Goal: Task Accomplishment & Management: Manage account settings

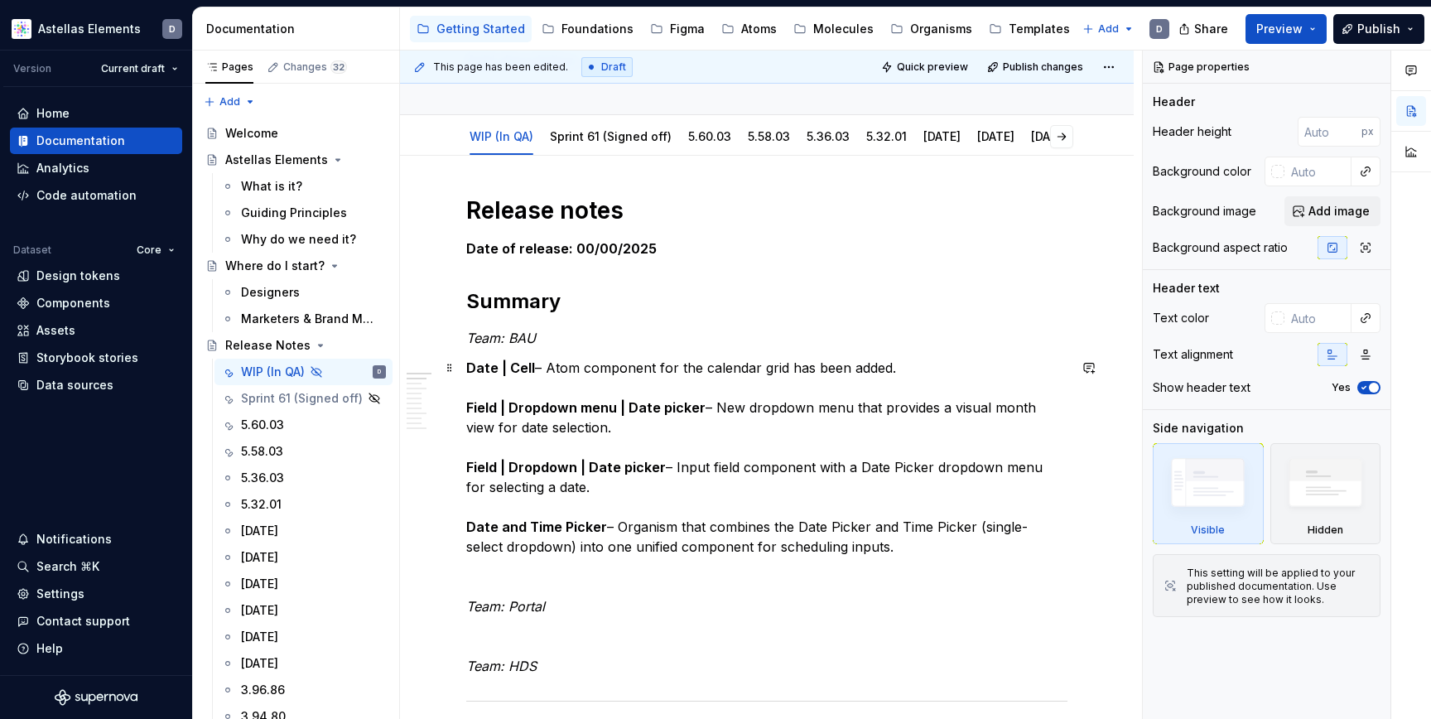
scroll to position [123, 0]
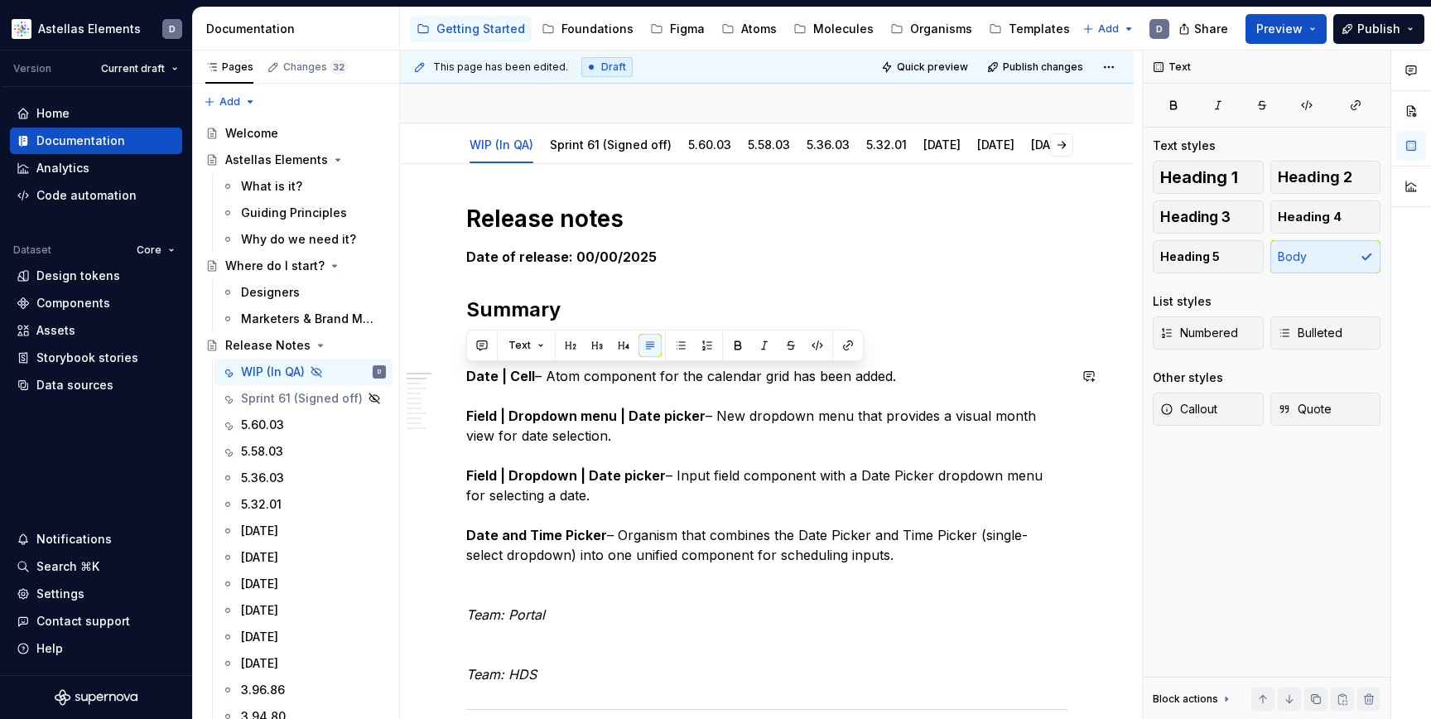
drag, startPoint x: 857, startPoint y: 557, endPoint x: 476, endPoint y: 364, distance: 427.0
copy p "Date | Cell – Atom component for the calendar grid has been added. Field | Drop…"
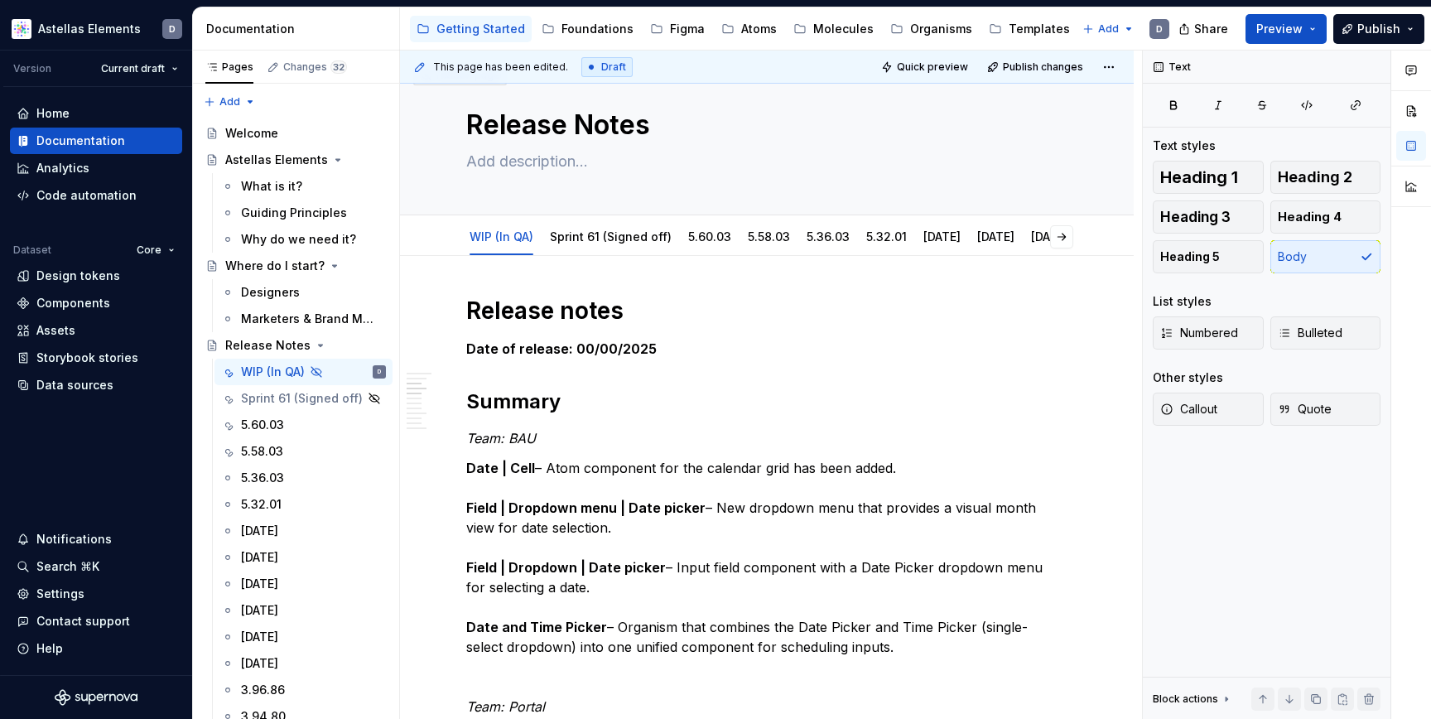
scroll to position [0, 0]
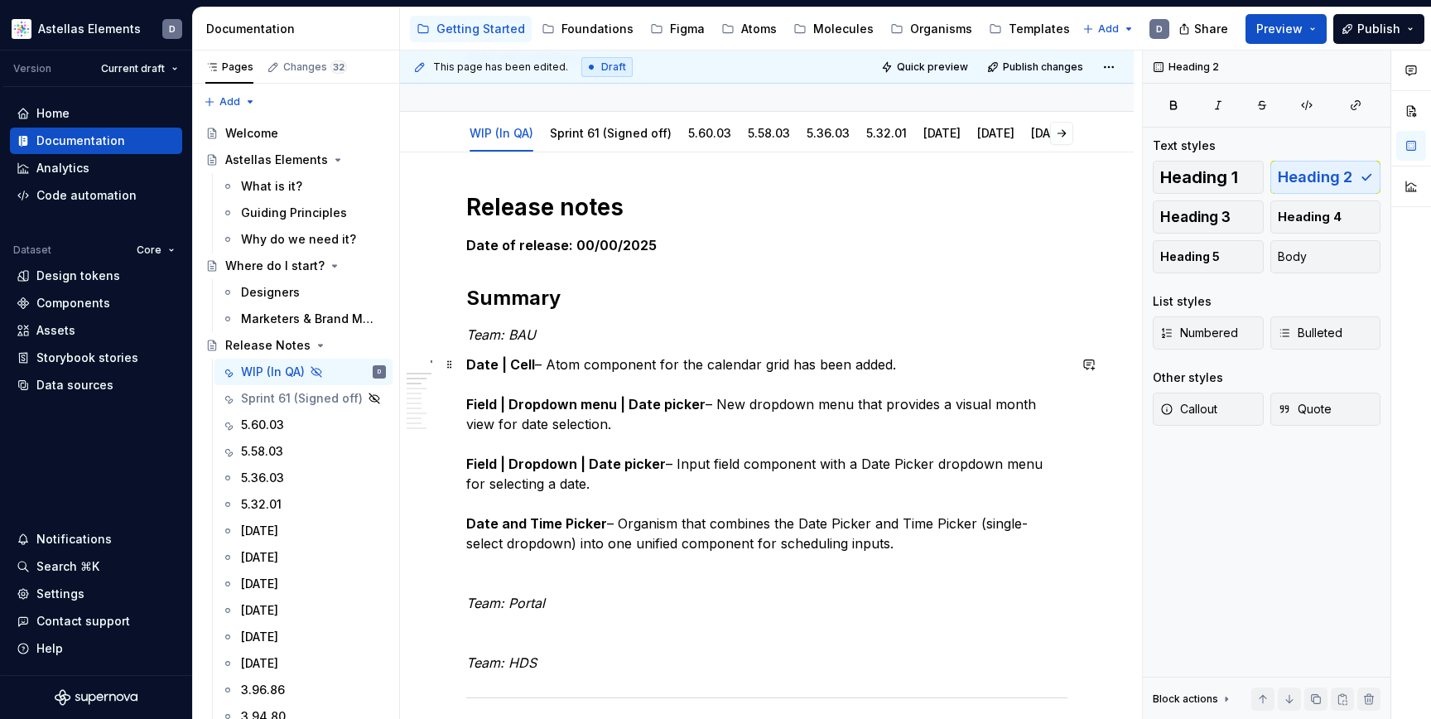
scroll to position [205, 0]
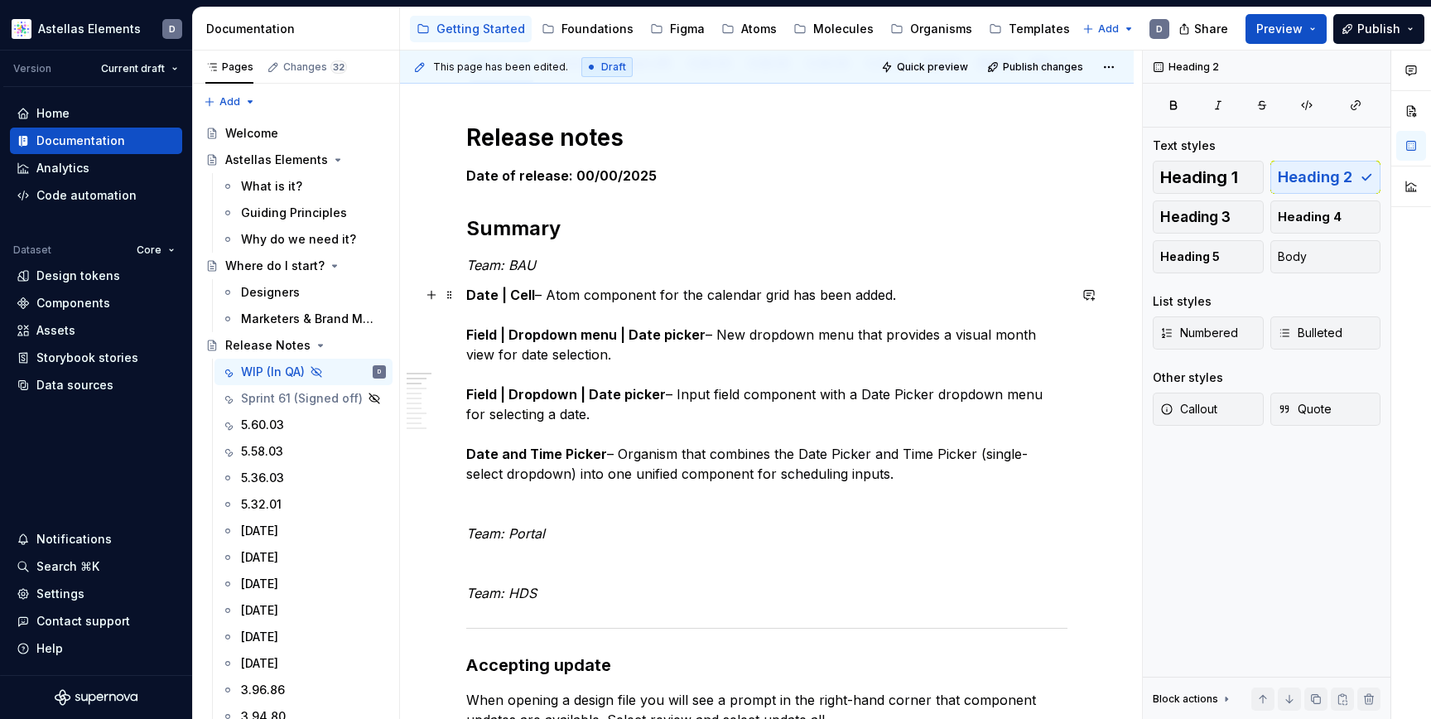
click at [881, 476] on p "Date | Cell – Atom component for the calendar grid has been added. Field | Drop…" at bounding box center [766, 384] width 601 height 199
type textarea "*"
click at [883, 475] on p "Date | Cell – Atom component for the calendar grid has been added. Field | Drop…" at bounding box center [766, 384] width 601 height 199
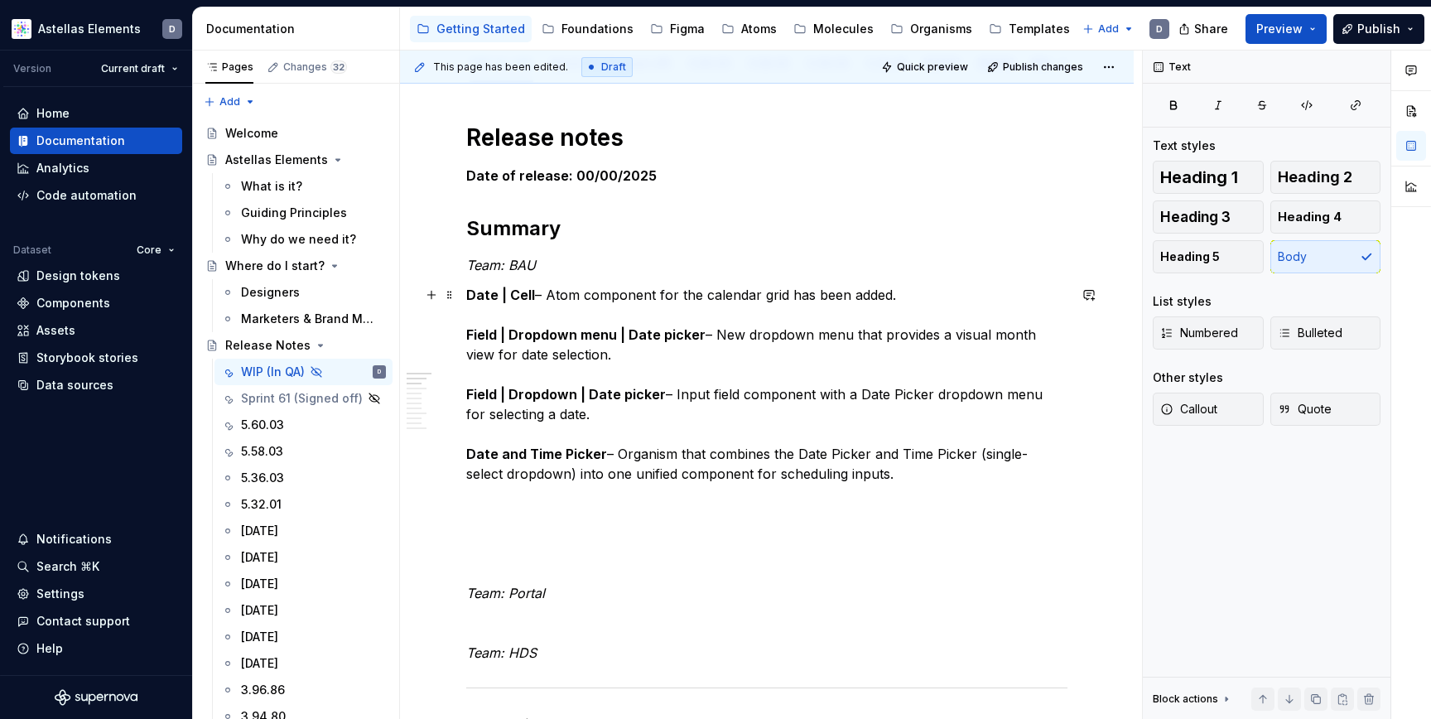
click at [553, 432] on p "Date | Cell – Atom component for the calendar grid has been added. Field | Drop…" at bounding box center [766, 384] width 601 height 199
click at [597, 419] on p "Date | Cell – Atom component for the calendar grid has been added. Field | Drop…" at bounding box center [766, 384] width 601 height 199
click at [541, 501] on p at bounding box center [766, 504] width 601 height 20
click at [561, 555] on p at bounding box center [766, 563] width 601 height 20
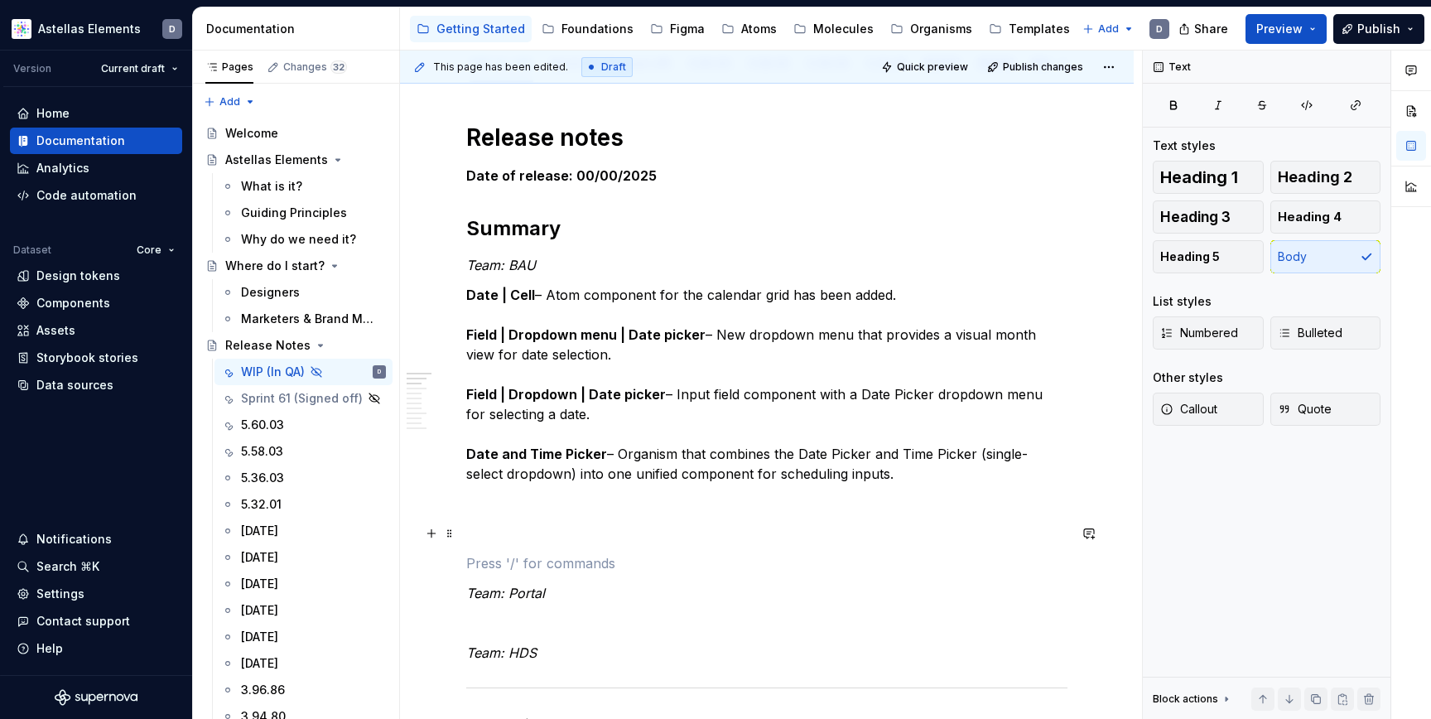
click at [582, 535] on p at bounding box center [766, 533] width 601 height 20
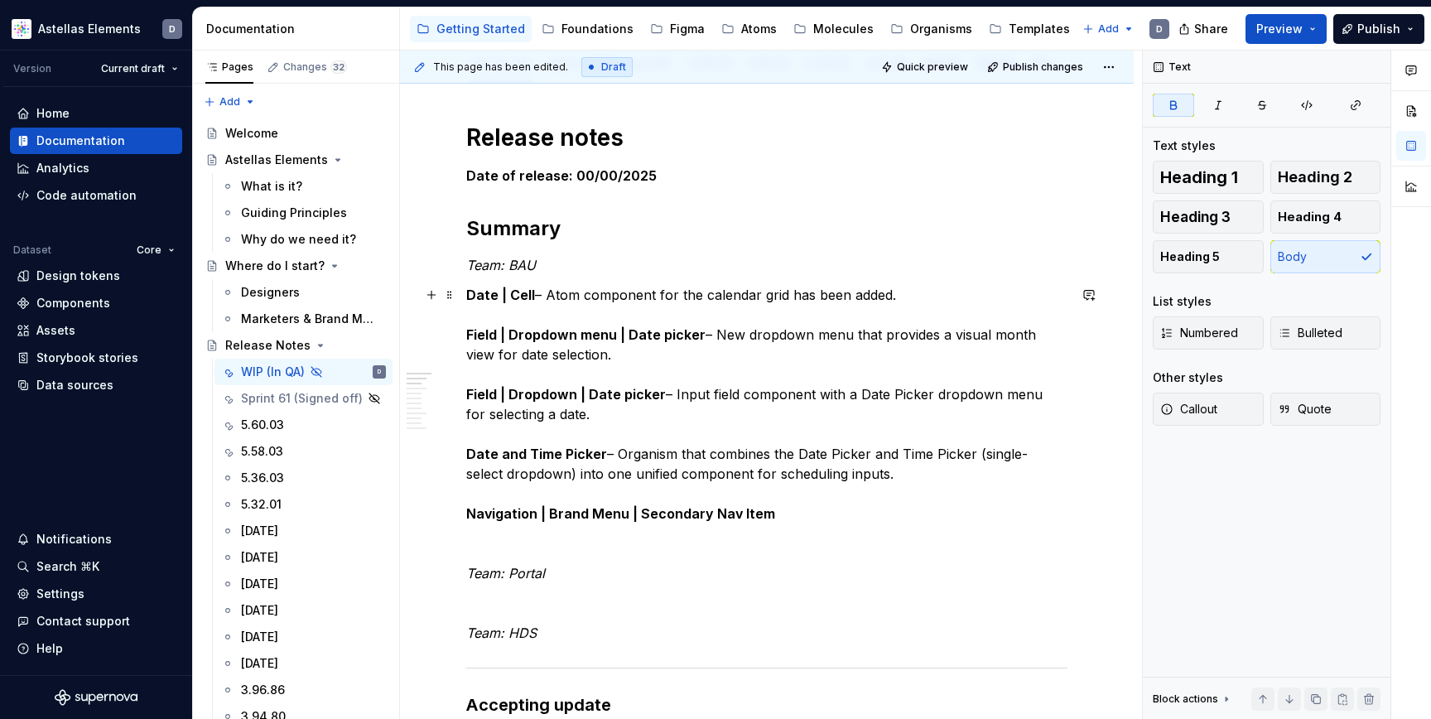
click at [607, 454] on p "Date | Cell – Atom component for the calendar grid has been added. Field | Drop…" at bounding box center [766, 404] width 601 height 239
copy p "–"
click at [775, 512] on p "Date | Cell – Atom component for the calendar grid has been added. Field | Drop…" at bounding box center [766, 404] width 601 height 239
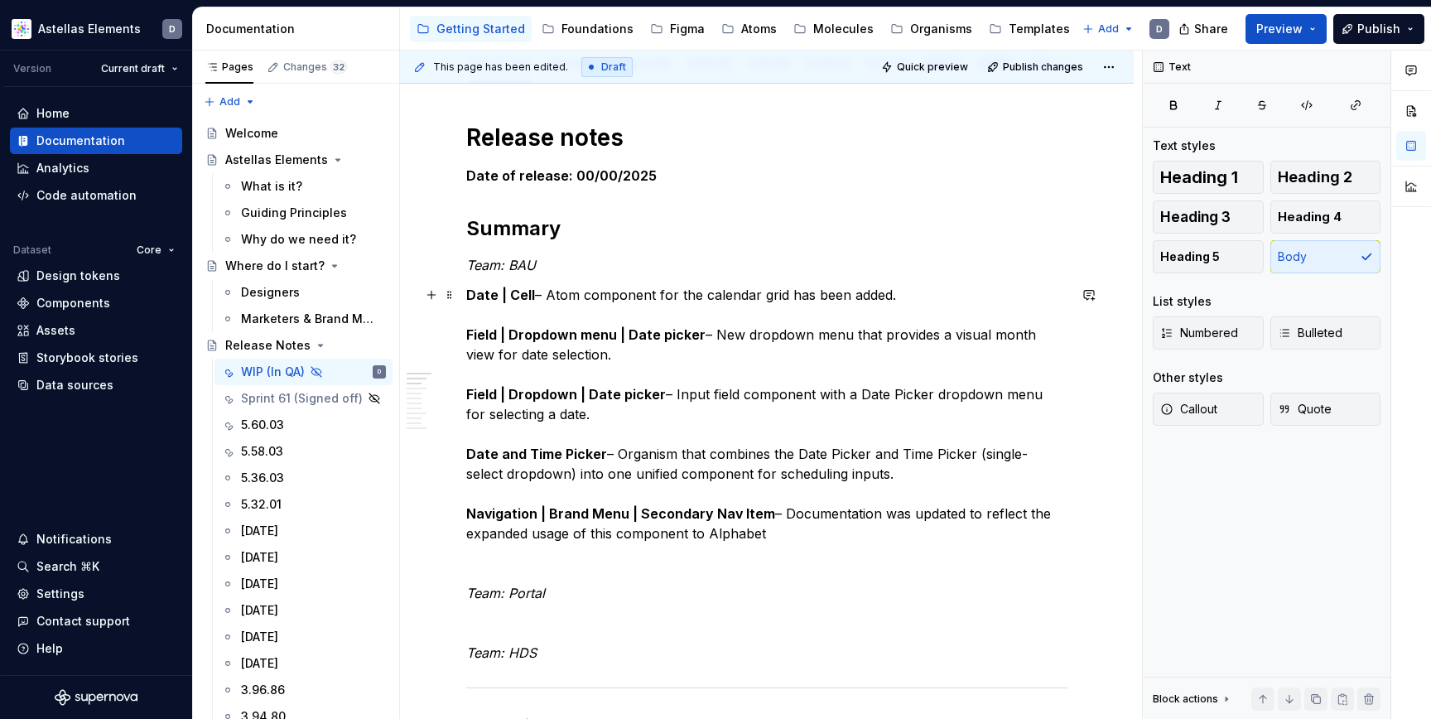
click at [742, 535] on p "Date | Cell – Atom component for the calendar grid has been added. Field | Drop…" at bounding box center [766, 414] width 601 height 258
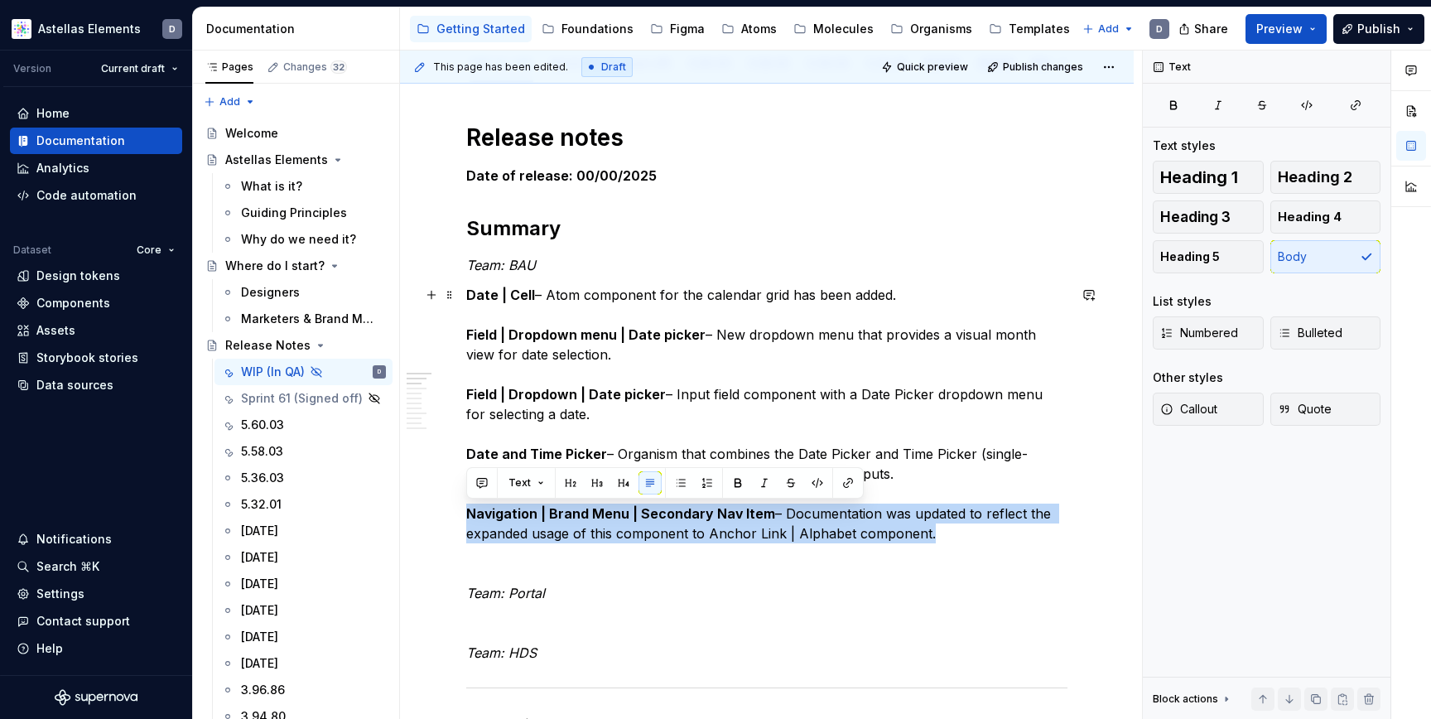
drag, startPoint x: 945, startPoint y: 532, endPoint x: 455, endPoint y: 509, distance: 490.0
copy p "Navigation | Brand Menu | Secondary Nav Item – Documentation was updated to ref…"
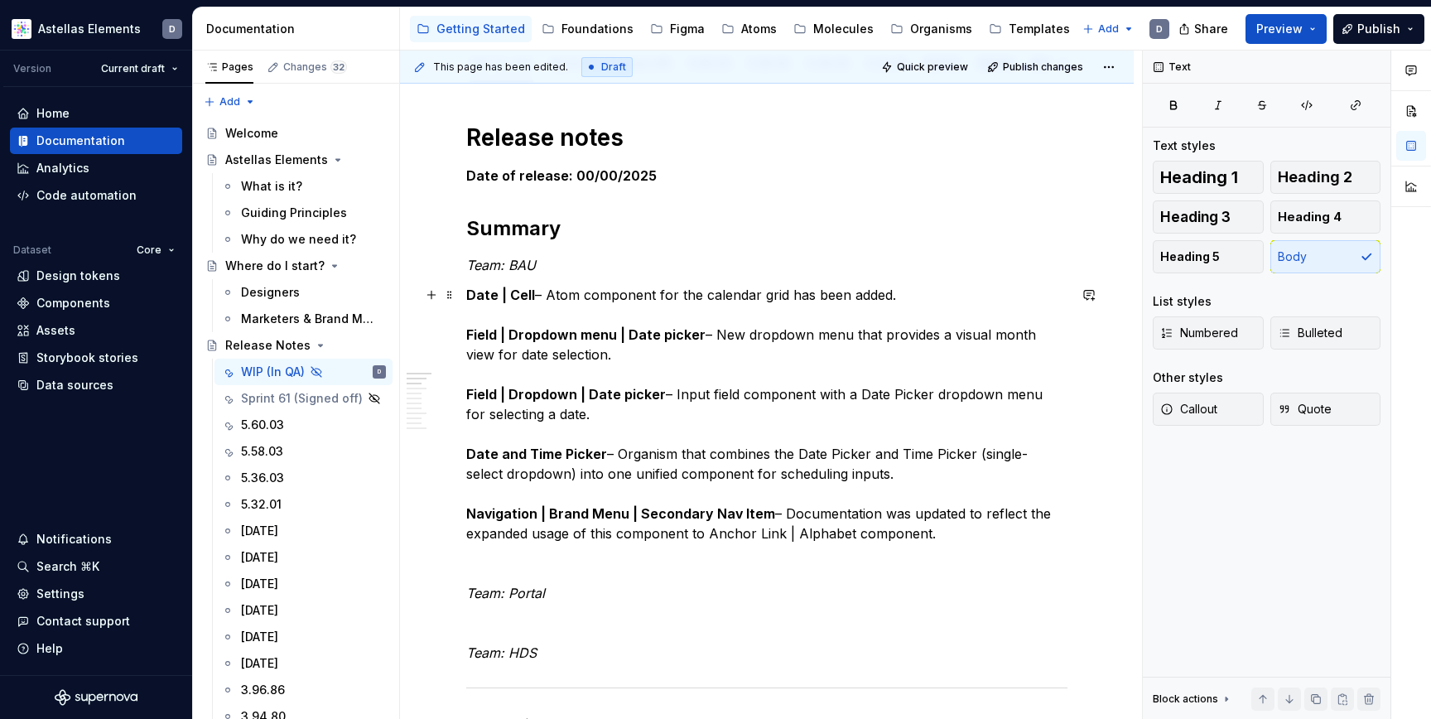
click at [852, 523] on p "Date | Cell – Atom component for the calendar grid has been added. Field | Drop…" at bounding box center [766, 414] width 601 height 258
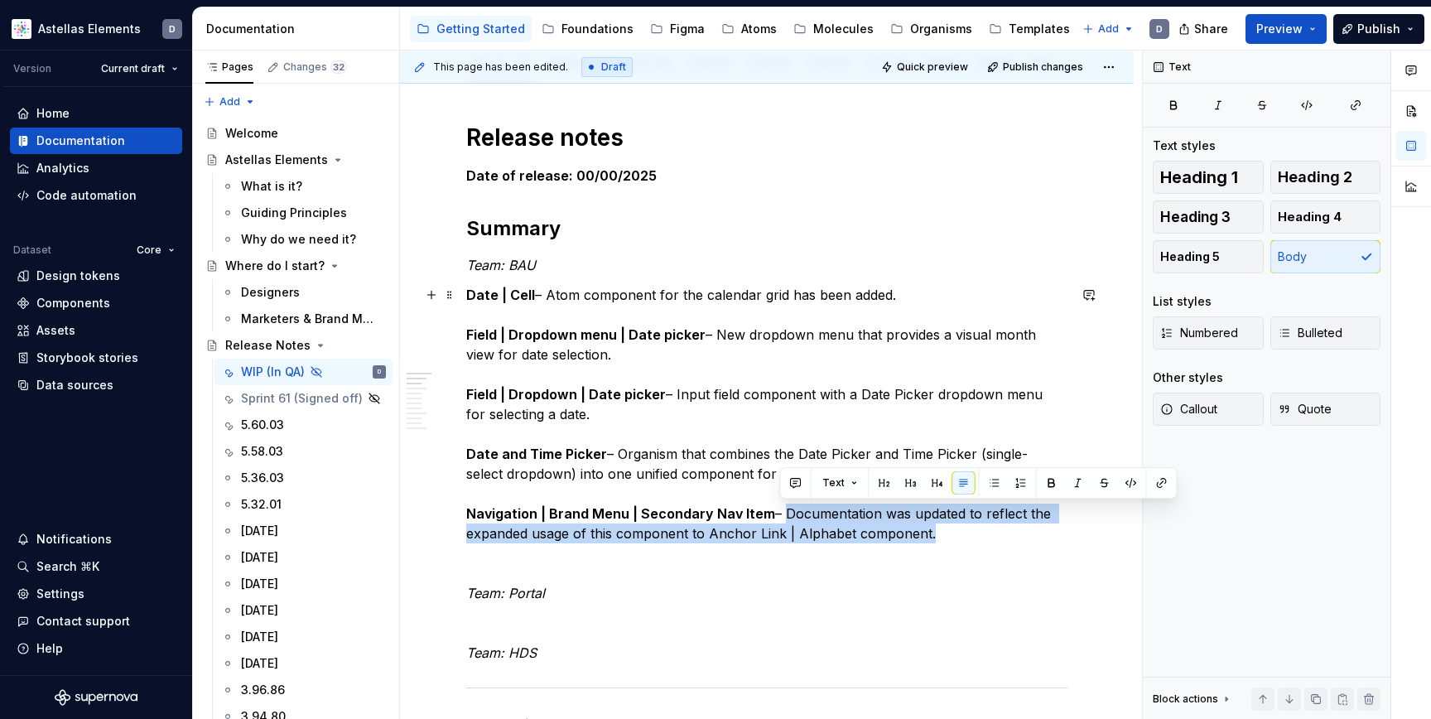
drag, startPoint x: 935, startPoint y: 541, endPoint x: 781, endPoint y: 511, distance: 156.9
click at [781, 511] on p "Date | Cell – Atom component for the calendar grid has been added. Field | Drop…" at bounding box center [766, 414] width 601 height 258
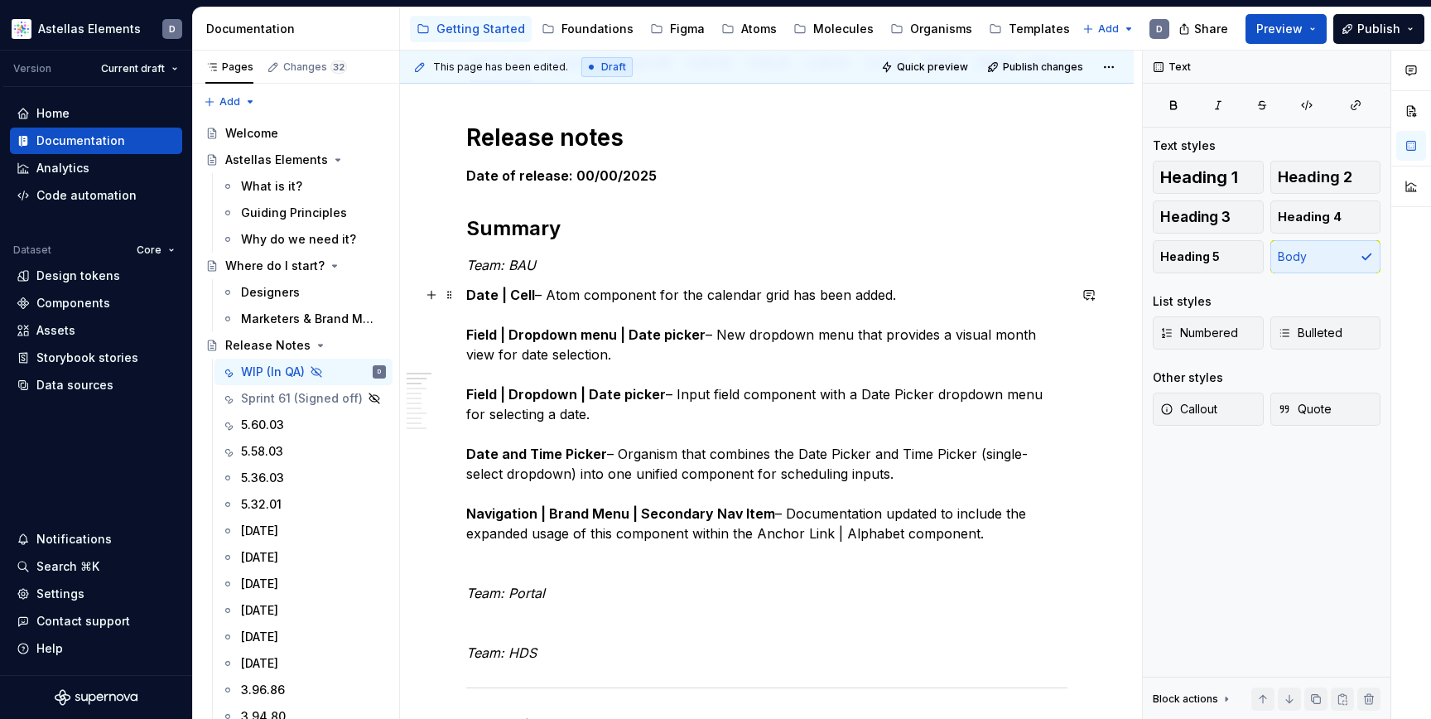
click at [916, 510] on p "Date | Cell – Atom component for the calendar grid has been added. Field | Drop…" at bounding box center [766, 414] width 601 height 258
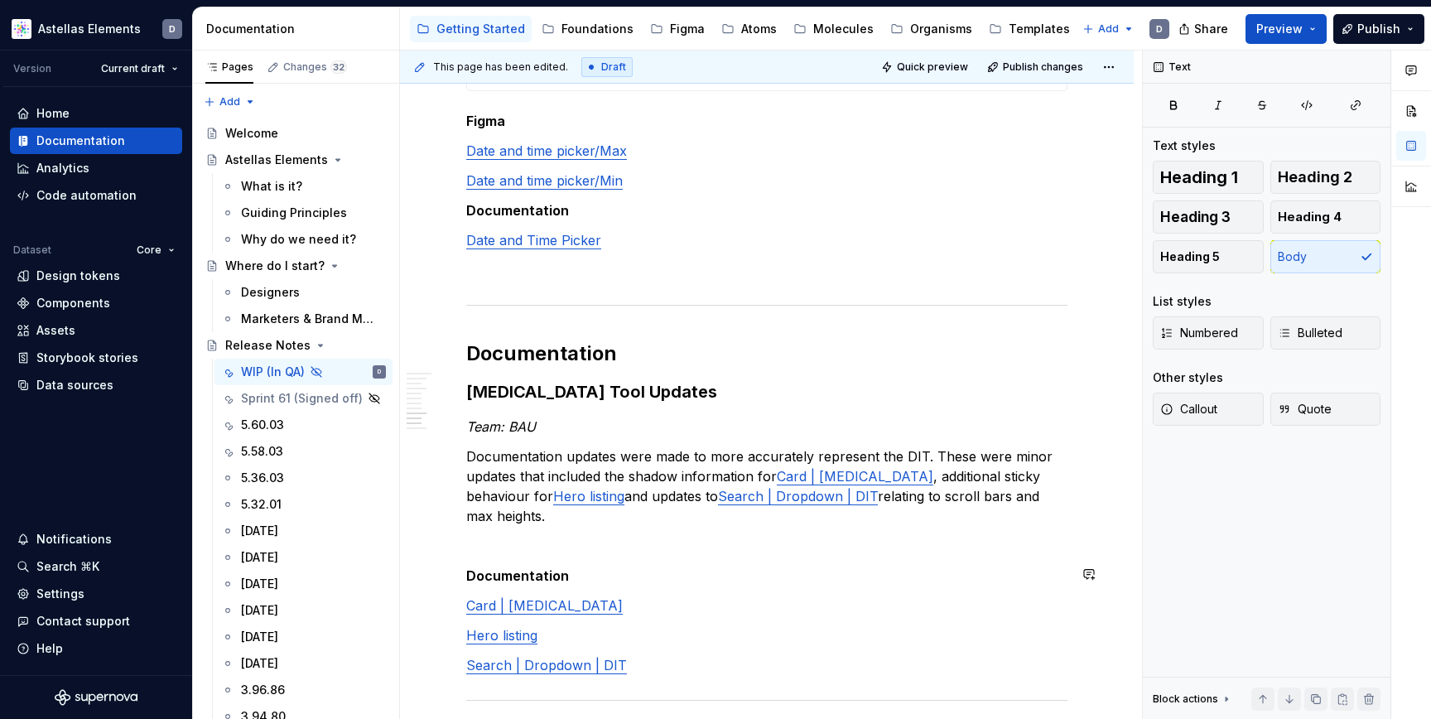
scroll to position [4109, 0]
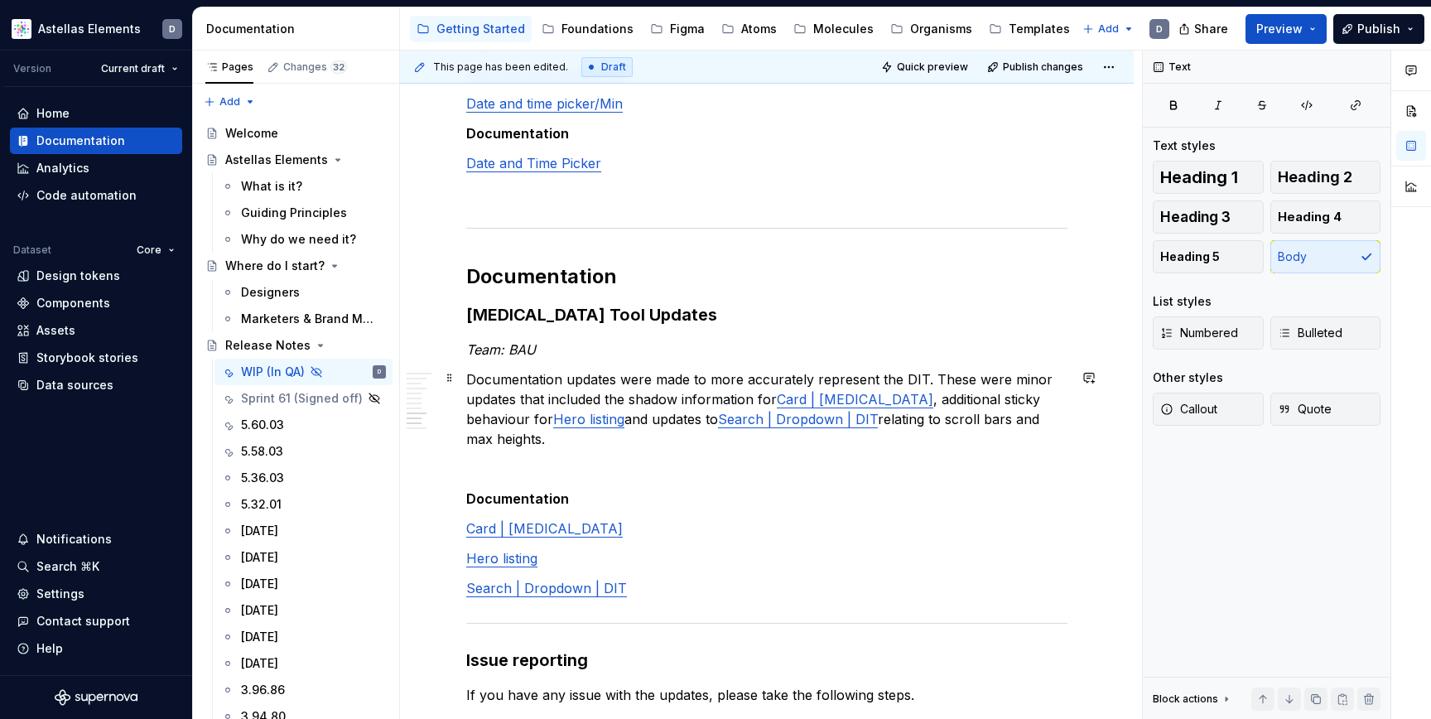
click at [818, 400] on link "Card | Drug Interaction" at bounding box center [855, 399] width 157 height 17
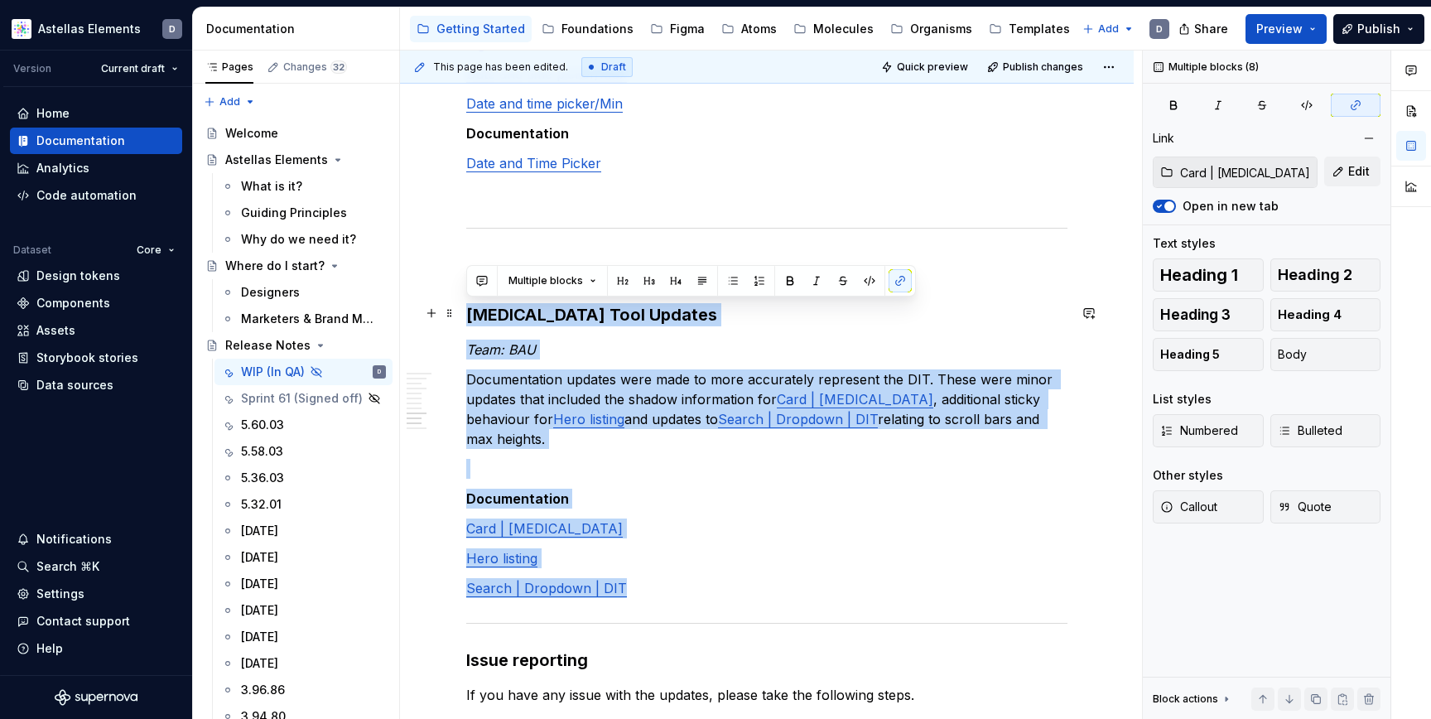
drag, startPoint x: 664, startPoint y: 590, endPoint x: 465, endPoint y: 318, distance: 337.3
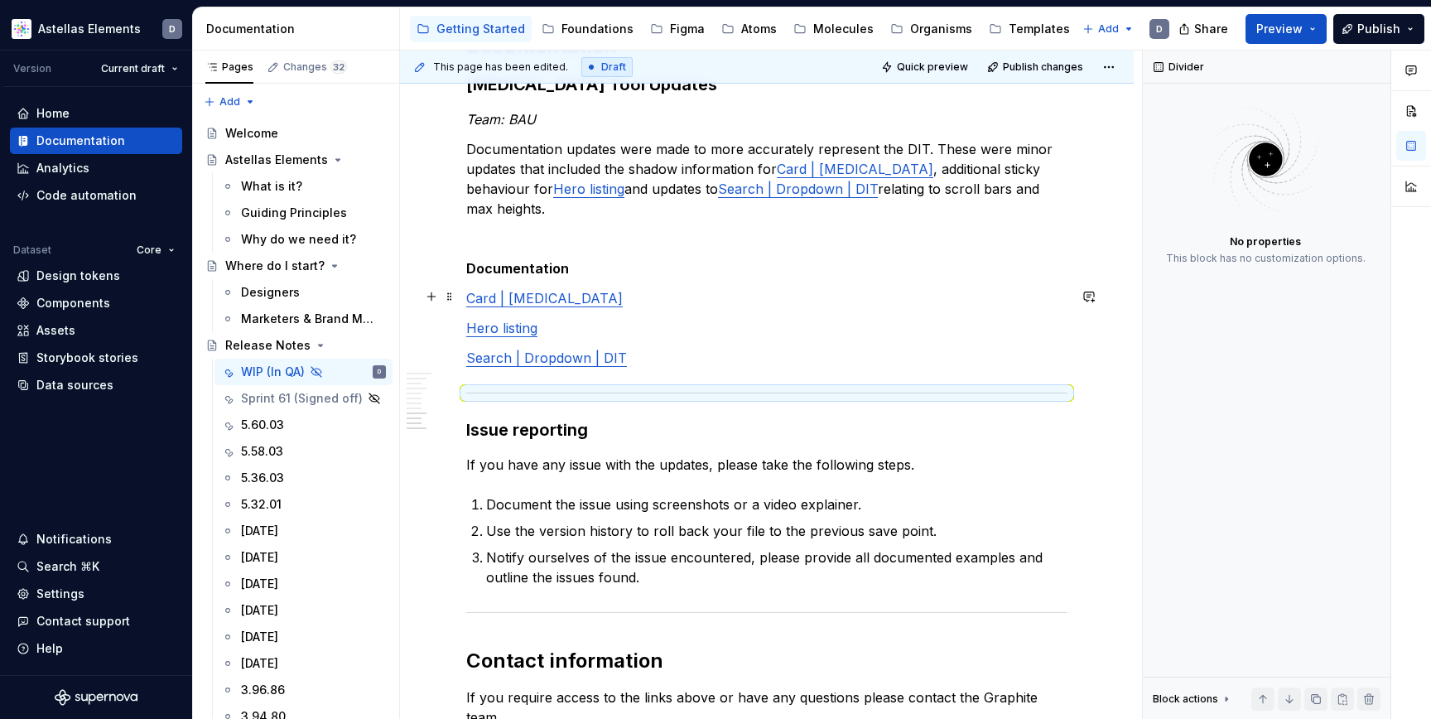
scroll to position [4182, 0]
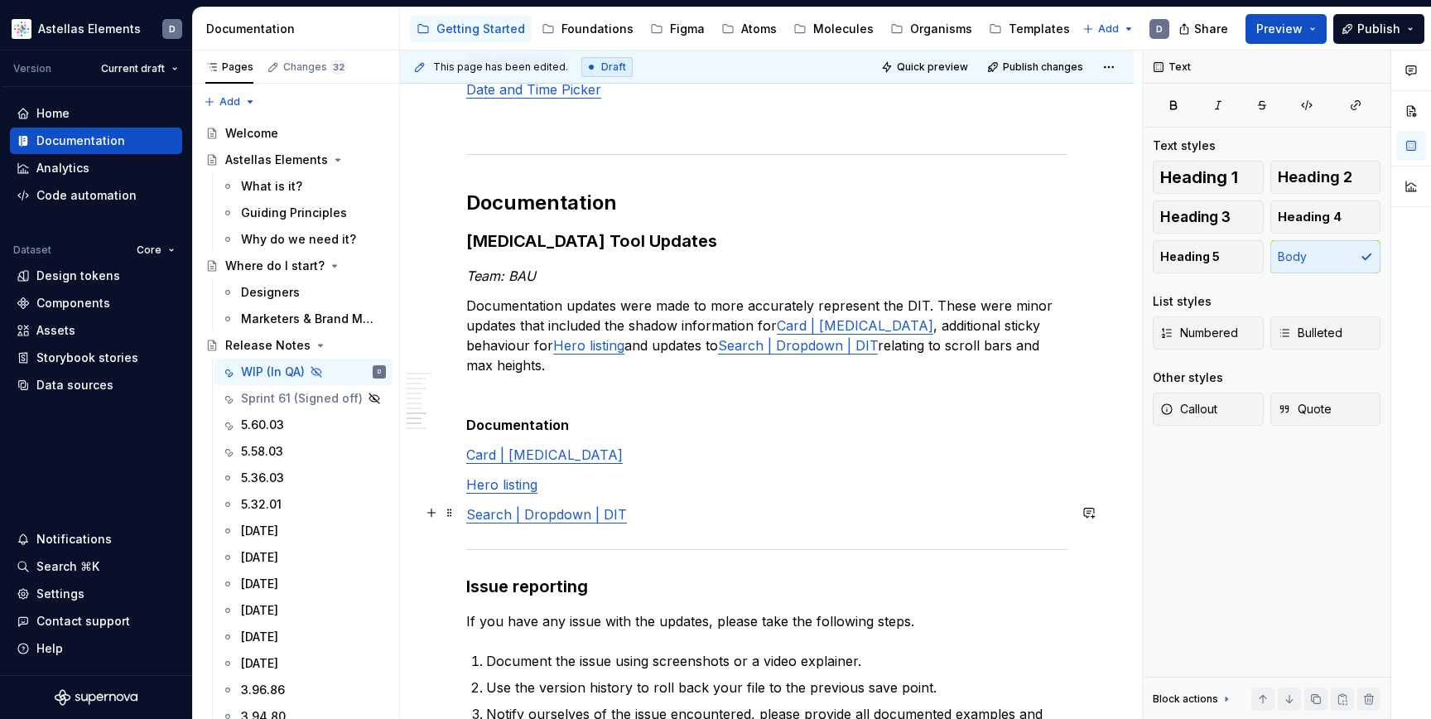
click at [719, 505] on p "Search | Dropdown | DIT" at bounding box center [766, 514] width 601 height 20
click at [718, 245] on h3 "Drug Interaction Tool Updates" at bounding box center [766, 240] width 601 height 23
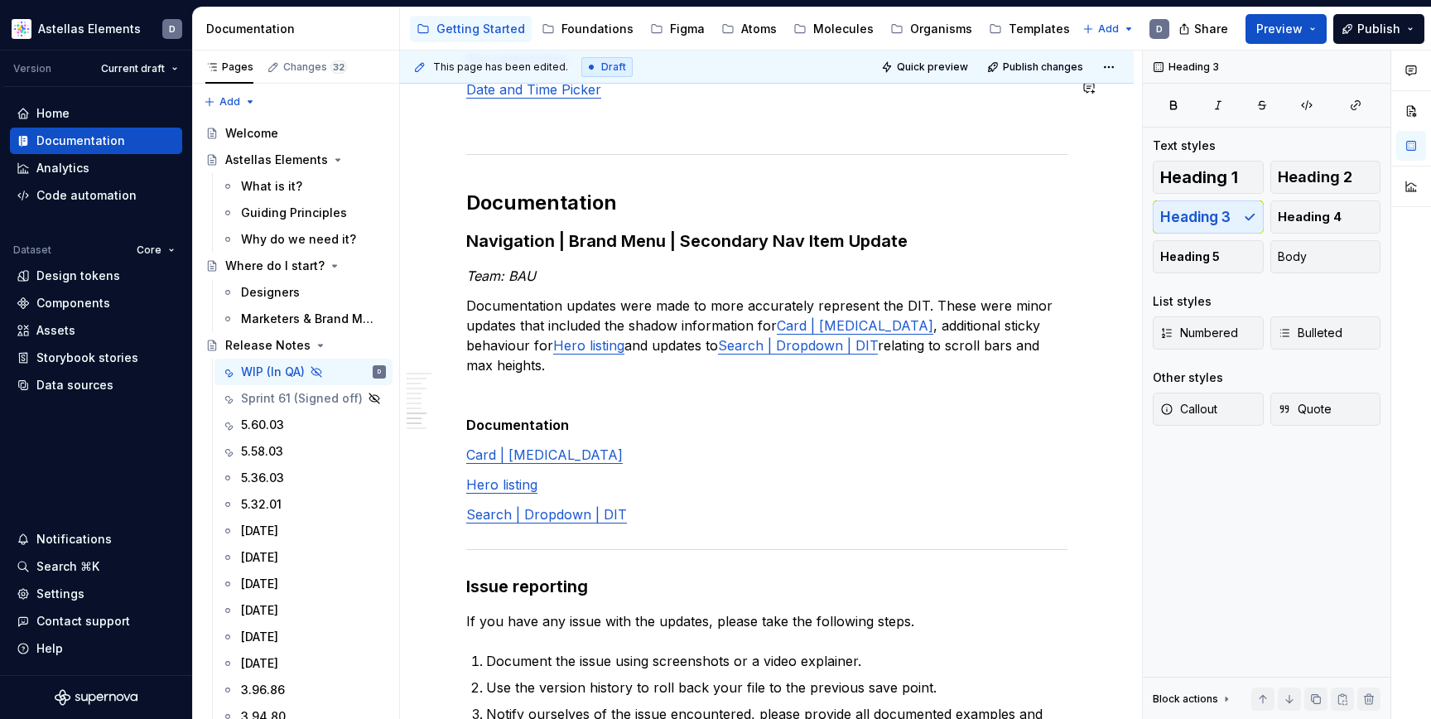
type textarea "*"
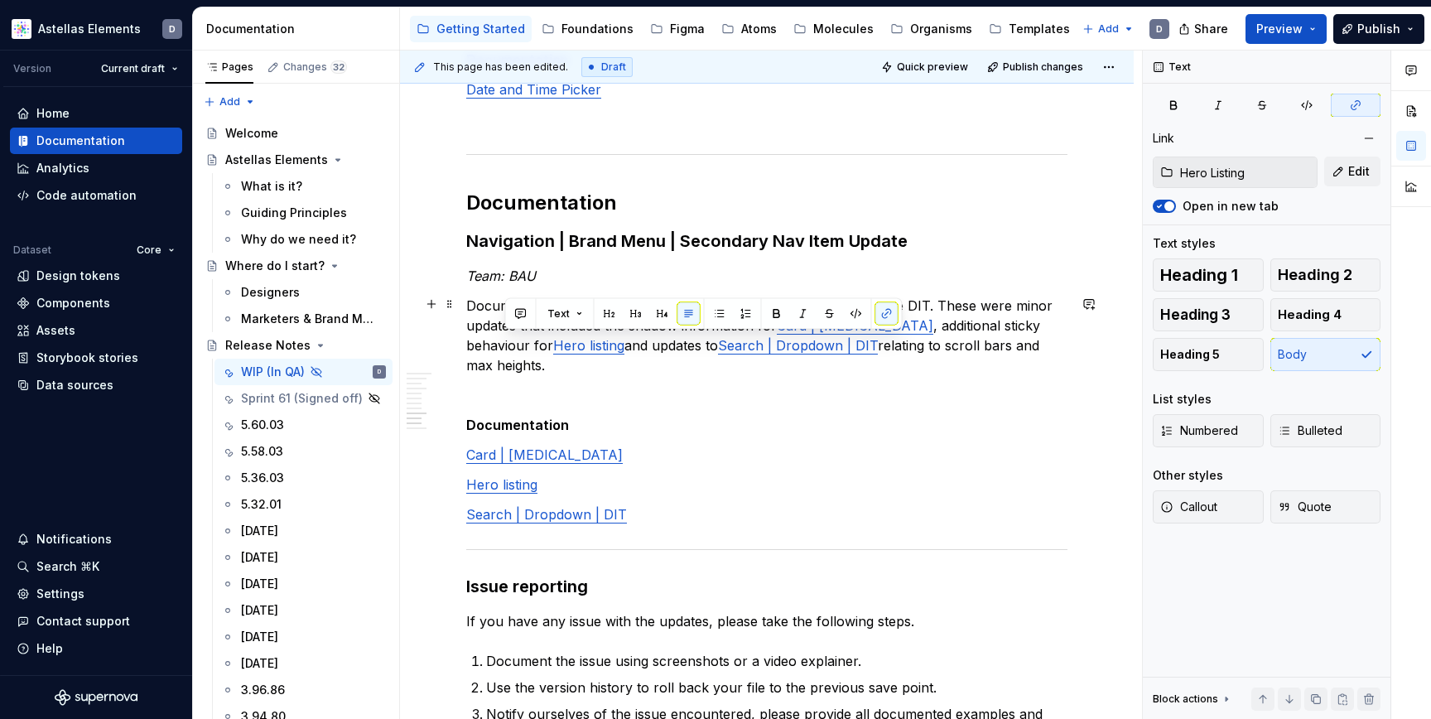
type input "Card | [MEDICAL_DATA]"
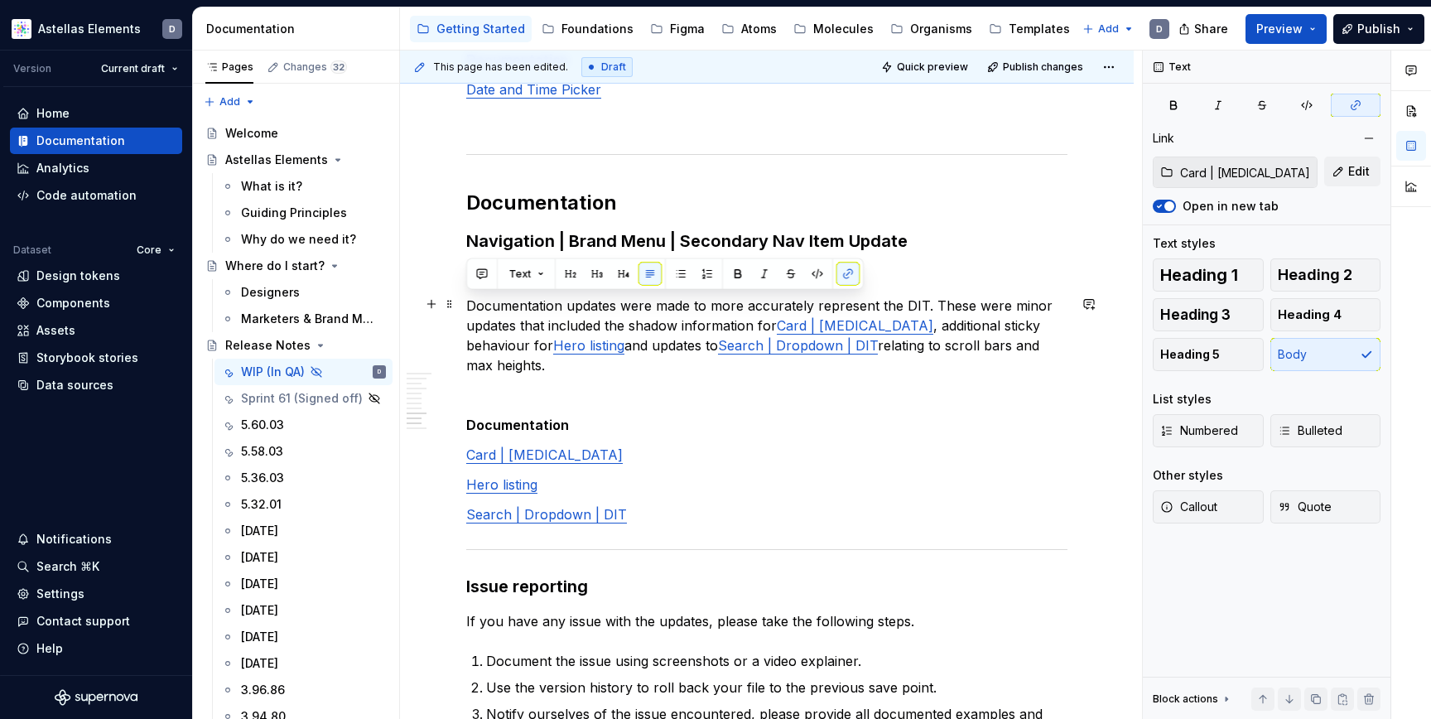
drag, startPoint x: 576, startPoint y: 363, endPoint x: 460, endPoint y: 305, distance: 129.6
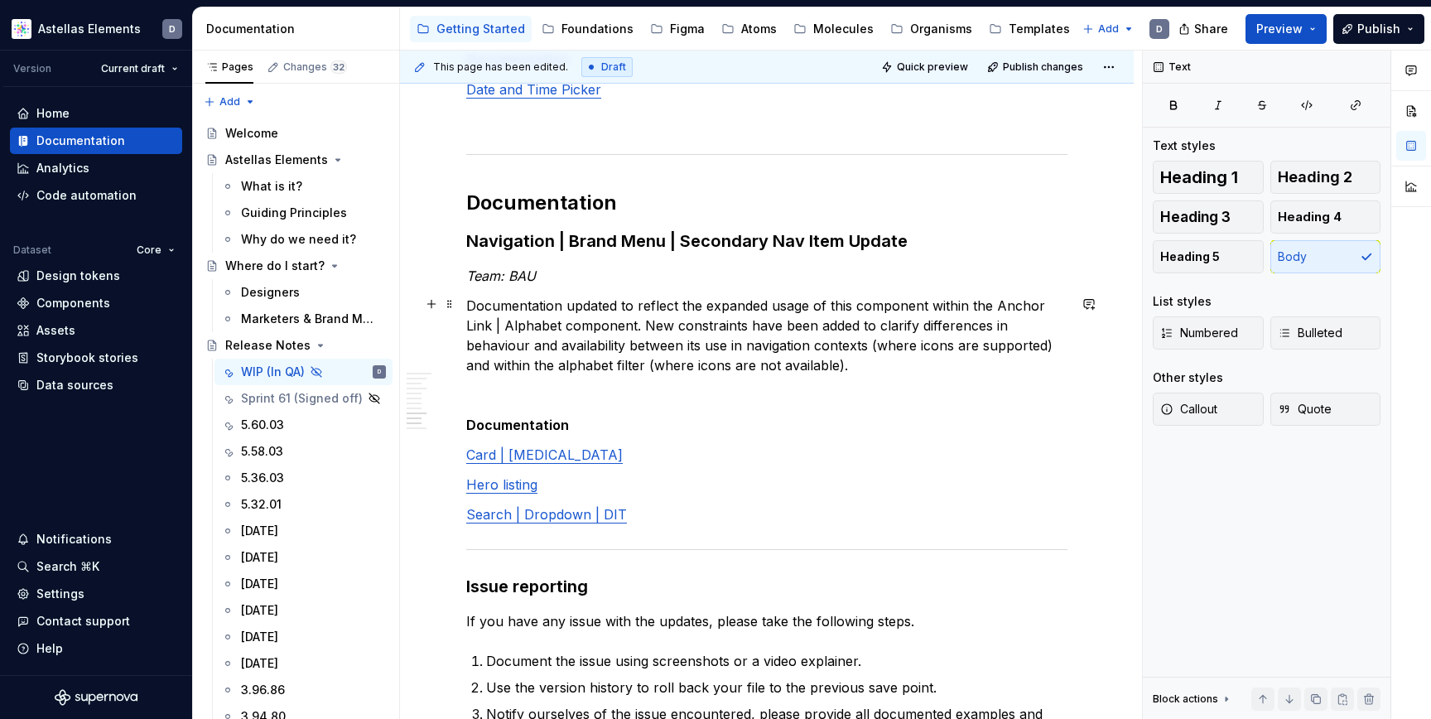
click at [1000, 303] on p "Documentation updated to reflect the expanded usage of this component within th…" at bounding box center [766, 336] width 601 height 80
click at [995, 302] on p "Documentation updated to reflect the expanded usage of this component within th…" at bounding box center [766, 336] width 601 height 80
click at [530, 325] on p "Documentation updated to reflect the expanded usage of this component within th…" at bounding box center [766, 336] width 601 height 80
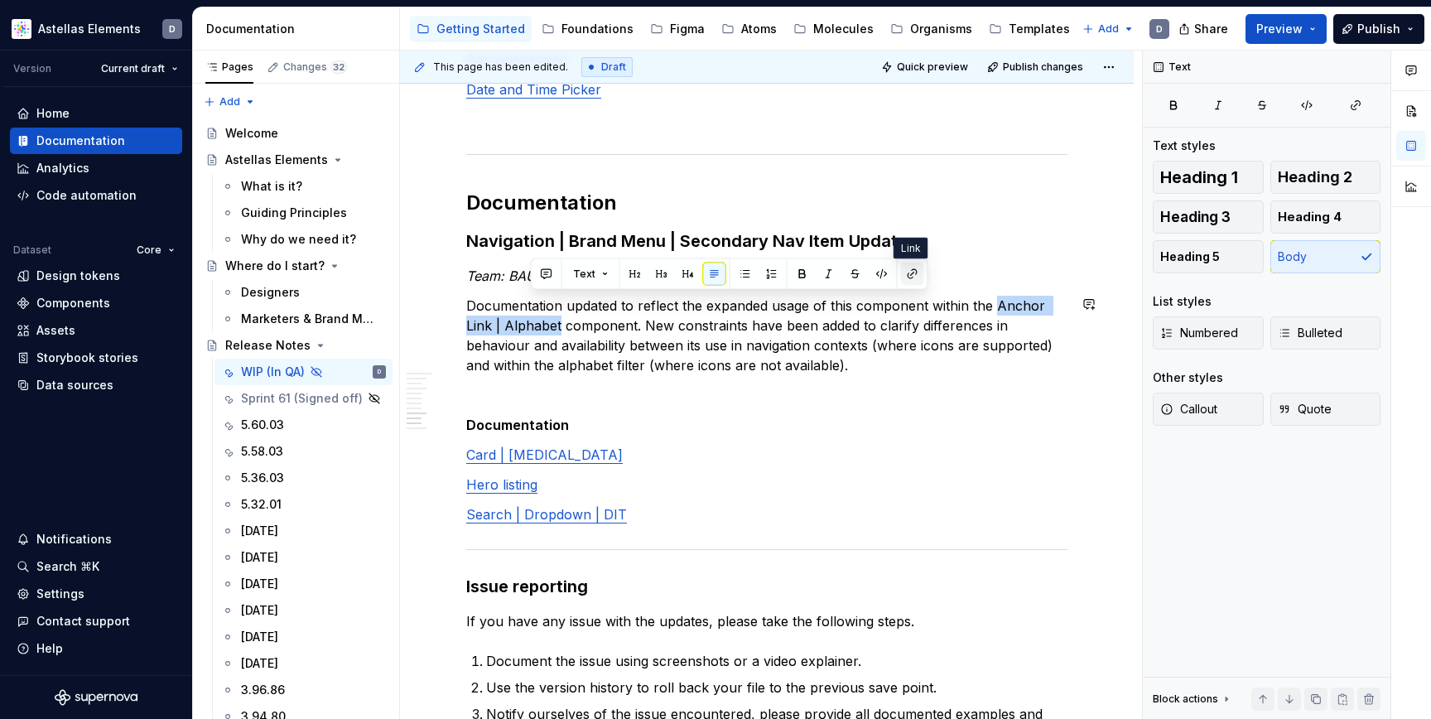
click at [908, 272] on button "button" at bounding box center [912, 274] width 23 height 23
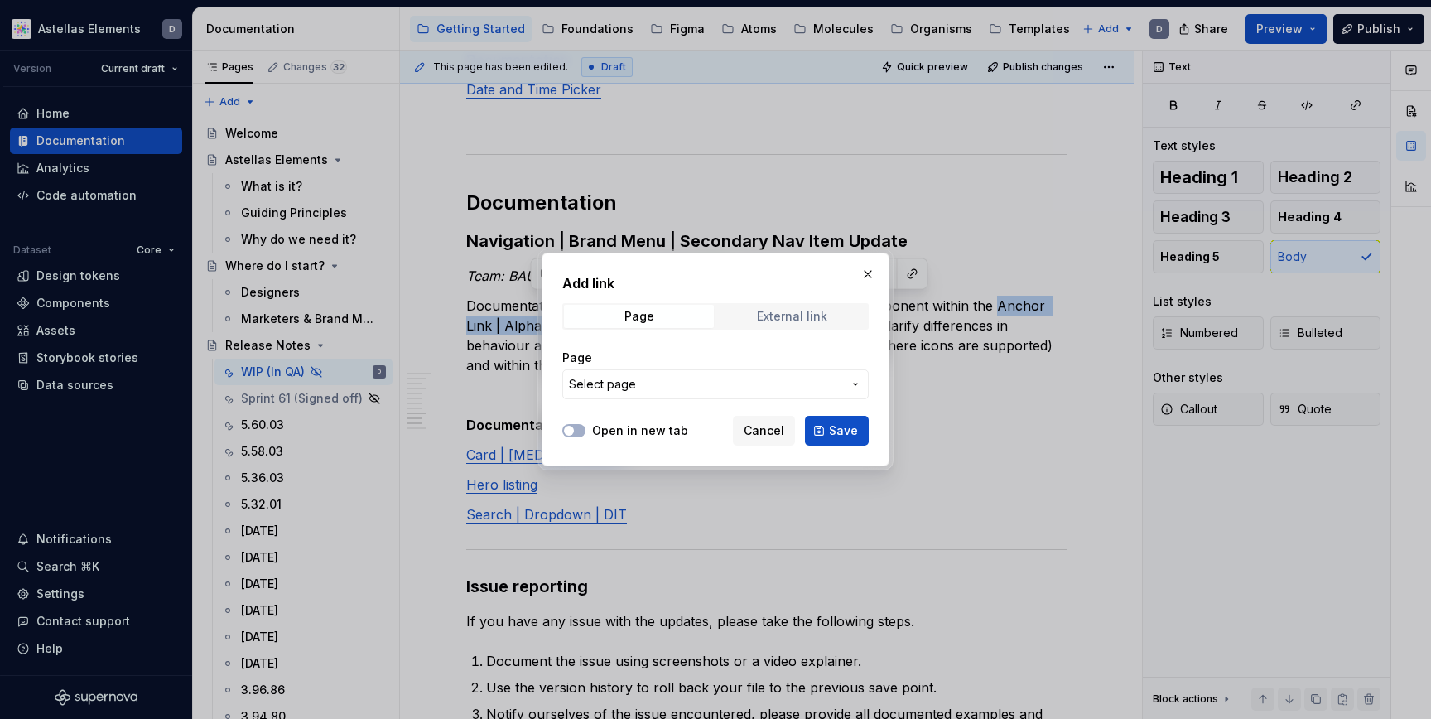
click at [793, 306] on span "External link" at bounding box center [792, 316] width 150 height 23
click at [673, 321] on span "Page" at bounding box center [639, 316] width 150 height 23
type textarea "*"
click at [707, 384] on span "Select page" at bounding box center [705, 384] width 273 height 17
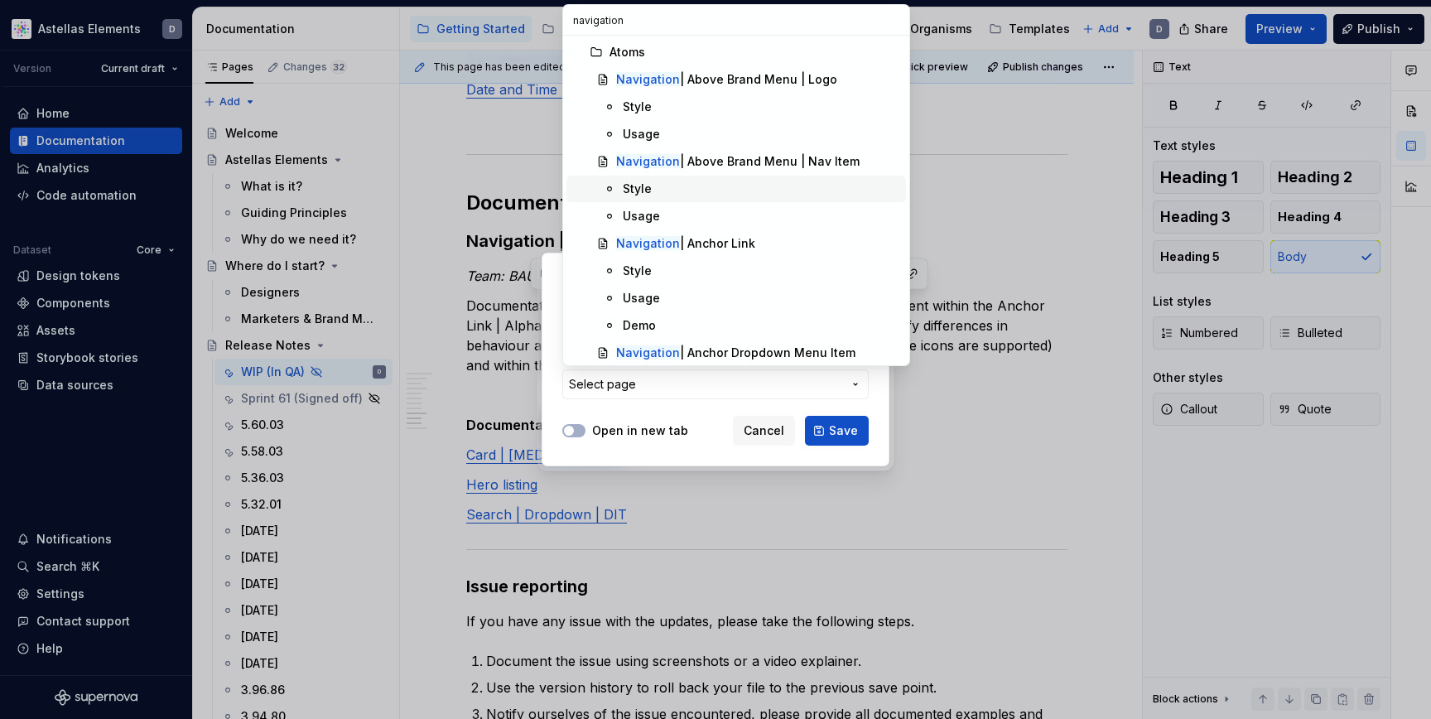
type input "navigation"
type textarea "*"
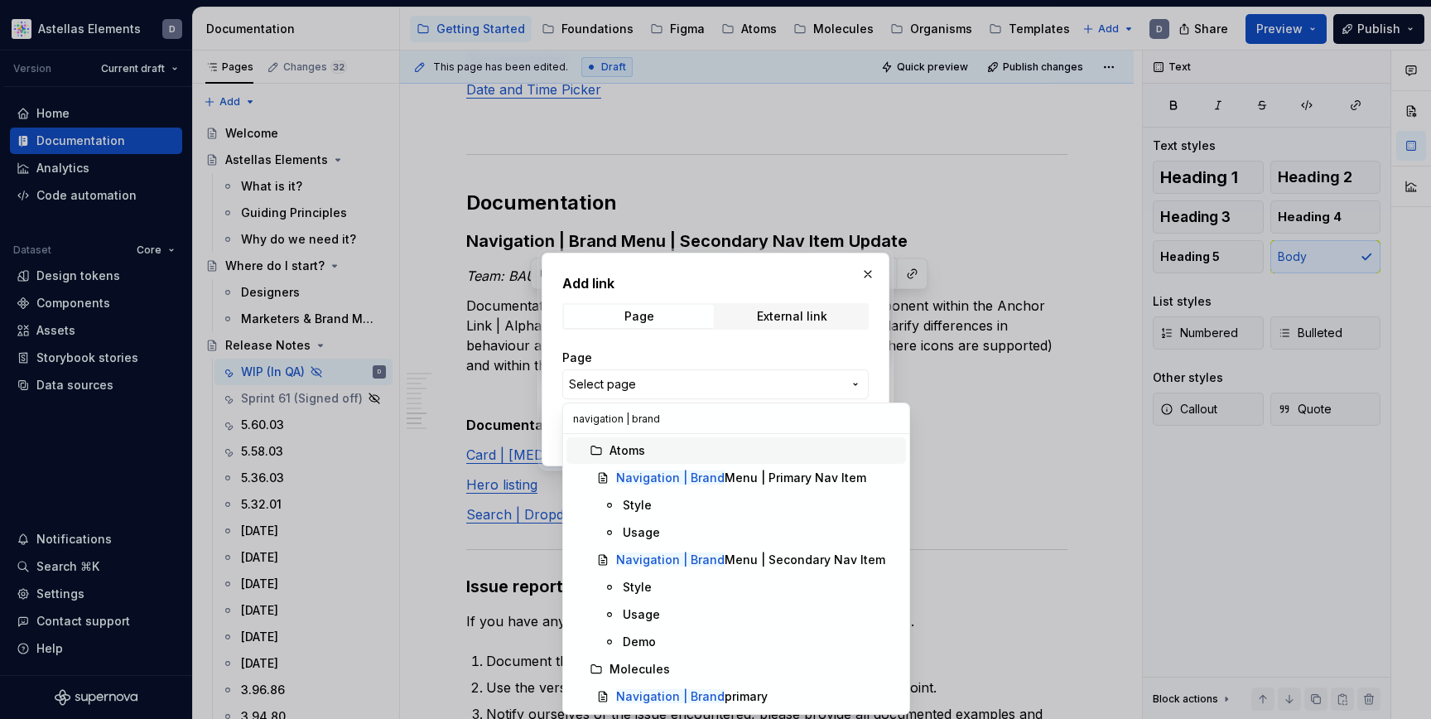
type input "navigation | brand"
click at [814, 555] on div "Navigation | Brand Menu | Secondary Nav Item" at bounding box center [750, 560] width 269 height 17
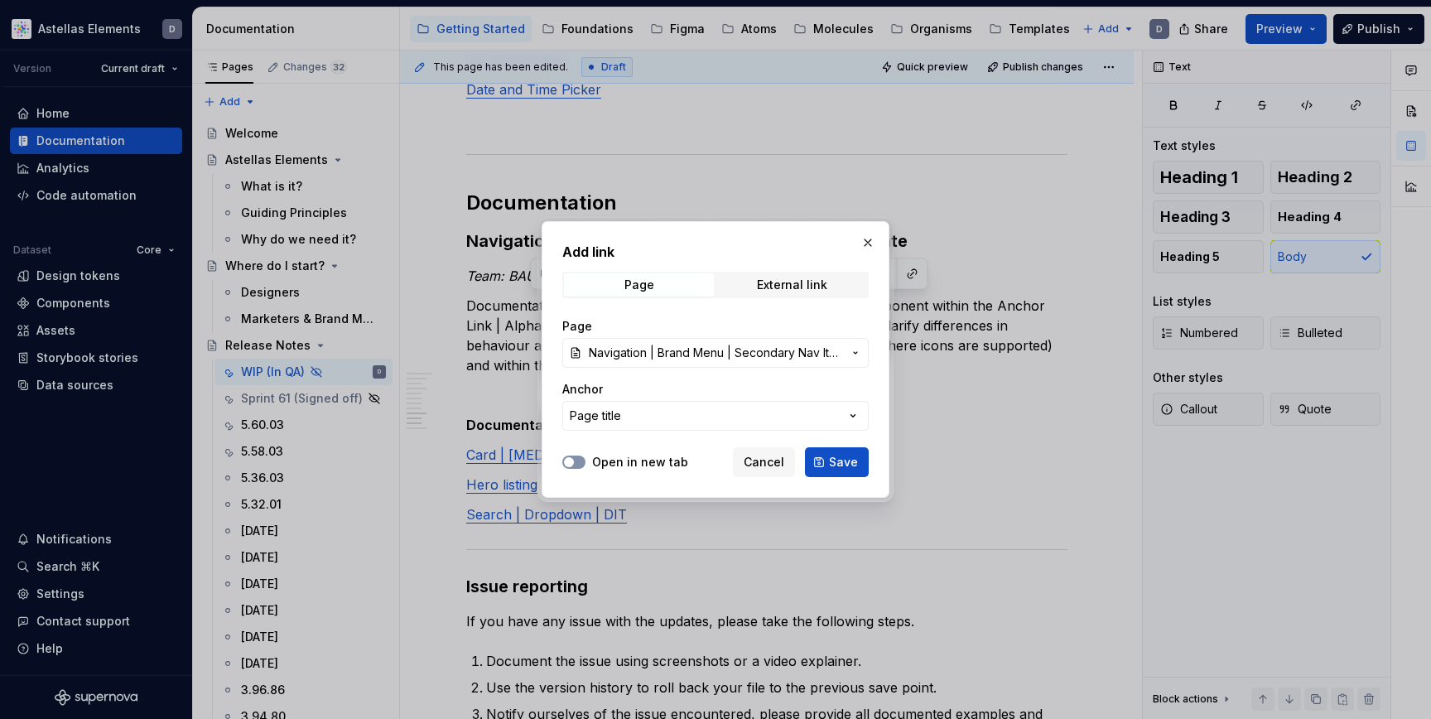
click at [573, 459] on icon "button" at bounding box center [568, 462] width 13 height 10
click at [827, 459] on button "Save" at bounding box center [837, 462] width 64 height 30
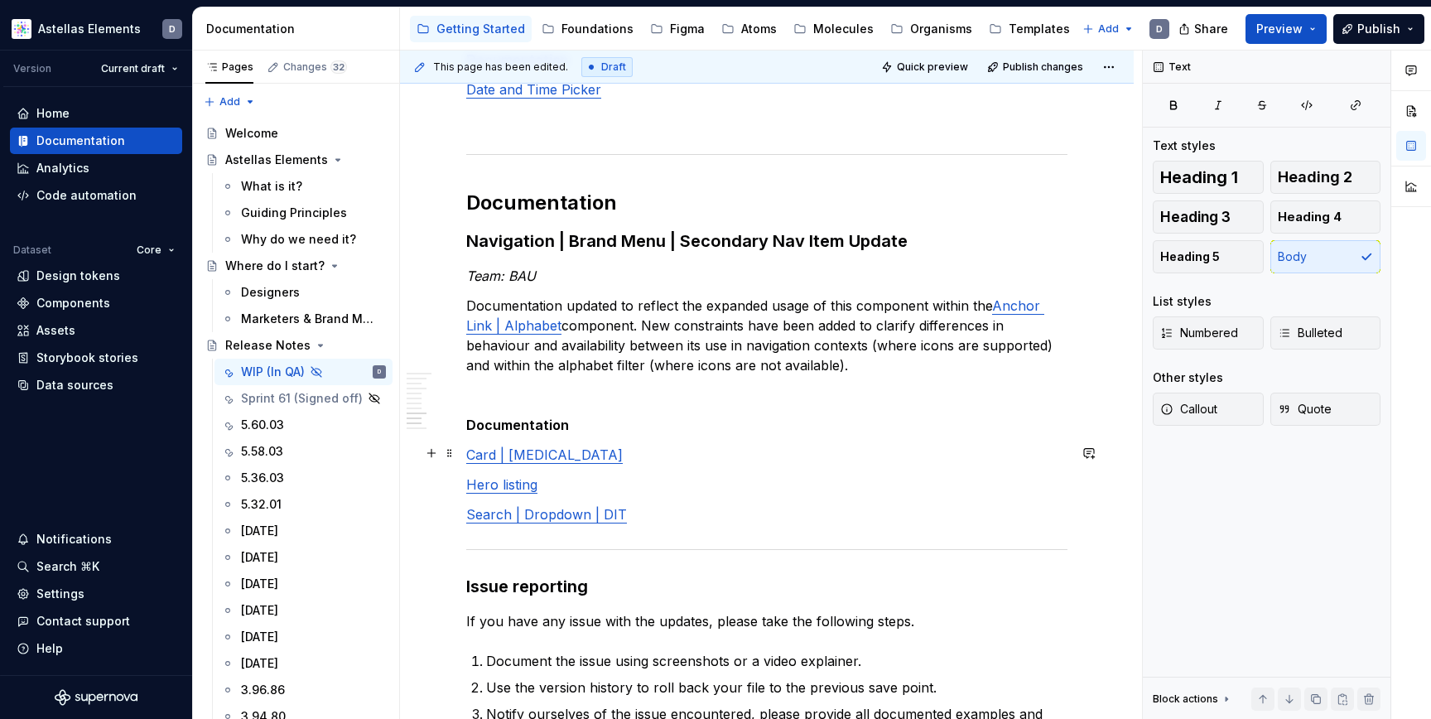
click at [784, 445] on p "Card | [MEDICAL_DATA]" at bounding box center [766, 455] width 601 height 20
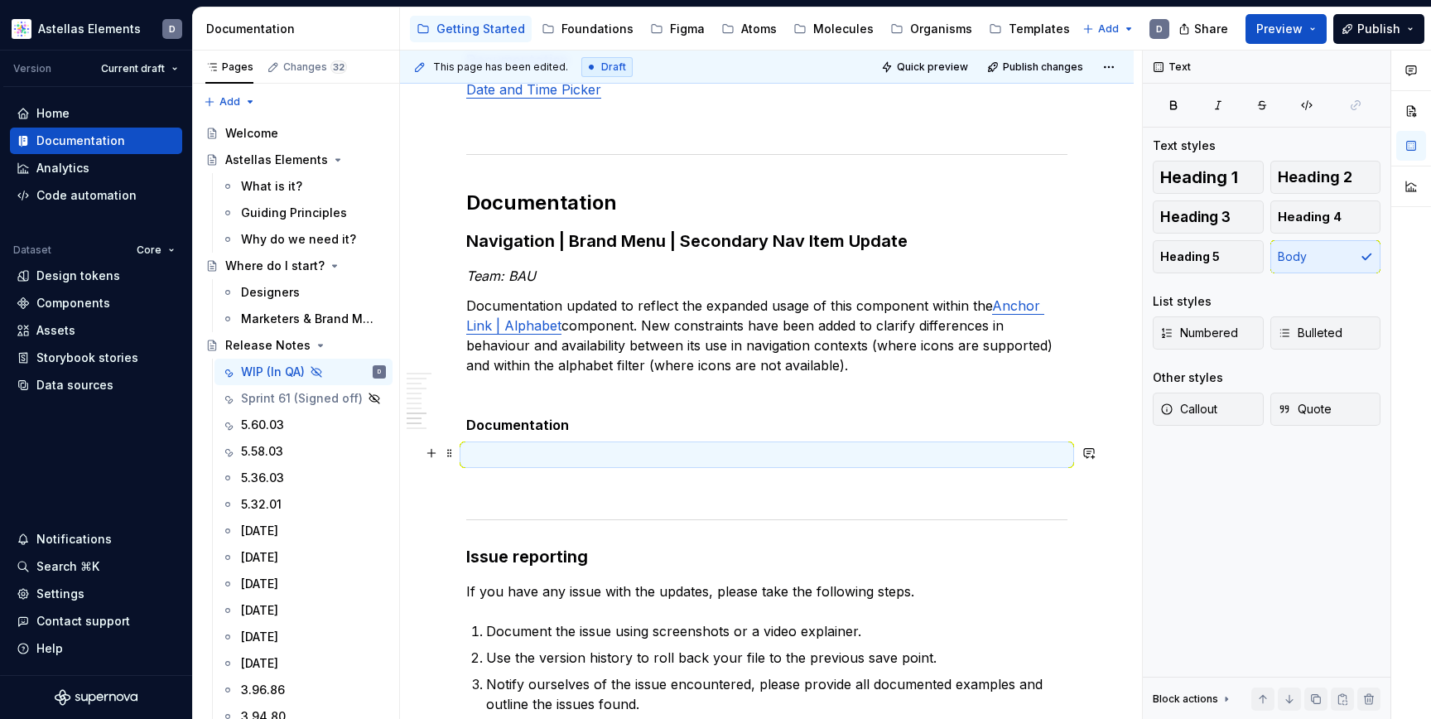
click at [512, 448] on p at bounding box center [766, 455] width 601 height 20
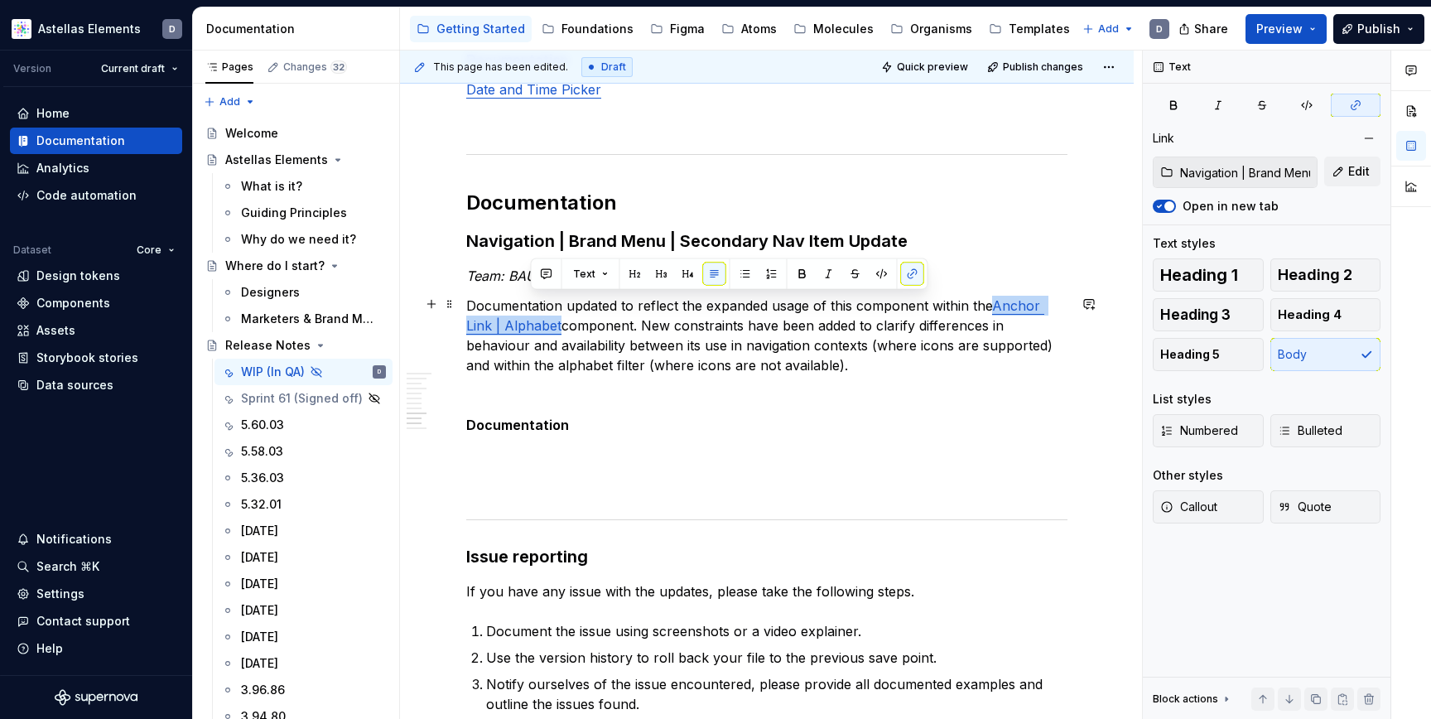
drag, startPoint x: 995, startPoint y: 300, endPoint x: 529, endPoint y: 327, distance: 467.1
click at [529, 327] on link "Anchor Link | Alphabet" at bounding box center [755, 315] width 578 height 36
copy link "Anchor Link | Alphabet"
click at [542, 449] on p at bounding box center [766, 455] width 601 height 20
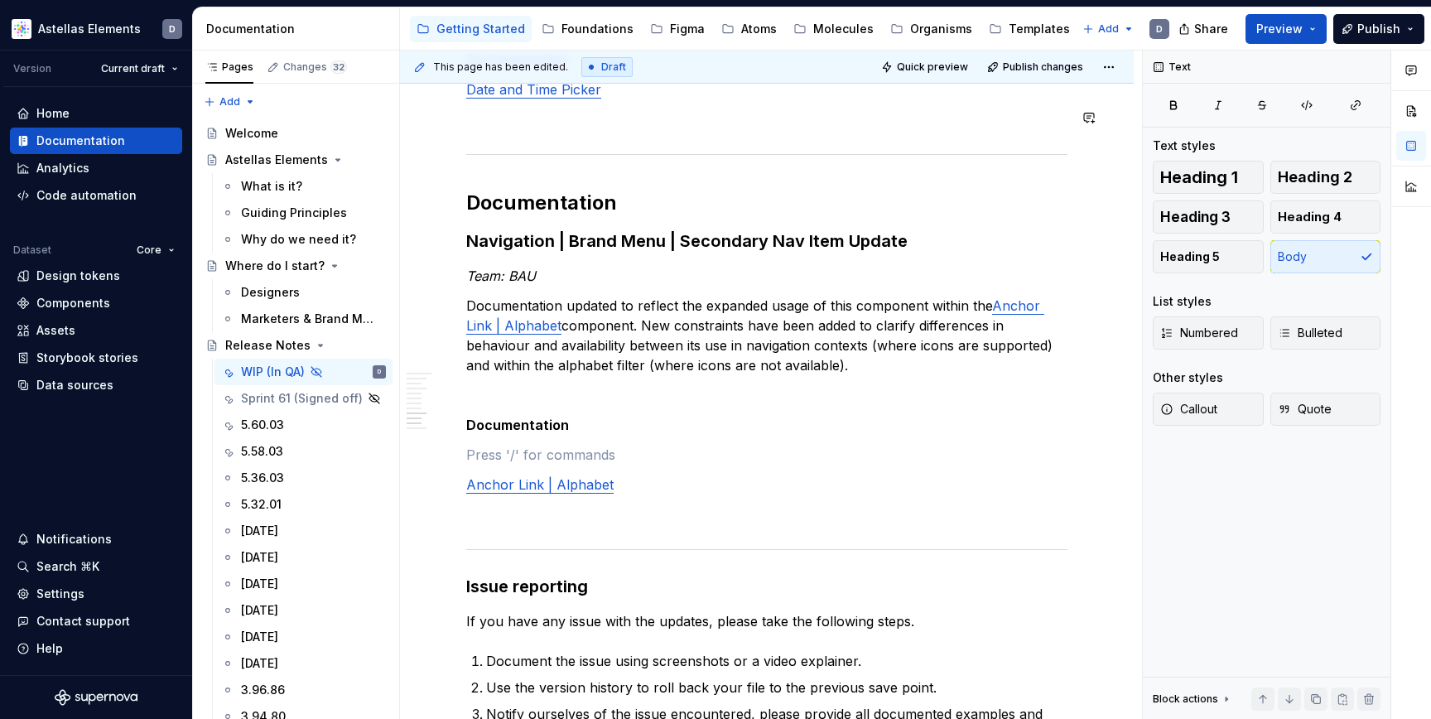
type textarea "*"
click at [671, 455] on p at bounding box center [766, 455] width 601 height 20
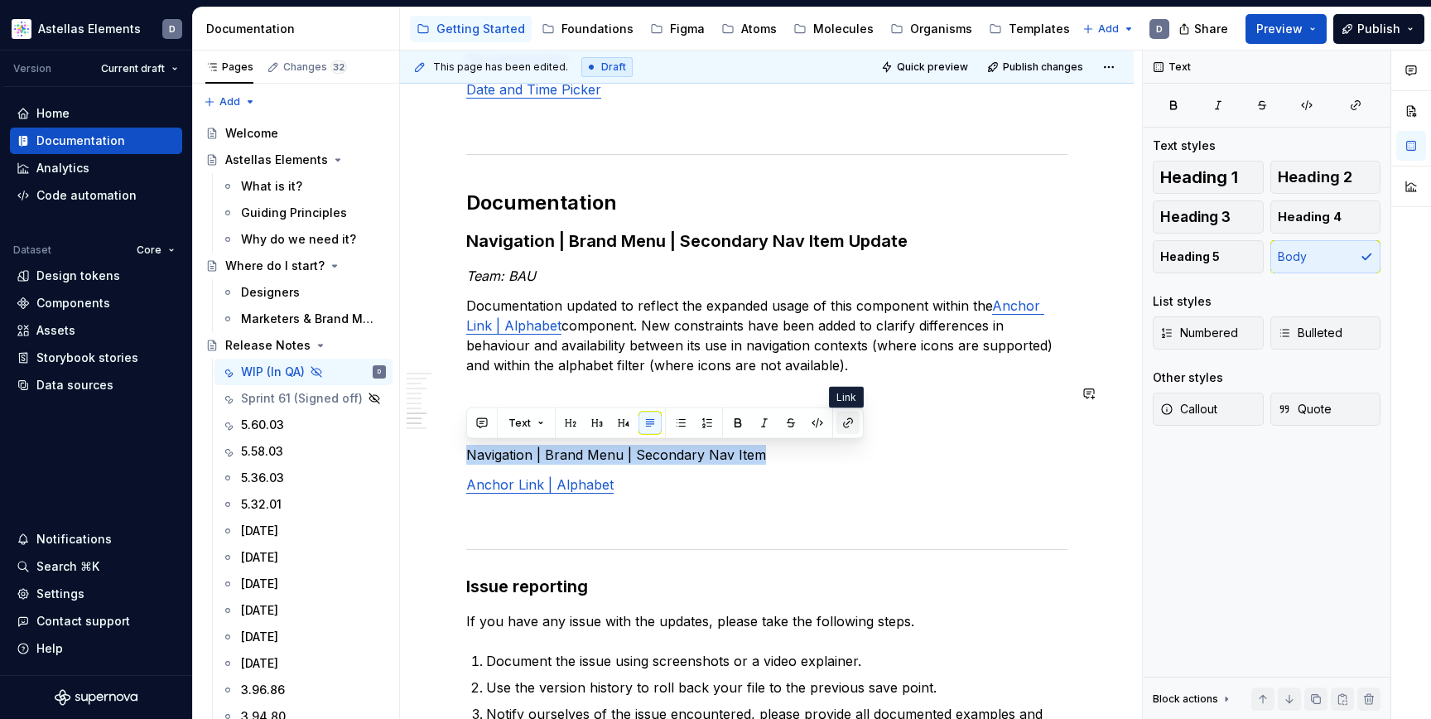
click at [841, 419] on button "button" at bounding box center [847, 423] width 23 height 23
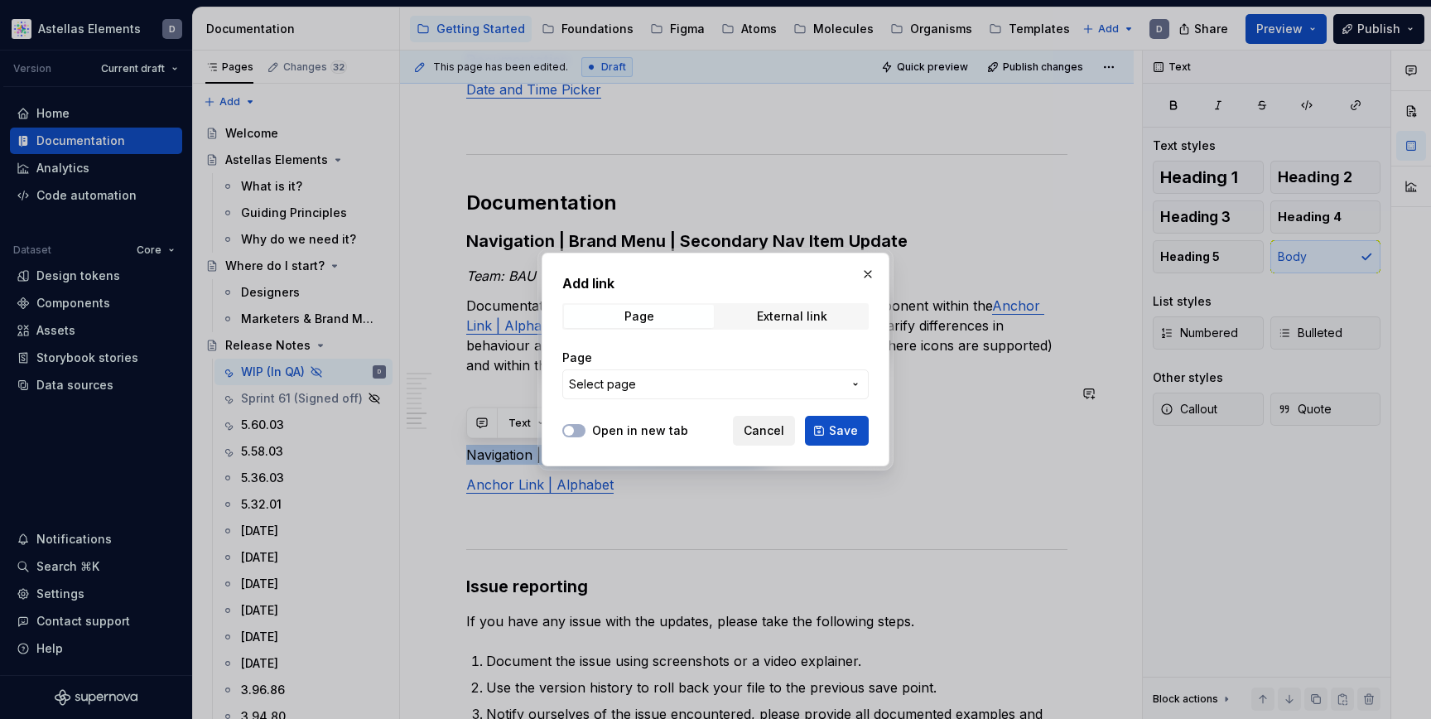
click at [774, 433] on span "Cancel" at bounding box center [764, 430] width 41 height 17
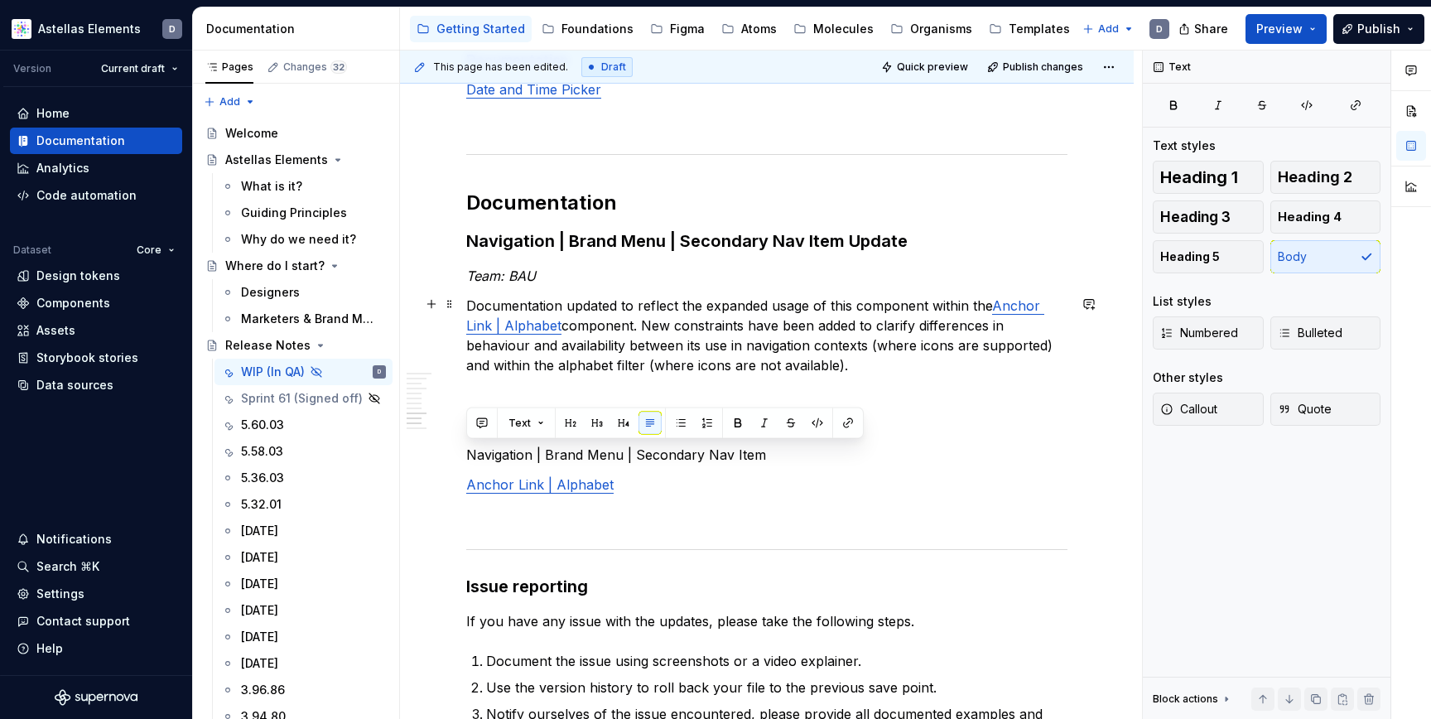
click at [514, 325] on link "Anchor Link | Alphabet" at bounding box center [755, 315] width 578 height 36
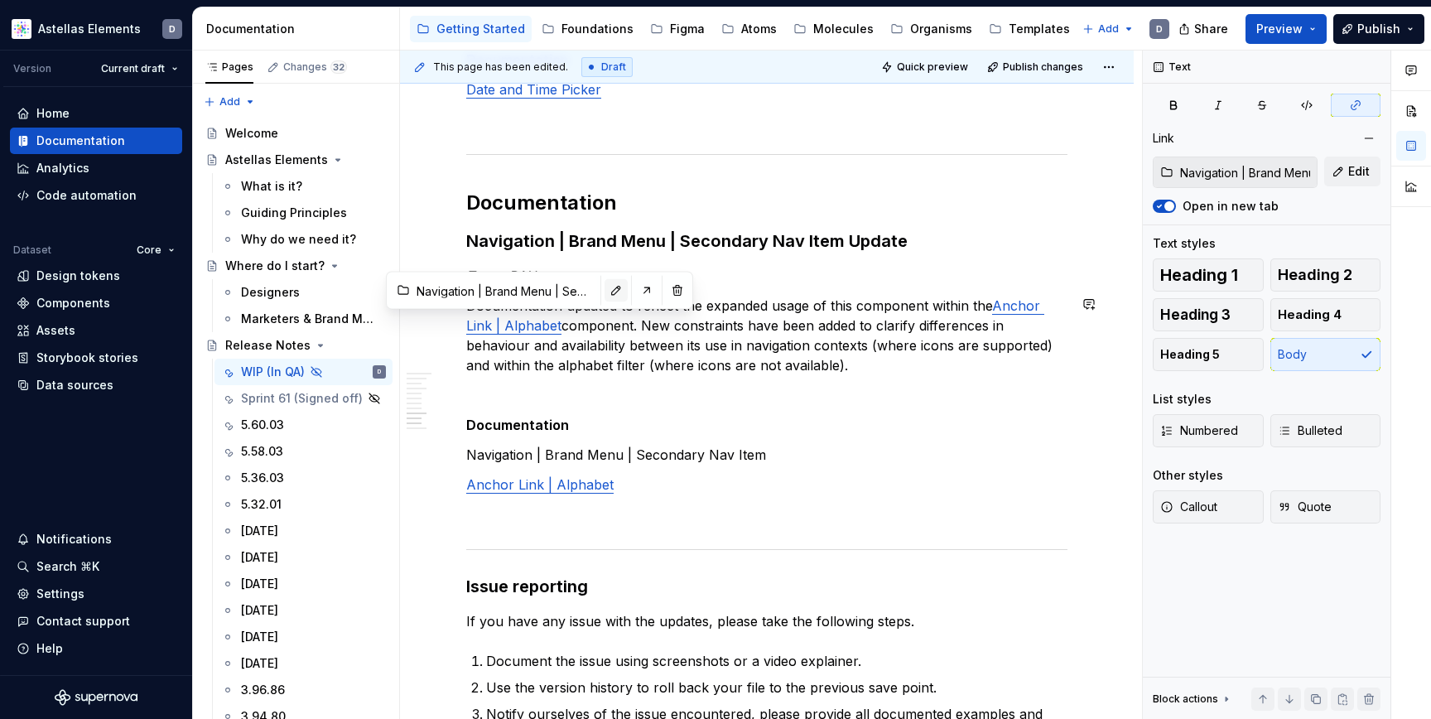
click at [605, 290] on button "button" at bounding box center [616, 290] width 23 height 23
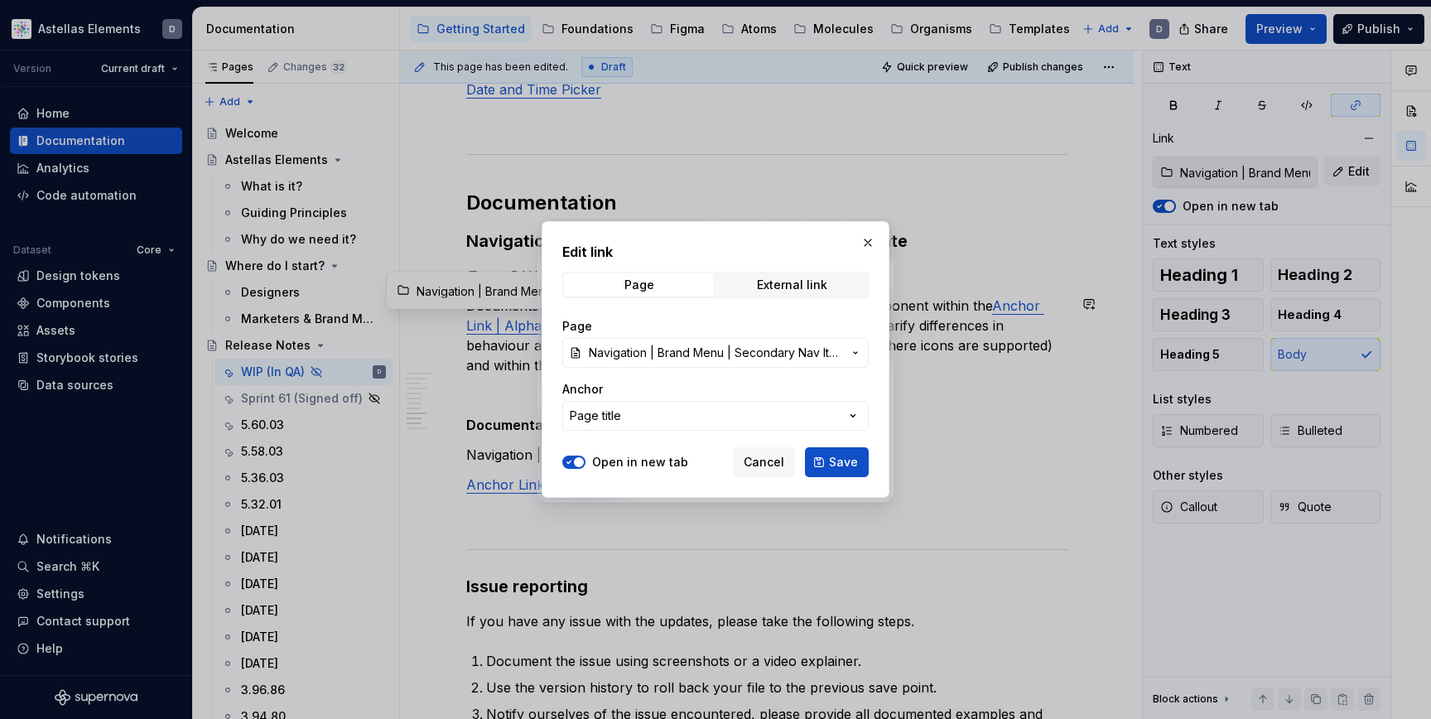
click at [749, 355] on span "Navigation | Brand Menu | Secondary Nav Item" at bounding box center [715, 353] width 253 height 17
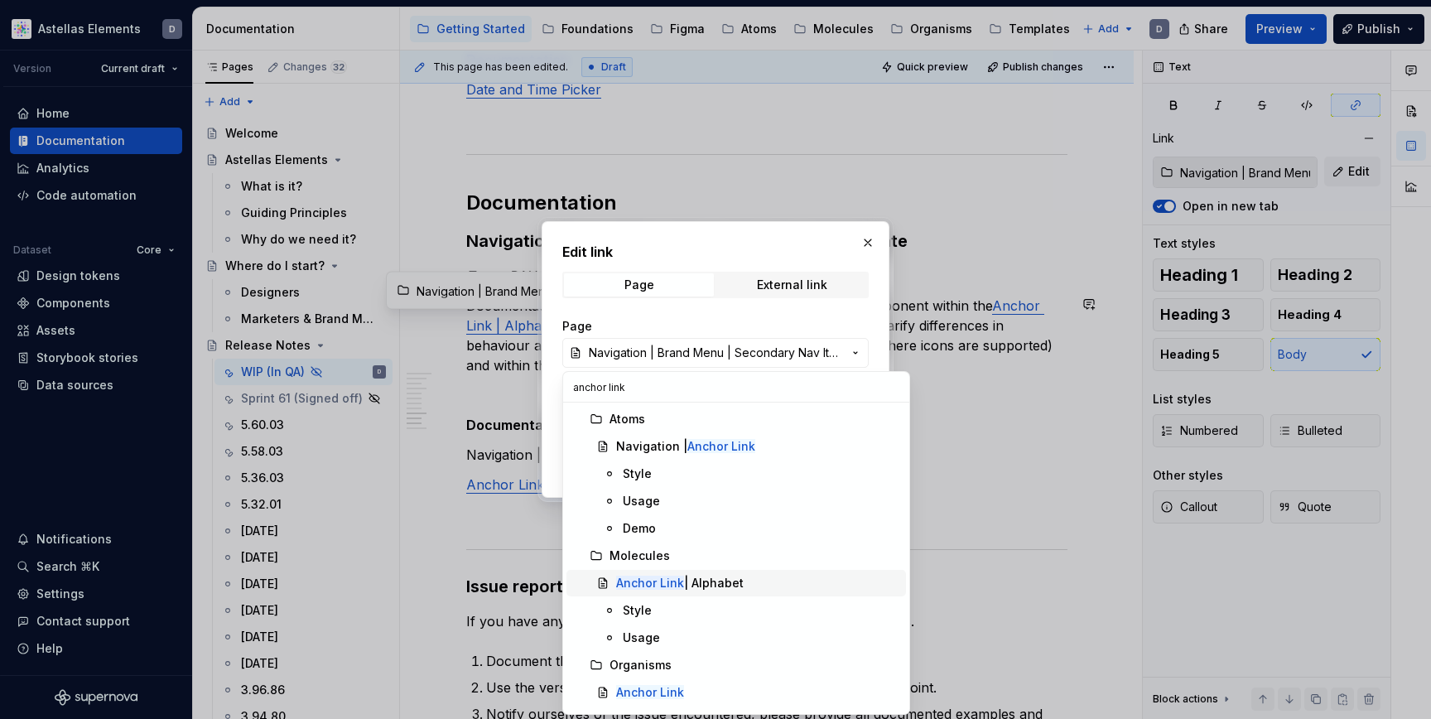
type input "anchor link"
click at [754, 580] on div "Anchor Link | Alphabet" at bounding box center [757, 583] width 283 height 17
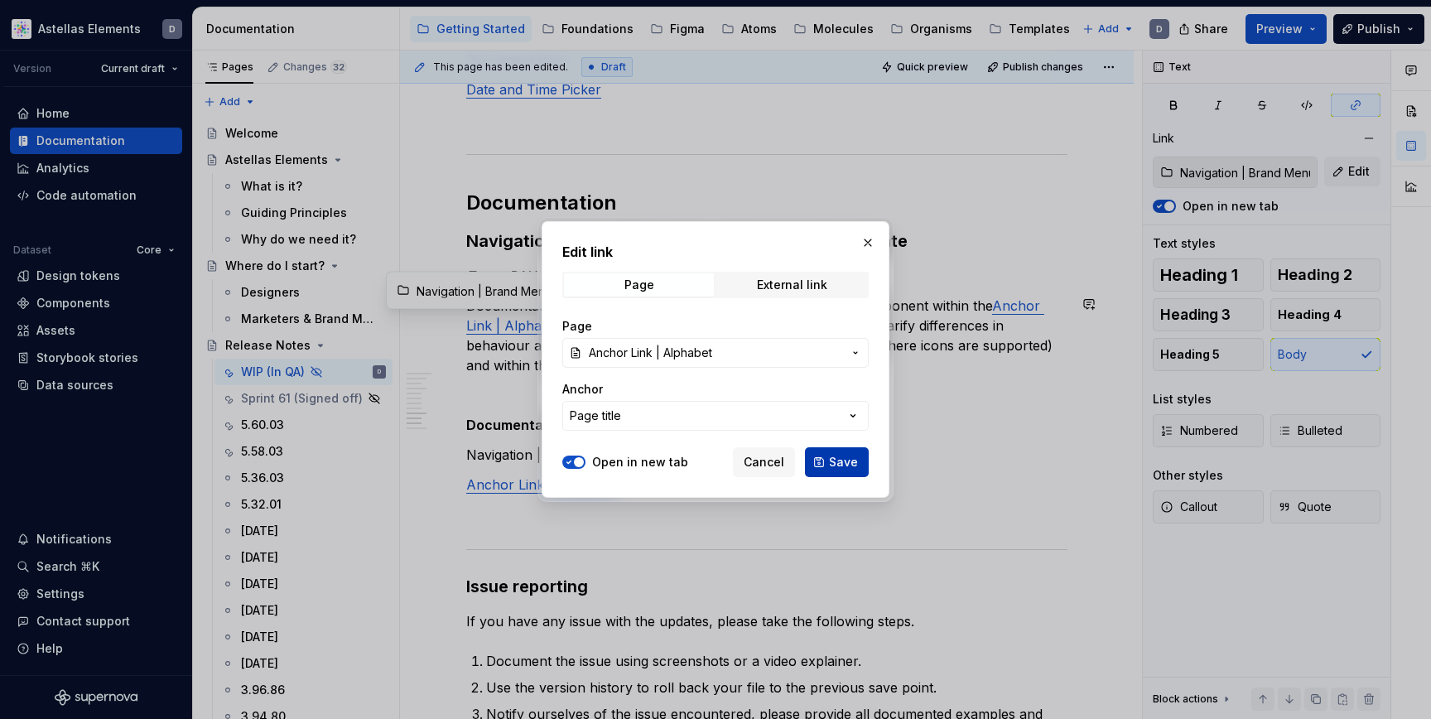
click at [847, 464] on span "Save" at bounding box center [843, 462] width 29 height 17
type input "Anchor Link | Alphabet"
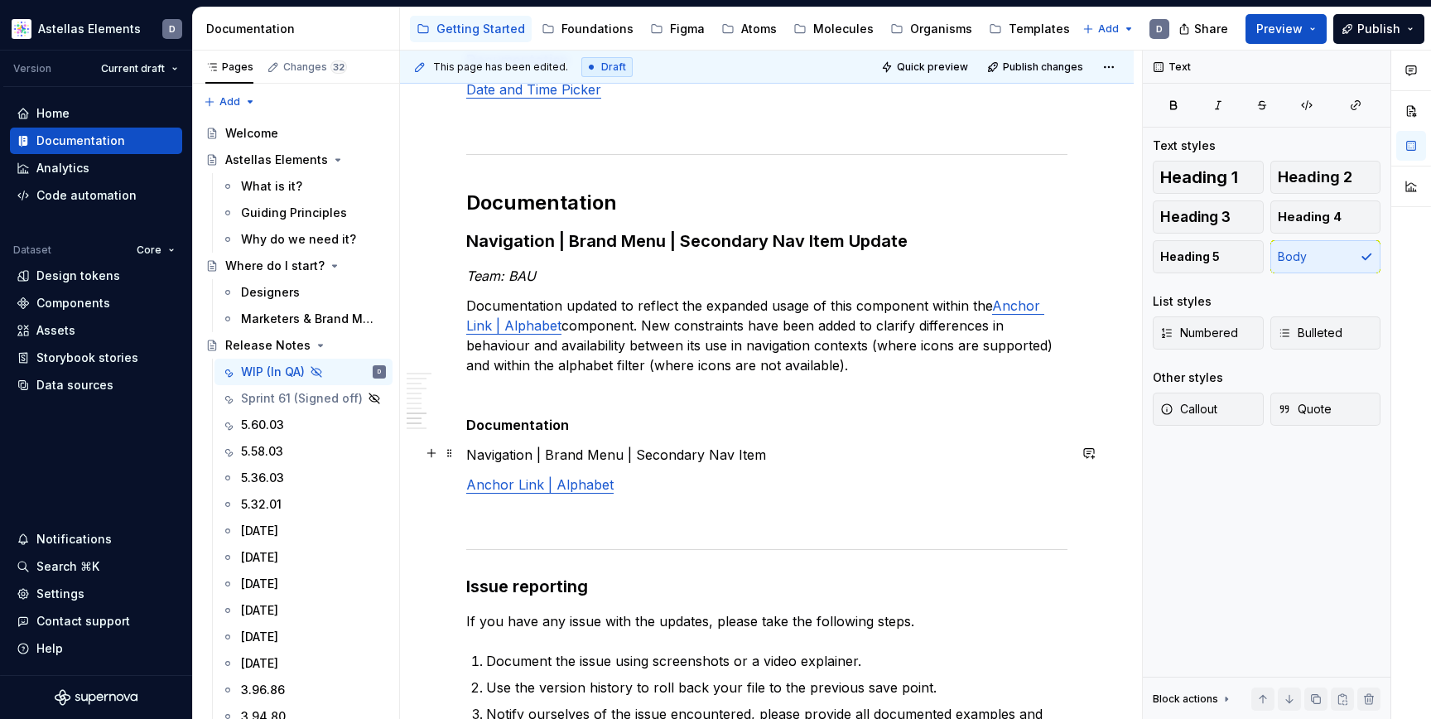
click at [769, 454] on p "Navigation | Brand Menu | Secondary Nav Item" at bounding box center [766, 455] width 601 height 20
click at [540, 483] on link "Anchor Link | Alphabet" at bounding box center [539, 484] width 147 height 17
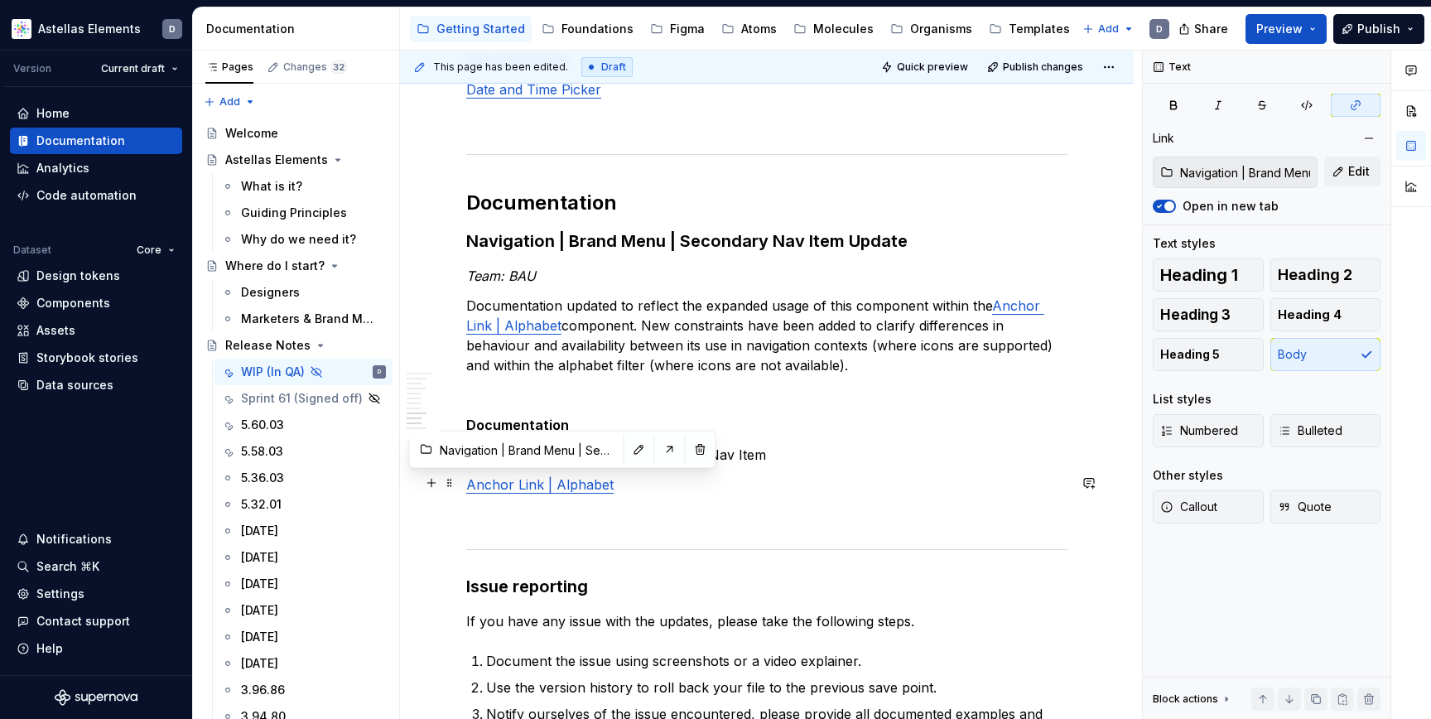
click at [639, 481] on p "Anchor Link | Alphabet" at bounding box center [766, 485] width 601 height 20
click at [745, 508] on p at bounding box center [766, 514] width 601 height 20
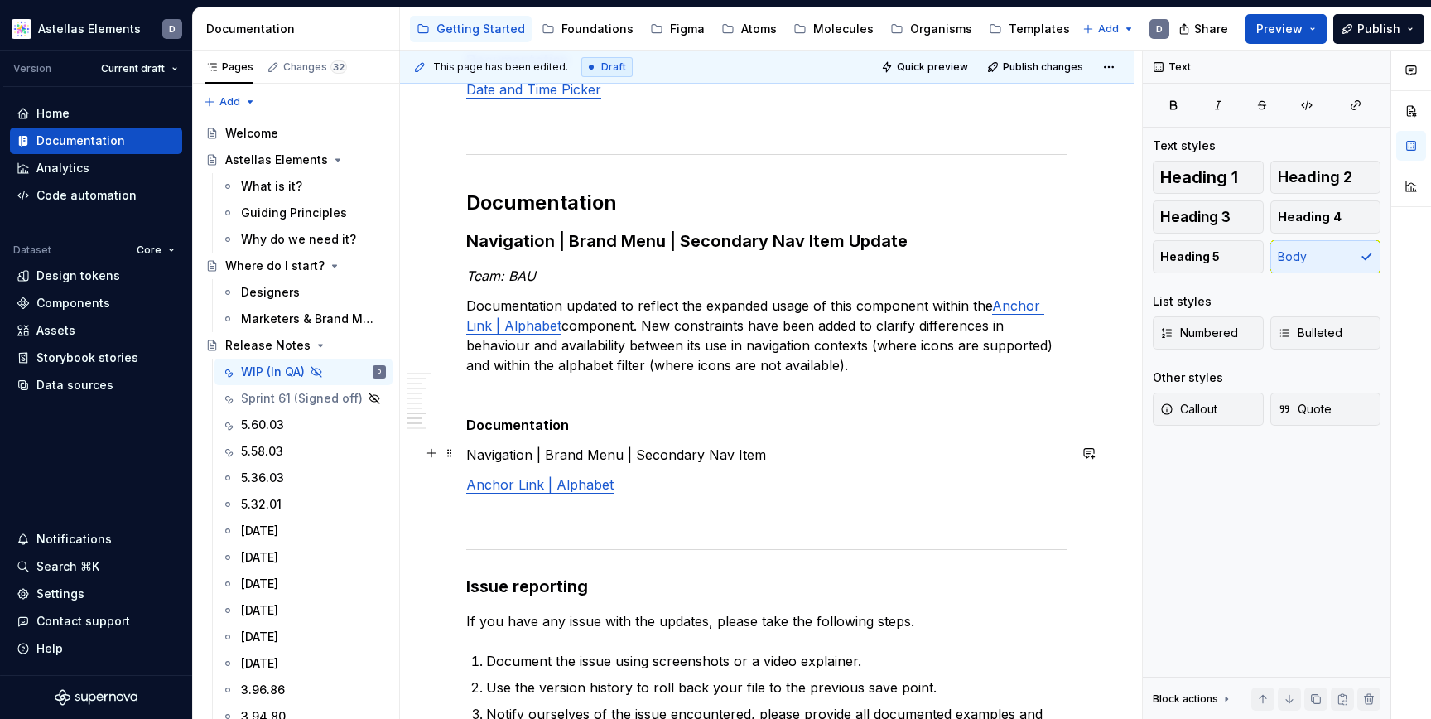
click at [769, 455] on p "Navigation | Brand Menu | Secondary Nav Item" at bounding box center [766, 455] width 601 height 20
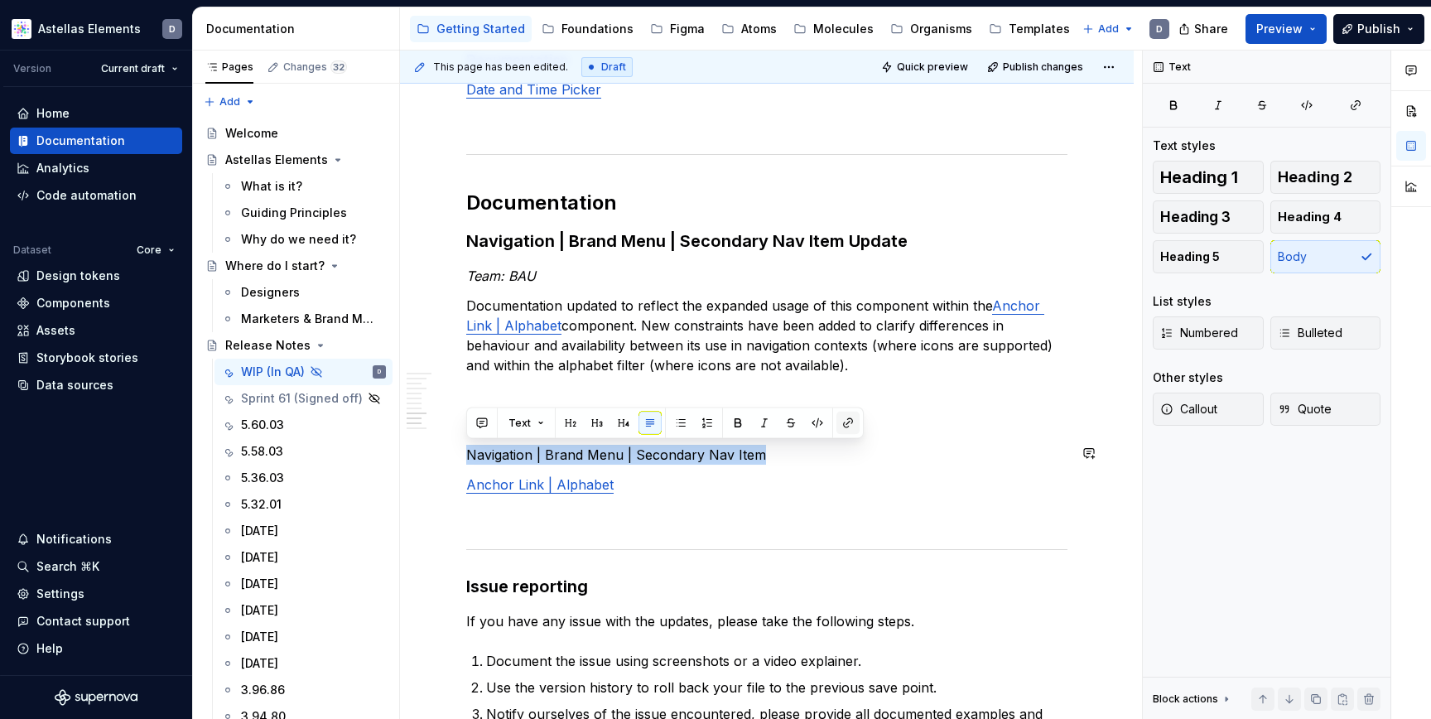
click at [845, 424] on button "button" at bounding box center [847, 423] width 23 height 23
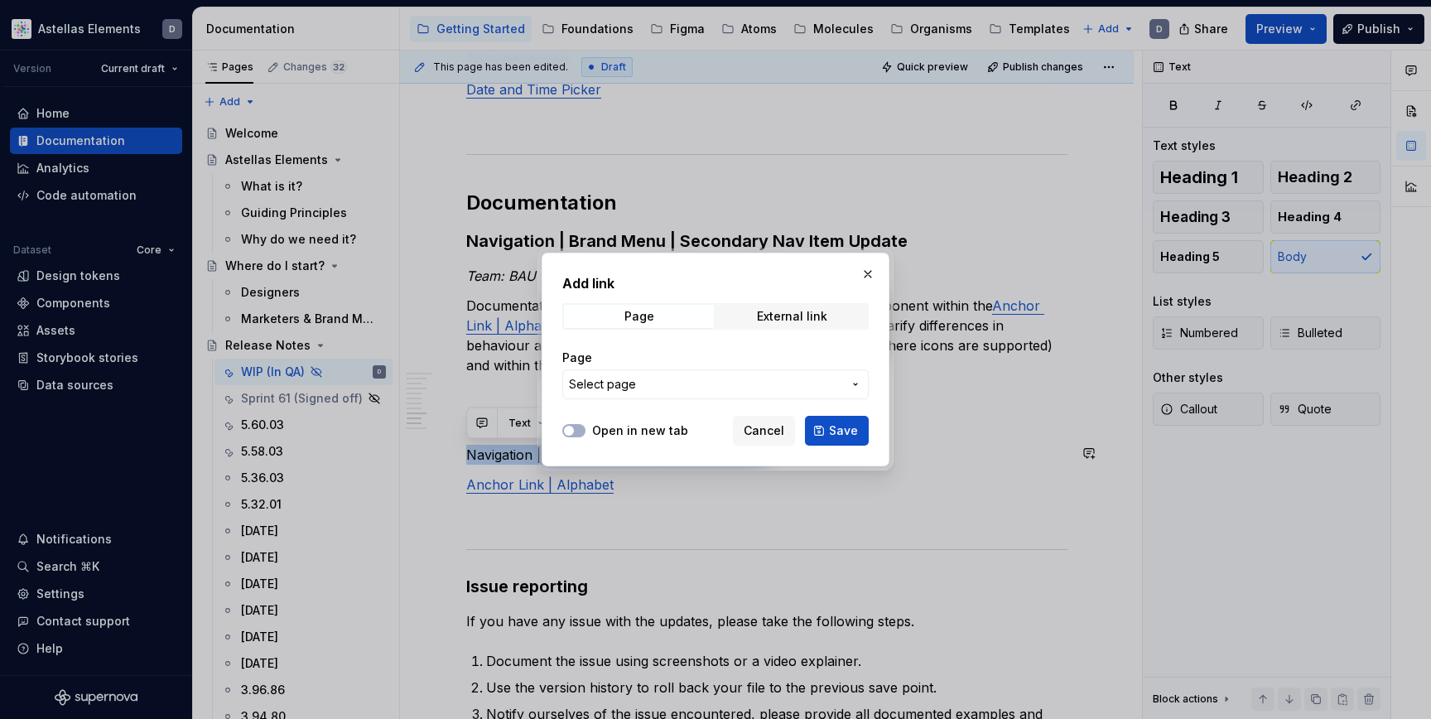
click at [748, 382] on span "Select page" at bounding box center [705, 384] width 273 height 17
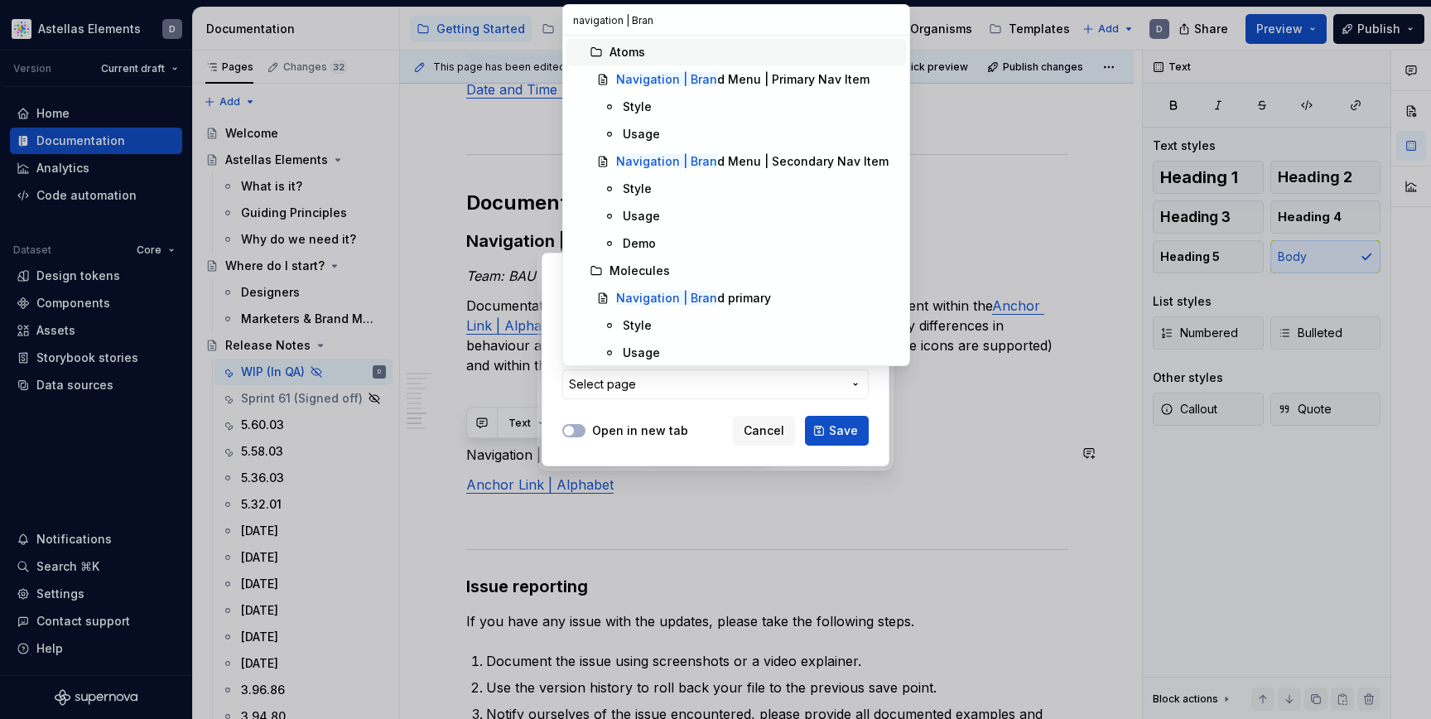
type input "navigation | Brand"
click at [841, 156] on div "Navigation | Brand Menu | Secondary Nav Item" at bounding box center [750, 161] width 269 height 17
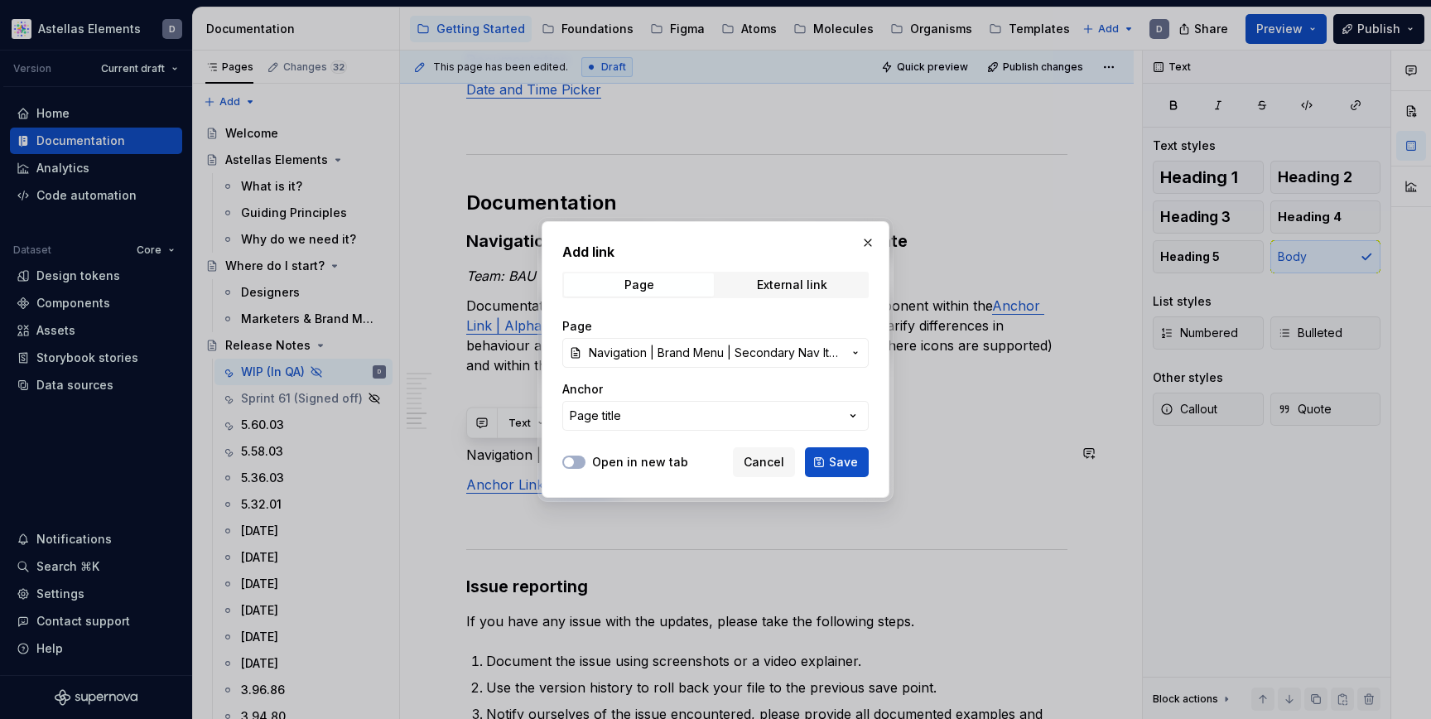
click at [612, 461] on label "Open in new tab" at bounding box center [640, 462] width 96 height 17
click at [586, 461] on button "Open in new tab" at bounding box center [573, 461] width 23 height 13
click at [834, 462] on span "Save" at bounding box center [843, 462] width 29 height 17
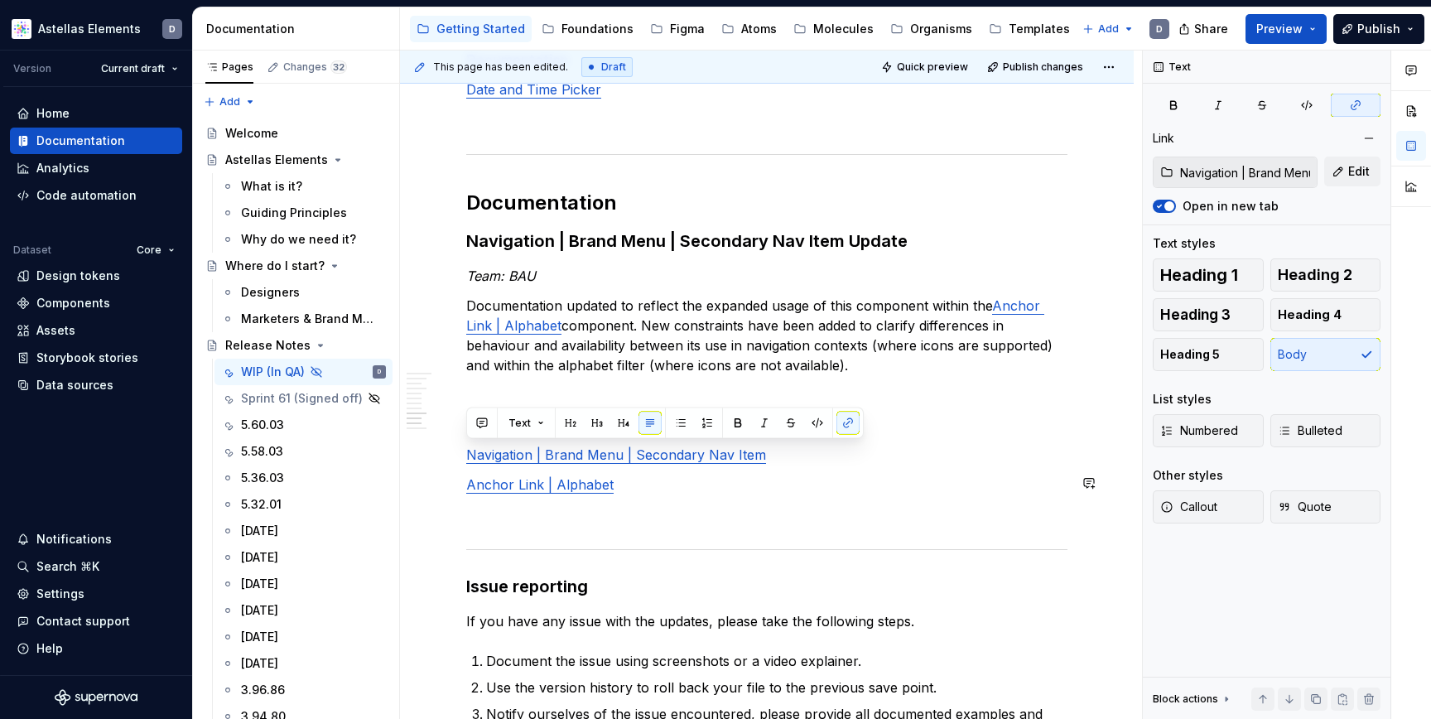
click at [651, 484] on p "Anchor Link | Alphabet" at bounding box center [766, 485] width 601 height 20
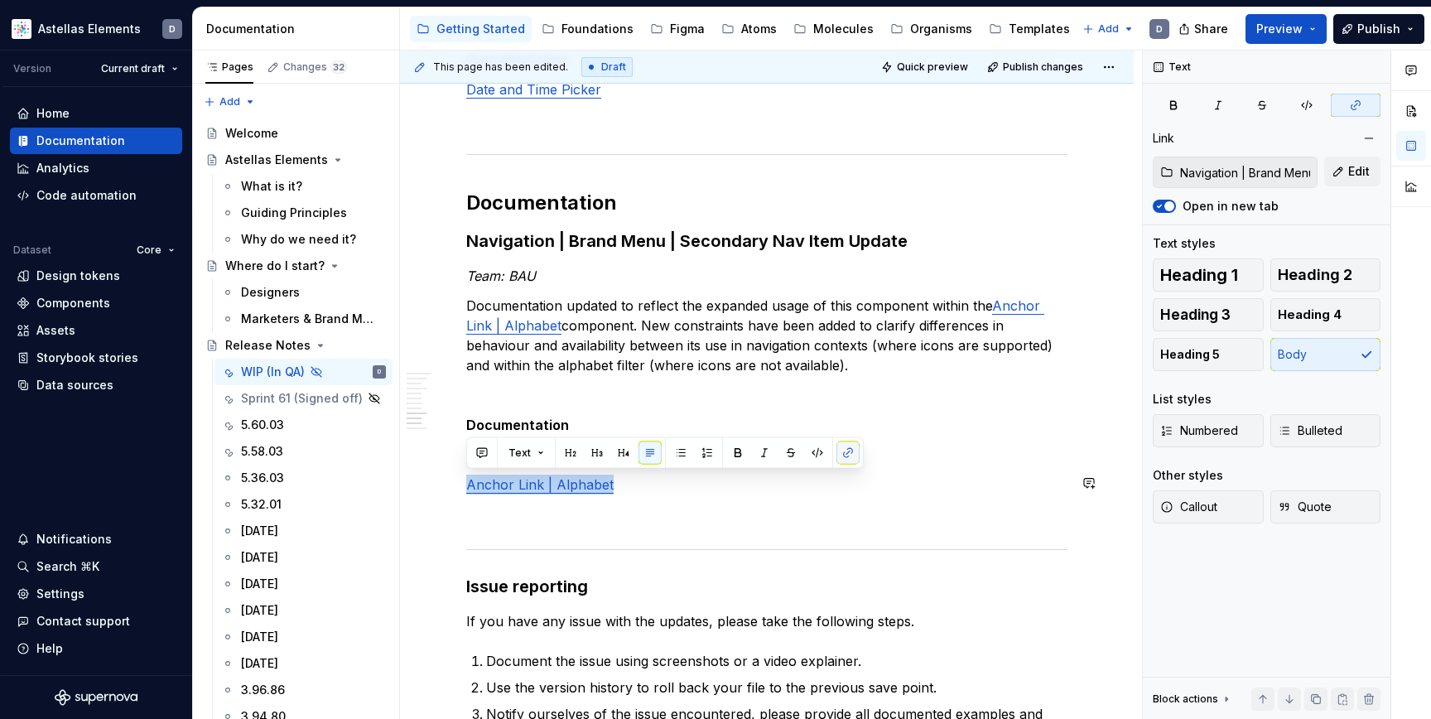
click at [844, 455] on button "button" at bounding box center [847, 452] width 23 height 23
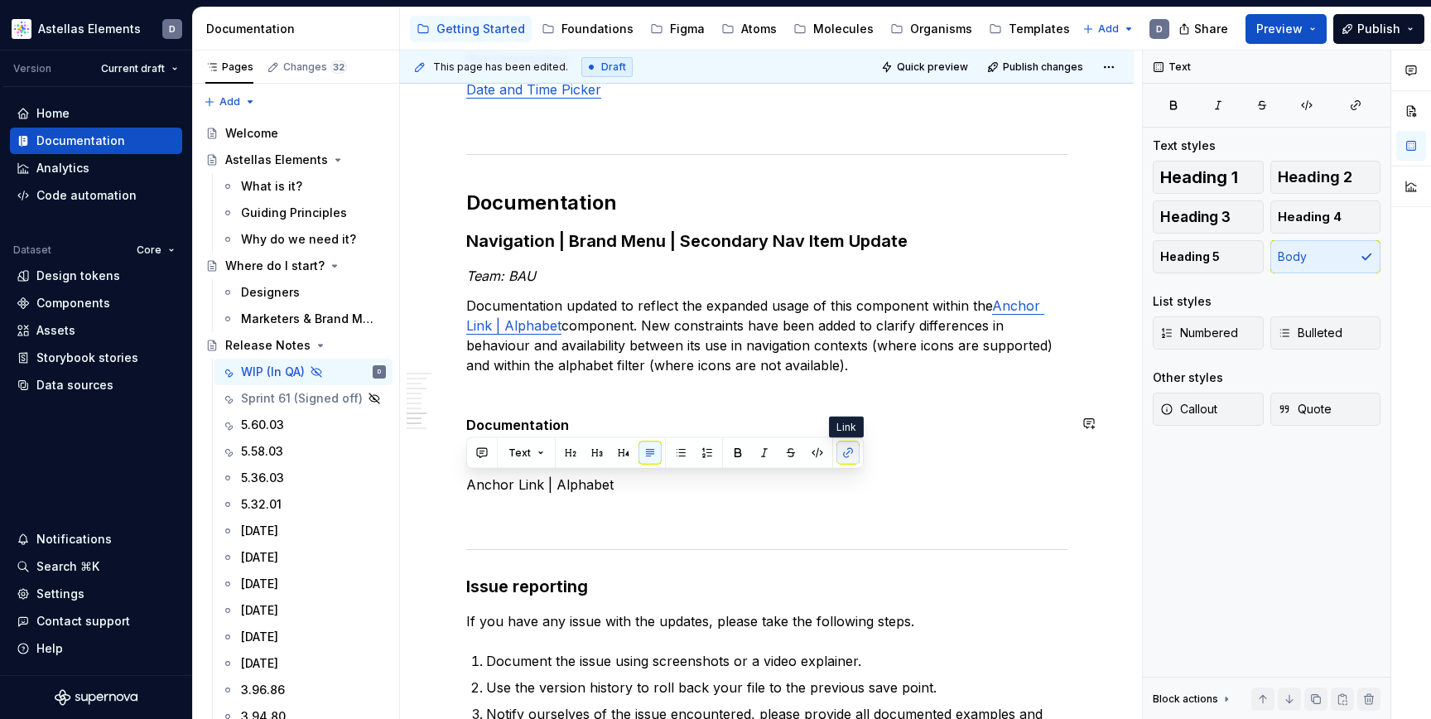
click at [846, 455] on button "button" at bounding box center [847, 452] width 23 height 23
click at [794, 508] on p at bounding box center [766, 514] width 601 height 20
click at [648, 492] on p "Anchor Link | Alphabet" at bounding box center [766, 485] width 601 height 20
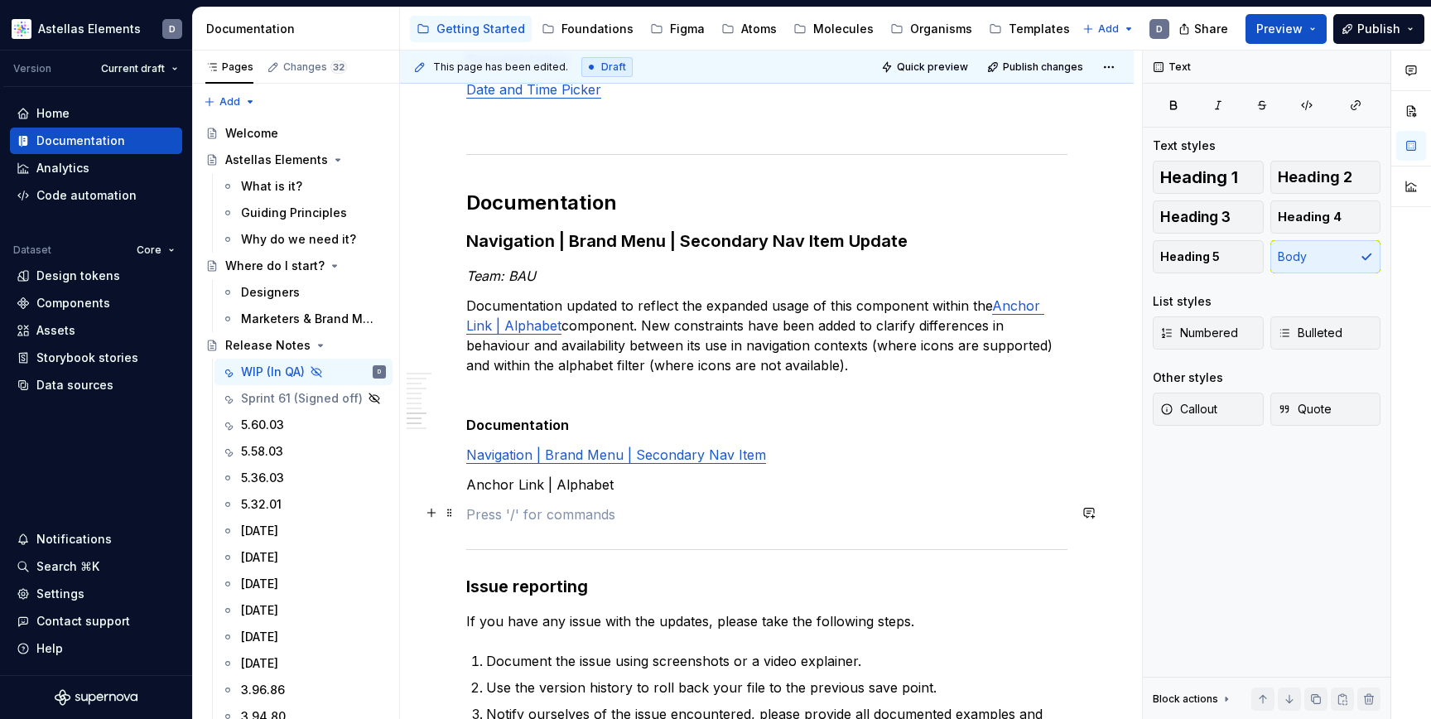
click at [770, 504] on p at bounding box center [766, 514] width 601 height 20
click at [724, 475] on p "Anchor Link | Alphabet" at bounding box center [766, 485] width 601 height 20
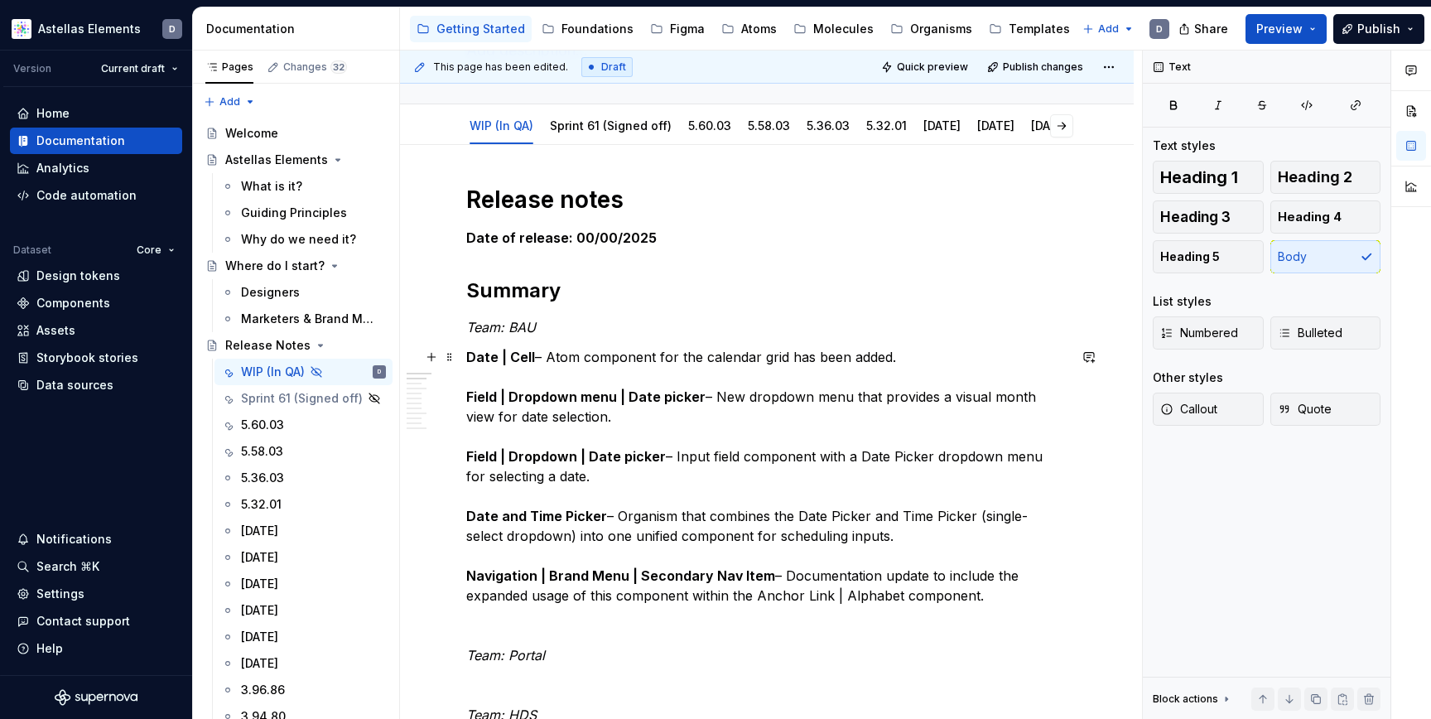
scroll to position [143, 0]
click at [764, 575] on strong "Navigation | Brand Menu | Secondary Nav Item" at bounding box center [620, 574] width 309 height 17
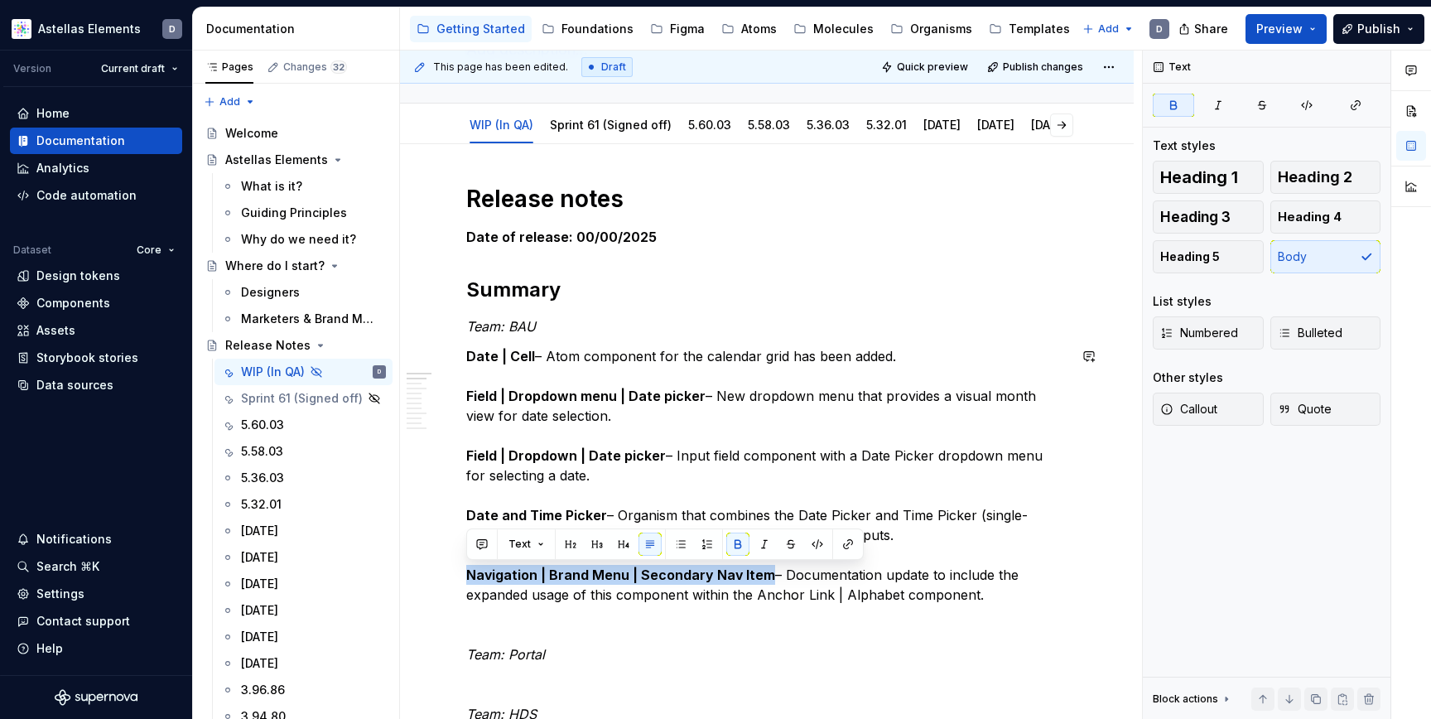
copy strong "Navigation | Brand Menu | Secondary Nav Item"
click at [609, 108] on html "Astellas Elements D Version Current draft Home Documentation Analytics Code aut…" at bounding box center [715, 359] width 1431 height 719
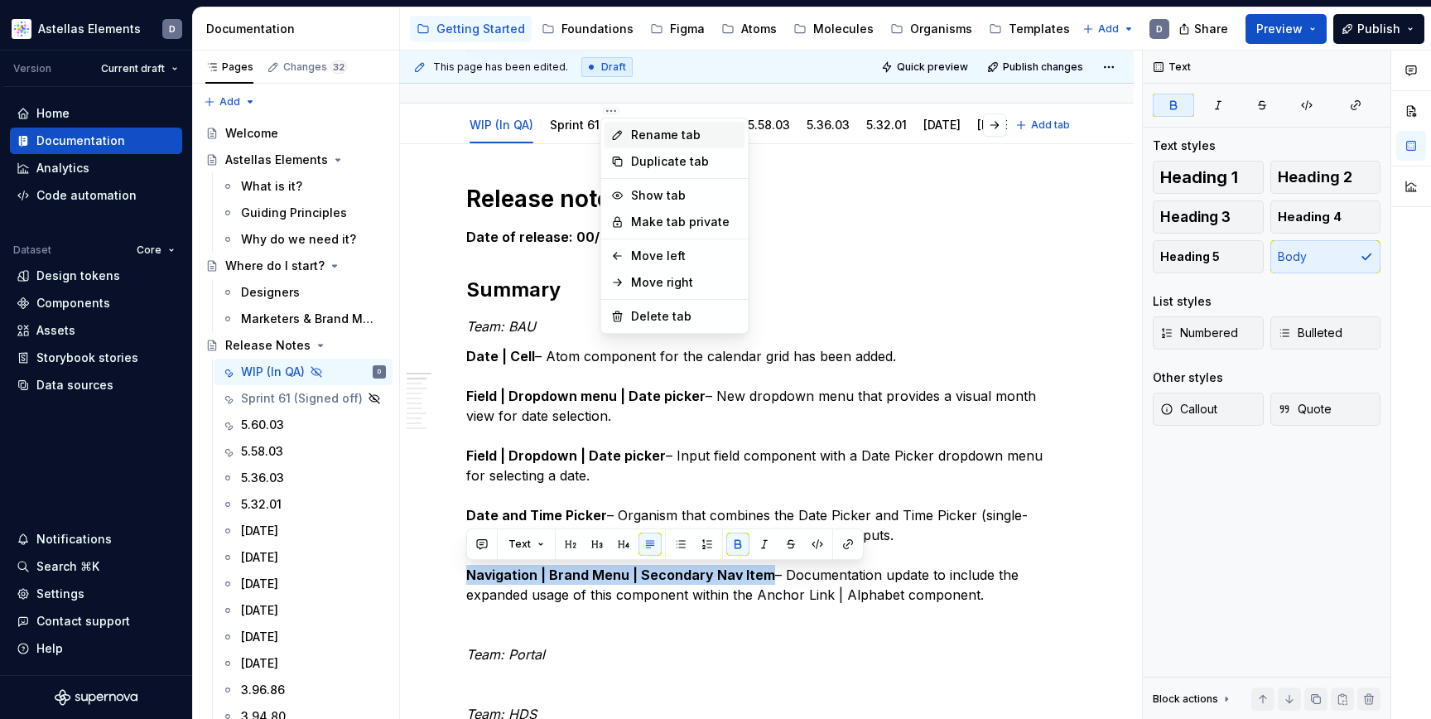
click at [663, 131] on div "Rename tab" at bounding box center [685, 135] width 108 height 17
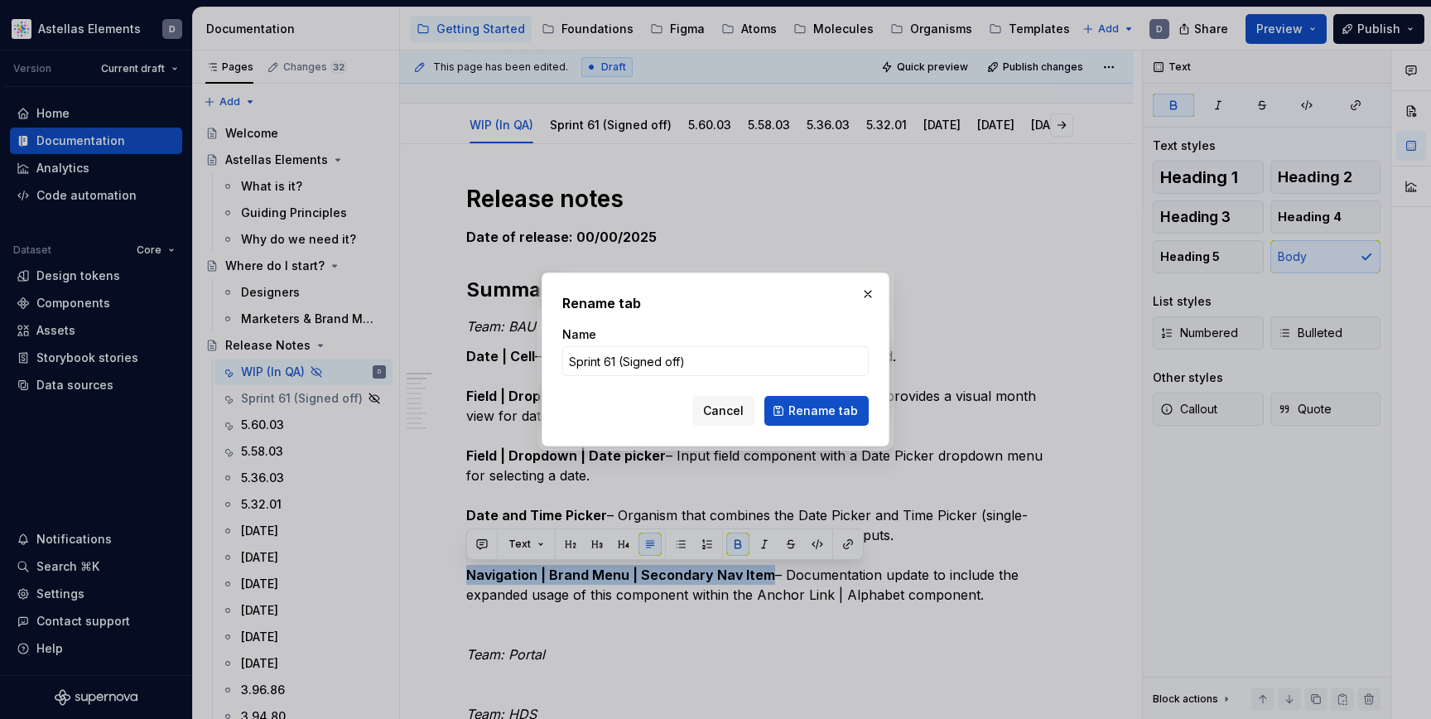
type textarea "*"
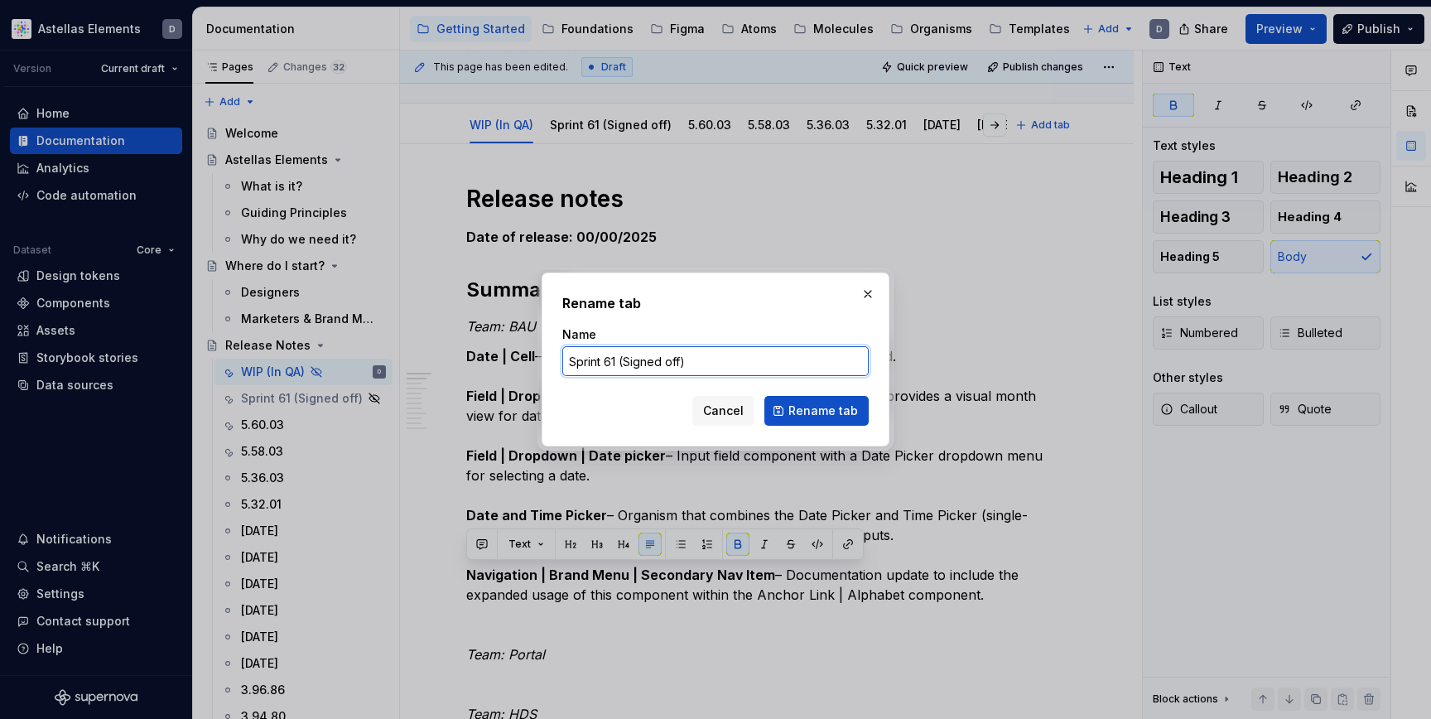
click at [687, 361] on input "Sprint 61 (Signed off)" at bounding box center [715, 361] width 306 height 30
paste input "5.64.04"
type input "5.64.04"
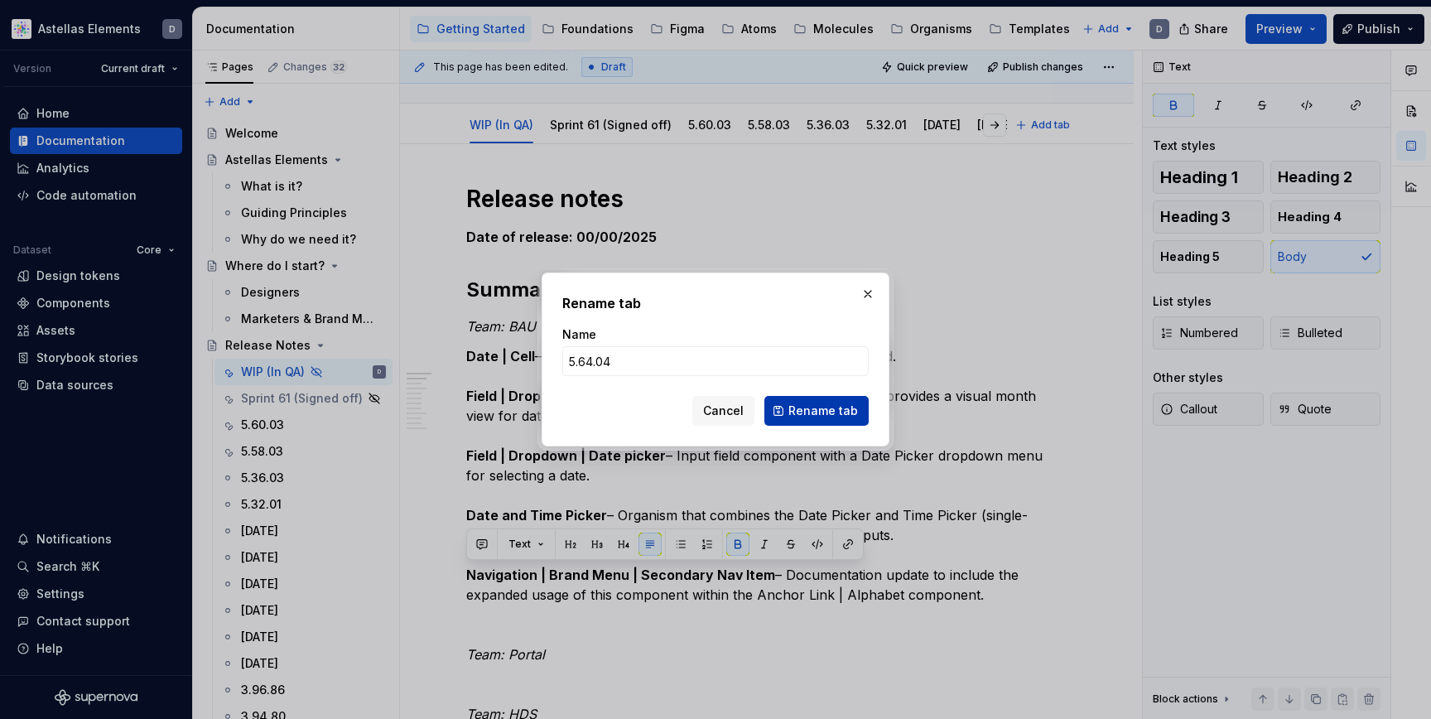
click at [794, 407] on span "Rename tab" at bounding box center [823, 410] width 70 height 17
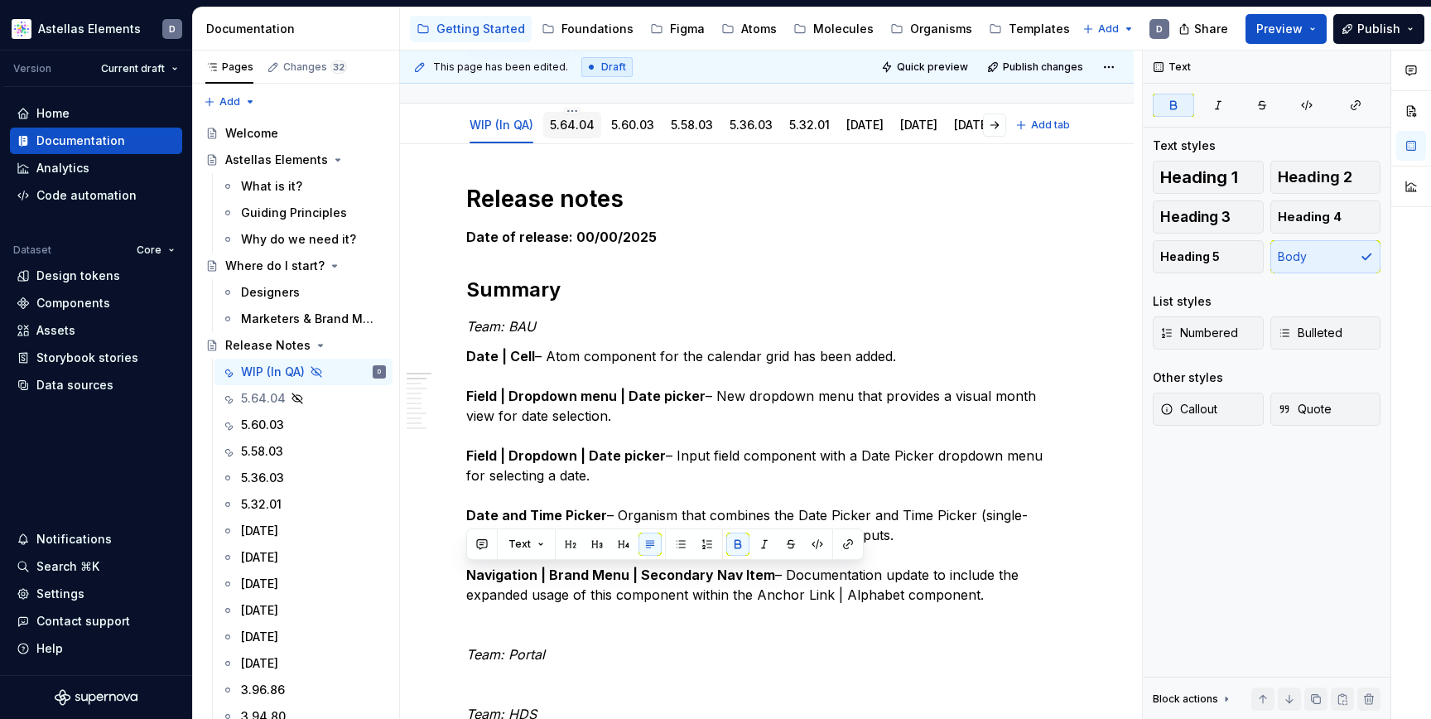
click at [568, 132] on div "5.64.04" at bounding box center [572, 125] width 45 height 17
click at [563, 128] on link "5.64.04" at bounding box center [572, 125] width 45 height 14
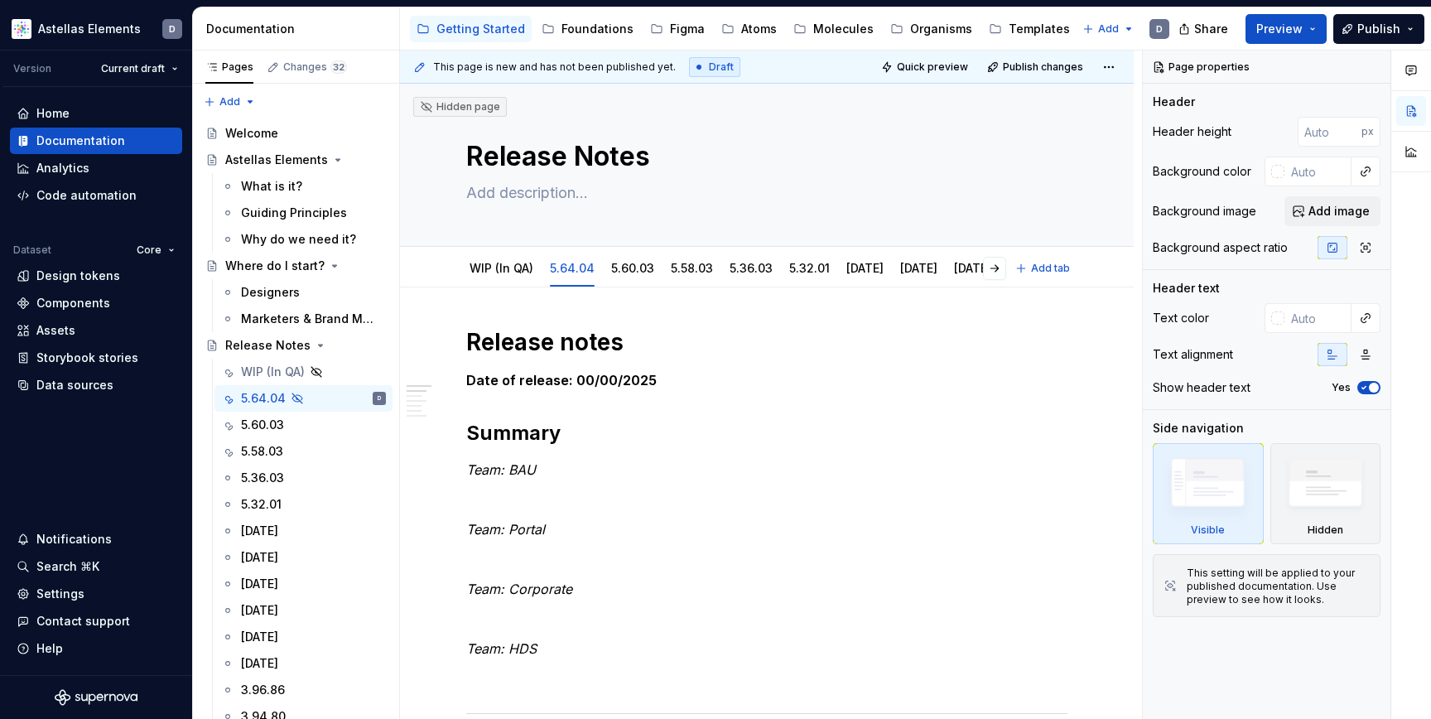
type textarea "*"
click at [587, 381] on strong "Date of release: 00/00/2025" at bounding box center [561, 380] width 190 height 17
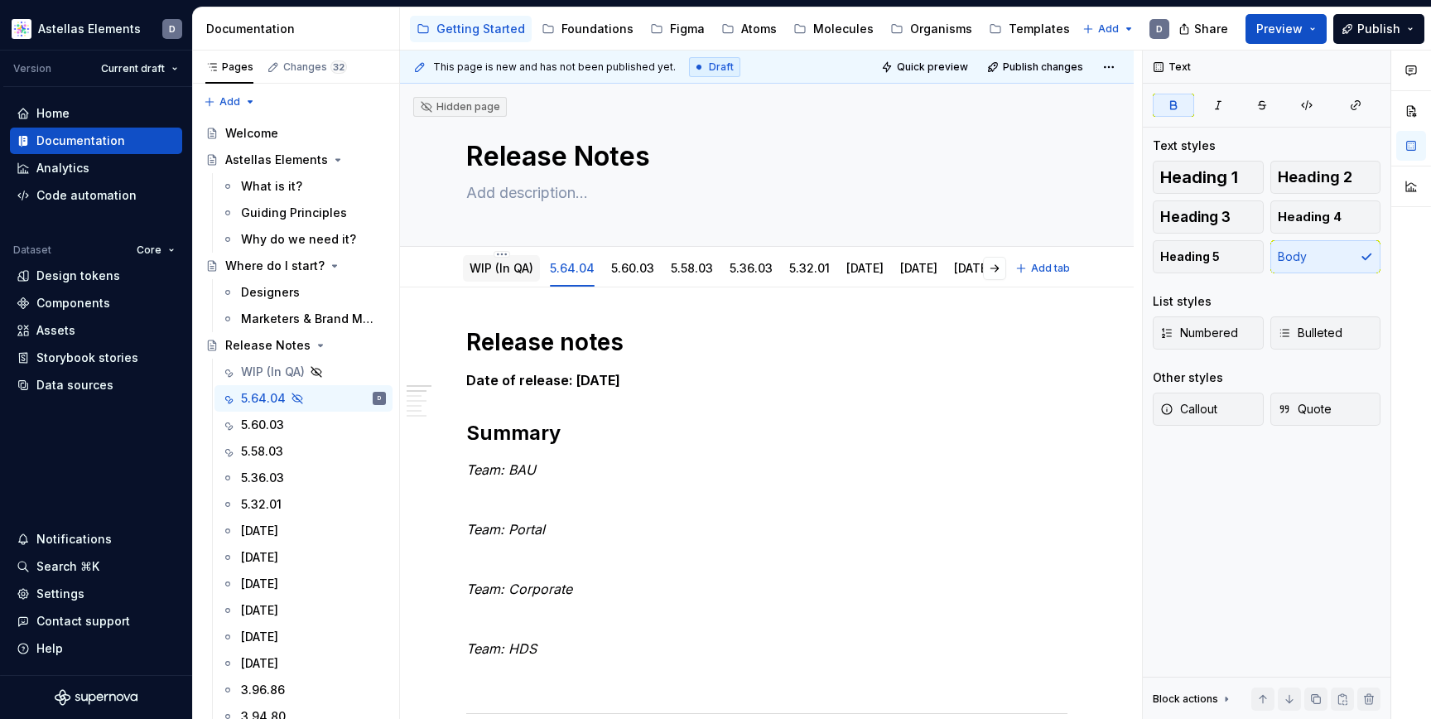
click at [509, 264] on link "WIP (In QA)" at bounding box center [502, 268] width 64 height 14
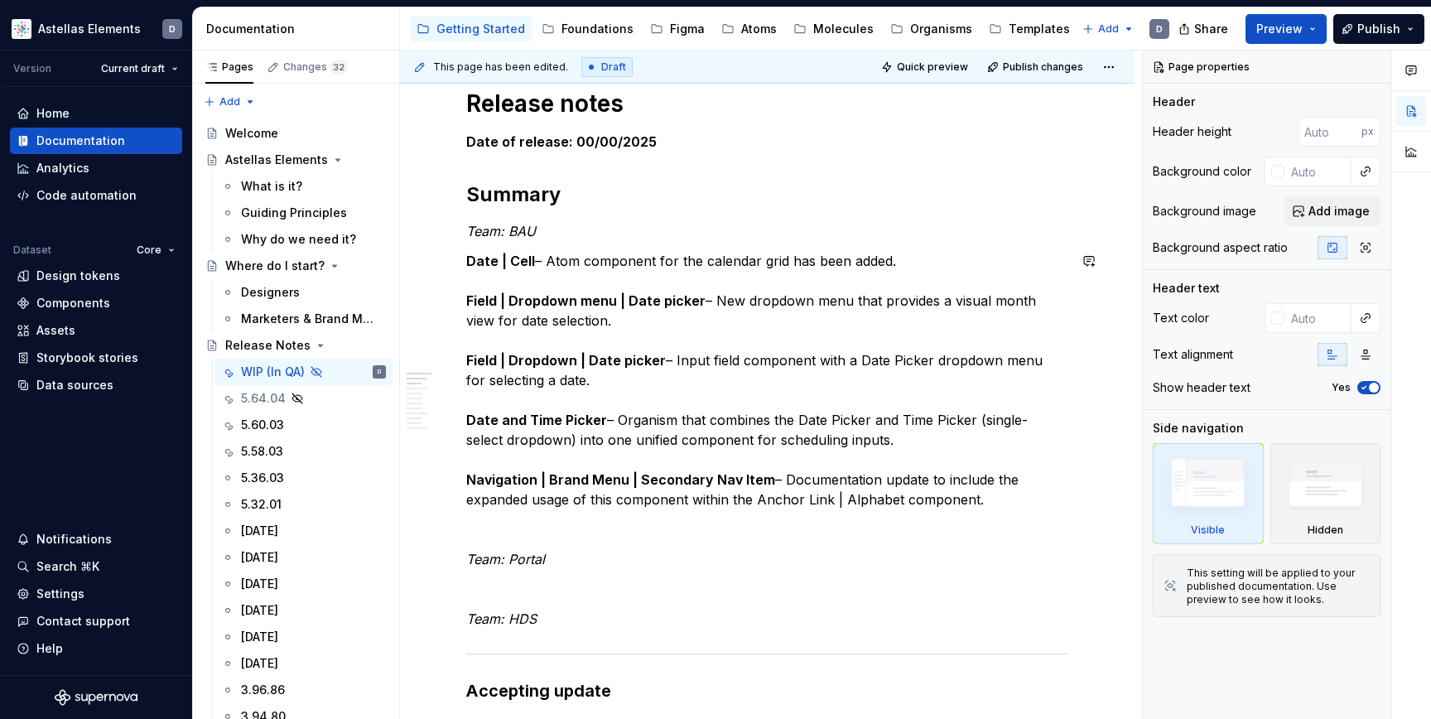
scroll to position [274, 0]
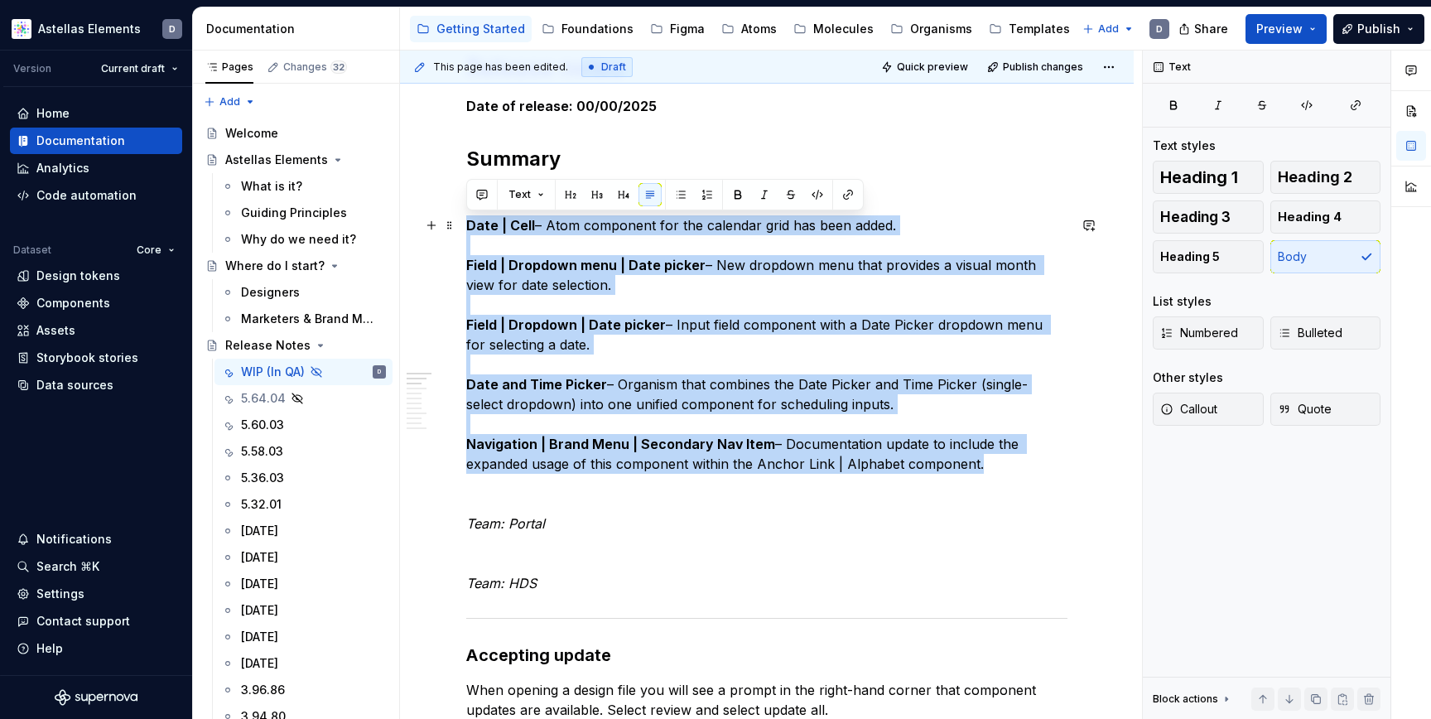
drag, startPoint x: 988, startPoint y: 465, endPoint x: 456, endPoint y: 224, distance: 583.7
copy p "Date | Cell – Atom component for the calendar grid has been added. Field | Drop…"
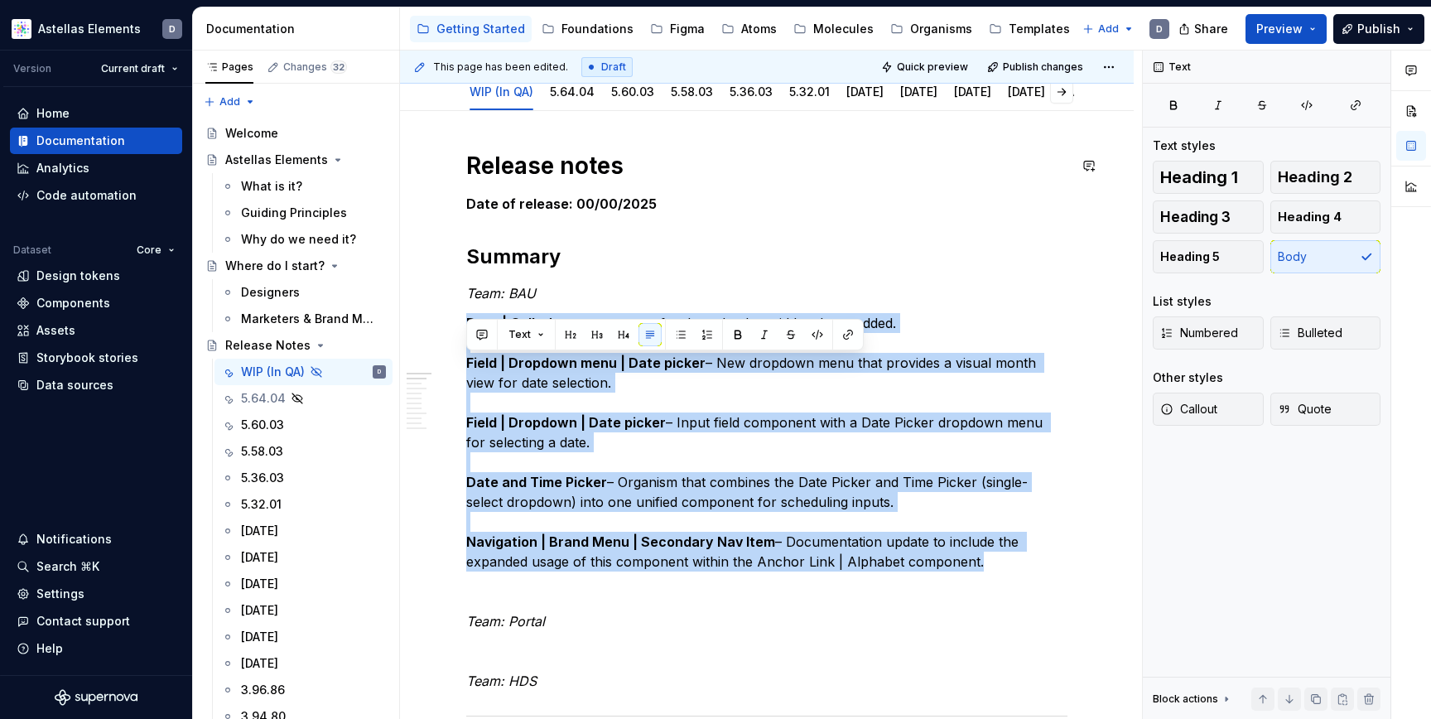
scroll to position [54, 0]
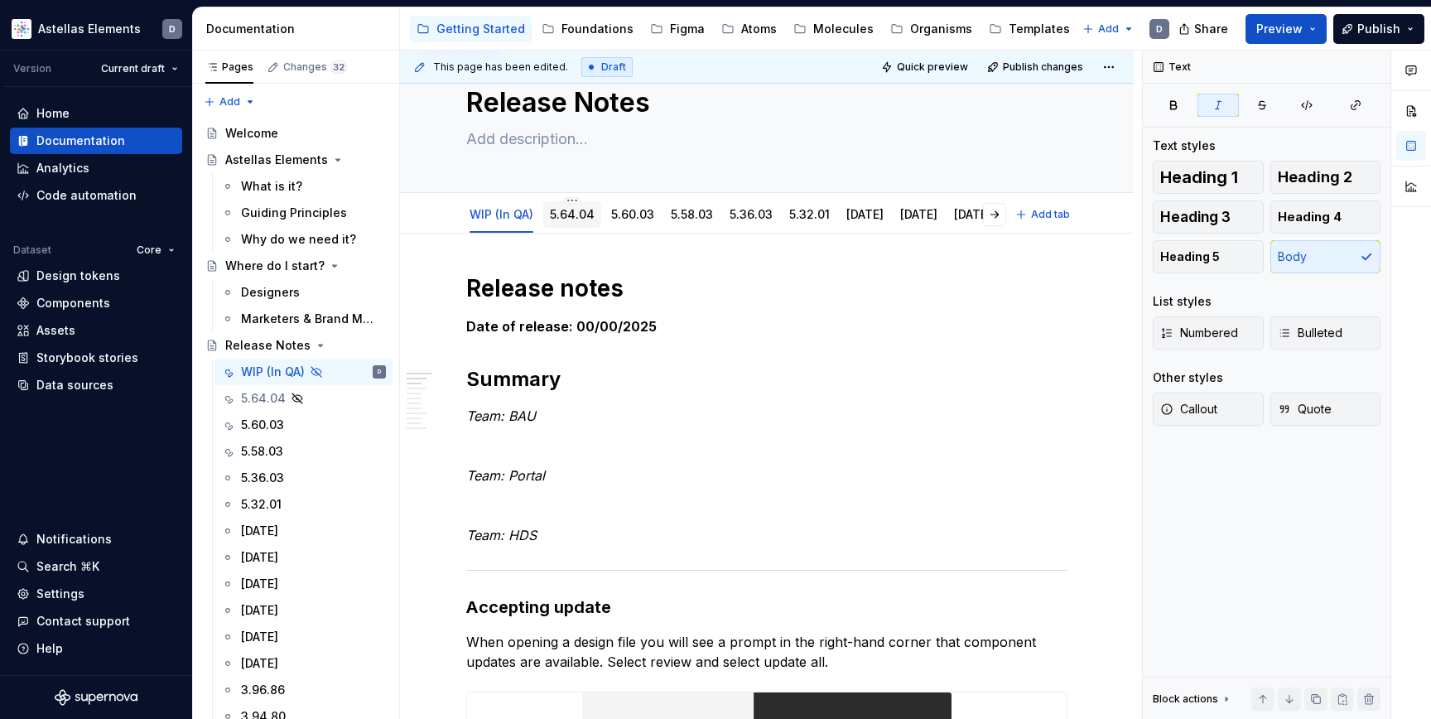
click at [581, 220] on link "5.64.04" at bounding box center [572, 214] width 45 height 14
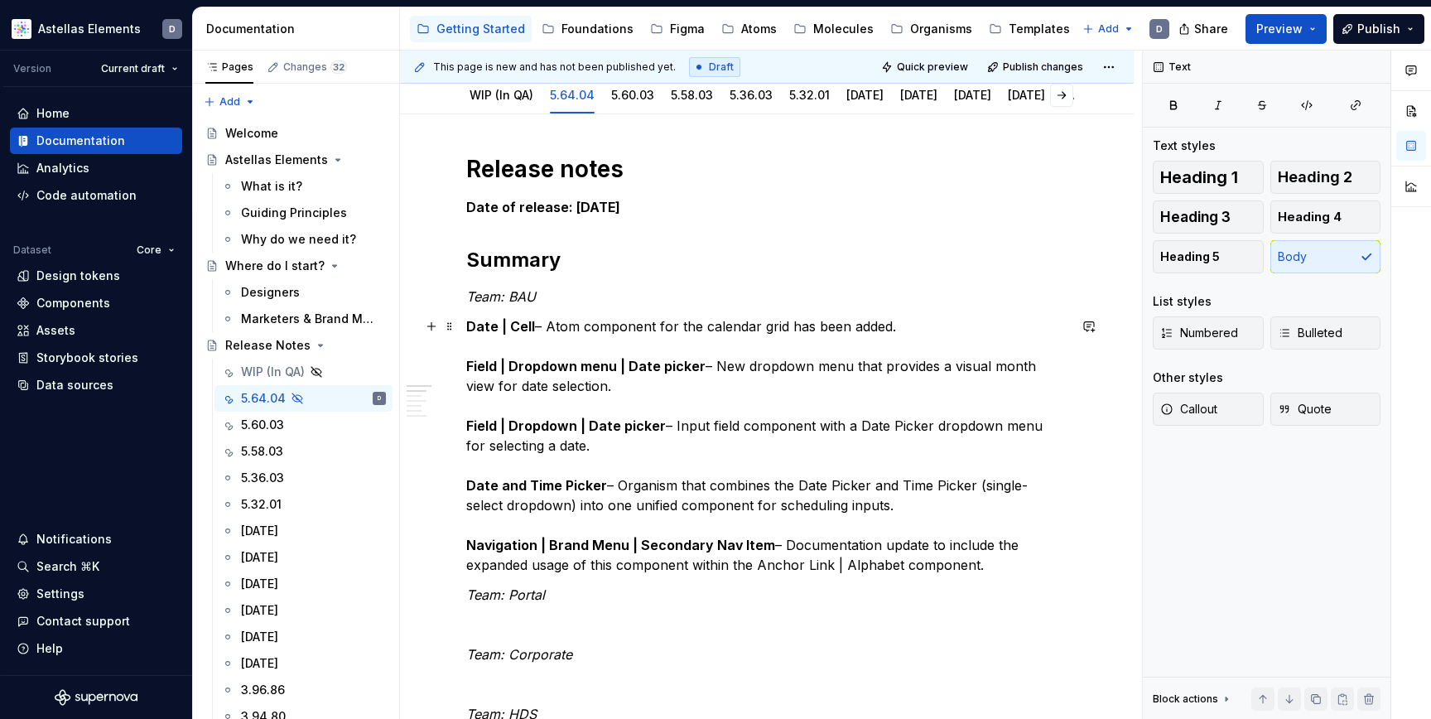
scroll to position [252, 0]
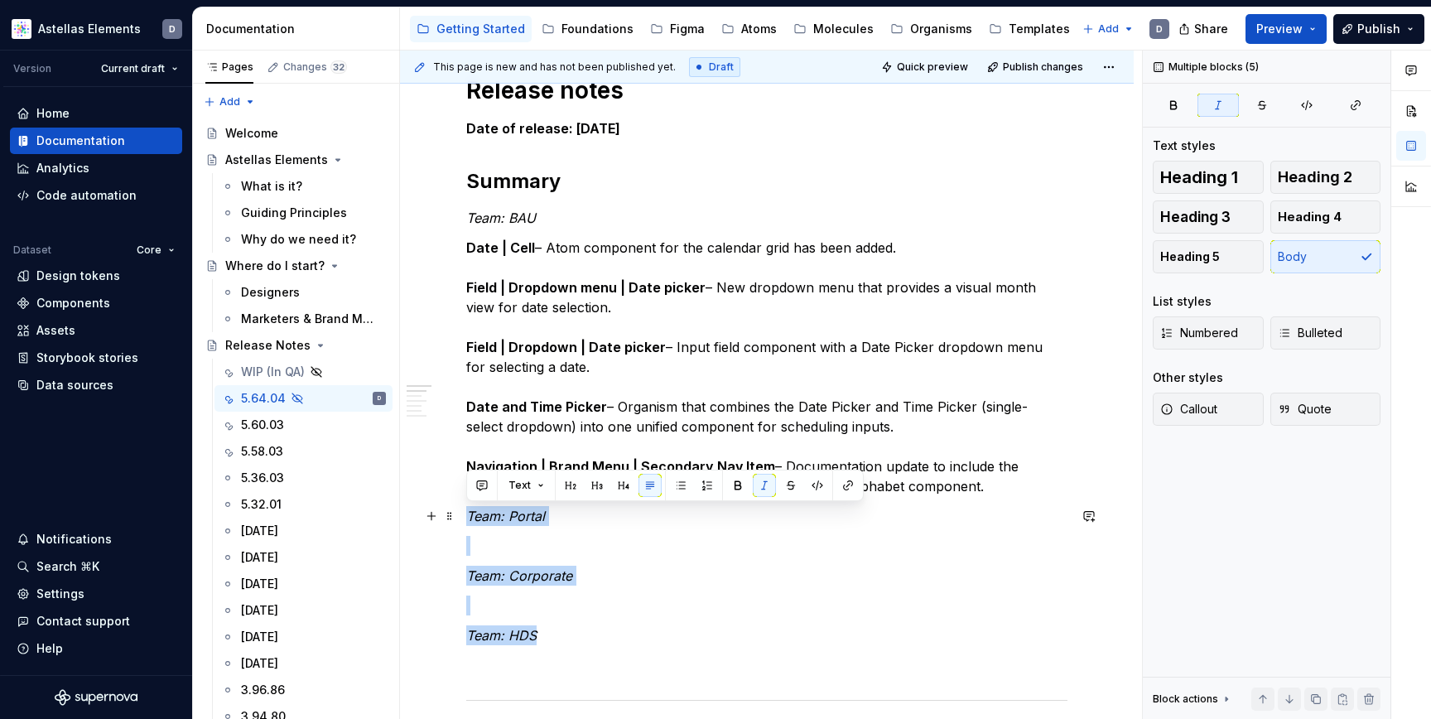
drag, startPoint x: 568, startPoint y: 635, endPoint x: 459, endPoint y: 516, distance: 161.8
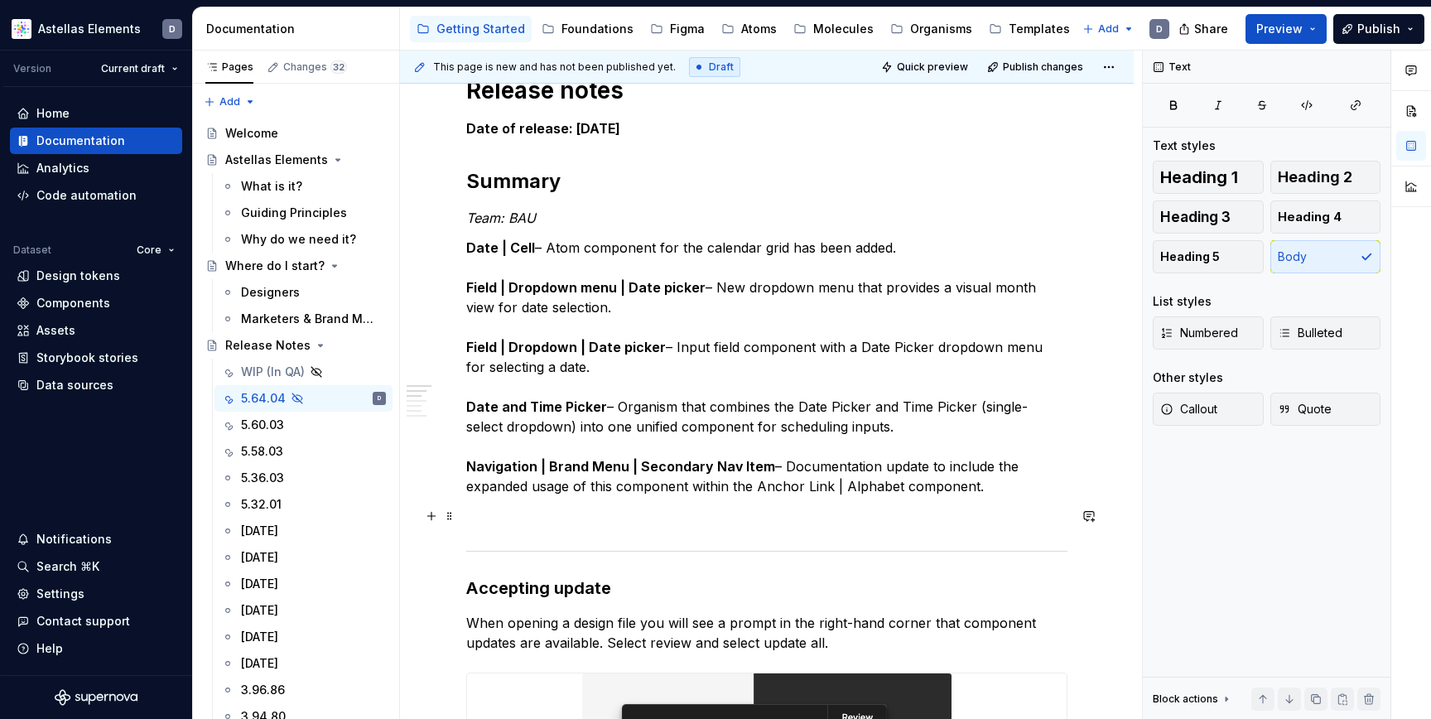
click at [604, 508] on p at bounding box center [766, 516] width 601 height 20
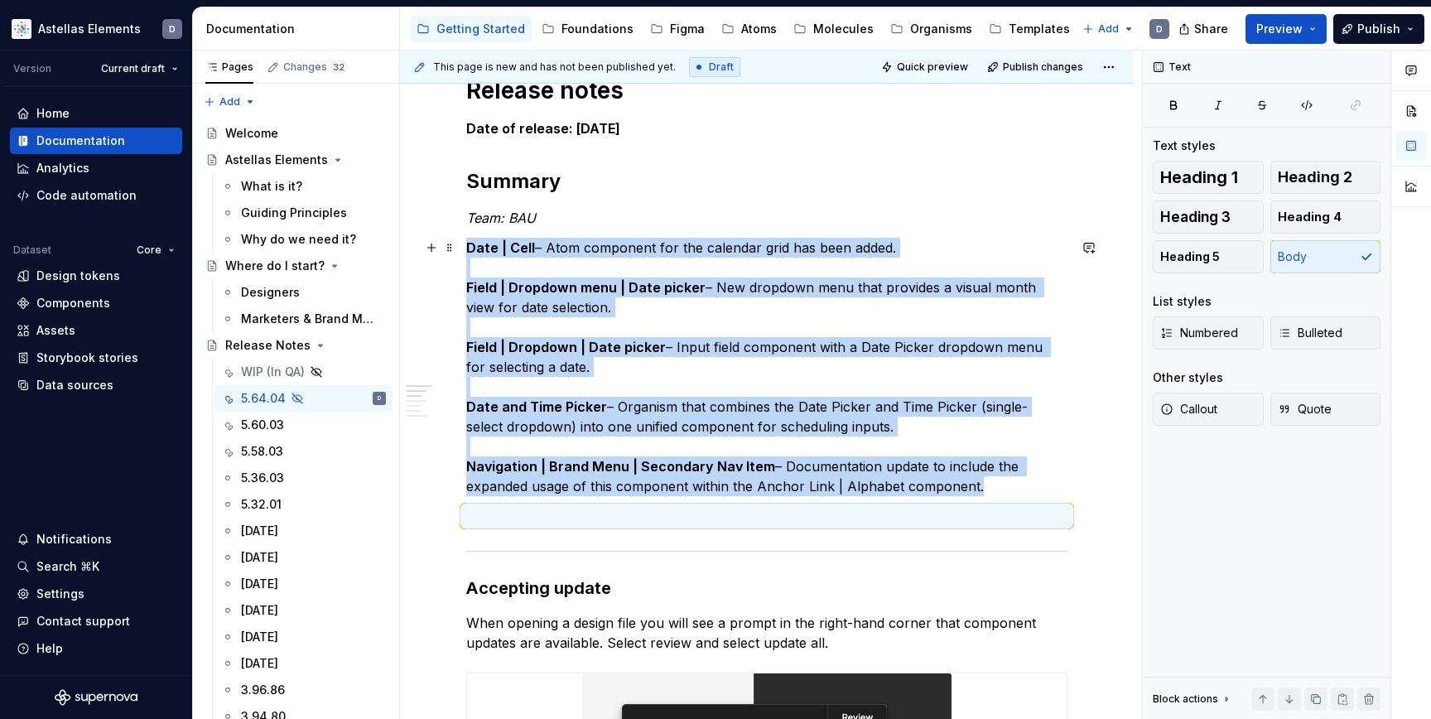
scroll to position [208, 0]
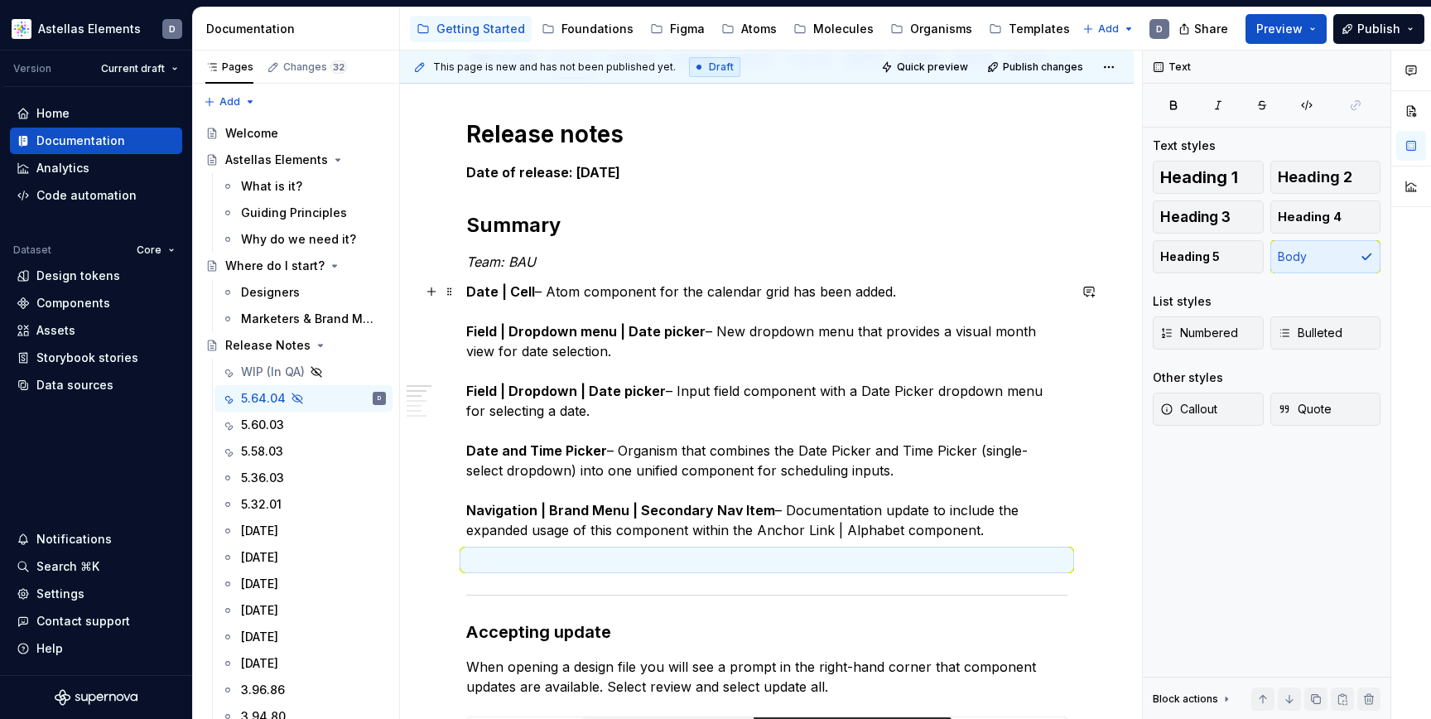
click at [729, 359] on p "Date | Cell – Atom component for the calendar grid has been added. Field | Drop…" at bounding box center [766, 411] width 601 height 258
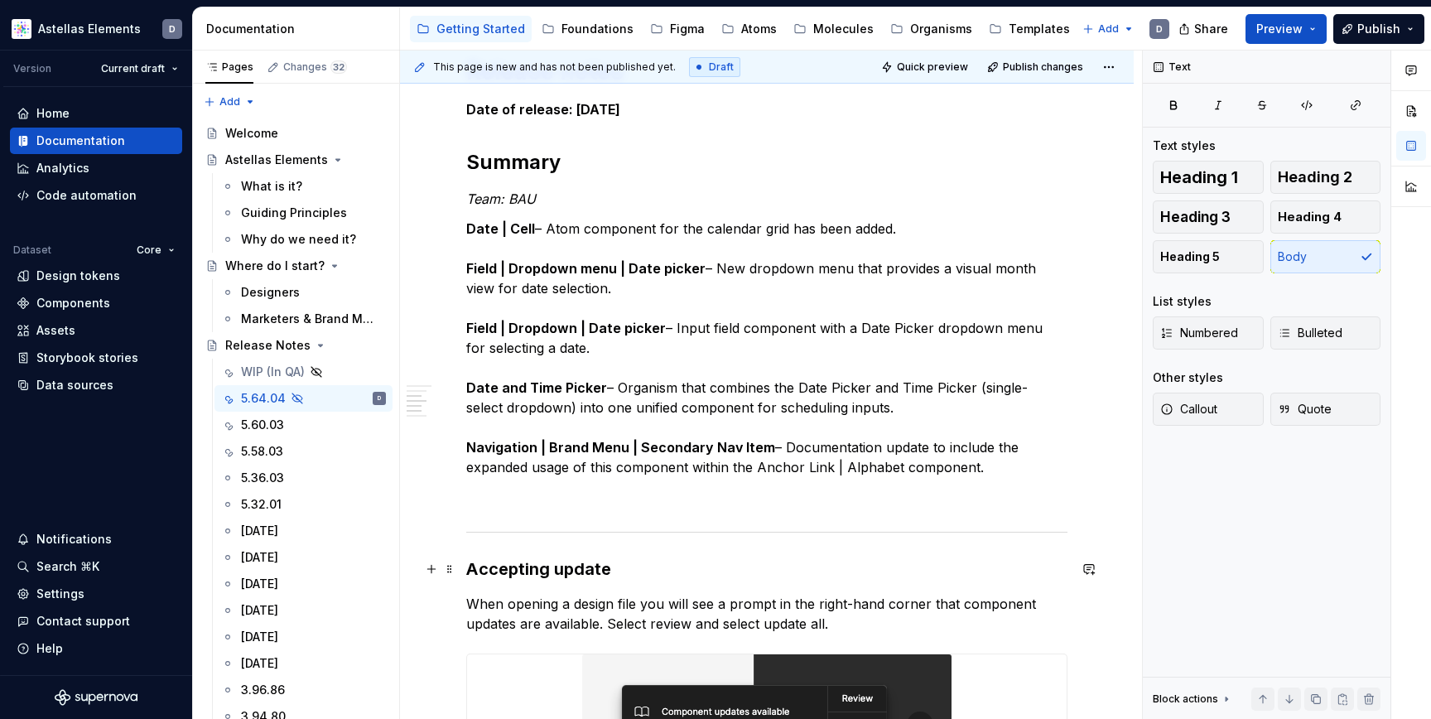
scroll to position [0, 0]
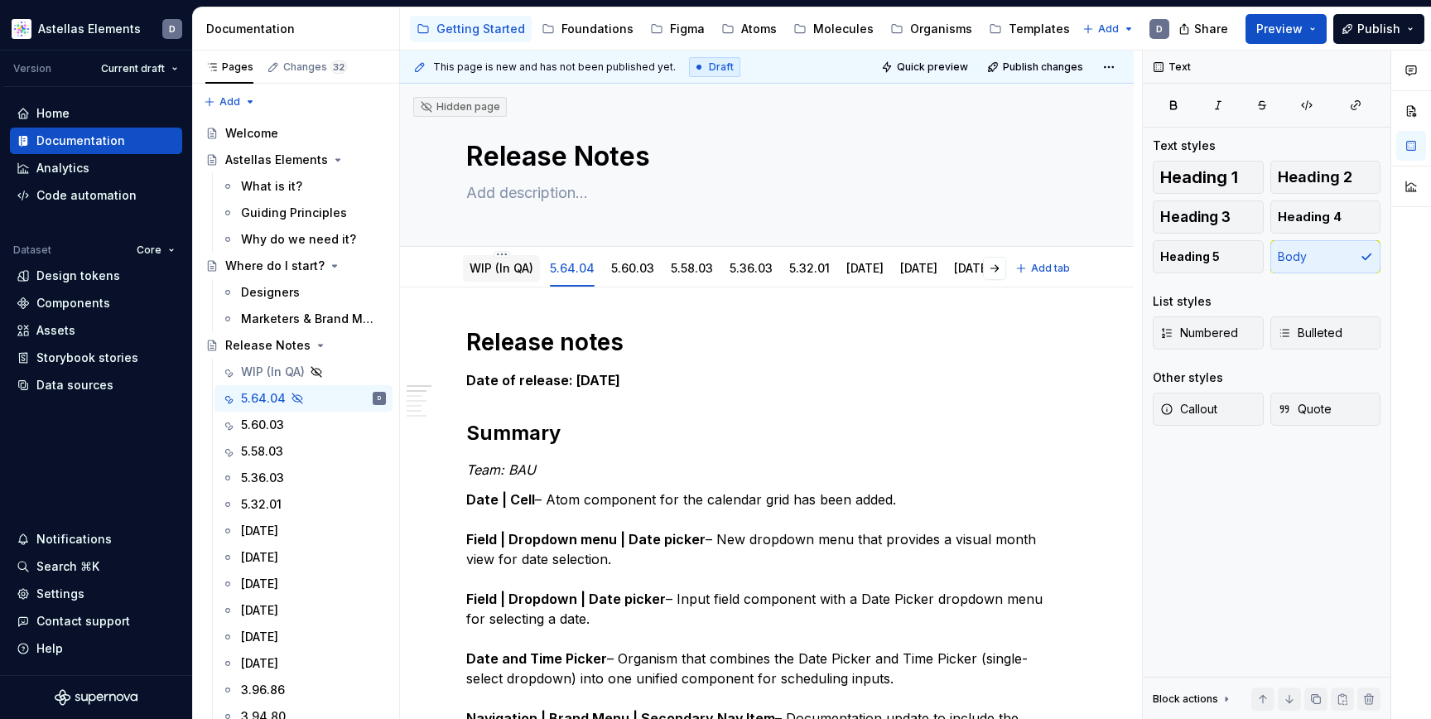
click at [512, 269] on link "WIP (In QA)" at bounding box center [502, 268] width 64 height 14
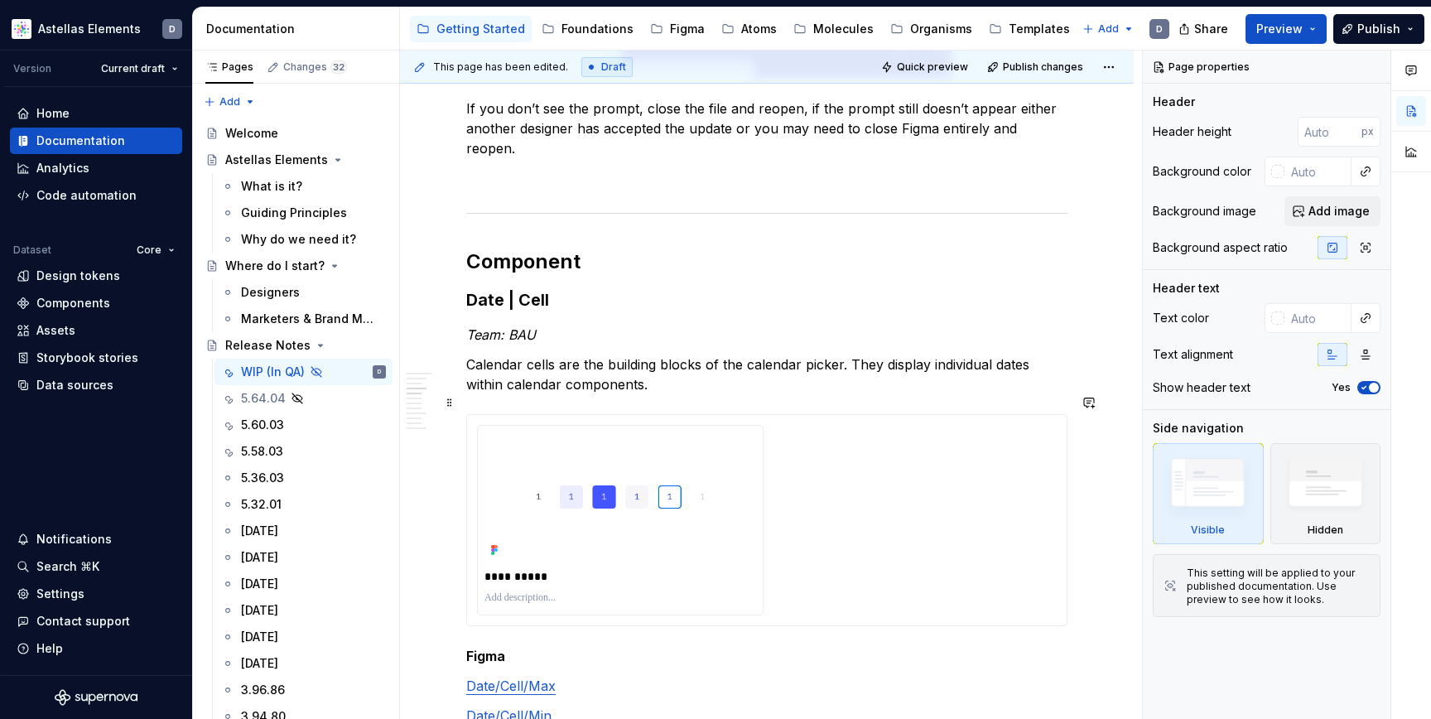
scroll to position [773, 0]
click at [469, 286] on h3 "Date | Cell" at bounding box center [766, 297] width 601 height 23
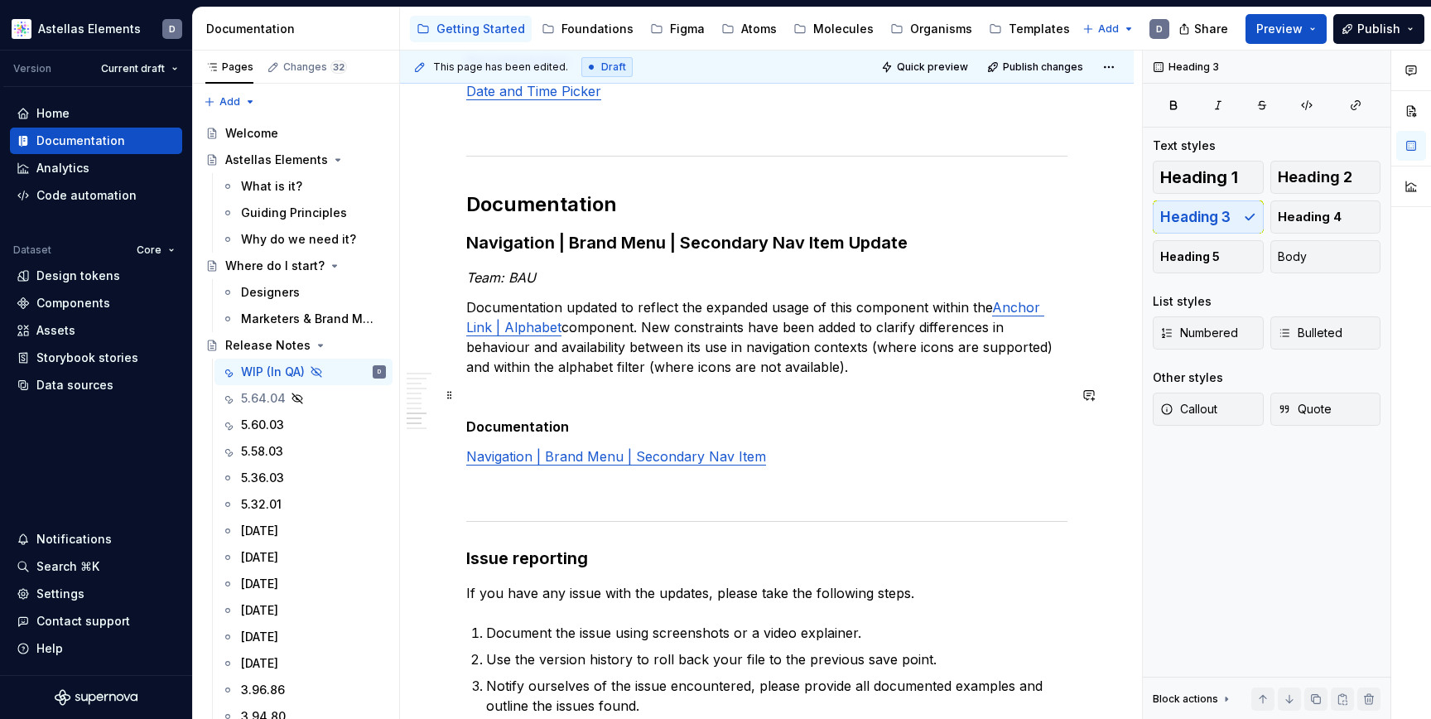
scroll to position [3918, 0]
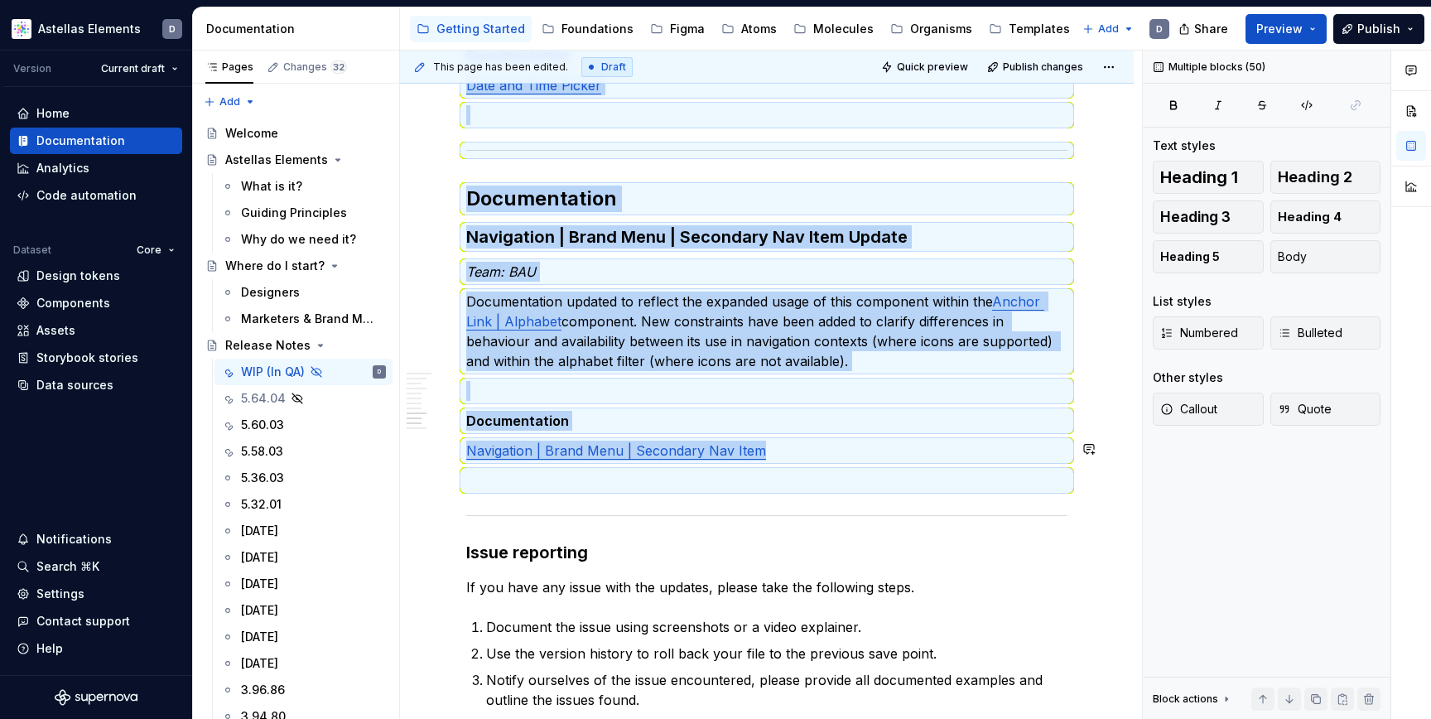
click at [807, 449] on p "Navigation | Brand Menu | Secondary Nav Item" at bounding box center [766, 451] width 601 height 20
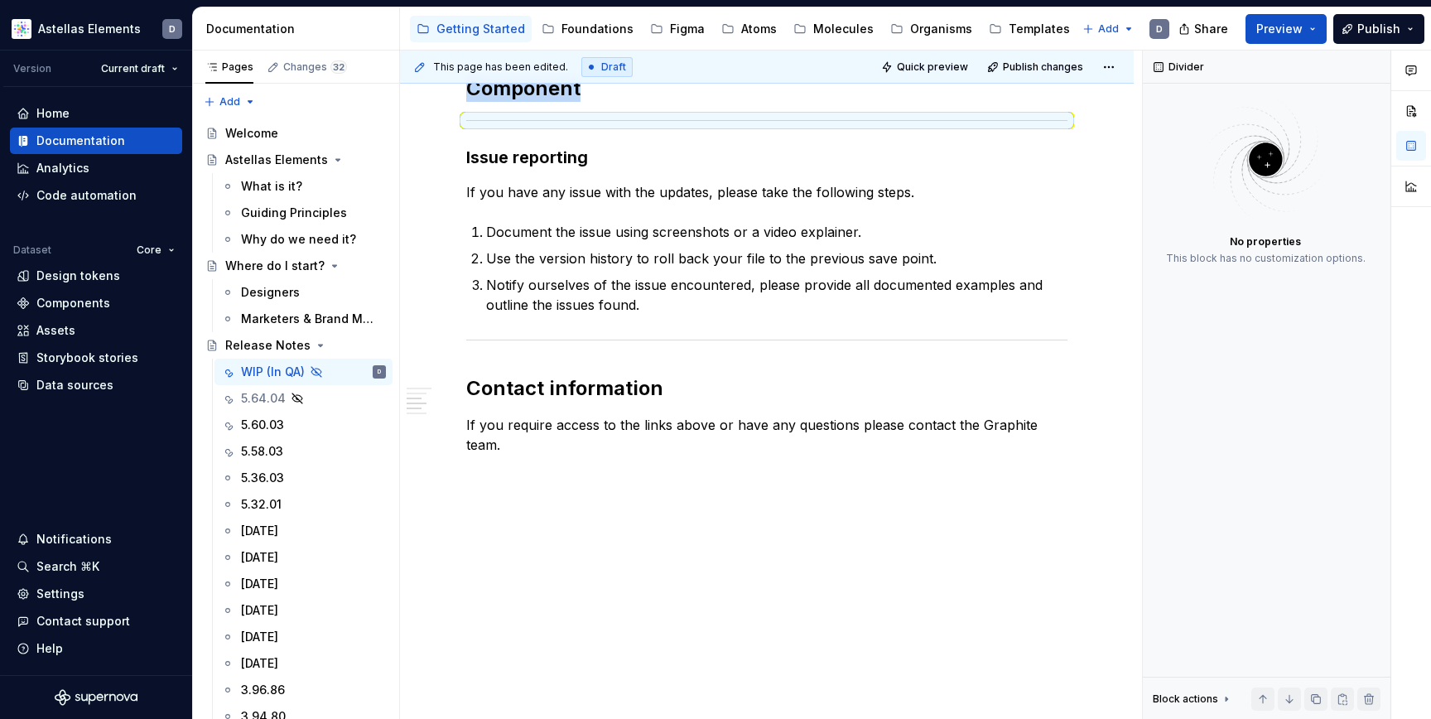
scroll to position [529, 0]
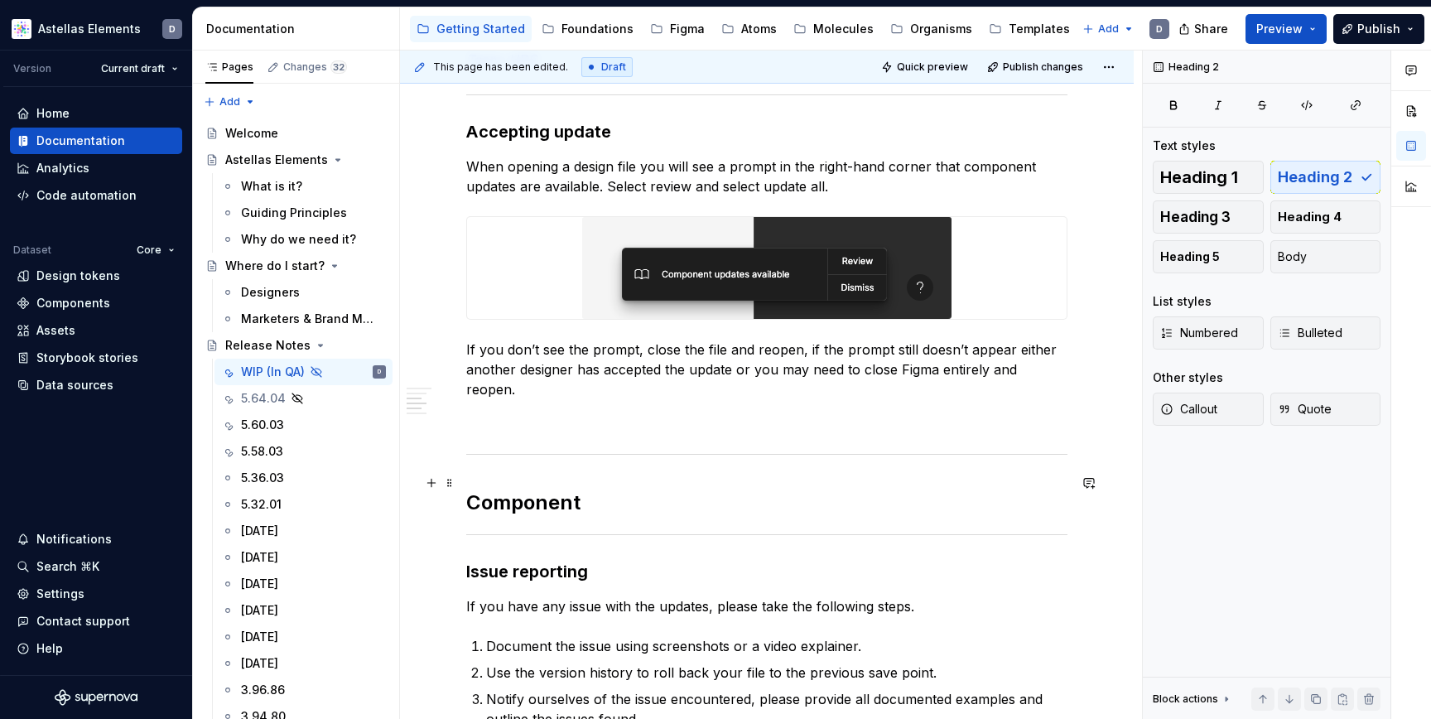
click at [715, 489] on h2 "Component" at bounding box center [766, 502] width 601 height 27
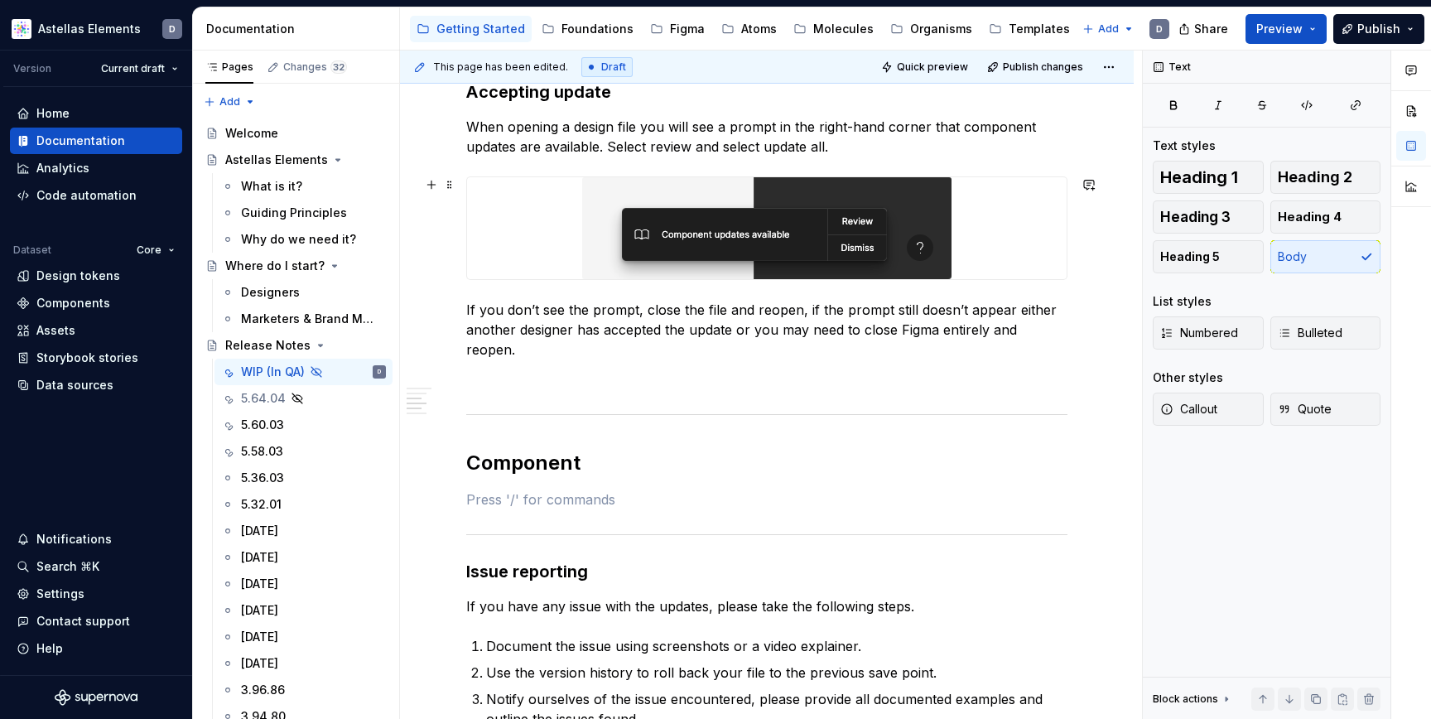
scroll to position [0, 0]
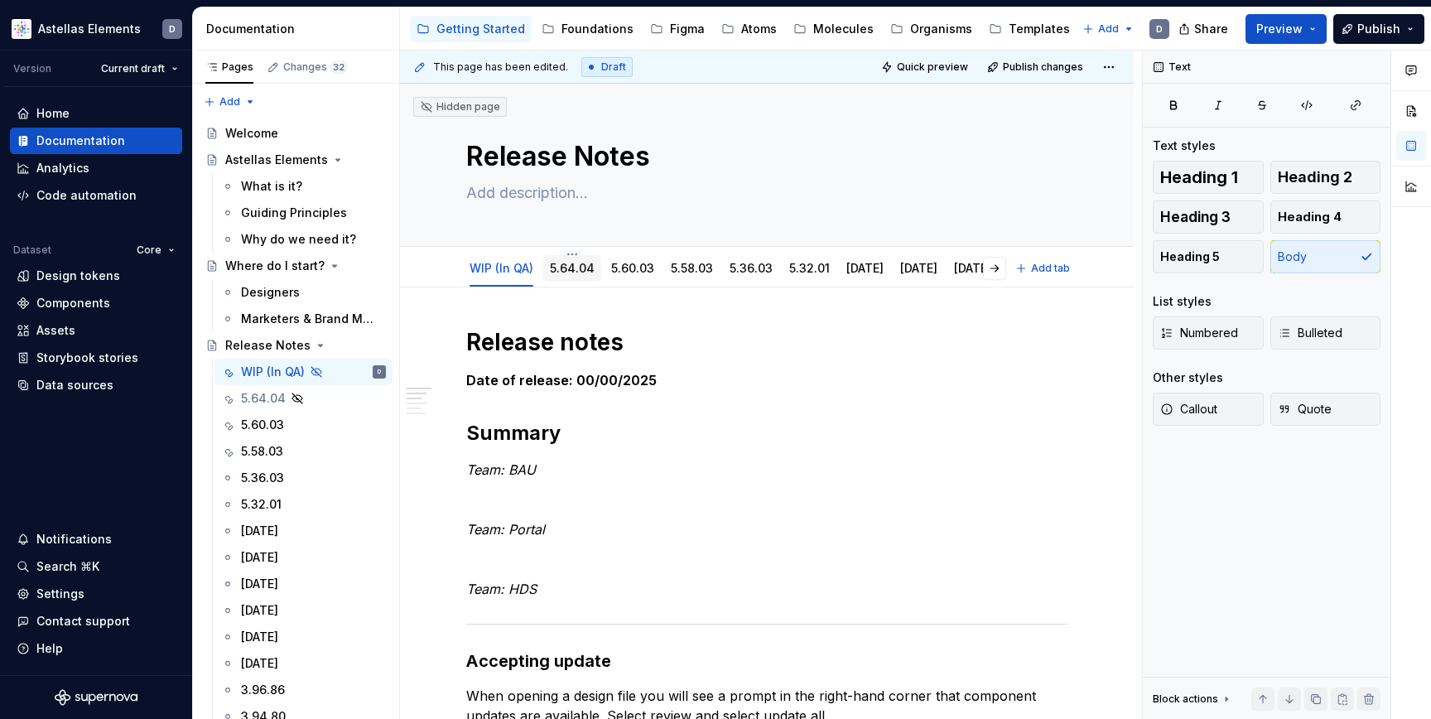
click at [561, 270] on link "5.64.04" at bounding box center [572, 268] width 45 height 14
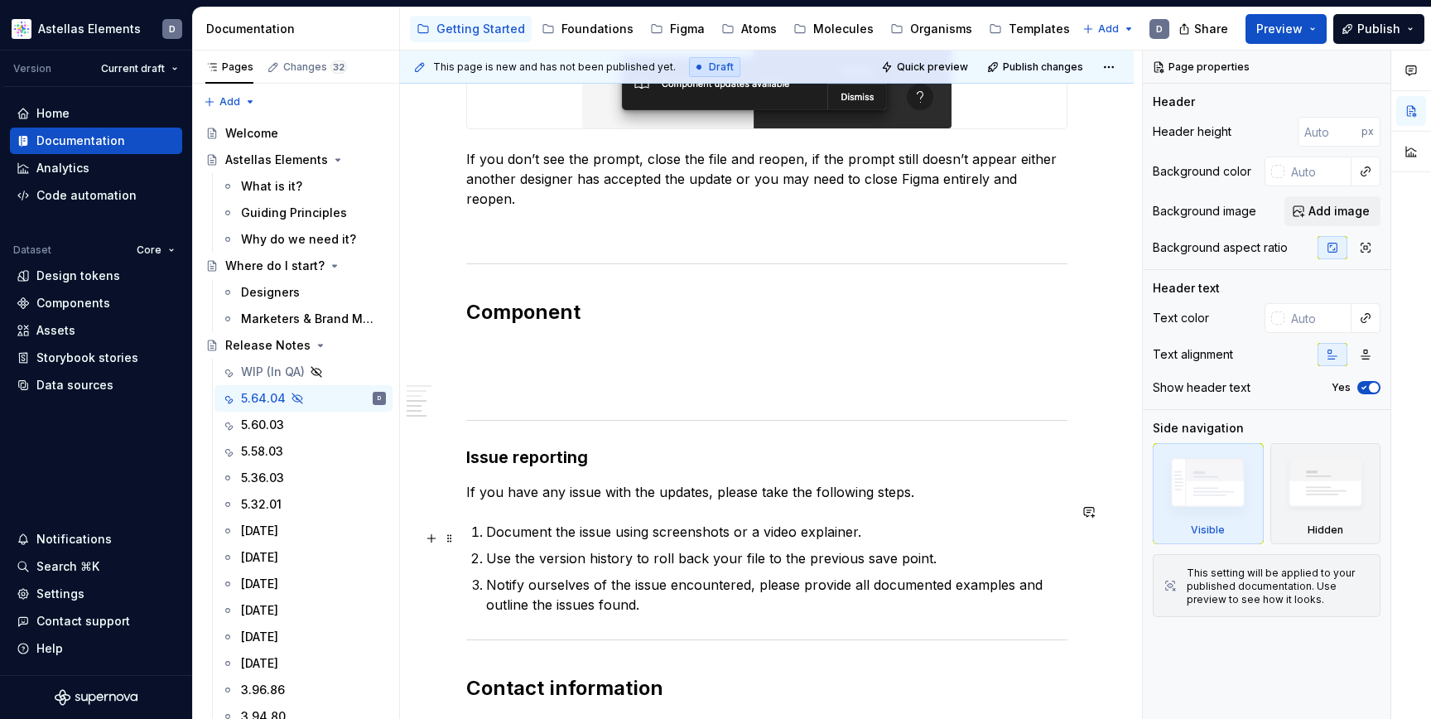
scroll to position [933, 0]
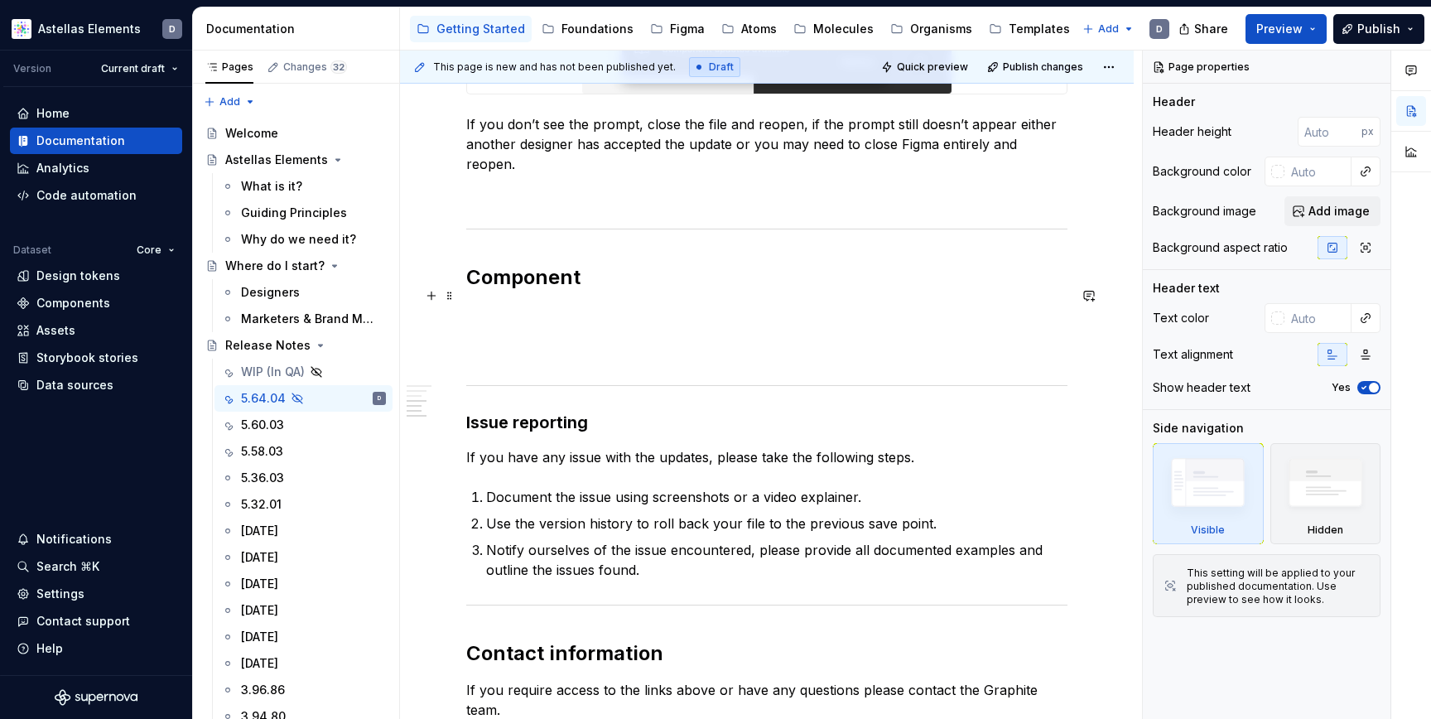
click at [534, 306] on h3 at bounding box center [766, 315] width 601 height 23
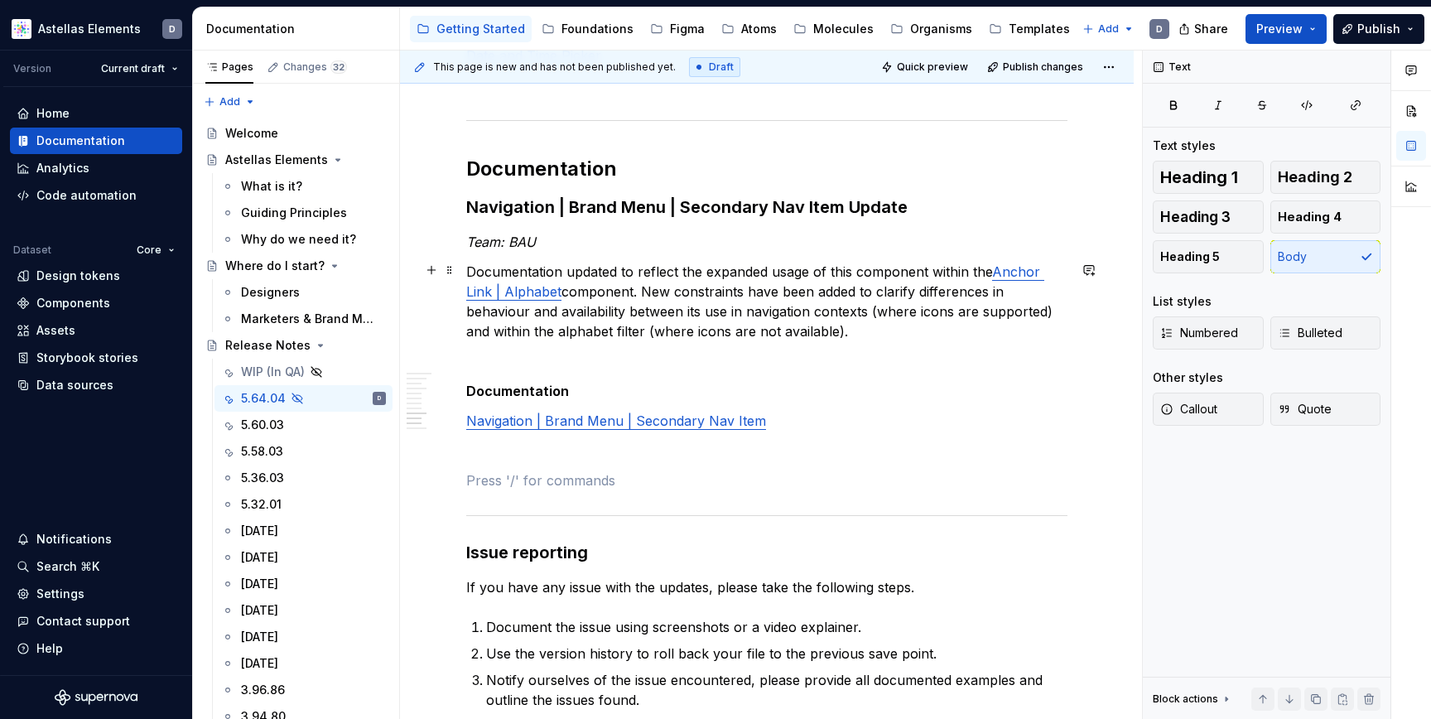
scroll to position [4112, 0]
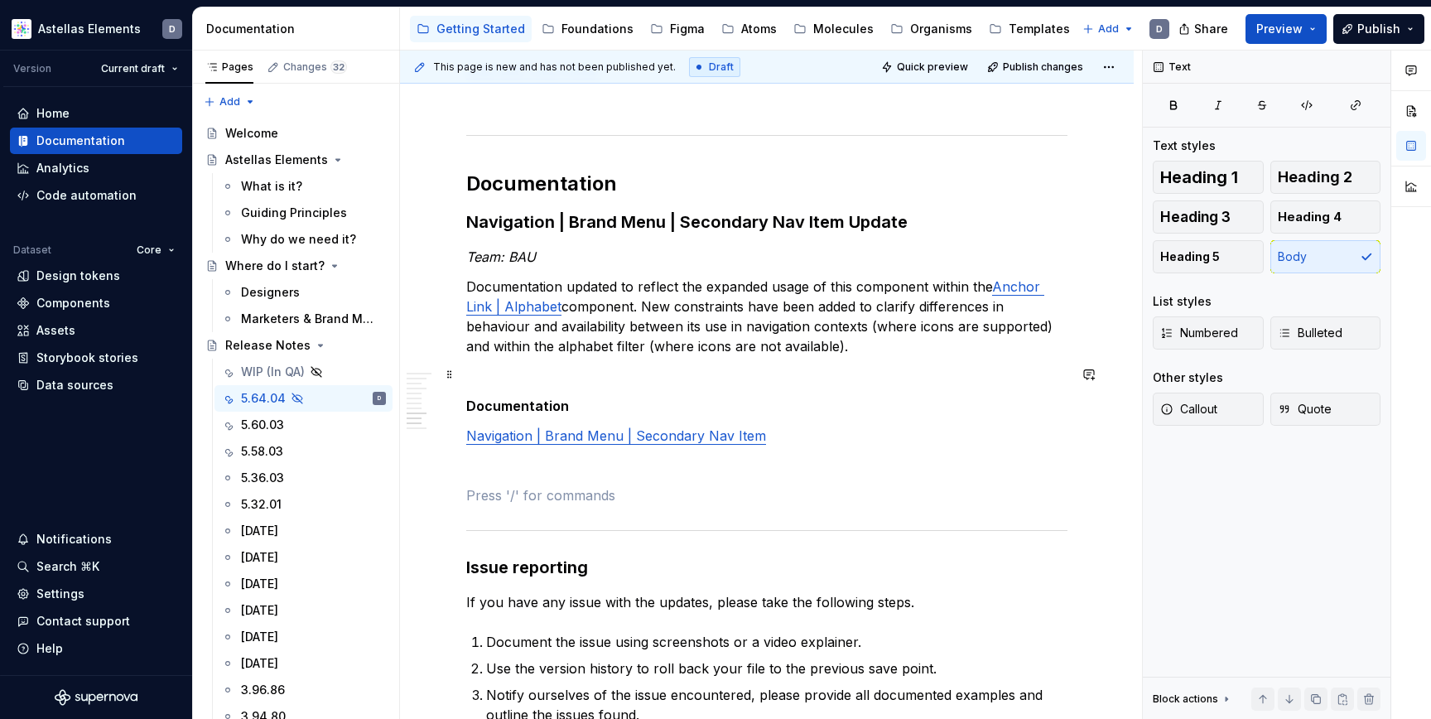
click at [537, 371] on p at bounding box center [766, 376] width 601 height 20
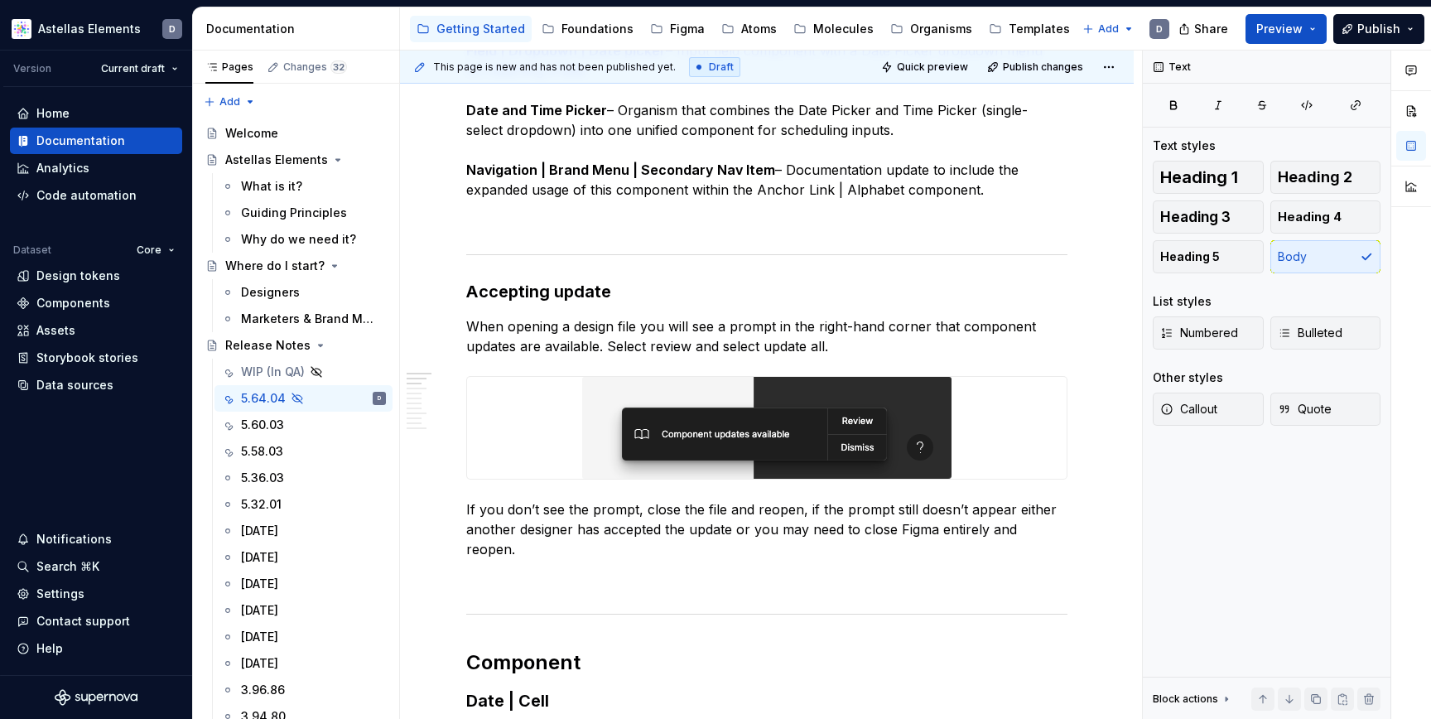
scroll to position [1104, 0]
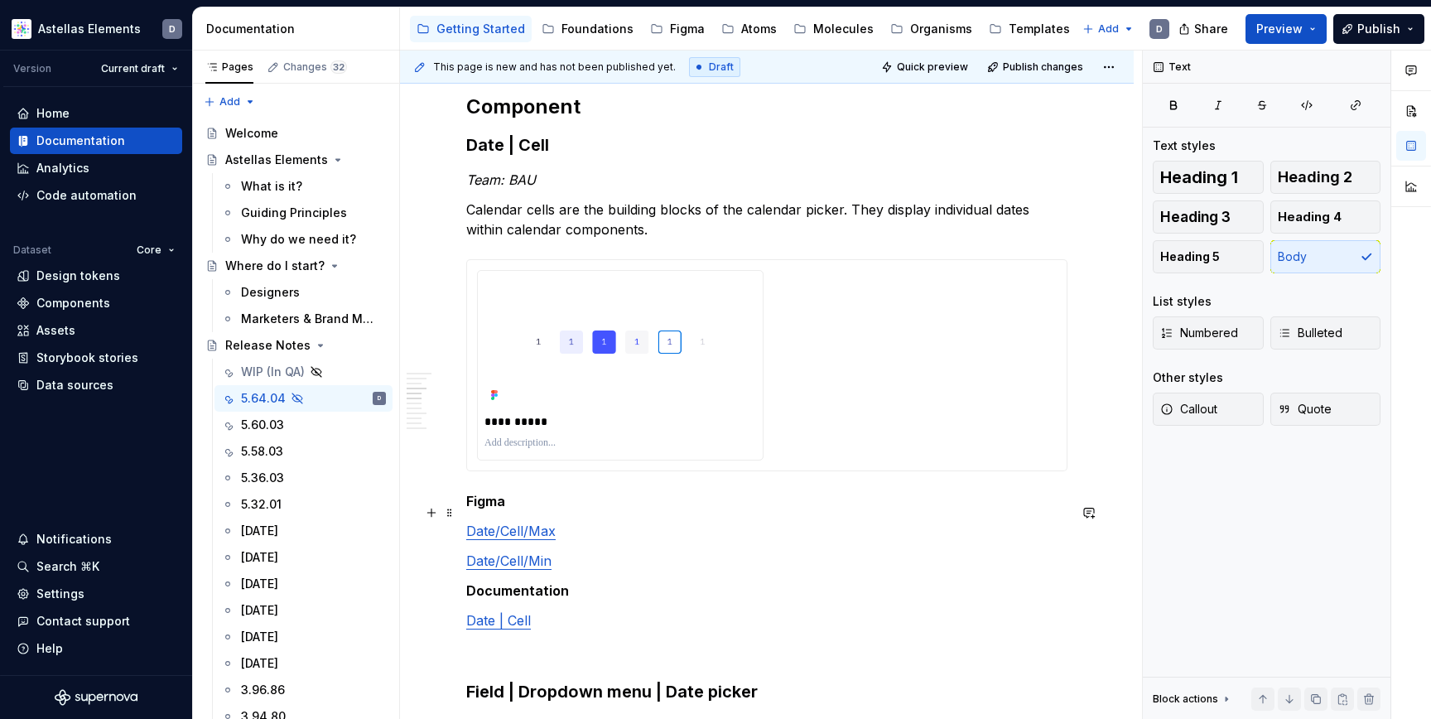
click at [544, 523] on link "Date/Cell/Max" at bounding box center [510, 531] width 89 height 17
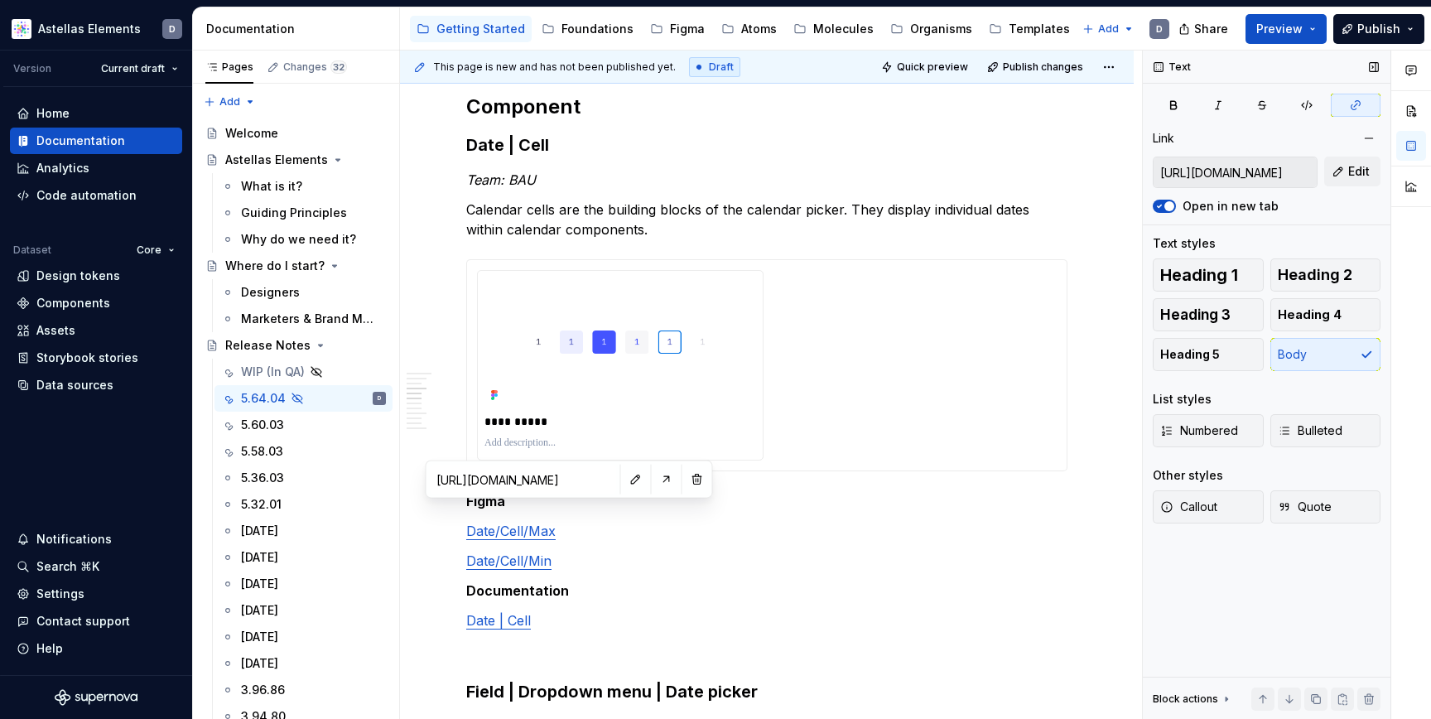
click at [1214, 171] on input "https://www.figma.com/design/2rYCVCmhE5VZG2YScON28E/DS-Atoms?m=auto&node-id=250…" at bounding box center [1235, 172] width 163 height 30
click at [1281, 177] on input "https://www.figma.com/design/2rYCVCmhE5VZG2YScON28E/DS-Atoms?m=auto&node-id=250…" at bounding box center [1235, 172] width 163 height 30
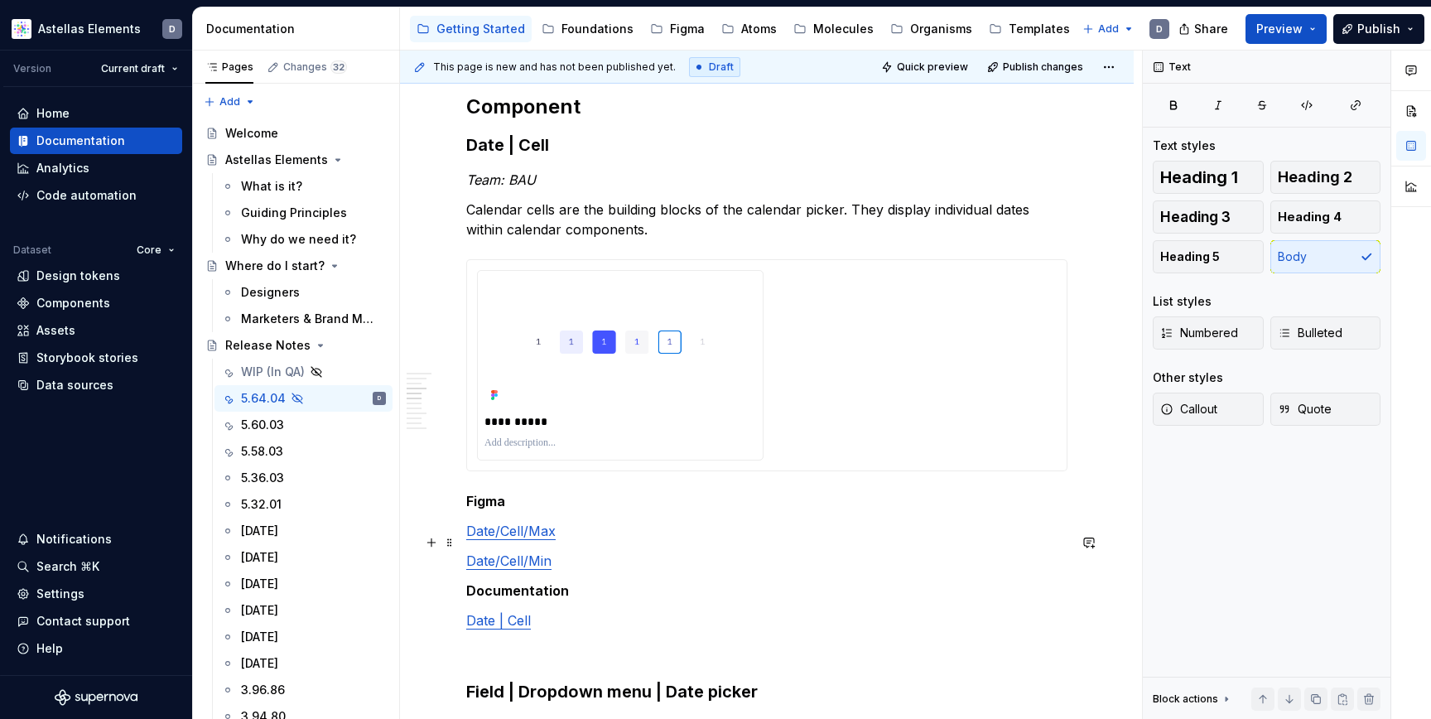
click at [560, 551] on p "Date/Cell/Min" at bounding box center [766, 561] width 601 height 20
click at [523, 552] on link "Date/Cell/Min" at bounding box center [508, 560] width 85 height 17
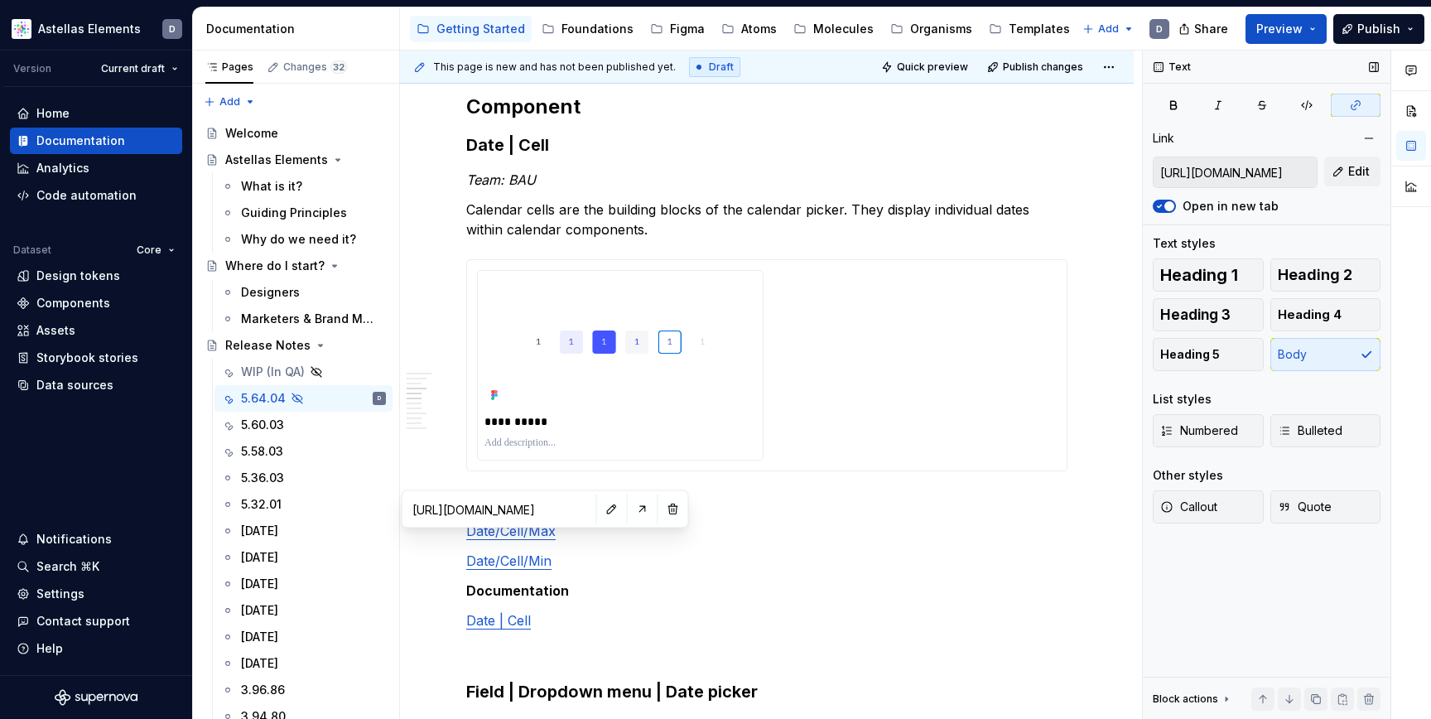
click at [1252, 177] on input "https://www.figma.com/design/2rYCVCmhE5VZG2YScON28E/DS-Atoms?m=auto&node-id=250…" at bounding box center [1235, 172] width 163 height 30
click at [509, 612] on link "Date | Cell" at bounding box center [498, 620] width 65 height 17
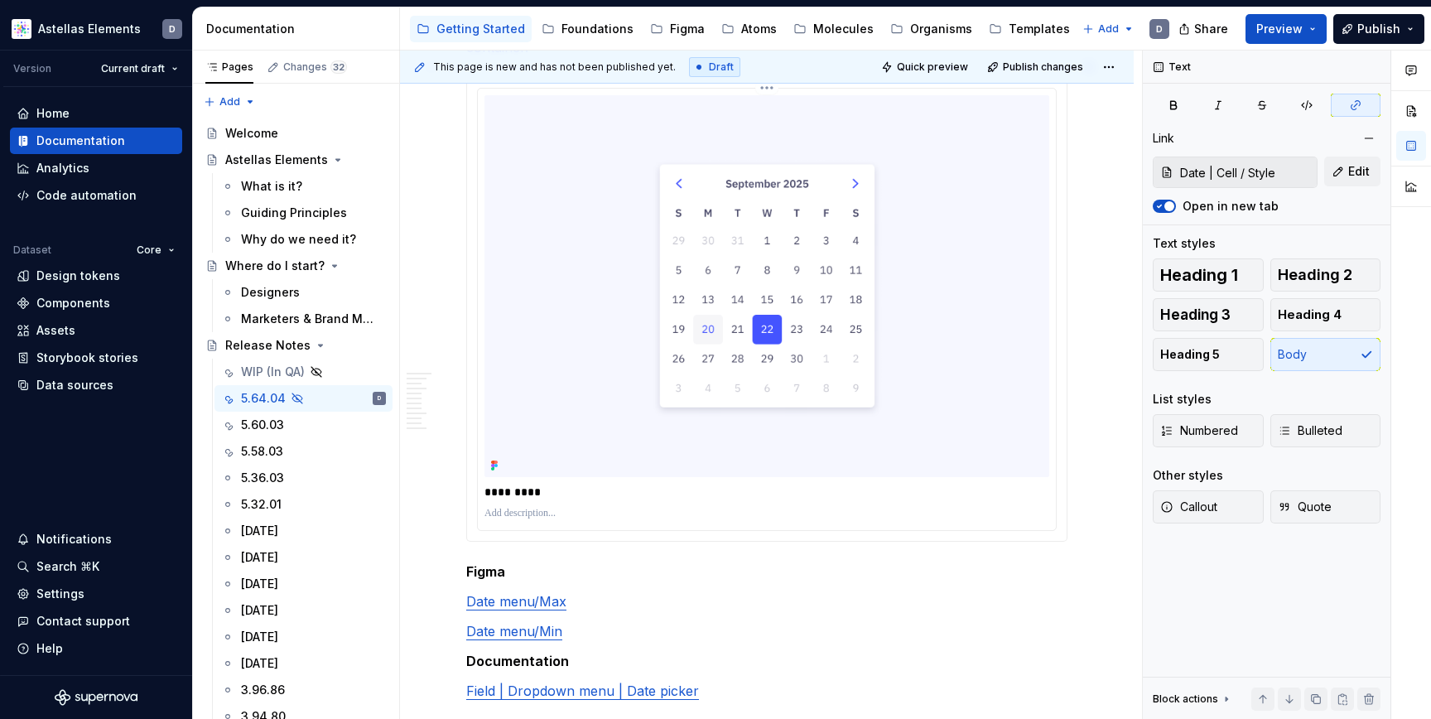
scroll to position [1863, 0]
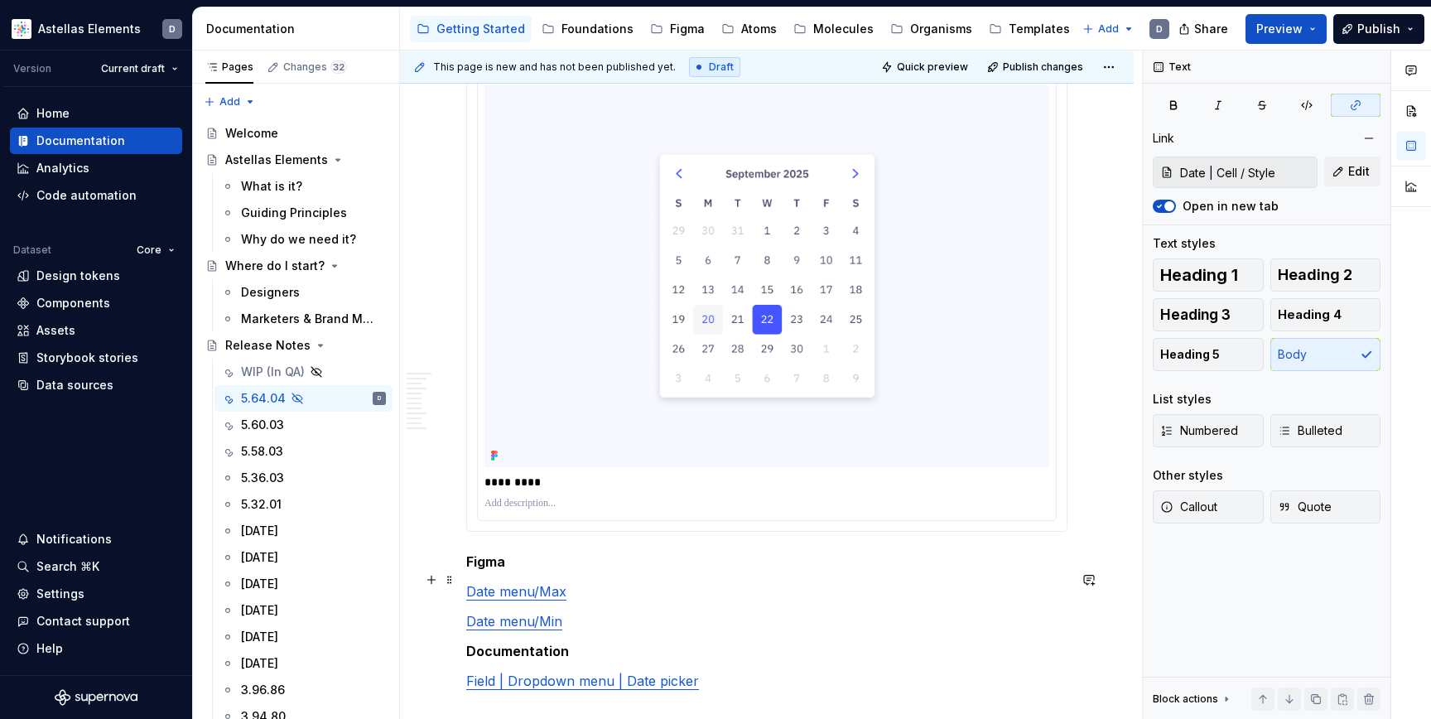
click at [540, 586] on link "Date menu/Max" at bounding box center [516, 591] width 100 height 17
click at [1250, 168] on input "https://www.figma.com/design/DMEKQoBKa10KFSCqrJ3TfO/DS-Molecules?m=auto&node-id…" at bounding box center [1235, 172] width 163 height 30
type textarea "*"
type input "https://www.figma.com/design/DMEKQoBKa10KFSCqrJ3TfO/DS-Molecules?m=auto&node-id…"
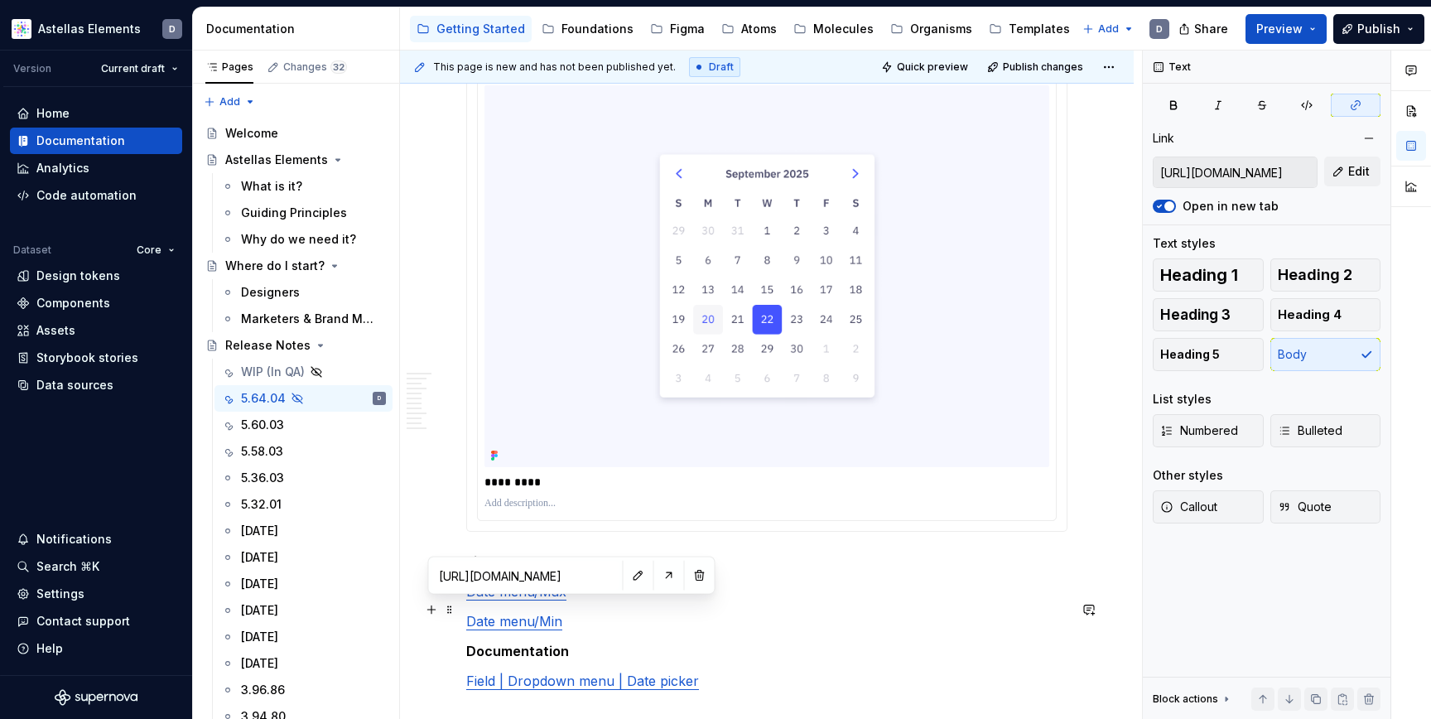
click at [544, 613] on link "Date menu/Min" at bounding box center [514, 621] width 96 height 17
click at [1254, 180] on input "https://www.figma.com/design/DMEKQoBKa10KFSCqrJ3TfO/DS-Molecules?m=auto&node-id…" at bounding box center [1235, 172] width 163 height 30
type textarea "*"
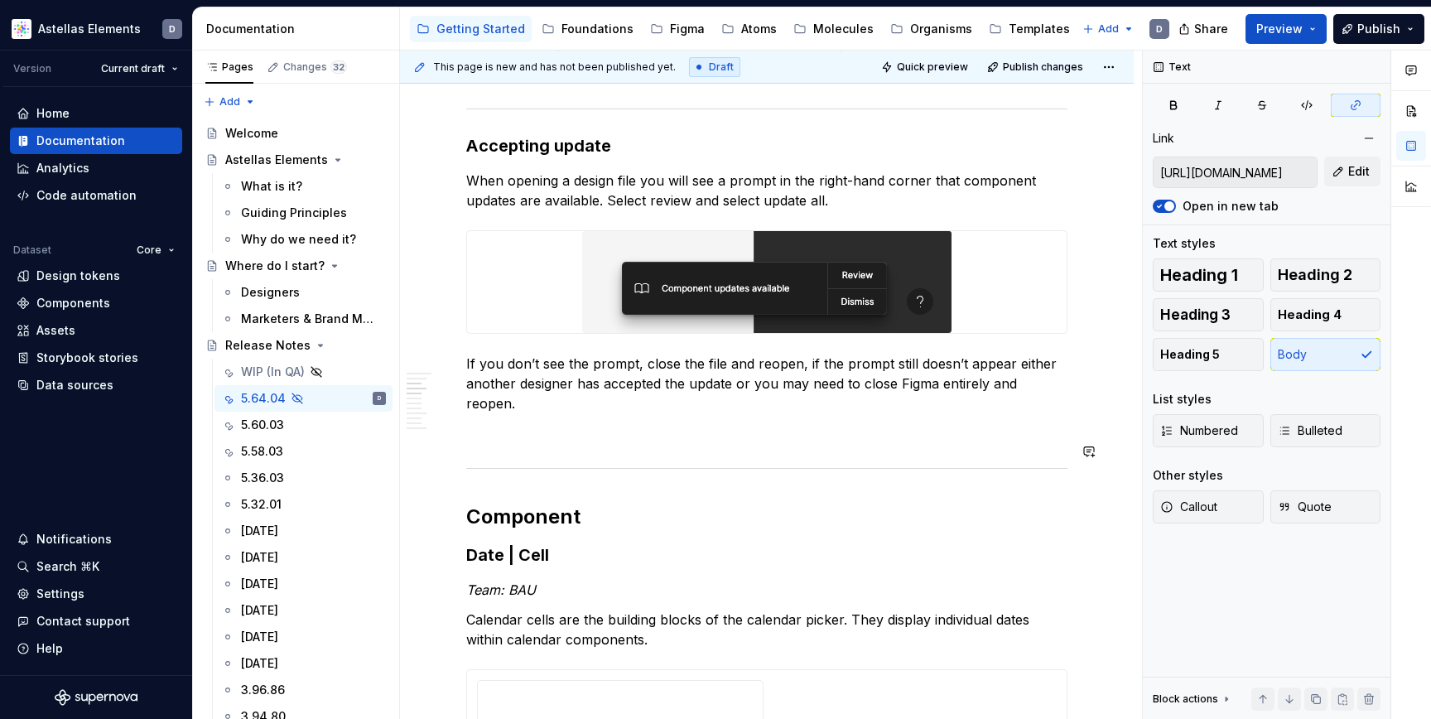
scroll to position [695, 0]
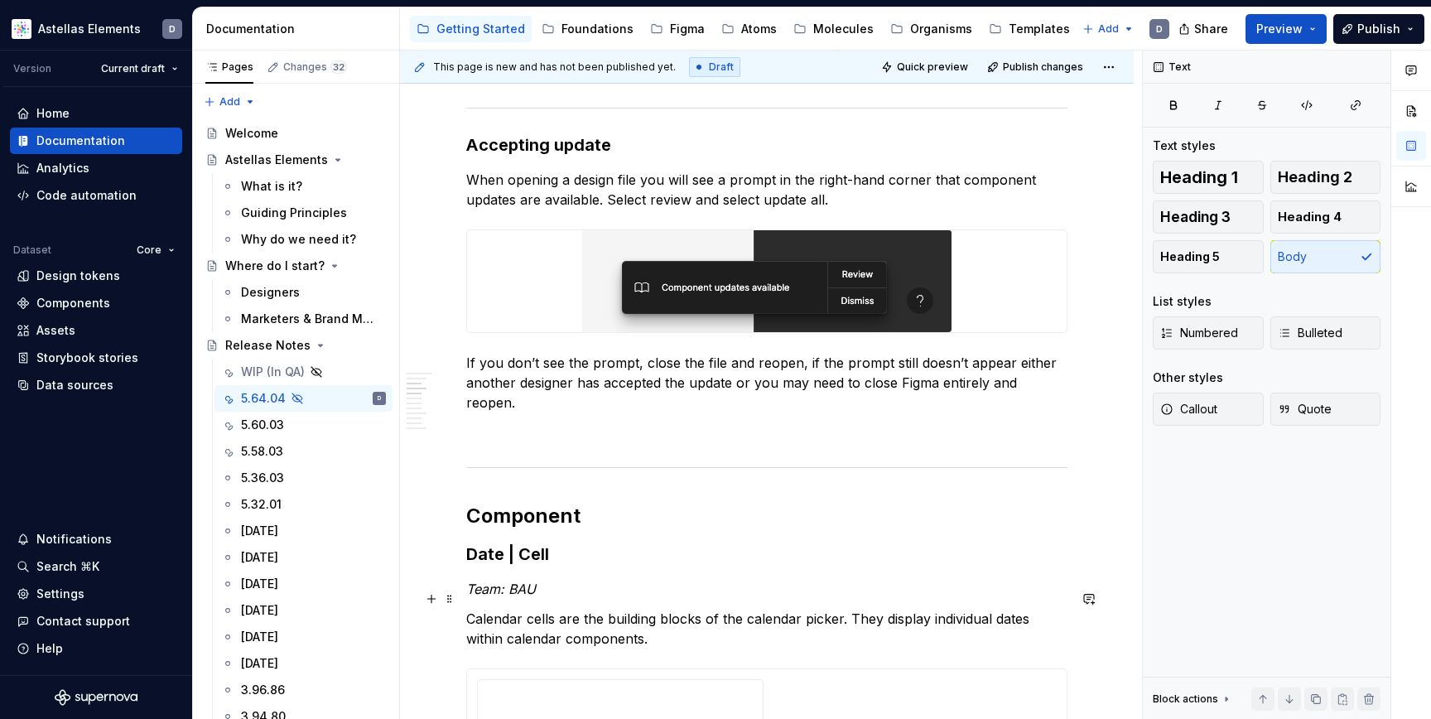
click at [760, 609] on p "Calendar cells are the building blocks of the calendar picker. They display ind…" at bounding box center [766, 629] width 601 height 40
click at [787, 609] on p "Calendar cells are the building blocks of the Date picker. They display individ…" at bounding box center [766, 629] width 601 height 40
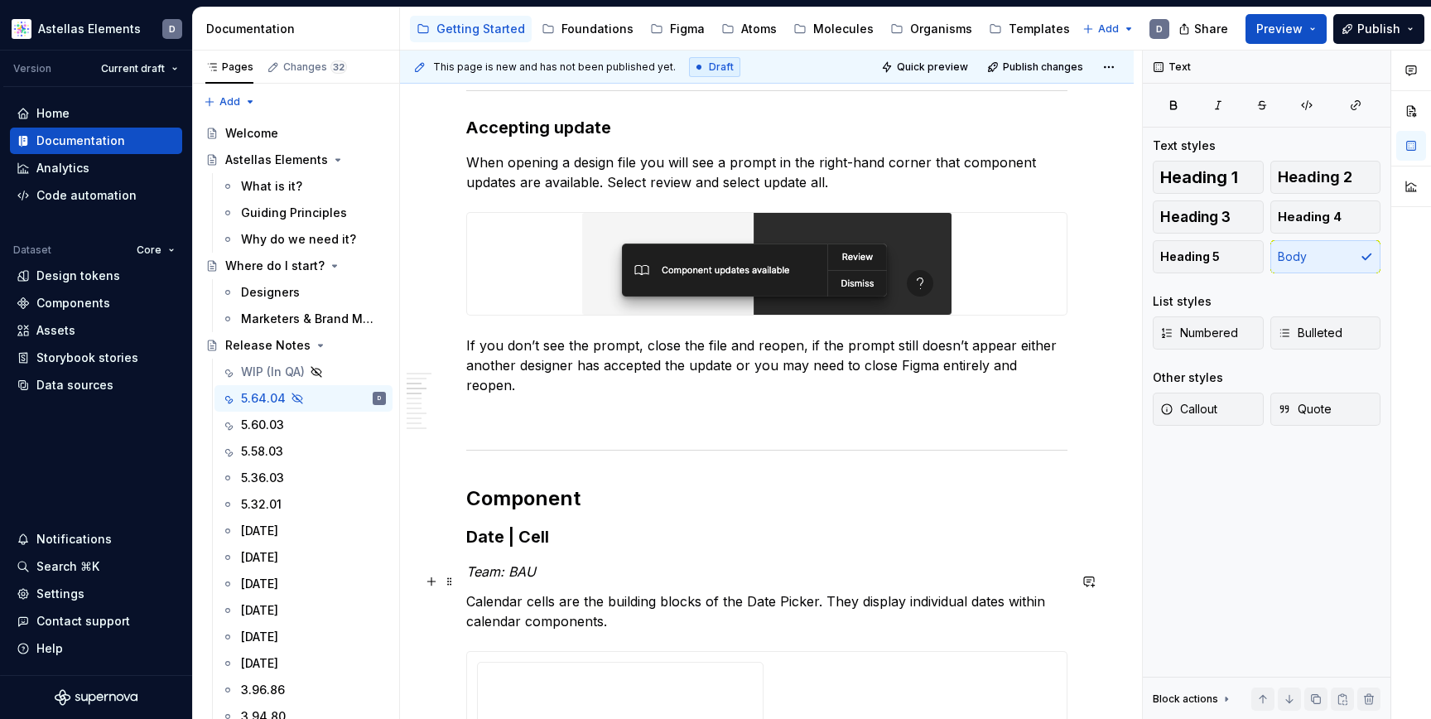
scroll to position [714, 0]
click at [589, 603] on p "Calendar cells are the building blocks of the Date Picker. They display individ…" at bounding box center [766, 610] width 601 height 40
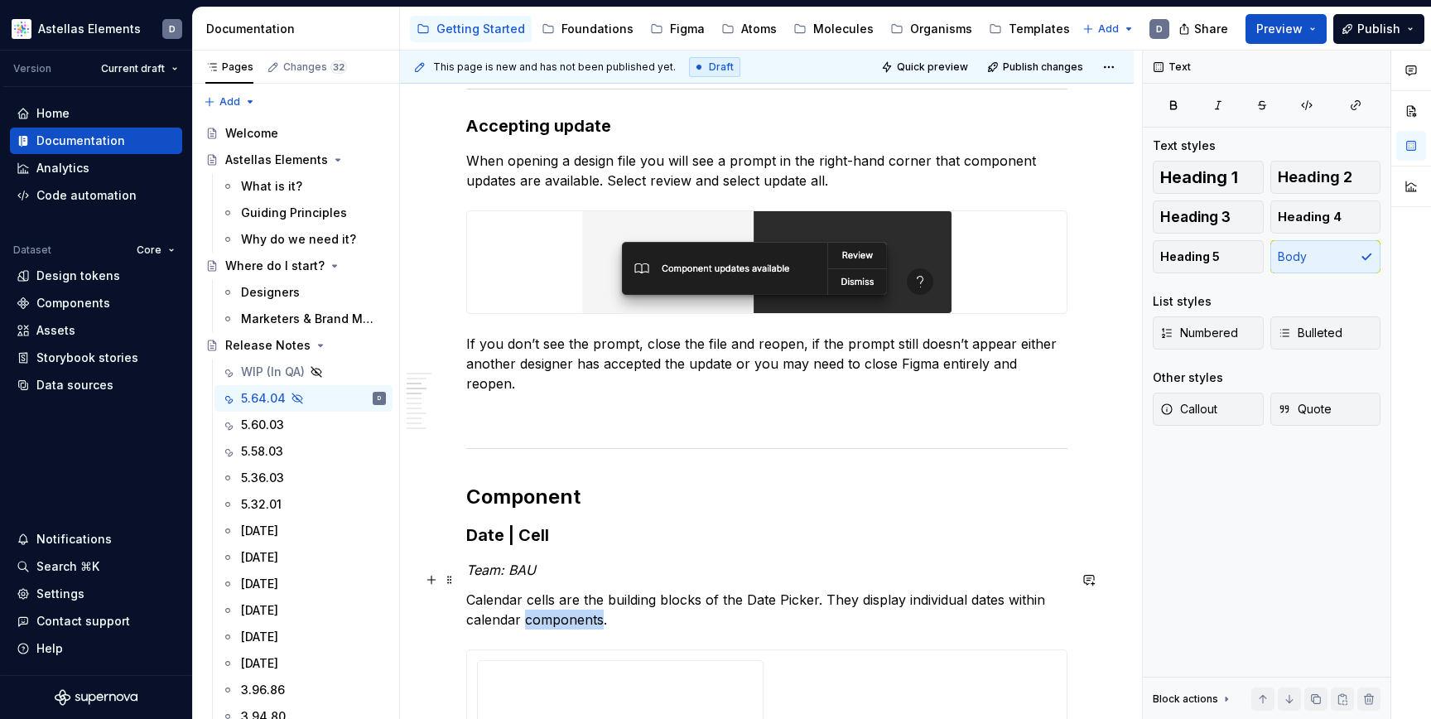
click at [589, 603] on p "Calendar cells are the building blocks of the Date Picker. They display individ…" at bounding box center [766, 610] width 601 height 40
click at [470, 603] on p "Calendar cells are the building blocks of the Date Picker. They display individ…" at bounding box center [766, 610] width 601 height 40
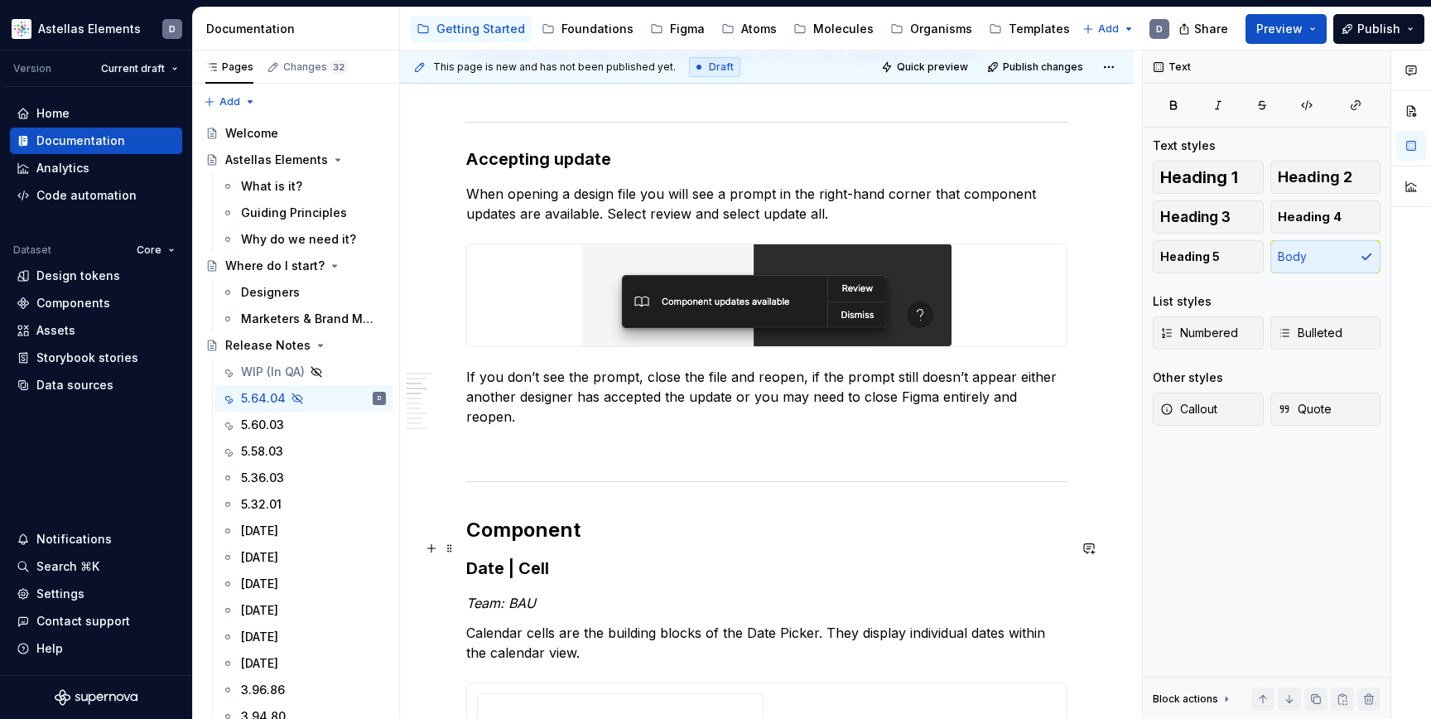
scroll to position [686, 0]
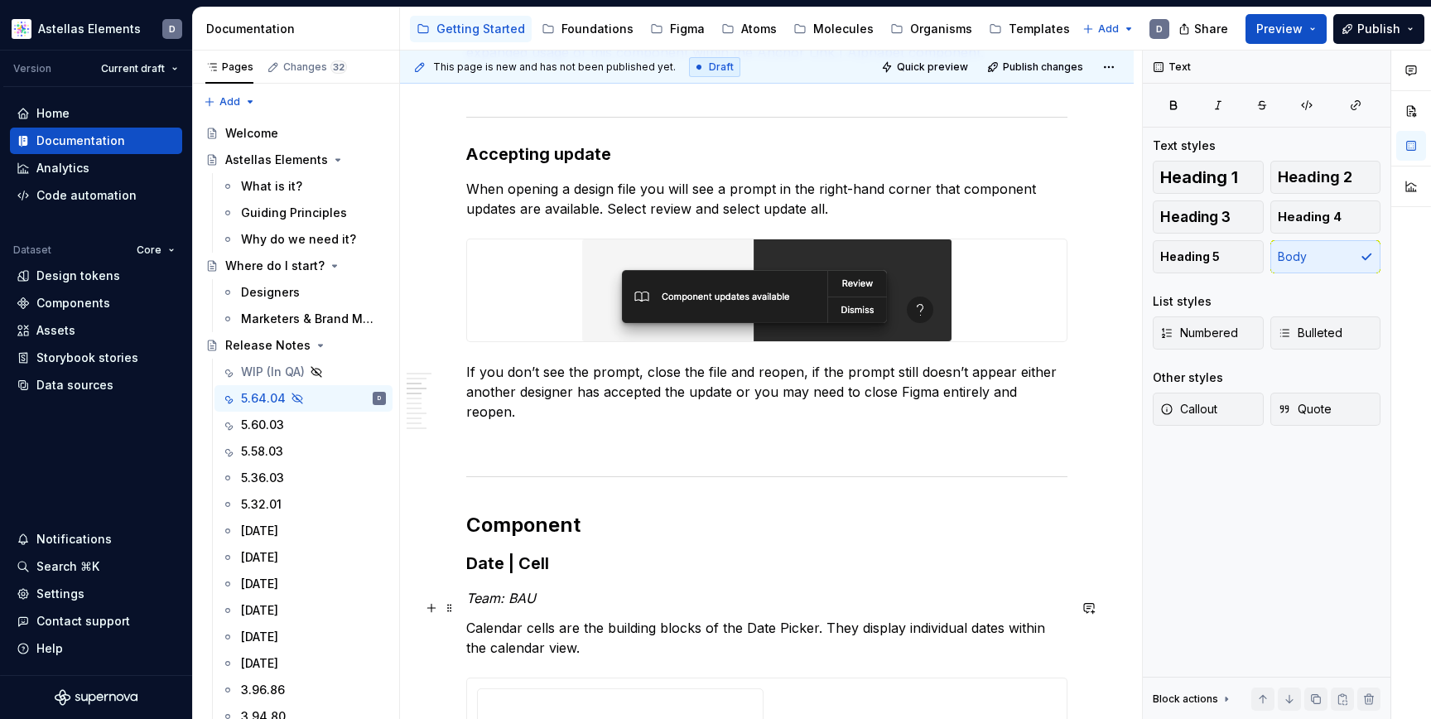
click at [504, 618] on p "Calendar cells are the building blocks of the Date Picker. They display individ…" at bounding box center [766, 638] width 601 height 40
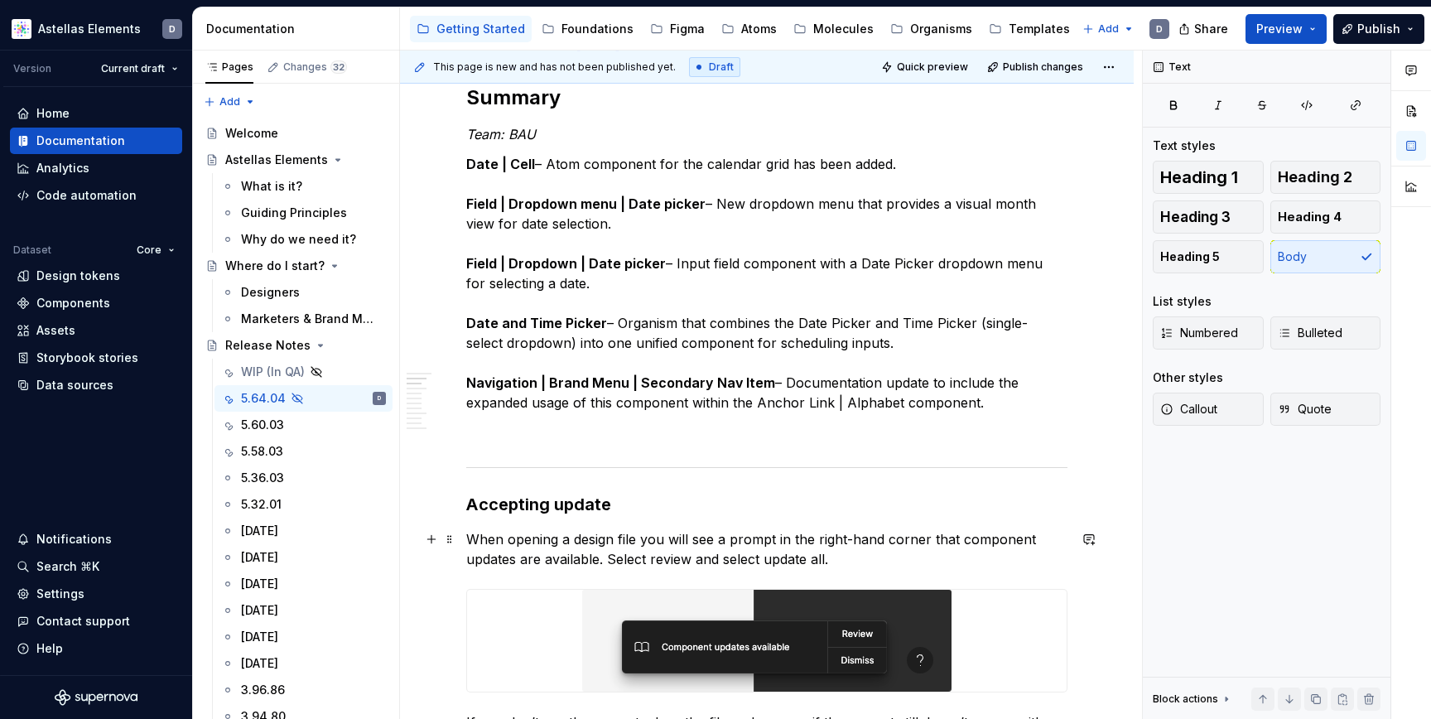
scroll to position [277, 0]
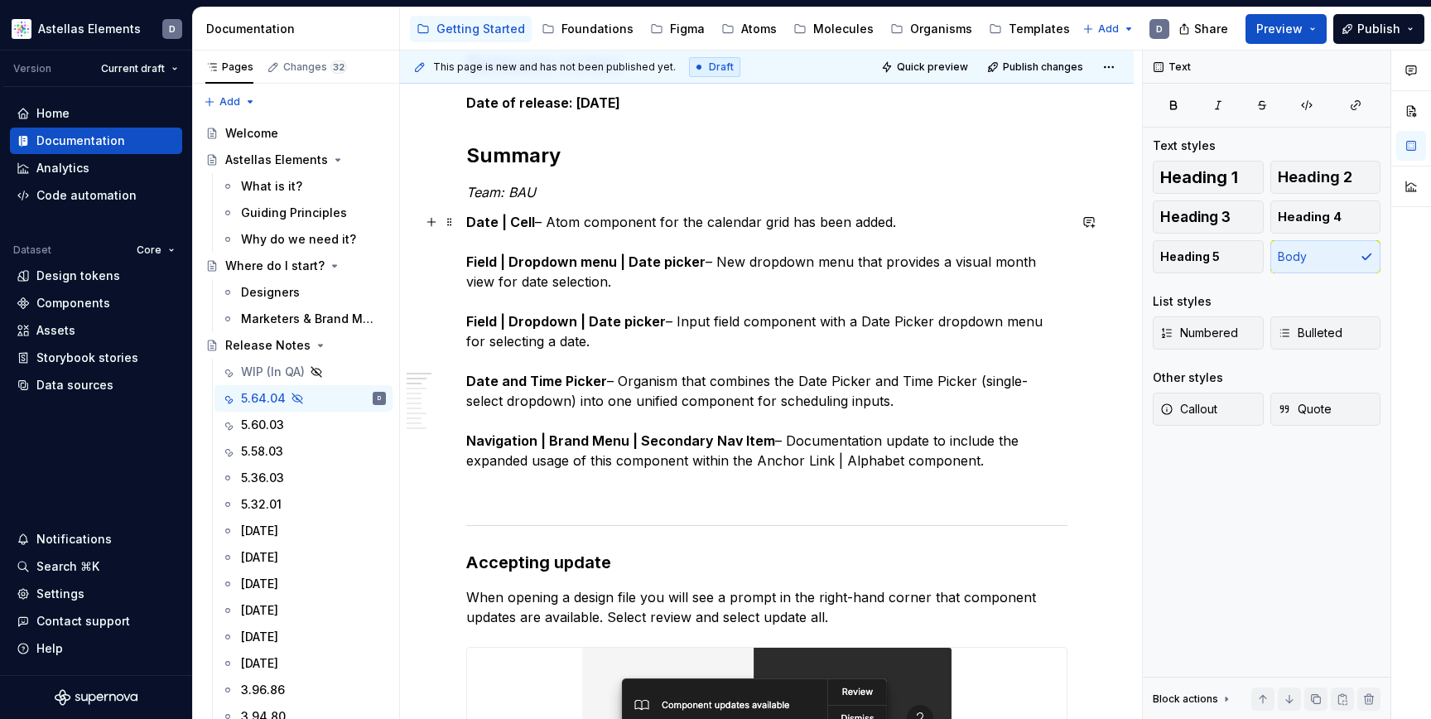
click at [1019, 261] on p "Date | Cell – Atom component for the calendar grid has been added. Field | Drop…" at bounding box center [766, 341] width 601 height 258
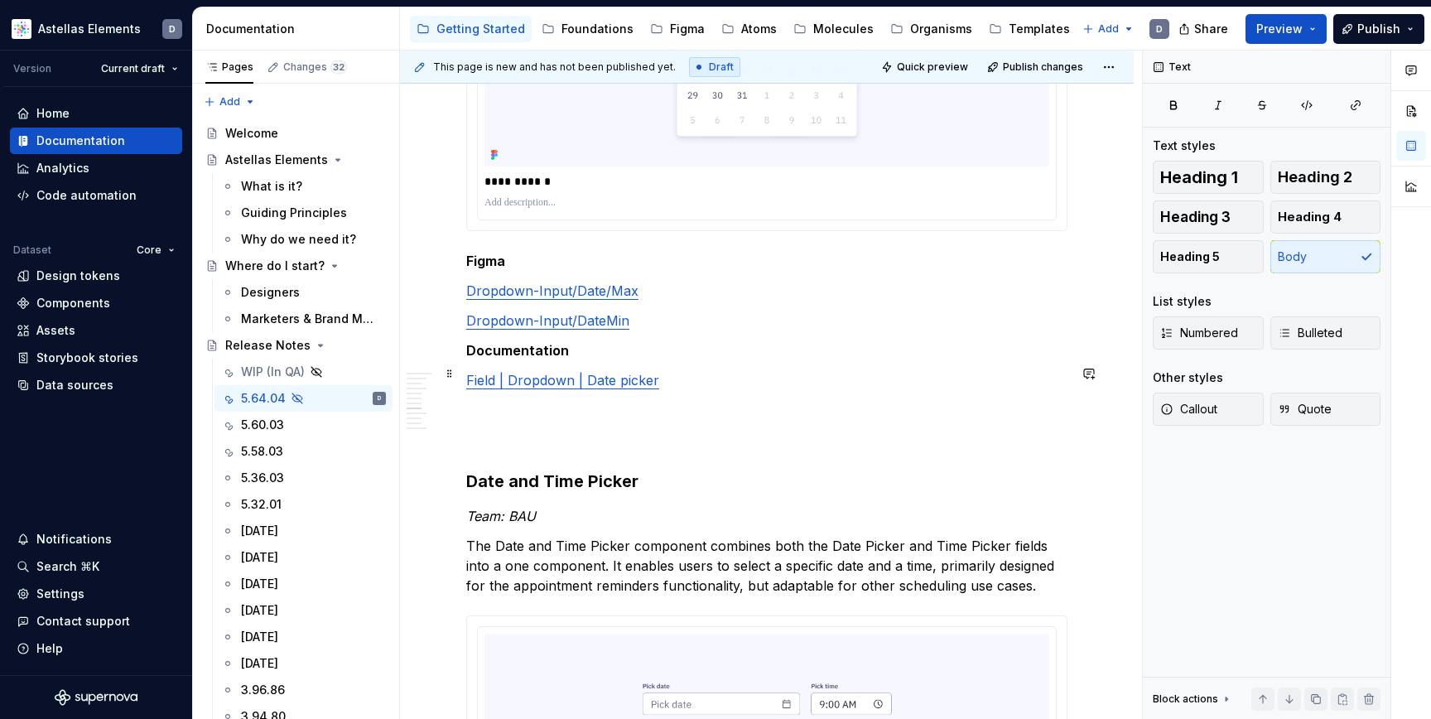
scroll to position [2993, 0]
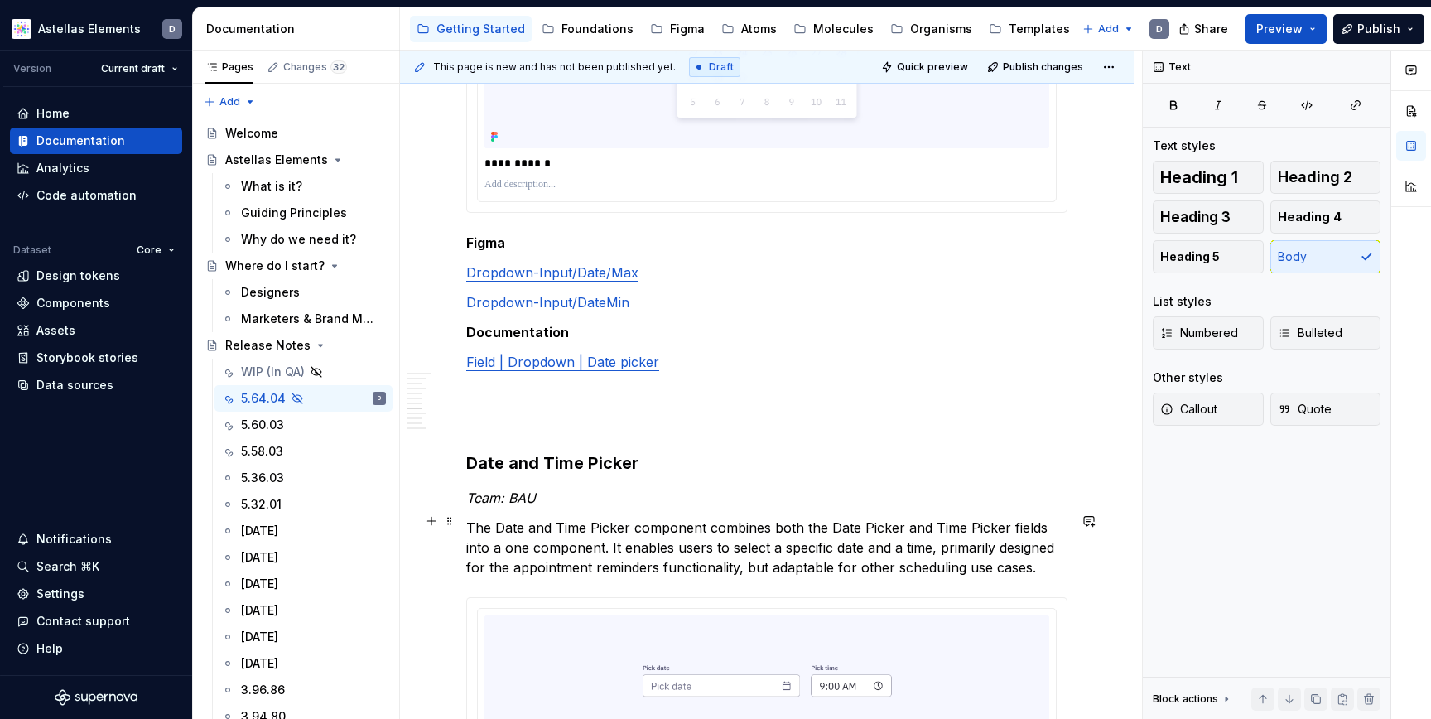
click at [475, 546] on p "The Date and Time Picker component combines both the Date Picker and Time Picke…" at bounding box center [766, 548] width 601 height 60
click at [487, 544] on p "The Date and Time Picker component combines both the Date Picker and Time Picke…" at bounding box center [766, 548] width 601 height 60
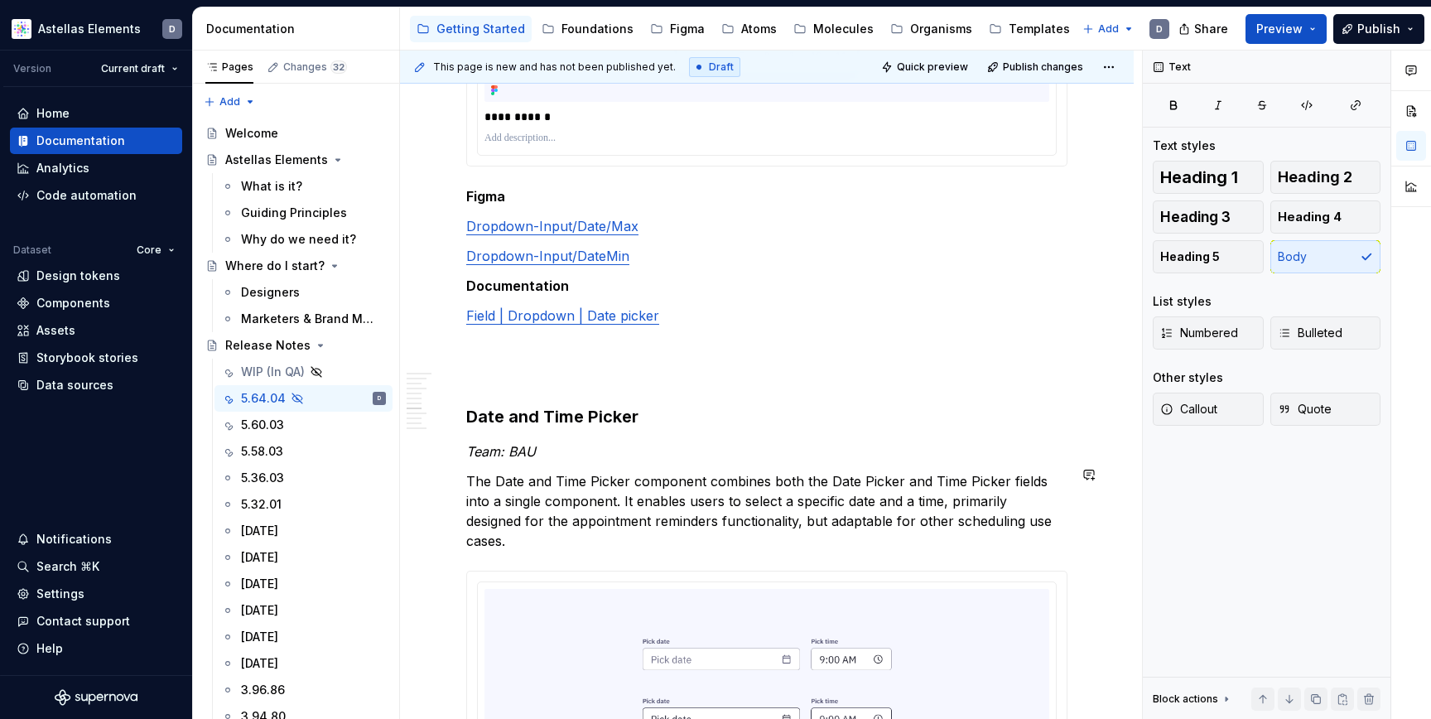
scroll to position [3048, 0]
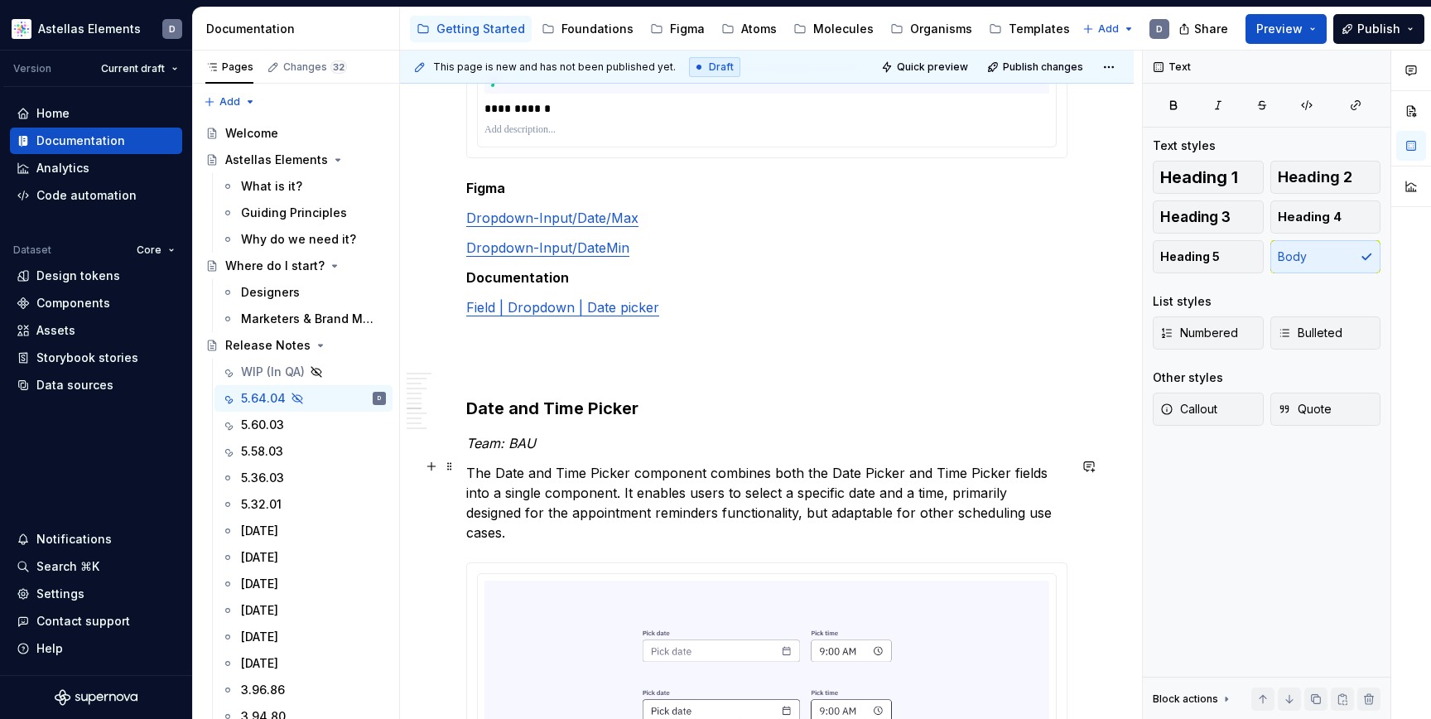
click at [748, 506] on p "The Date and Time Picker component combines both the Date Picker and Time Picke…" at bounding box center [766, 503] width 601 height 80
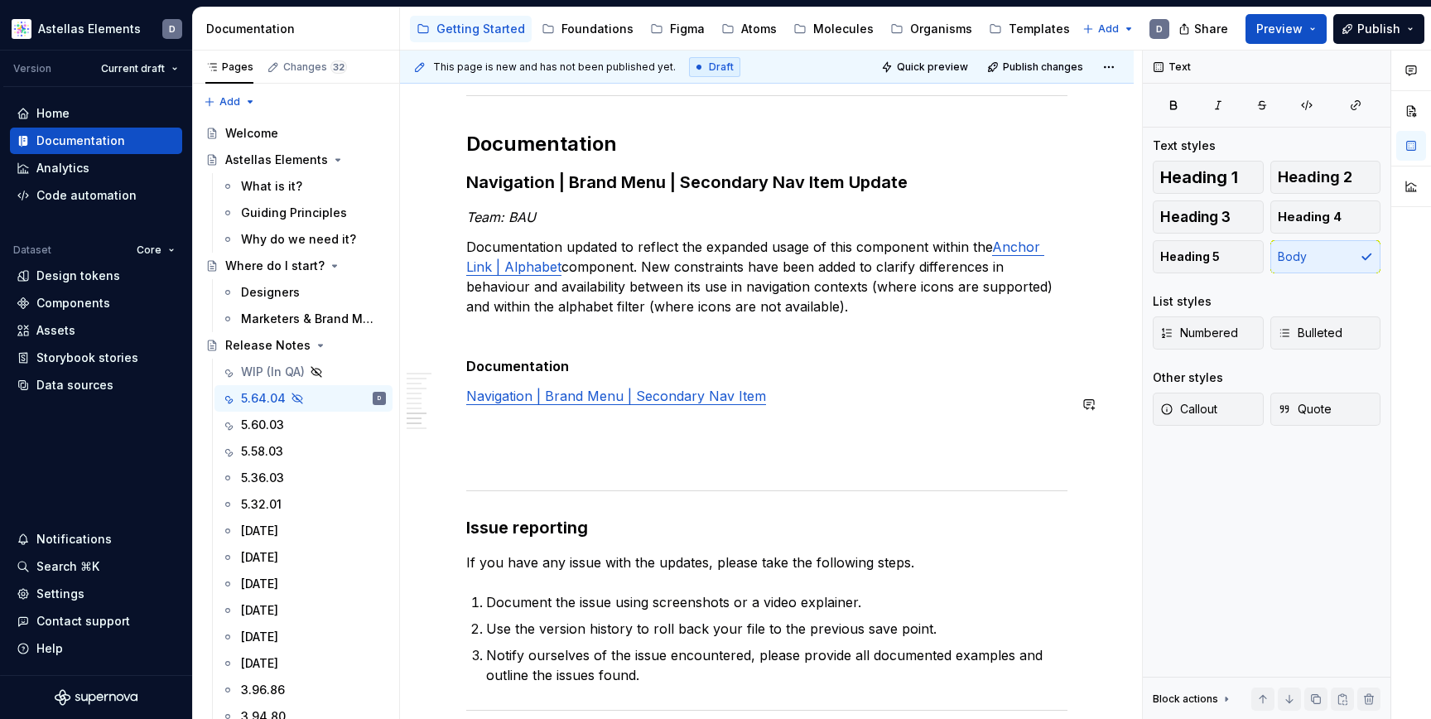
scroll to position [4170, 0]
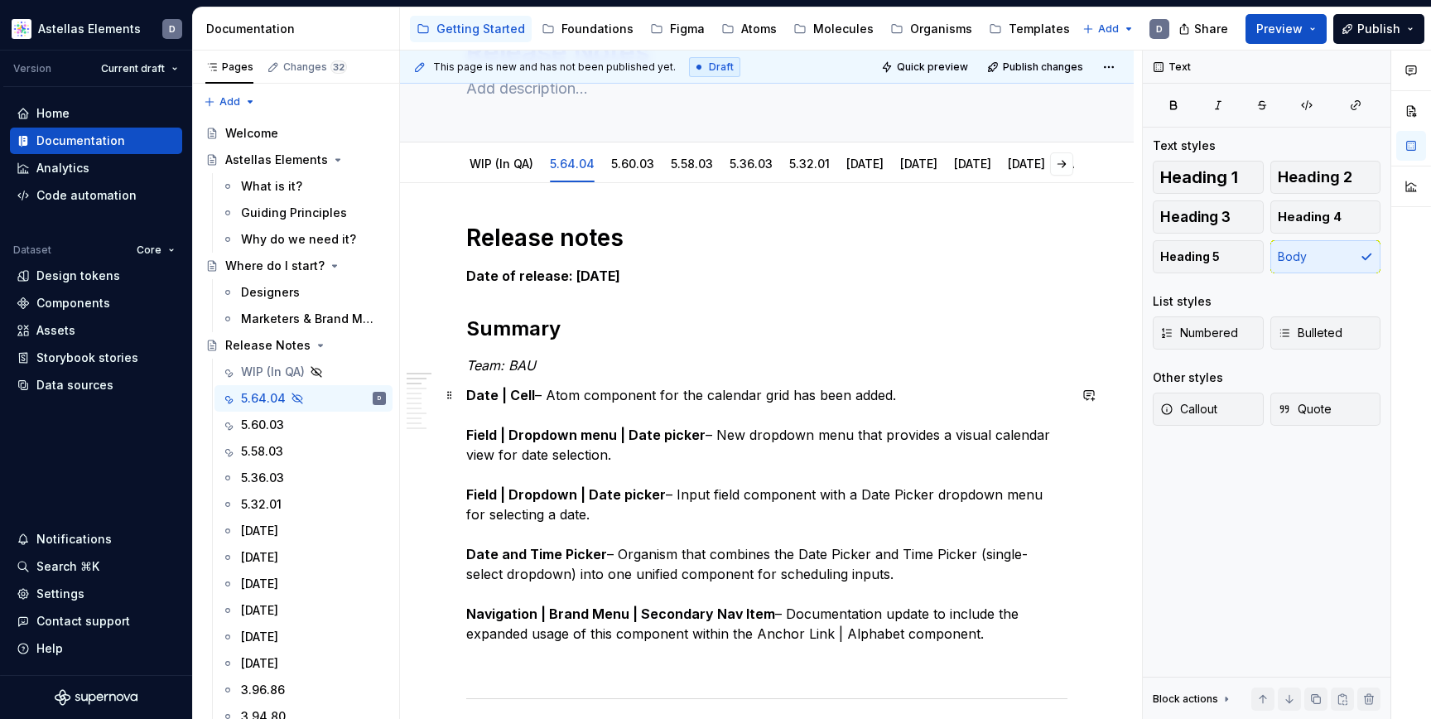
scroll to position [152, 0]
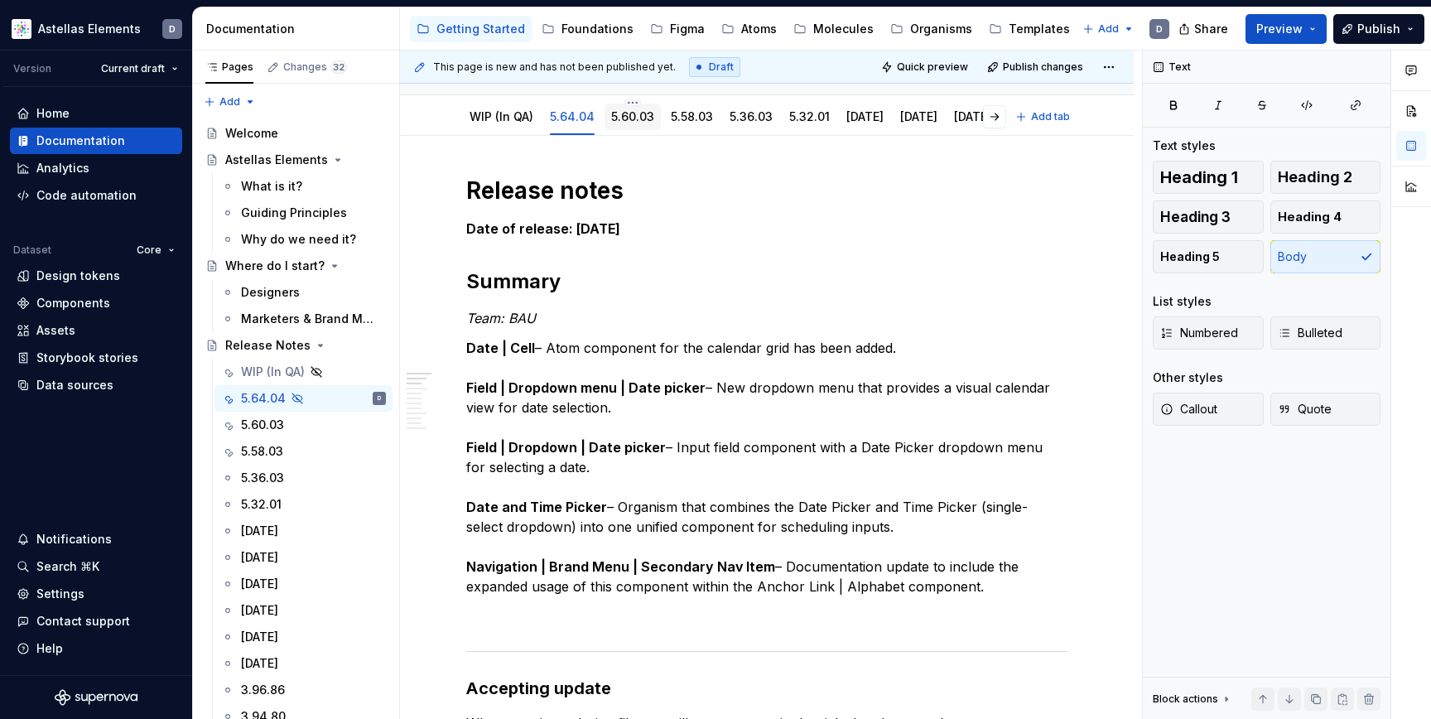
click at [629, 123] on link "5.60.03" at bounding box center [632, 116] width 43 height 14
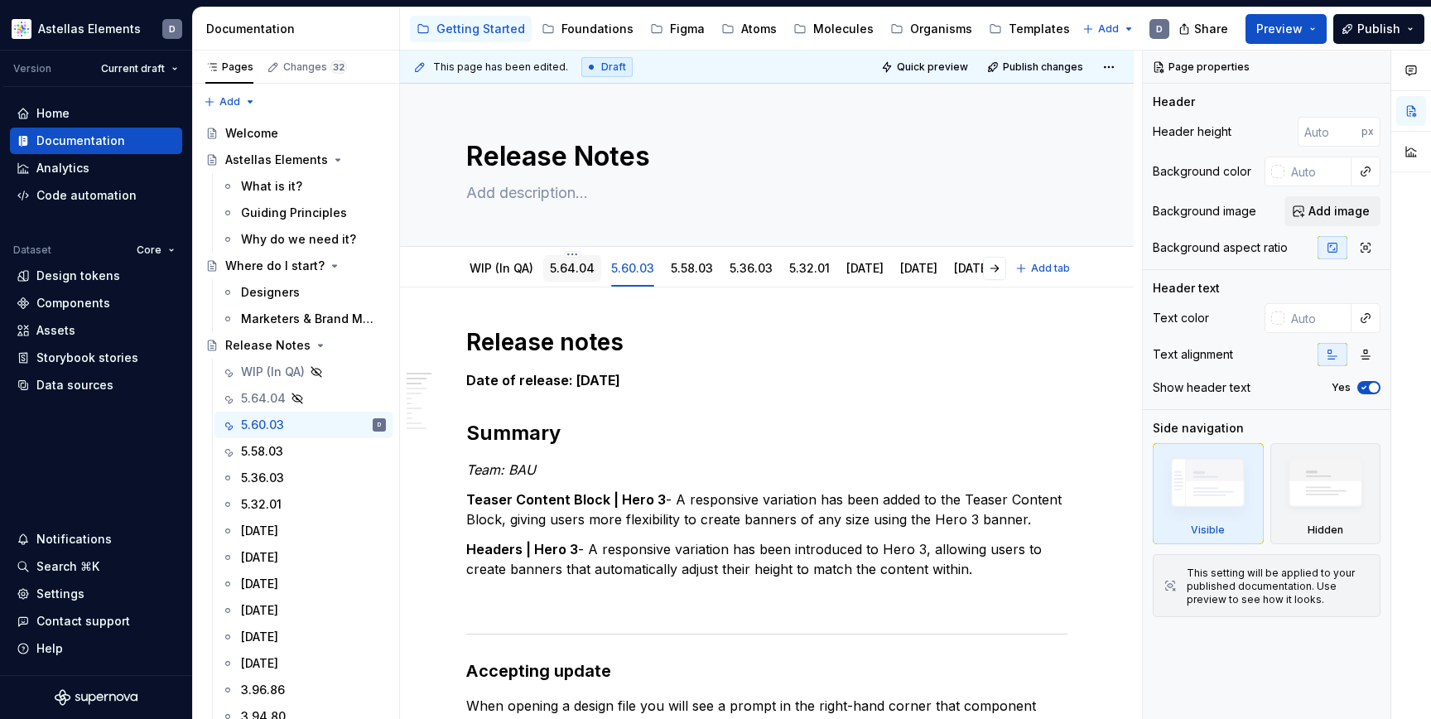
click at [582, 271] on link "5.64.04" at bounding box center [572, 268] width 45 height 14
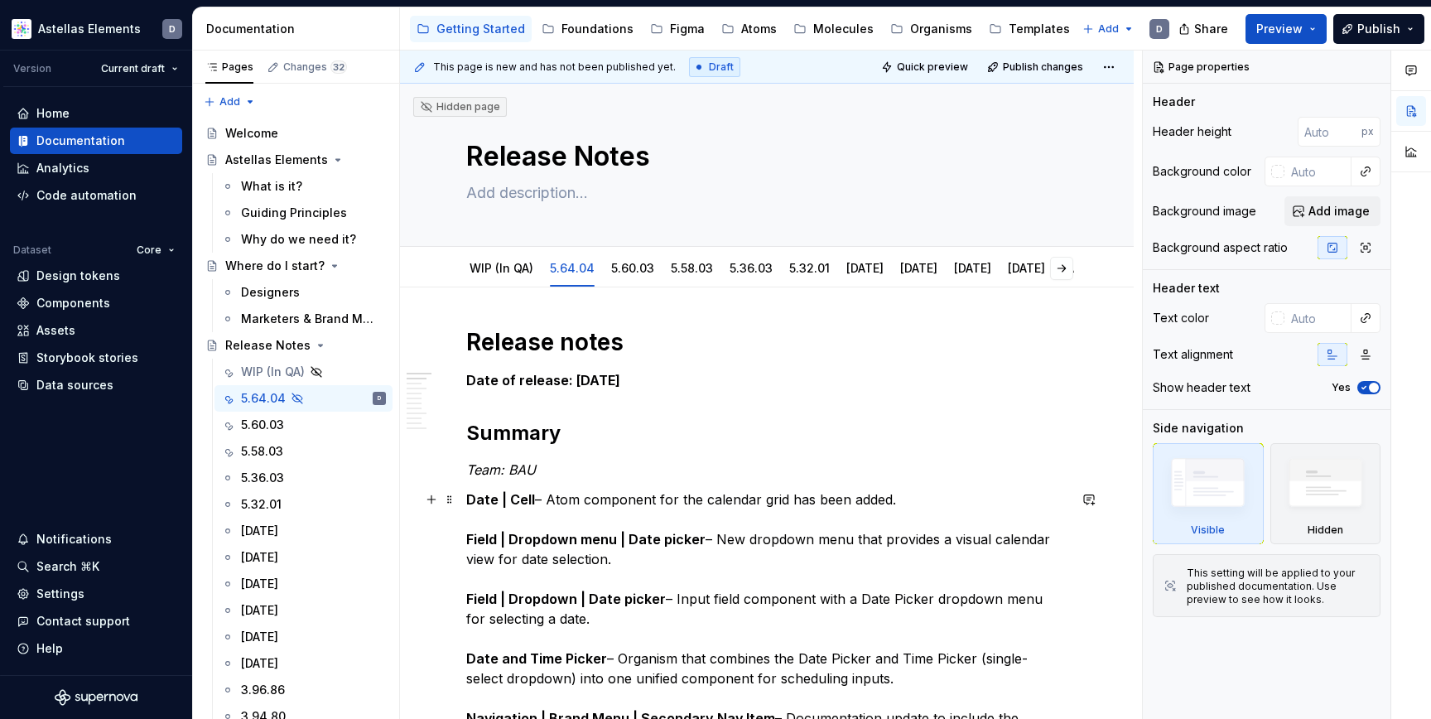
scroll to position [10, 0]
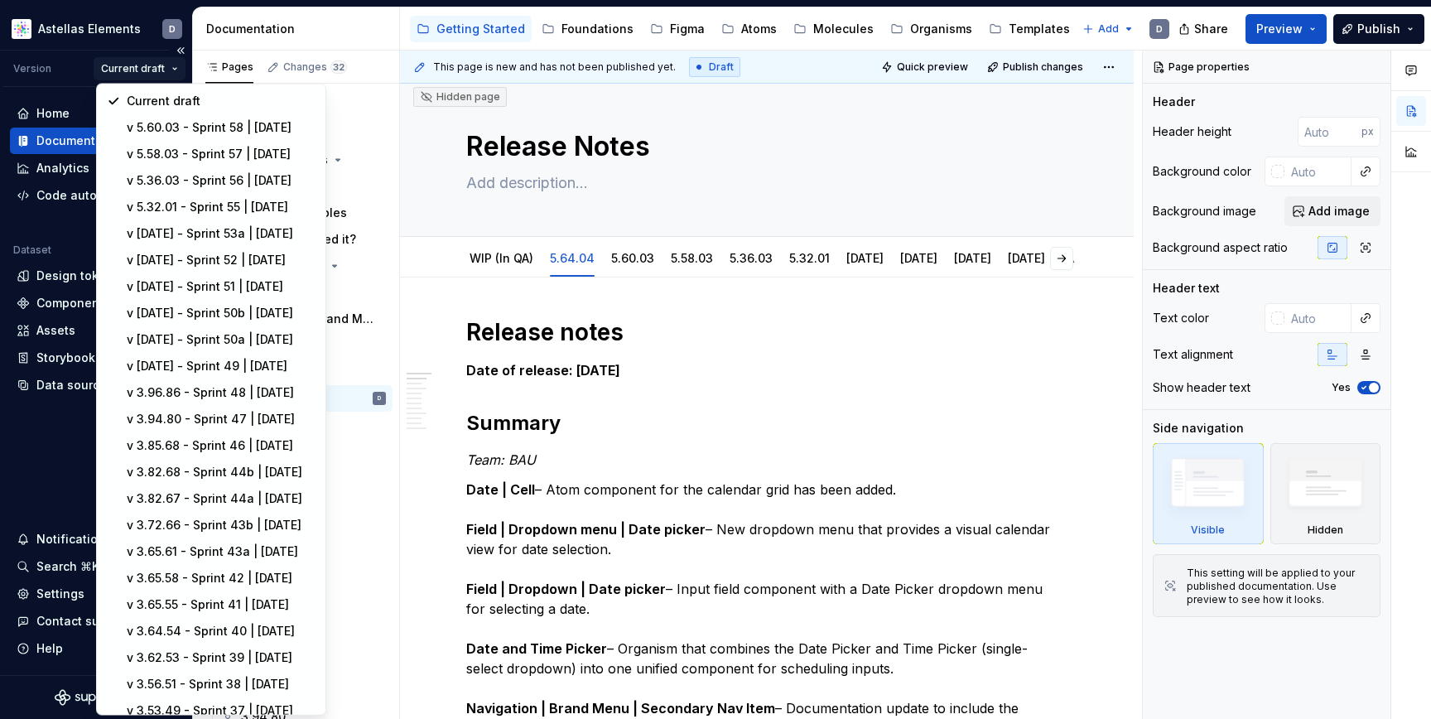
click at [172, 67] on html "Astellas Elements D Version Current draft Home Documentation Analytics Code aut…" at bounding box center [715, 359] width 1431 height 719
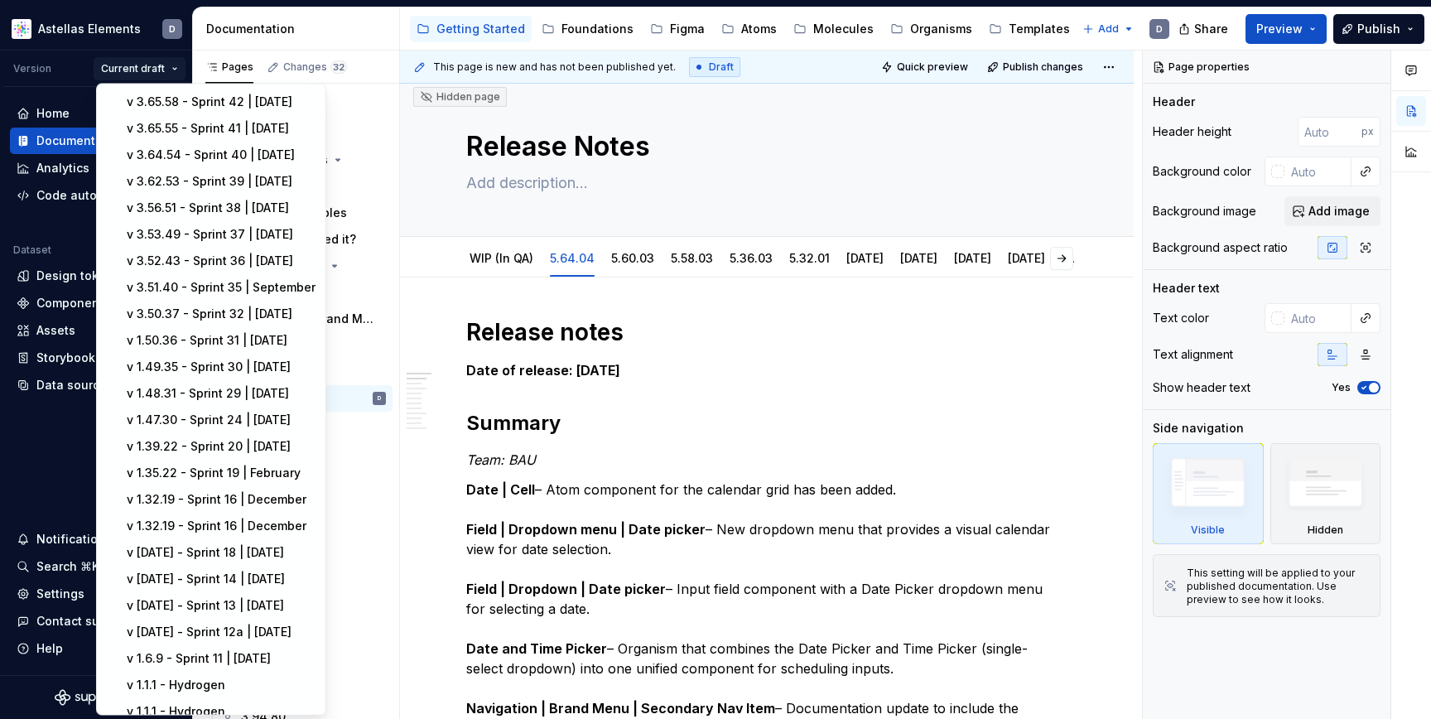
scroll to position [0, 0]
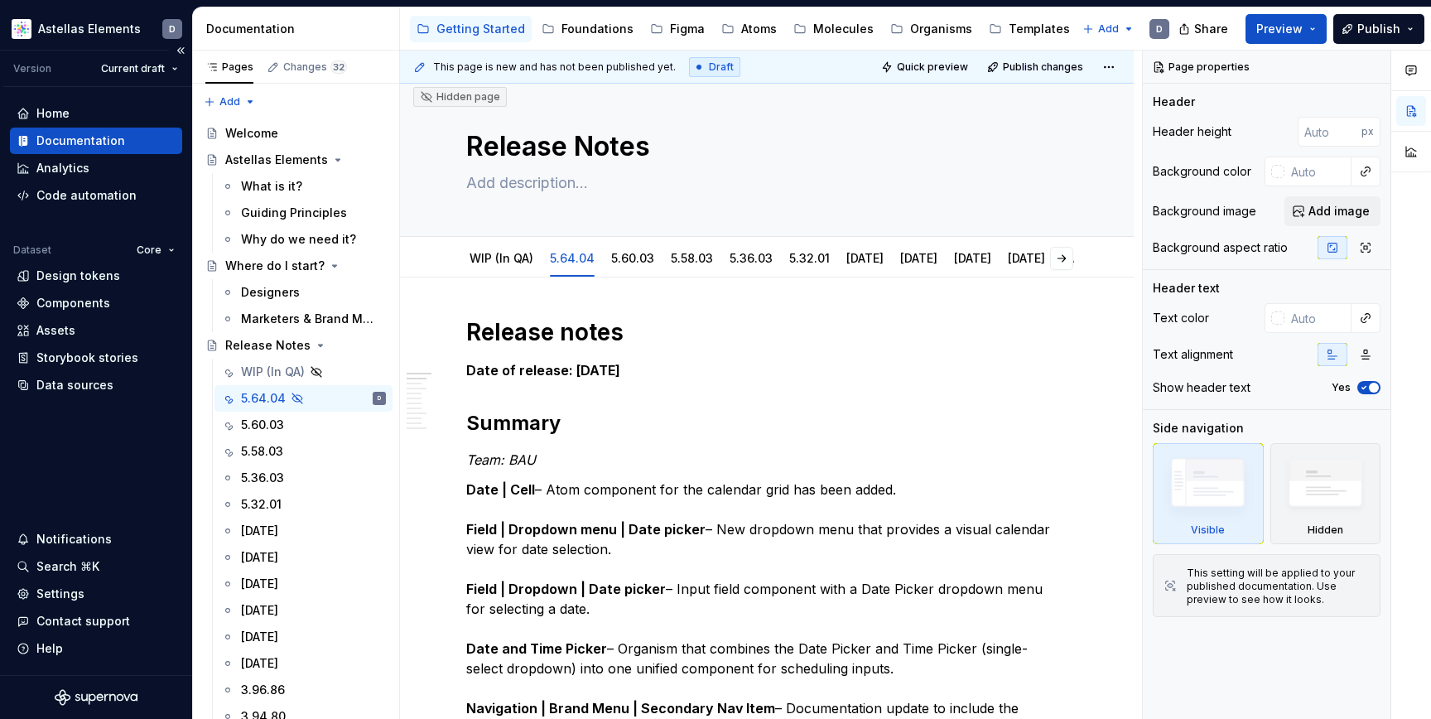
click at [46, 81] on html "Astellas Elements D Version Current draft Home Documentation Analytics Code aut…" at bounding box center [715, 359] width 1431 height 719
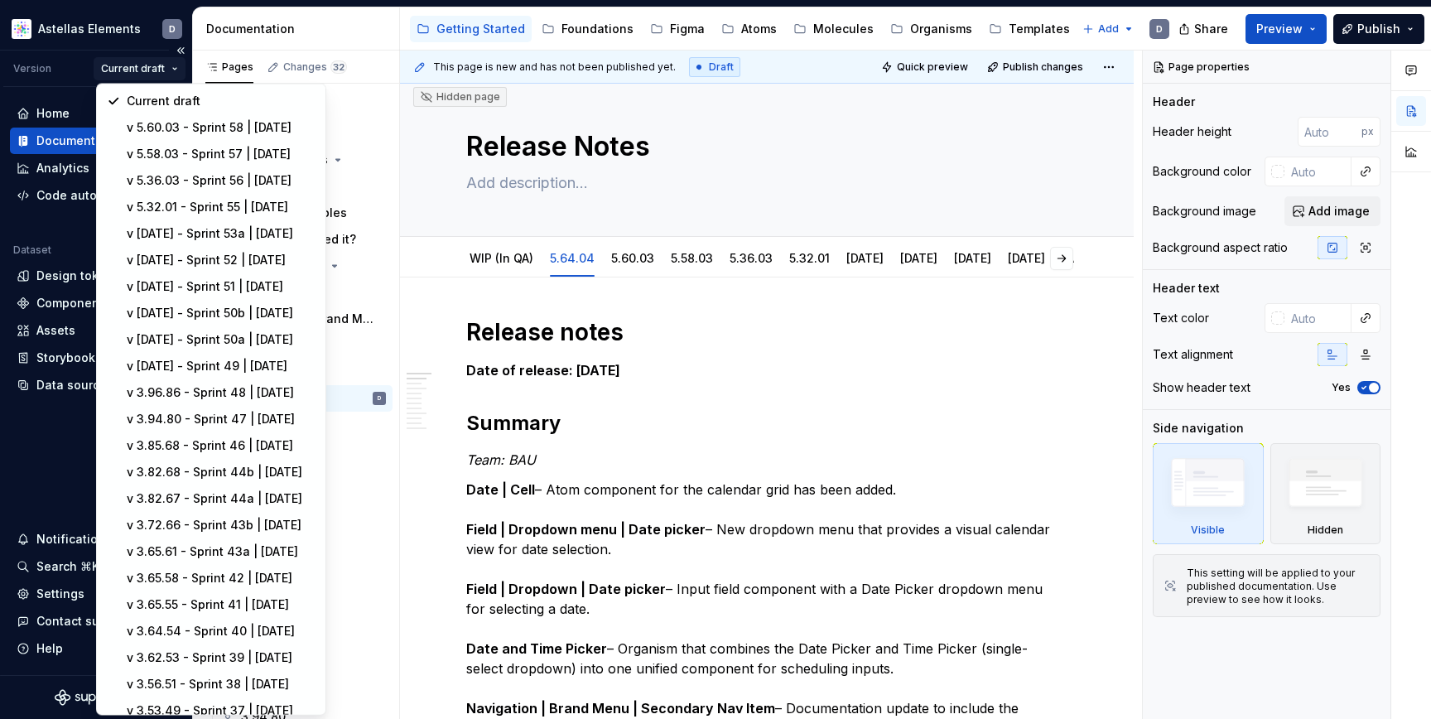
click at [172, 71] on html "Astellas Elements D Version Current draft Home Documentation Analytics Code aut…" at bounding box center [715, 359] width 1431 height 719
click at [234, 95] on div "Current draft" at bounding box center [221, 101] width 189 height 17
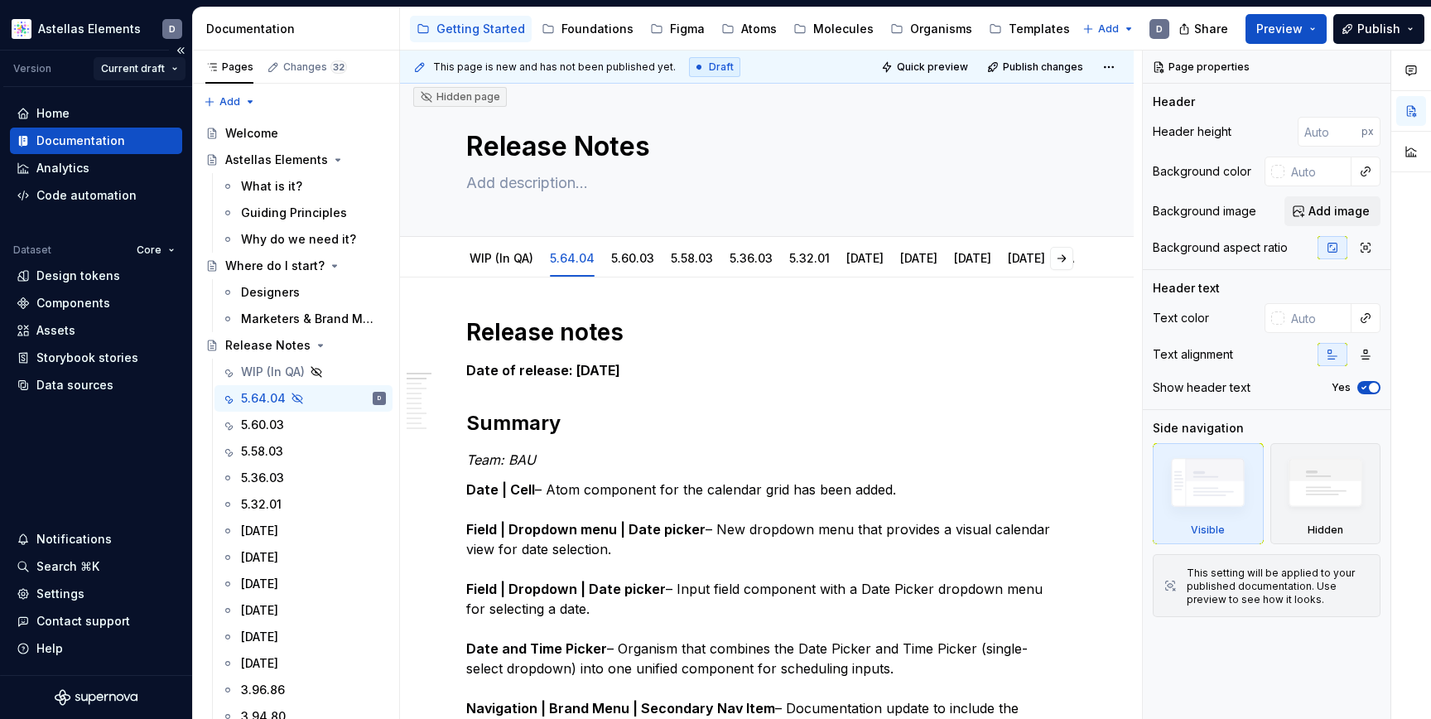
click at [176, 69] on html "Astellas Elements D Version Current draft Home Documentation Analytics Code aut…" at bounding box center [715, 359] width 1431 height 719
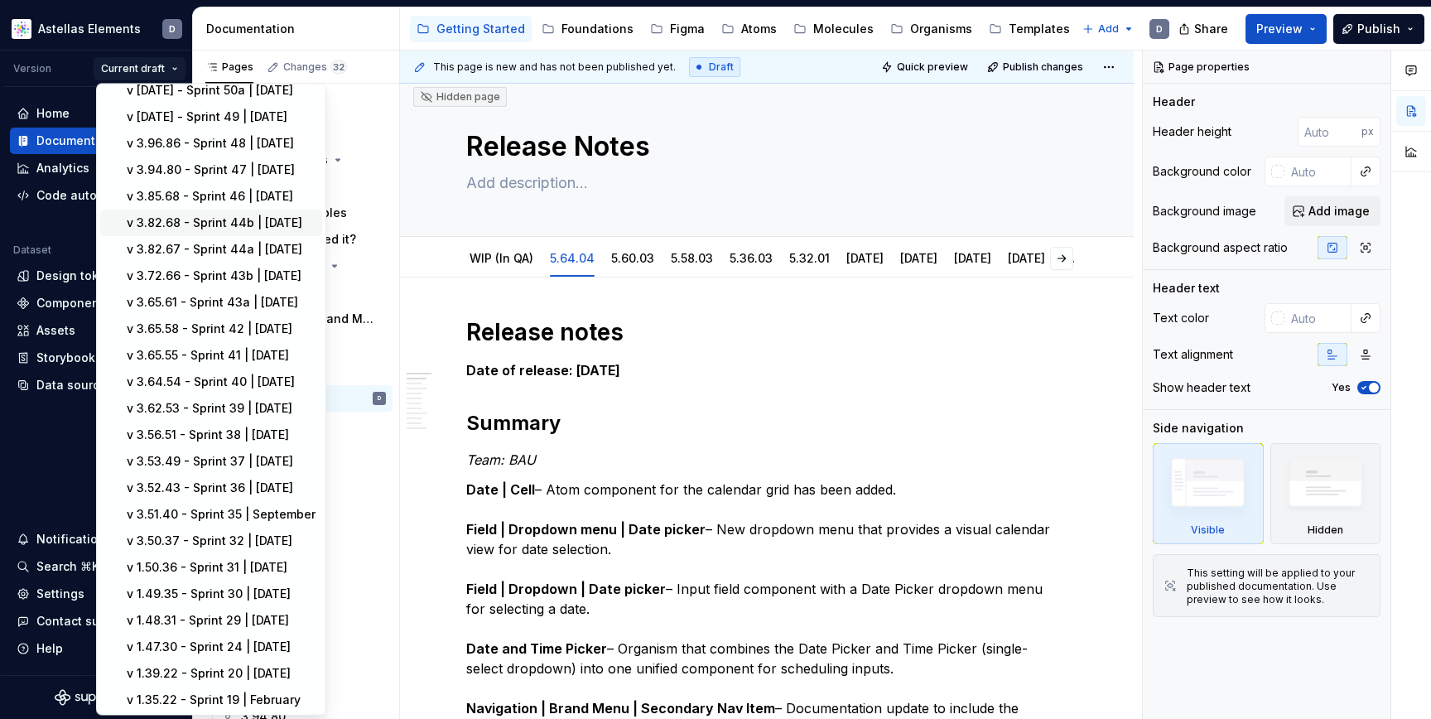
scroll to position [937, 0]
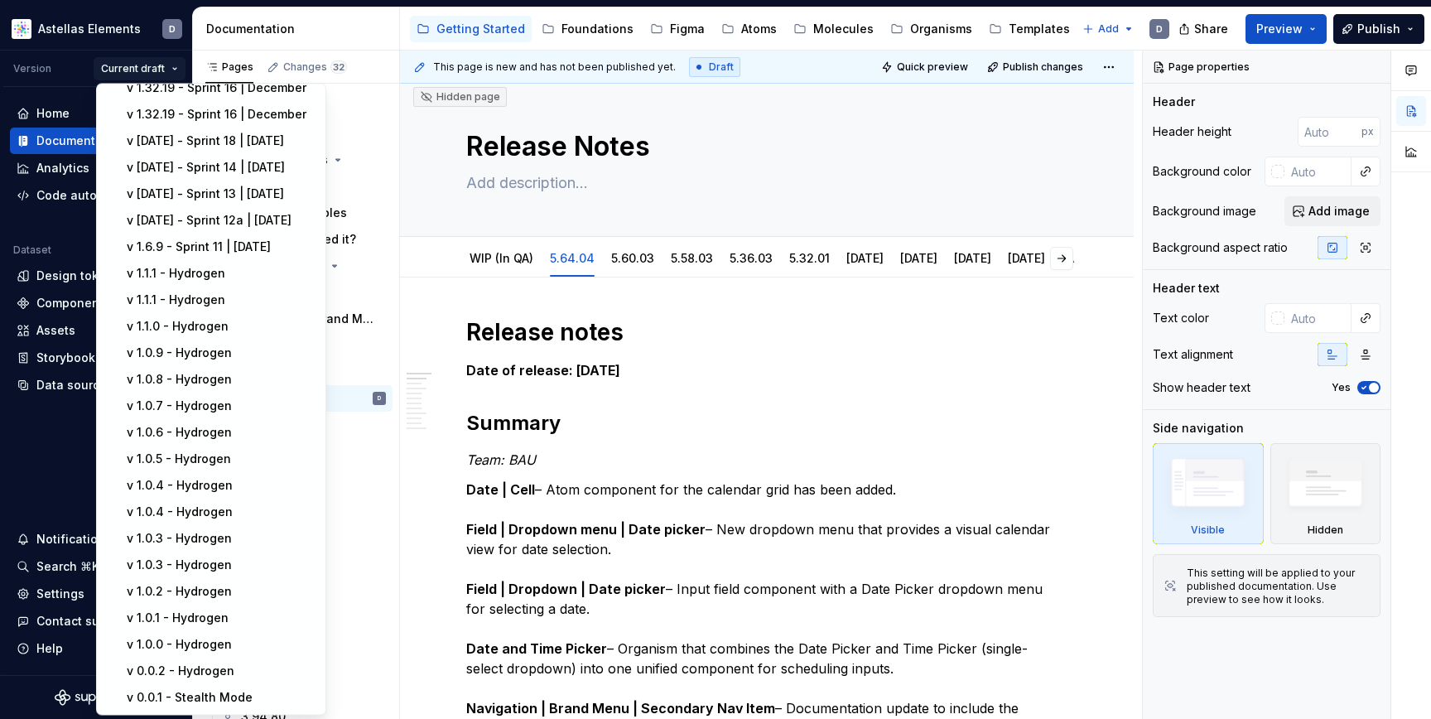
click at [15, 223] on html "Astellas Elements D Version Current draft Home Documentation Analytics Code aut…" at bounding box center [715, 359] width 1431 height 719
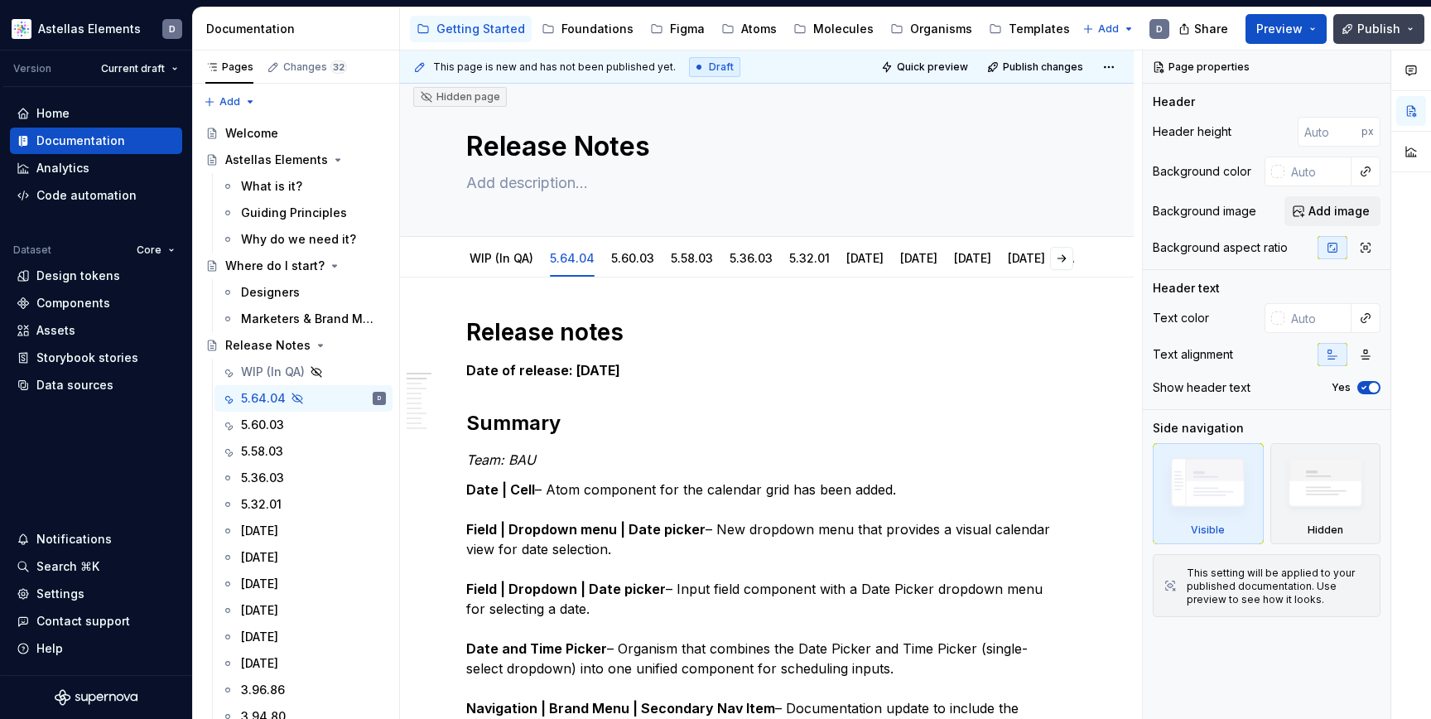
click at [1411, 31] on button "Publish" at bounding box center [1378, 29] width 91 height 30
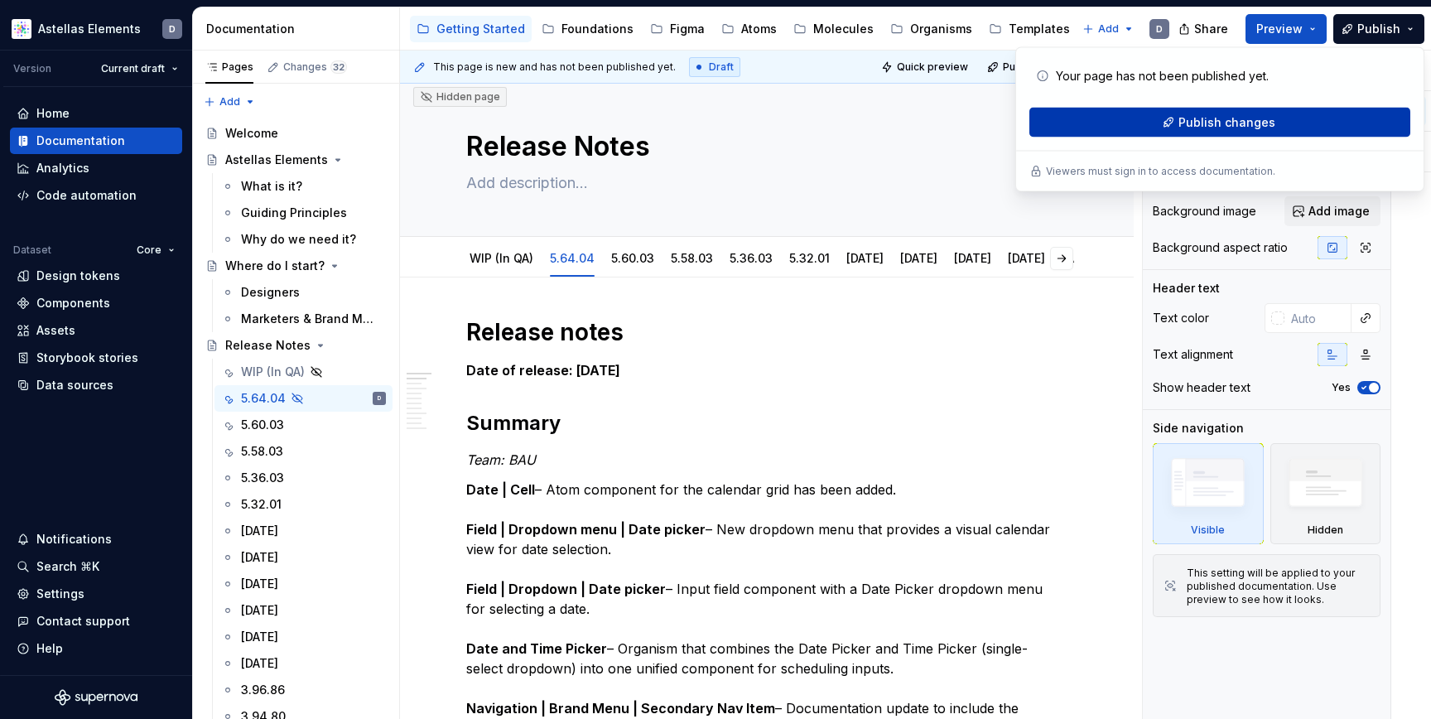
click at [1342, 112] on button "Publish changes" at bounding box center [1219, 123] width 381 height 30
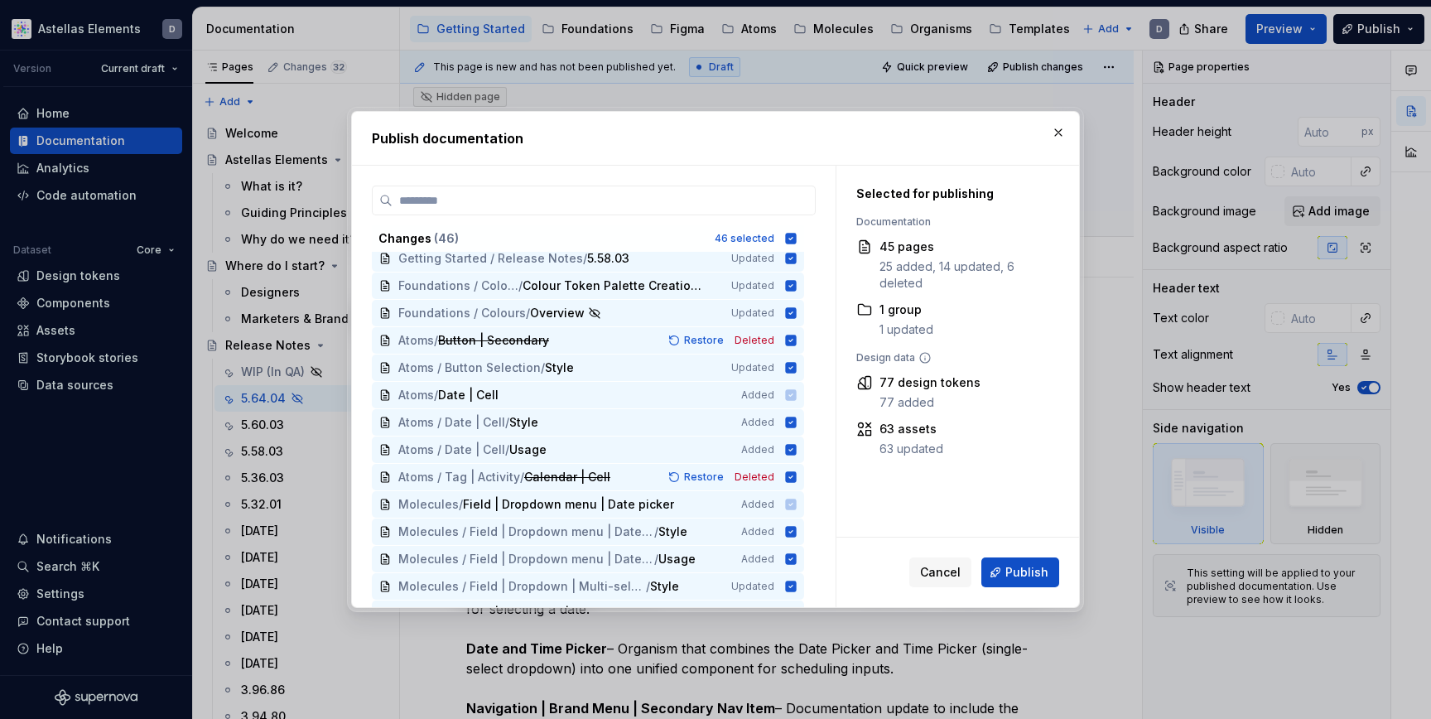
scroll to position [0, 0]
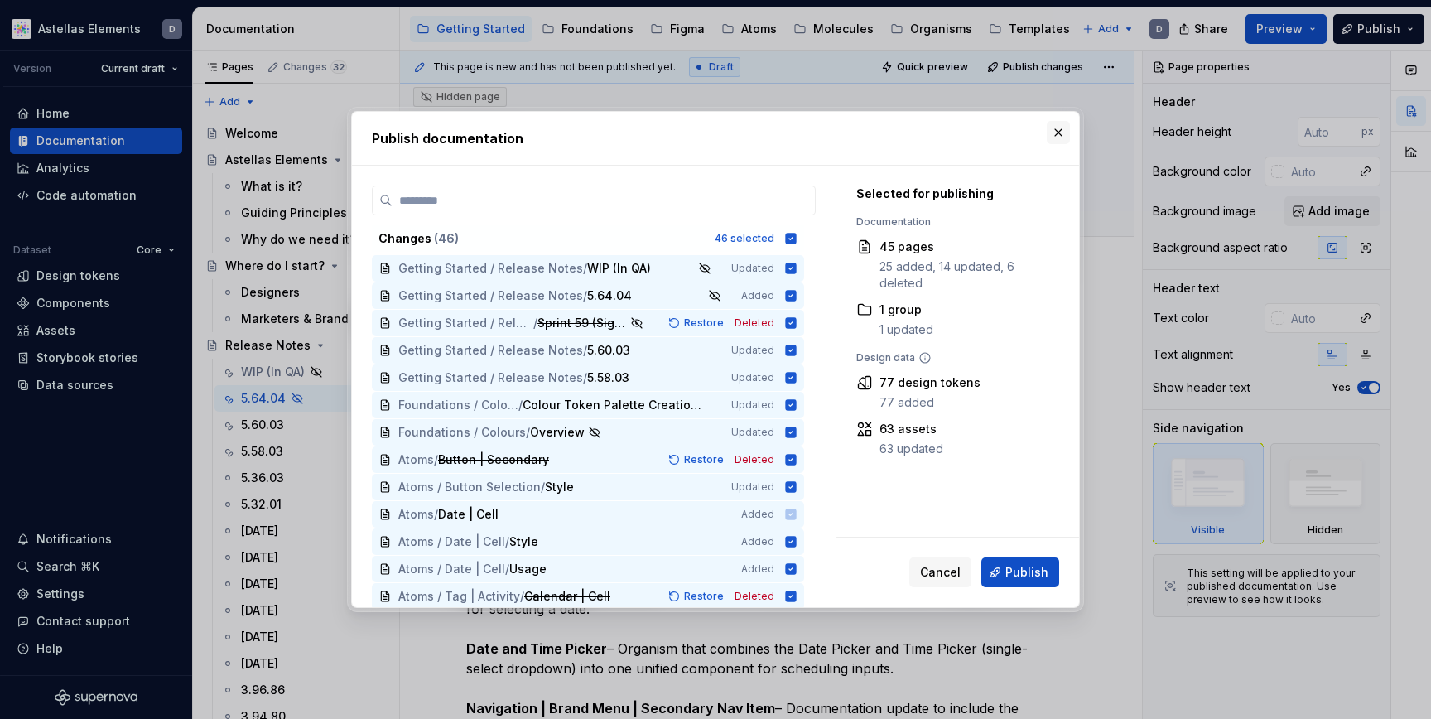
click at [1060, 132] on button "button" at bounding box center [1058, 132] width 23 height 23
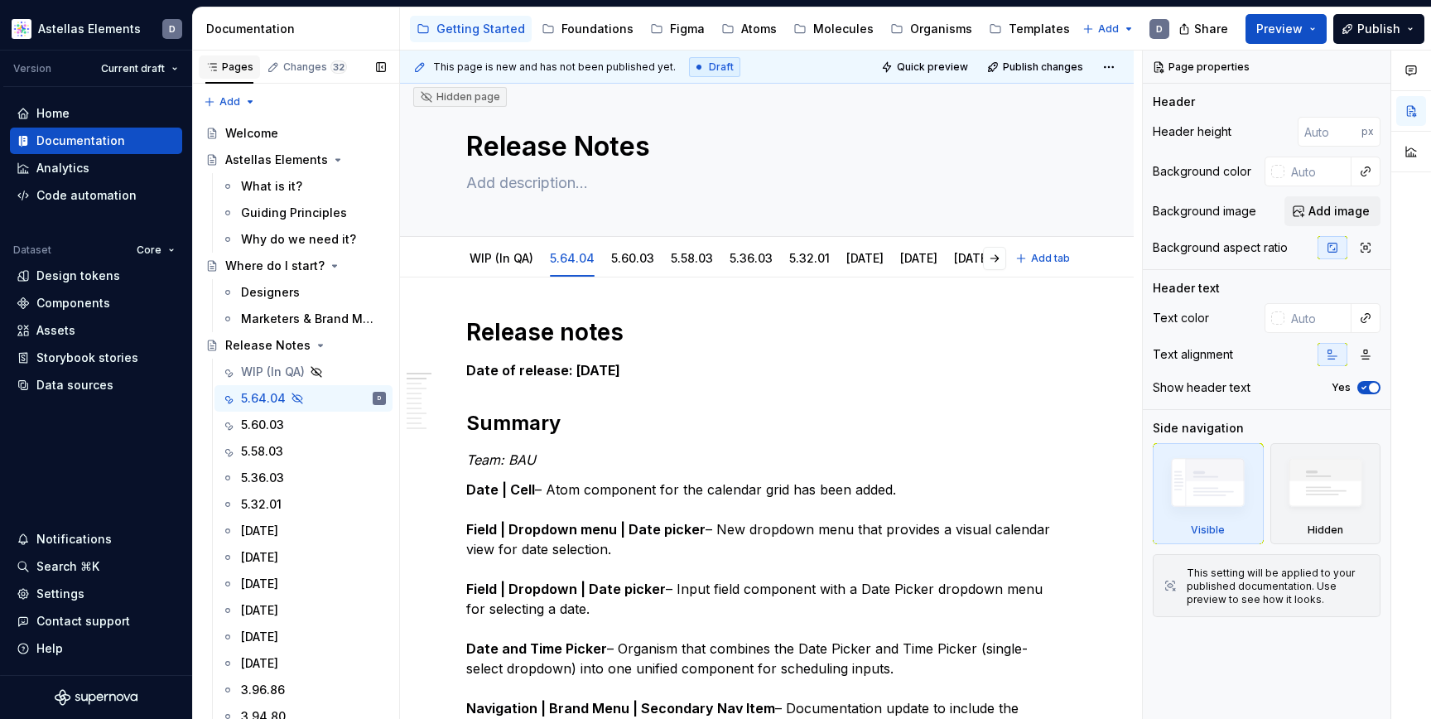
type textarea "*"
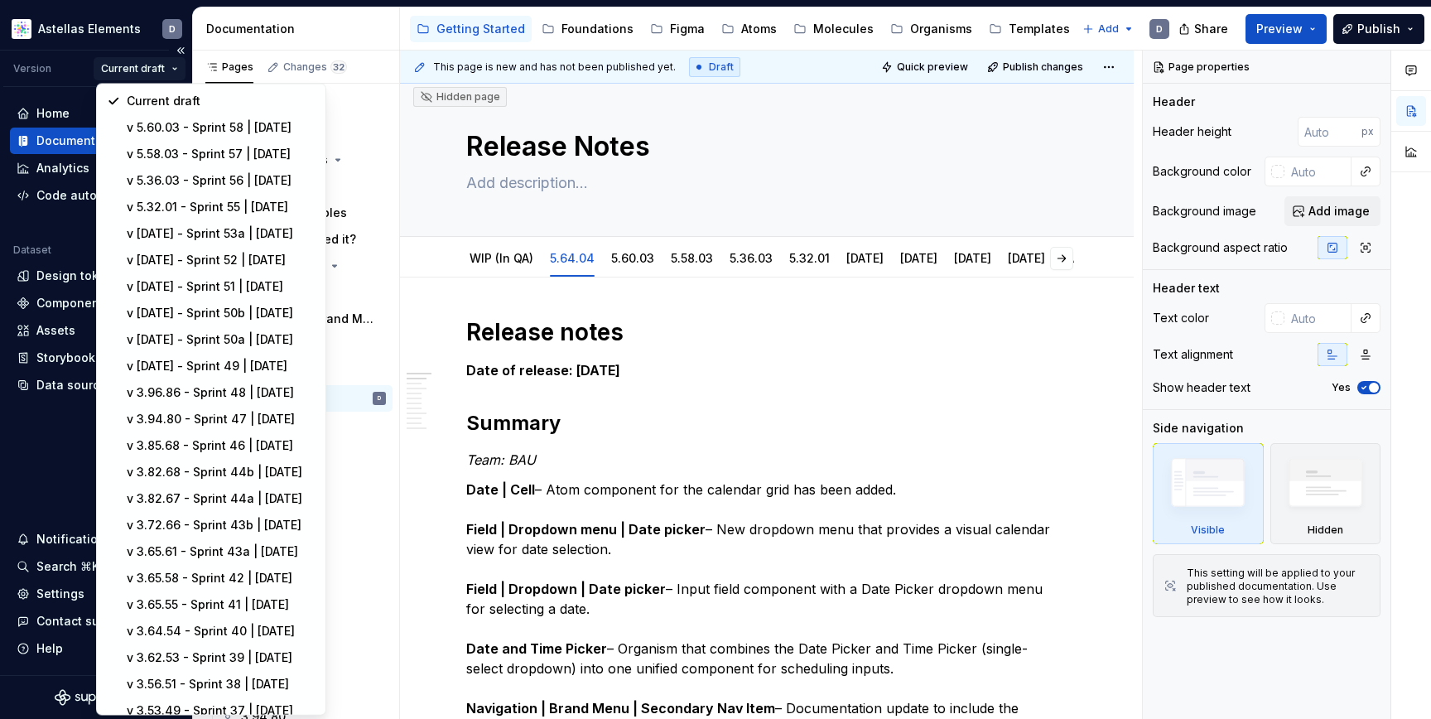
click at [179, 68] on html "Astellas Elements D Version Current draft Home Documentation Analytics Code aut…" at bounding box center [715, 359] width 1431 height 719
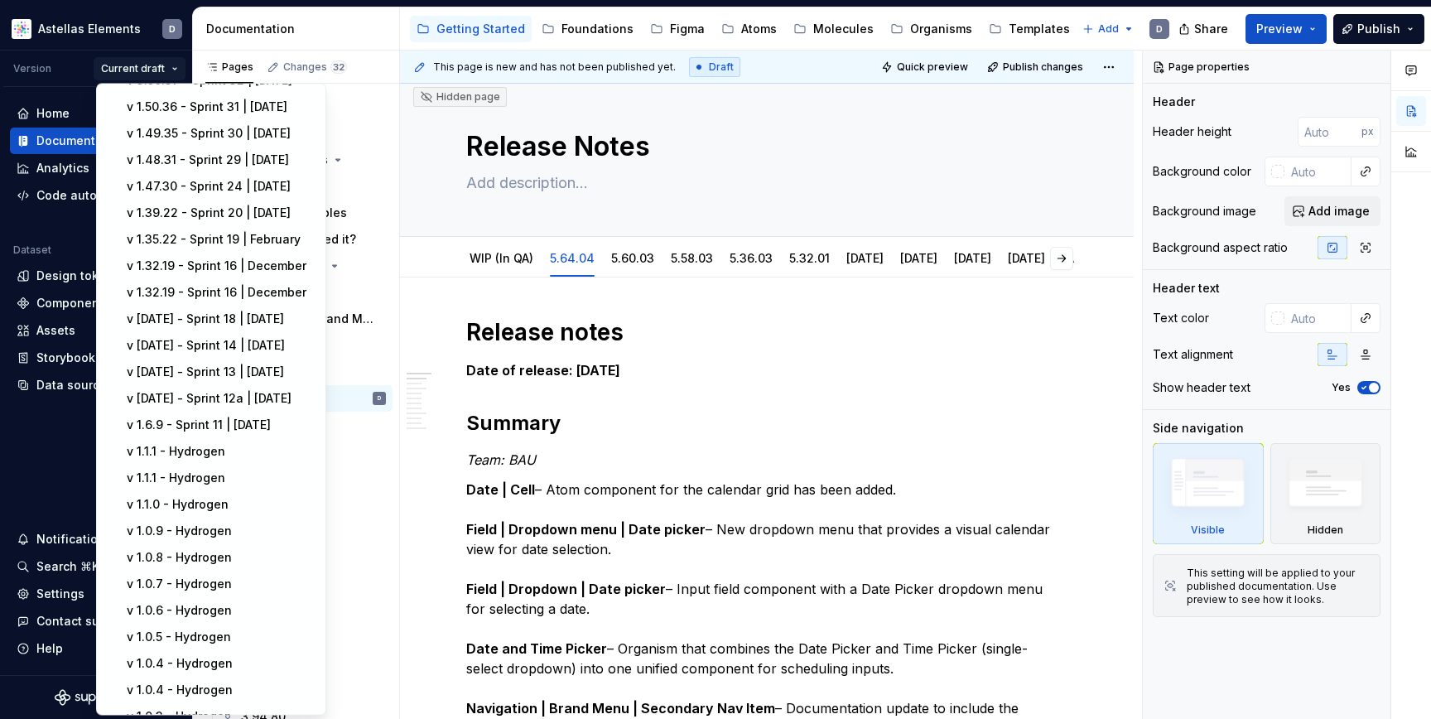
scroll to position [937, 0]
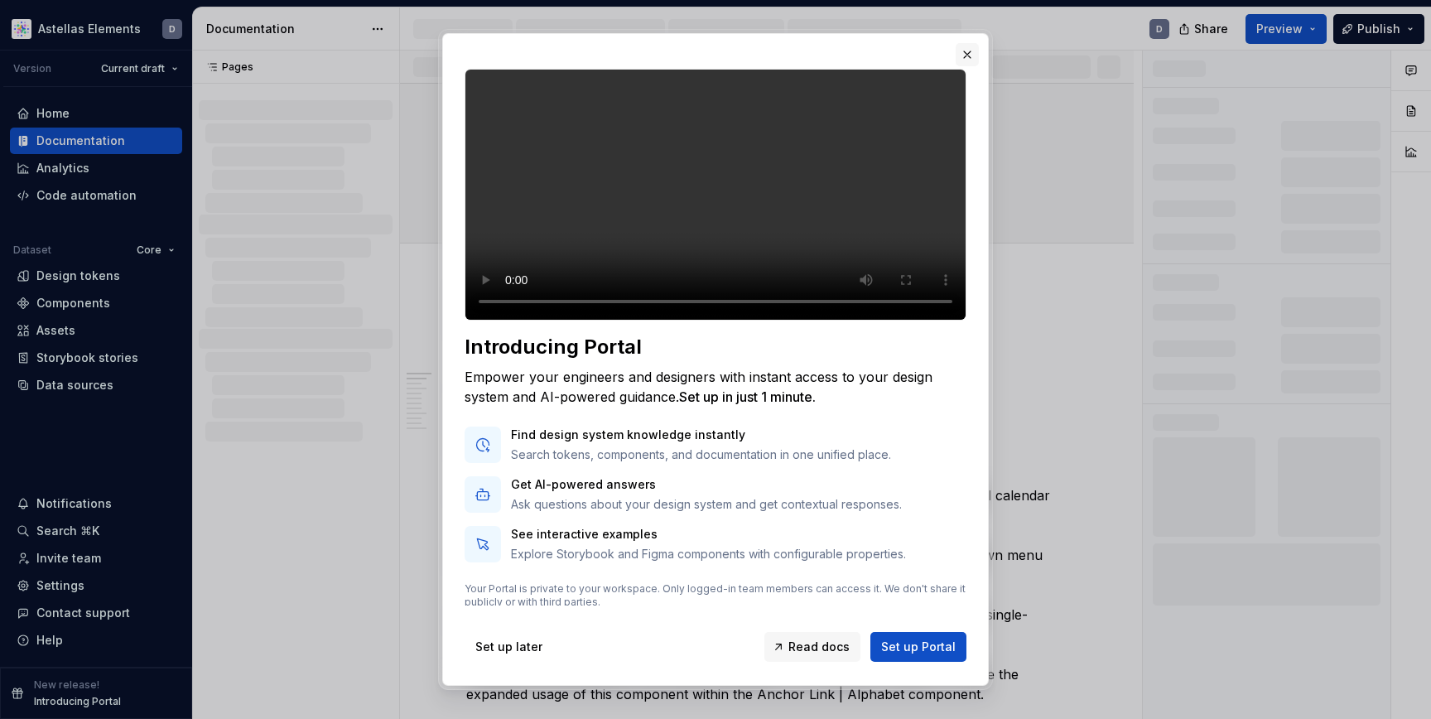
click at [967, 53] on button "button" at bounding box center [967, 54] width 23 height 23
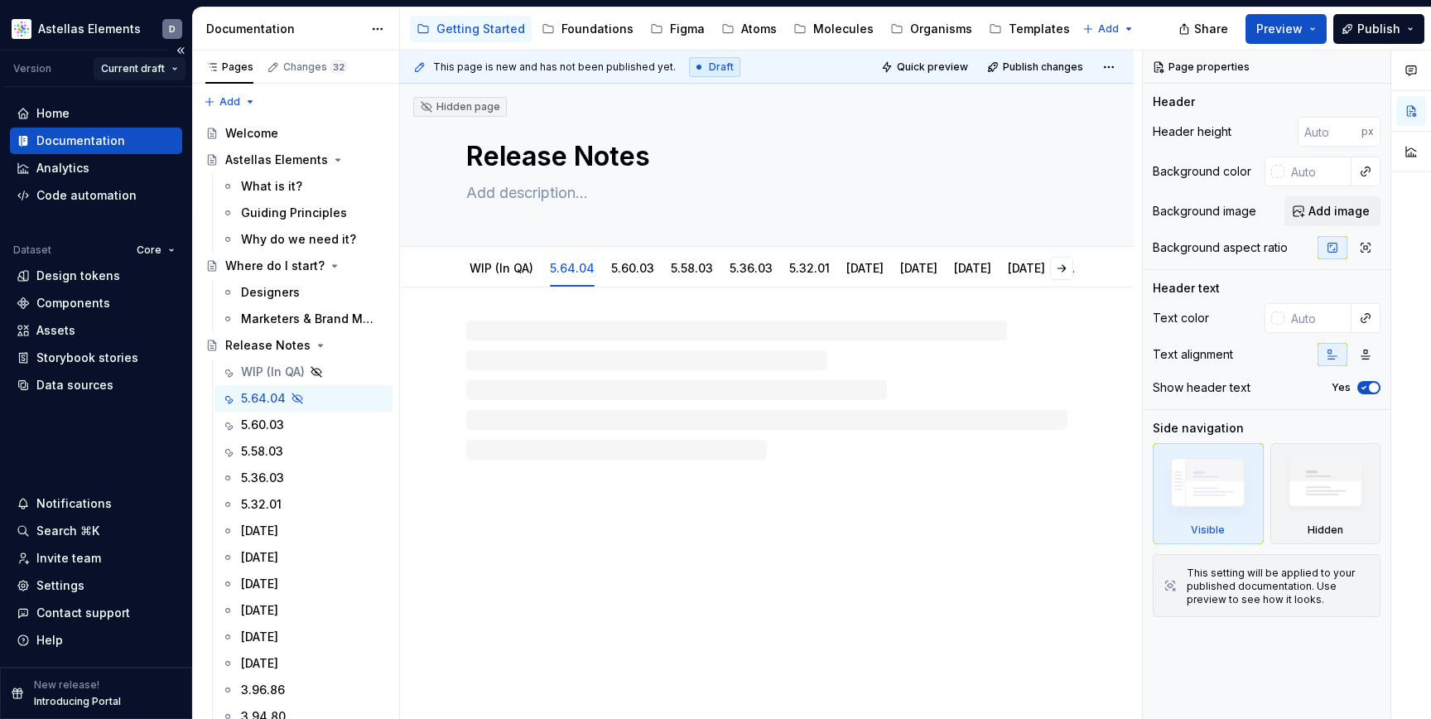
click at [179, 68] on html "Astellas Elements D Version Current draft Home Documentation Analytics Code aut…" at bounding box center [715, 359] width 1431 height 719
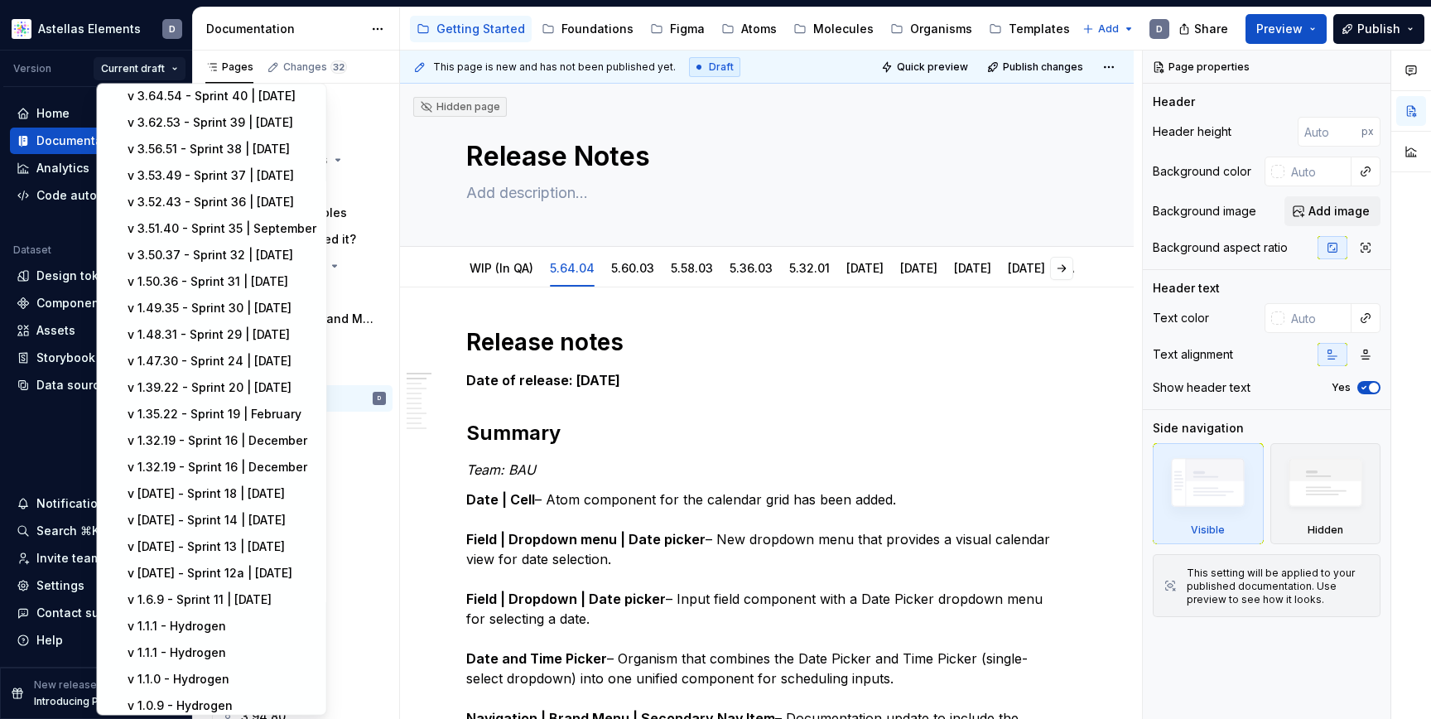
scroll to position [971, 0]
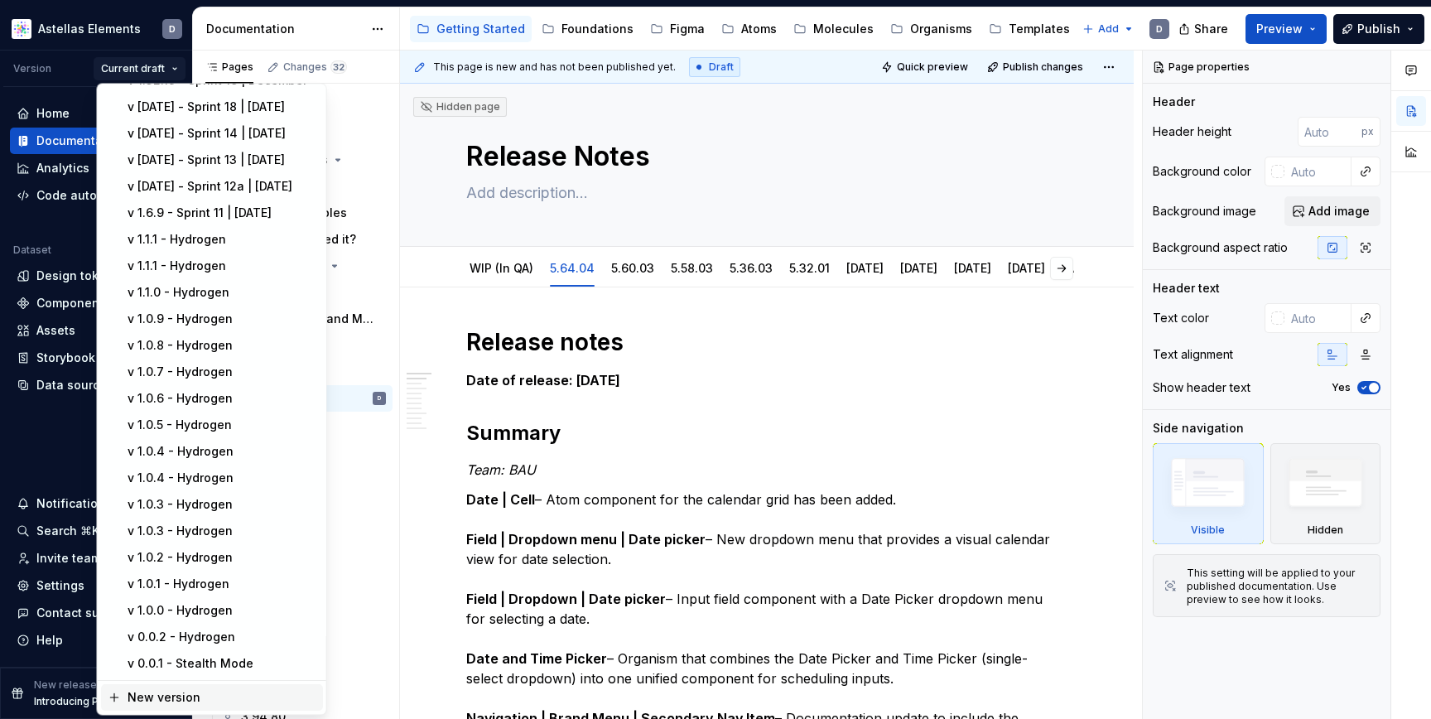
click at [222, 698] on div "New version" at bounding box center [222, 698] width 189 height 17
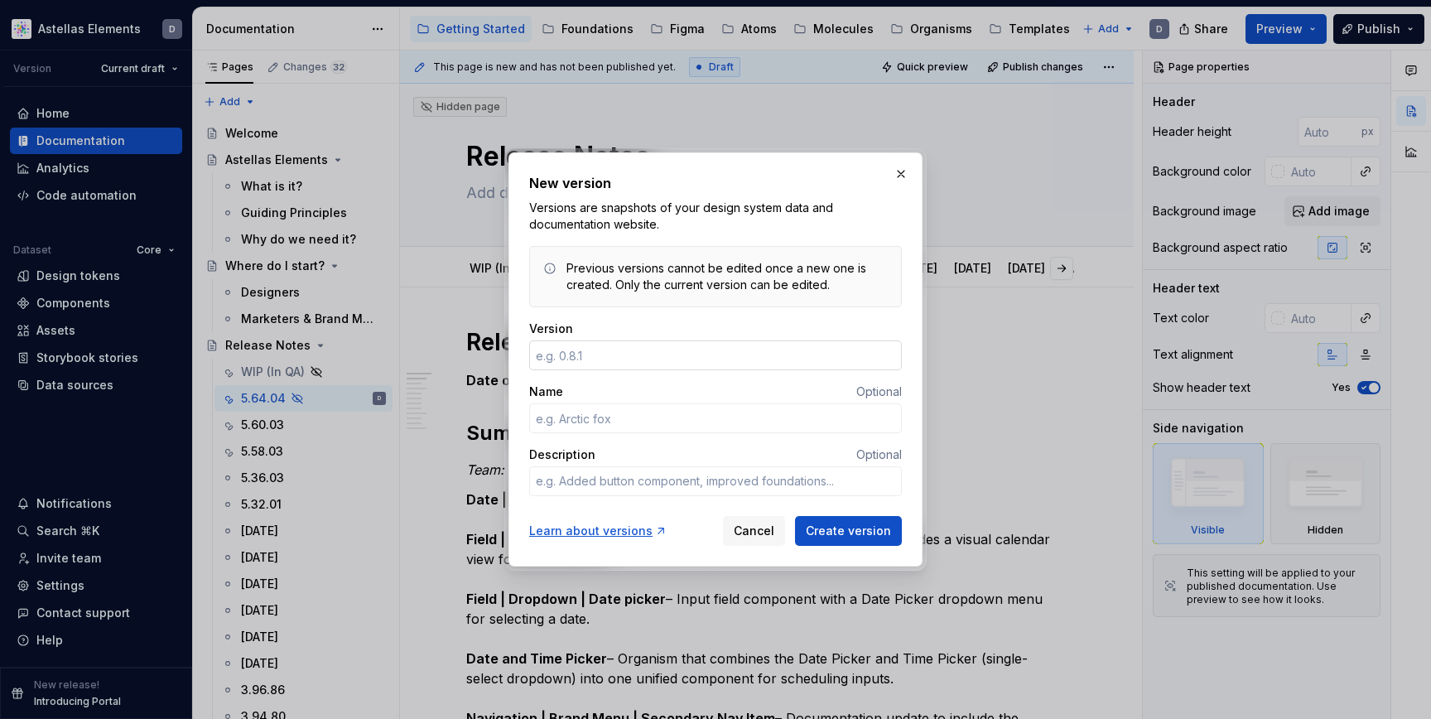
click at [586, 358] on input "Version" at bounding box center [715, 355] width 373 height 30
paste input "5.64.04"
type textarea "*"
type input "5.64.04"
click at [563, 418] on input "Name" at bounding box center [715, 418] width 373 height 30
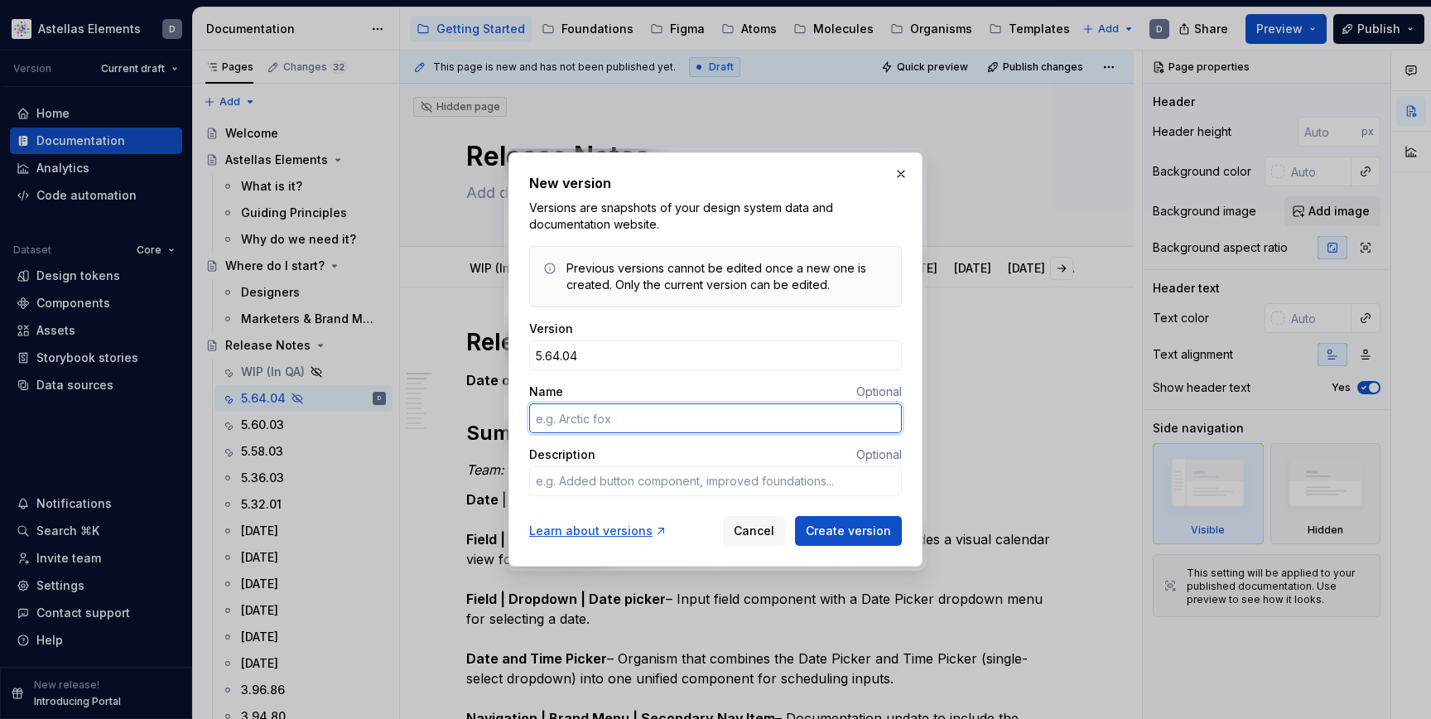
paste input "Sprint 61 | October 2025"
type textarea "*"
type input "Sprint 61 | October 2025"
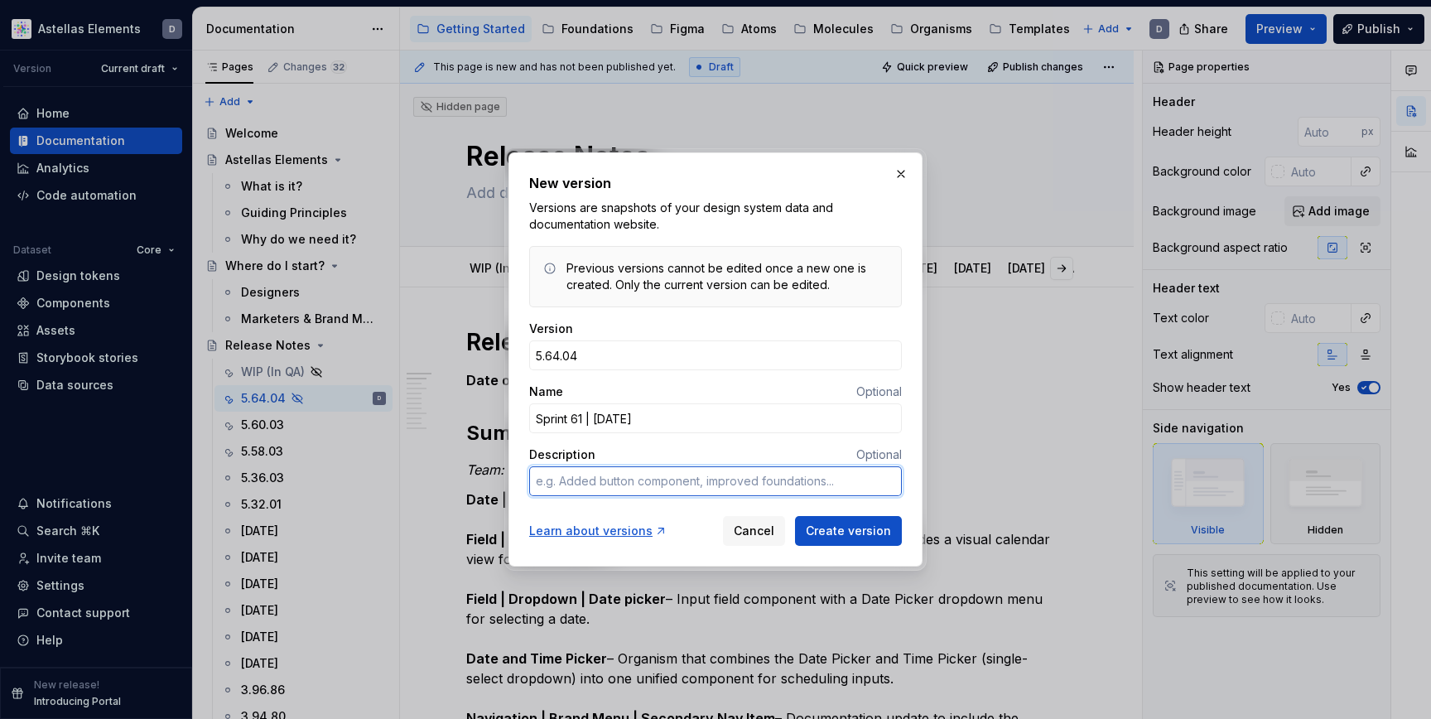
click at [736, 478] on textarea "Description" at bounding box center [715, 481] width 373 height 30
paste textarea "Team: BAU 0.1.0 - Date | Cell 0.1.0 - Field | Dropdown menu | Date picker 0.1.0…"
type textarea "*"
type textarea "Team: BAU 0.1.0 - Date | Cell 0.1.0 - Field | Dropdown menu | Date picker 0.1.0…"
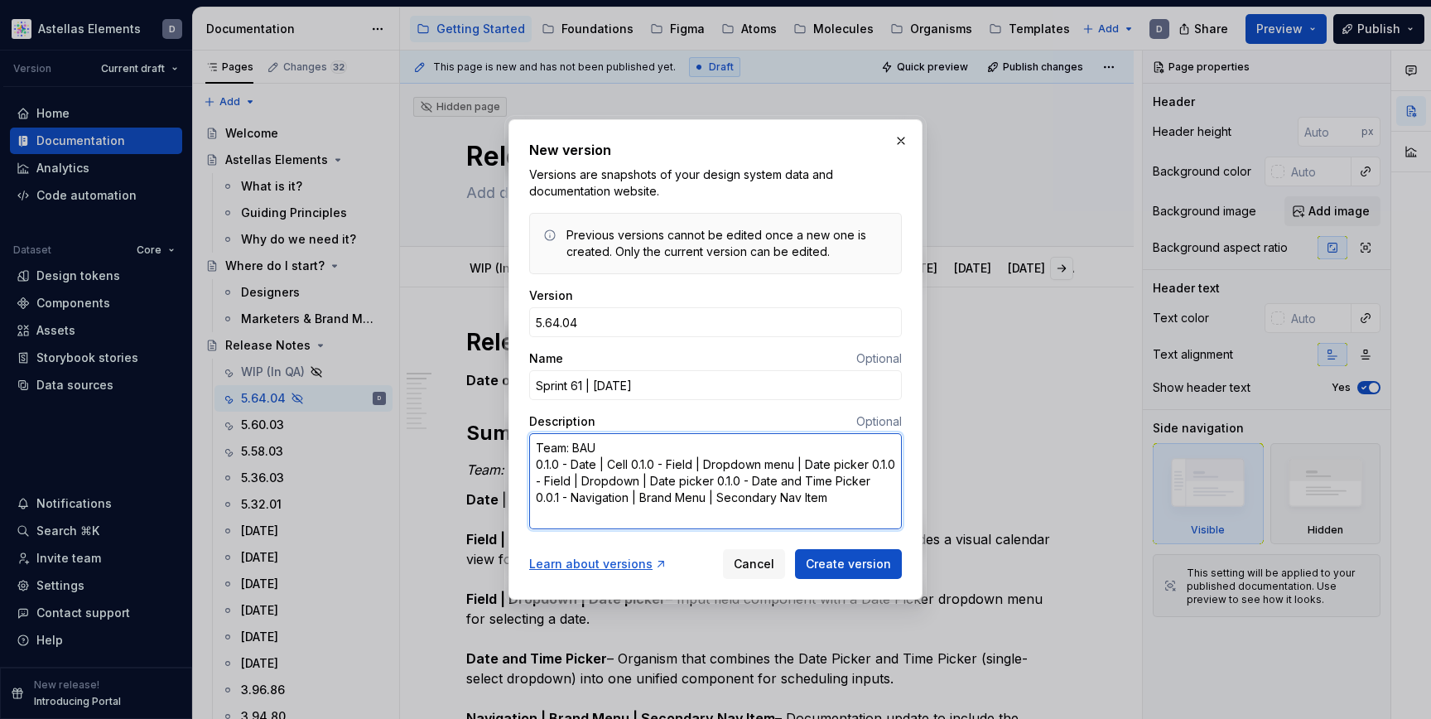
type textarea "*"
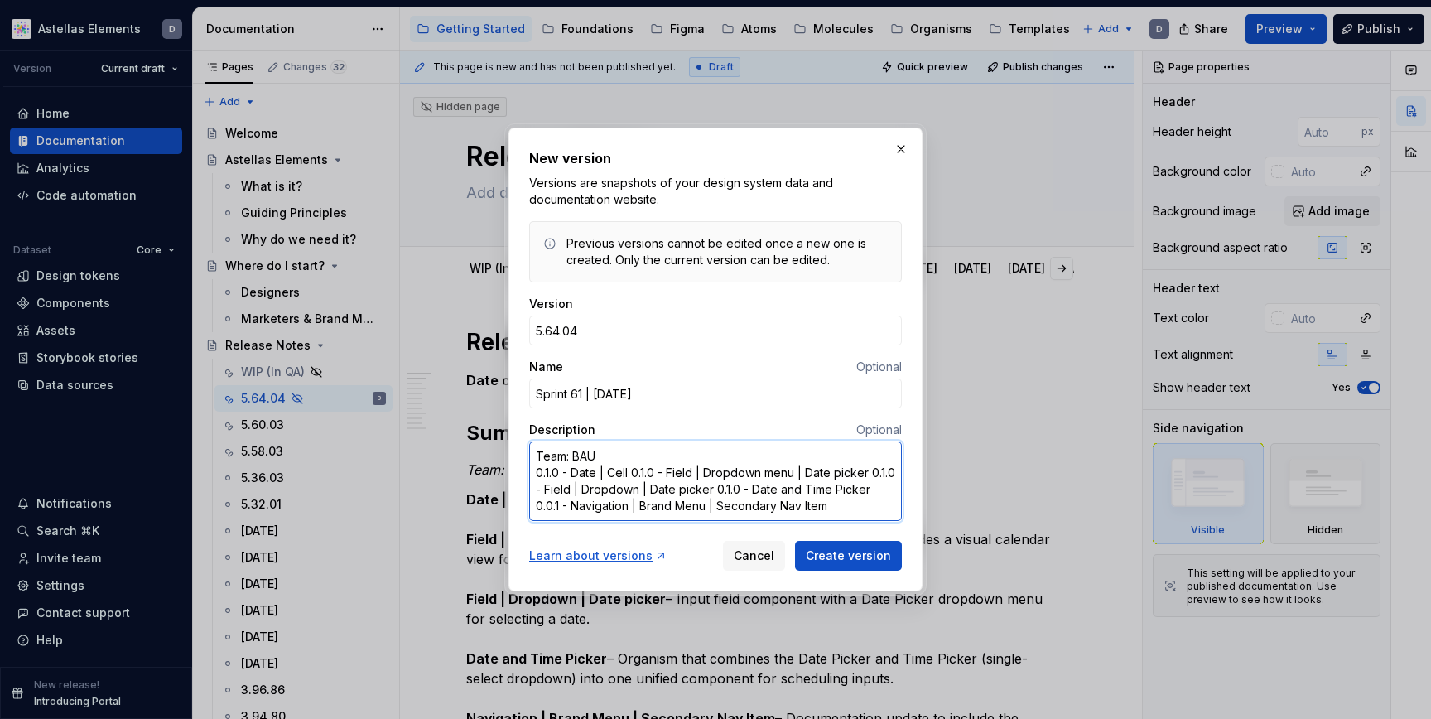
type textarea "Team: BAU 0.1.0 - Date | Cell 0.1.0 - Field | Dropdown menu | Date picker 0.1.0…"
click at [861, 512] on textarea "Team: BAU 0.1.0 - Date | Cell 0.1.0 - Field | Dropdown menu | Date picker 0.1.0…" at bounding box center [715, 481] width 373 height 80
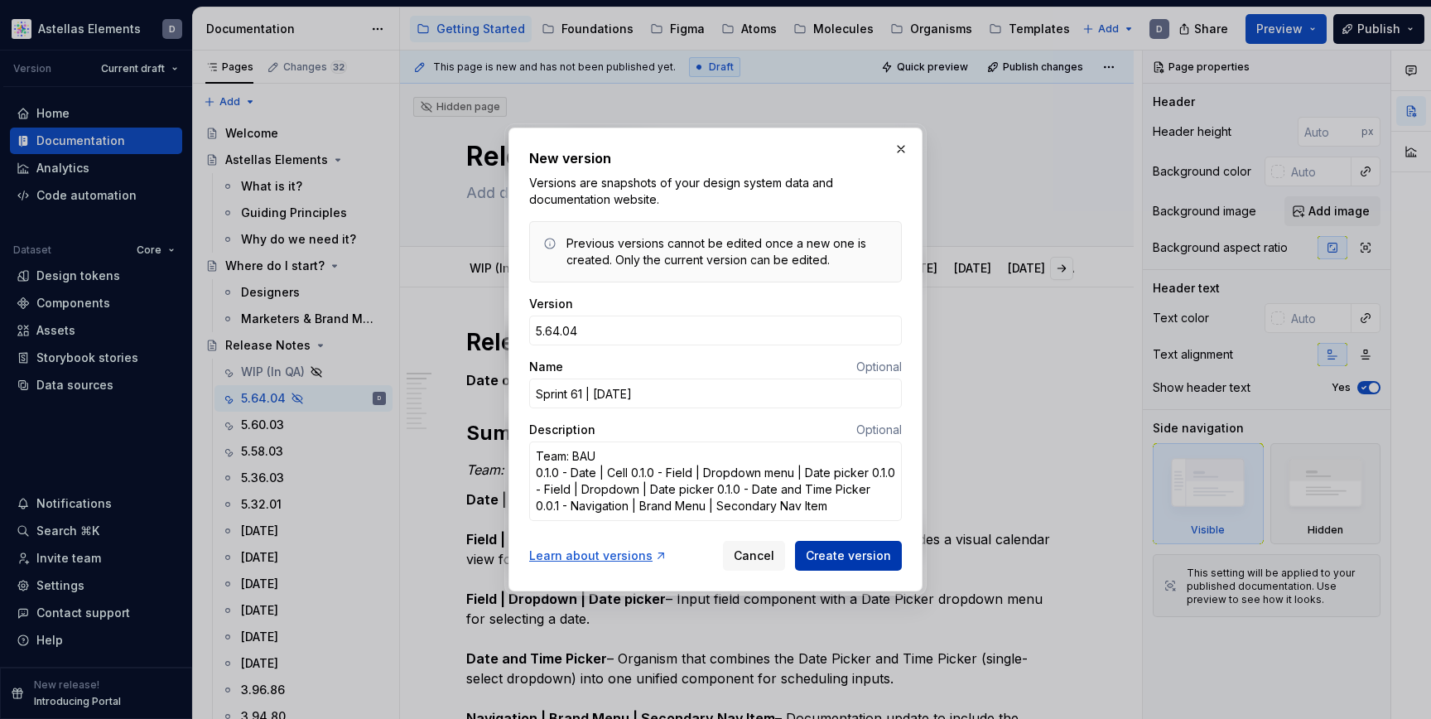
click at [860, 553] on span "Create version" at bounding box center [848, 555] width 85 height 17
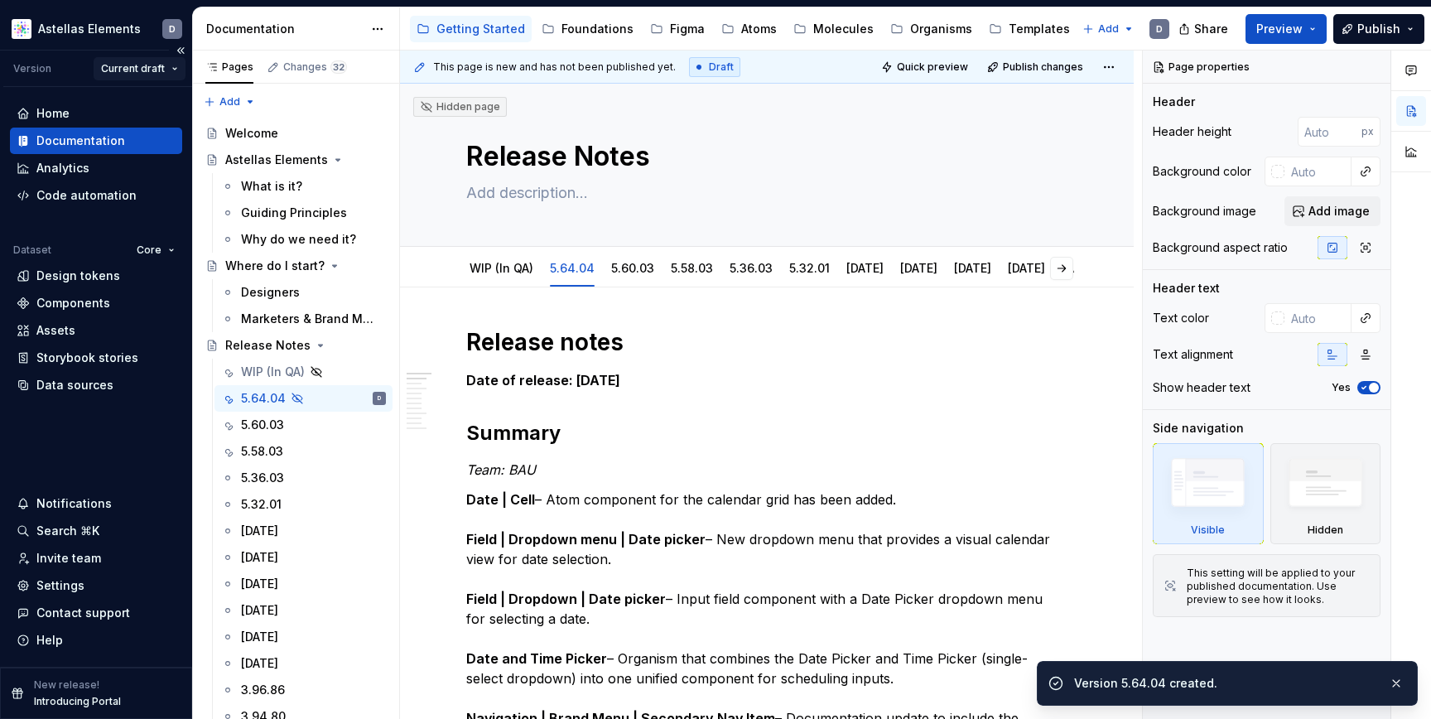
click at [174, 71] on html "Astellas Elements D Version Current draft Home Documentation Analytics Code aut…" at bounding box center [715, 359] width 1431 height 719
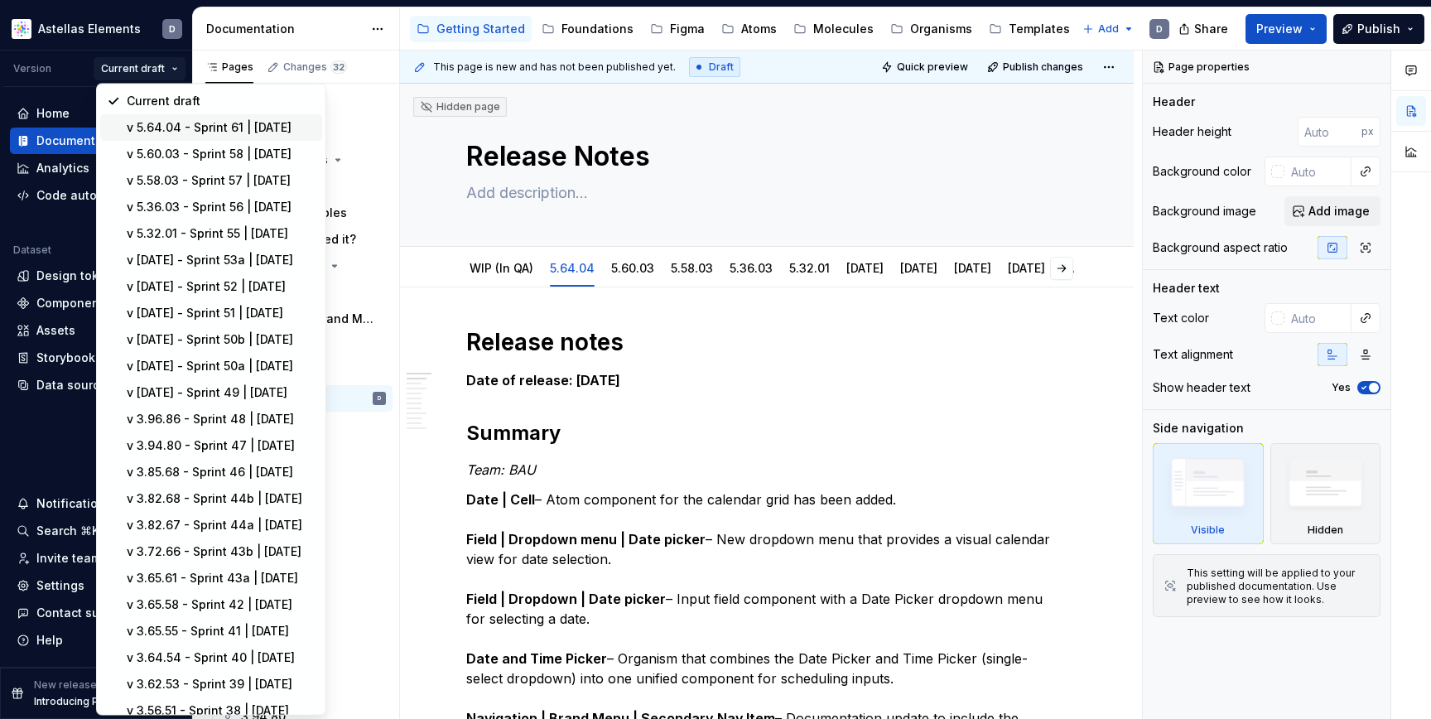
click at [187, 119] on div "v 5.64.04 - Sprint 61 | [DATE]" at bounding box center [221, 127] width 189 height 17
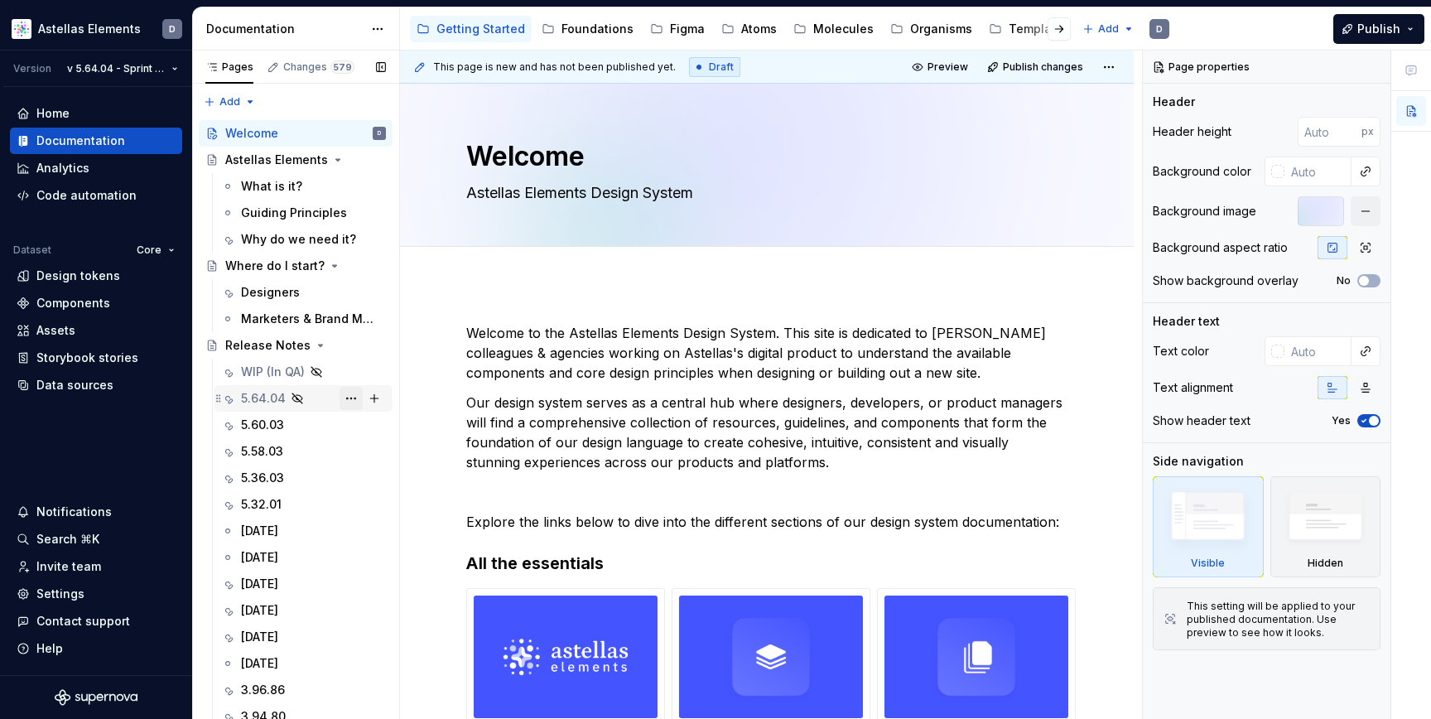
click at [354, 397] on button "Page tree" at bounding box center [351, 398] width 23 height 23
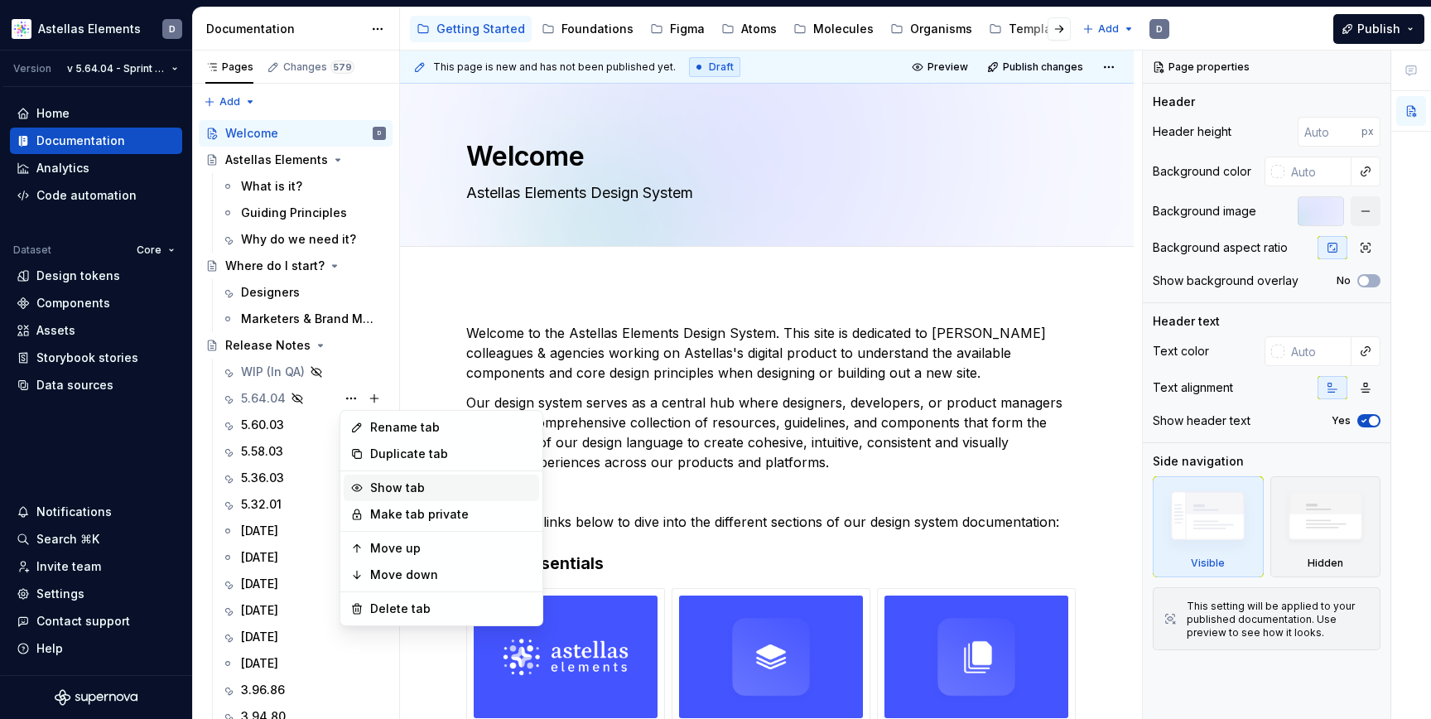
click at [405, 482] on div "Show tab" at bounding box center [451, 488] width 162 height 17
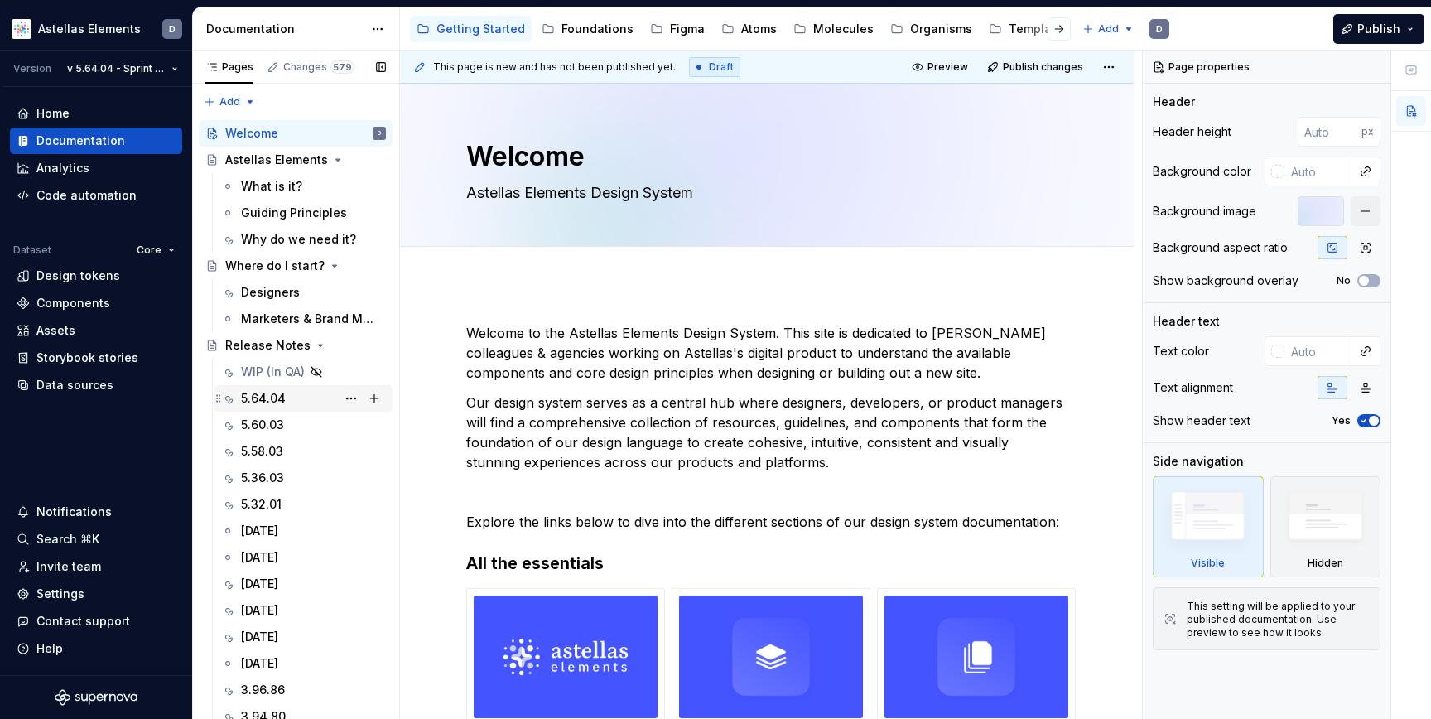
click at [277, 406] on div "5.64.04" at bounding box center [263, 398] width 45 height 17
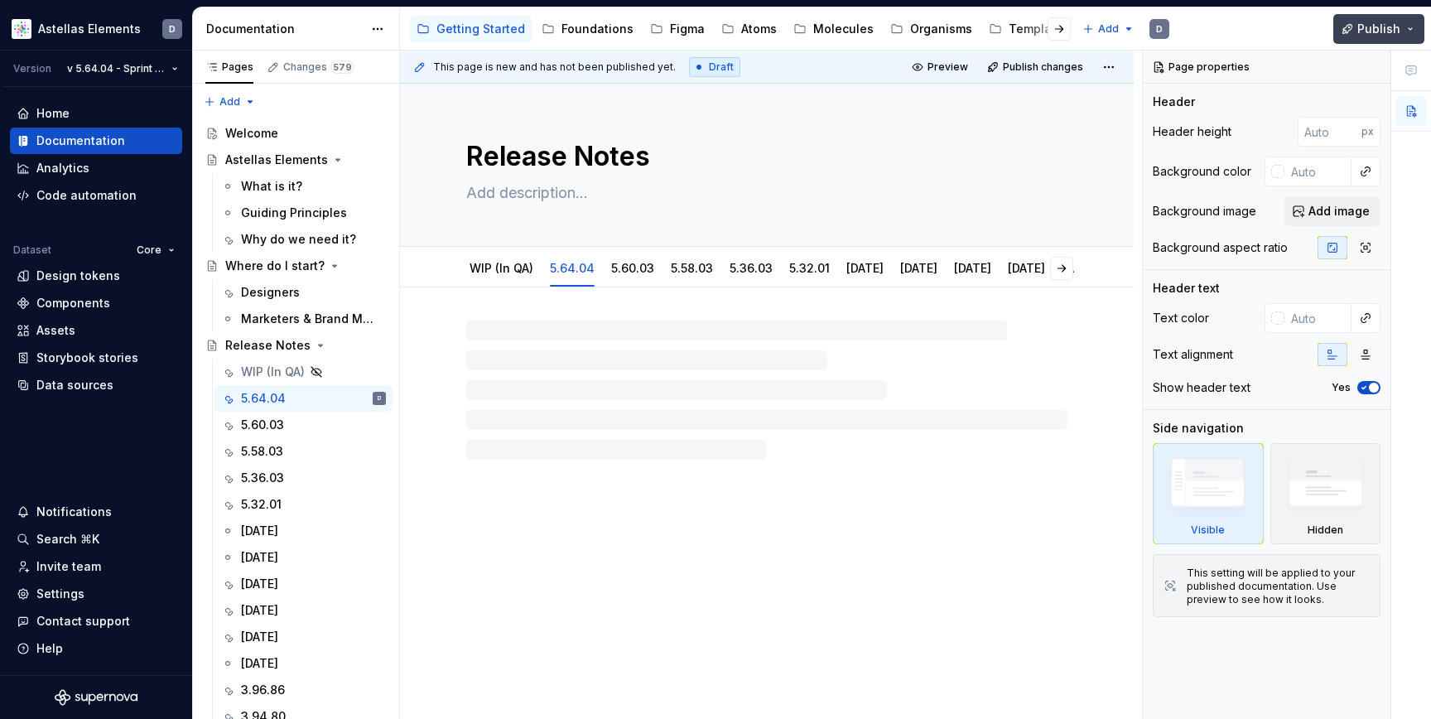
click at [1376, 31] on span "Publish" at bounding box center [1378, 29] width 43 height 17
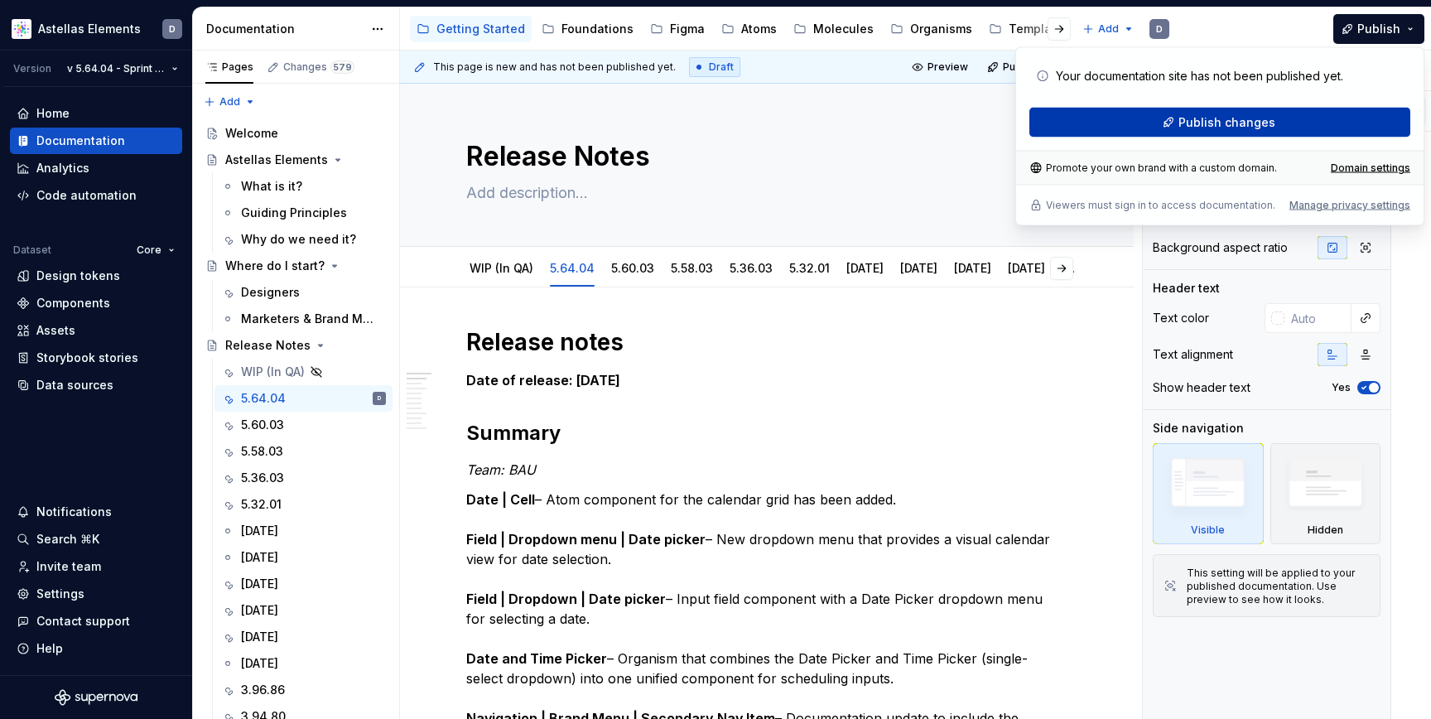
click at [1309, 117] on button "Publish changes" at bounding box center [1219, 123] width 381 height 30
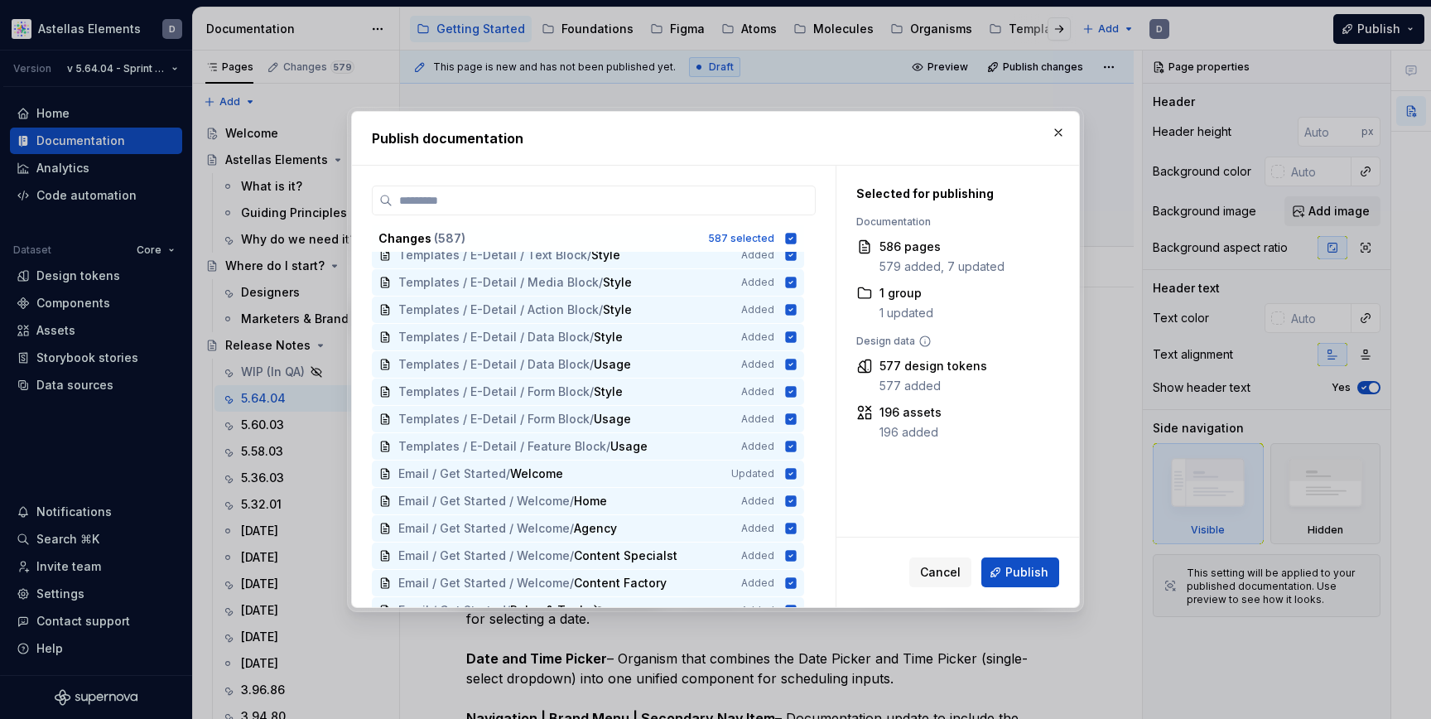
scroll to position [14003, 0]
click at [928, 575] on span "Cancel" at bounding box center [940, 572] width 41 height 17
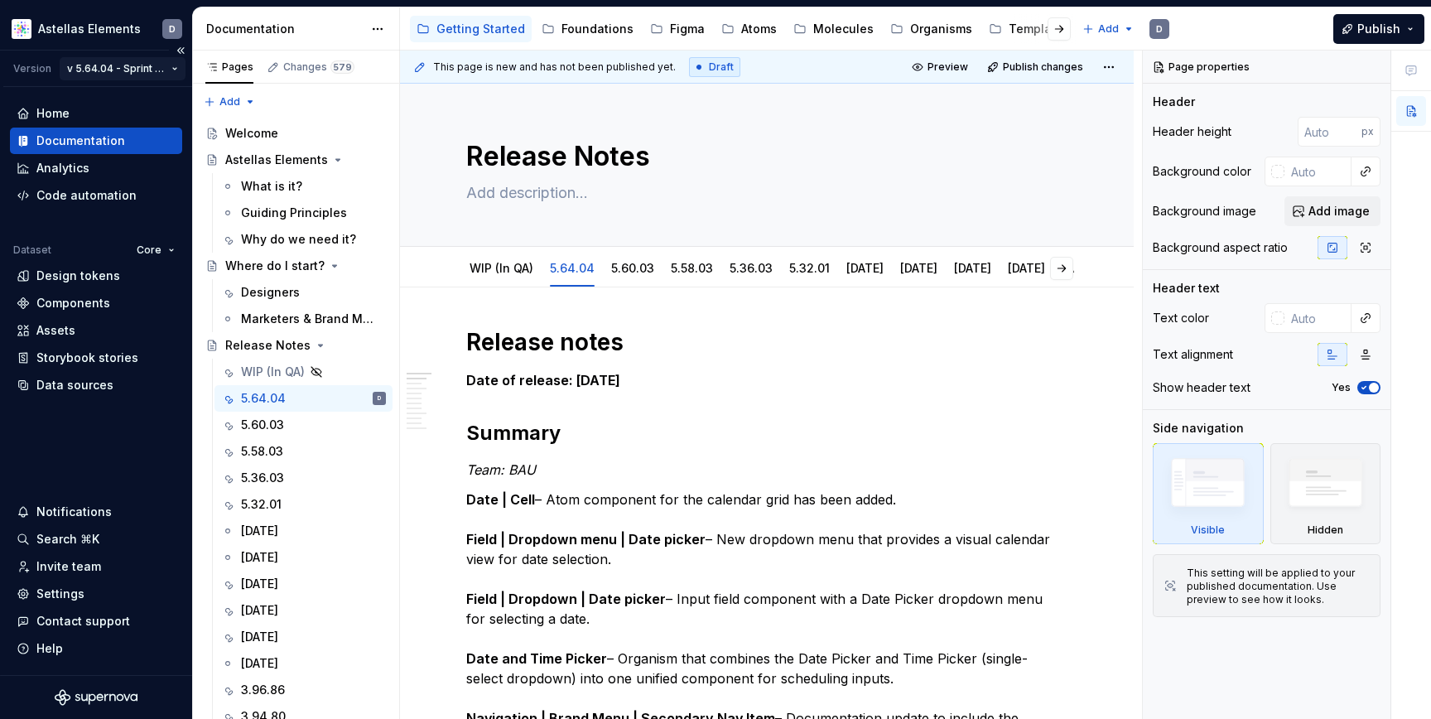
click at [142, 67] on html "Astellas Elements D Version v 5.64.04 - Sprint 61 | October 2025 Home Documenta…" at bounding box center [715, 359] width 1431 height 719
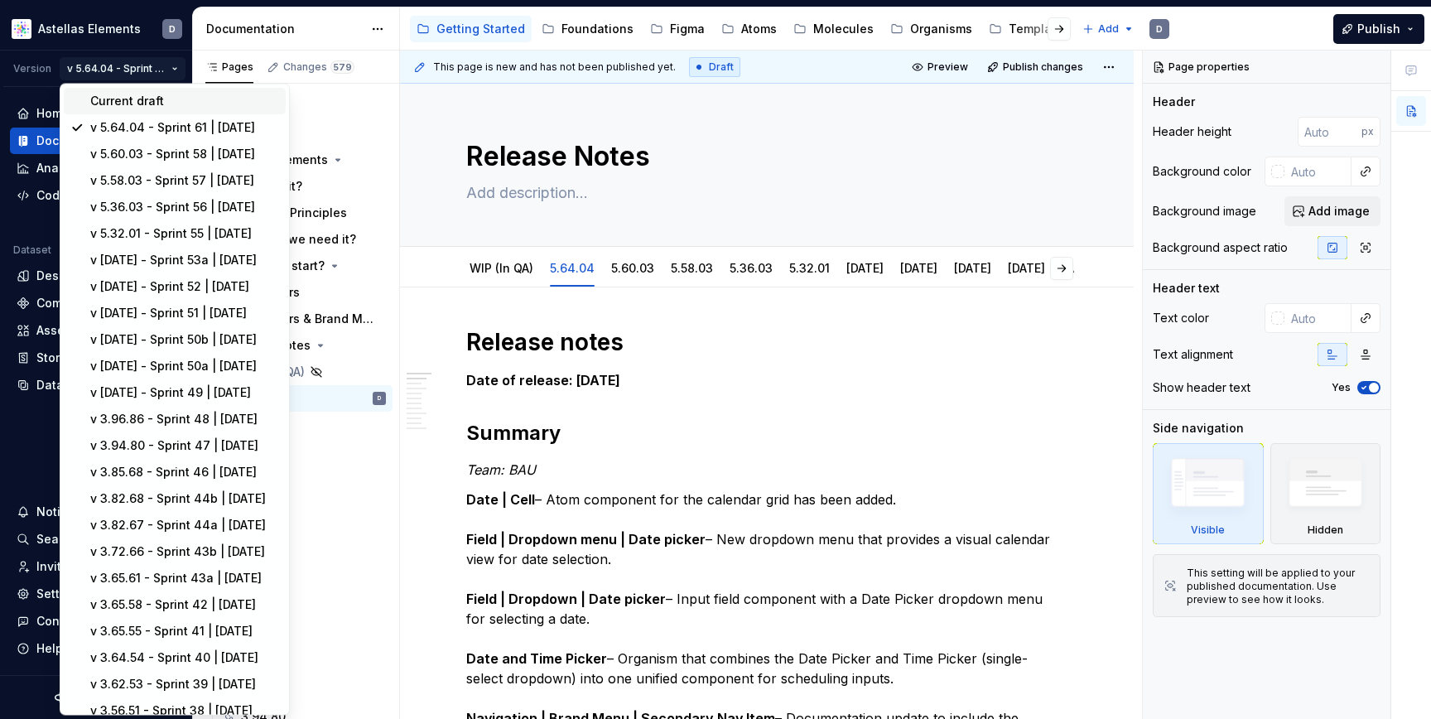
click at [157, 97] on div "Current draft" at bounding box center [184, 101] width 189 height 17
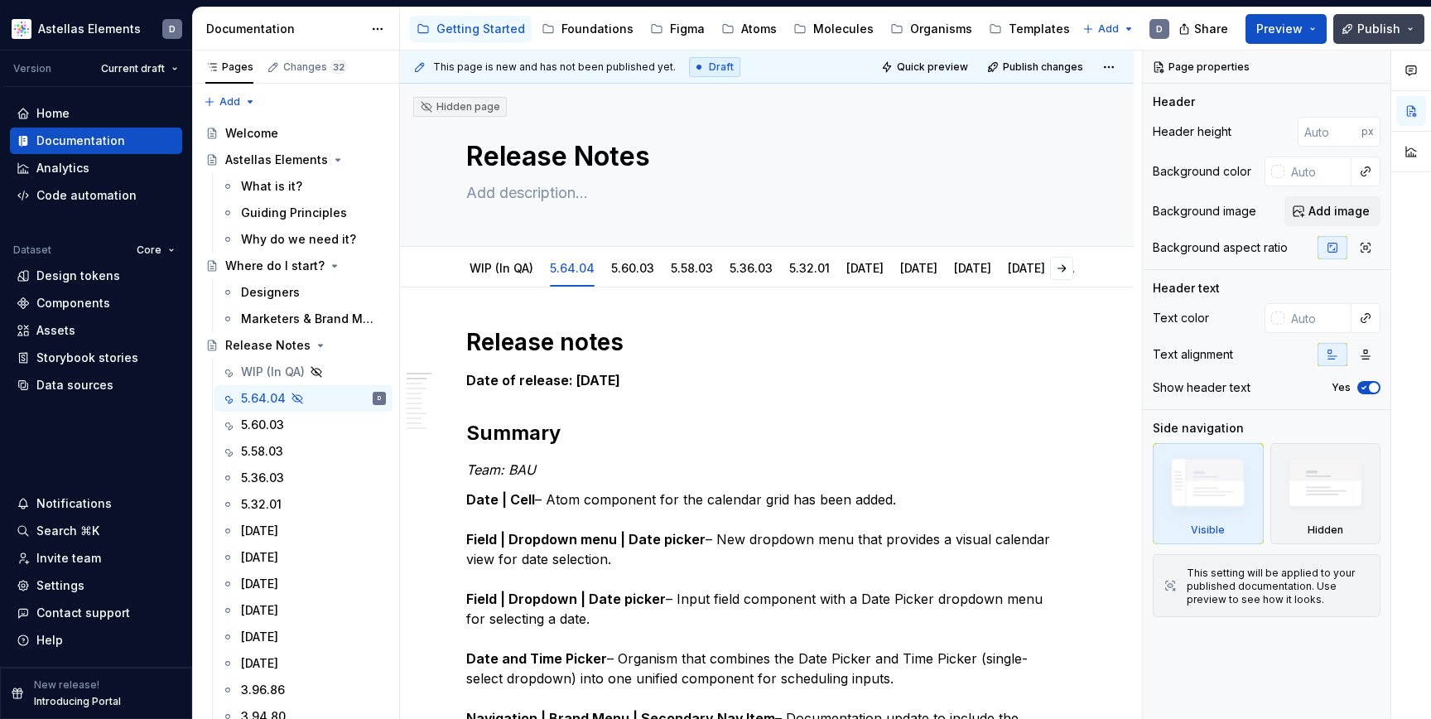
click at [1396, 31] on span "Publish" at bounding box center [1378, 29] width 43 height 17
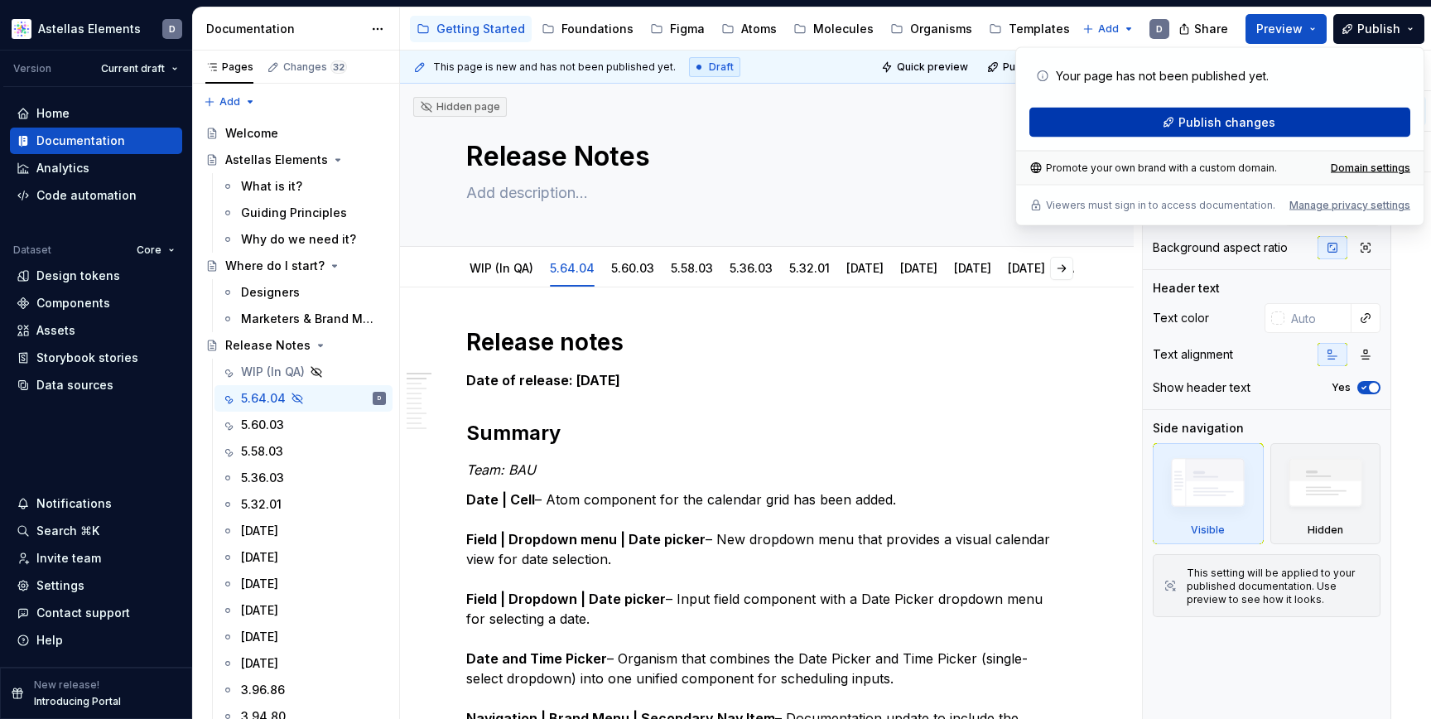
click at [1329, 117] on button "Publish changes" at bounding box center [1219, 123] width 381 height 30
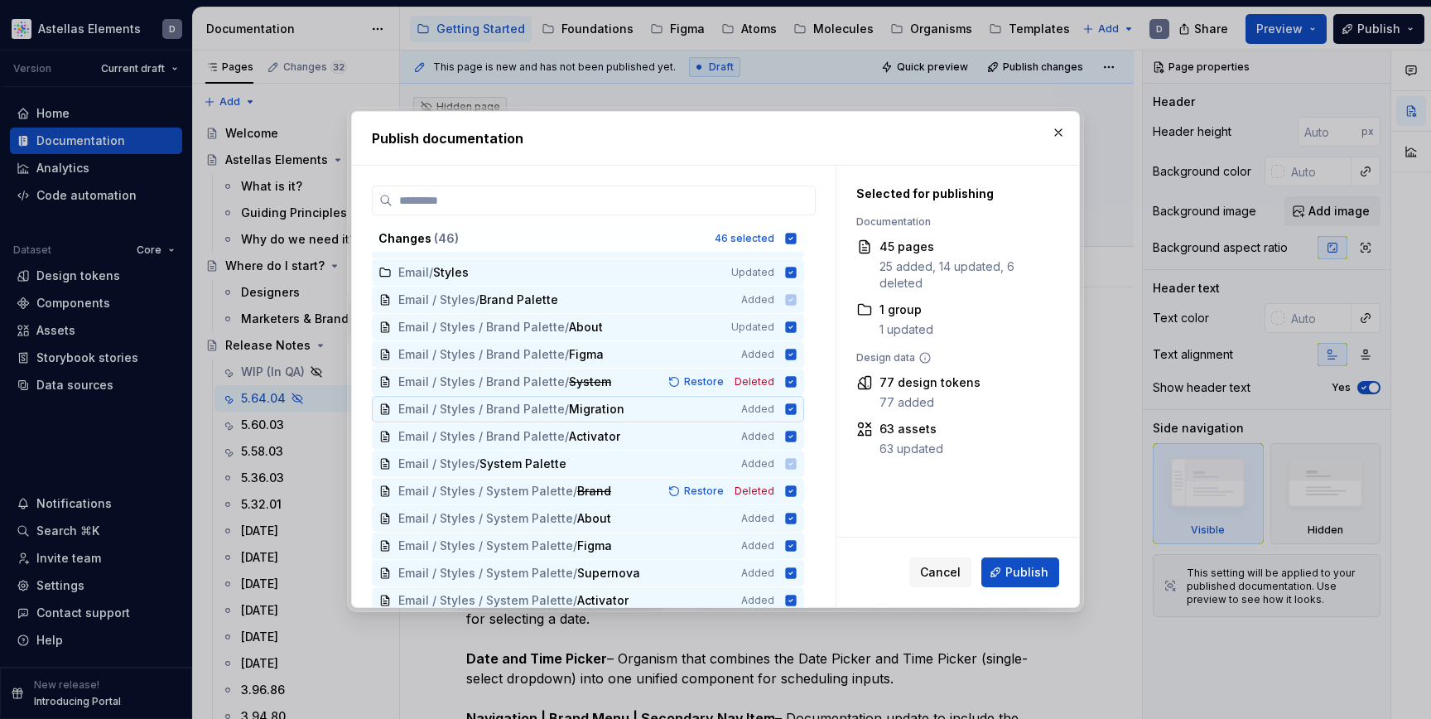
scroll to position [905, 0]
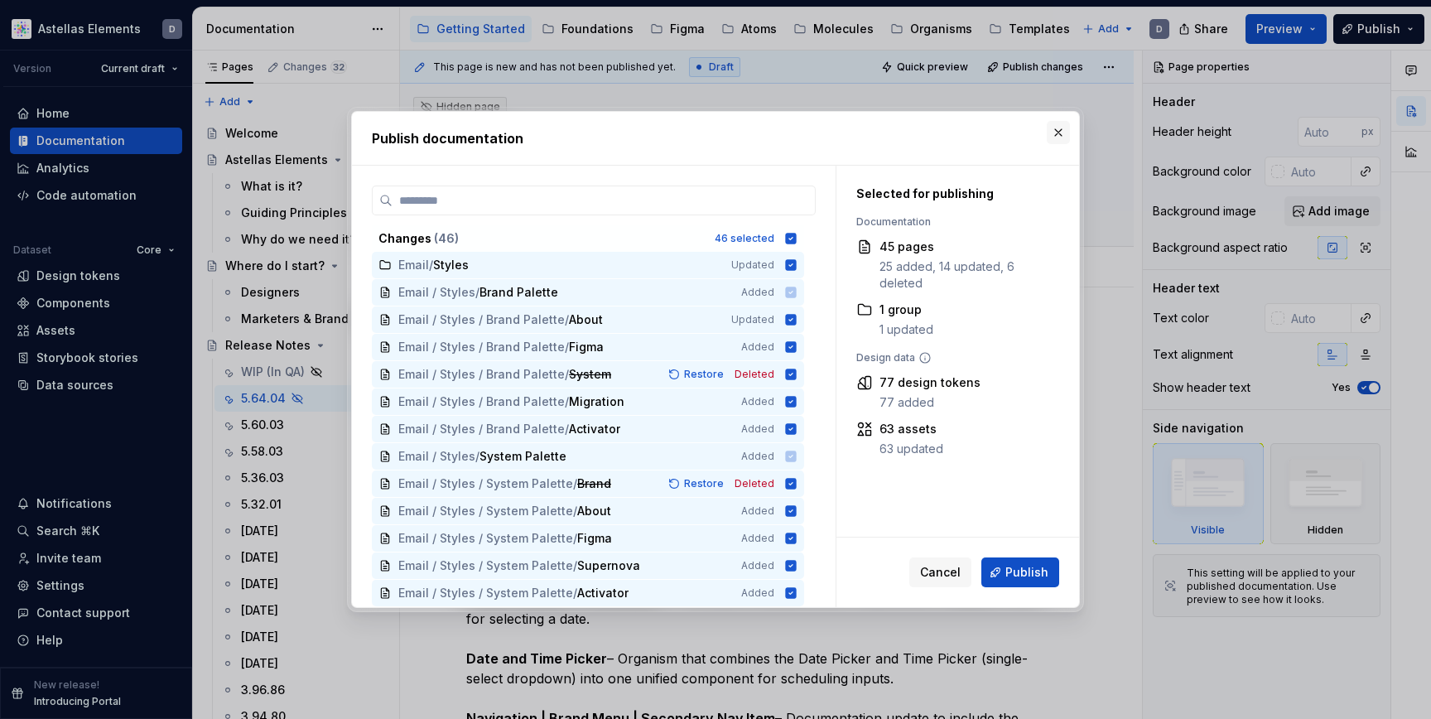
click at [1053, 130] on button "button" at bounding box center [1058, 132] width 23 height 23
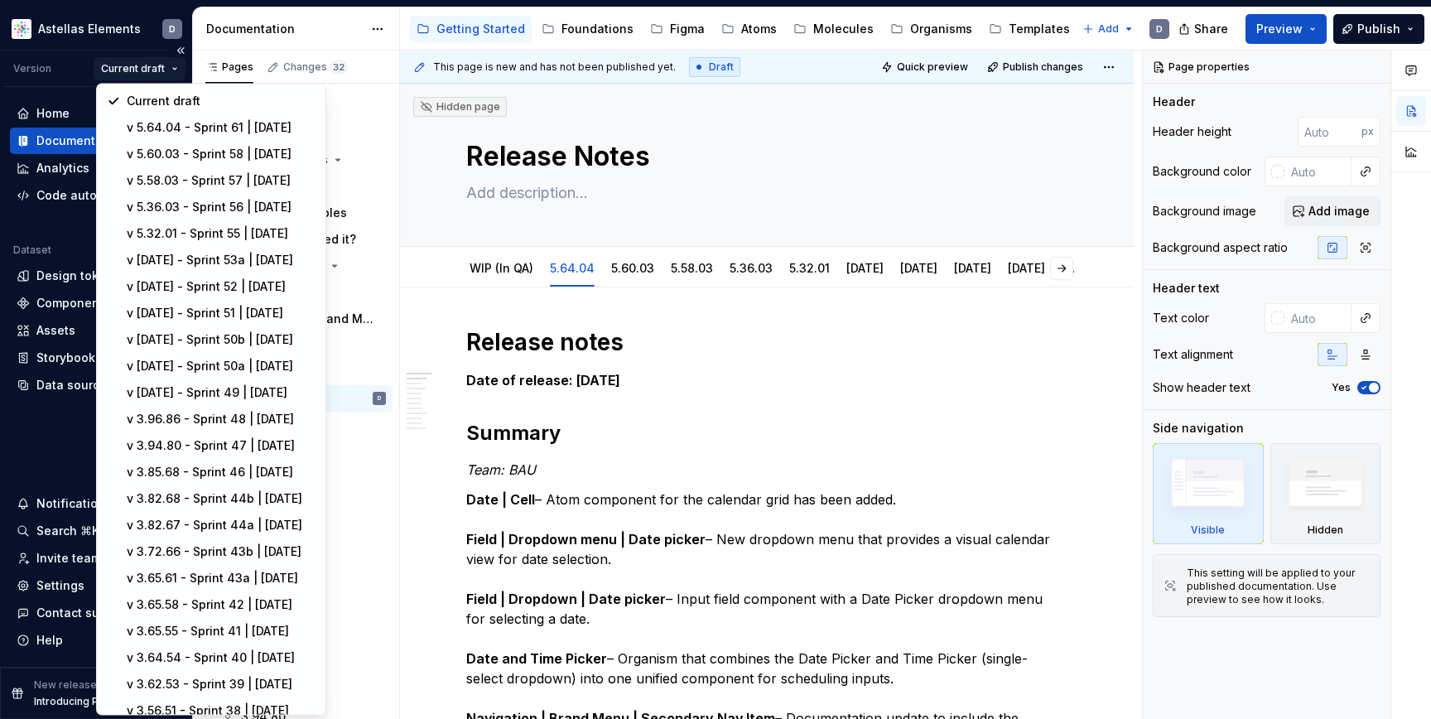
click at [165, 72] on html "Astellas Elements D Version Current draft Home Documentation Analytics Code aut…" at bounding box center [715, 359] width 1431 height 719
click at [225, 133] on div "v 5.64.04 - Sprint 61 | [DATE]" at bounding box center [221, 127] width 189 height 17
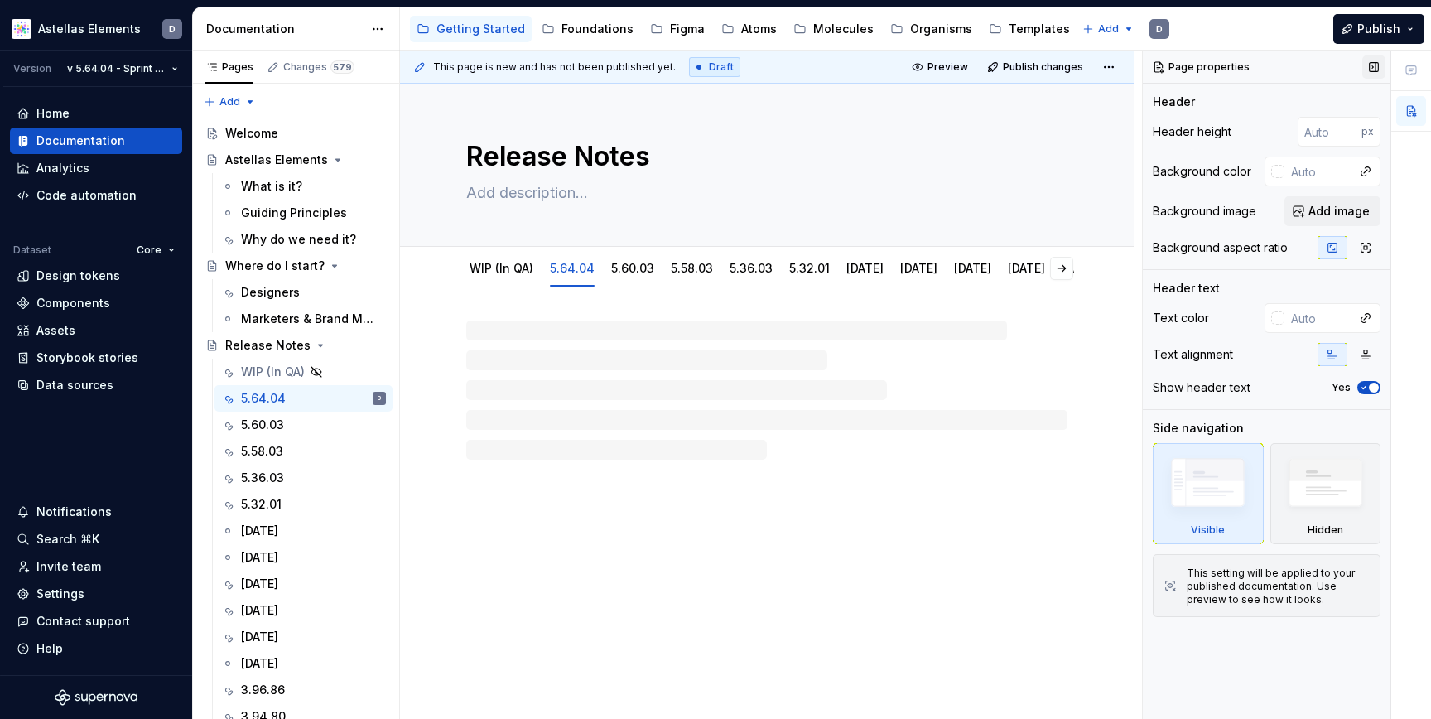
type textarea "*"
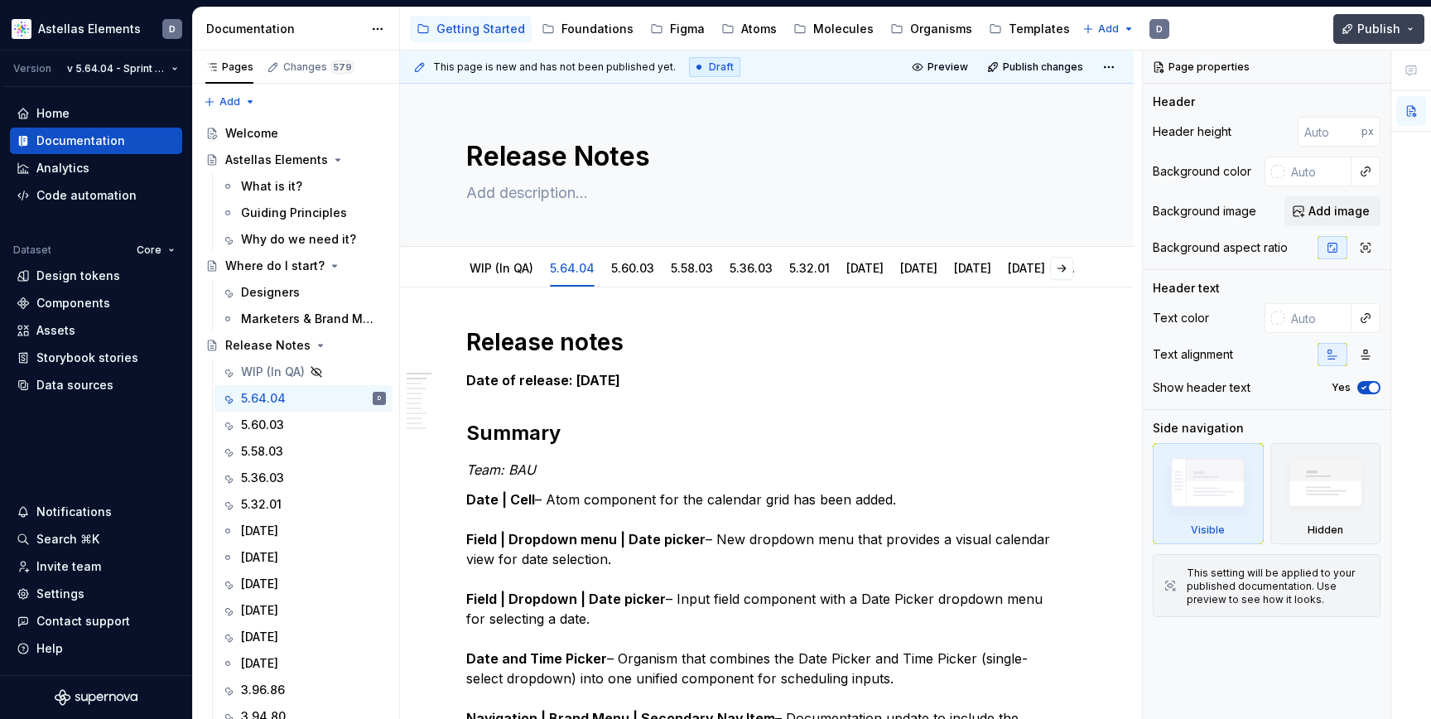
click at [1379, 30] on span "Publish" at bounding box center [1378, 29] width 43 height 17
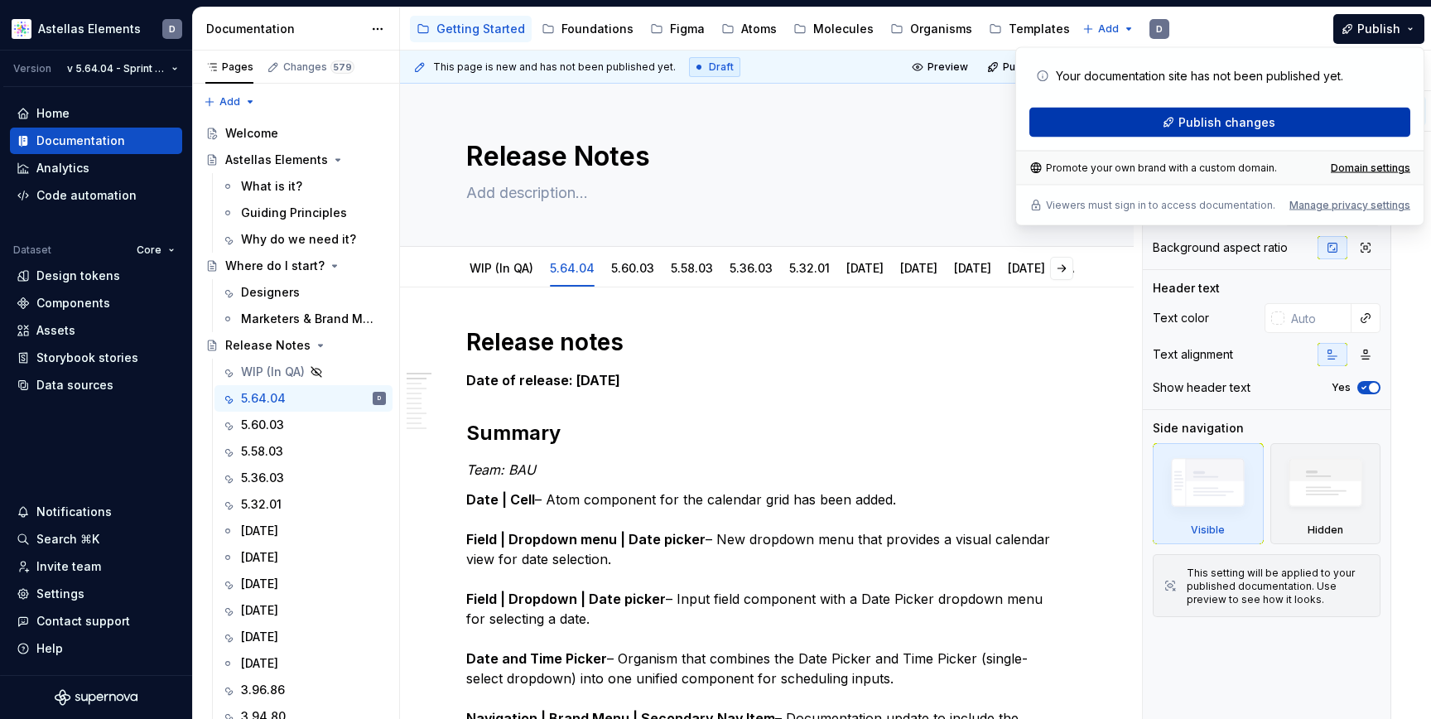
click at [1255, 111] on button "Publish changes" at bounding box center [1219, 123] width 381 height 30
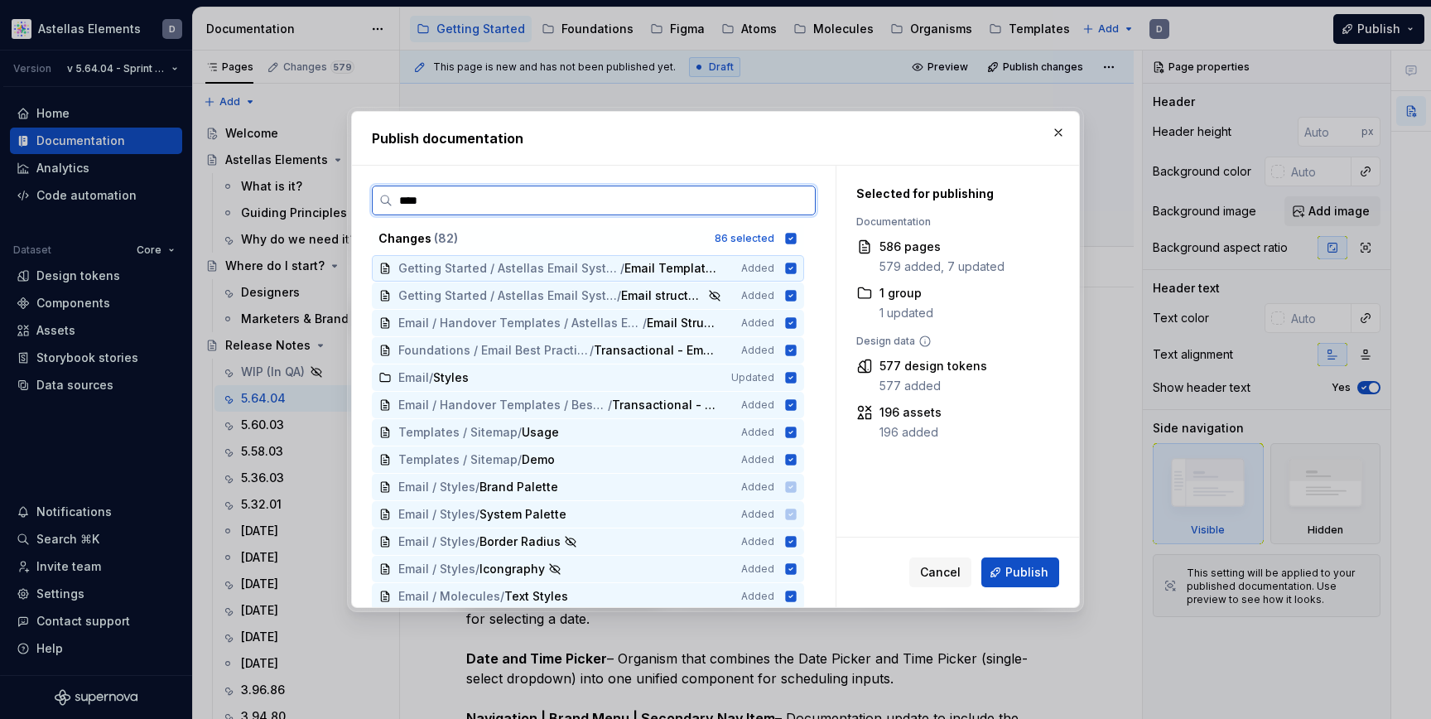
type input "*****"
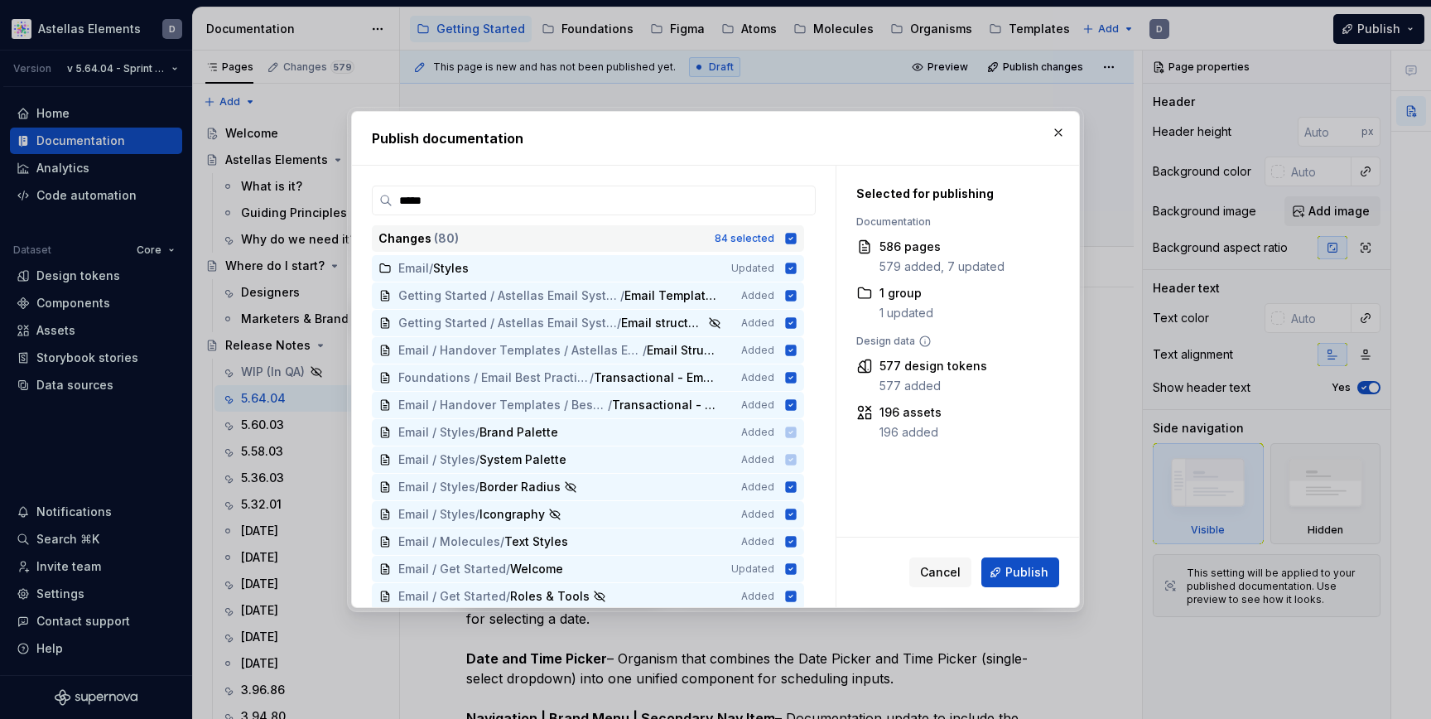
click at [797, 242] on icon at bounding box center [791, 238] width 11 height 11
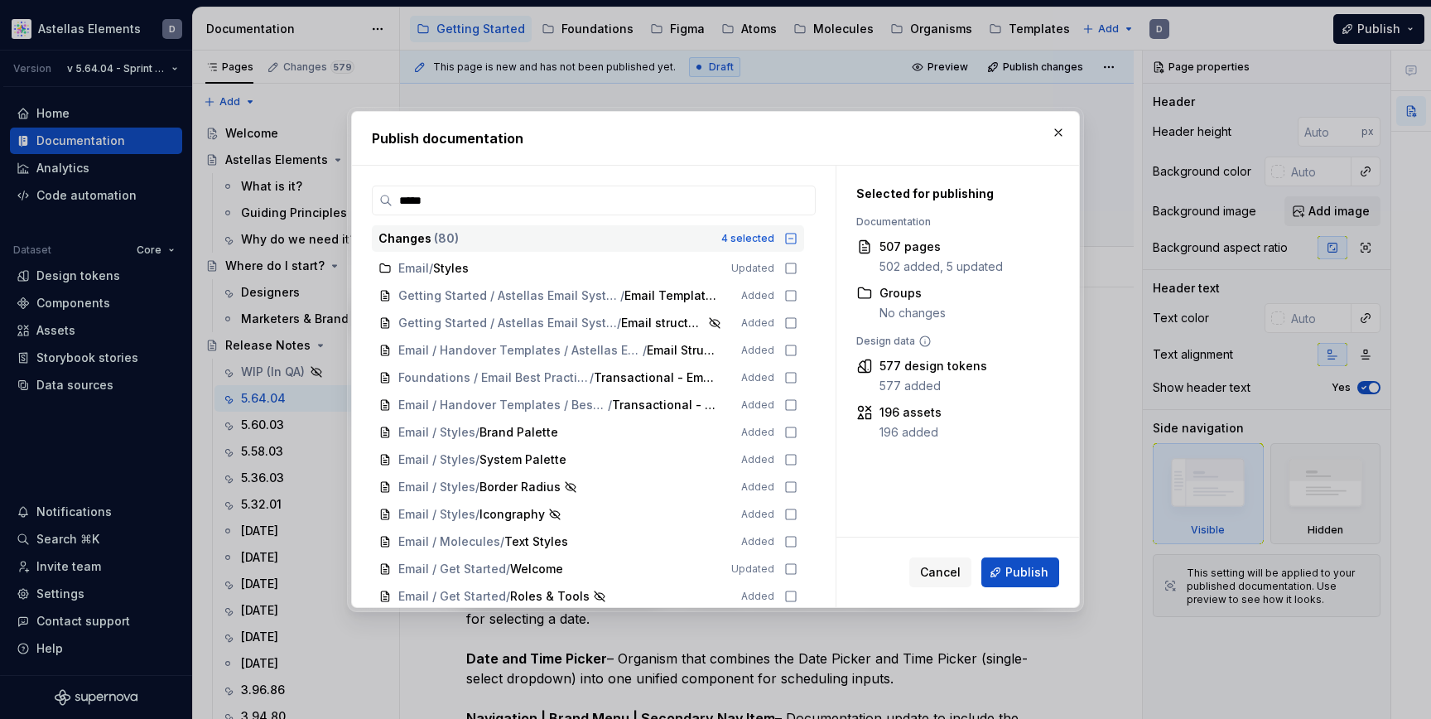
click at [798, 242] on icon at bounding box center [790, 238] width 13 height 13
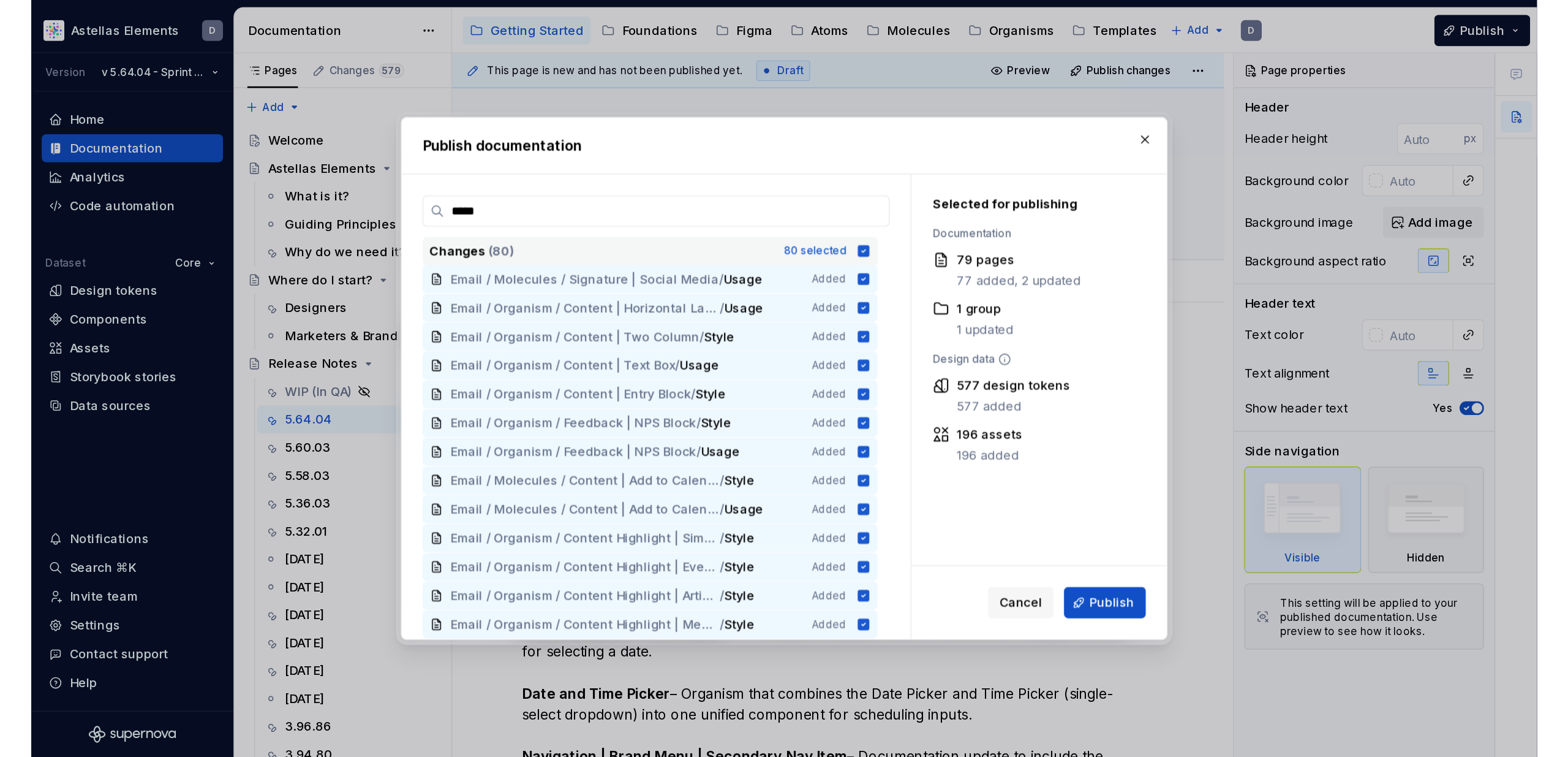
scroll to position [1357, 0]
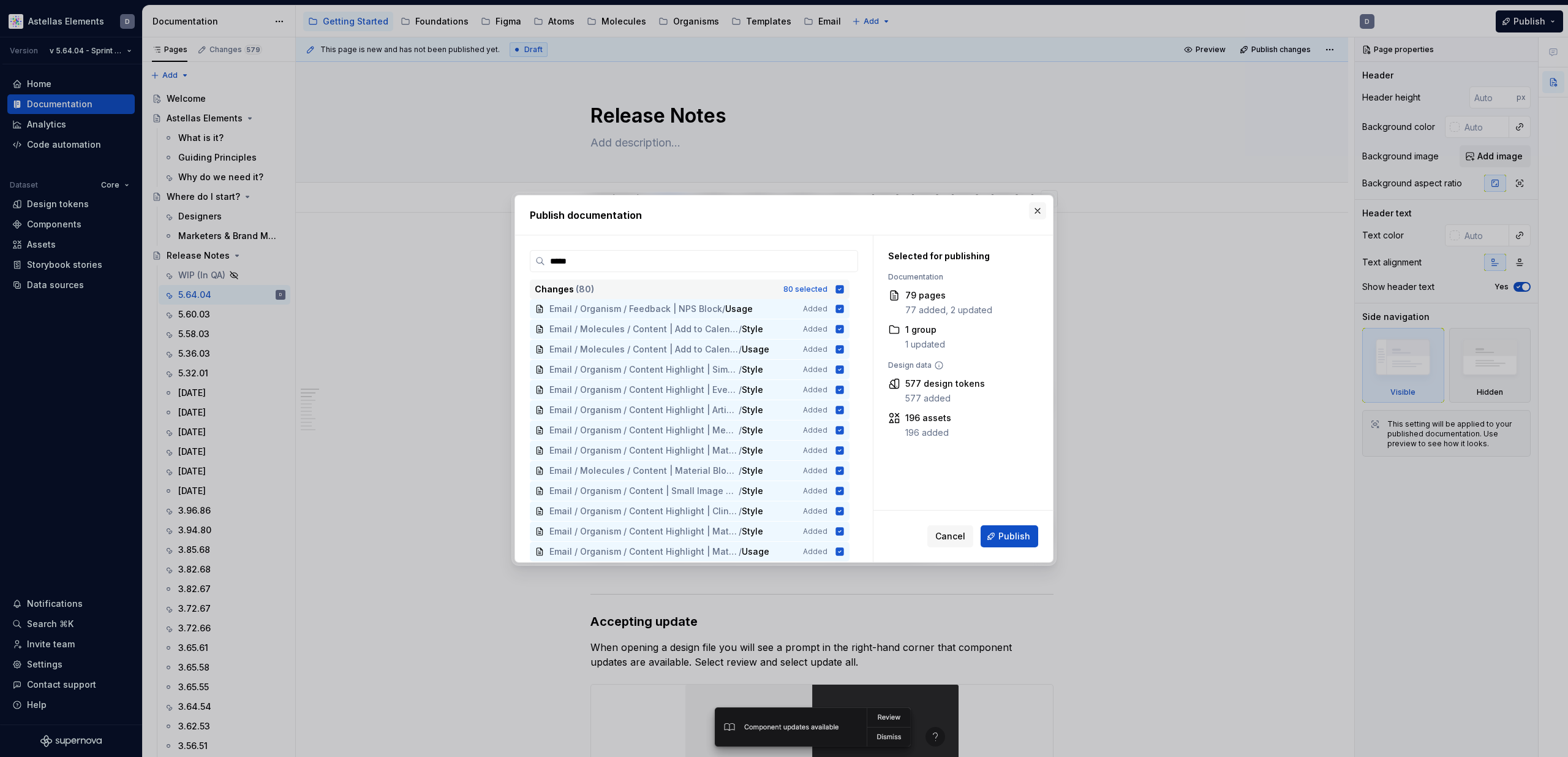
click at [1041, 211] on button "button" at bounding box center [1037, 210] width 17 height 17
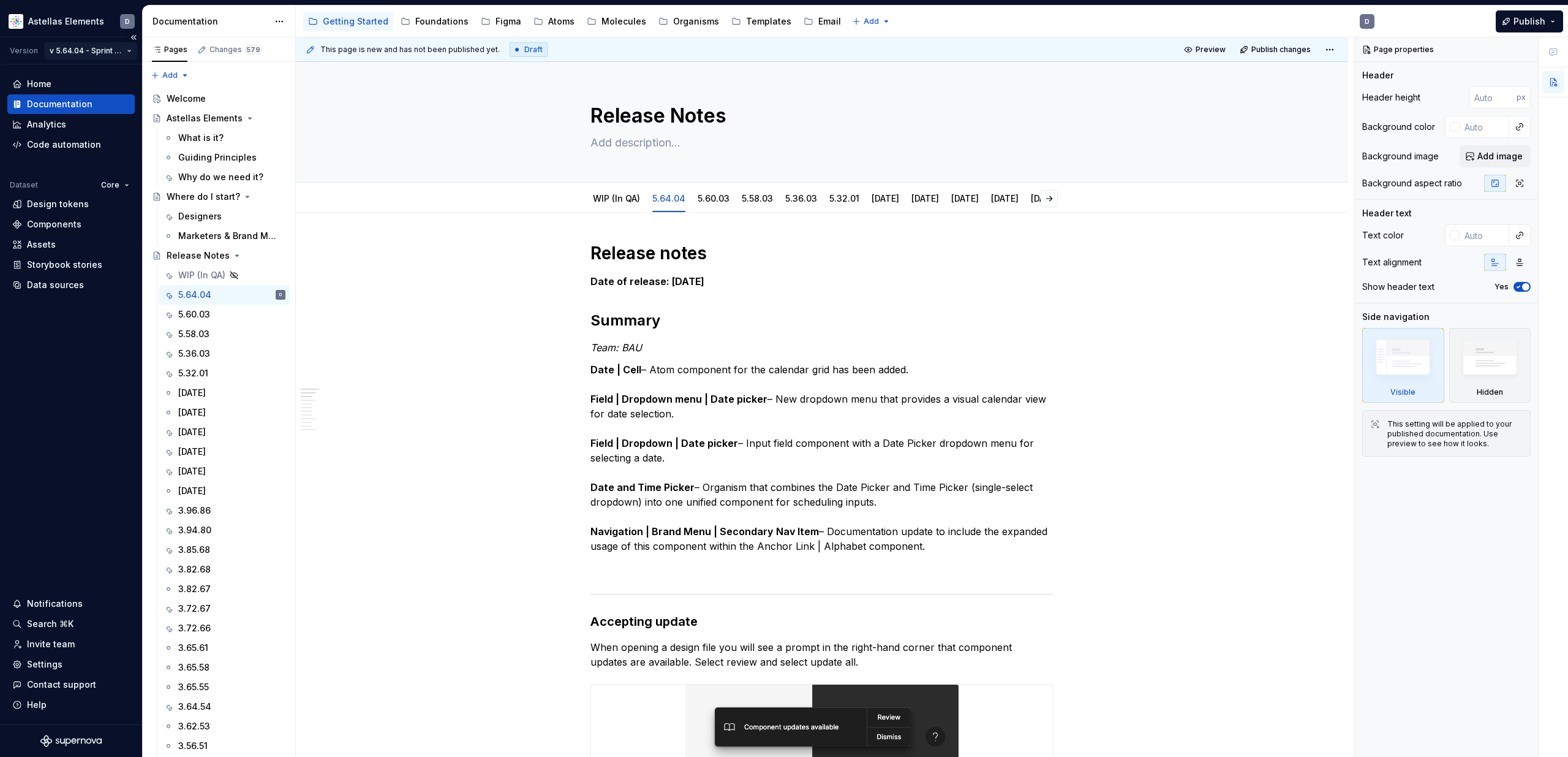
click at [131, 53] on html "Astellas Elements D Version v 5.64.04 - Sprint 61 | October 2025 Home Documenta…" at bounding box center [784, 378] width 1568 height 757
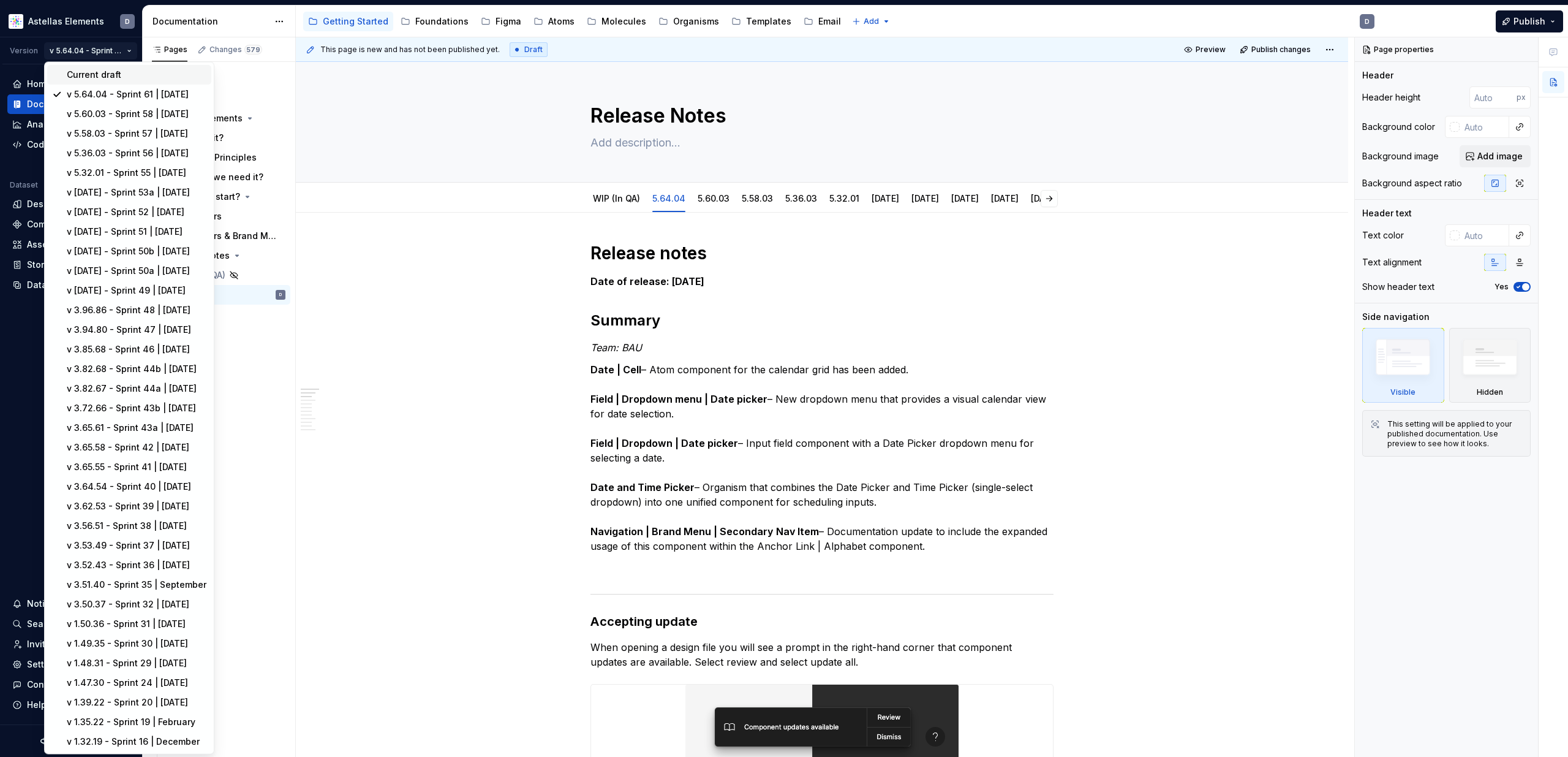
click at [117, 73] on div "Current draft" at bounding box center [136, 75] width 140 height 13
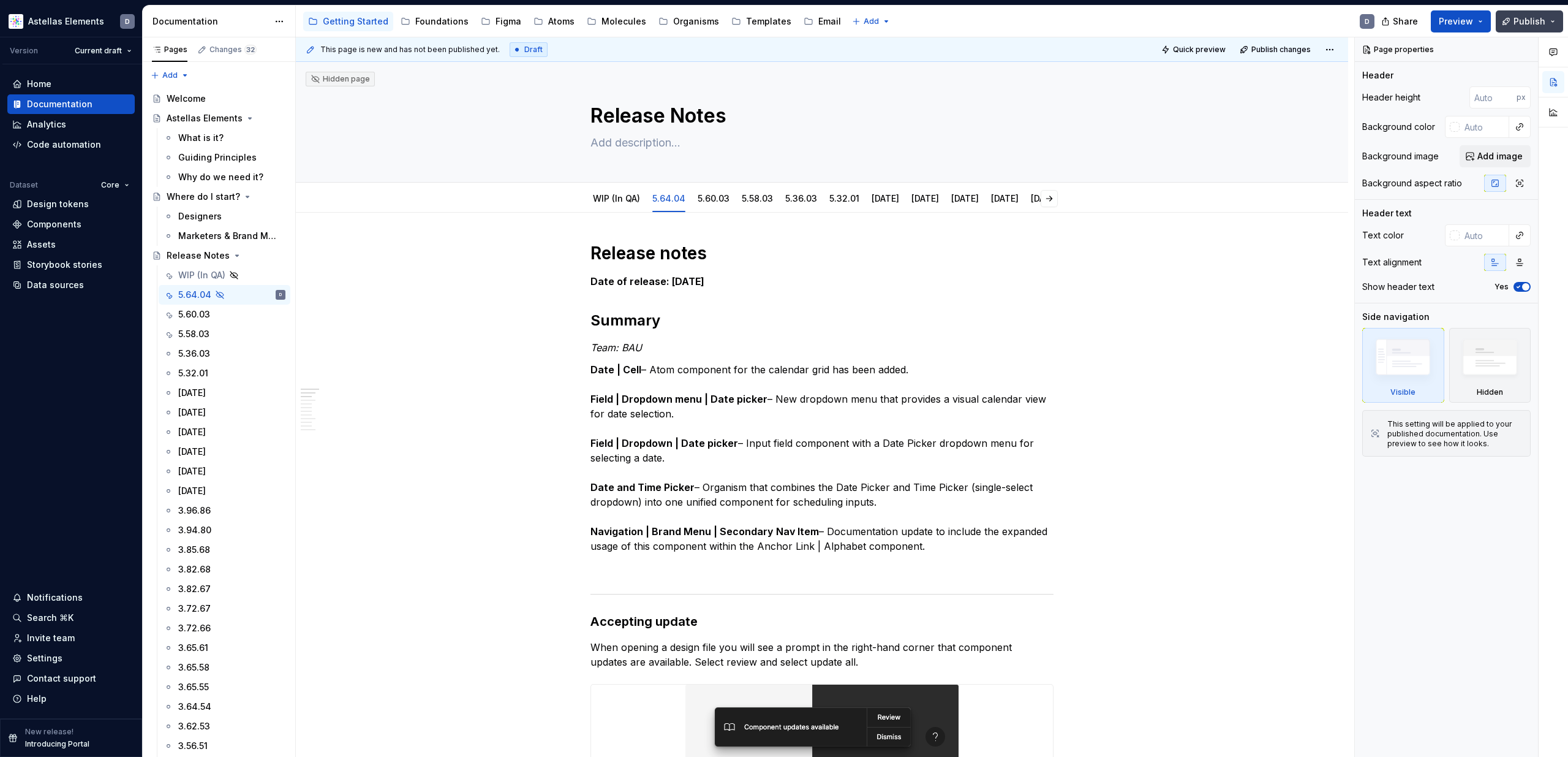
click at [1058, 21] on span "Publish" at bounding box center [1529, 21] width 32 height 13
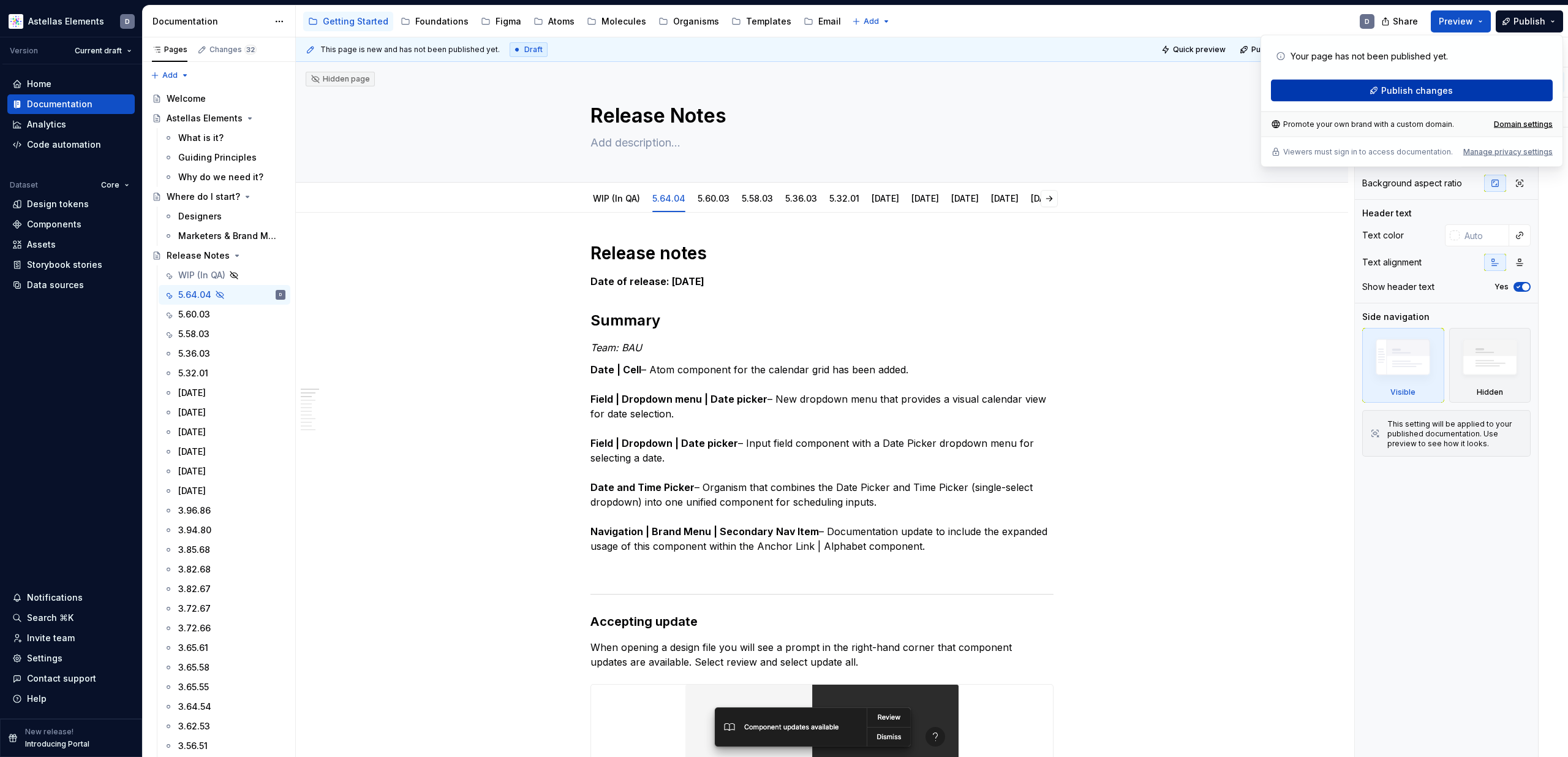
click at [1058, 84] on button "Publish changes" at bounding box center [1411, 91] width 282 height 22
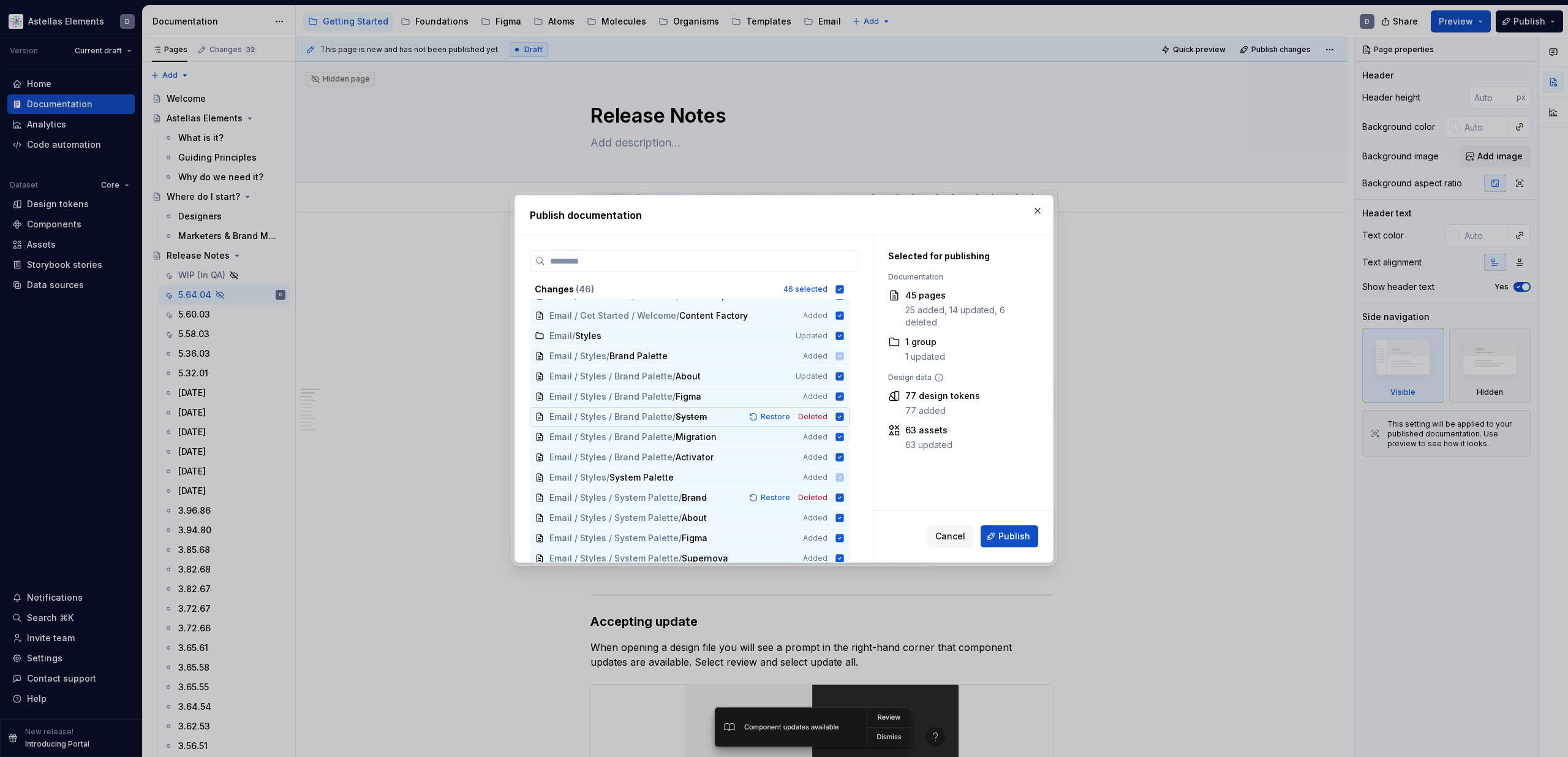
scroll to position [670, 0]
click at [941, 531] on span "Cancel" at bounding box center [950, 536] width 30 height 13
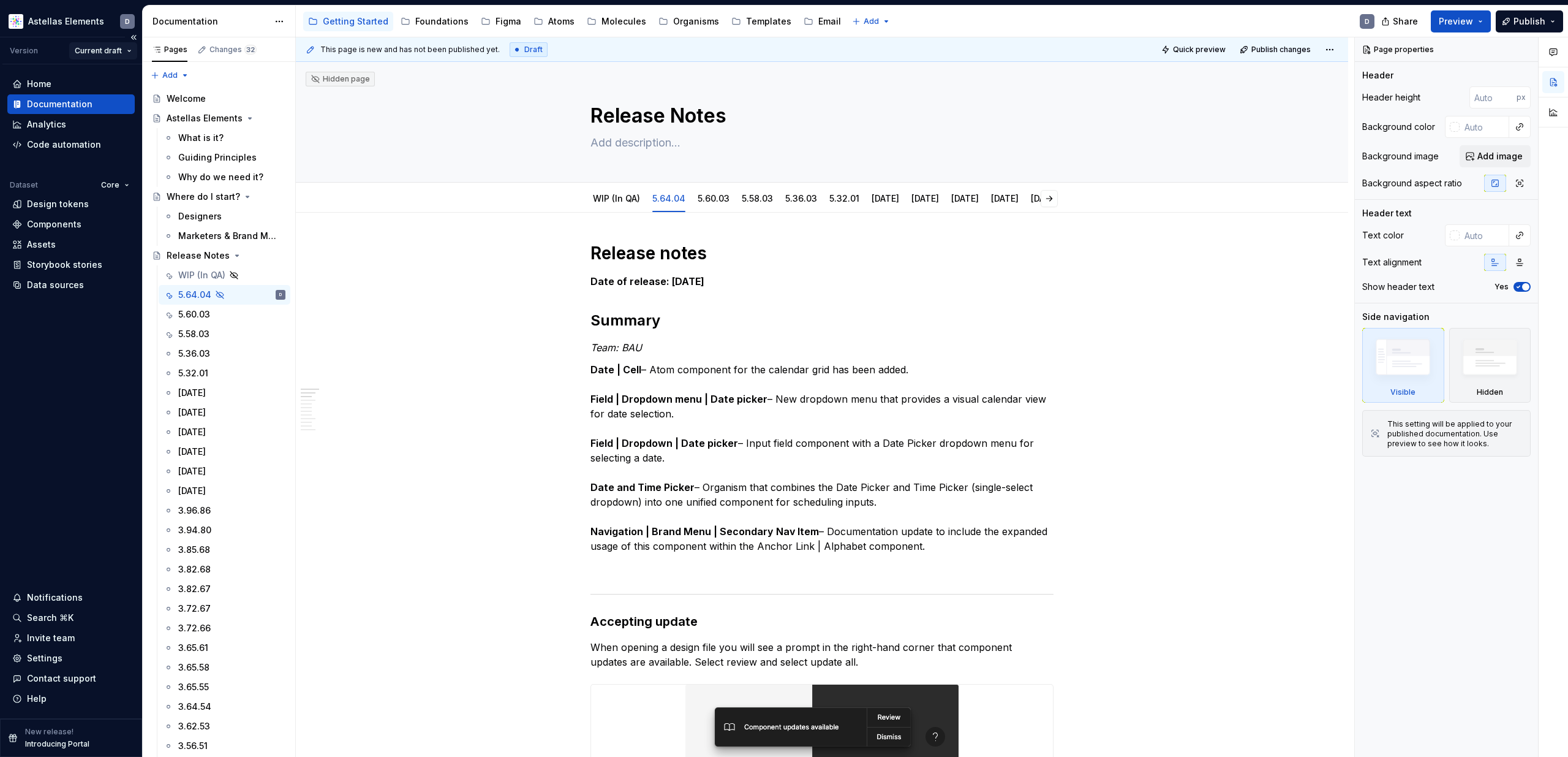
click at [107, 48] on html "Astellas Elements D Version Current draft Home Documentation Analytics Code aut…" at bounding box center [784, 378] width 1568 height 757
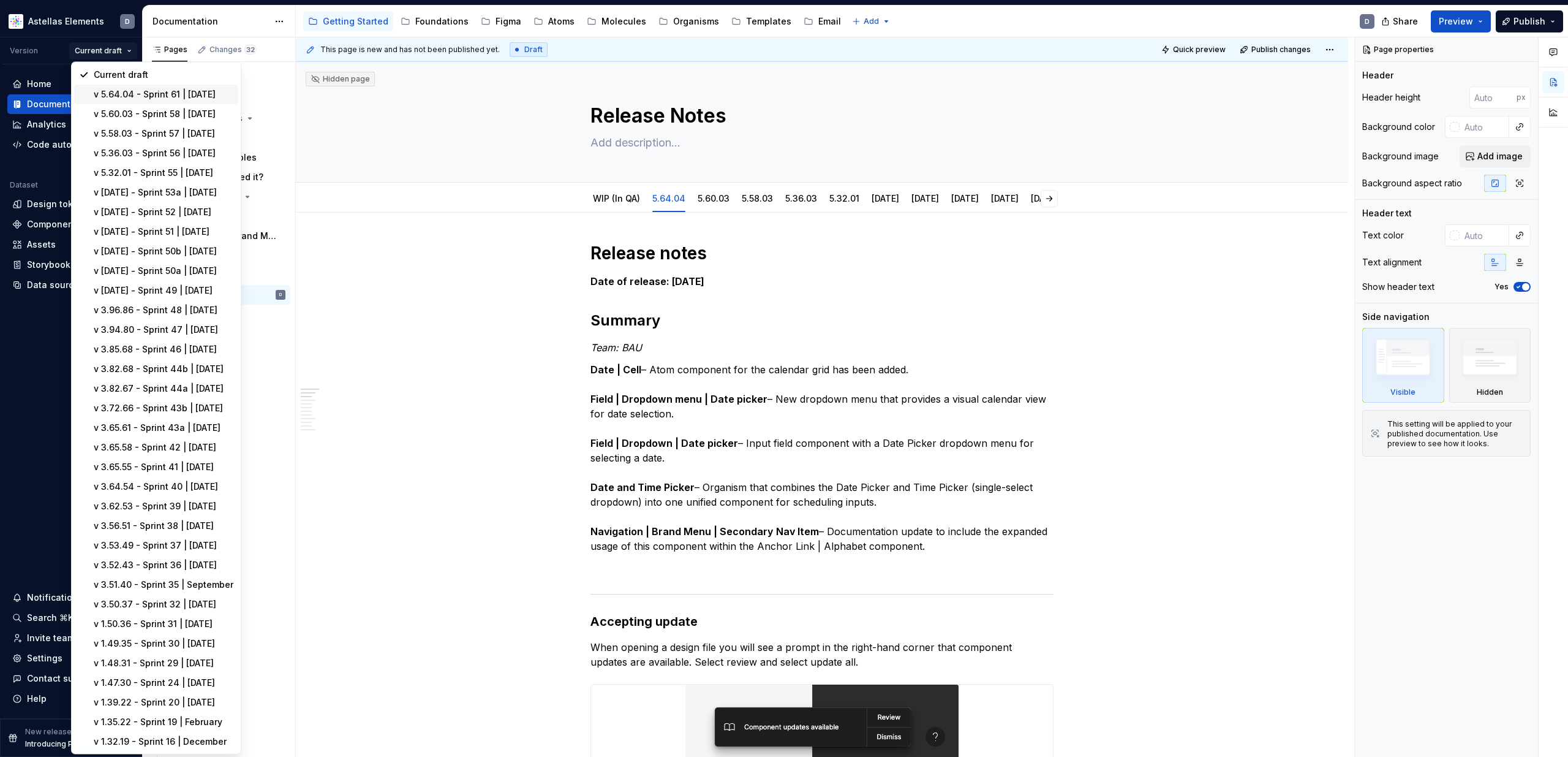
click at [149, 97] on div "v 5.64.04 - Sprint 61 | October 2025" at bounding box center [163, 94] width 140 height 13
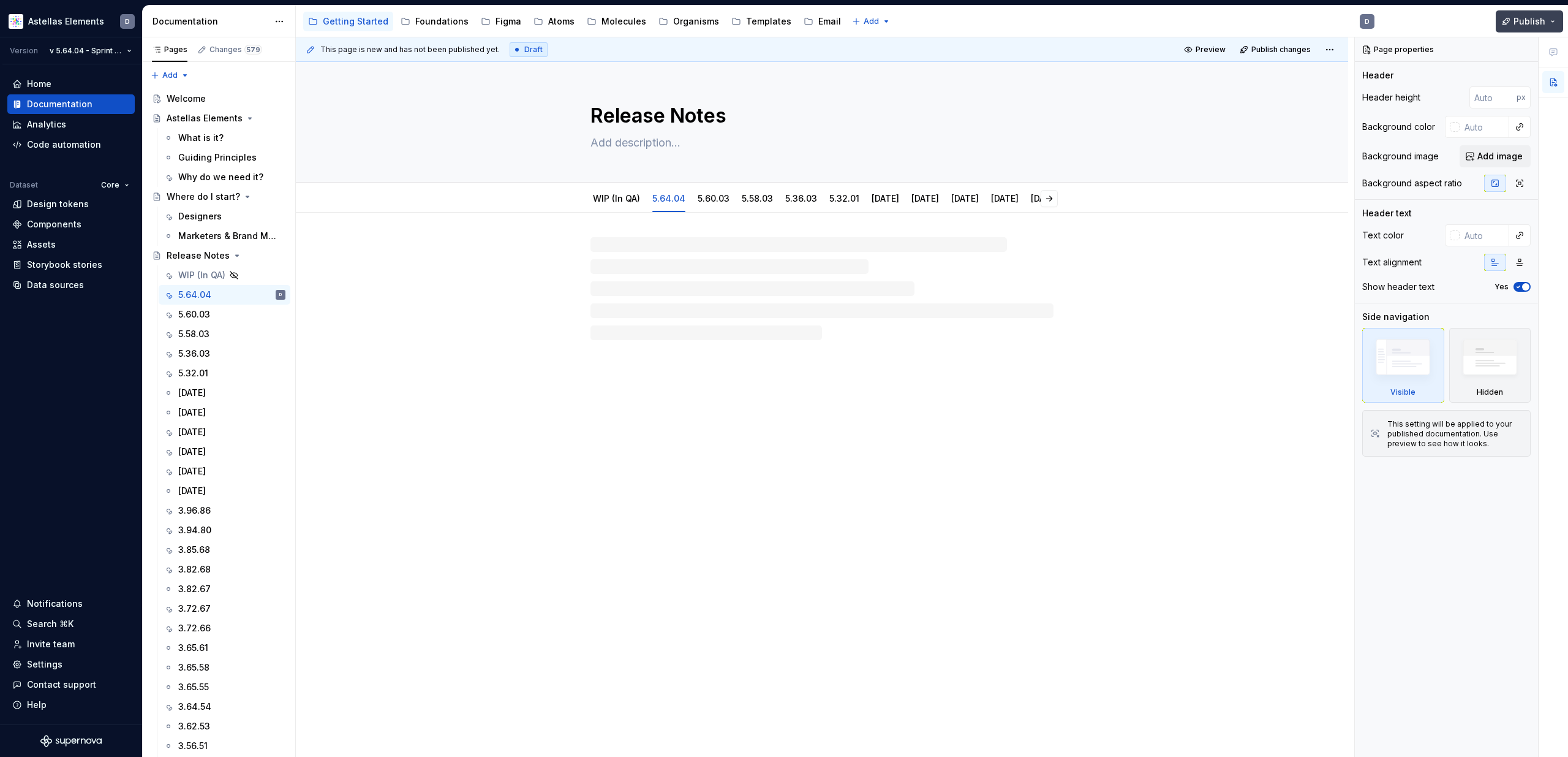
type textarea "*"
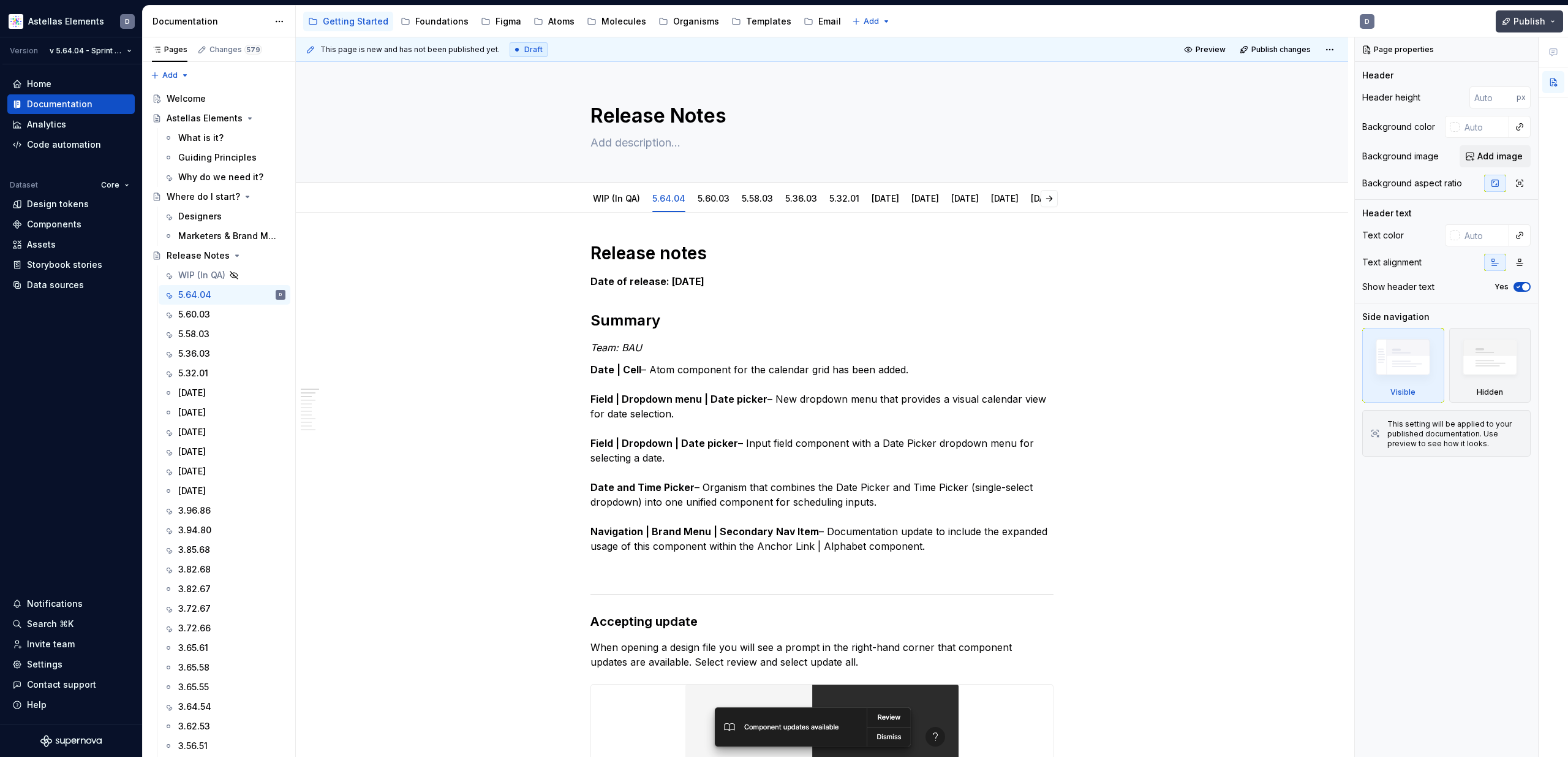
click at [1058, 26] on span "Publish" at bounding box center [1529, 21] width 32 height 13
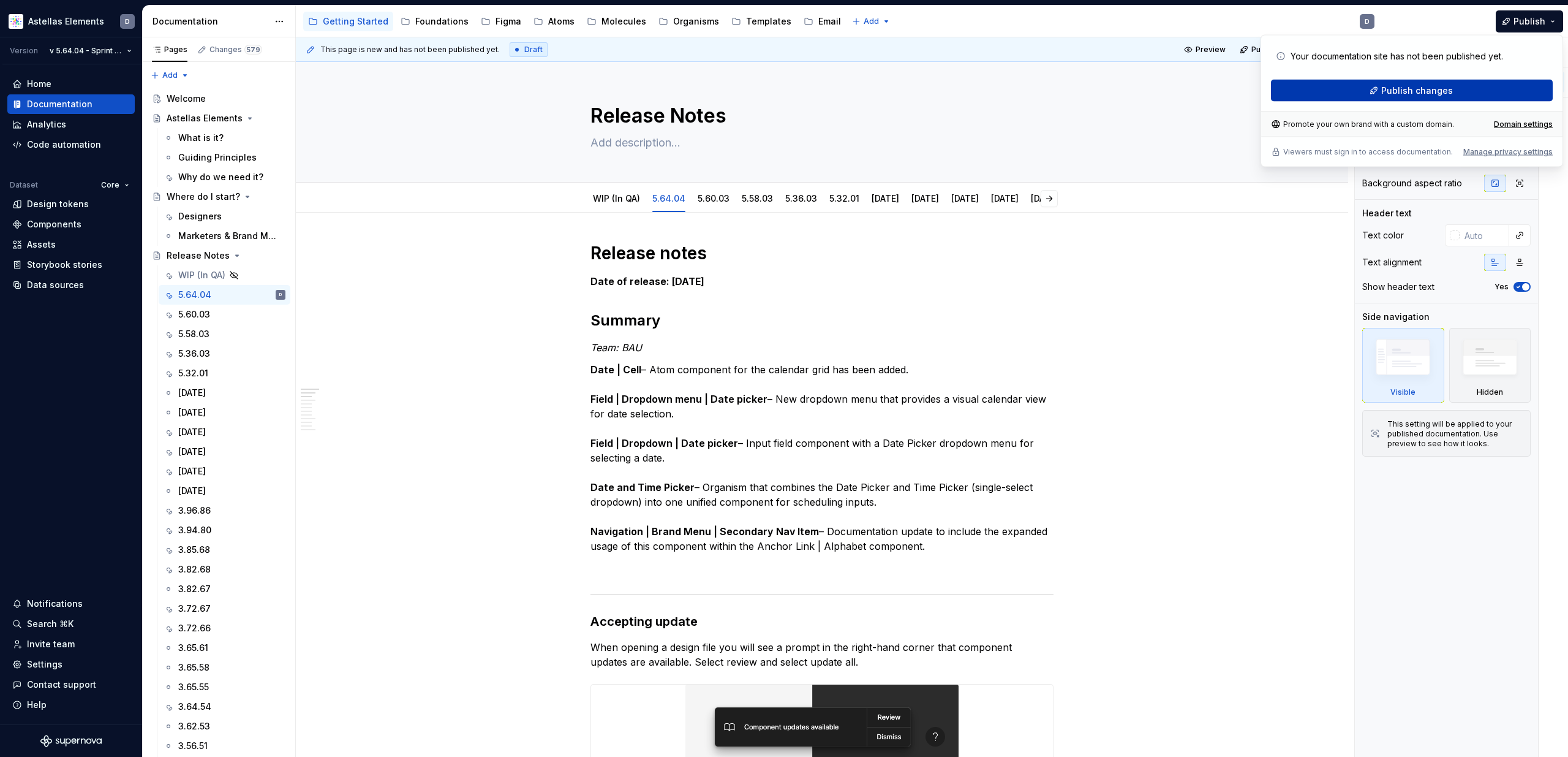
click at [1058, 95] on button "Publish changes" at bounding box center [1411, 91] width 282 height 22
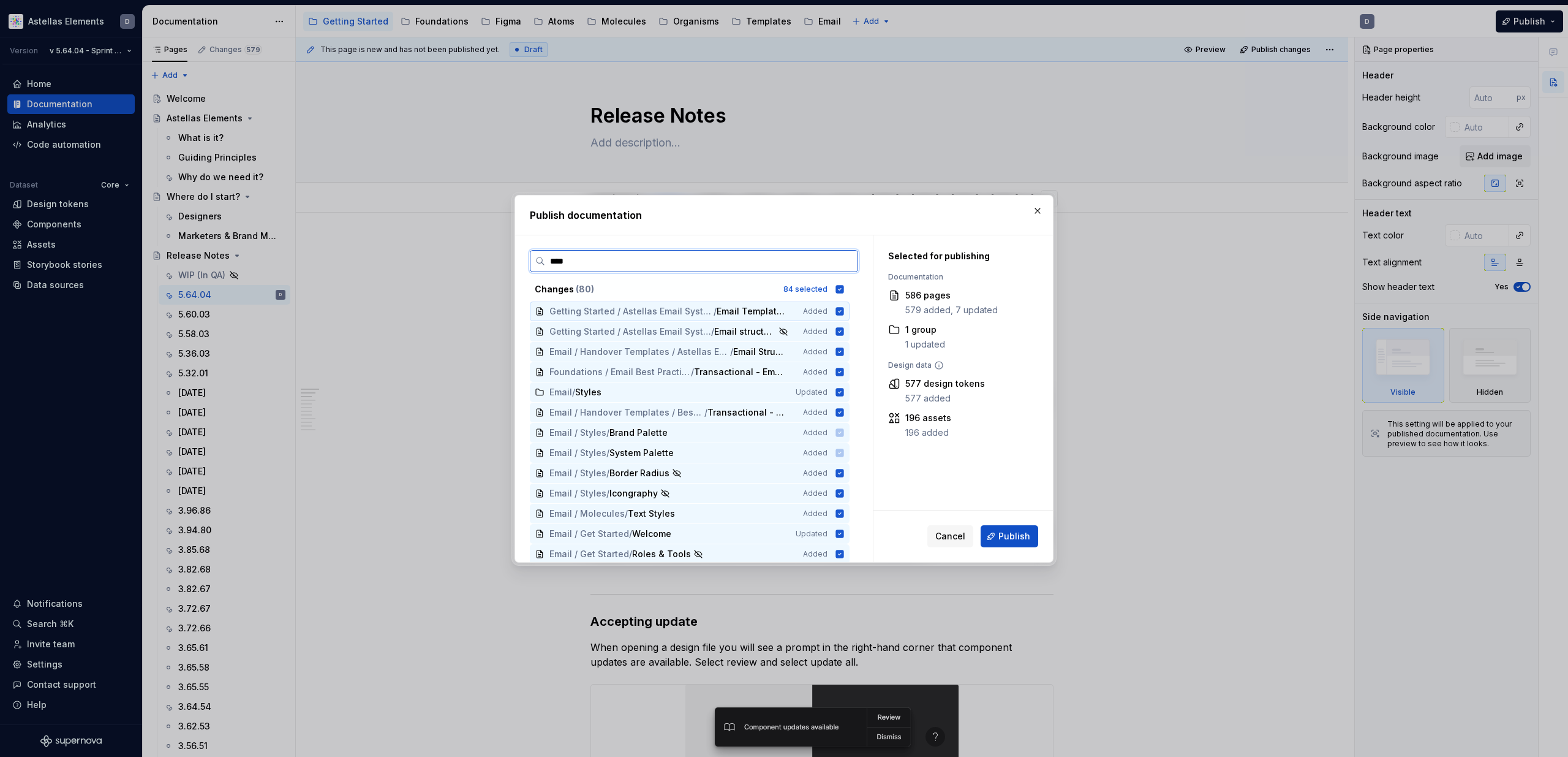
type input "*****"
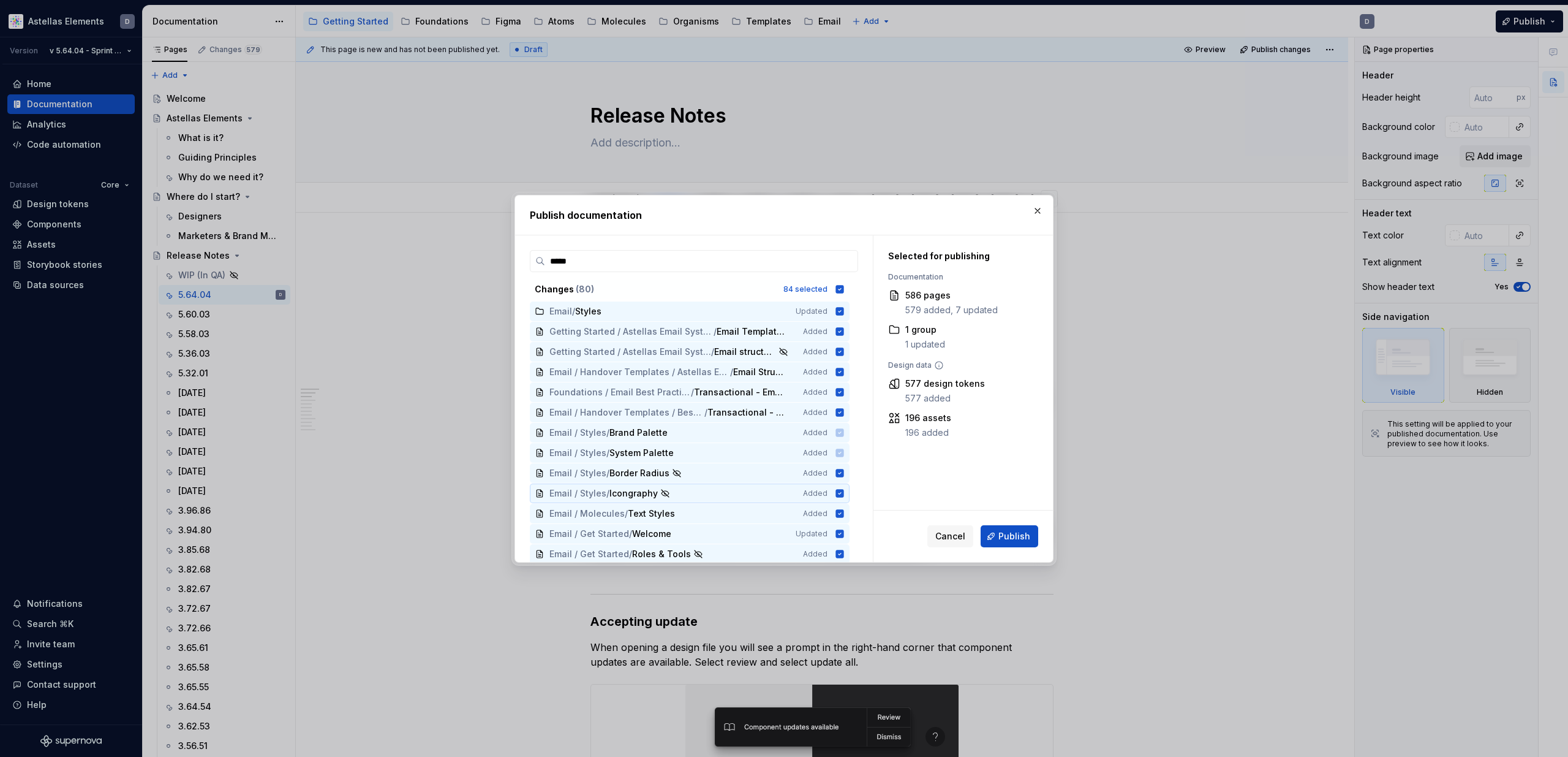
type textarea "*"
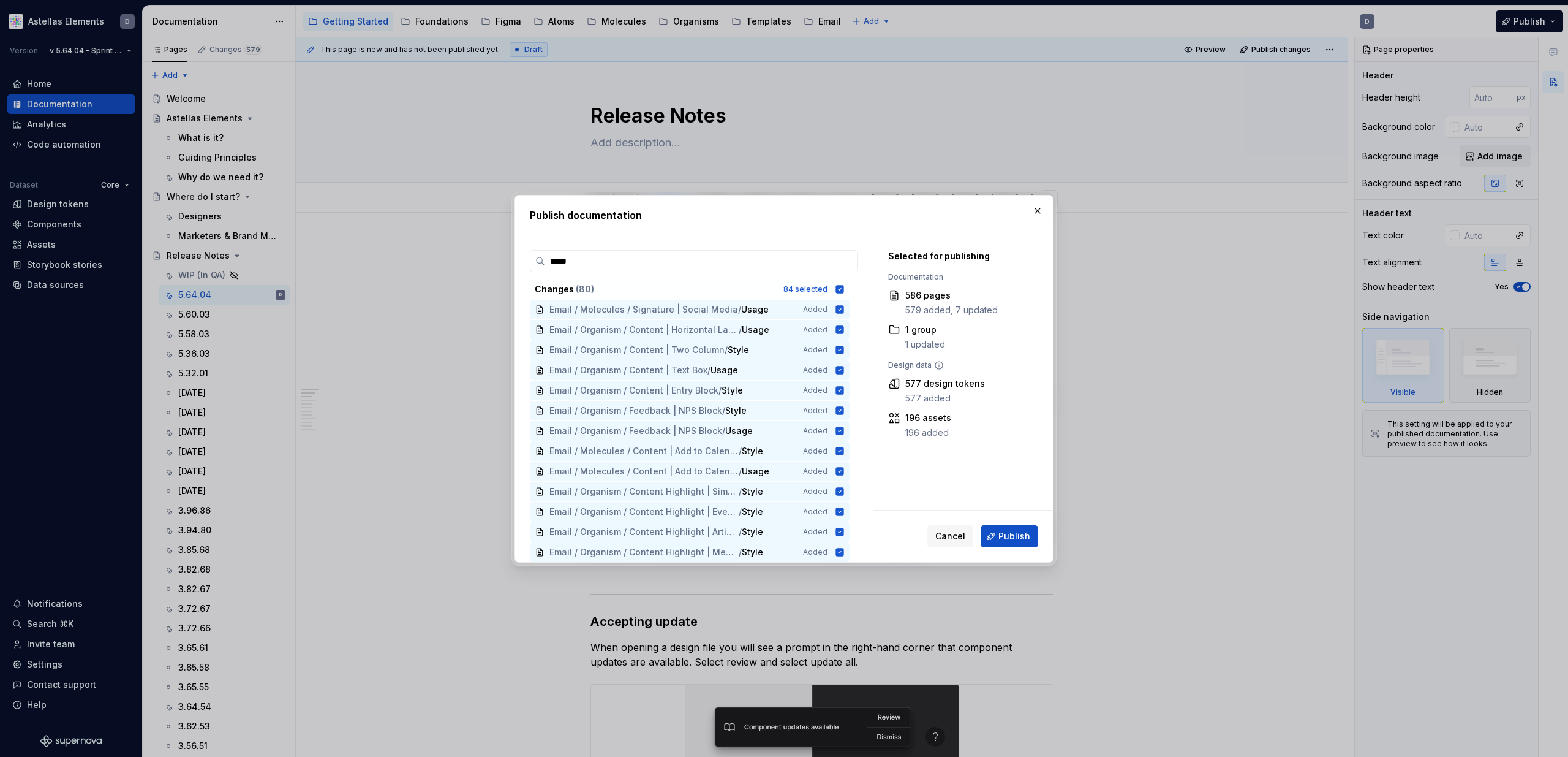
scroll to position [1357, 0]
click at [847, 263] on input "*****" at bounding box center [701, 261] width 312 height 13
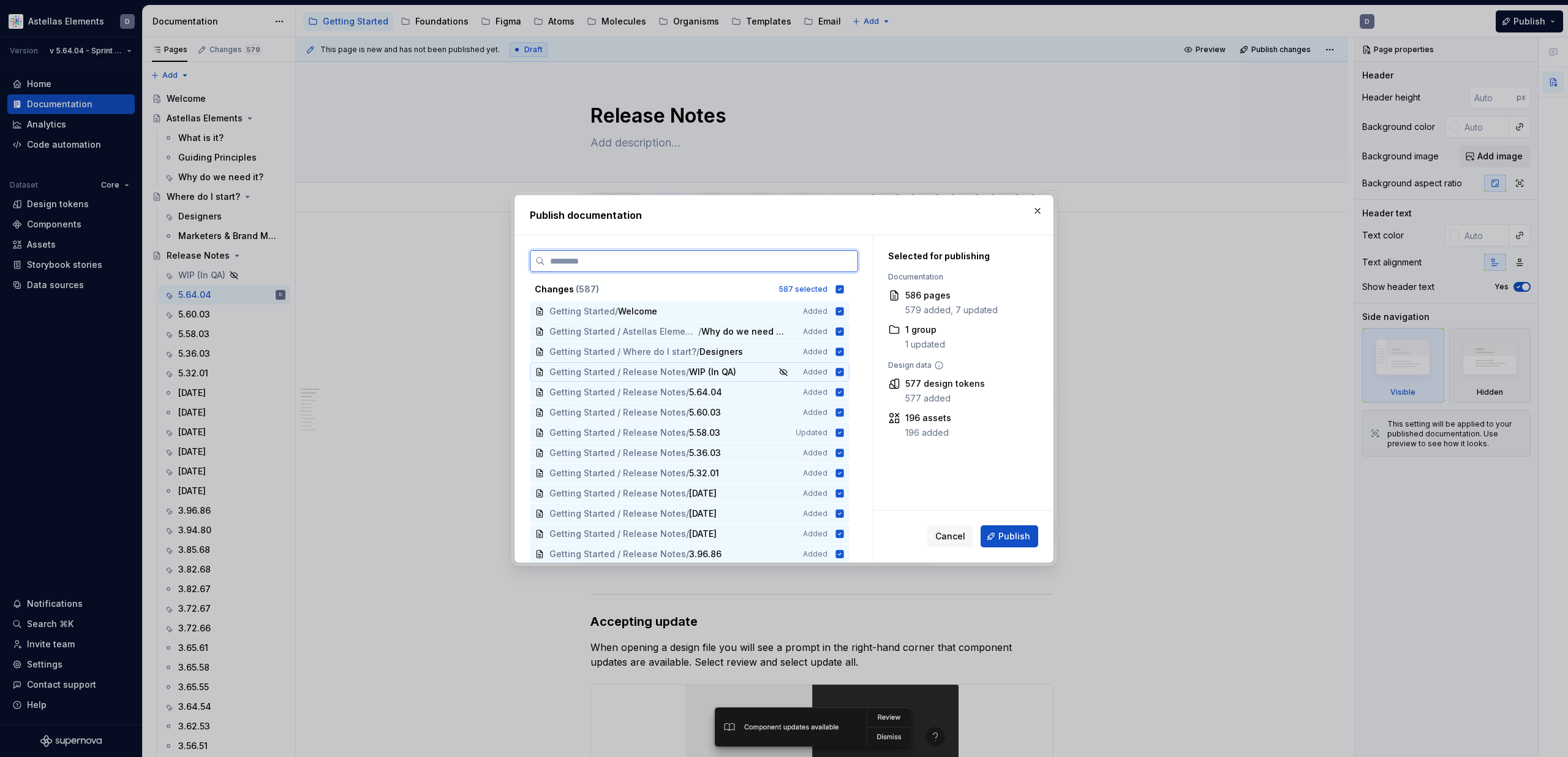
click at [844, 371] on icon at bounding box center [839, 371] width 8 height 8
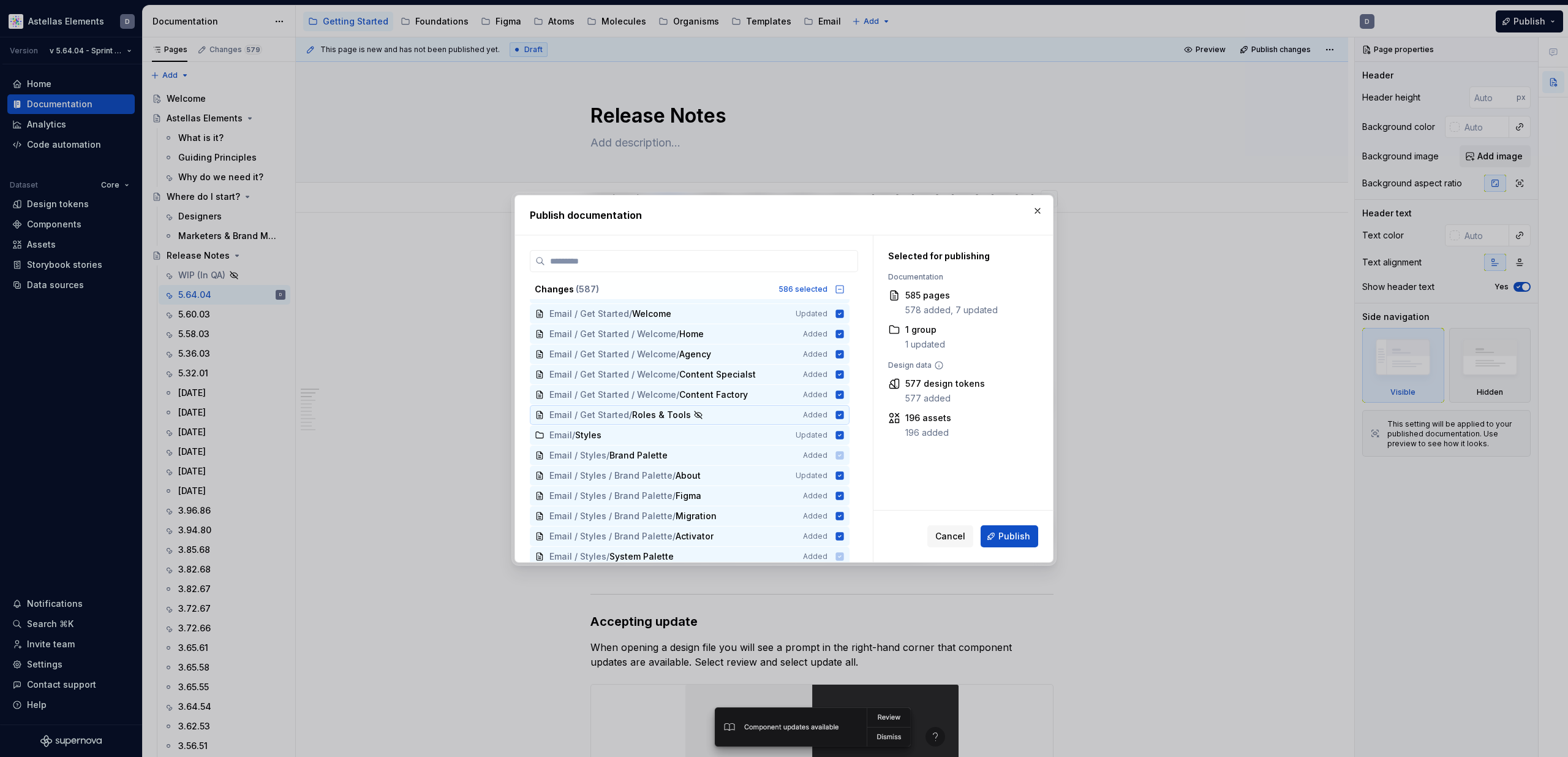
scroll to position [10511, 0]
click at [1036, 207] on button "button" at bounding box center [1037, 210] width 17 height 17
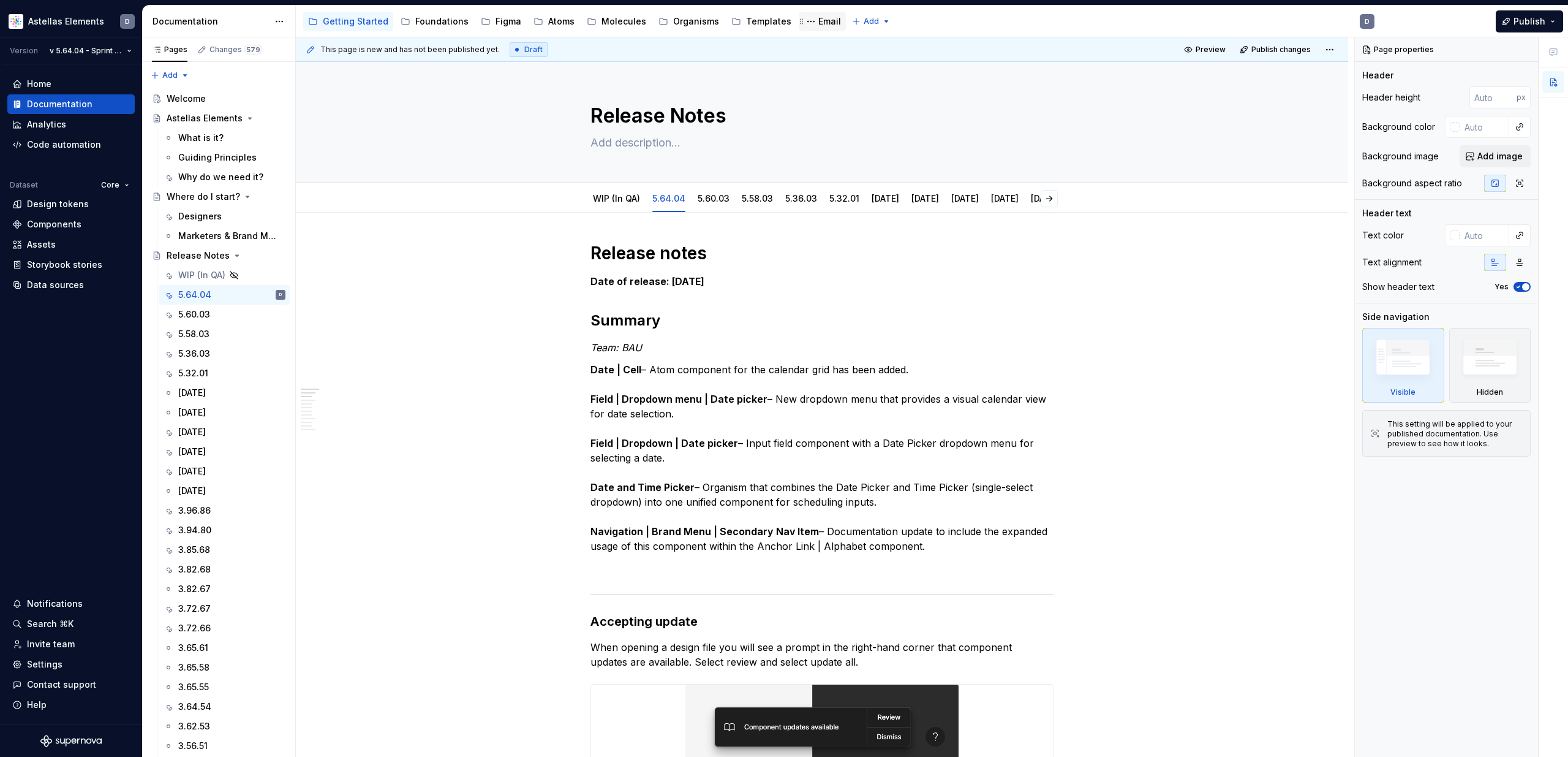
click at [818, 18] on div "Email" at bounding box center [829, 21] width 23 height 13
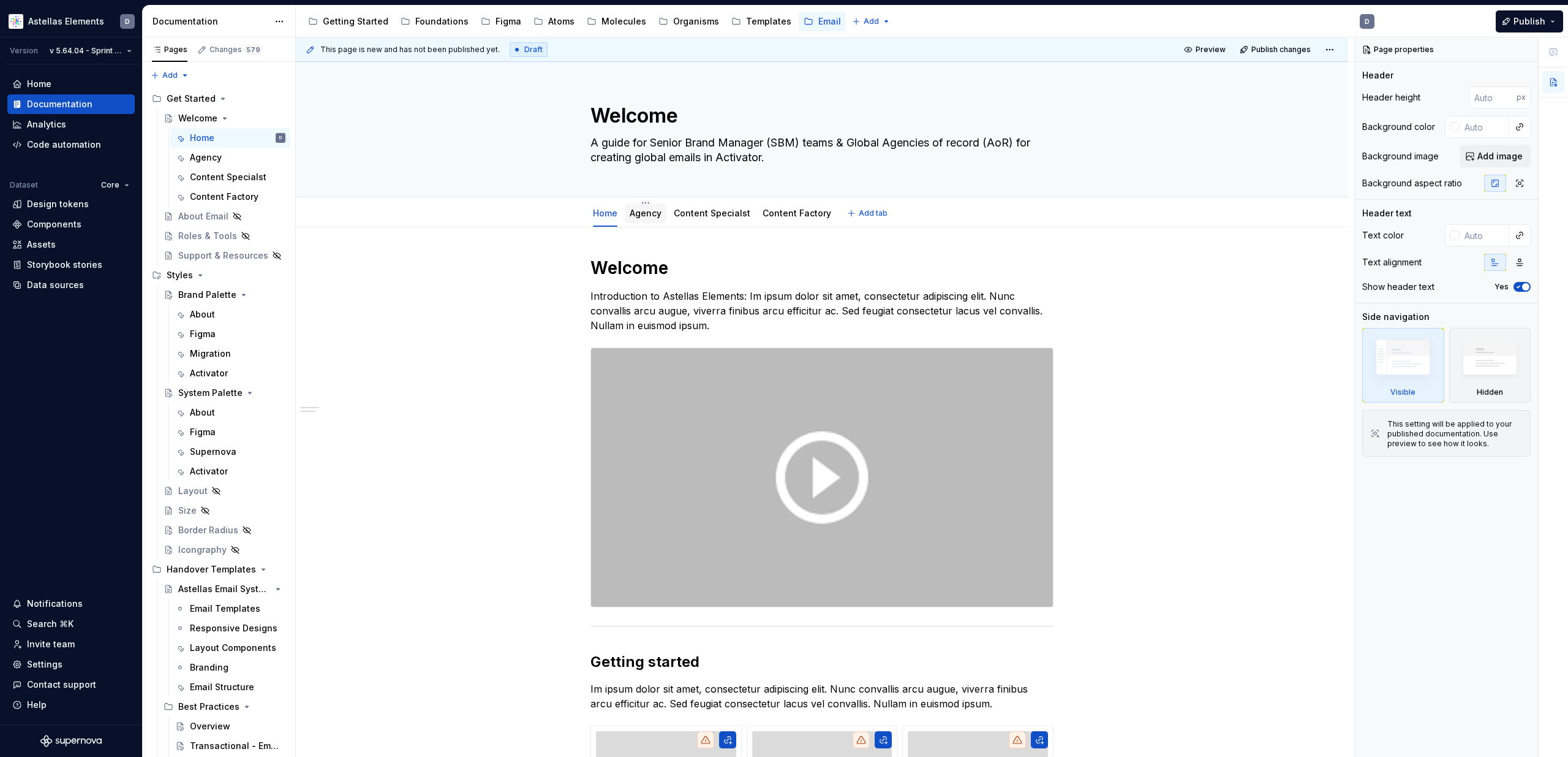
click at [654, 218] on link "Agency" at bounding box center [645, 213] width 32 height 10
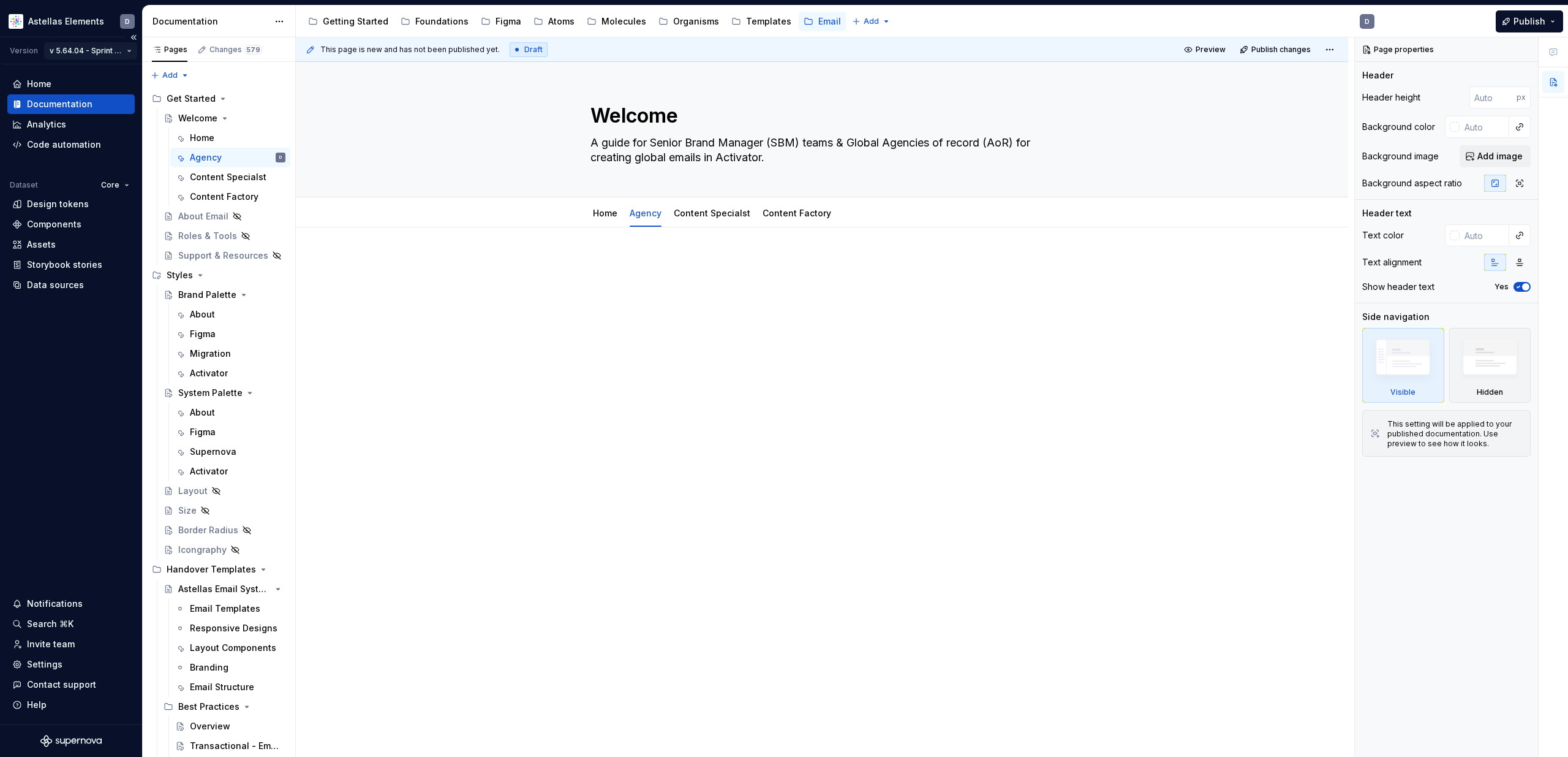
click at [118, 49] on html "Astellas Elements D Version v 5.64.04 - Sprint 61 | October 2025 Home Documenta…" at bounding box center [784, 378] width 1568 height 757
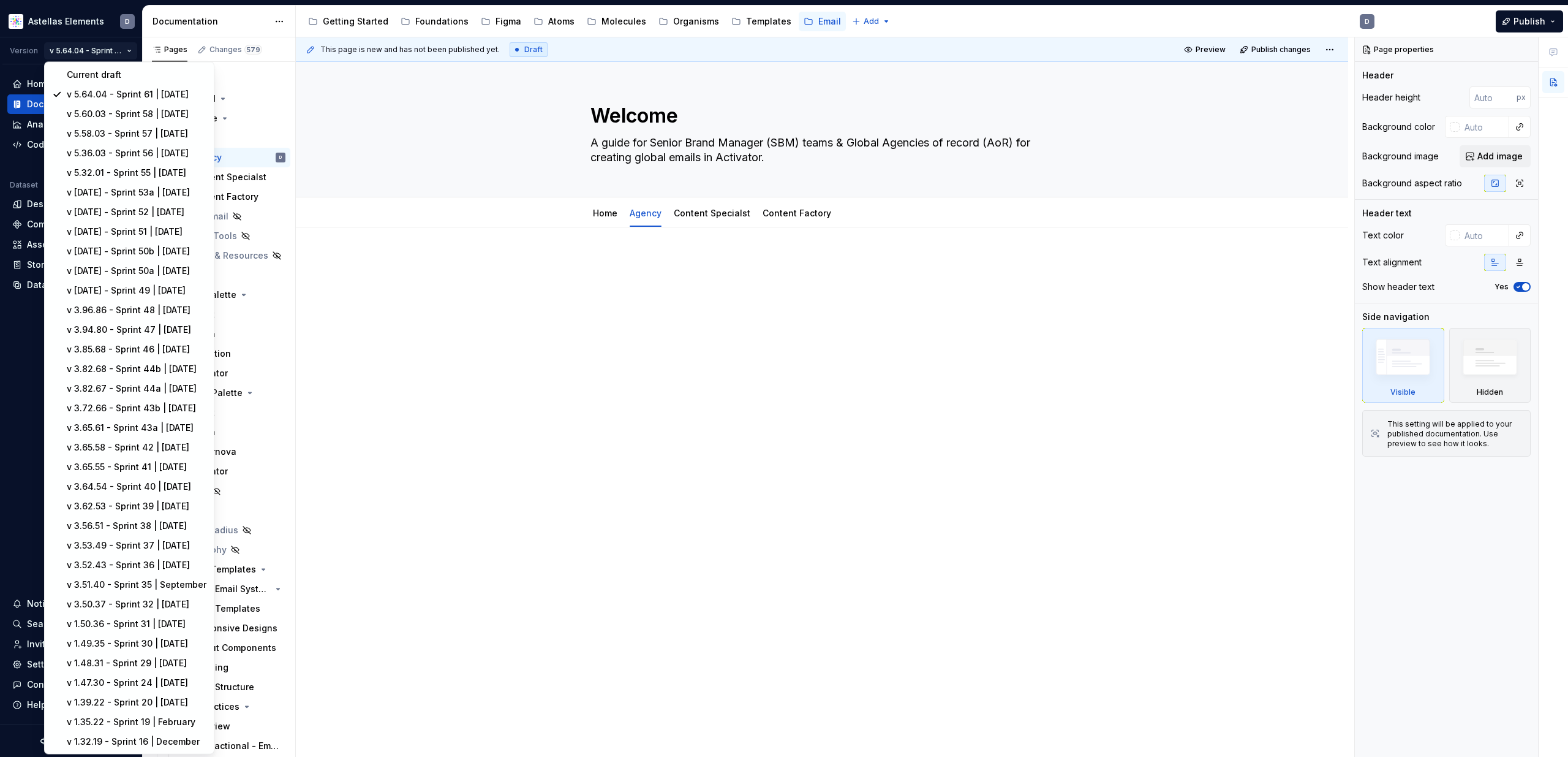
click at [478, 209] on html "Astellas Elements D Version v 5.64.04 - Sprint 61 | October 2025 Home Documenta…" at bounding box center [784, 378] width 1568 height 757
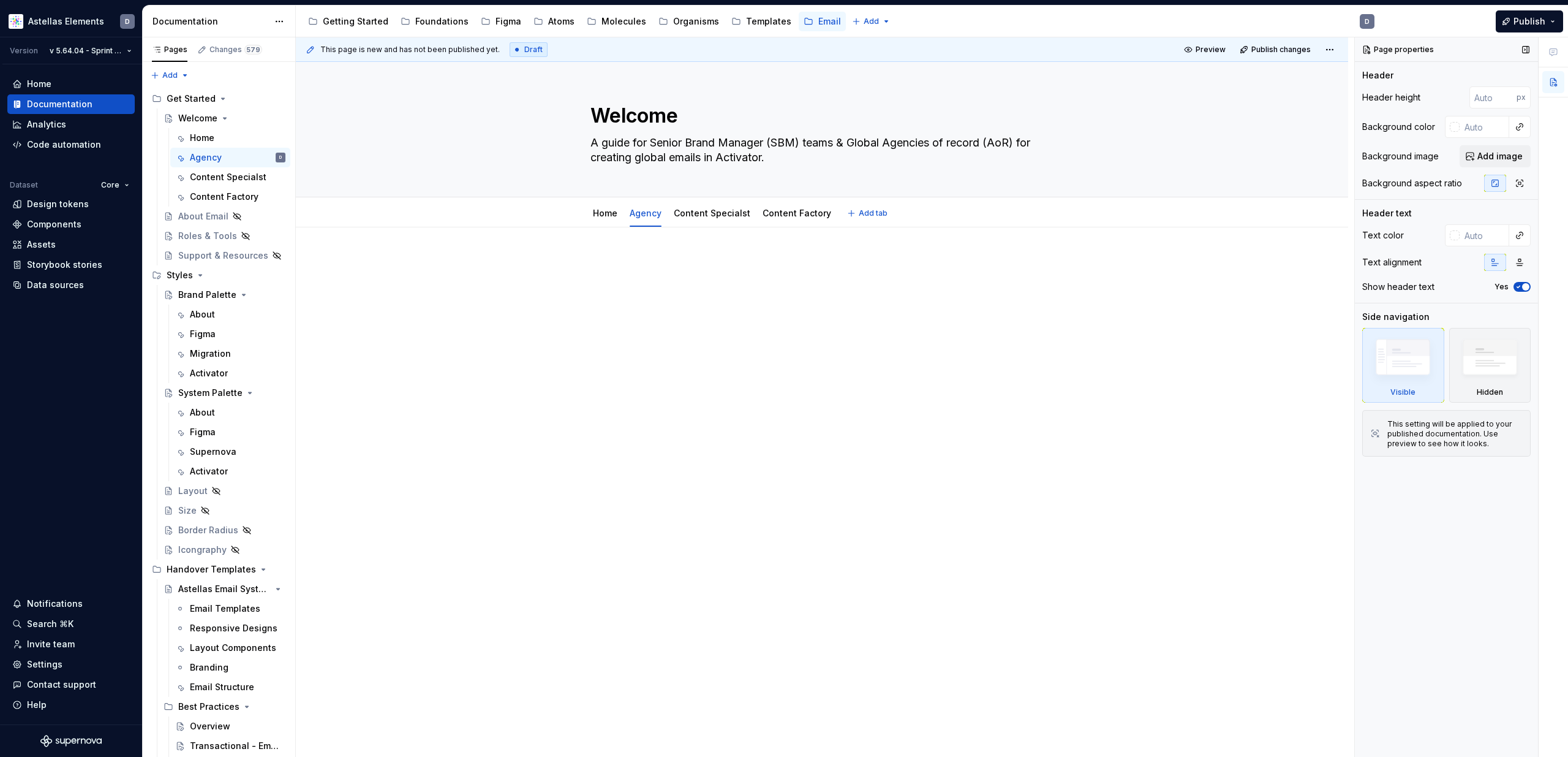
type textarea "*"
click at [1058, 21] on span "Publish" at bounding box center [1529, 21] width 32 height 13
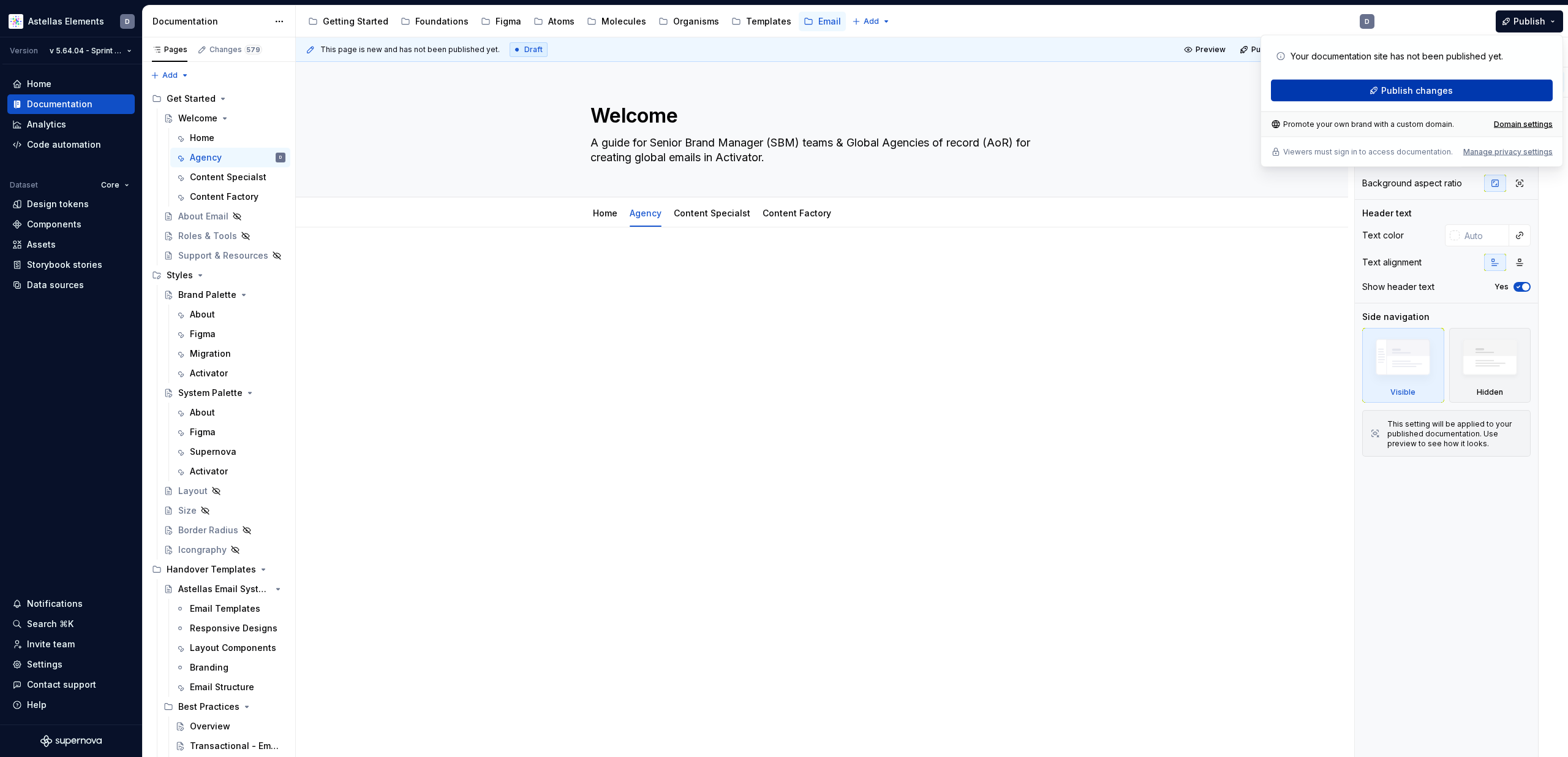
click at [1058, 95] on button "Publish changes" at bounding box center [1411, 91] width 282 height 22
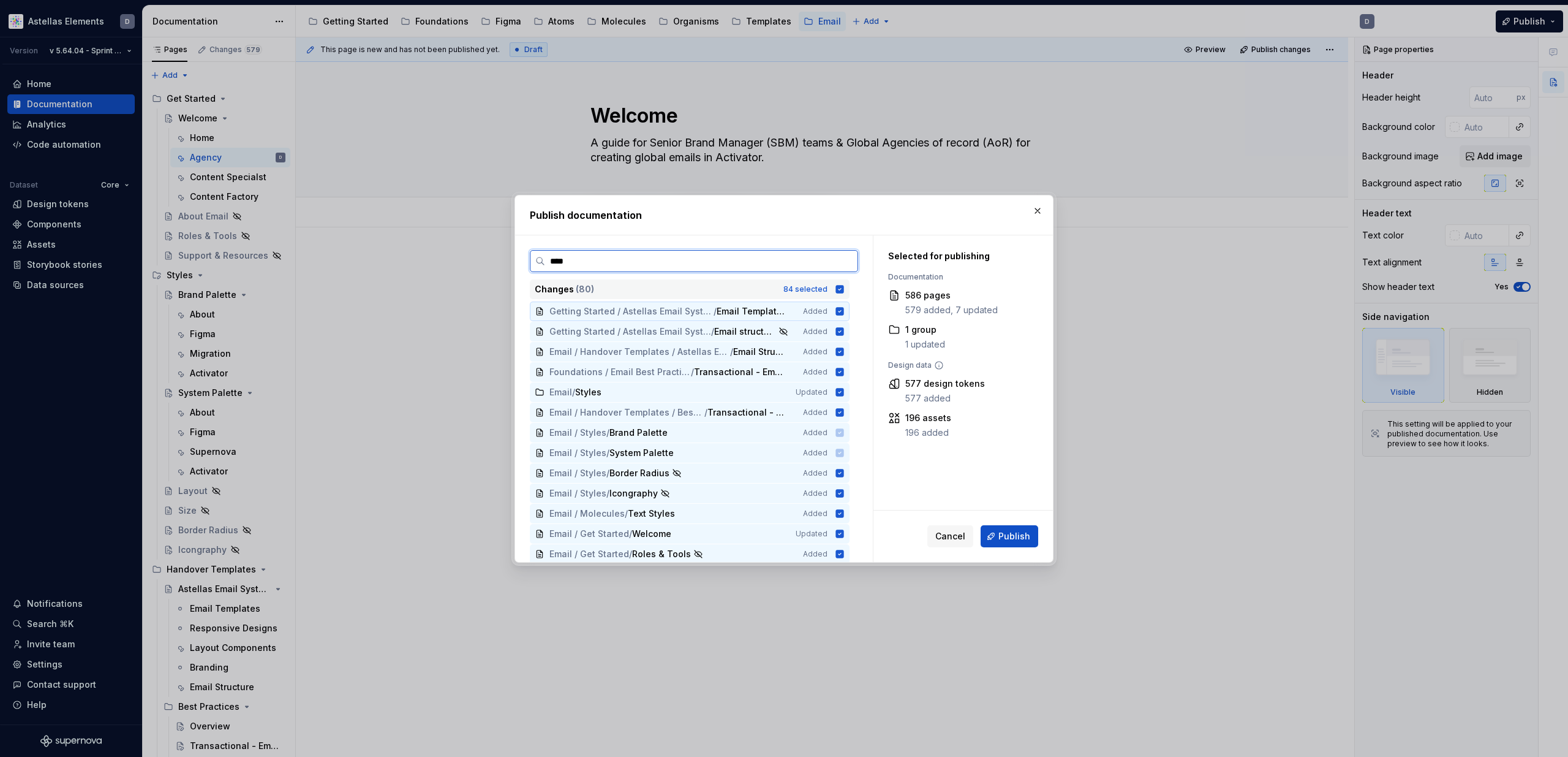
type input "*****"
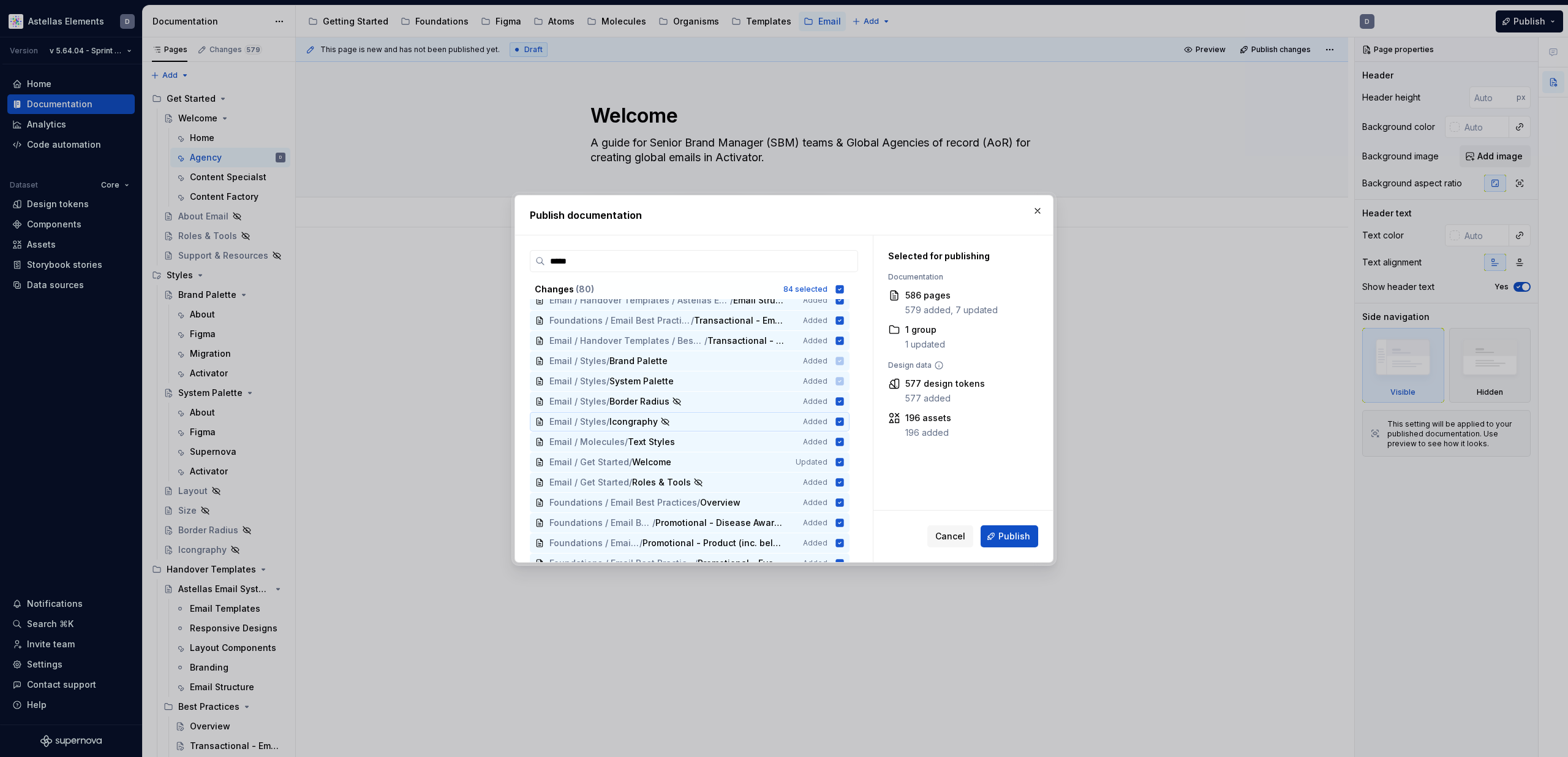
scroll to position [73, 0]
click at [1041, 210] on button "button" at bounding box center [1037, 210] width 17 height 17
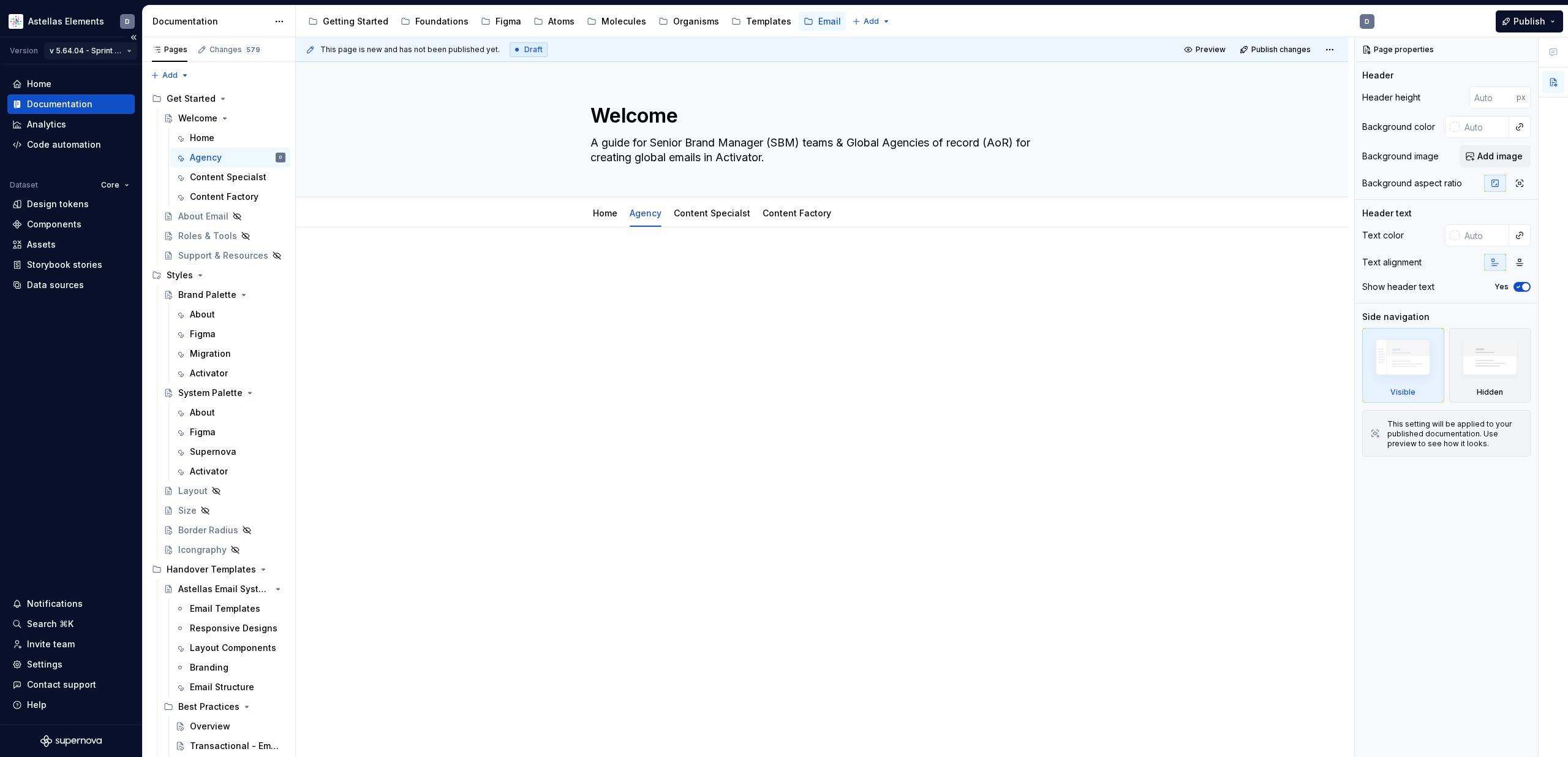
click at [123, 51] on html "Astellas Elements D Version v 5.64.04 - Sprint 61 | October 2025 Home Documenta…" at bounding box center [784, 378] width 1568 height 757
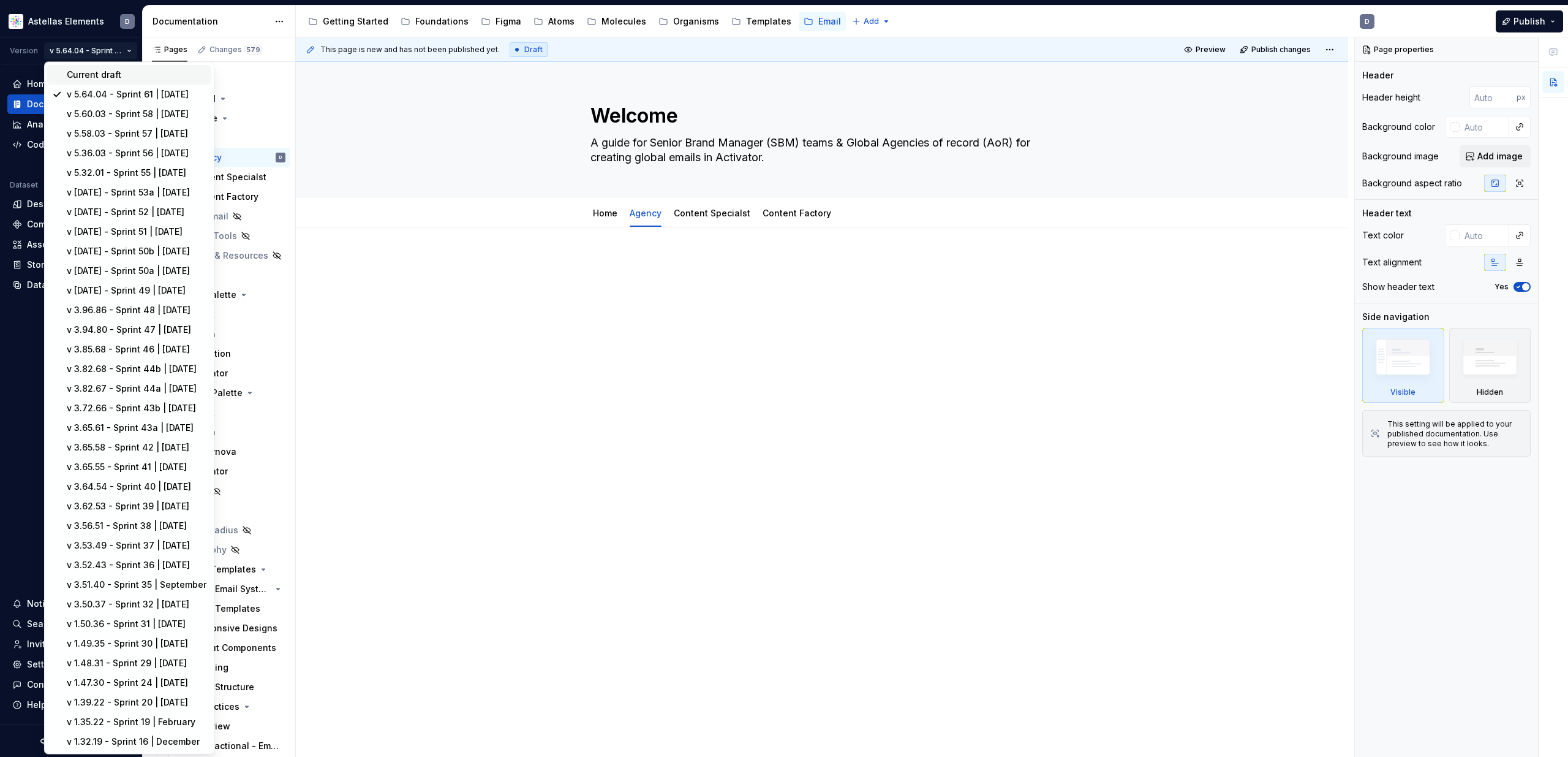
click at [125, 73] on div "Current draft" at bounding box center [136, 75] width 140 height 13
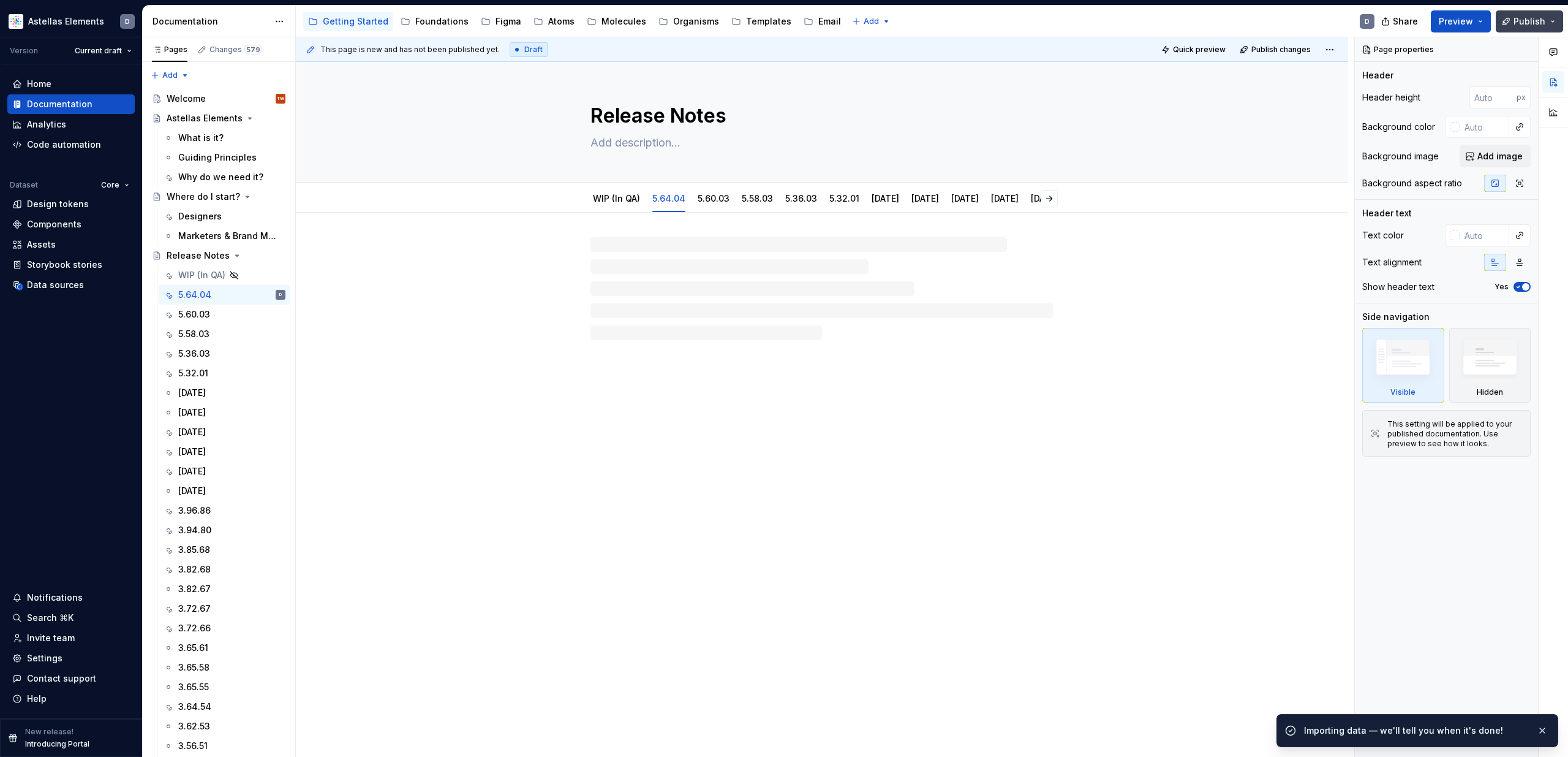
click at [1058, 23] on span "Publish" at bounding box center [1529, 21] width 32 height 13
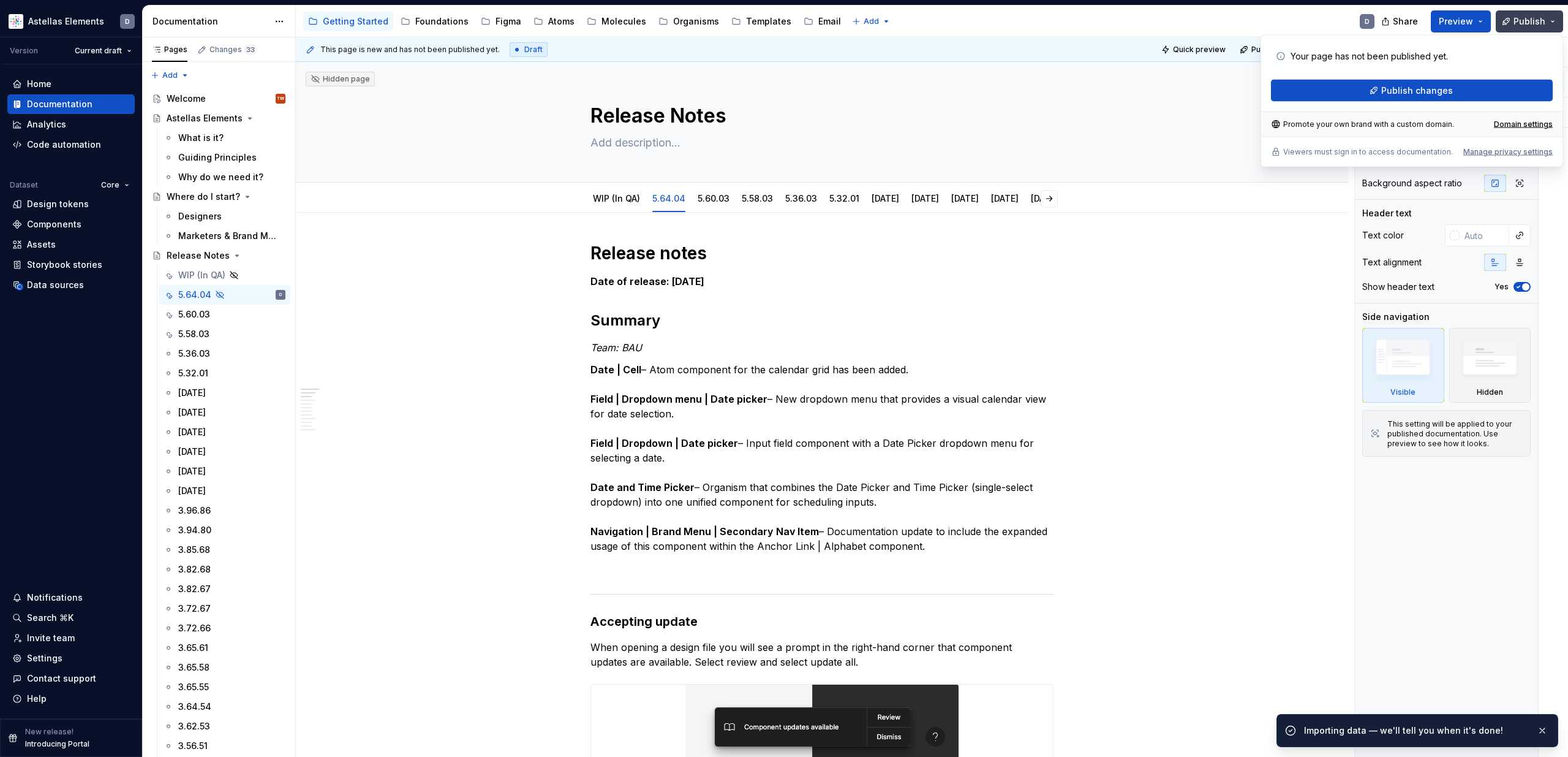
click at [1058, 24] on span "Publish" at bounding box center [1529, 21] width 32 height 13
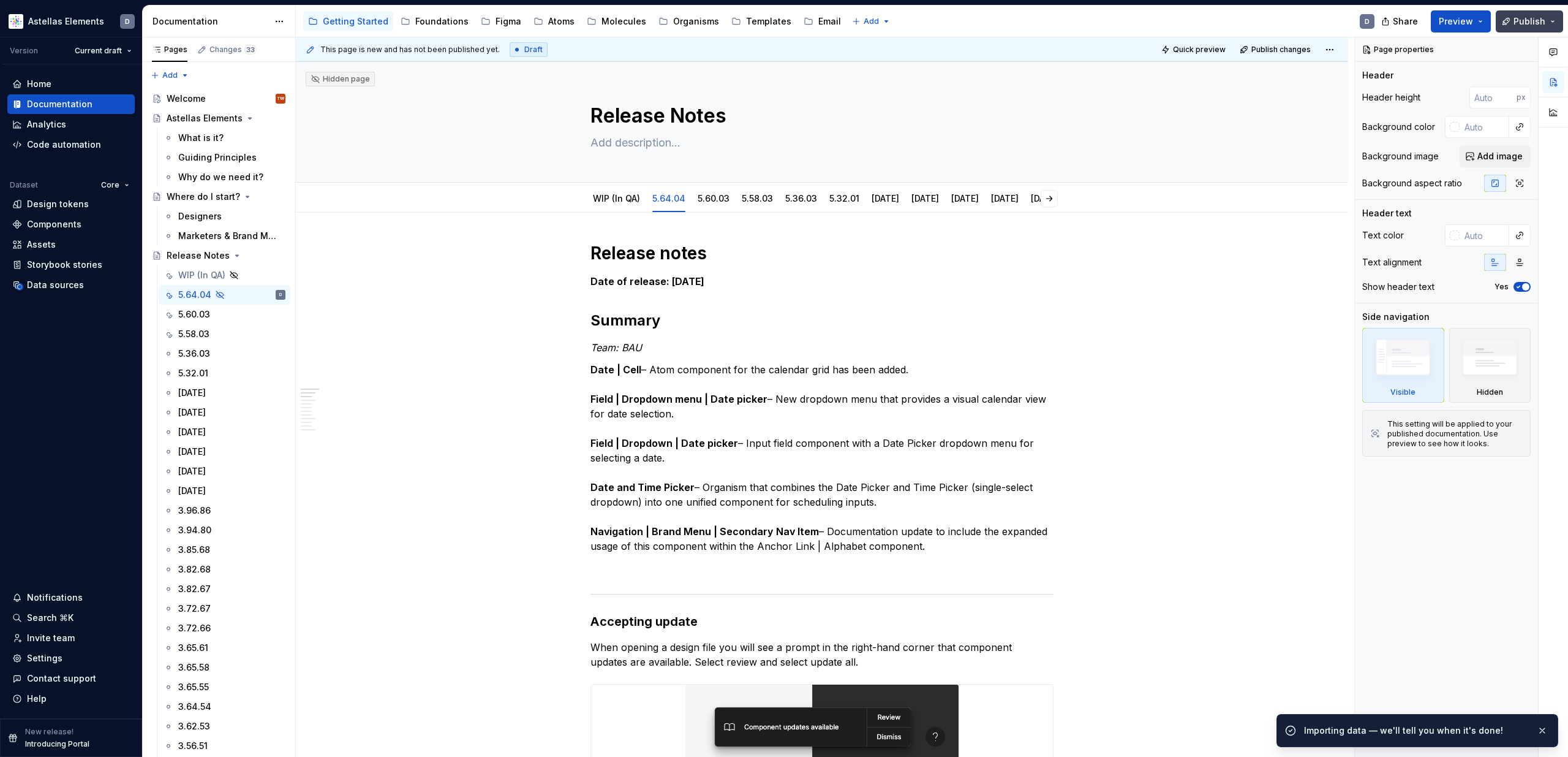
click at [1058, 27] on span "Publish" at bounding box center [1529, 21] width 32 height 13
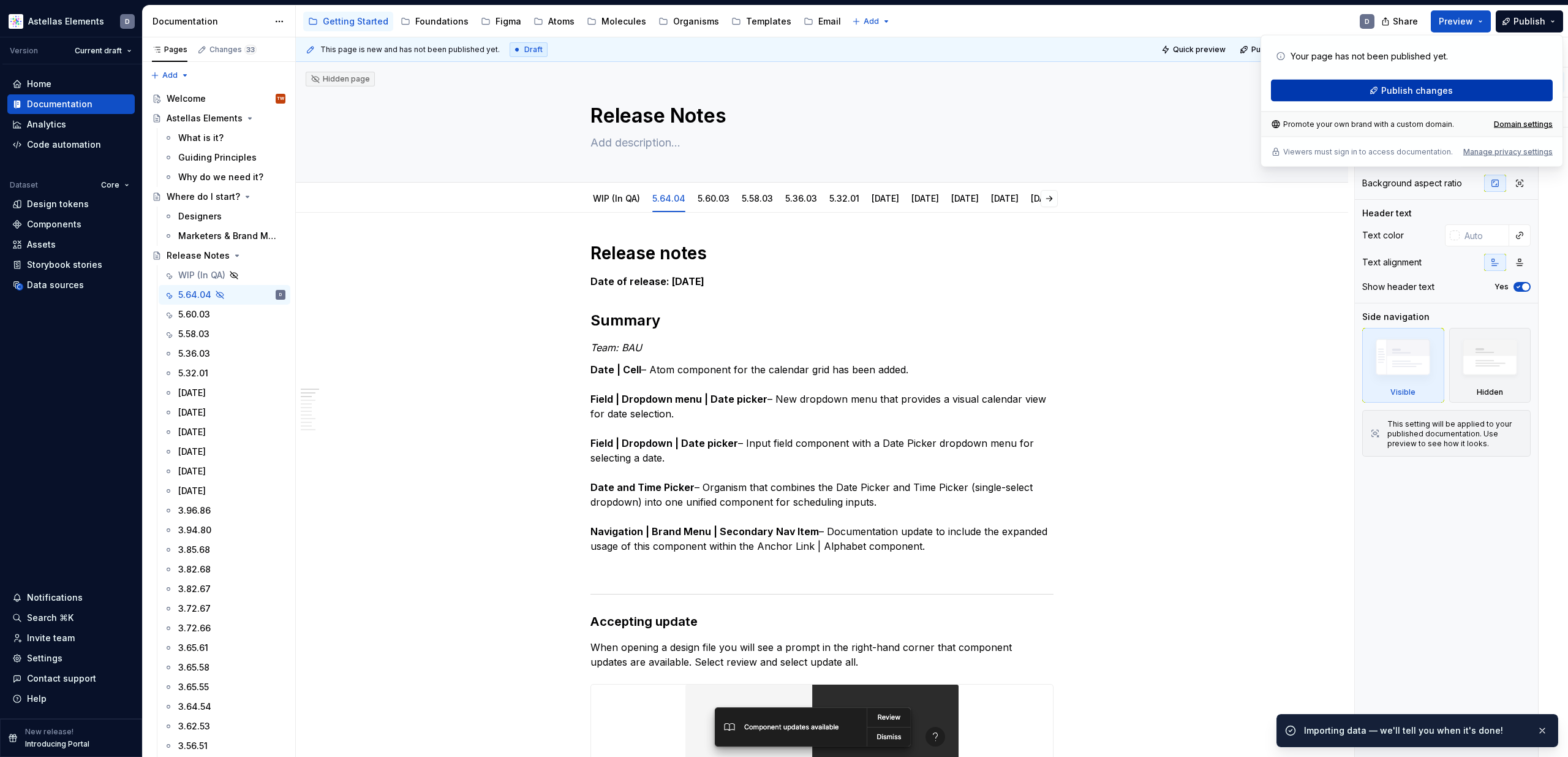
click at [1058, 87] on span "Publish changes" at bounding box center [1417, 90] width 72 height 13
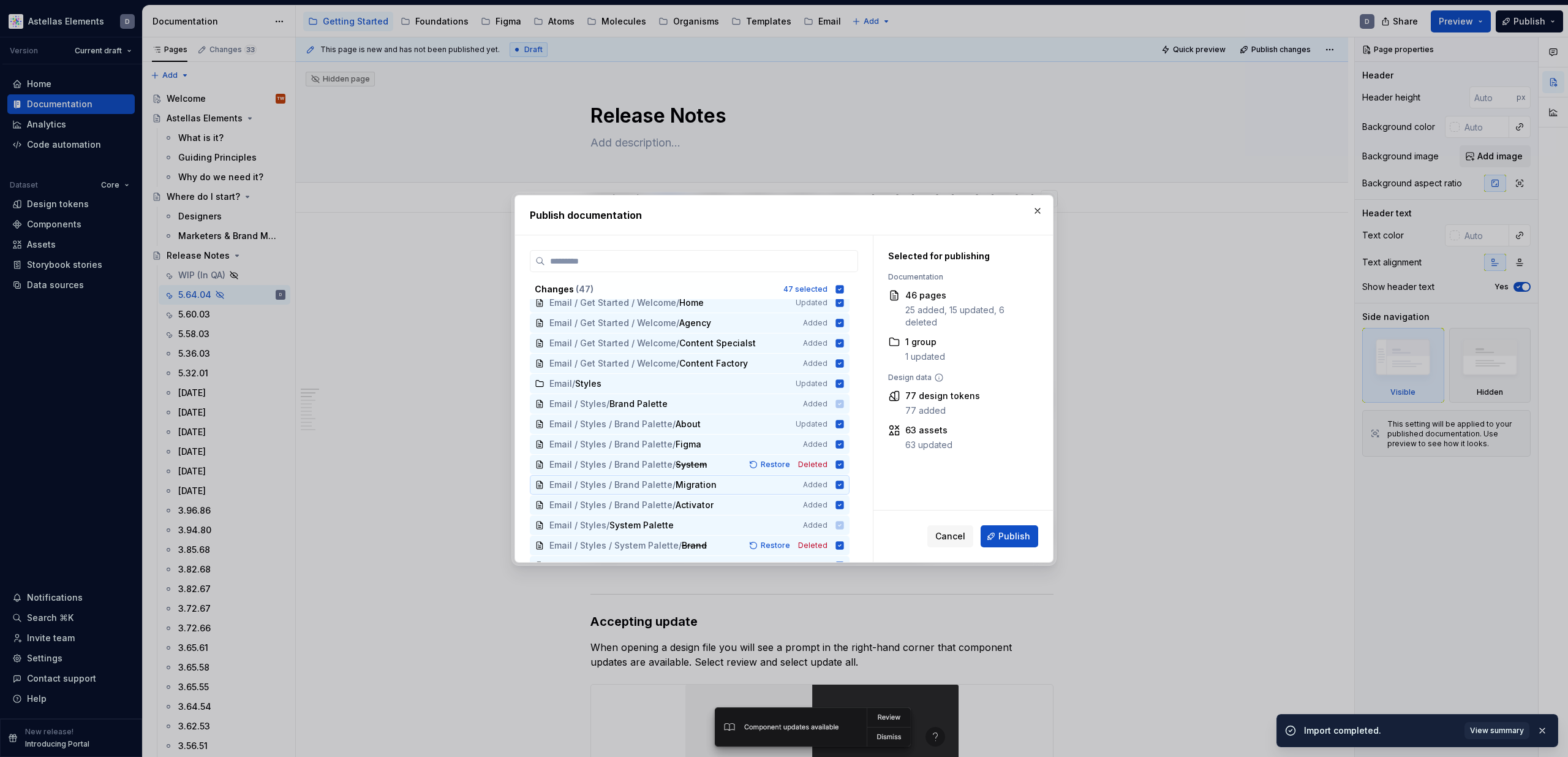
scroll to position [612, 0]
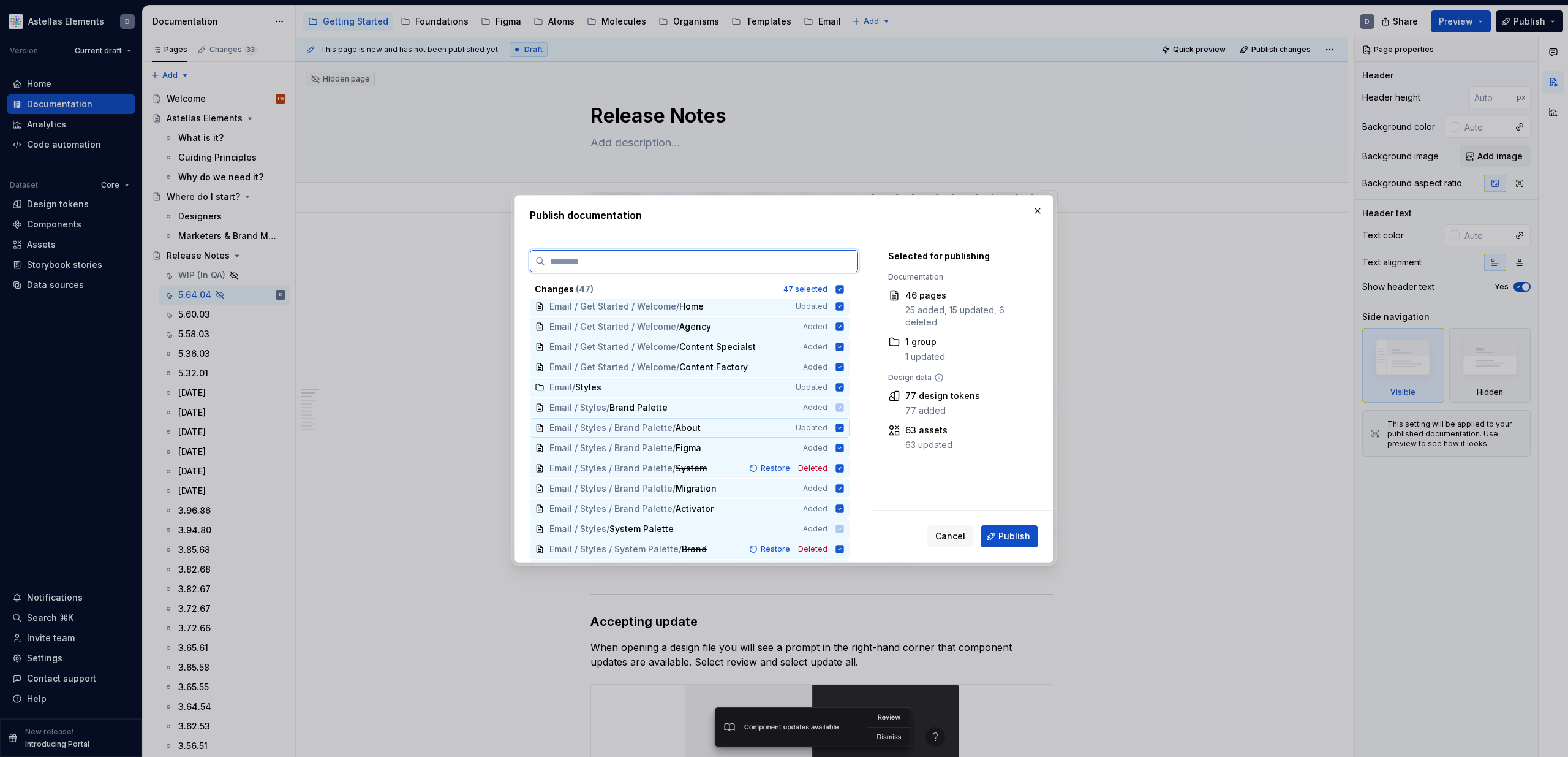
click at [844, 428] on icon at bounding box center [839, 427] width 8 height 8
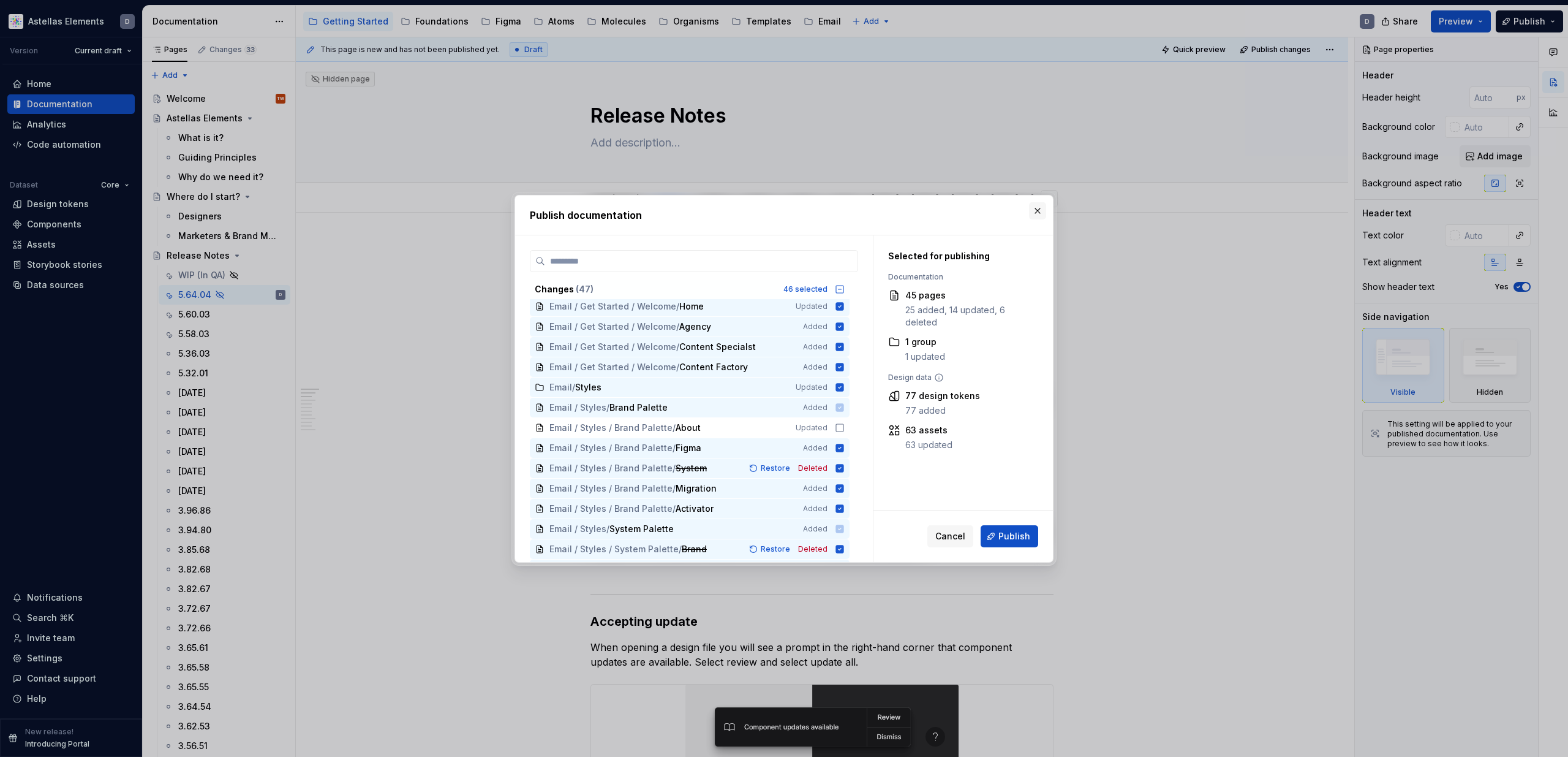
click at [1041, 212] on button "button" at bounding box center [1037, 210] width 17 height 17
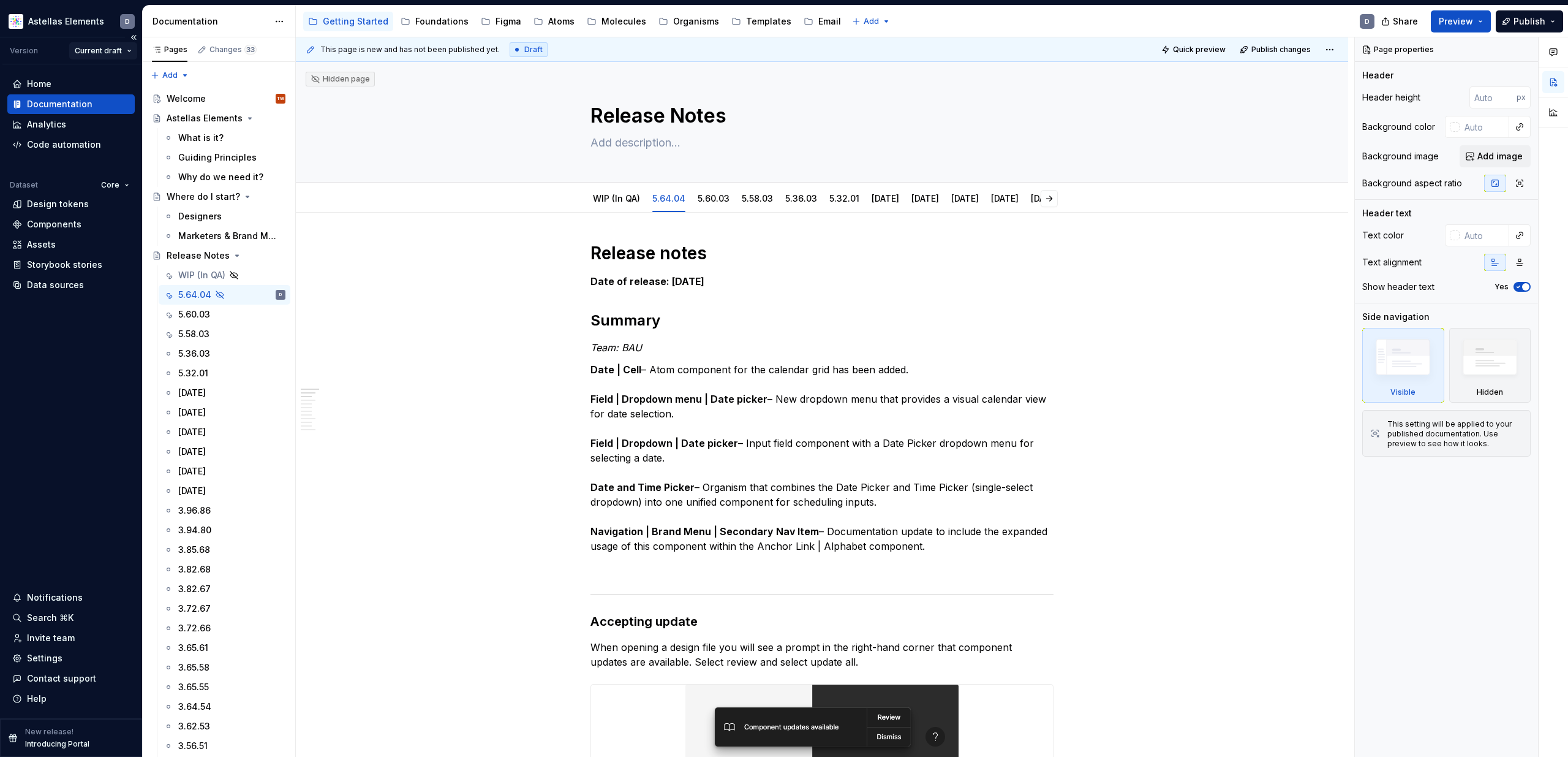
click at [119, 52] on html "Astellas Elements D Version Current draft Home Documentation Analytics Code aut…" at bounding box center [784, 378] width 1568 height 757
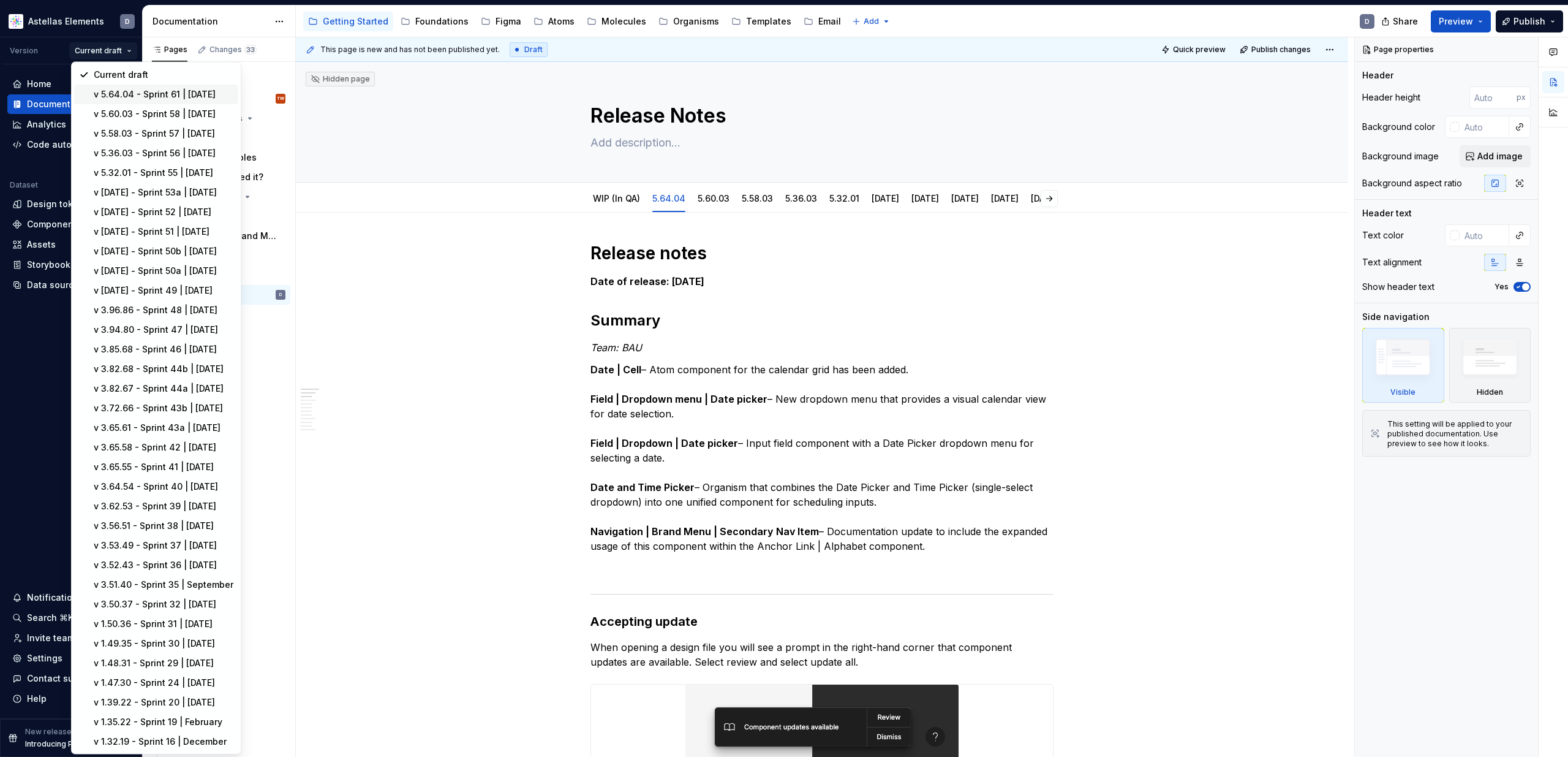
click at [131, 94] on div "v 5.64.04 - Sprint 61 | October 2025" at bounding box center [163, 94] width 140 height 13
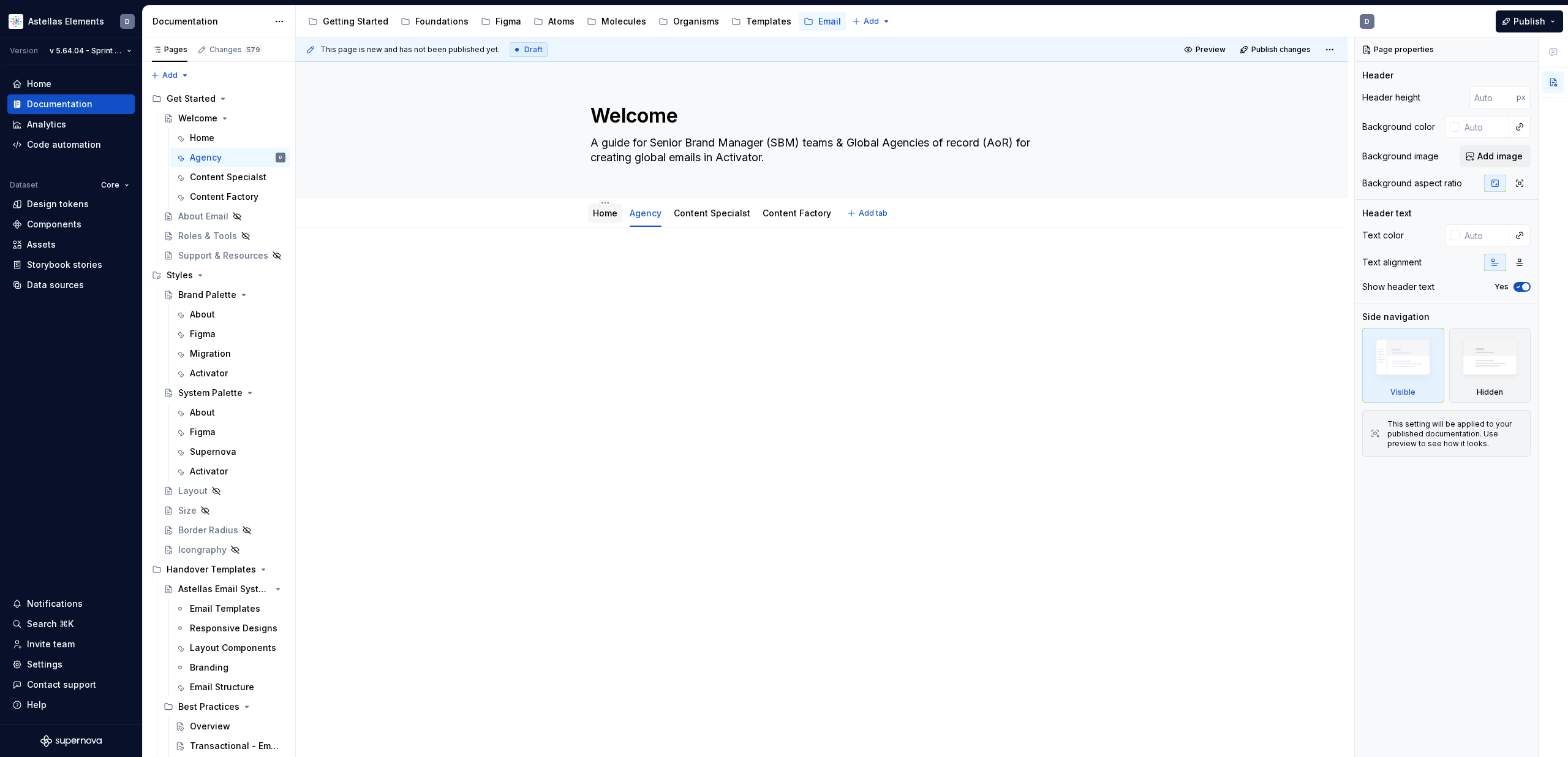
click at [601, 215] on link "Home" at bounding box center [605, 213] width 24 height 10
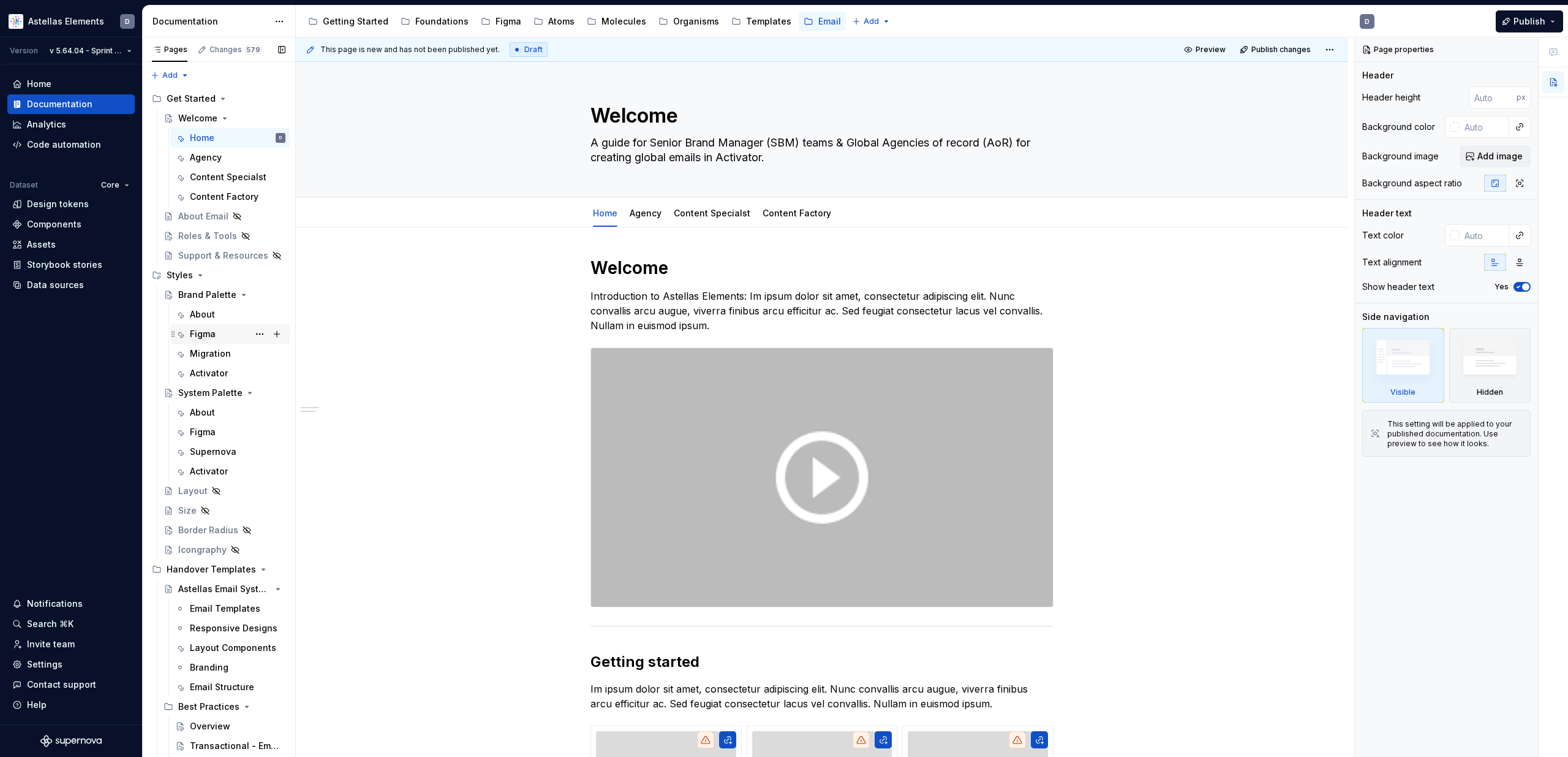
click at [210, 338] on div "Figma" at bounding box center [203, 334] width 26 height 13
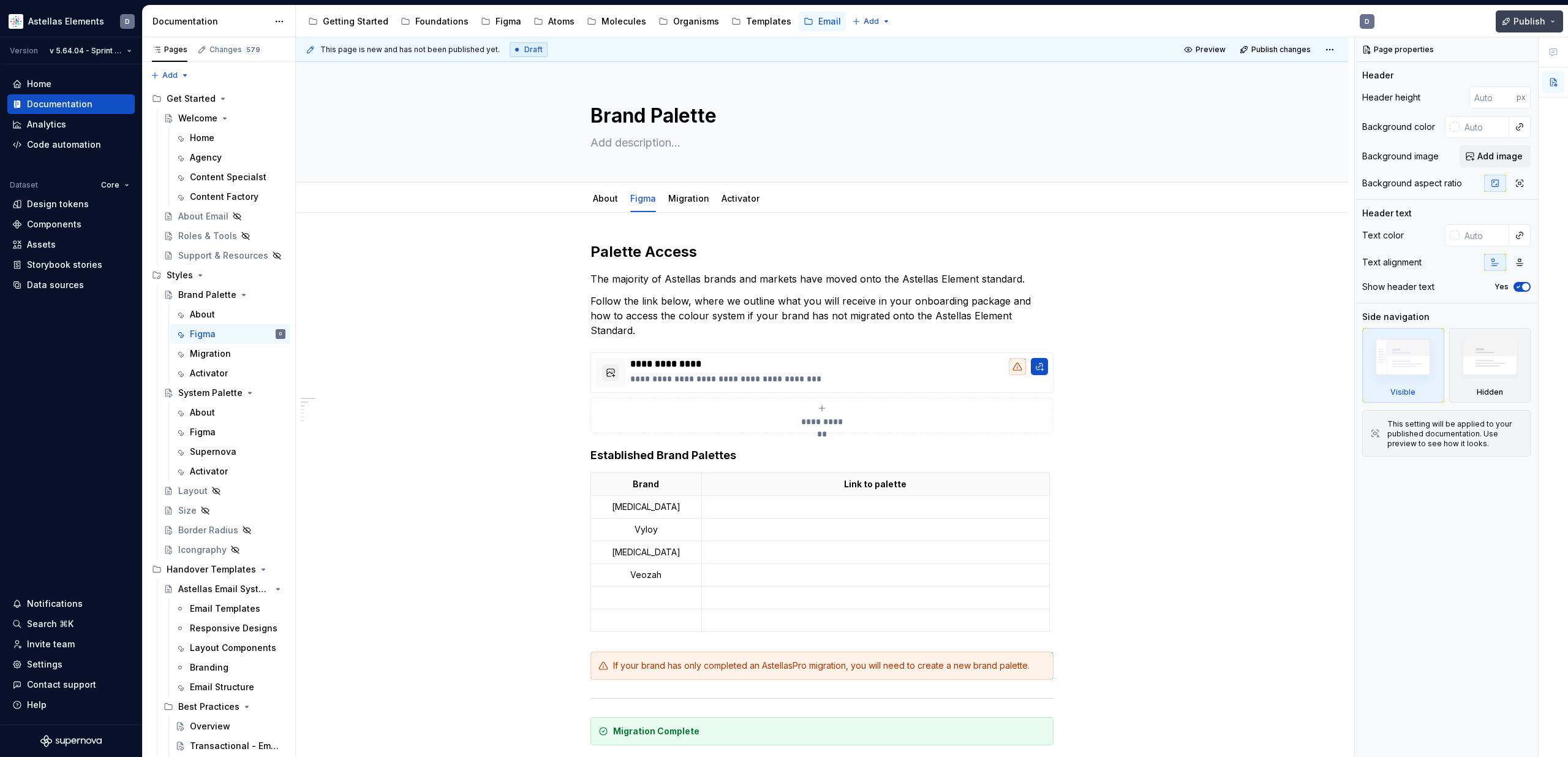
type textarea "*"
click at [1058, 20] on span "Publish" at bounding box center [1529, 21] width 32 height 13
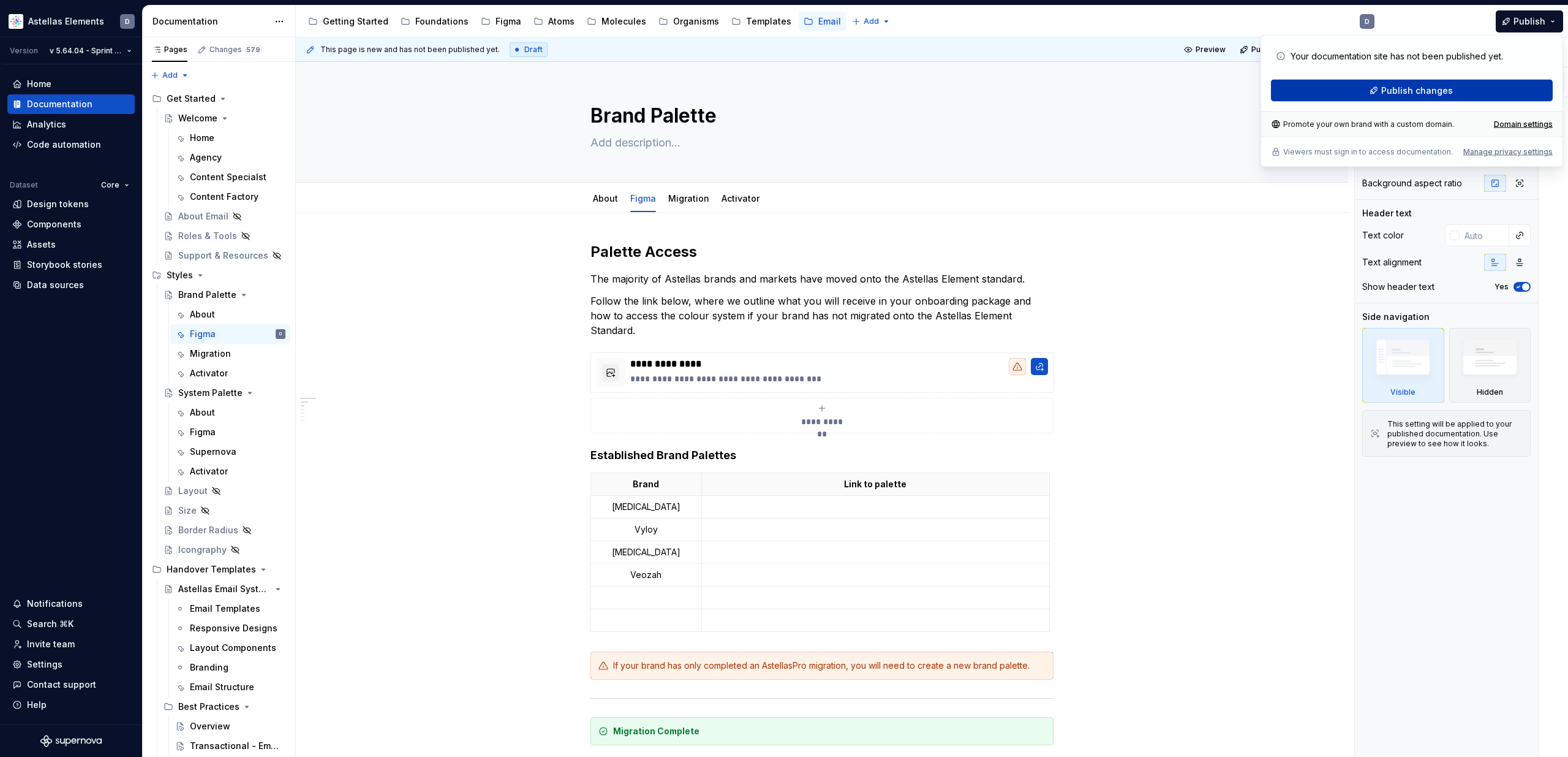
click at [1058, 84] on span "Publish changes" at bounding box center [1417, 90] width 72 height 13
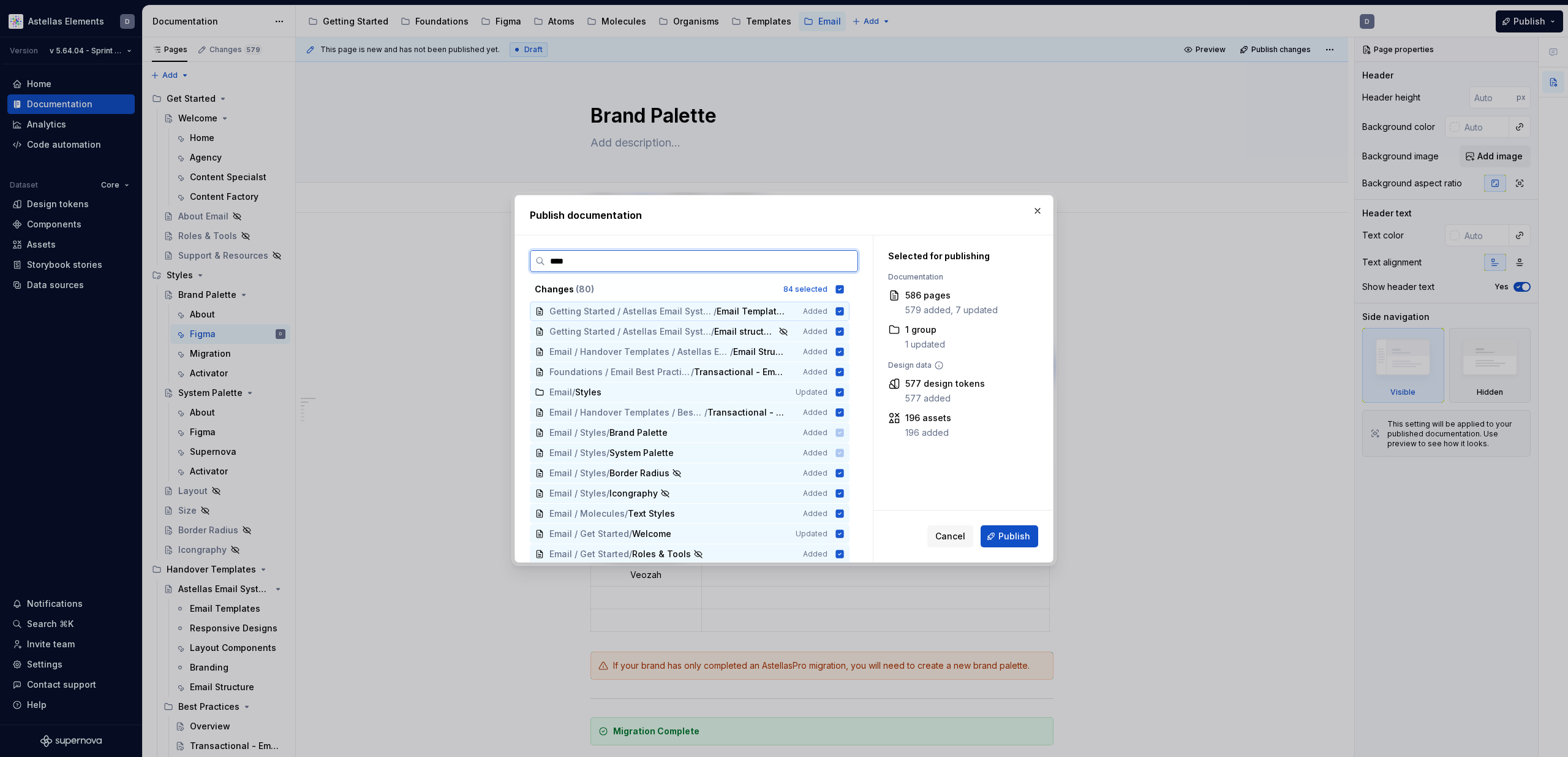
type input "*****"
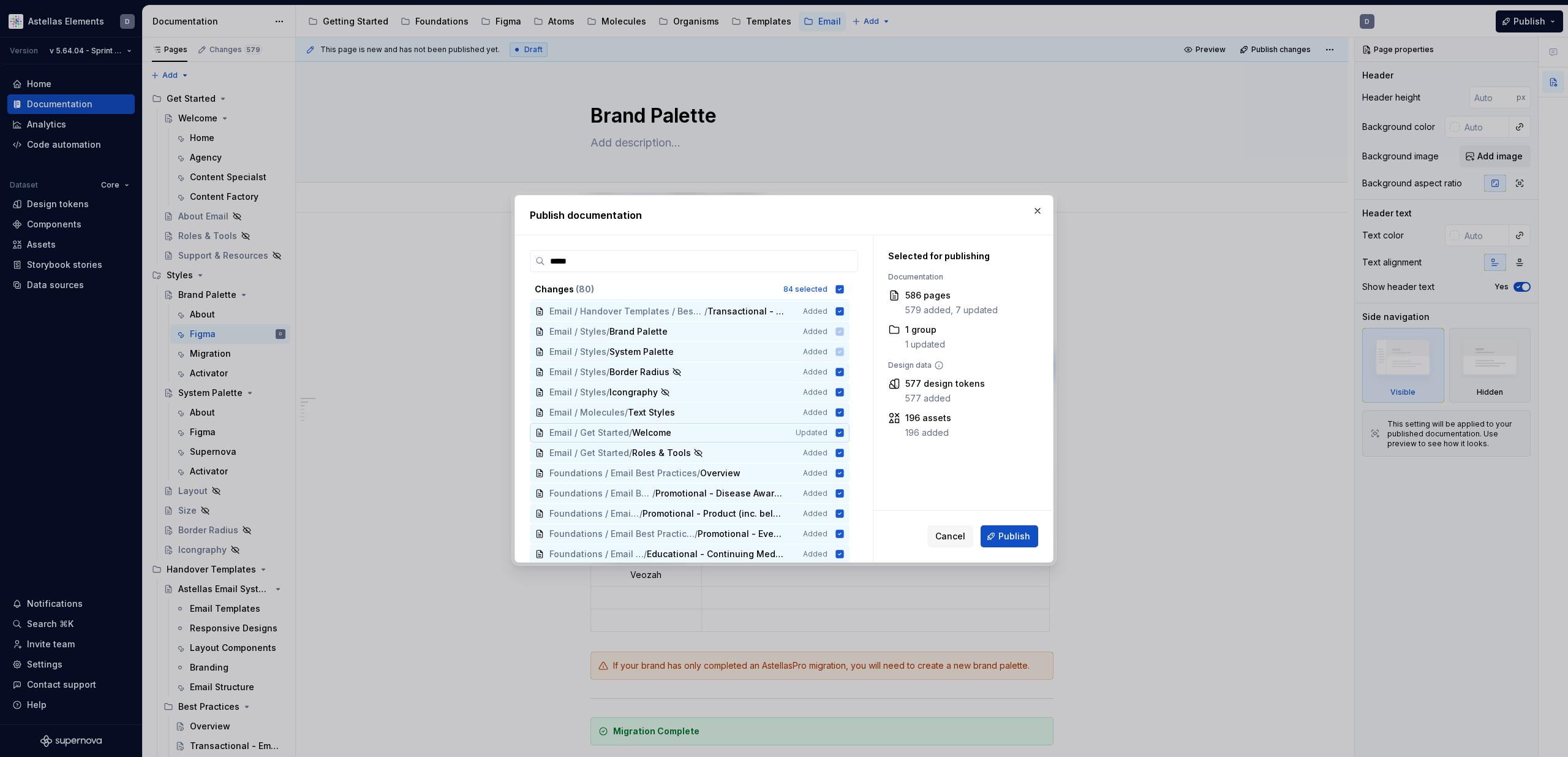
scroll to position [99, 0]
click at [843, 435] on icon at bounding box center [839, 434] width 8 height 8
click at [1033, 208] on button "button" at bounding box center [1037, 210] width 17 height 17
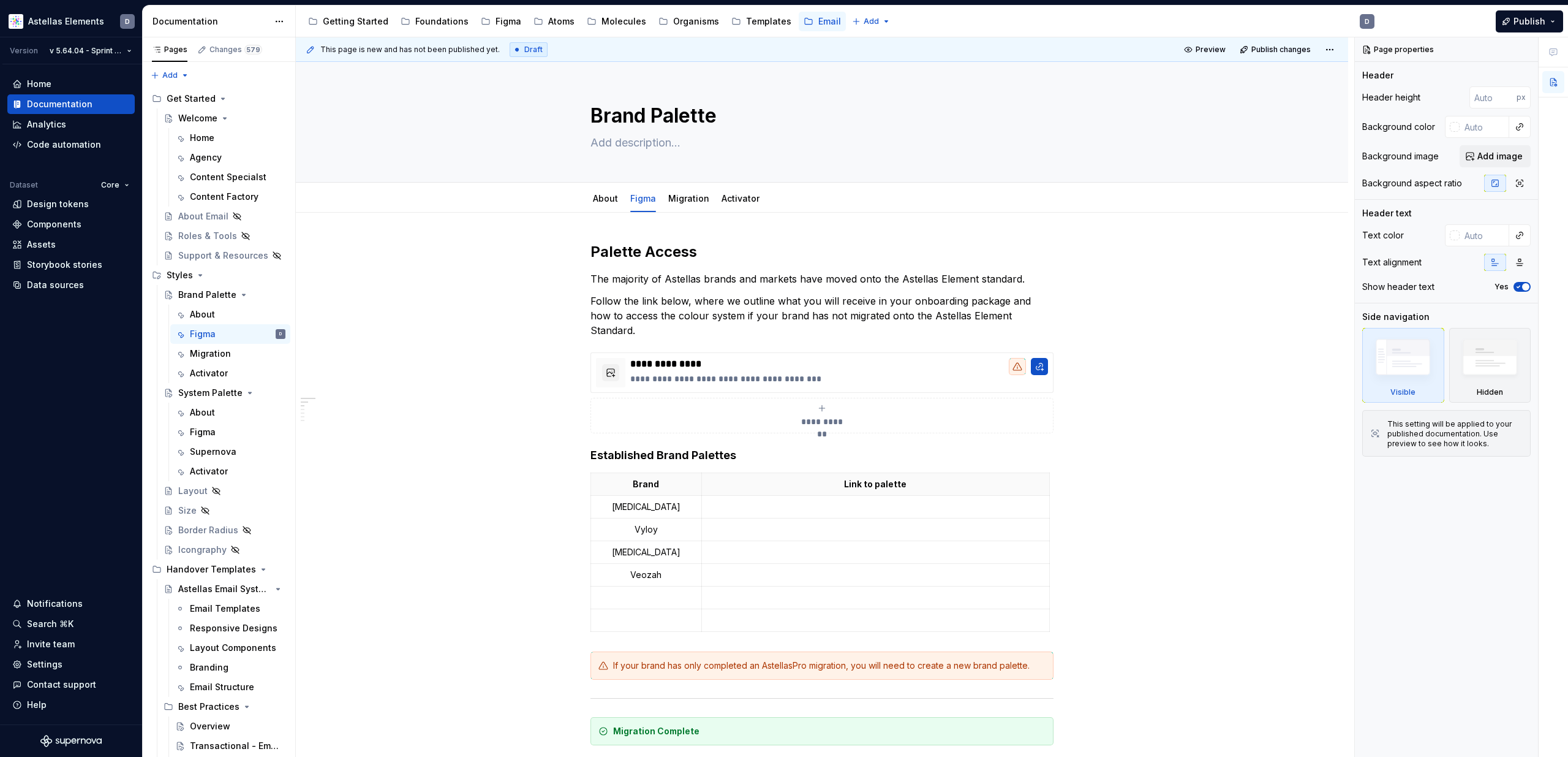
click at [108, 55] on html "Astellas Elements D Version v 5.64.04 - Sprint 61 | October 2025 Home Documenta…" at bounding box center [784, 378] width 1568 height 757
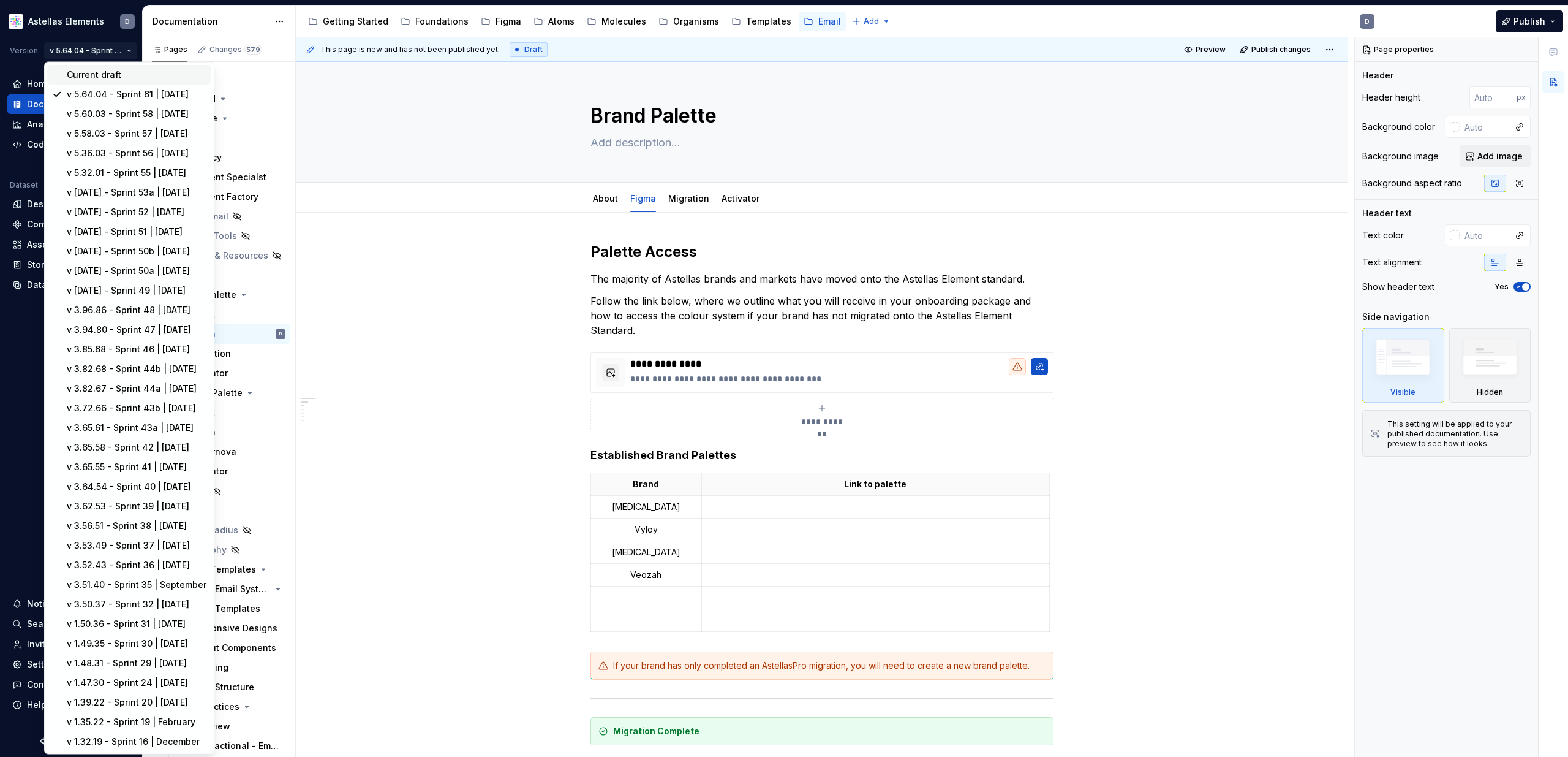
click at [114, 73] on div "Current draft" at bounding box center [136, 75] width 140 height 13
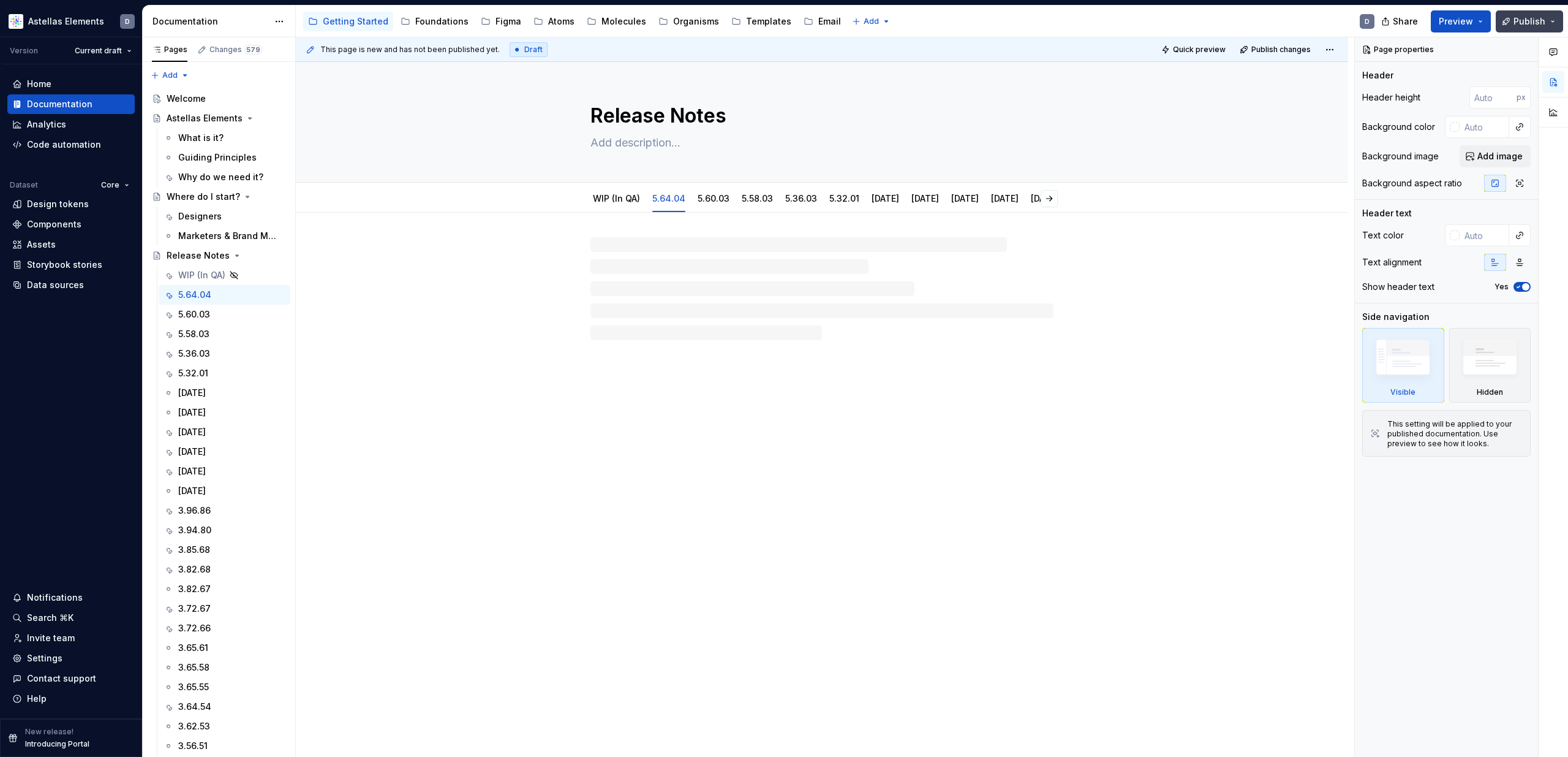
click at [1058, 19] on span "Publish" at bounding box center [1529, 21] width 32 height 13
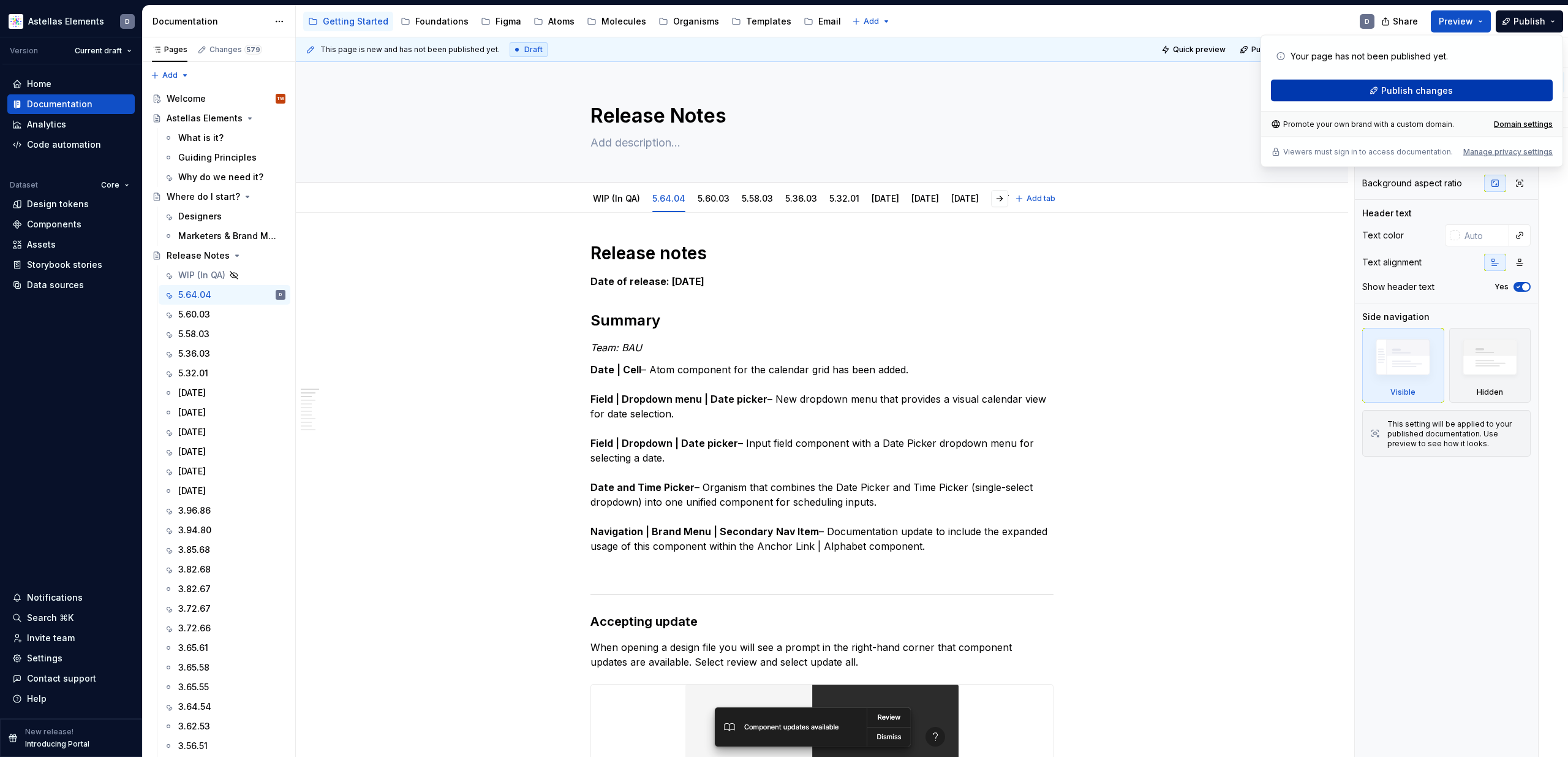
click at [1058, 94] on button "Publish changes" at bounding box center [1411, 91] width 282 height 22
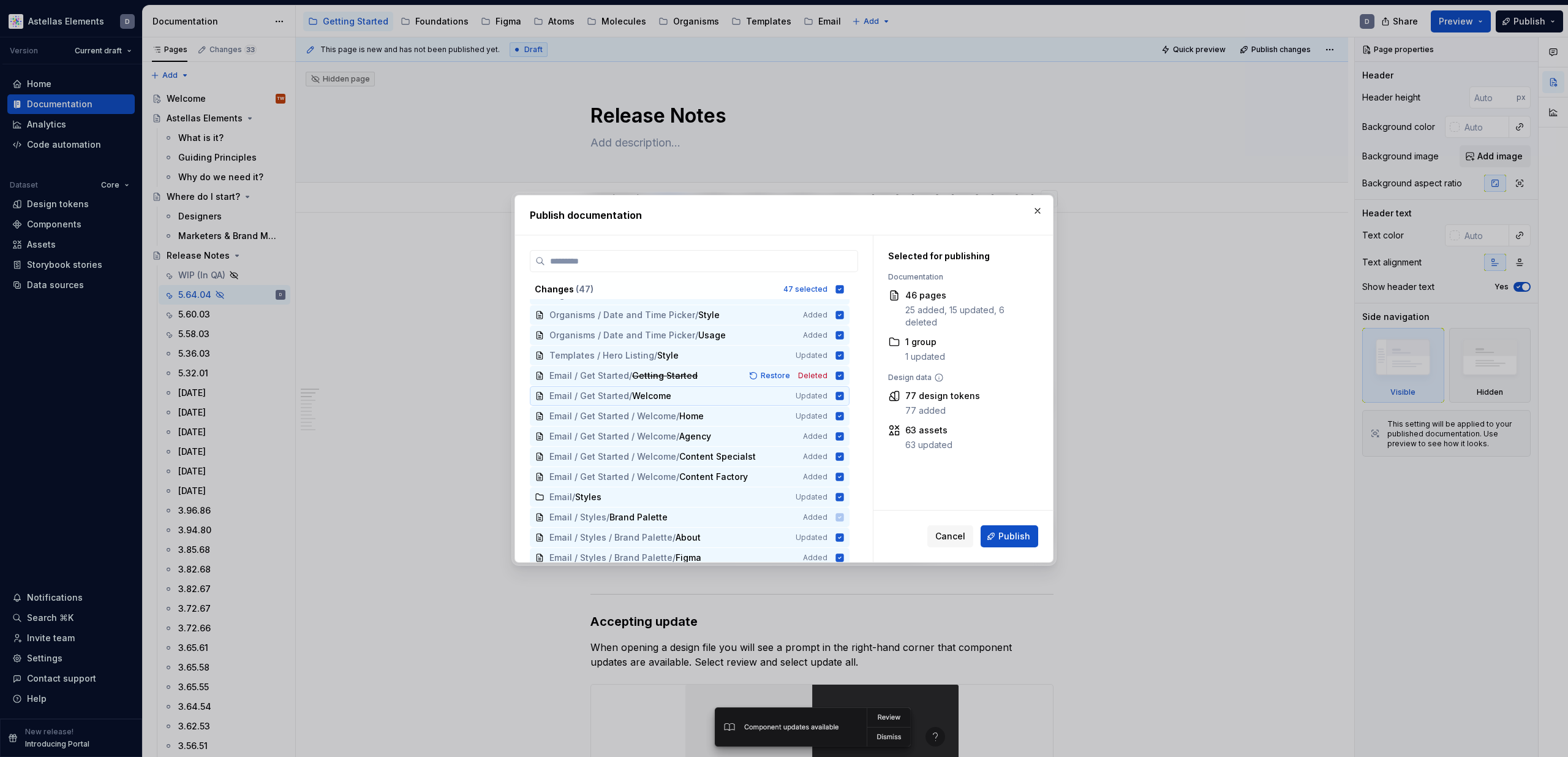
scroll to position [504, 0]
click at [1039, 205] on button "button" at bounding box center [1037, 210] width 17 height 17
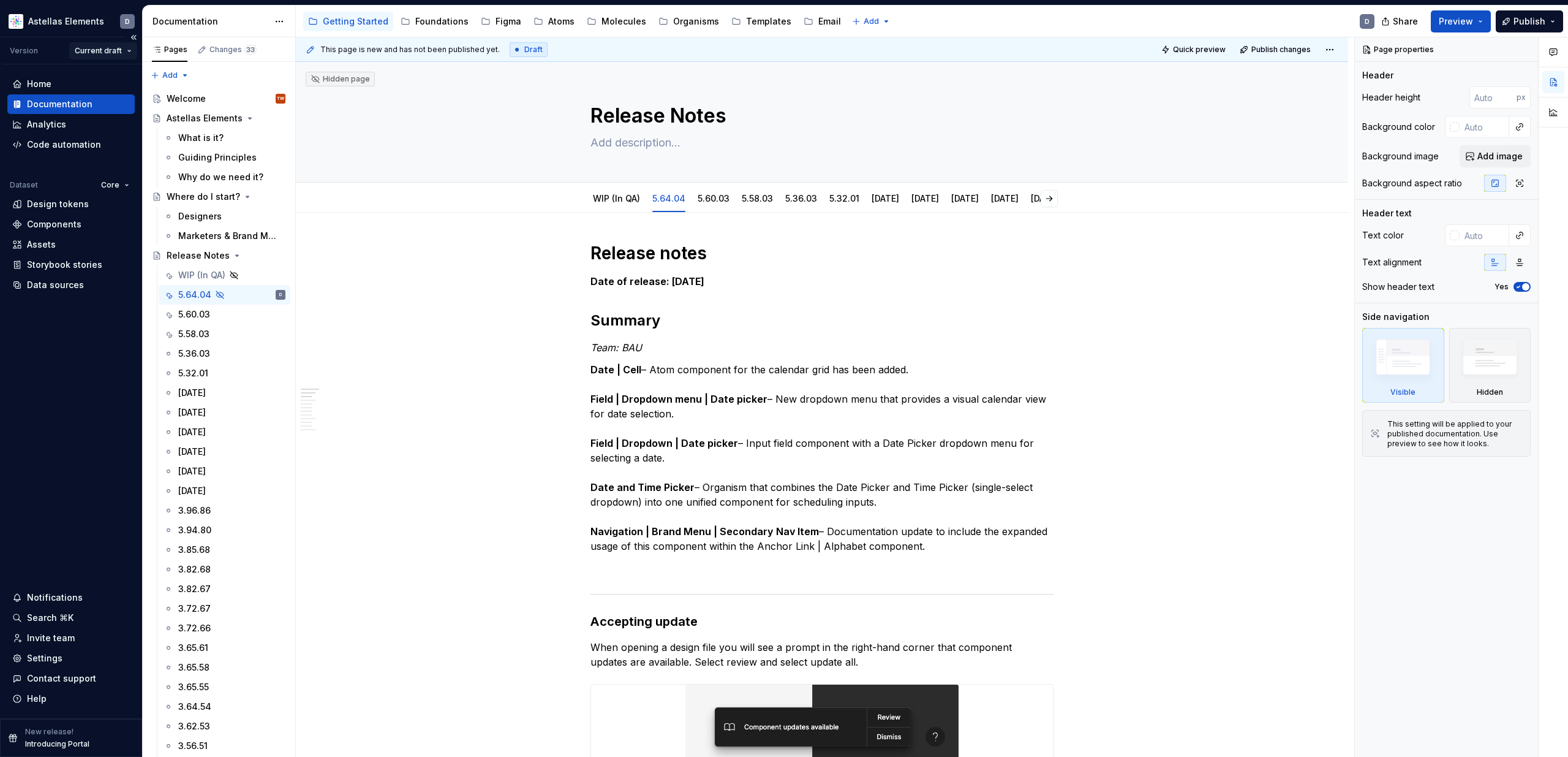
click at [118, 47] on html "Astellas Elements D Version Current draft Home Documentation Analytics Code aut…" at bounding box center [784, 378] width 1568 height 757
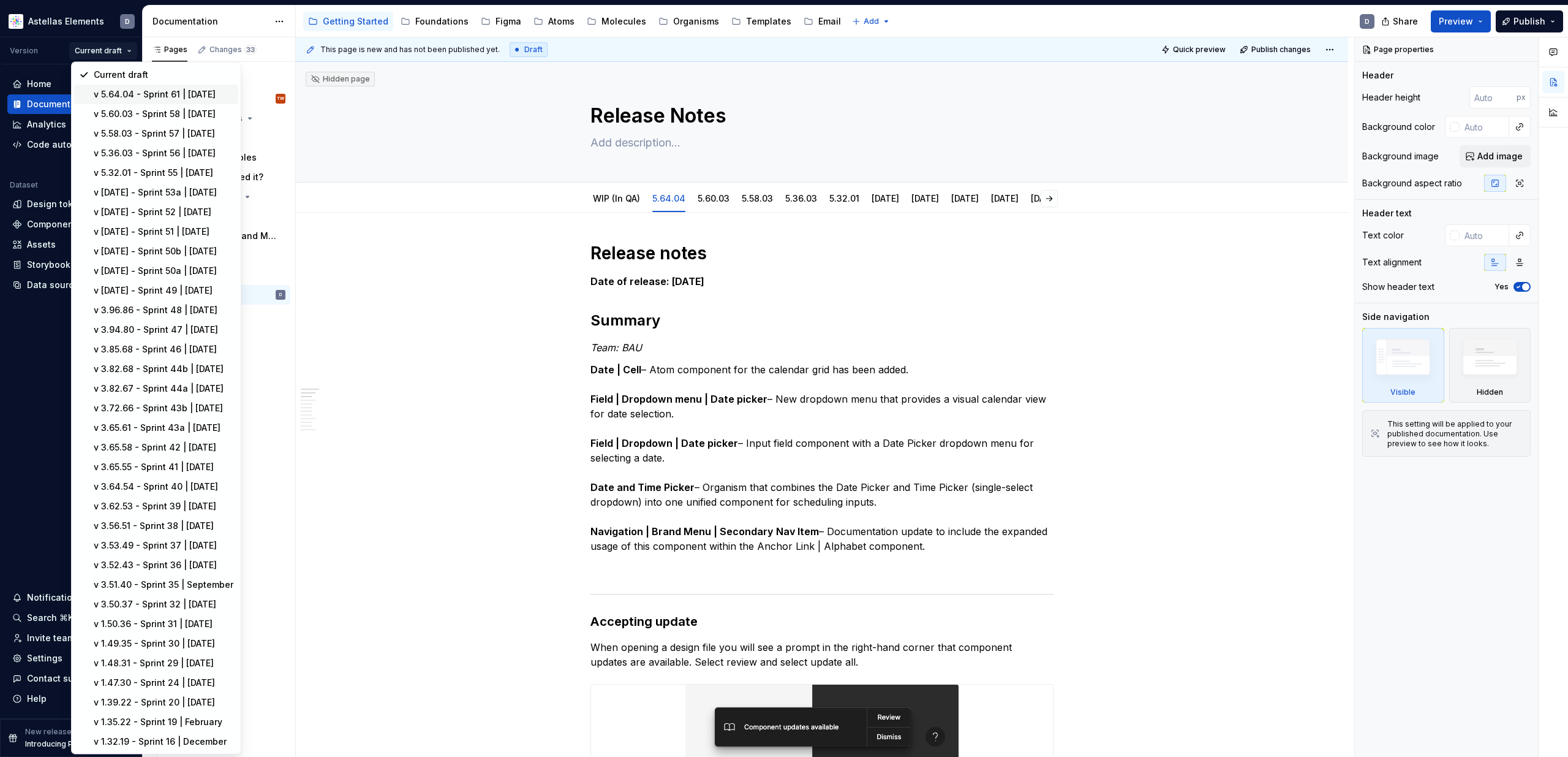
click at [197, 93] on div "v 5.64.04 - Sprint 61 | October 2025" at bounding box center [163, 94] width 140 height 13
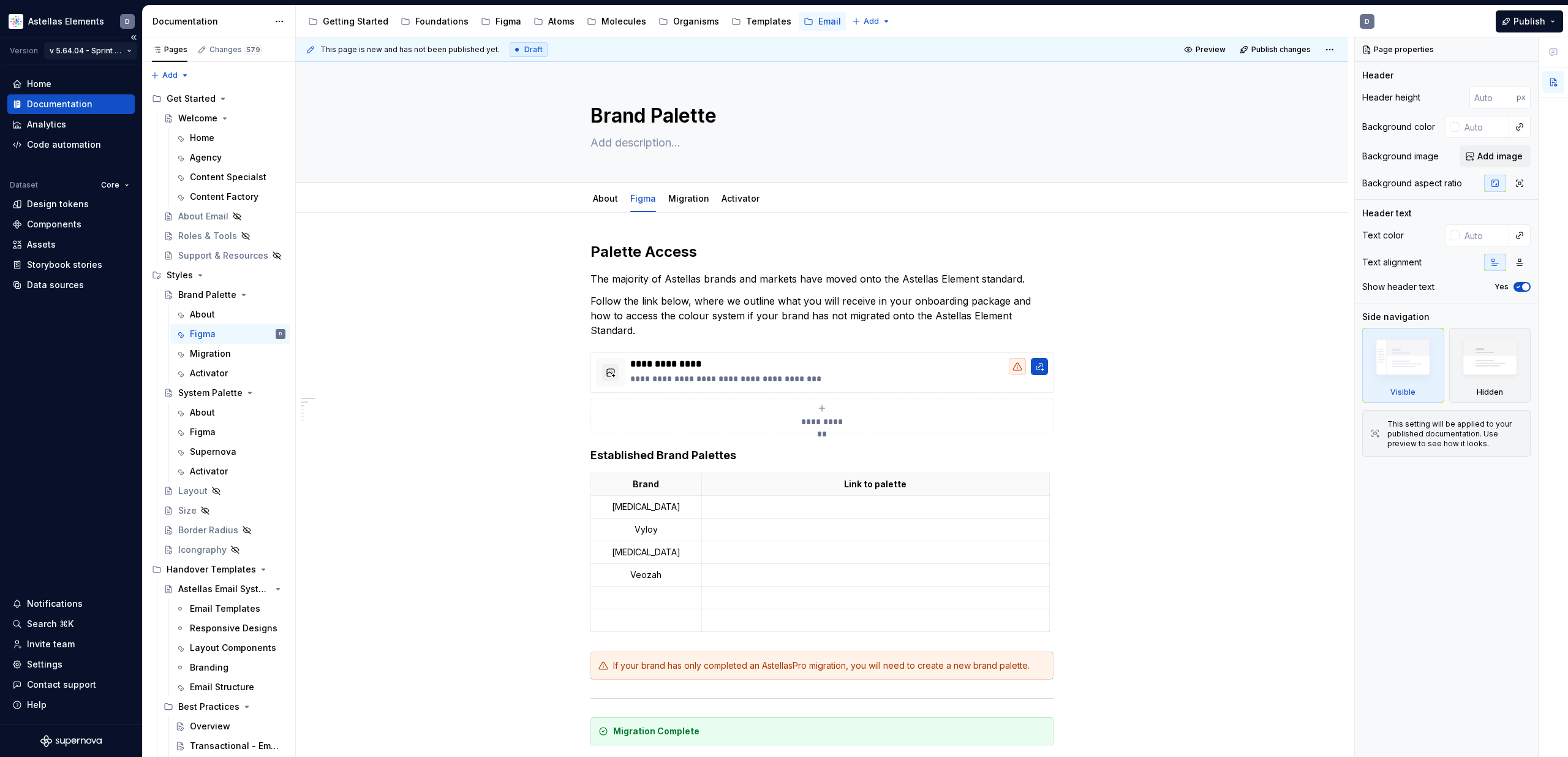
click at [130, 51] on html "Astellas Elements D Version v 5.64.04 - Sprint 61 | October 2025 Home Documenta…" at bounding box center [784, 378] width 1568 height 757
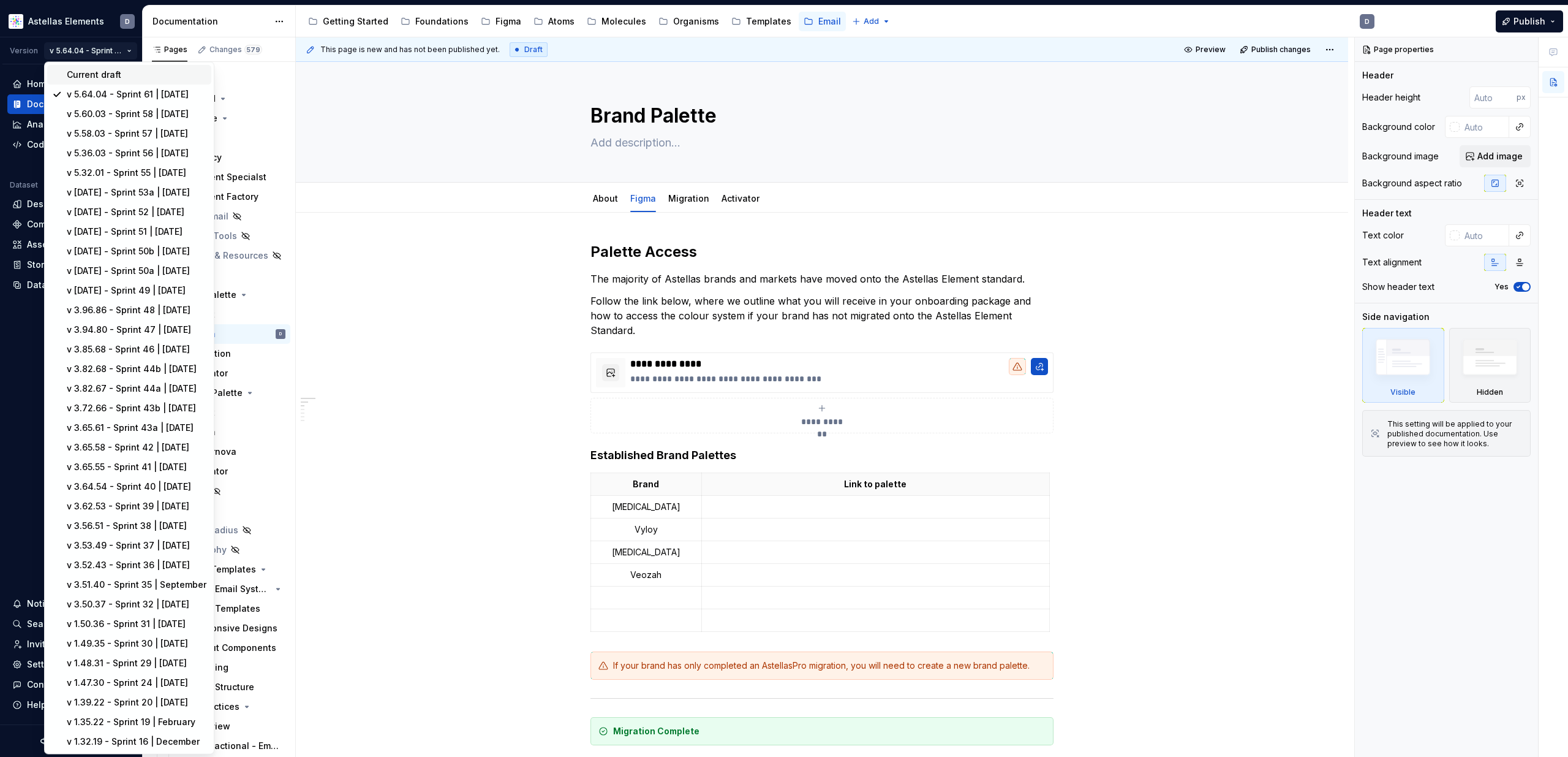
click at [124, 70] on div "Current draft" at bounding box center [136, 75] width 140 height 13
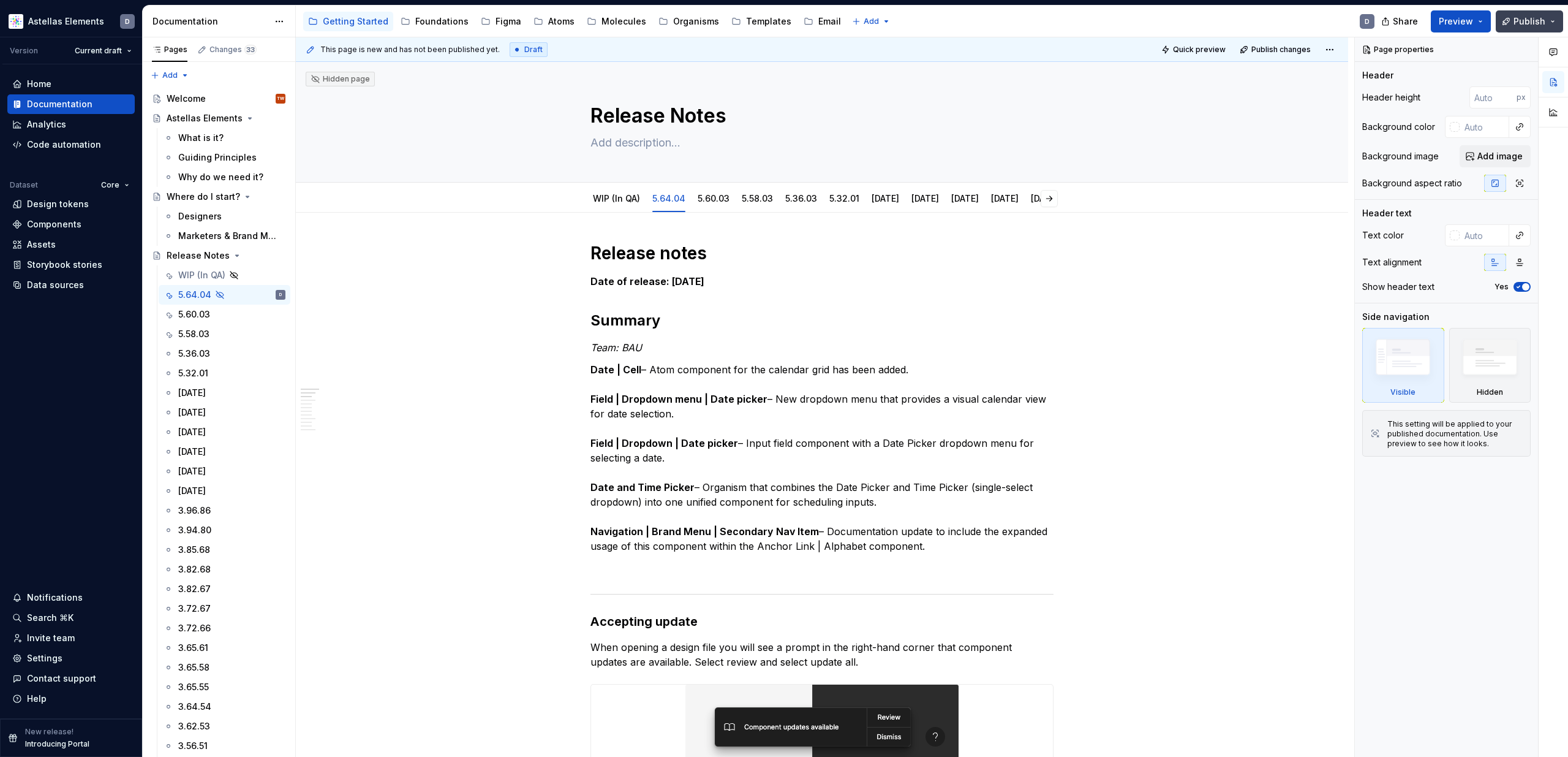
click at [1058, 19] on button "Publish" at bounding box center [1529, 21] width 67 height 22
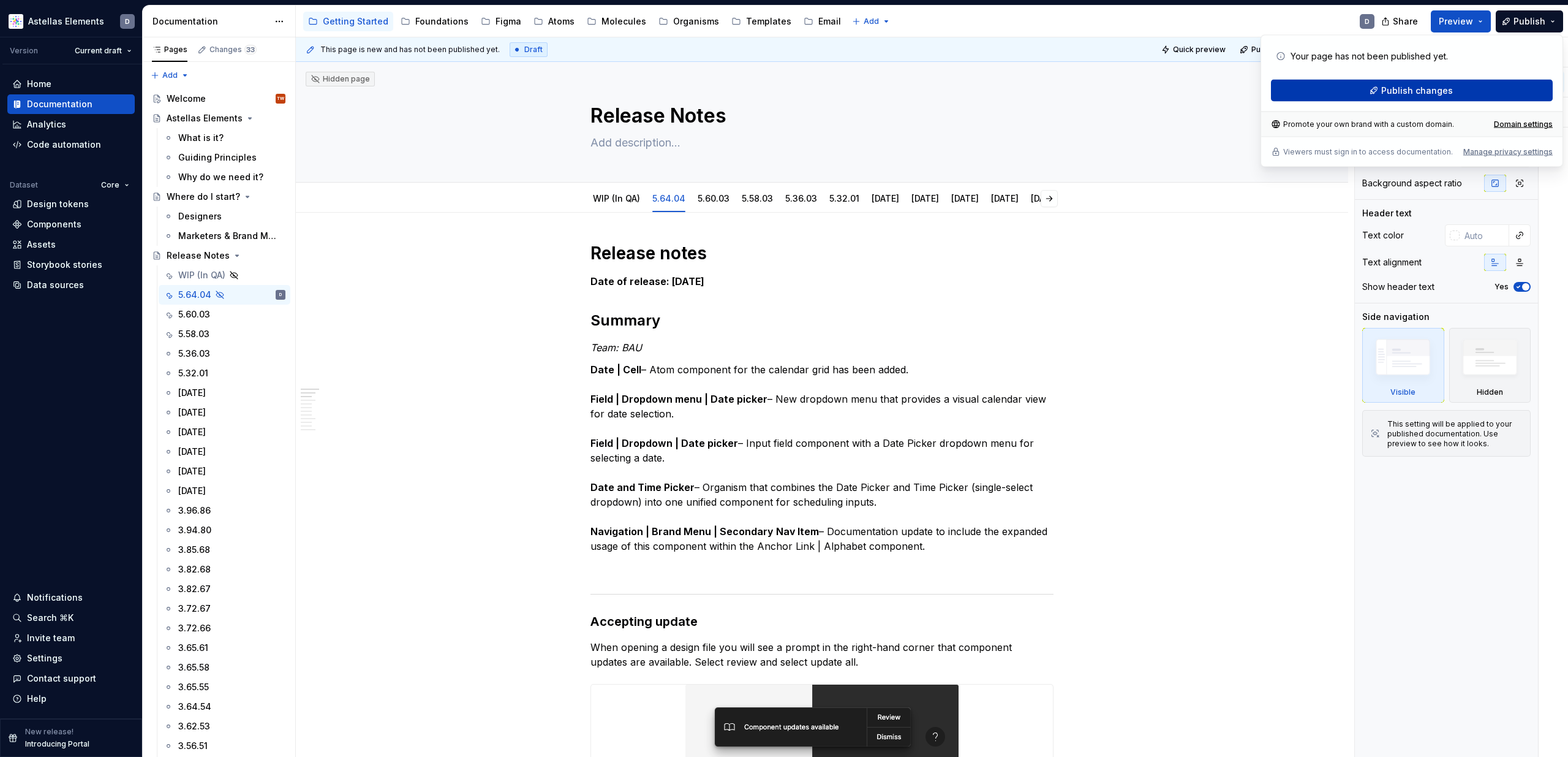
click at [1058, 83] on button "Publish changes" at bounding box center [1411, 91] width 282 height 22
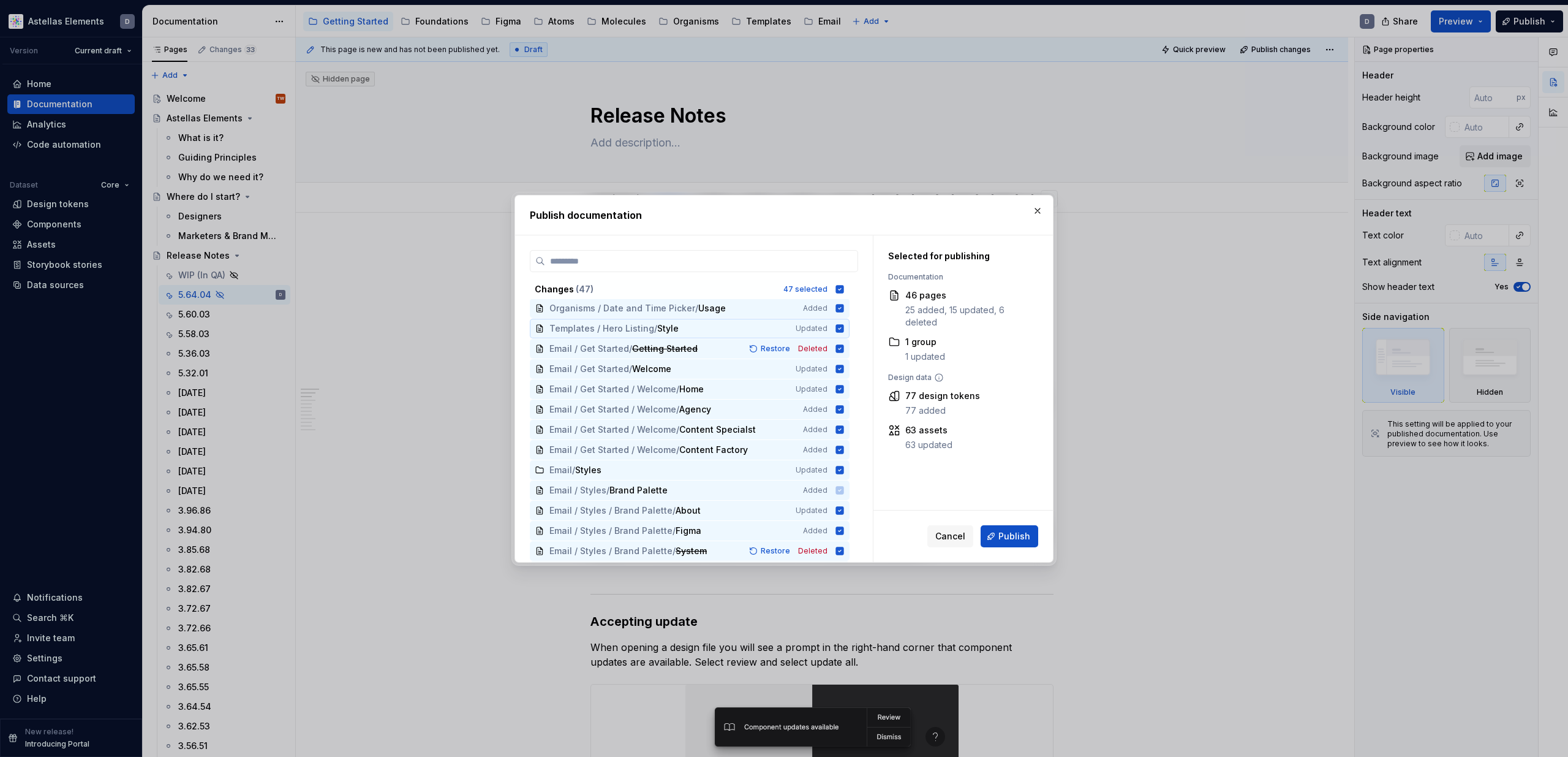
scroll to position [526, 0]
click at [843, 351] on icon at bounding box center [839, 351] width 8 height 8
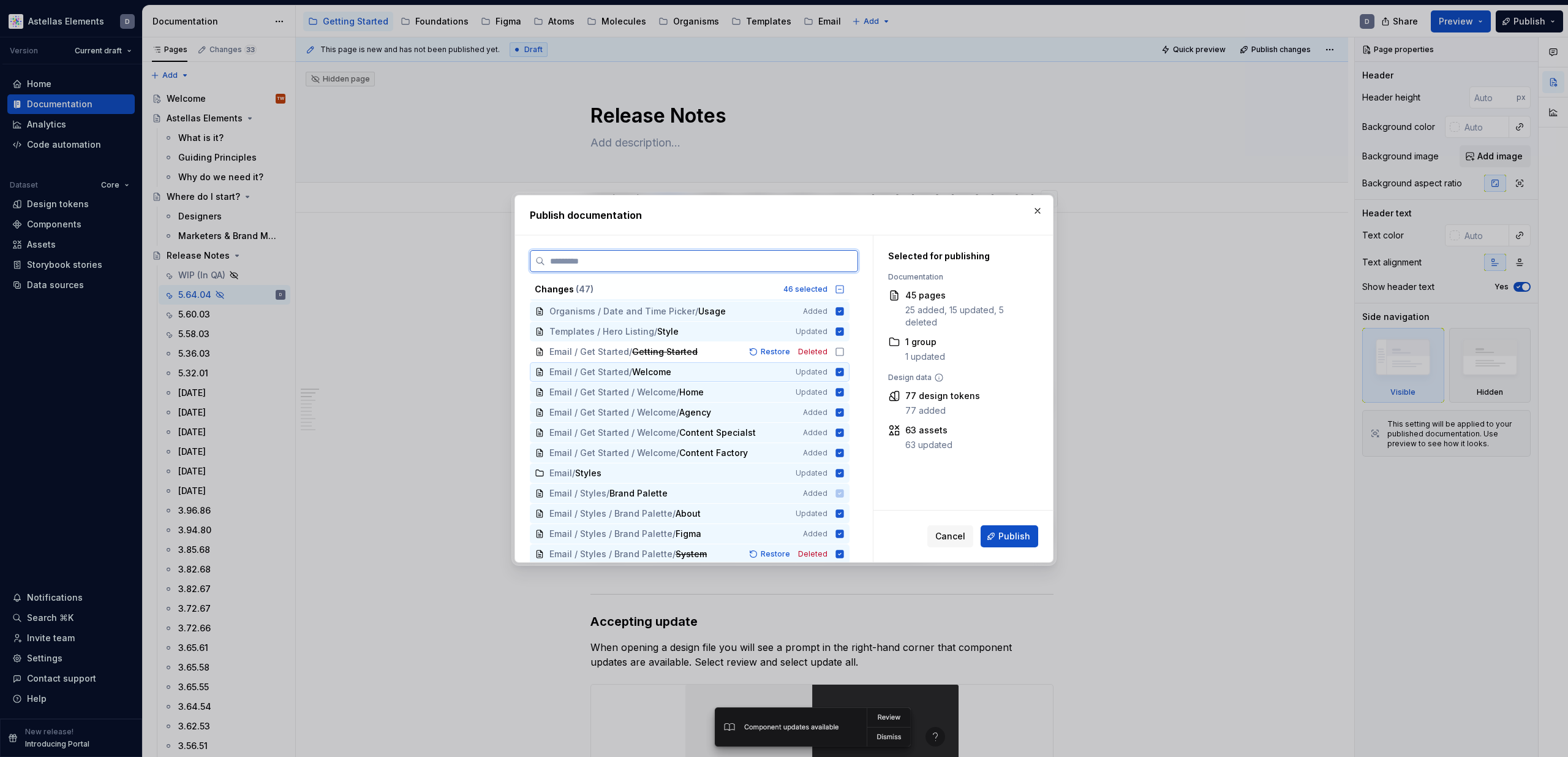
drag, startPoint x: 844, startPoint y: 370, endPoint x: 842, endPoint y: 381, distance: 11.2
click at [844, 370] on icon at bounding box center [839, 371] width 8 height 8
click at [845, 397] on div "Email / Get Started / Welcome / Home Updated" at bounding box center [689, 392] width 320 height 20
click at [843, 412] on icon at bounding box center [839, 412] width 8 height 8
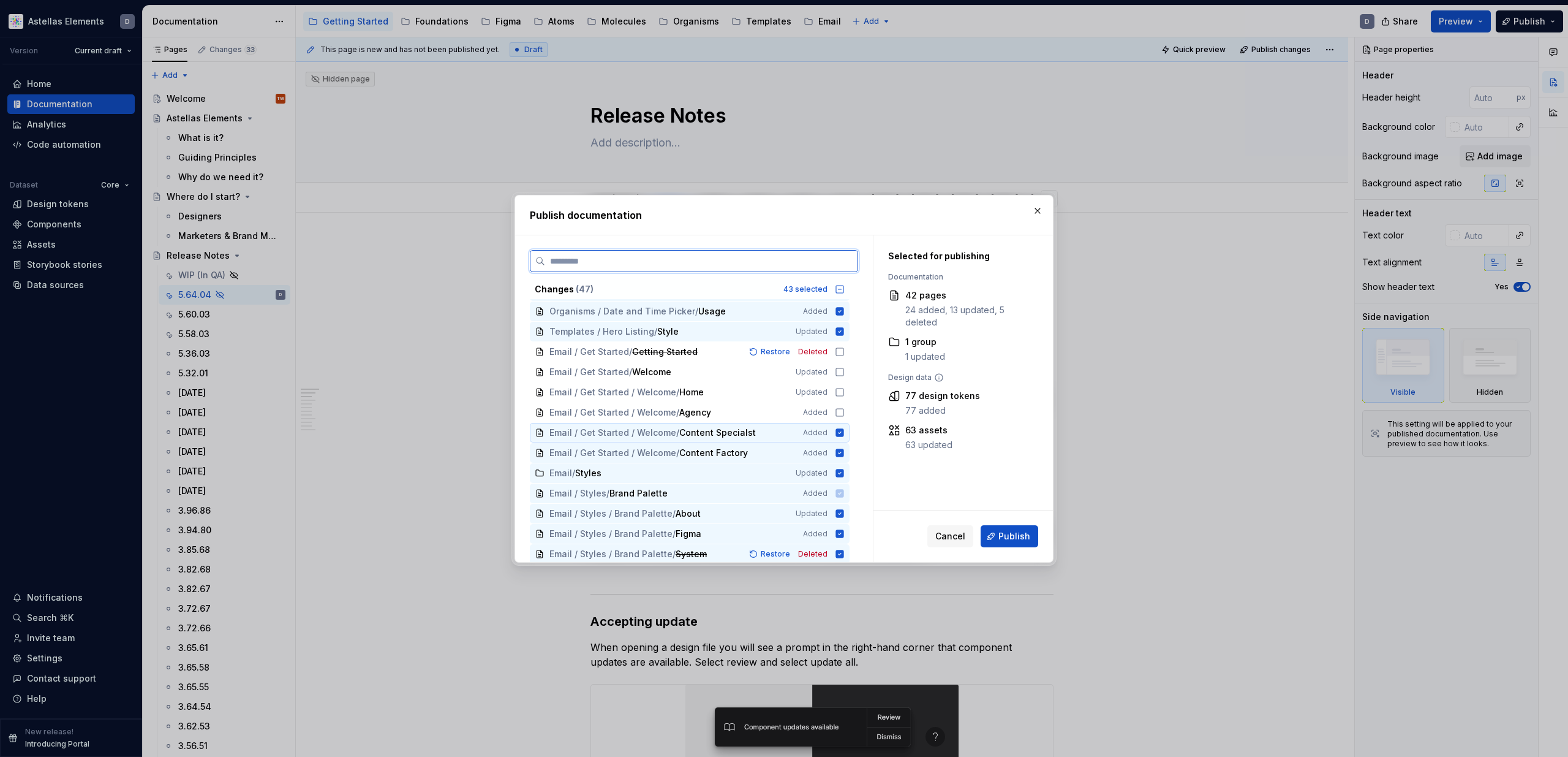
click at [844, 431] on icon at bounding box center [839, 432] width 8 height 8
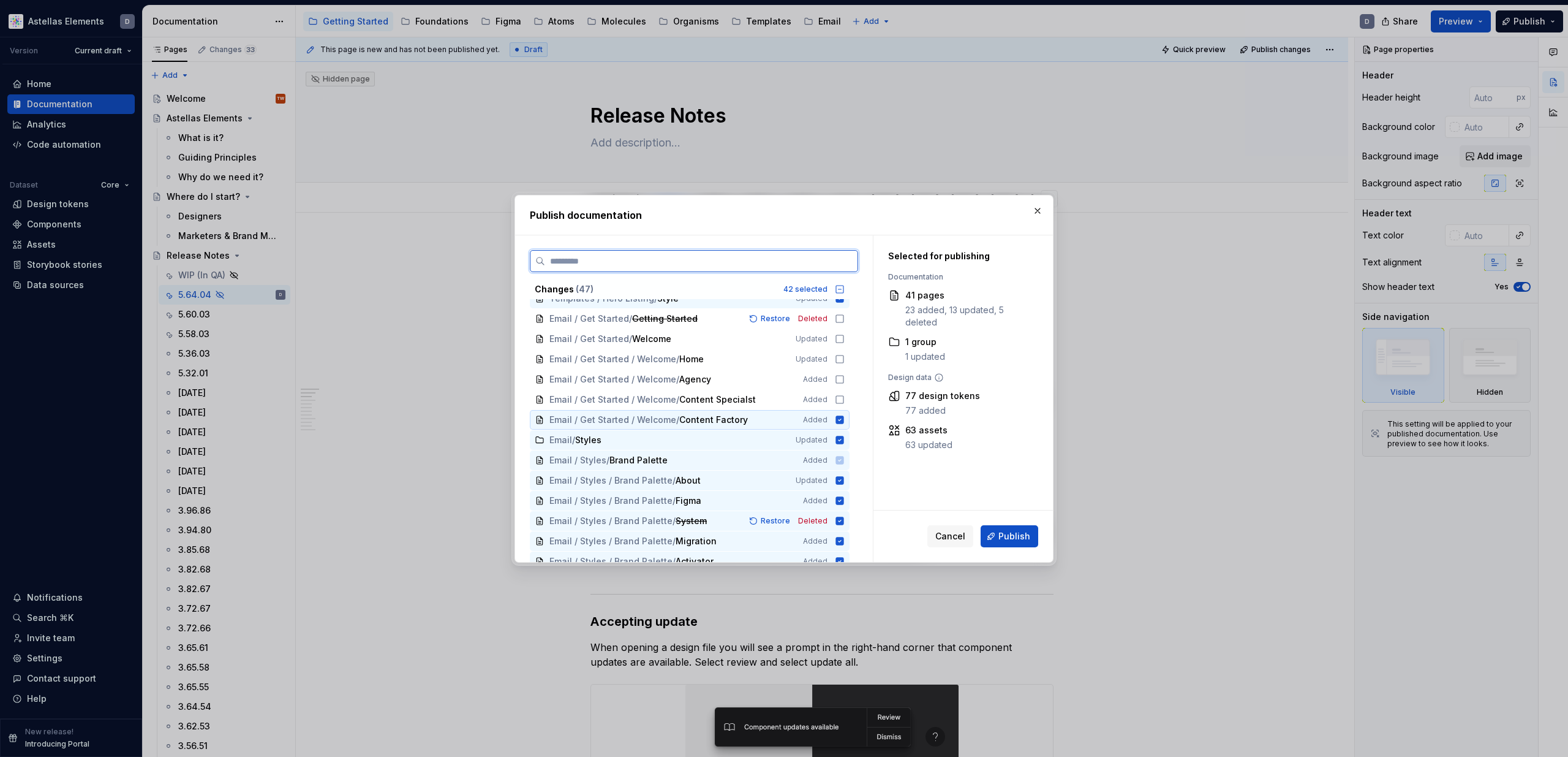
click at [845, 419] on icon at bounding box center [839, 420] width 10 height 10
click at [844, 434] on icon at bounding box center [839, 437] width 8 height 8
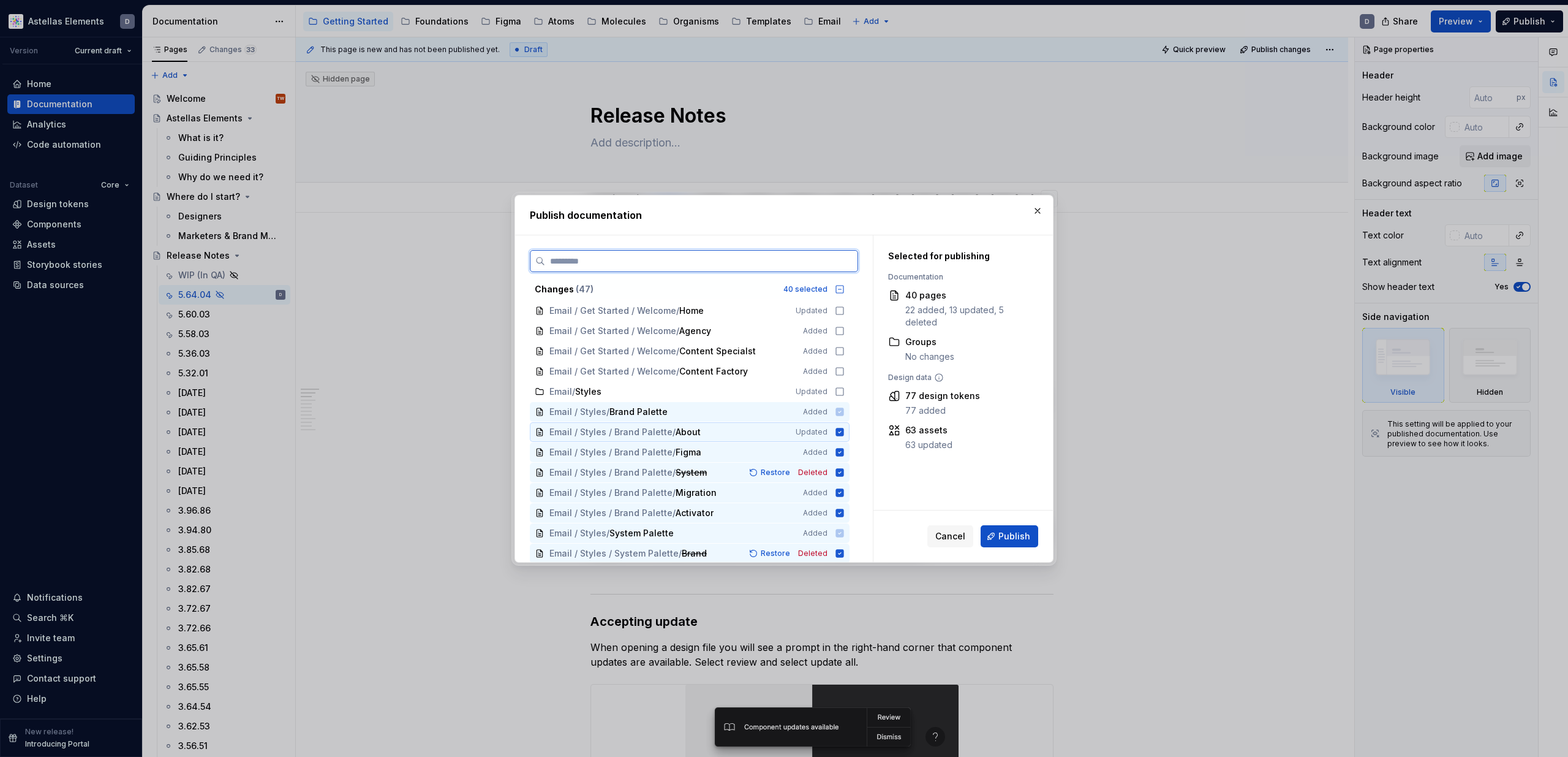
click at [844, 434] on icon at bounding box center [839, 431] width 8 height 8
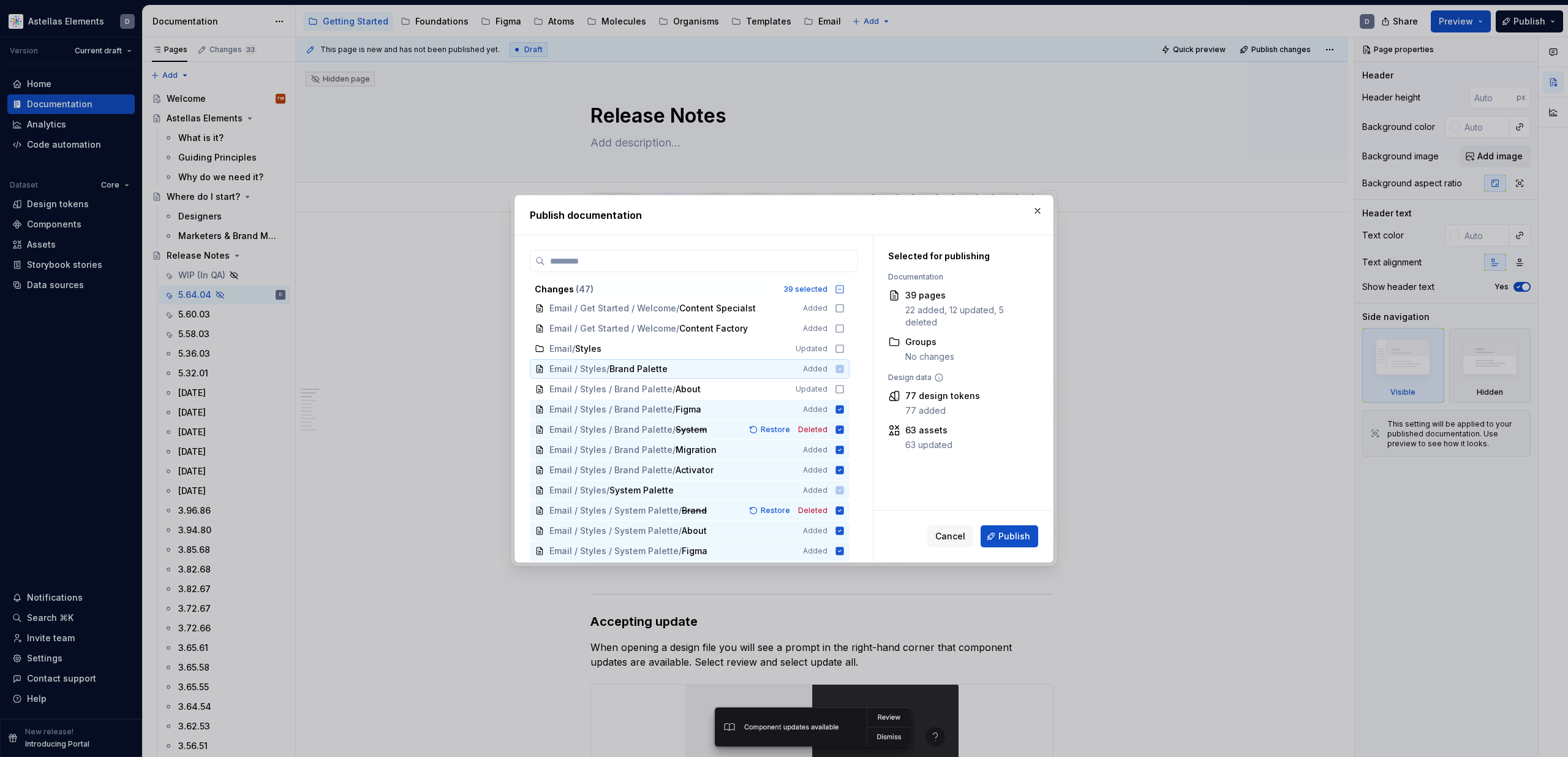
click at [844, 366] on icon at bounding box center [839, 369] width 8 height 8
click at [1034, 216] on button "button" at bounding box center [1037, 210] width 17 height 17
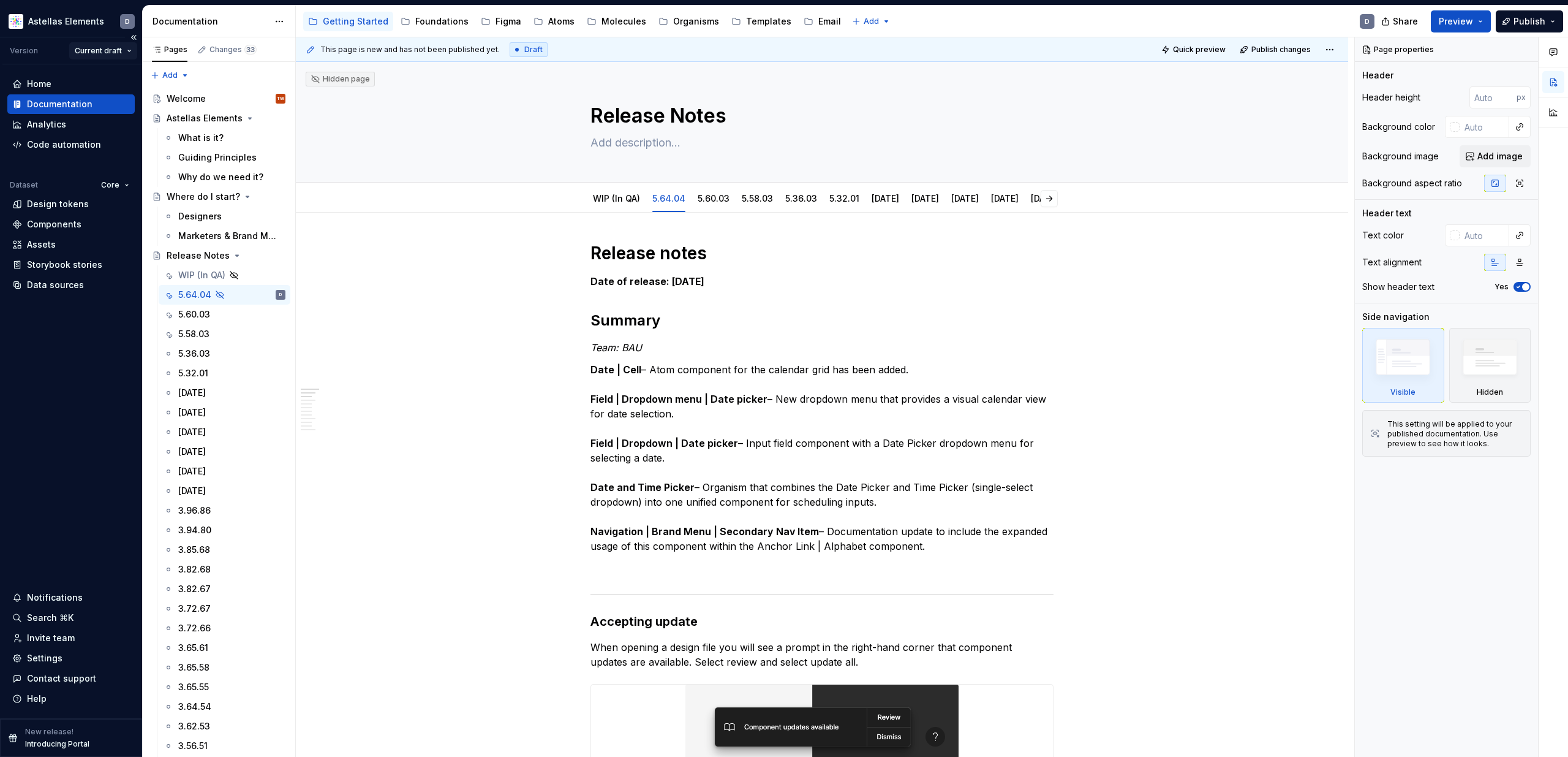
click at [92, 49] on html "Astellas Elements D Version Current draft Home Documentation Analytics Code aut…" at bounding box center [784, 378] width 1568 height 757
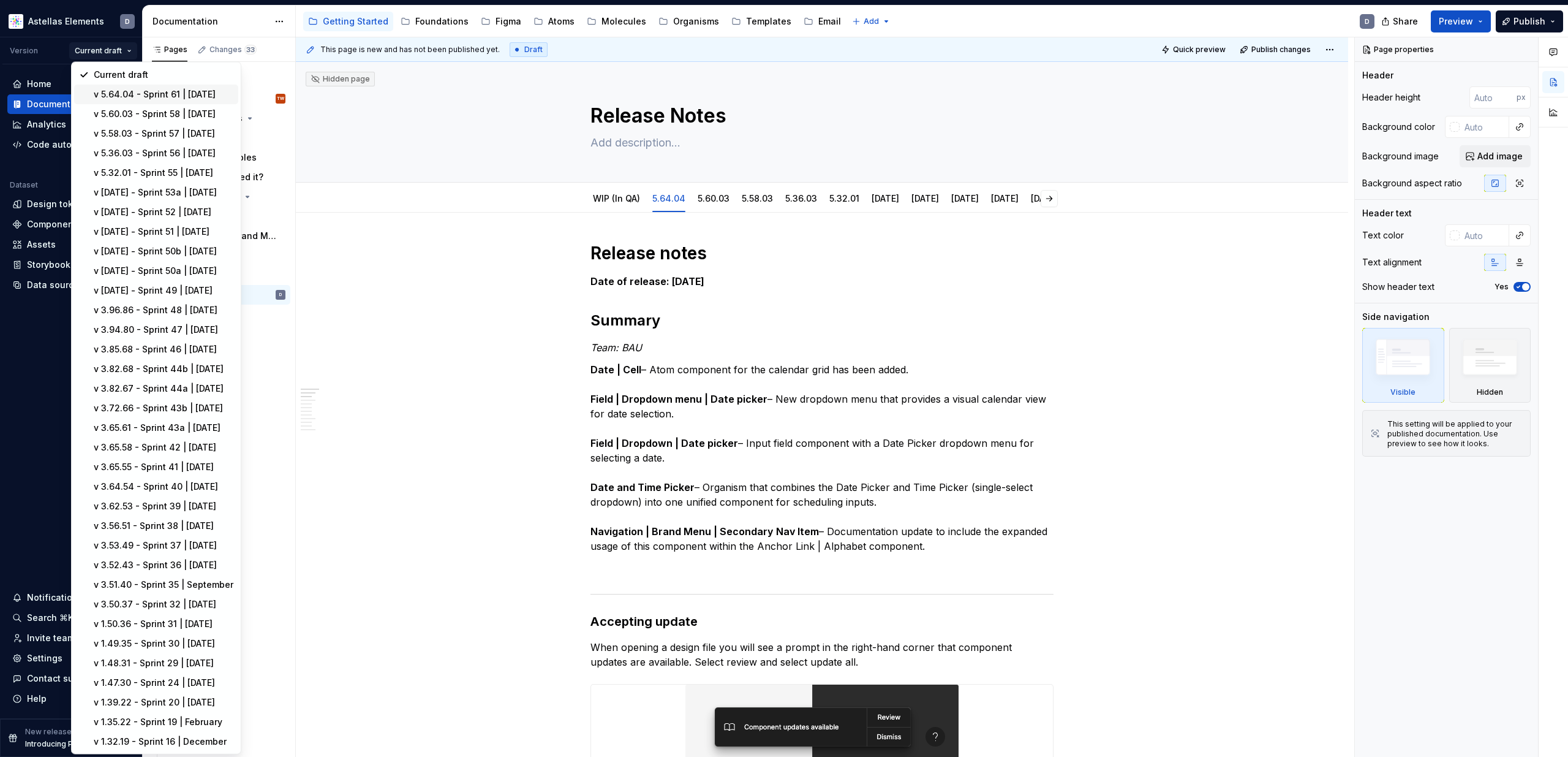
click at [120, 92] on div "v 5.64.04 - Sprint 61 | October 2025" at bounding box center [163, 94] width 140 height 13
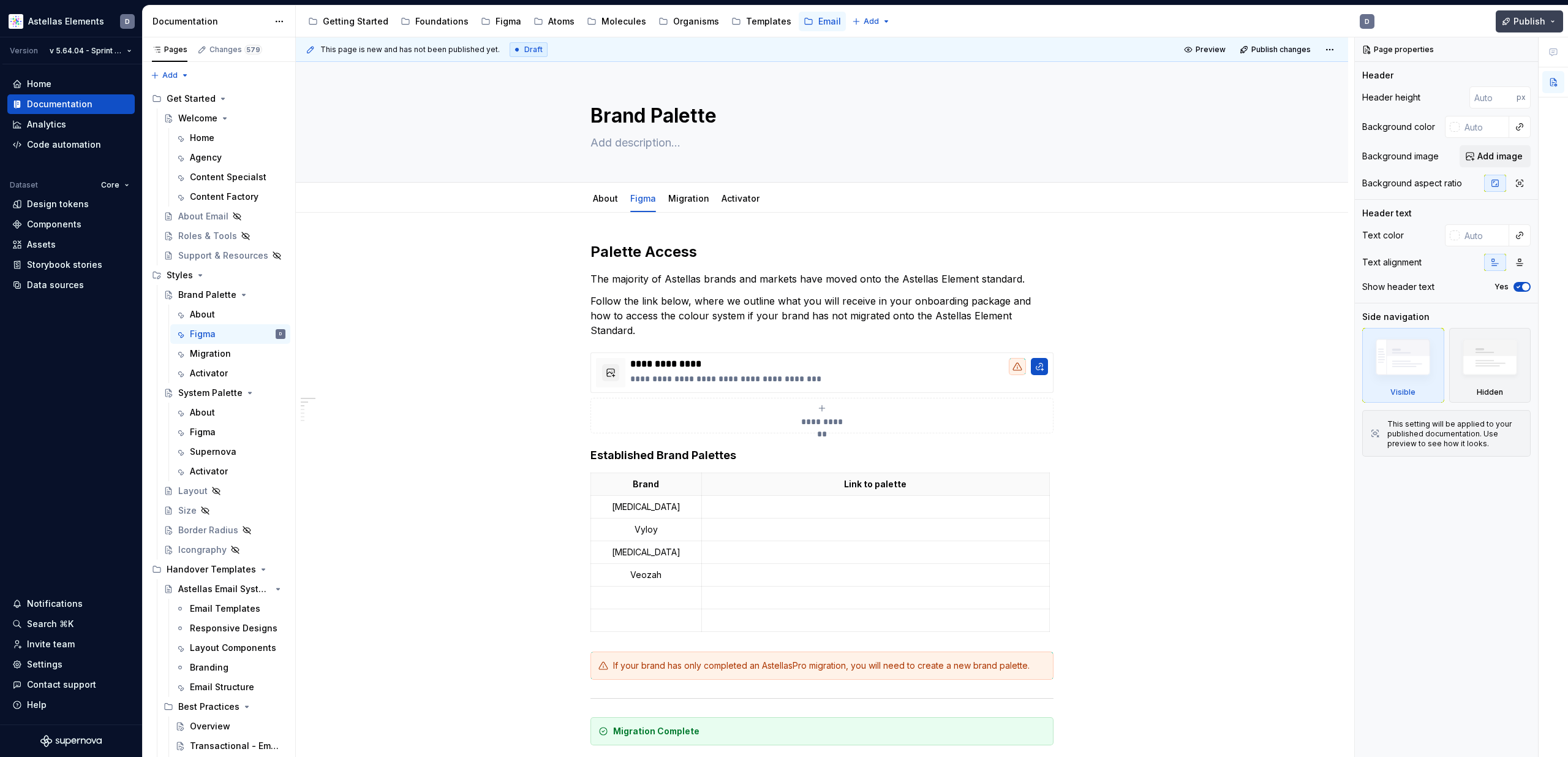
click at [1058, 25] on span "Publish" at bounding box center [1529, 21] width 32 height 13
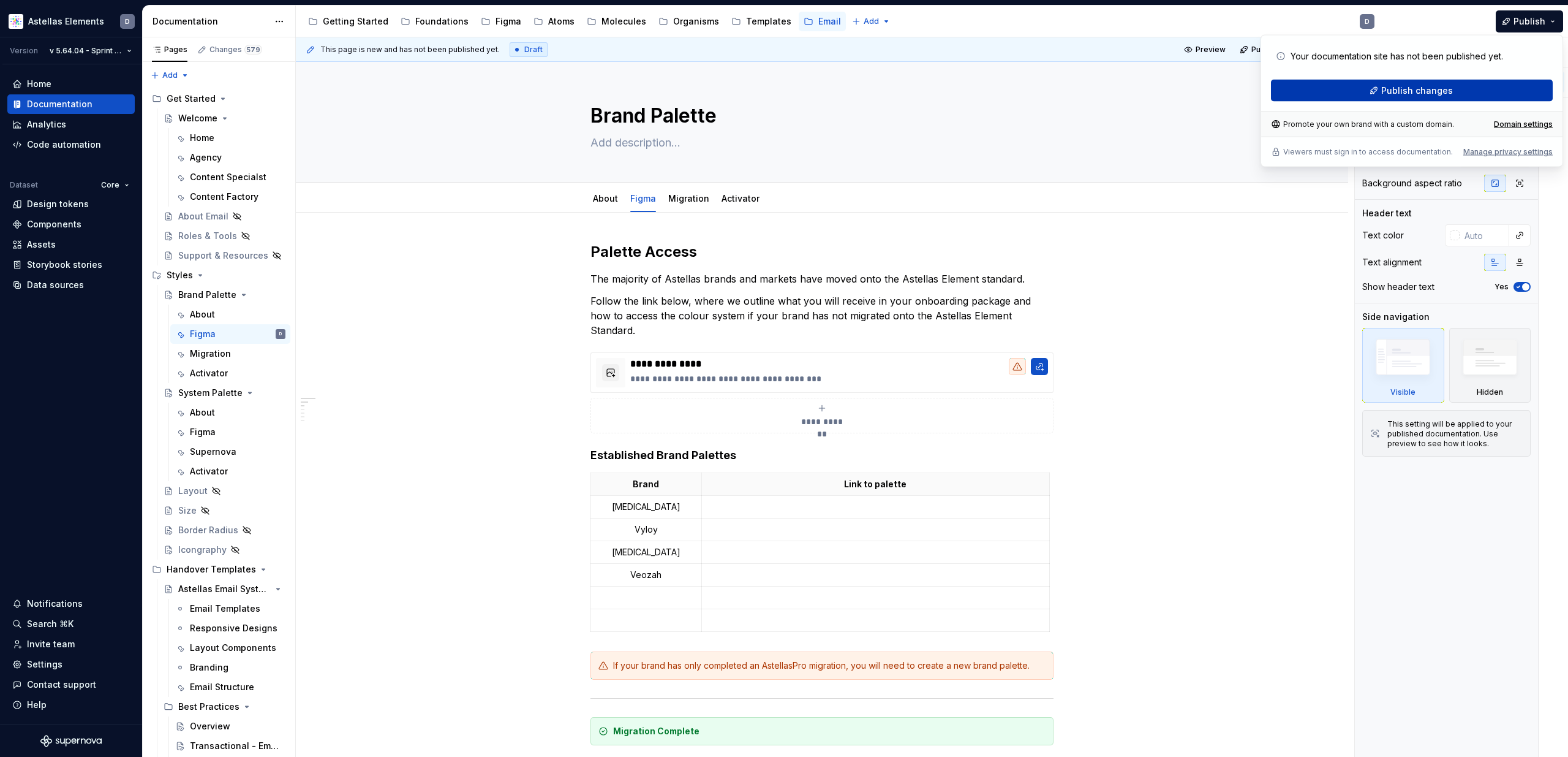
click at [1058, 90] on span "Publish changes" at bounding box center [1417, 90] width 72 height 13
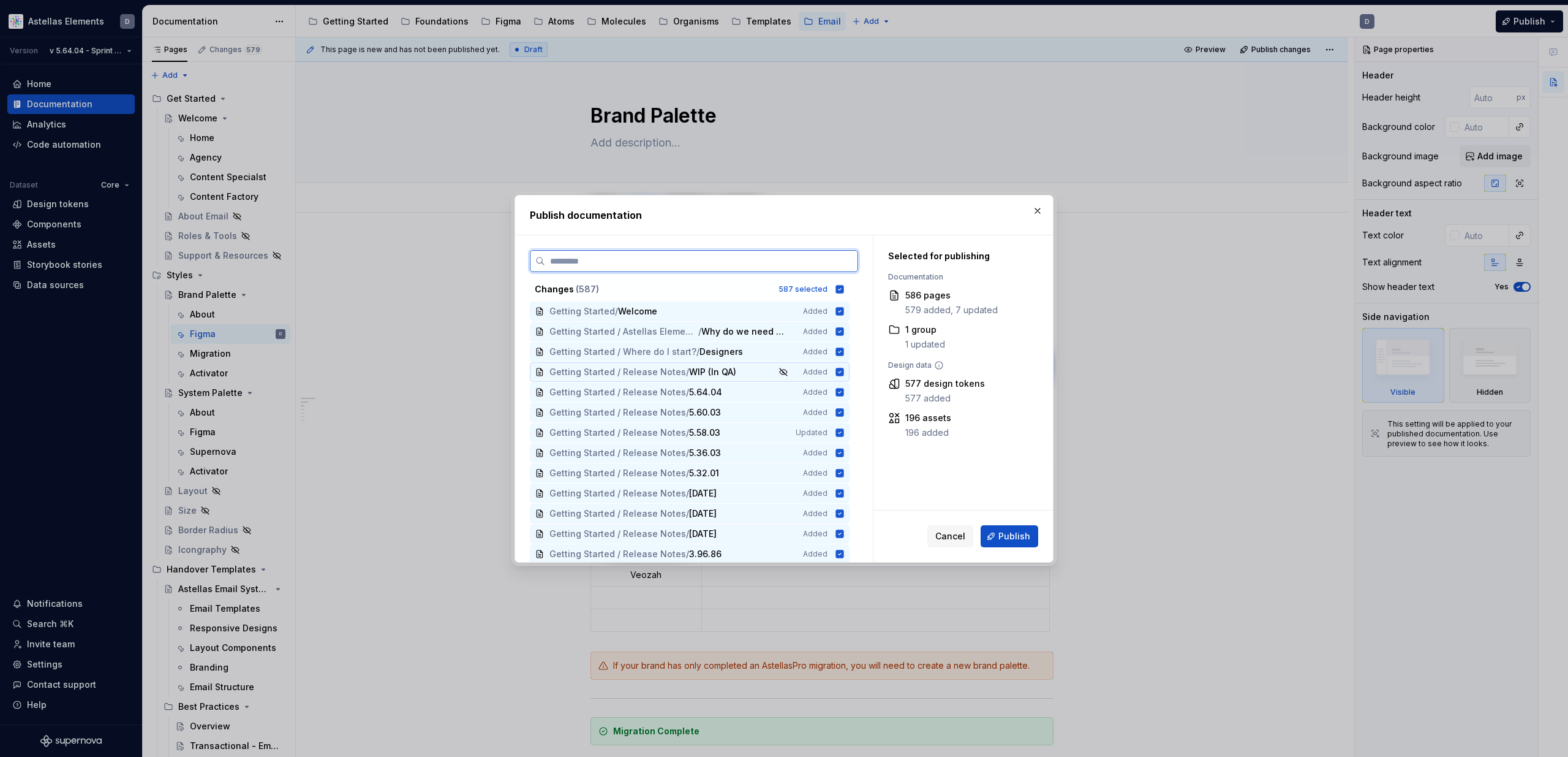
click at [844, 369] on icon at bounding box center [839, 371] width 8 height 8
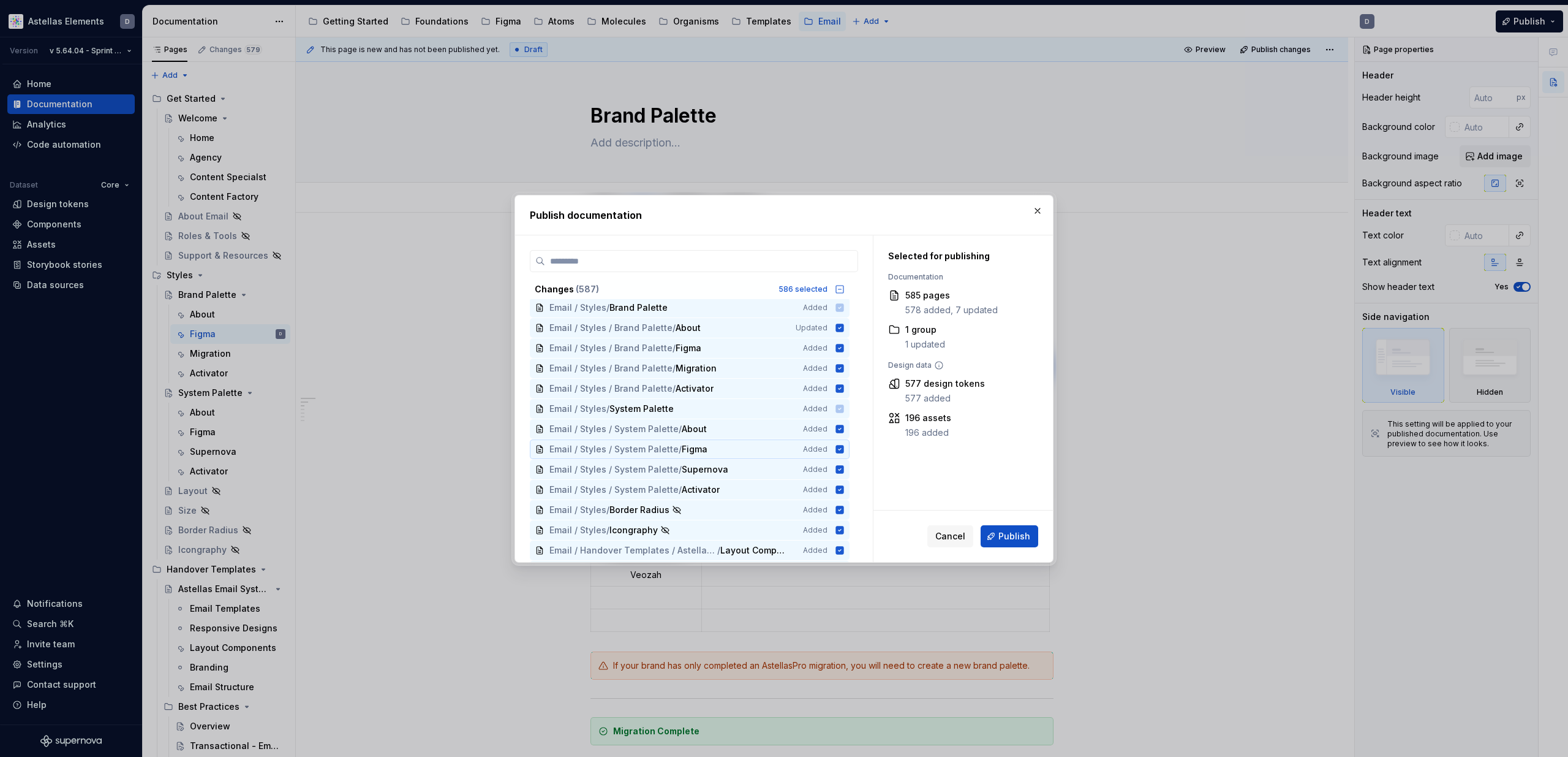
scroll to position [10664, 0]
click at [1038, 206] on button "button" at bounding box center [1037, 210] width 17 height 17
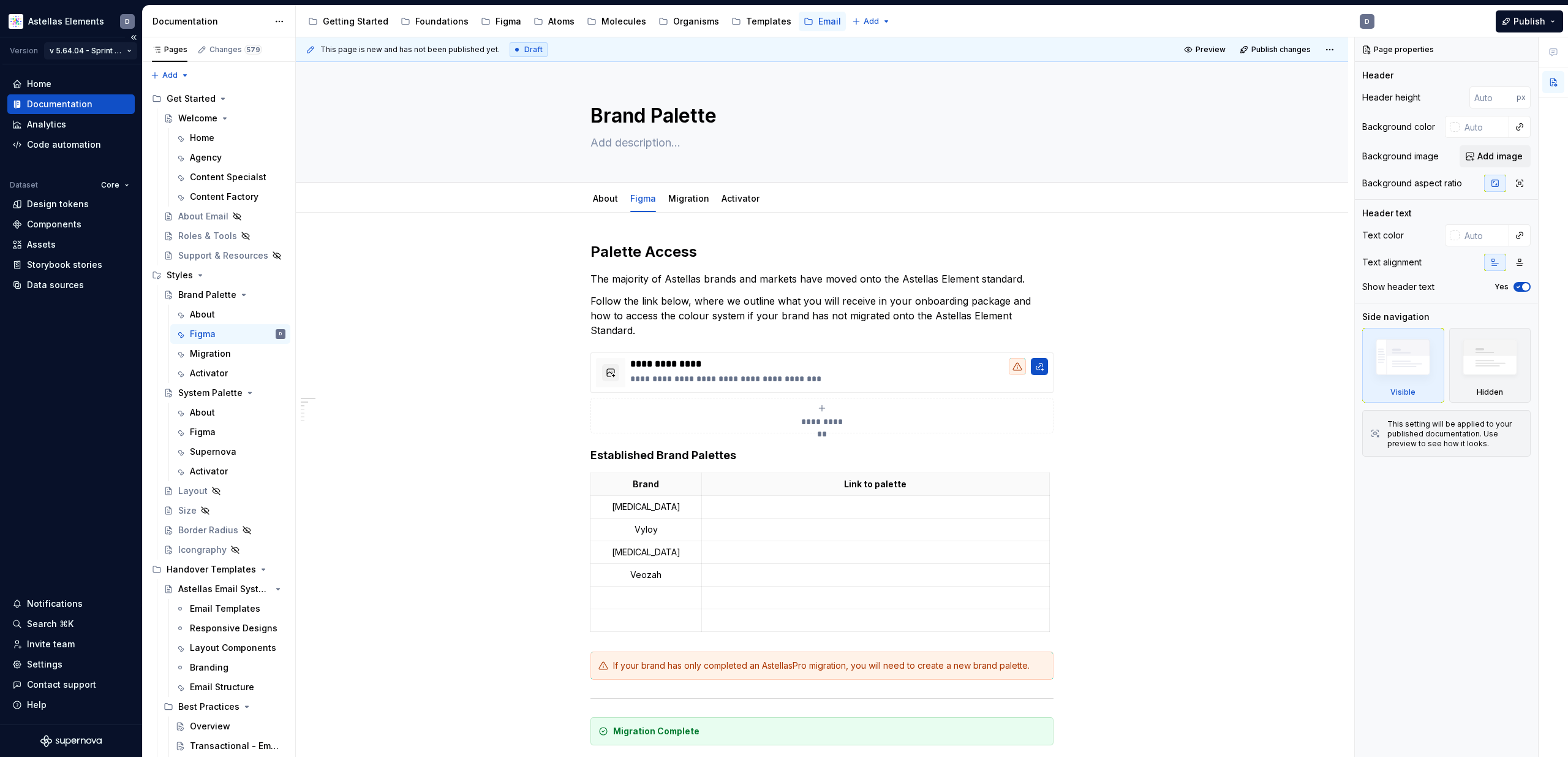
click at [103, 48] on html "Astellas Elements D Version v 5.64.04 - Sprint 61 | October 2025 Home Documenta…" at bounding box center [784, 378] width 1568 height 757
click at [109, 49] on html "Astellas Elements D Version v 5.64.04 - Sprint 61 | October 2025 Home Documenta…" at bounding box center [784, 378] width 1568 height 757
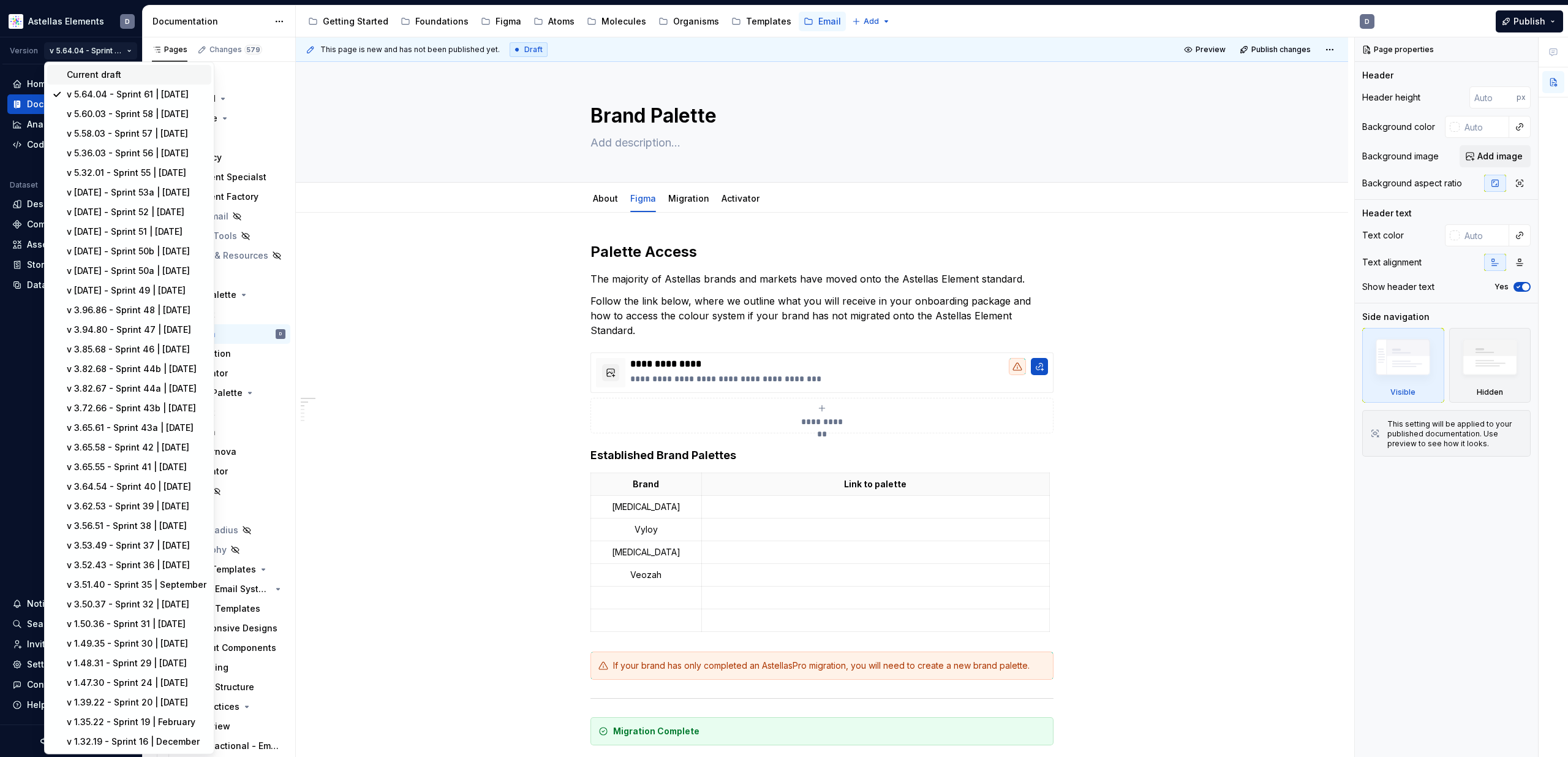
click at [126, 73] on div "Current draft" at bounding box center [136, 75] width 140 height 13
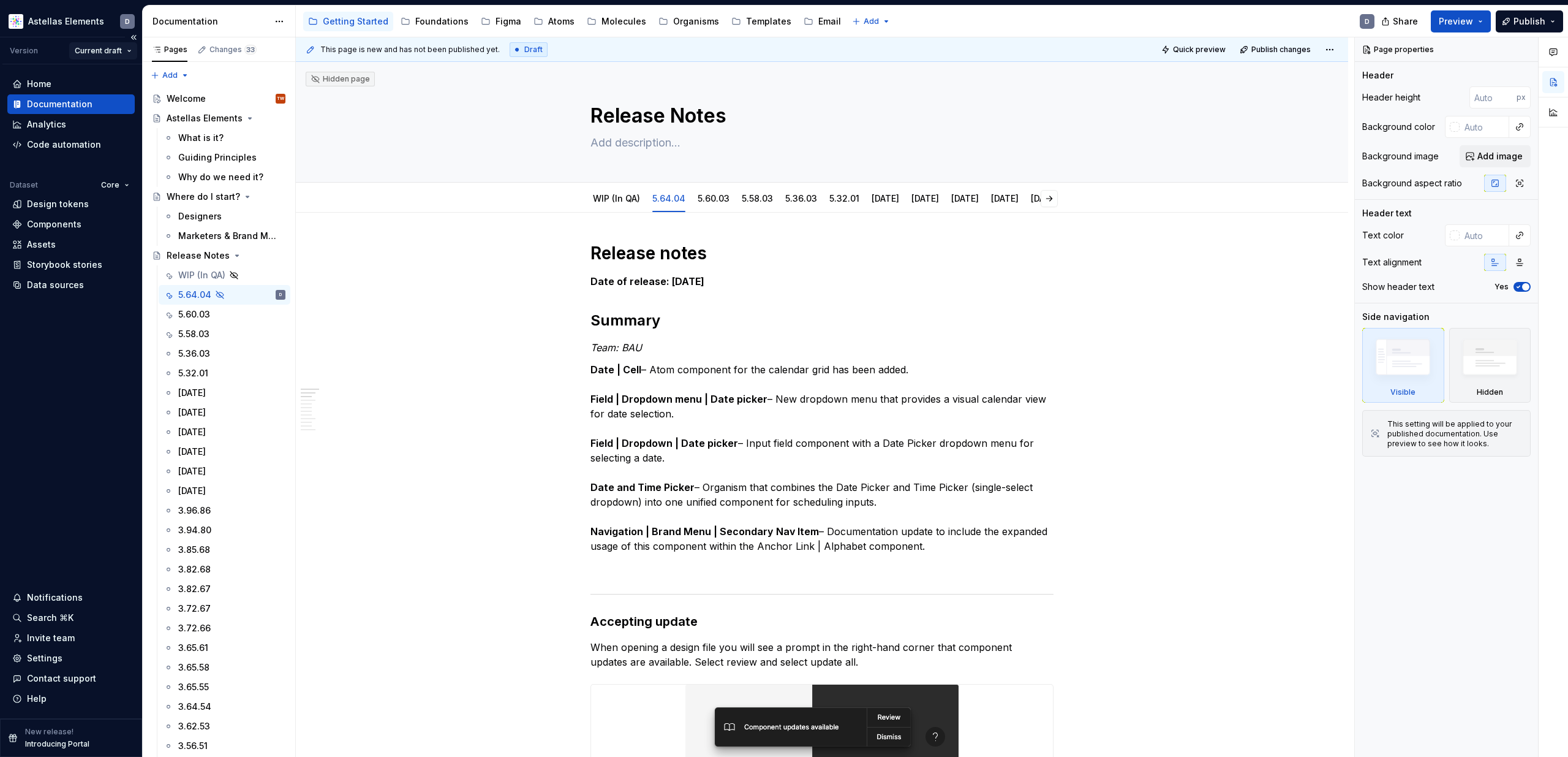
click at [120, 50] on html "Astellas Elements D Version Current draft Home Documentation Analytics Code aut…" at bounding box center [784, 378] width 1568 height 757
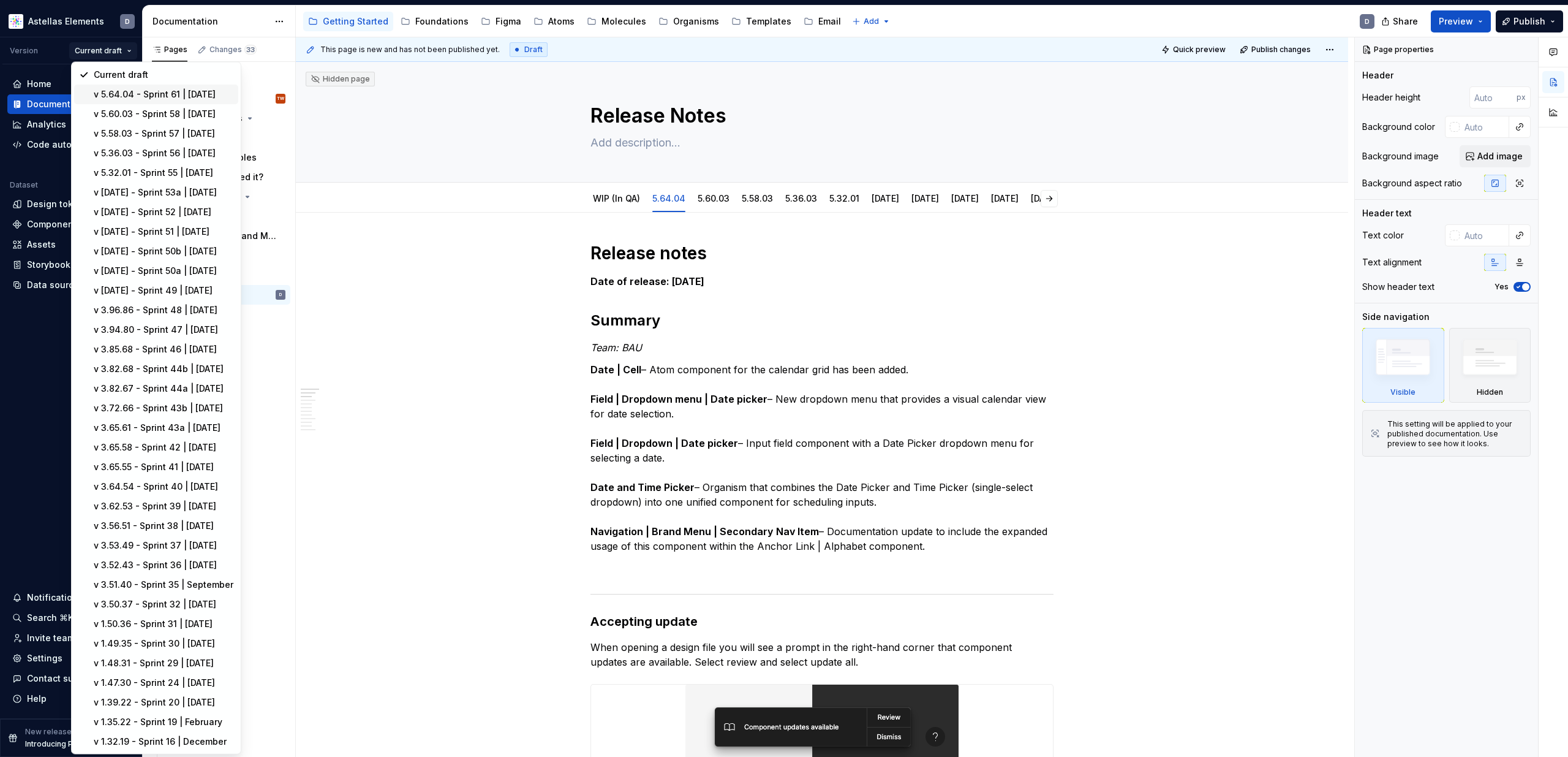
click at [145, 91] on div "v 5.64.04 - Sprint 61 | October 2025" at bounding box center [163, 94] width 140 height 13
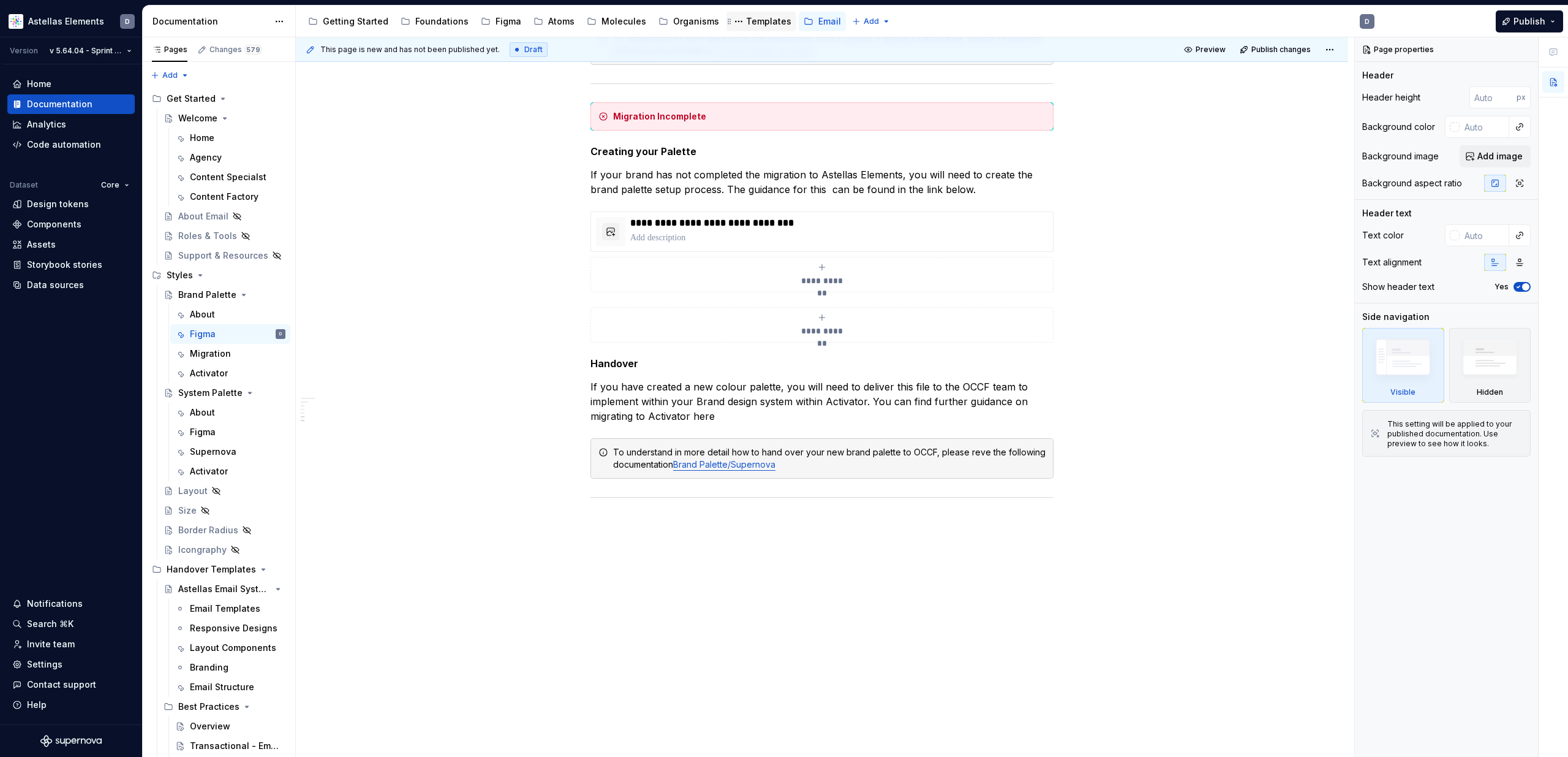
click at [746, 25] on div "Templates" at bounding box center [768, 21] width 45 height 13
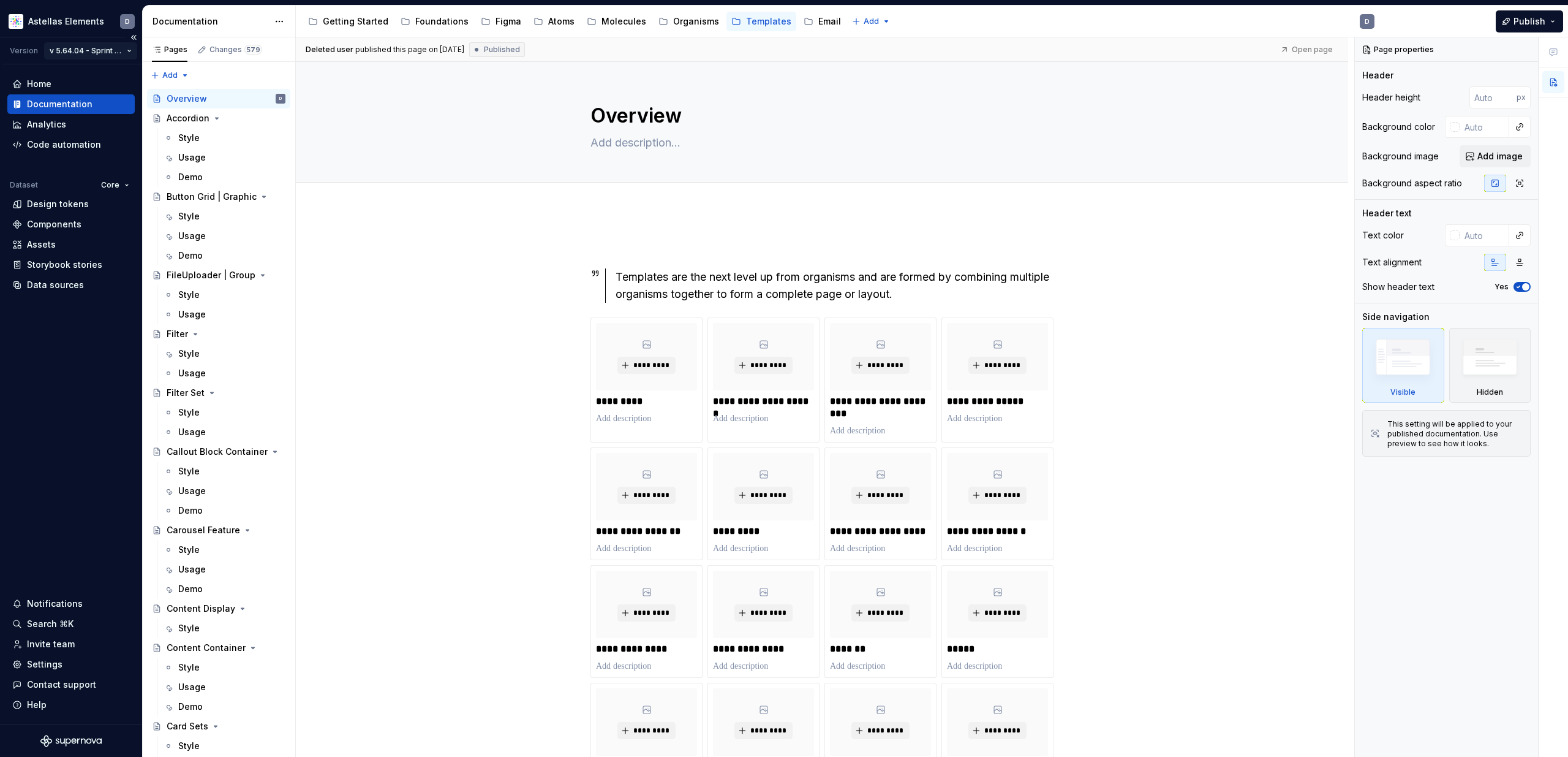
click at [112, 52] on html "Astellas Elements D Version v 5.64.04 - Sprint 61 | October 2025 Home Documenta…" at bounding box center [784, 378] width 1568 height 757
click at [515, 187] on html "Astellas Elements D Version v 5.64.04 - Sprint 61 | October 2025 Home Documenta…" at bounding box center [784, 378] width 1568 height 757
type textarea "*"
click at [132, 50] on html "Astellas Elements D Version v 5.64.04 - Sprint 61 | October 2025 Home Documenta…" at bounding box center [784, 378] width 1568 height 757
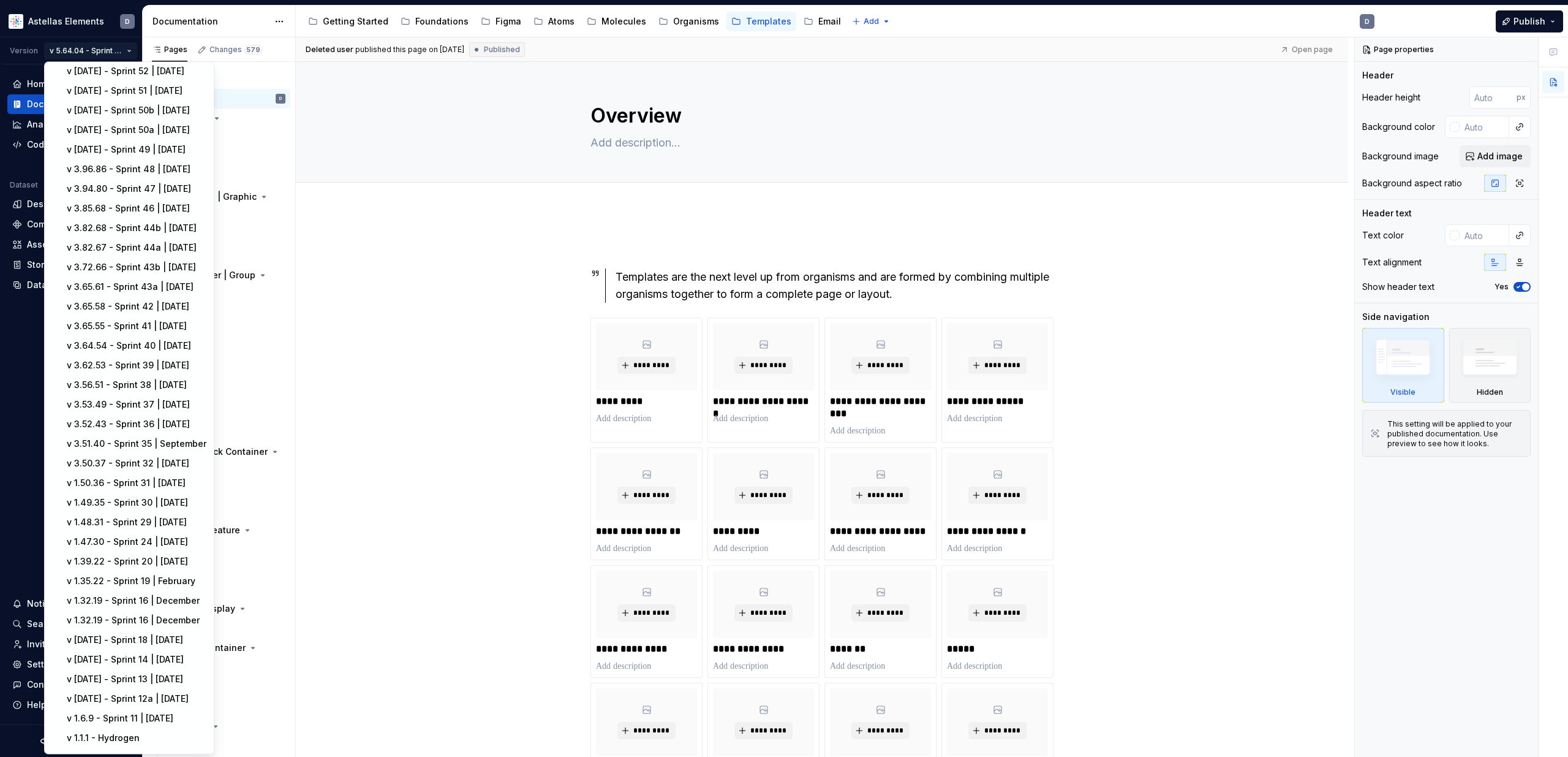
scroll to position [513, 0]
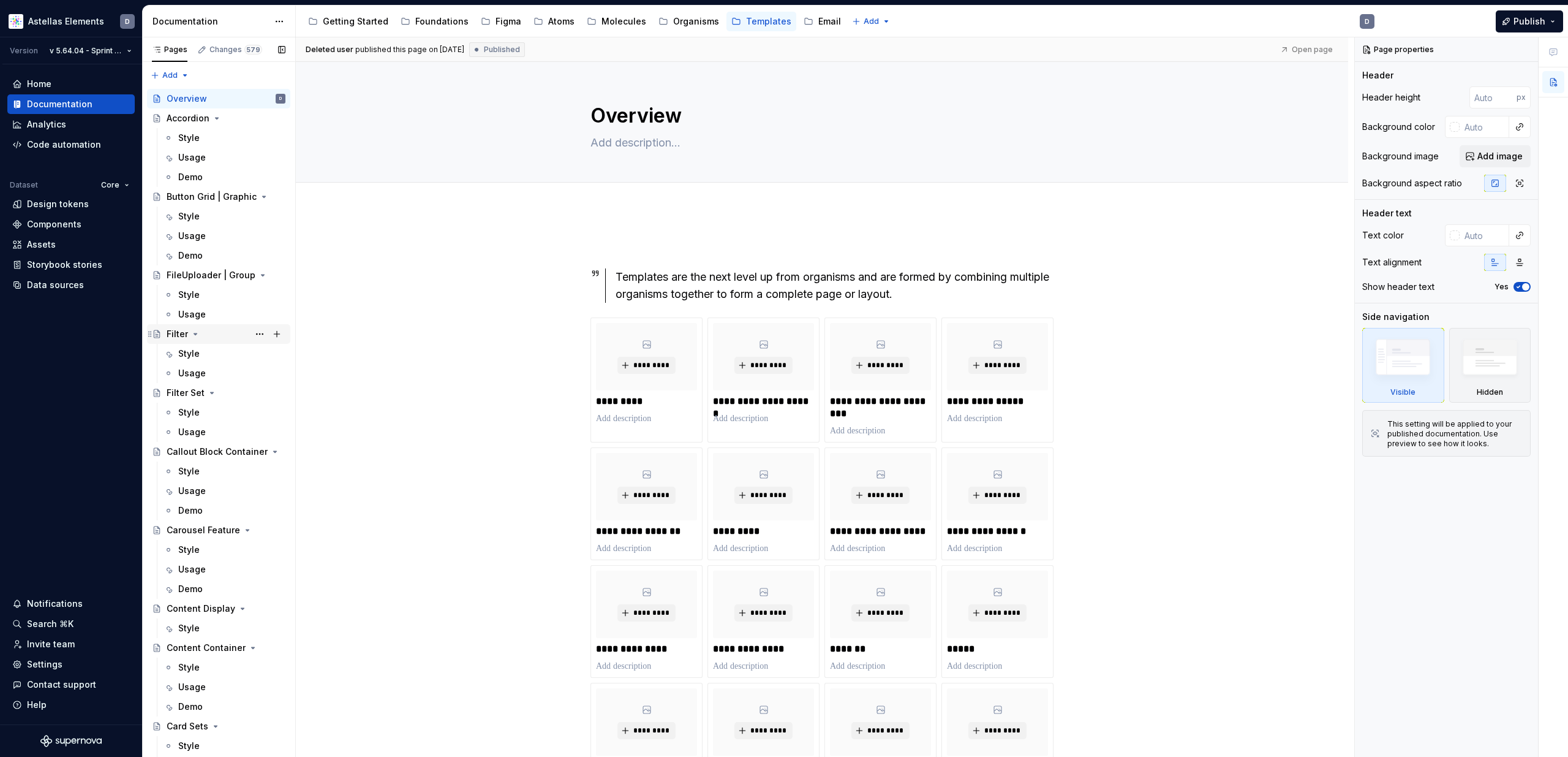
drag, startPoint x: 413, startPoint y: 355, endPoint x: 218, endPoint y: 339, distance: 195.7
click at [412, 355] on html "Astellas Elements D Version v 5.64.04 - Sprint 61 | [DATE] Home Documentation A…" at bounding box center [784, 378] width 1568 height 757
click at [67, 662] on div "Settings" at bounding box center [71, 664] width 118 height 13
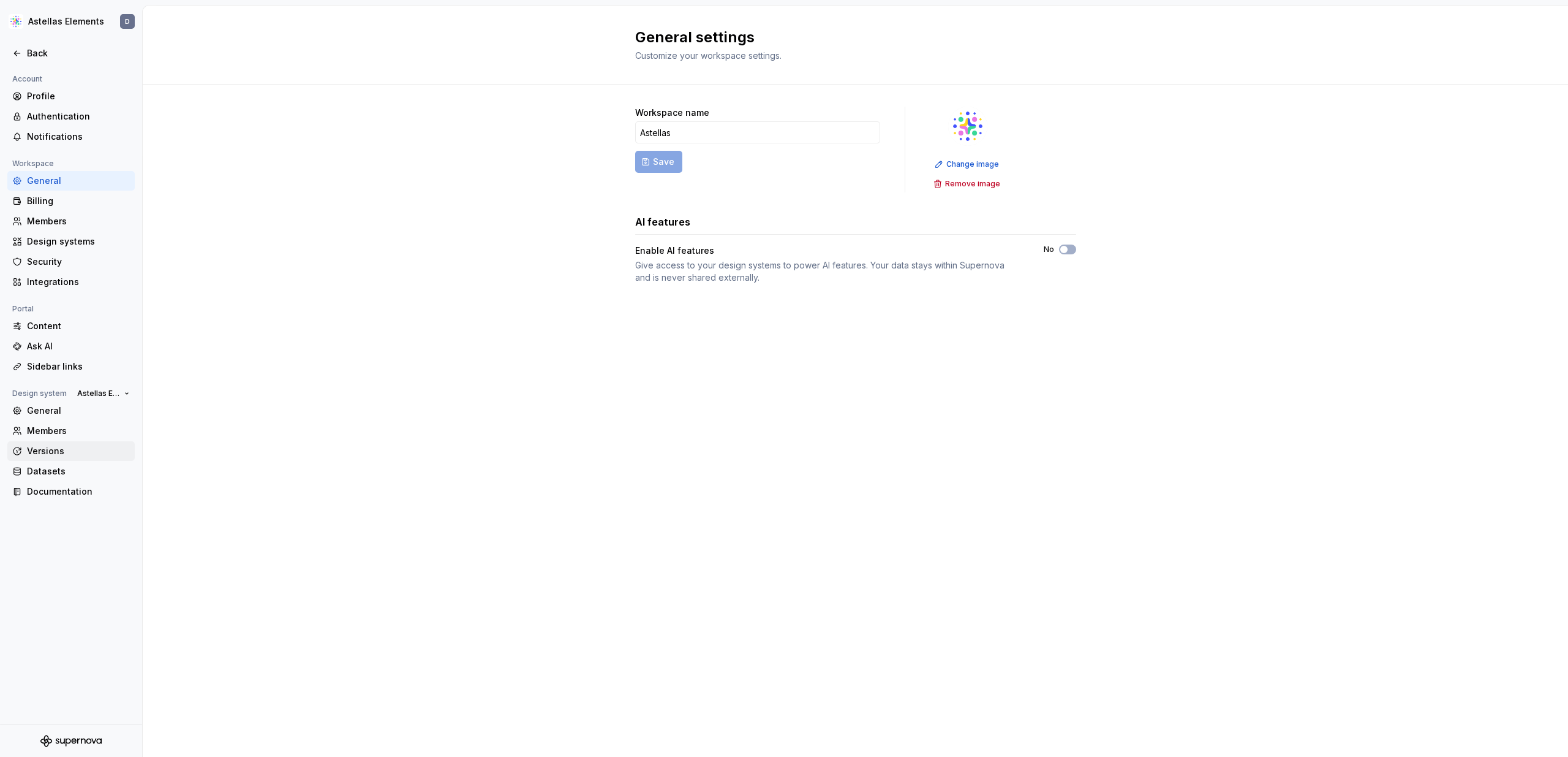
click at [78, 450] on div "Versions" at bounding box center [78, 451] width 103 height 13
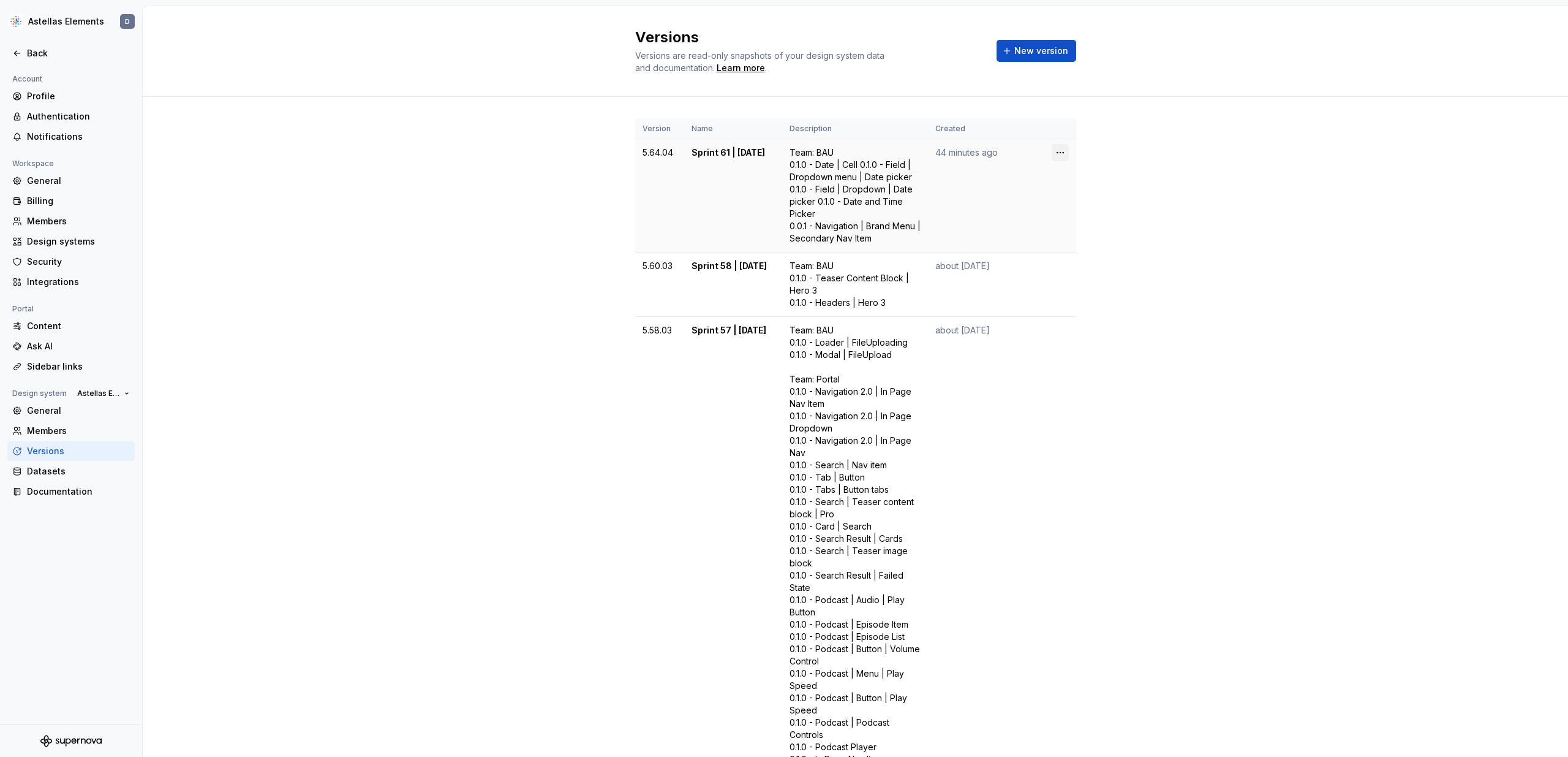
click at [1060, 155] on html "Astellas Elements D Back Account Profile Authentication Notifications Workspace…" at bounding box center [784, 378] width 1568 height 757
click at [1084, 201] on div "Delete version" at bounding box center [1115, 201] width 80 height 13
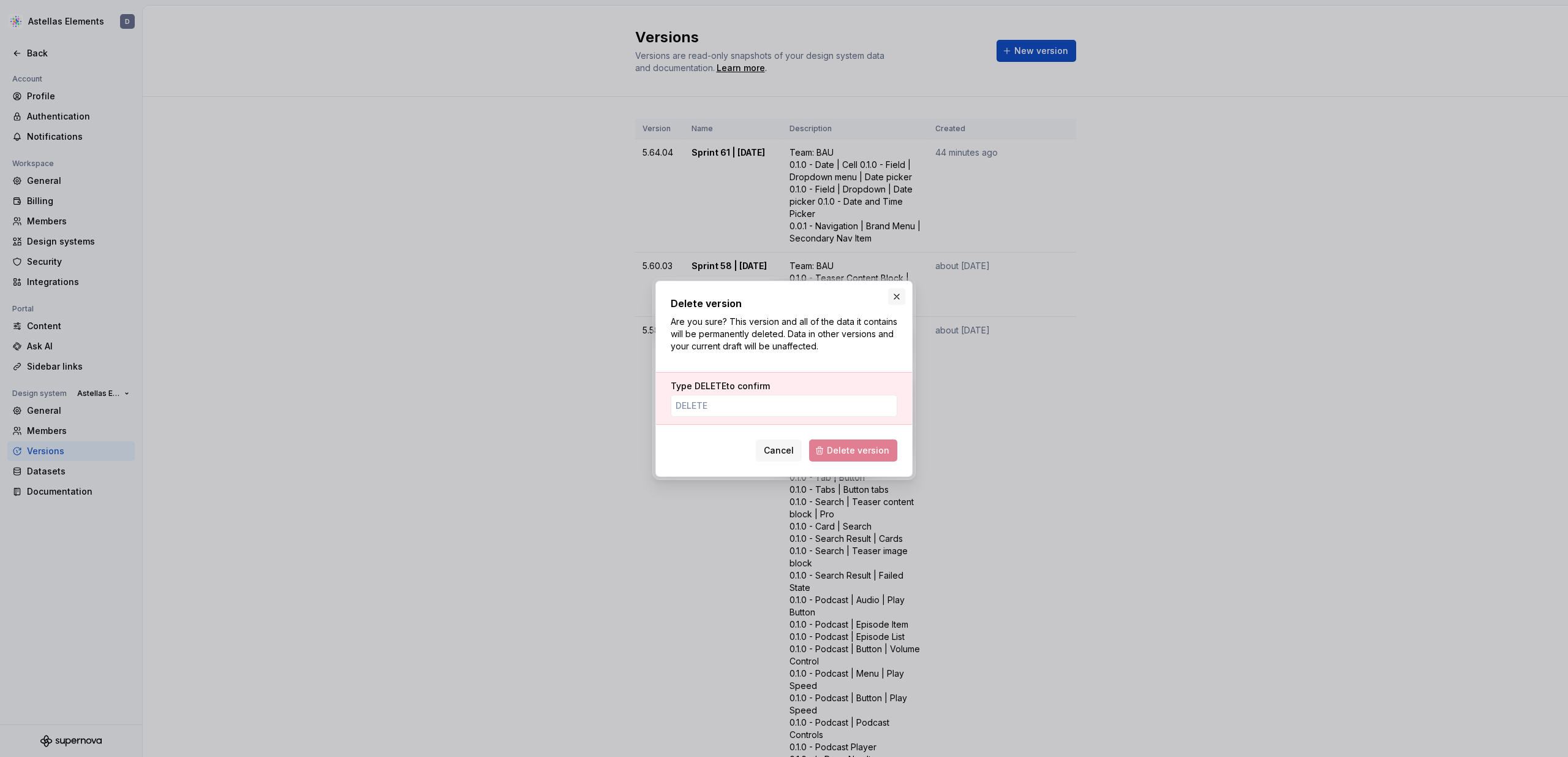
click at [897, 297] on button "button" at bounding box center [896, 296] width 17 height 17
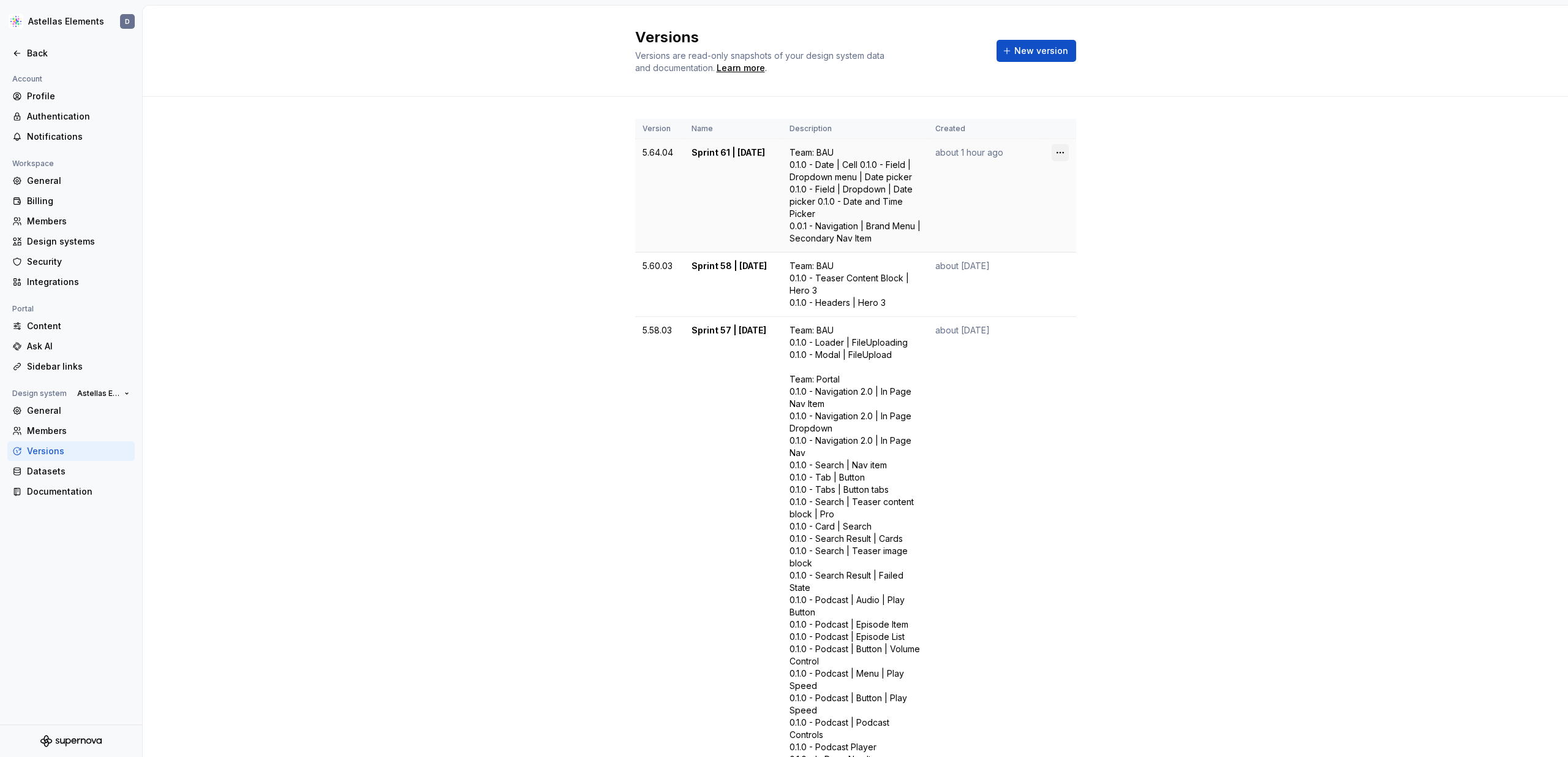
click at [1061, 154] on html "Astellas Elements D Back Account Profile Authentication Notifications Workspace…" at bounding box center [784, 378] width 1568 height 757
click at [1086, 202] on div "Delete version" at bounding box center [1115, 201] width 80 height 13
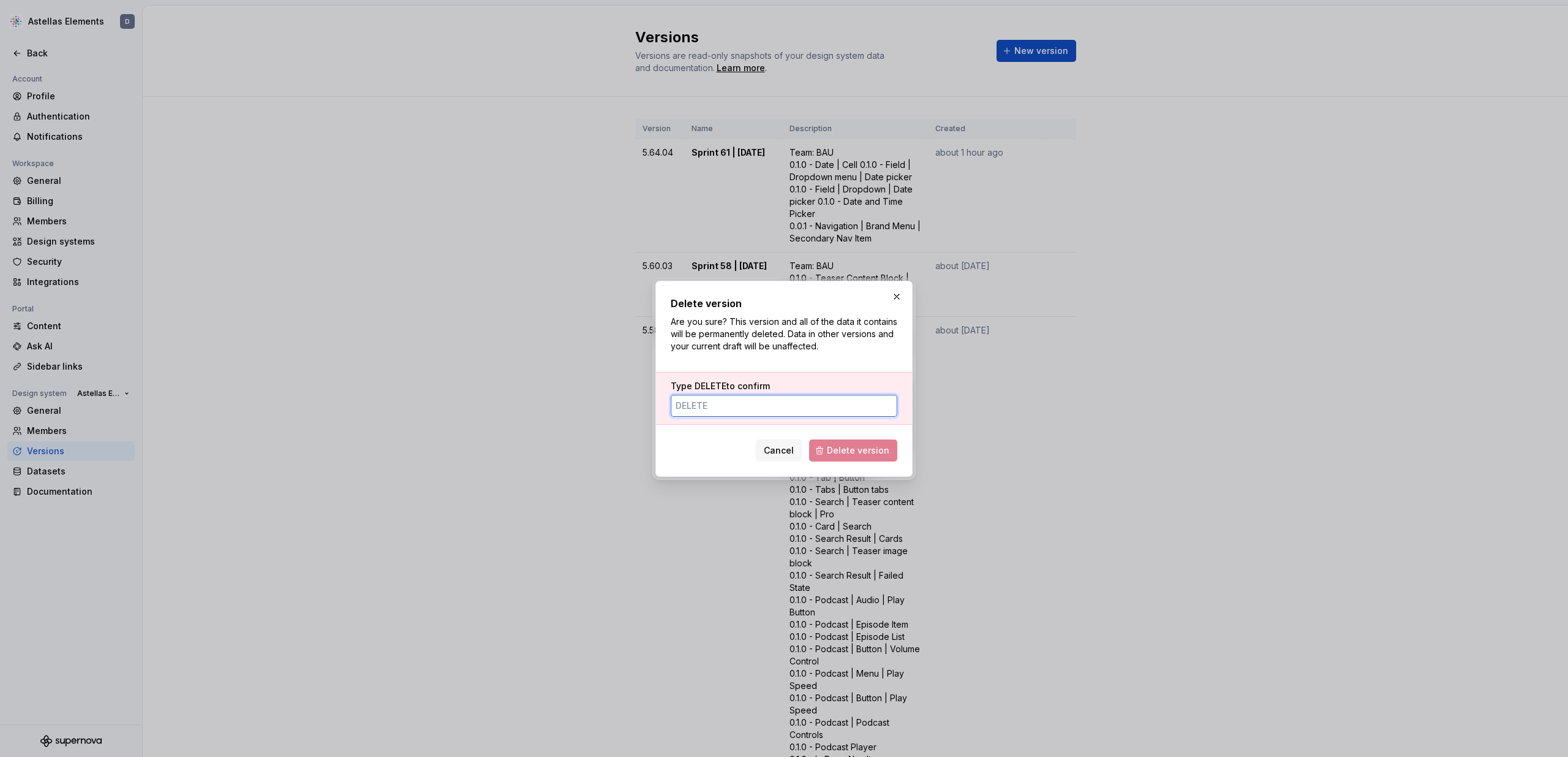
click at [834, 412] on input "Type DELETE to confirm" at bounding box center [784, 406] width 226 height 22
type input "DELETE"
click at [894, 290] on button "button" at bounding box center [896, 296] width 17 height 17
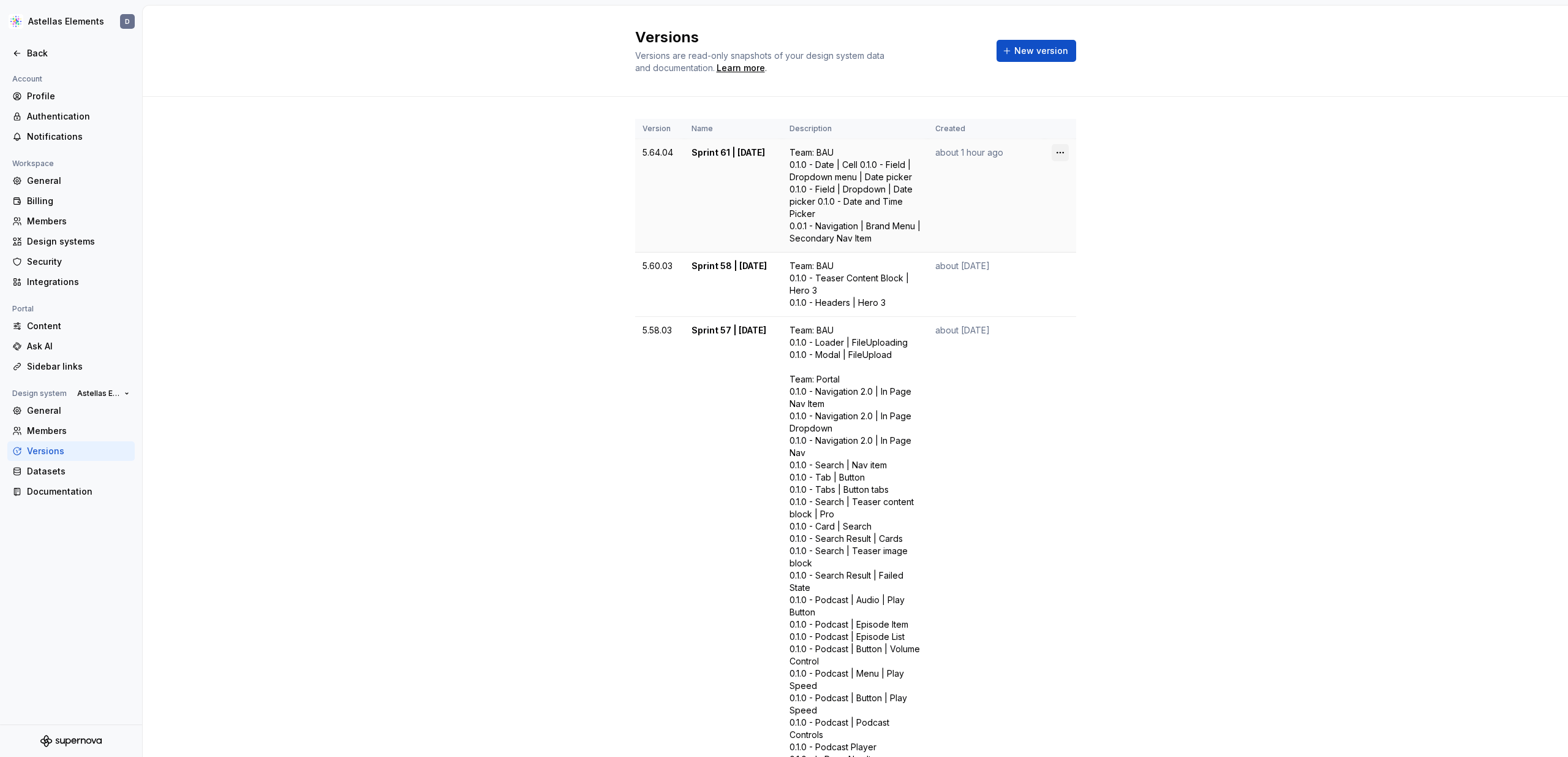
click at [1063, 152] on html "Astellas Elements D Back Account Profile Authentication Notifications Workspace…" at bounding box center [784, 378] width 1568 height 757
click at [1090, 203] on div "Delete version" at bounding box center [1115, 201] width 80 height 13
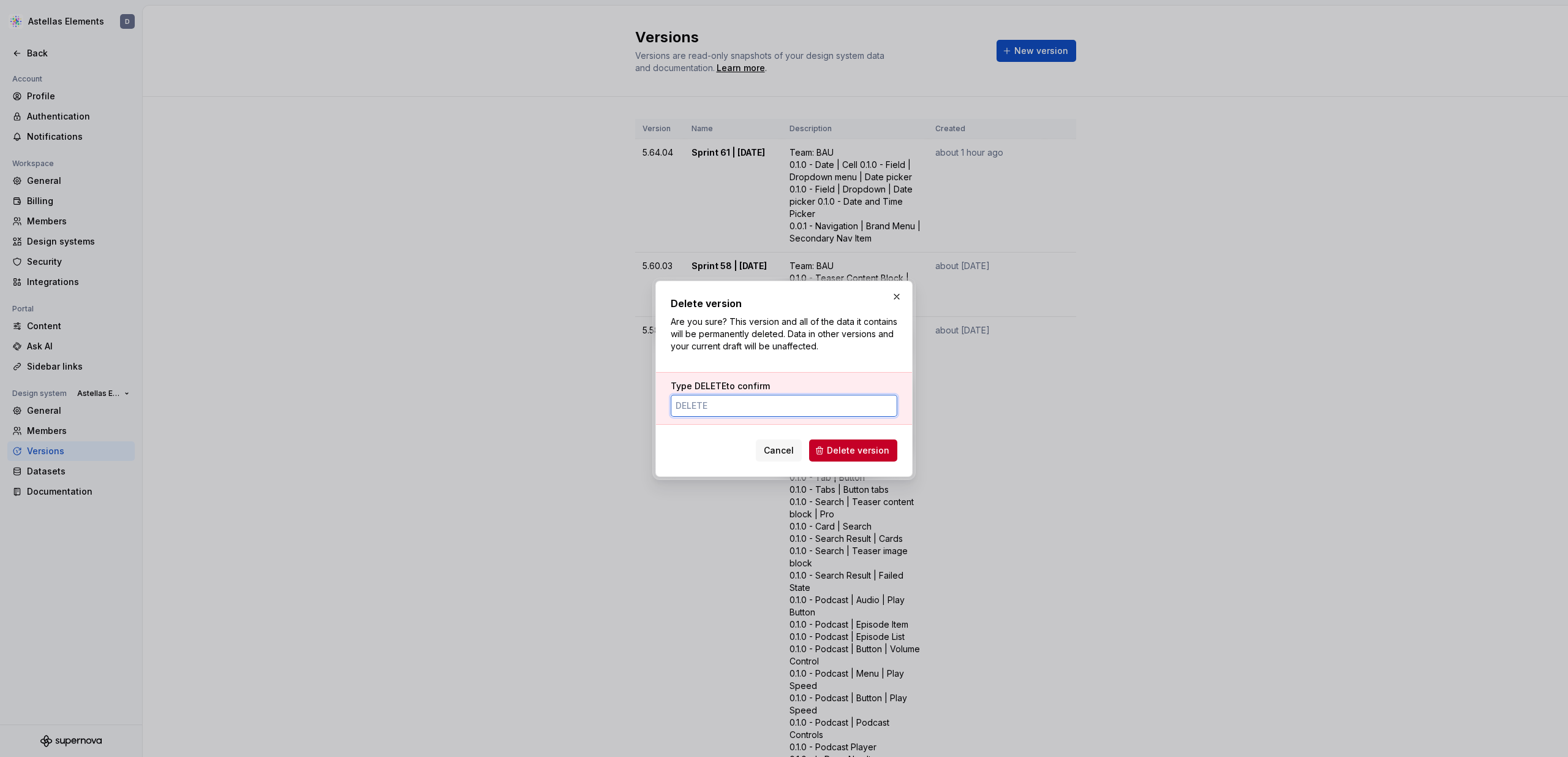
click at [793, 412] on input "Type DELETE to confirm" at bounding box center [784, 406] width 226 height 22
type input "DELETE"
click at [842, 454] on span "Delete version" at bounding box center [858, 450] width 62 height 13
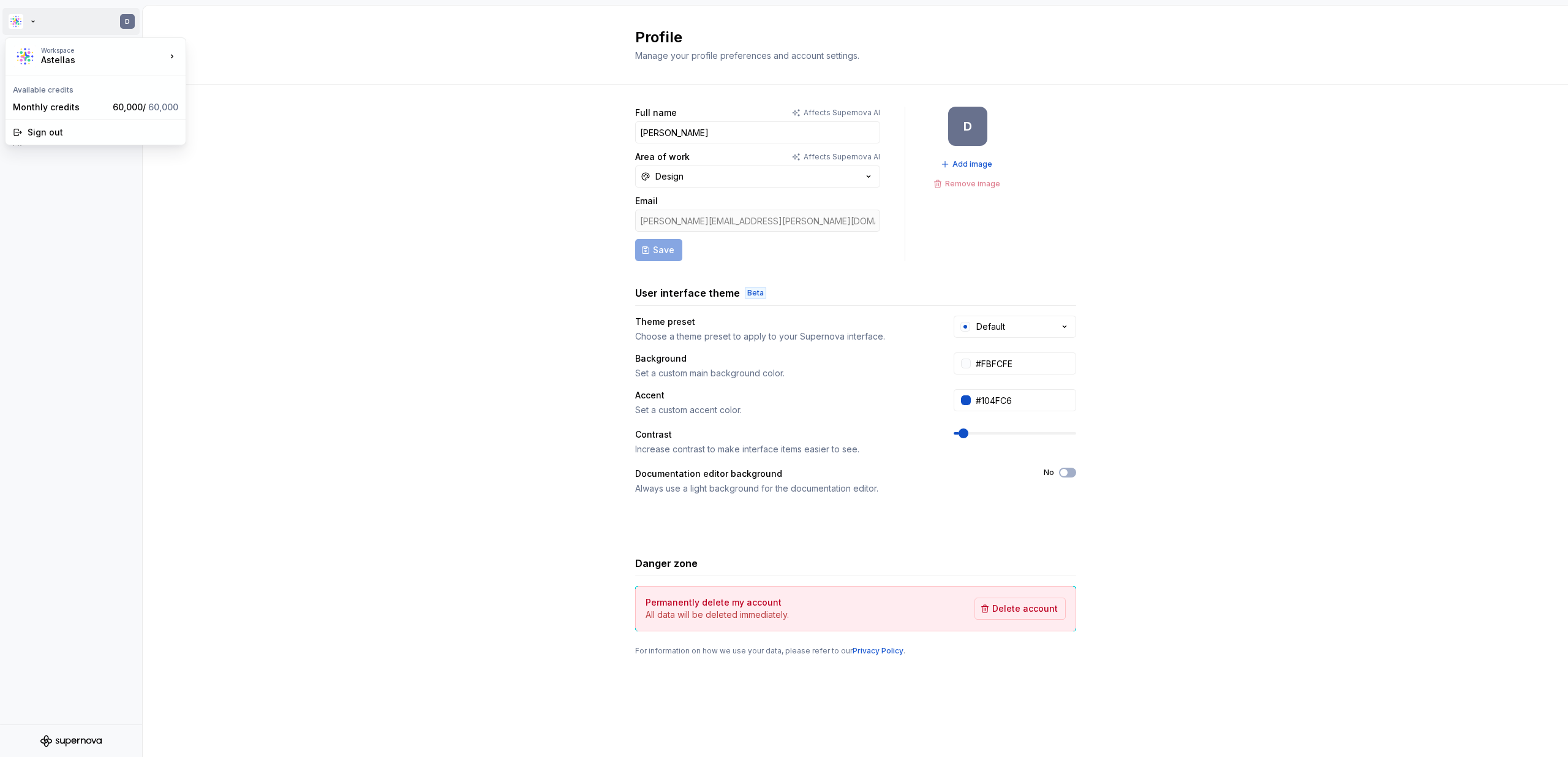
click at [45, 20] on html "D Account Profile Workspace General Members Profile Manage your profile prefere…" at bounding box center [784, 378] width 1568 height 757
click at [55, 55] on div "Astellas" at bounding box center [92, 60] width 104 height 13
click at [234, 59] on div "Astellas" at bounding box center [238, 53] width 104 height 20
click at [303, 148] on div "Full name Affects Supernova AI Dominik Area of work Affects Supernova AI Design…" at bounding box center [855, 393] width 1425 height 618
click at [53, 117] on div "General" at bounding box center [78, 121] width 103 height 13
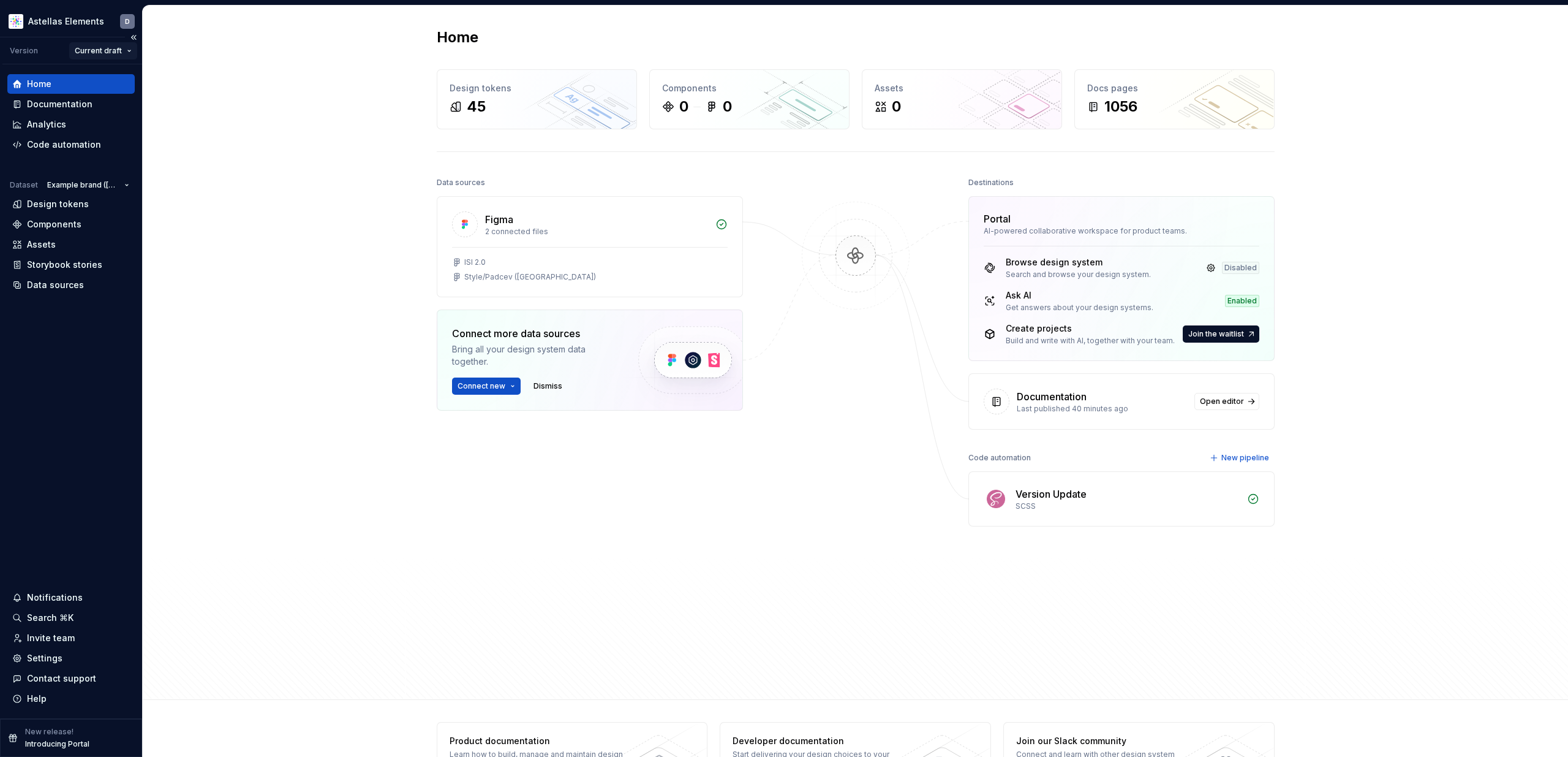
click at [126, 51] on html "Astellas Elements D Version Current draft Home Documentation Analytics Code aut…" at bounding box center [784, 378] width 1568 height 757
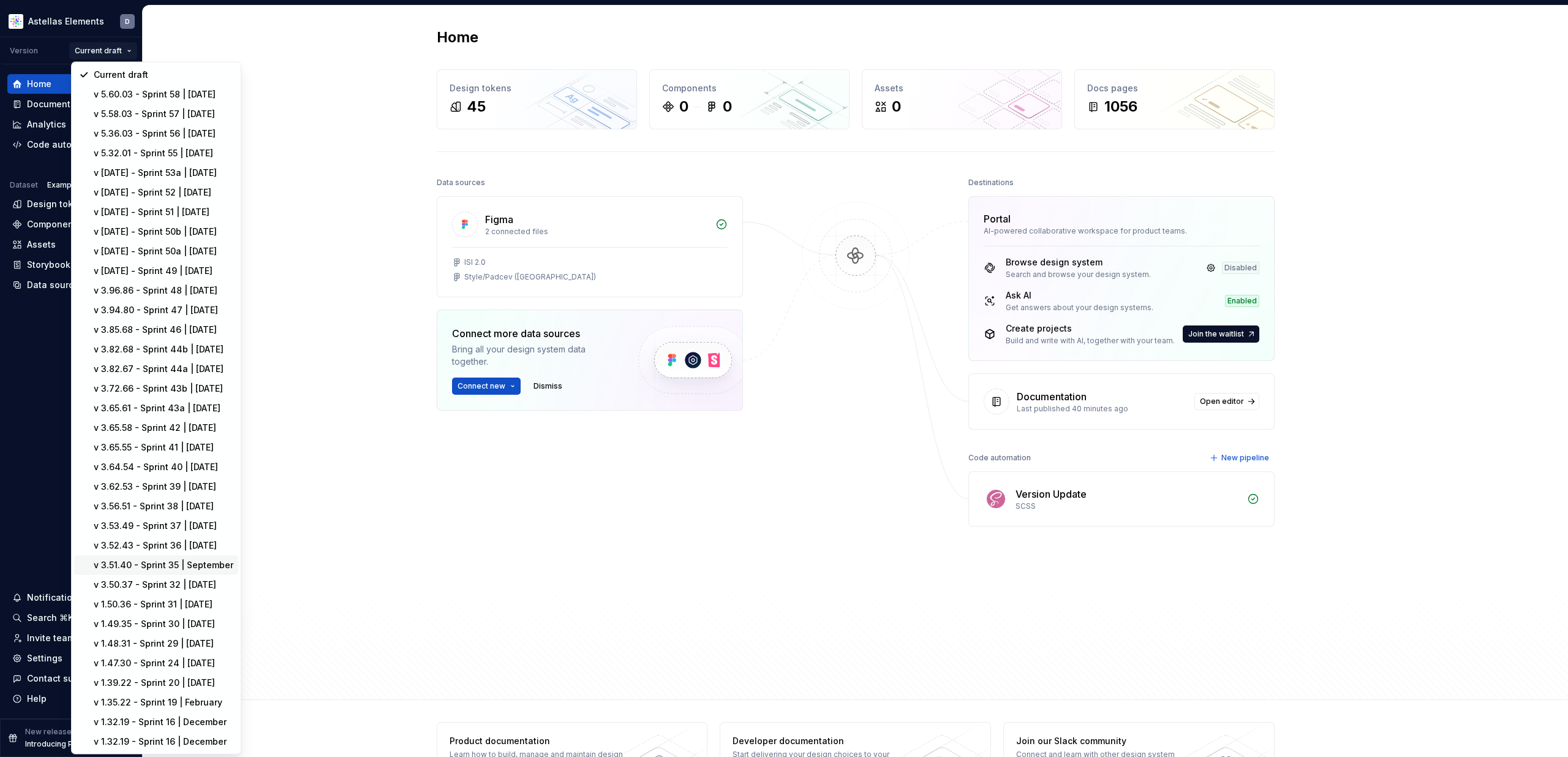
scroll to position [494, 0]
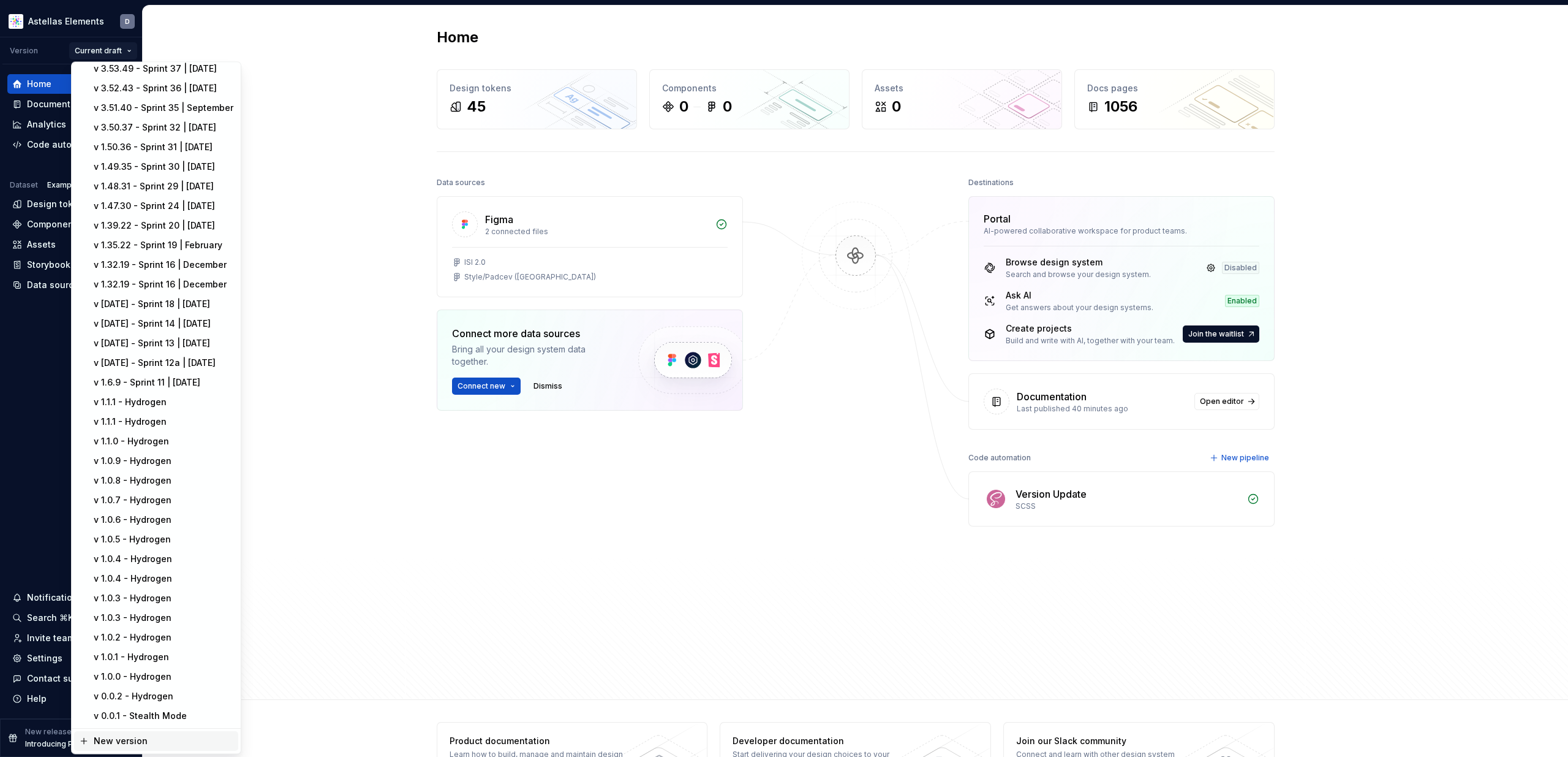
click at [169, 738] on div "New version" at bounding box center [163, 741] width 140 height 13
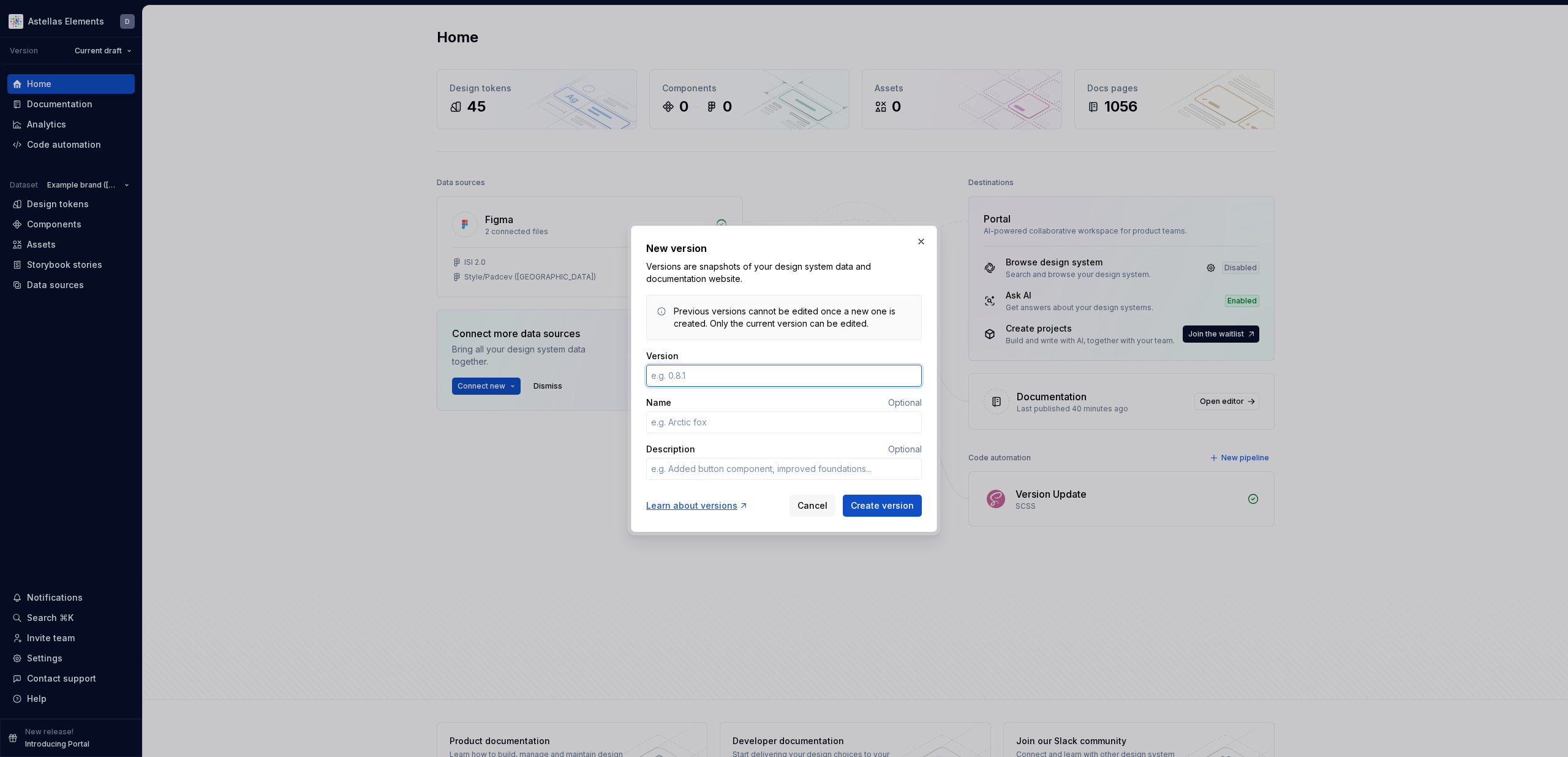
click at [757, 376] on input "Version" at bounding box center [784, 376] width 276 height 22
paste input "5.64.04"
type input "5.64.04"
type textarea "*"
type input "5.64.04"
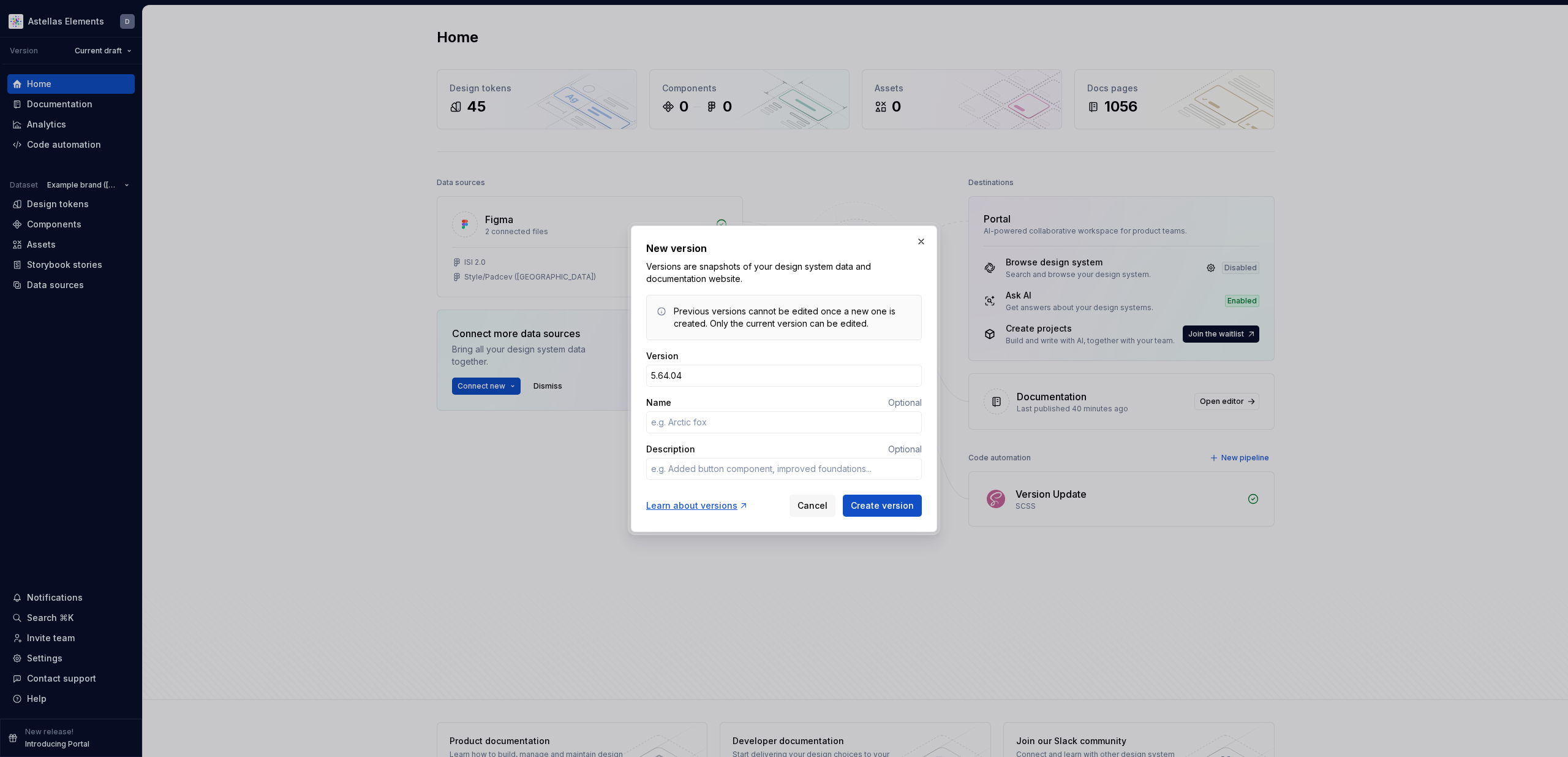
type textarea "*"
click at [743, 425] on input "Name" at bounding box center [784, 423] width 276 height 22
paste input "Sprint 61 | [DATE]"
type input "Sprint 61 | [DATE]"
type textarea "*"
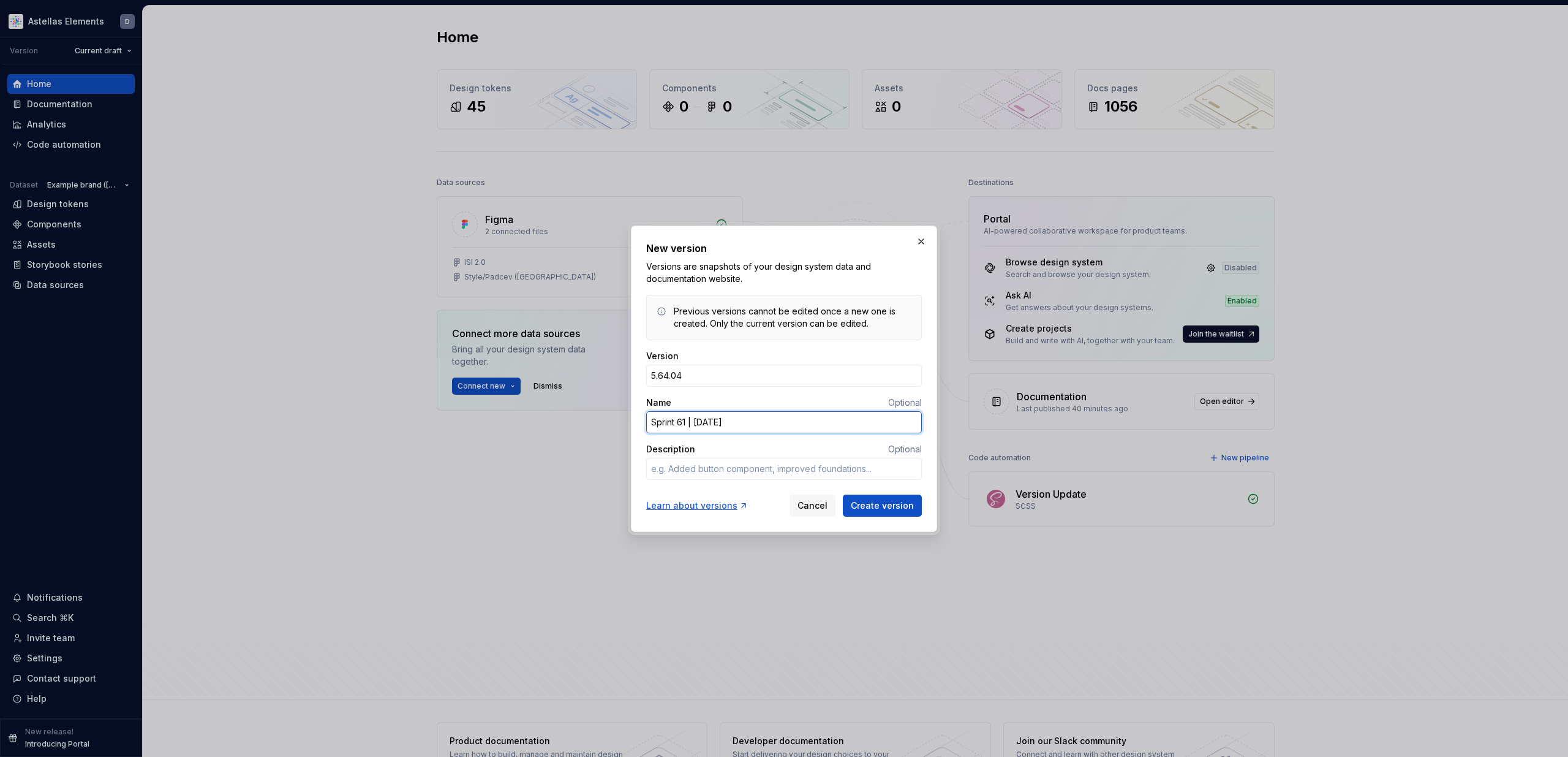
type input "Sprint 61 | [DATE]"
type textarea "*"
click at [728, 468] on textarea "Description" at bounding box center [784, 469] width 276 height 22
paste textarea "Team: BAU 0.1.0 - Date | Cell 0.1.0 - Field | Dropdown menu | Date picker 0.1.0…"
type textarea "Team: BAU 0.1.0 - Date | Cell 0.1.0 - Field | Dropdown menu | Date picker 0.1.0…"
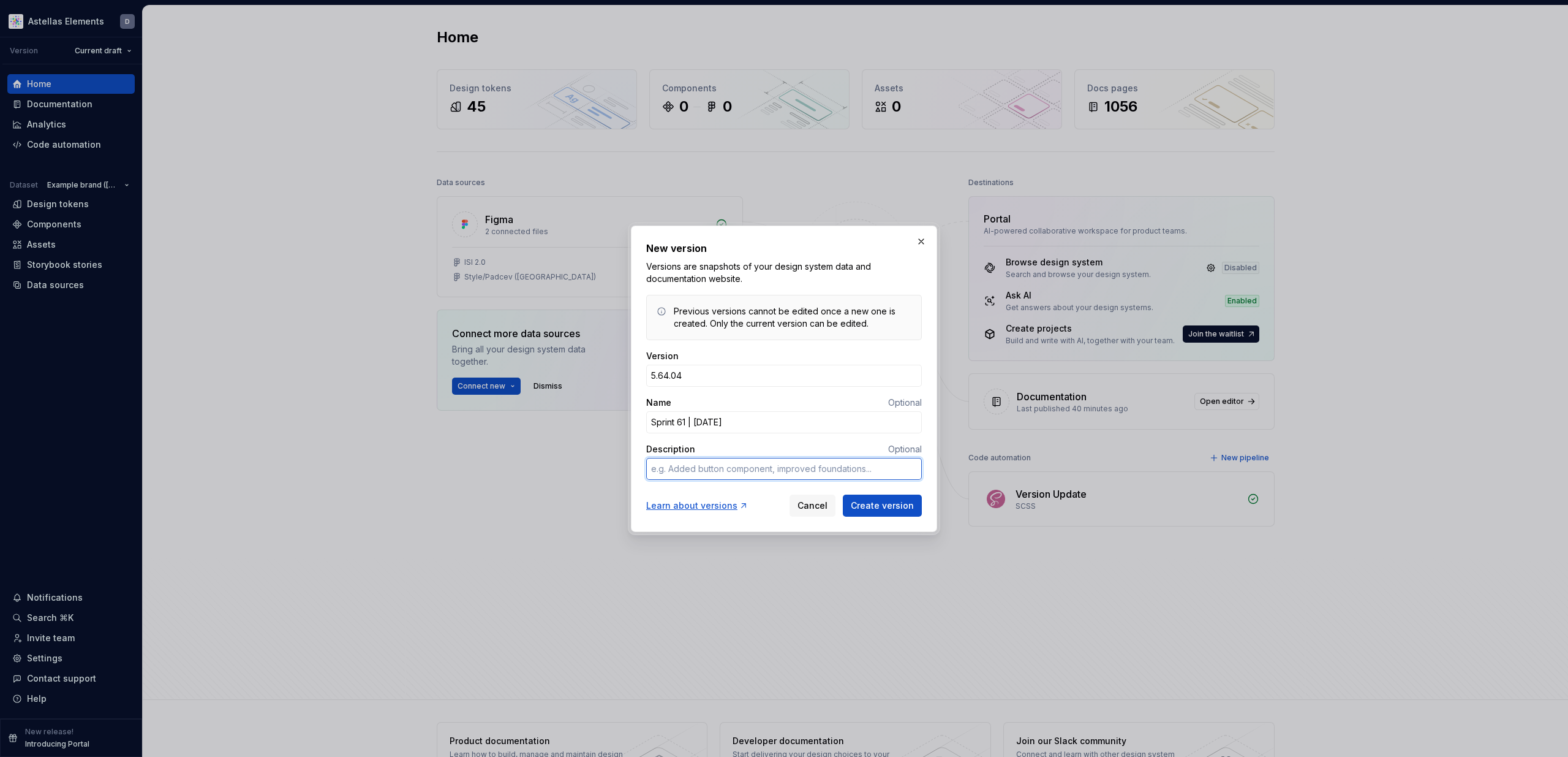
type textarea "*"
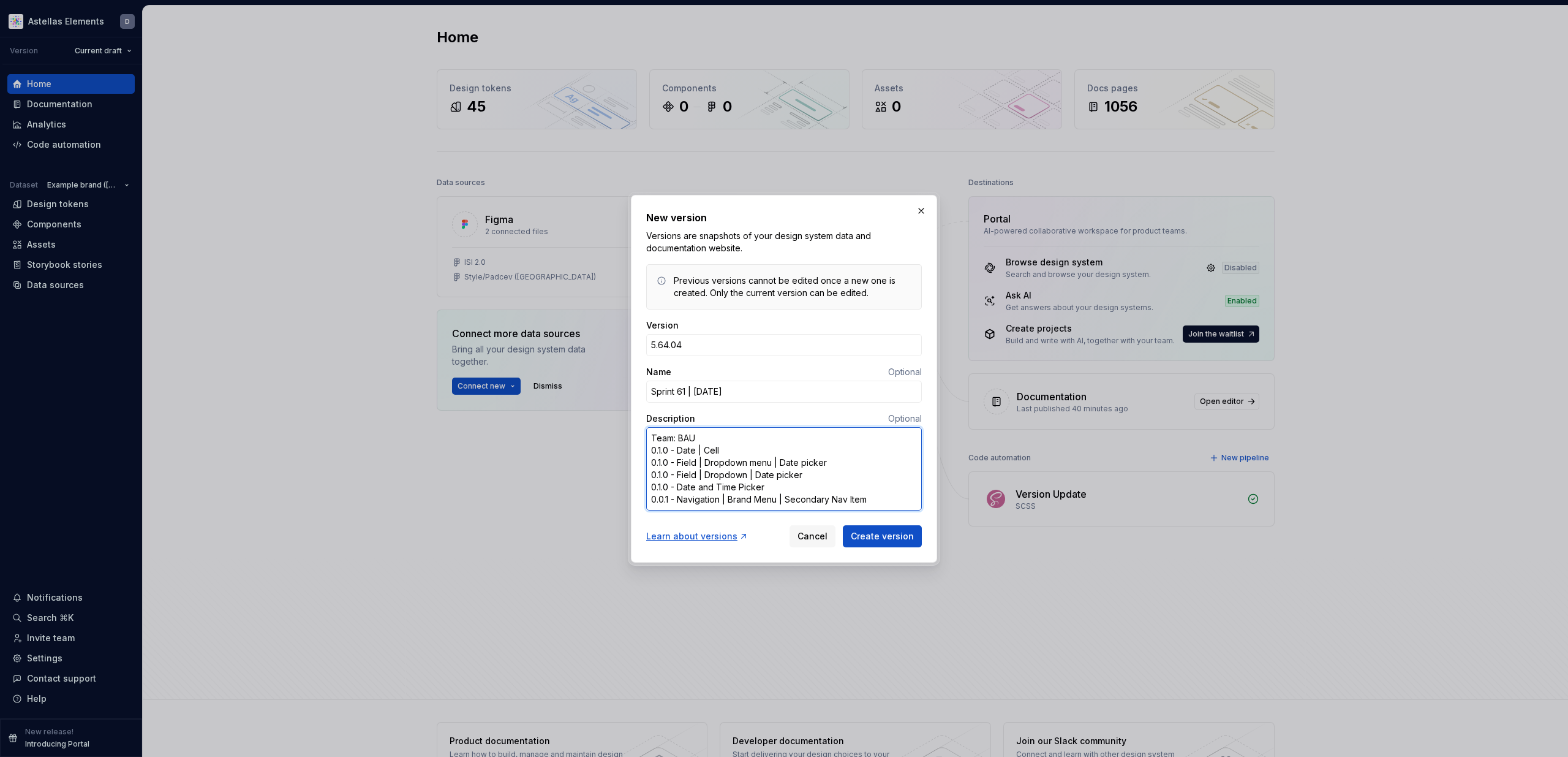
click at [679, 434] on textarea "Team: BAU 0.1.0 - Date | Cell 0.1.0 - Field | Dropdown menu | Date picker 0.1.0…" at bounding box center [784, 468] width 276 height 84
type textarea "Team: BAU 0.1.0 - Date | Cell 0.1.0 - Field | Dropdown menu | Date picker 0.1.0…"
click at [866, 536] on span "Create version" at bounding box center [882, 536] width 63 height 13
type textarea "*"
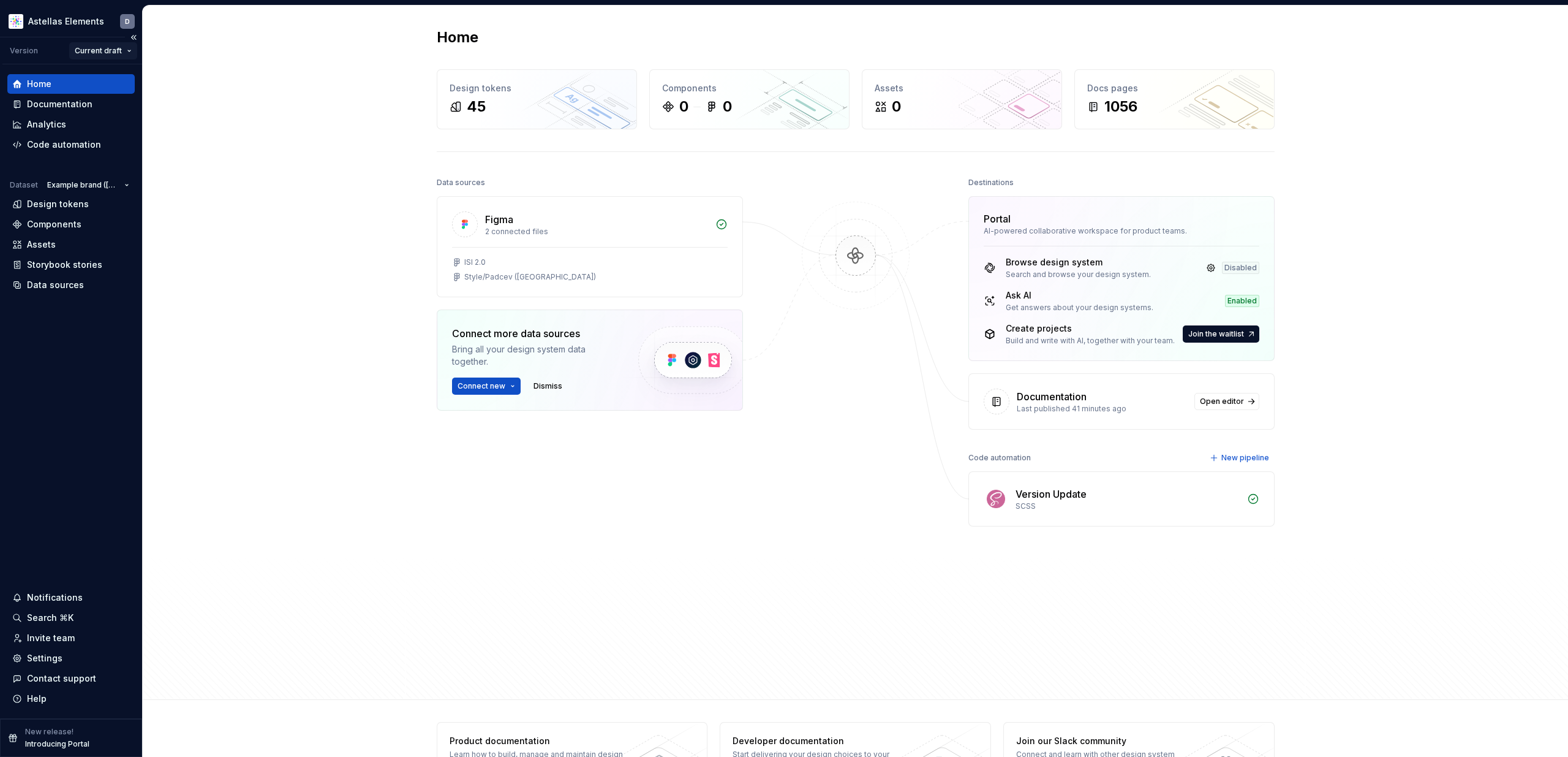
click at [96, 51] on html "Astellas Elements D Version Current draft Home Documentation Analytics Code aut…" at bounding box center [784, 378] width 1568 height 757
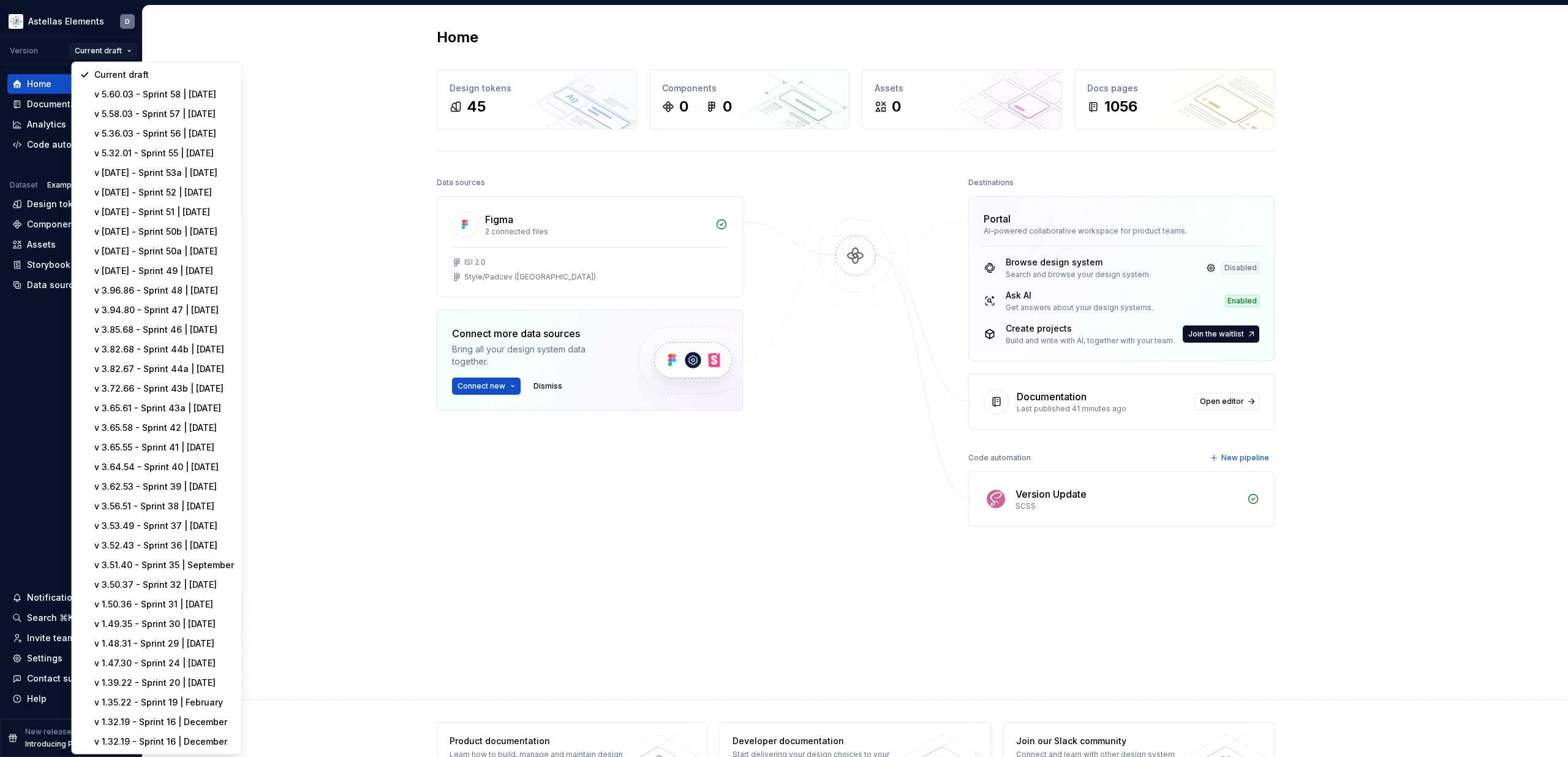
click at [194, 56] on html "Astellas Elements D Version Current draft Home Documentation Analytics Code aut…" at bounding box center [784, 378] width 1568 height 757
click at [121, 51] on html "Astellas Elements D Version Current draft Home Documentation Analytics Code aut…" at bounding box center [784, 378] width 1568 height 757
click at [141, 100] on div "v 5.60.03 - Sprint 58 | [DATE]" at bounding box center [163, 94] width 140 height 13
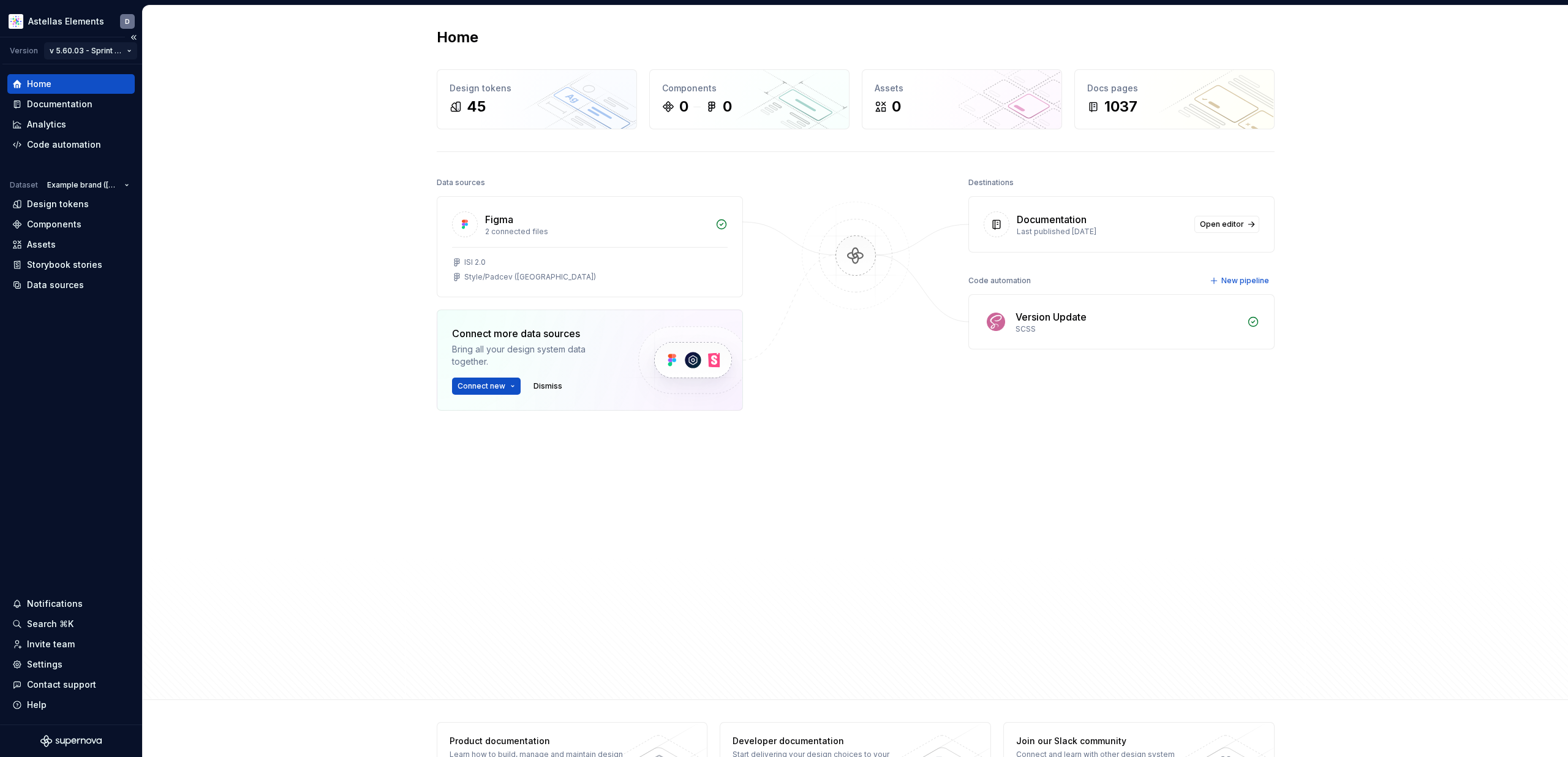
click at [121, 50] on html "Astellas Elements D Version v 5.60.03 - Sprint 58 | September 2025 Home Documen…" at bounding box center [784, 378] width 1568 height 757
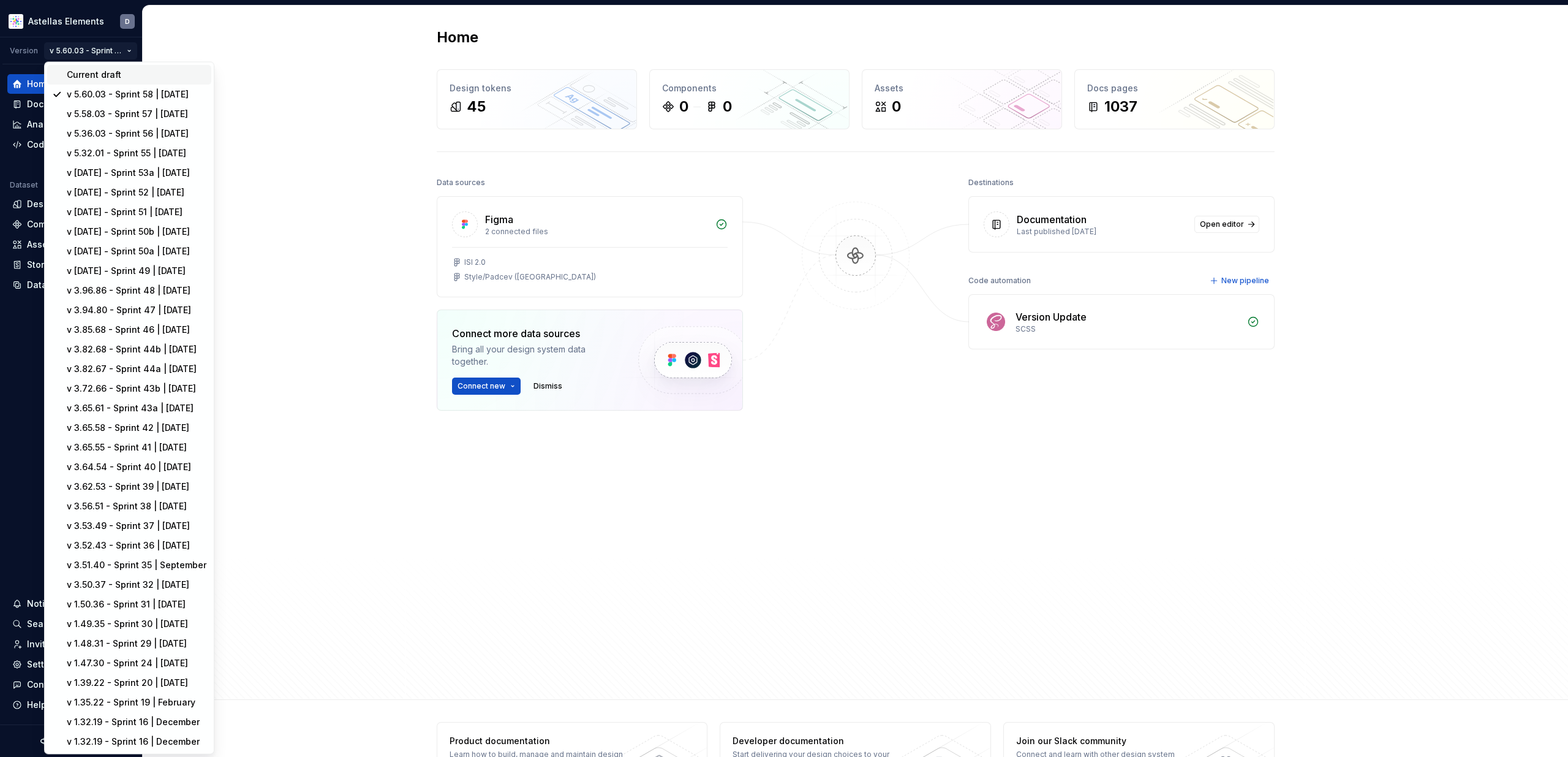
click at [113, 73] on div "Current draft" at bounding box center [136, 75] width 140 height 13
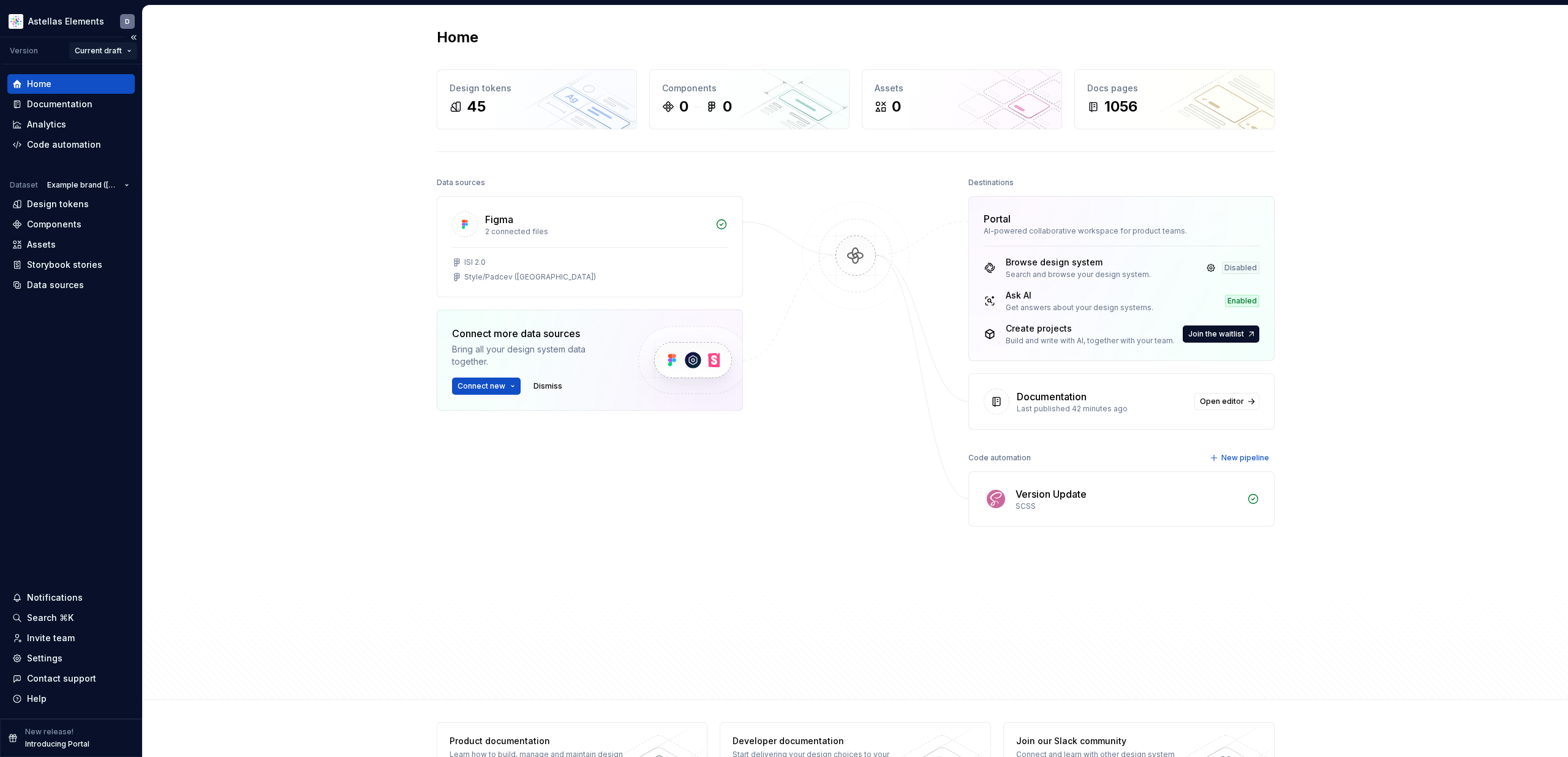
click at [116, 44] on html "Astellas Elements D Version Current draft Home Documentation Analytics Code aut…" at bounding box center [784, 378] width 1568 height 757
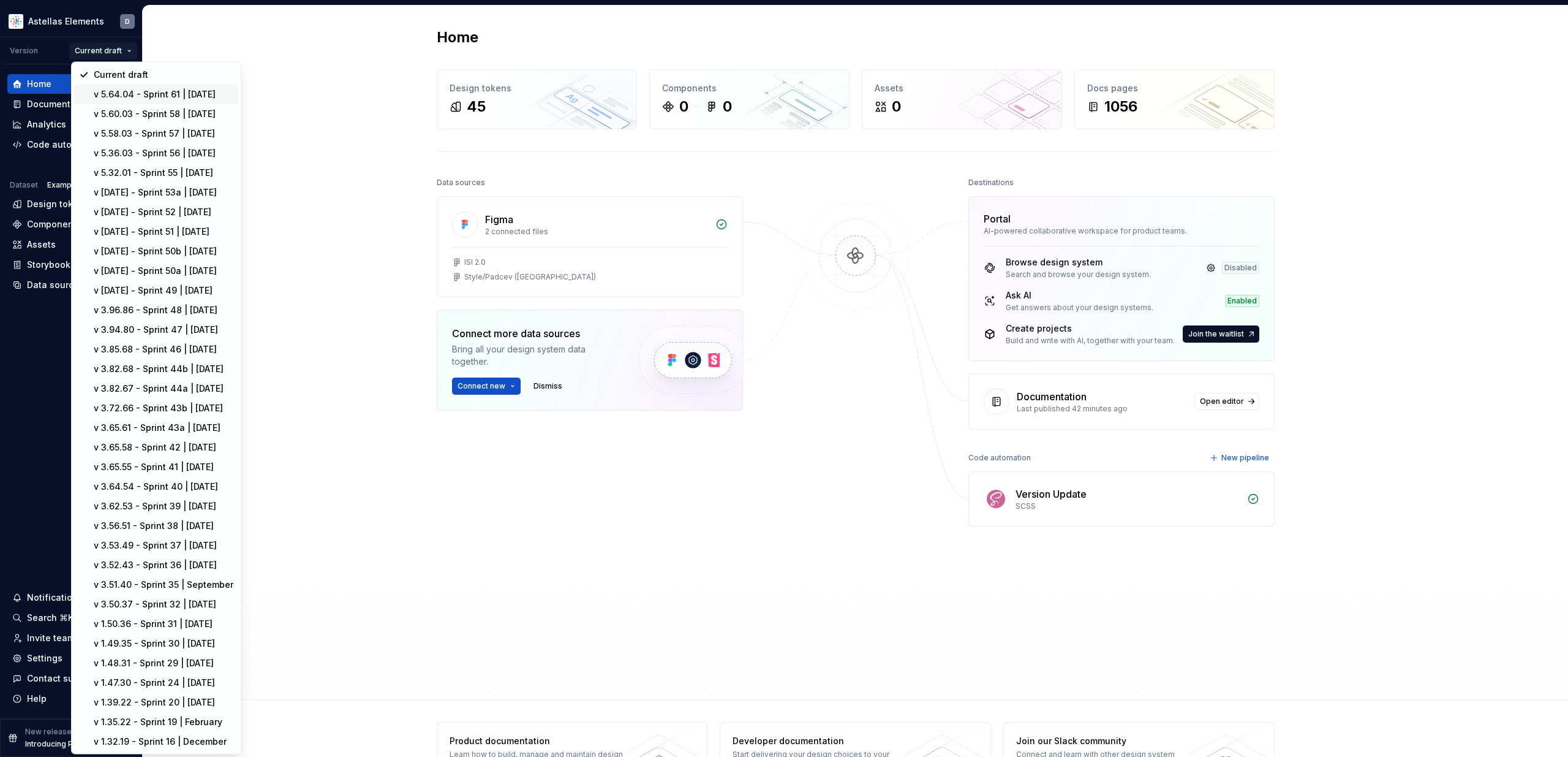
click at [146, 91] on div "v 5.64.04 - Sprint 61 | [DATE]" at bounding box center [163, 94] width 140 height 13
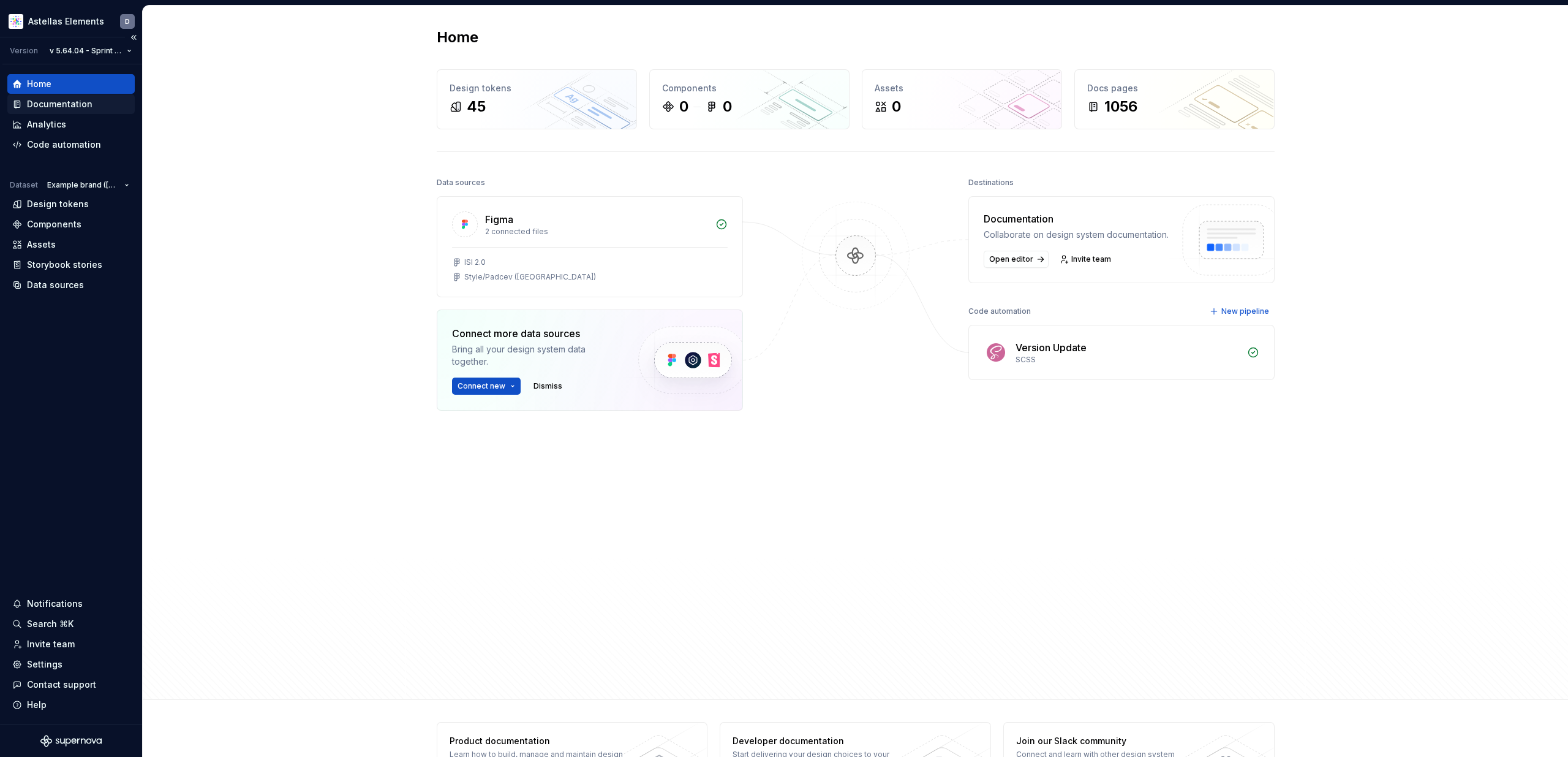
click at [58, 104] on div "Documentation" at bounding box center [59, 104] width 66 height 13
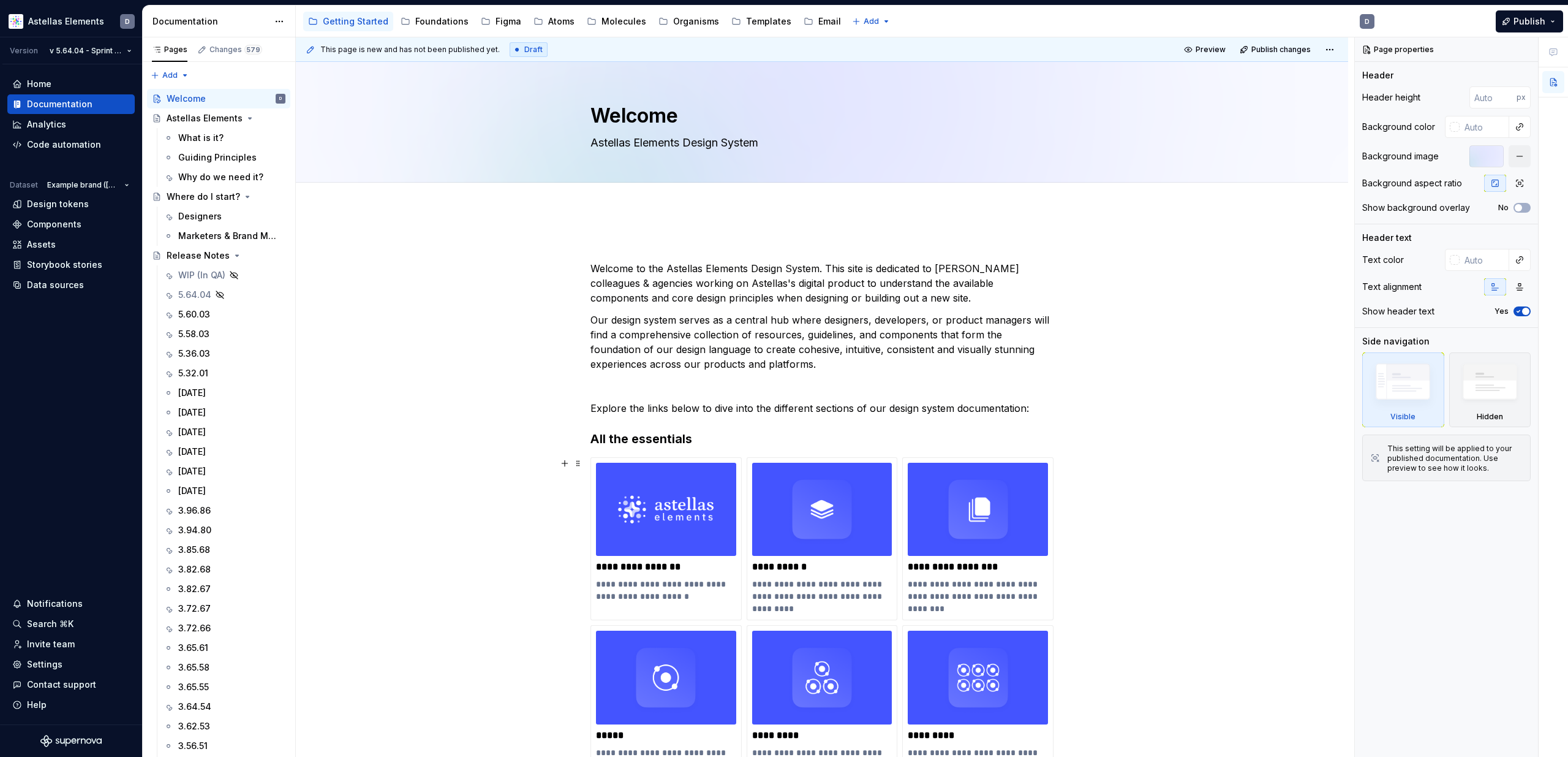
type textarea "*"
click at [1541, 23] on span "Publish" at bounding box center [1529, 21] width 32 height 13
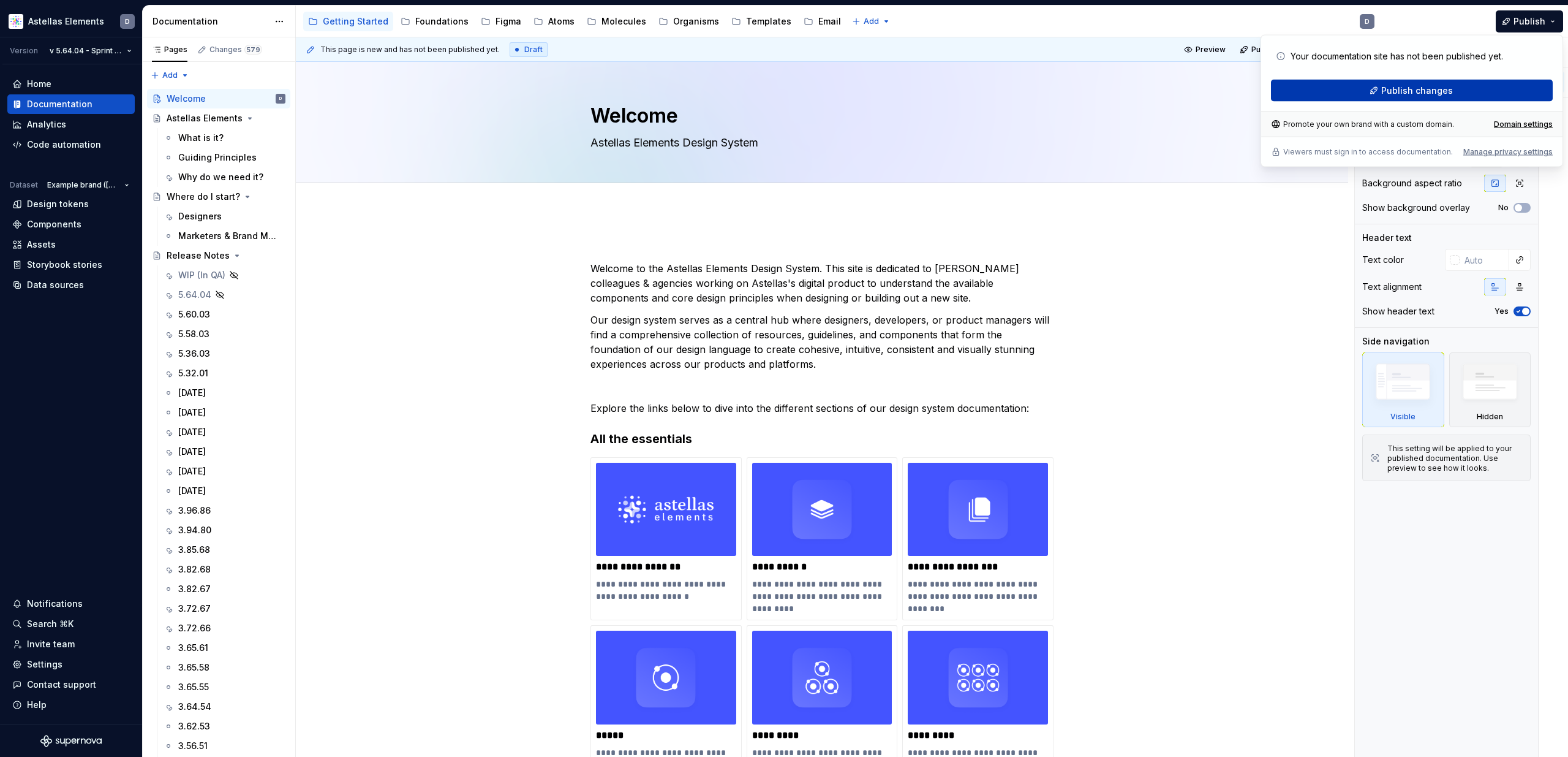
click at [1411, 95] on span "Publish changes" at bounding box center [1417, 90] width 72 height 13
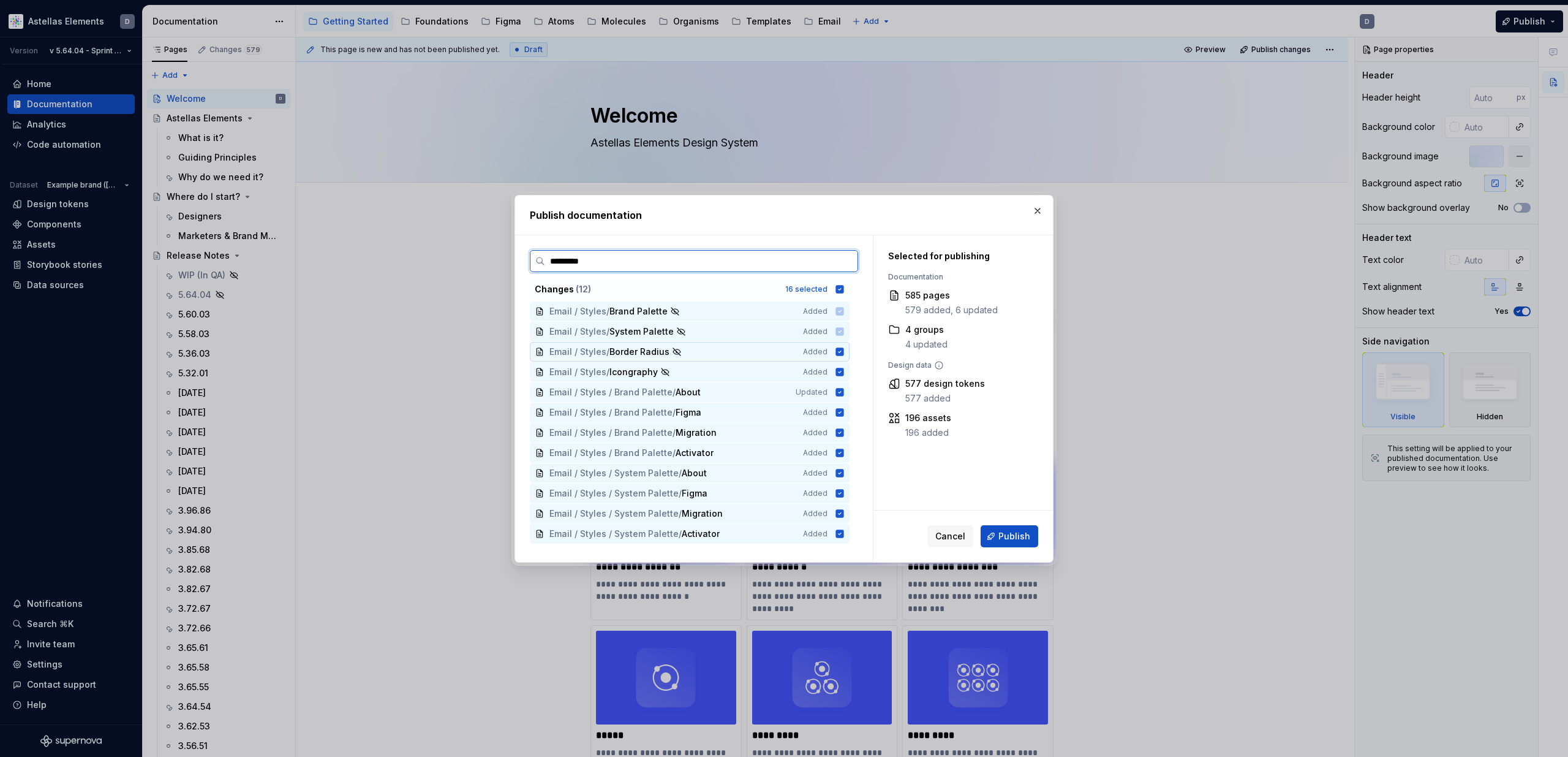
type input "*******"
type textarea "*"
click at [848, 262] on input "*******" at bounding box center [701, 261] width 312 height 13
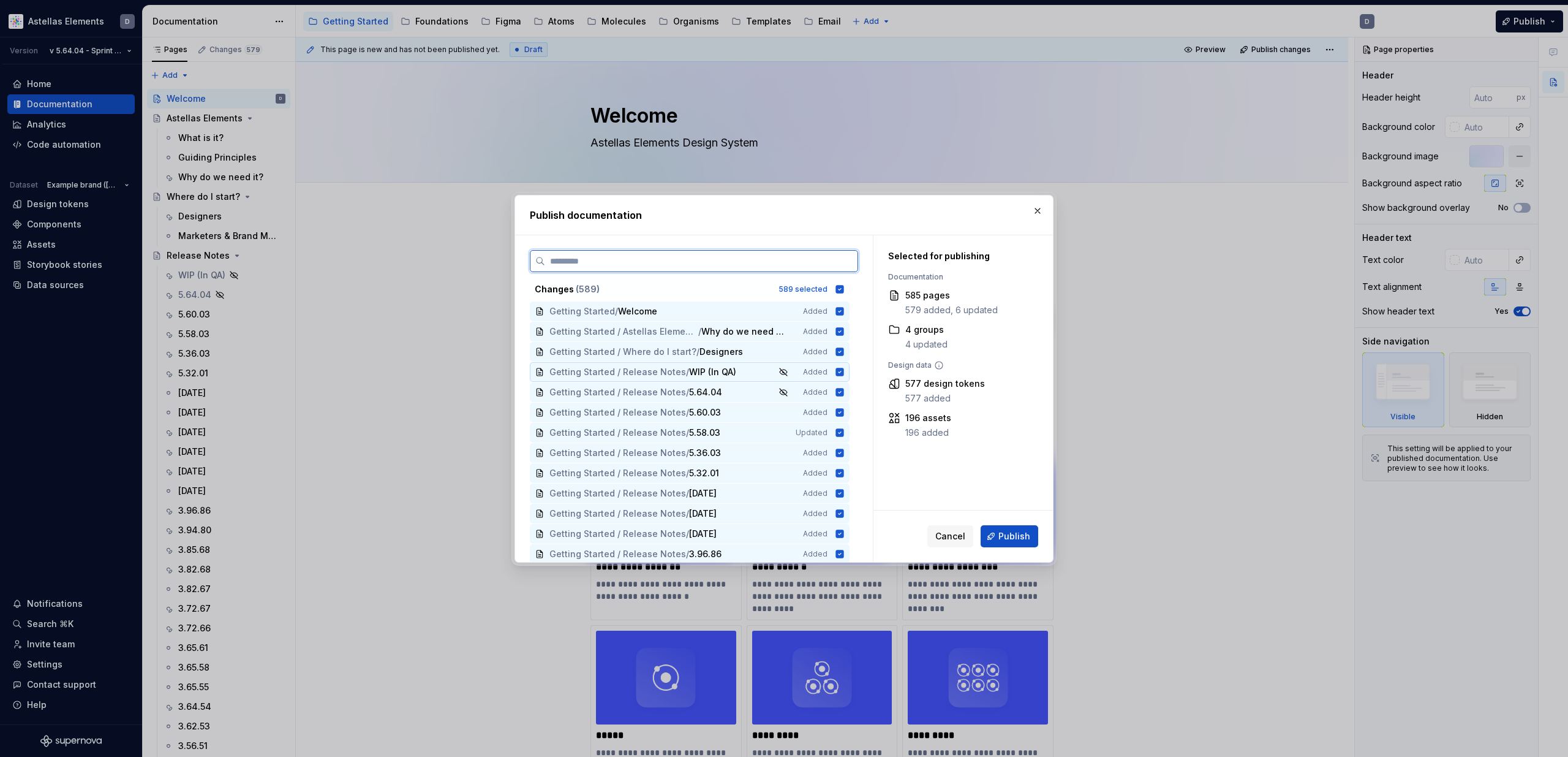
click at [845, 371] on icon at bounding box center [839, 371] width 10 height 10
click at [1035, 209] on button "button" at bounding box center [1037, 210] width 17 height 17
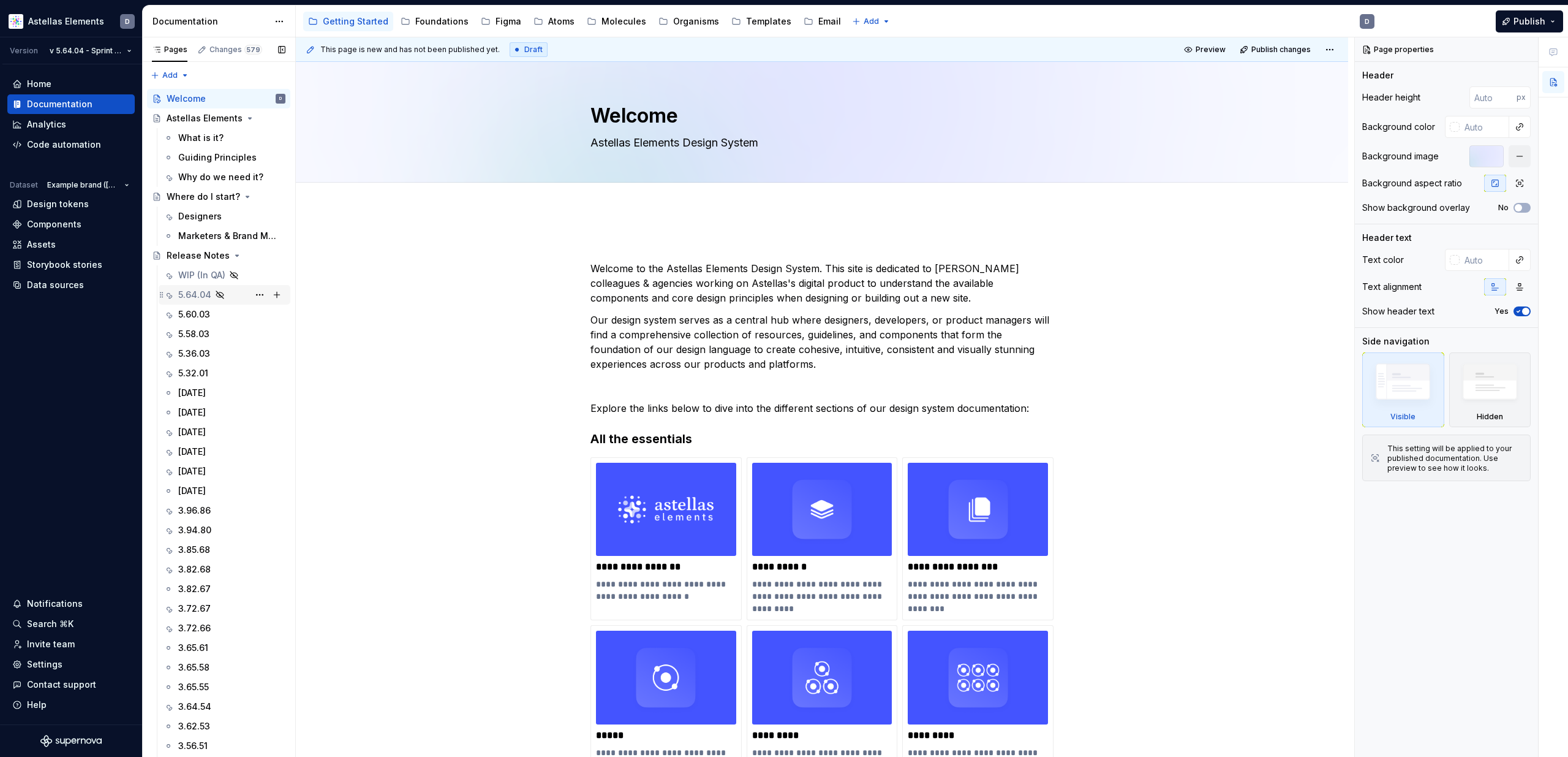
click at [215, 292] on icon "Page tree" at bounding box center [220, 295] width 10 height 10
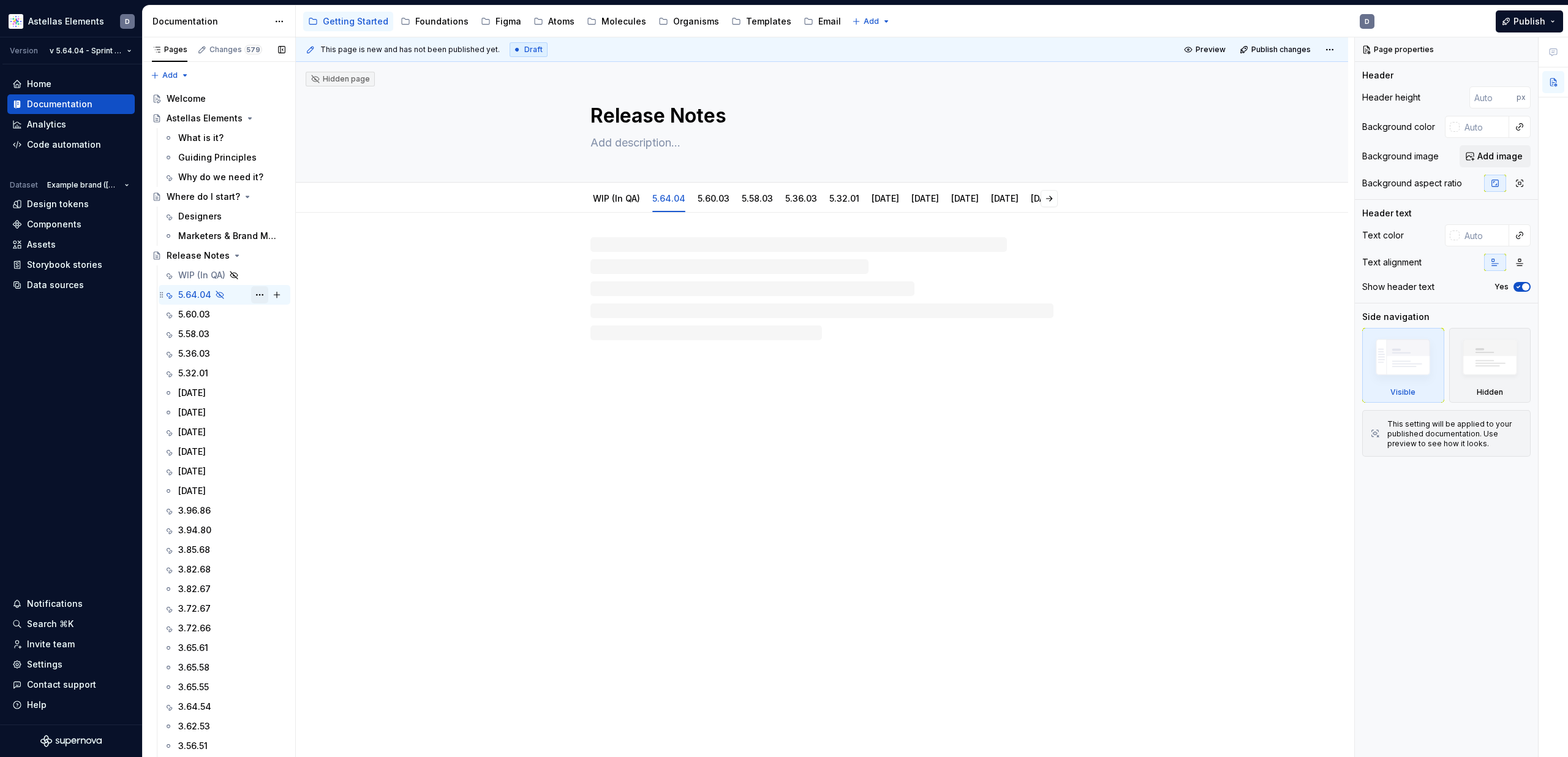
click at [263, 295] on button "Page tree" at bounding box center [260, 295] width 17 height 17
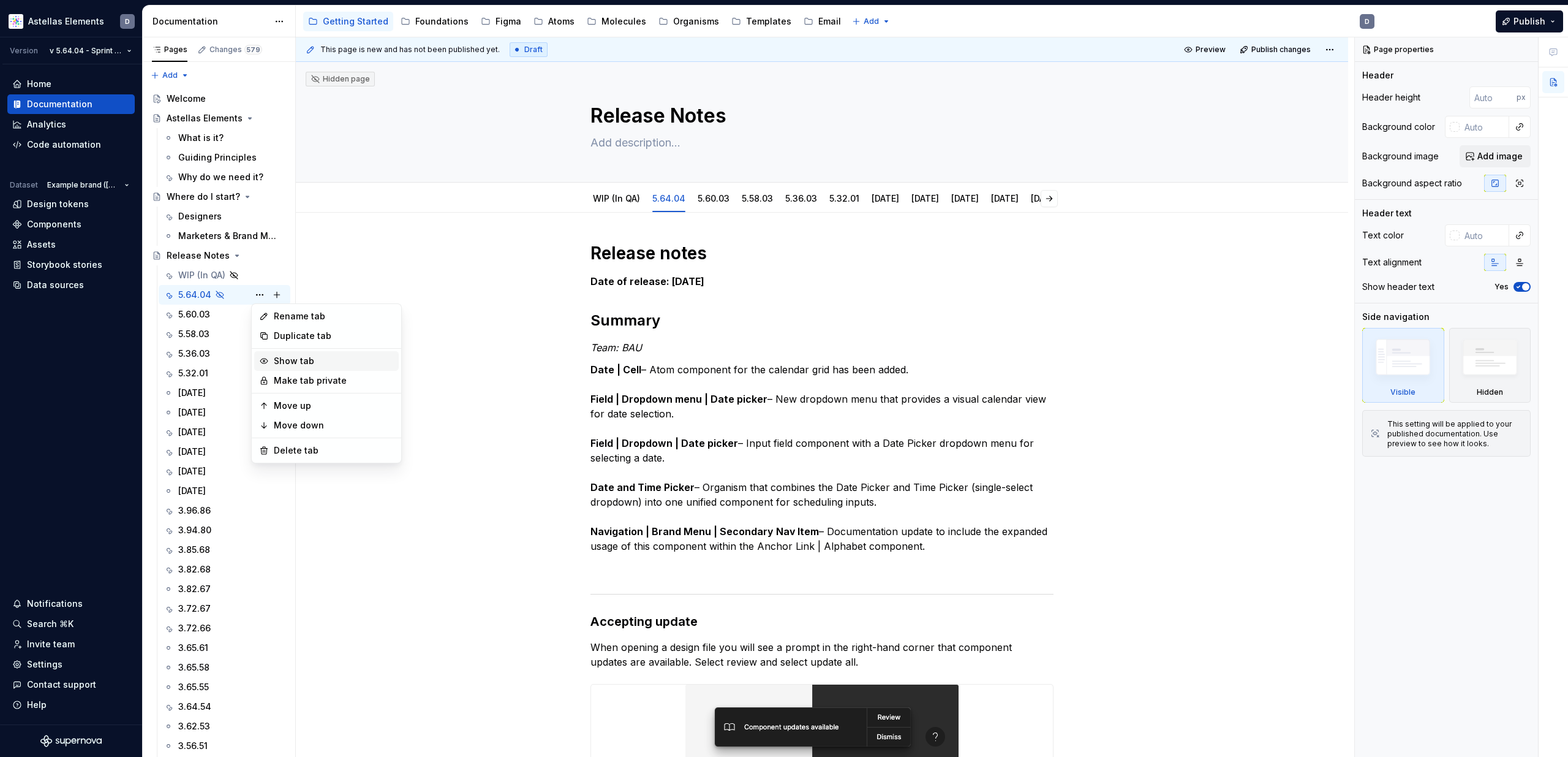
click at [321, 366] on div "Show tab" at bounding box center [334, 361] width 120 height 13
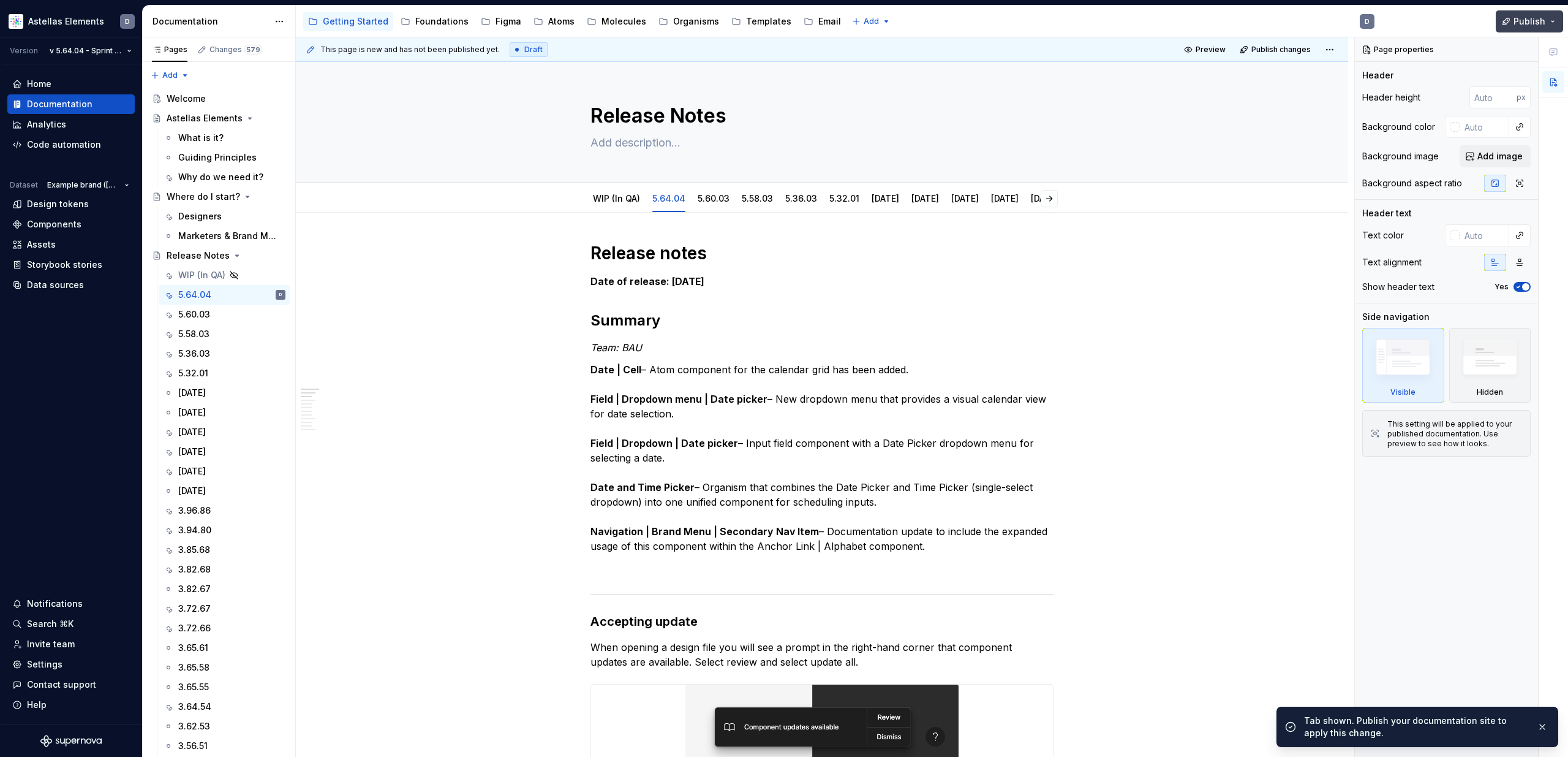
click at [1518, 22] on span "Publish" at bounding box center [1529, 21] width 32 height 13
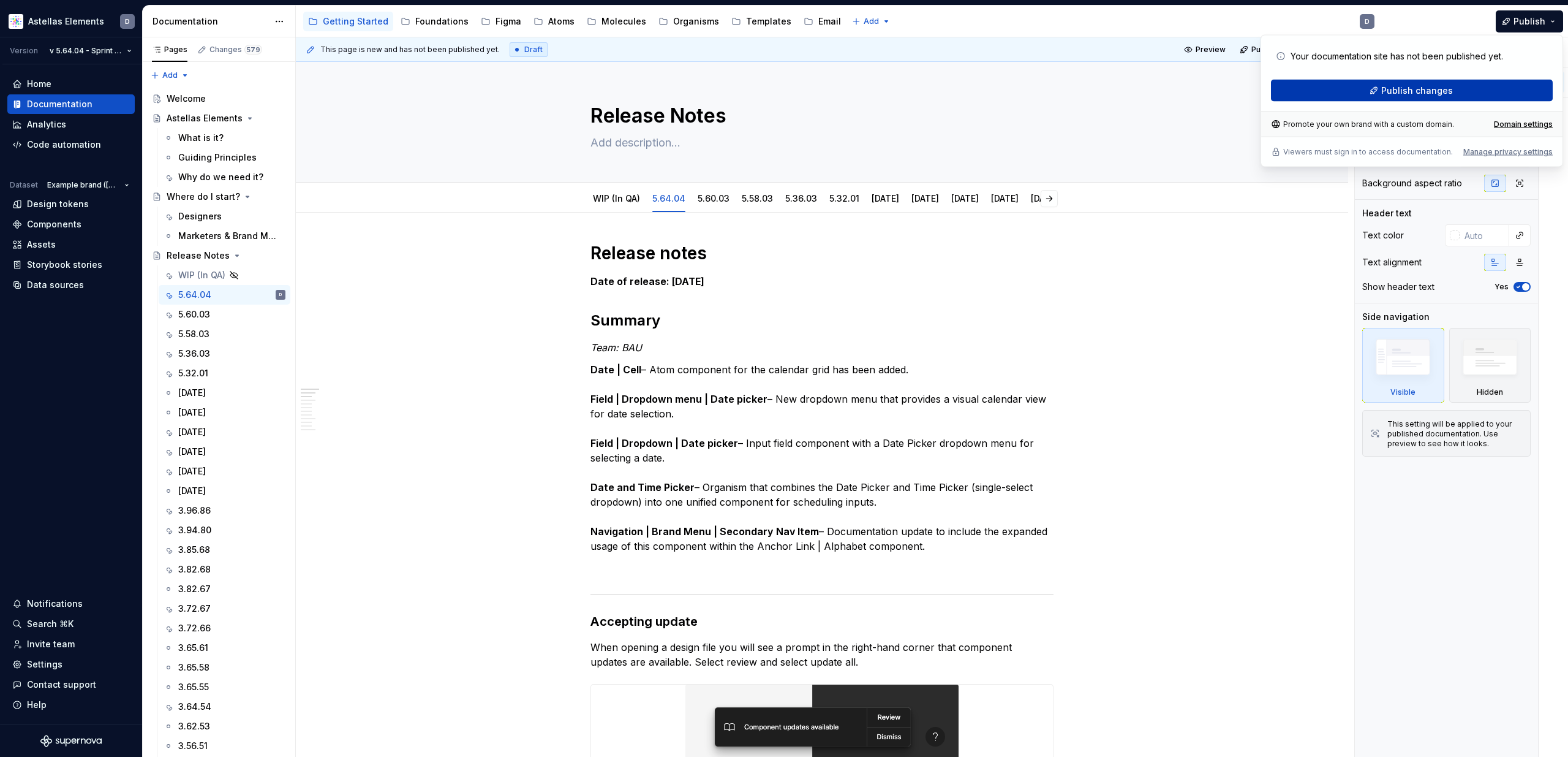
click at [1319, 101] on div "Your documentation site has not been published yet. Publish changes" at bounding box center [1411, 73] width 282 height 56
click at [1368, 90] on button "Publish changes" at bounding box center [1411, 91] width 282 height 22
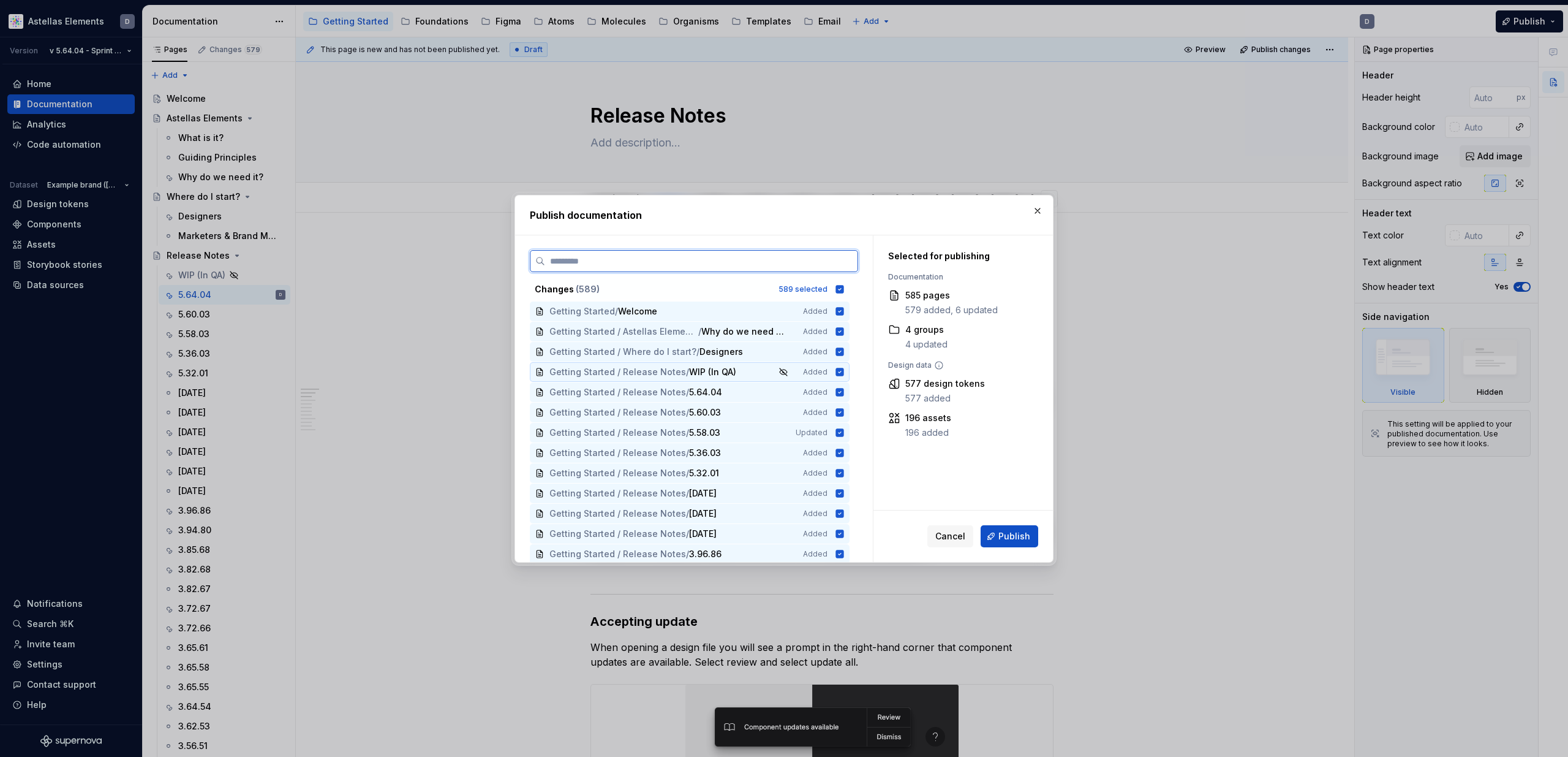
click at [845, 371] on icon at bounding box center [839, 371] width 10 height 10
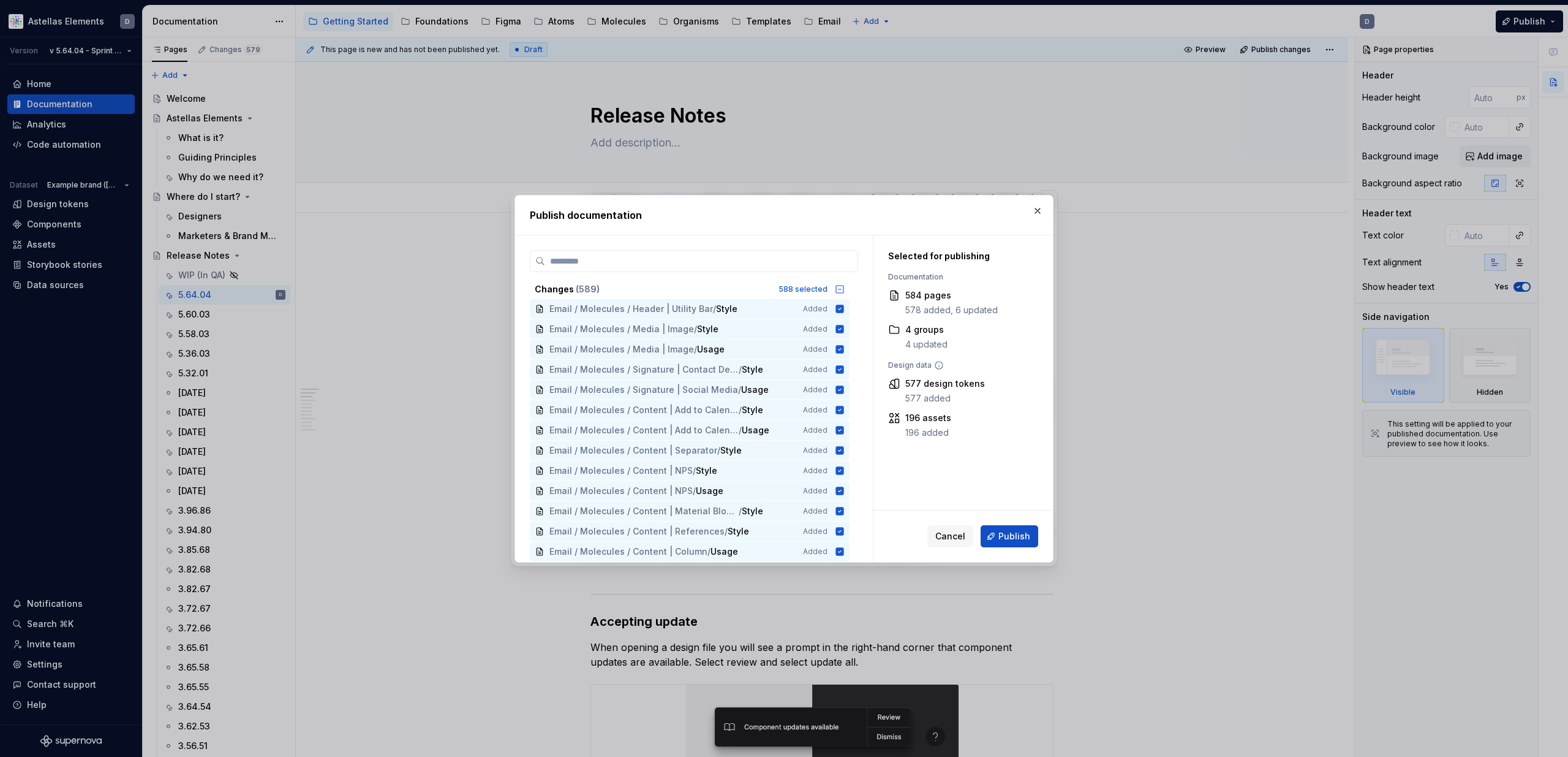
scroll to position [11228, 0]
click at [1017, 534] on span "Publish" at bounding box center [1014, 536] width 32 height 13
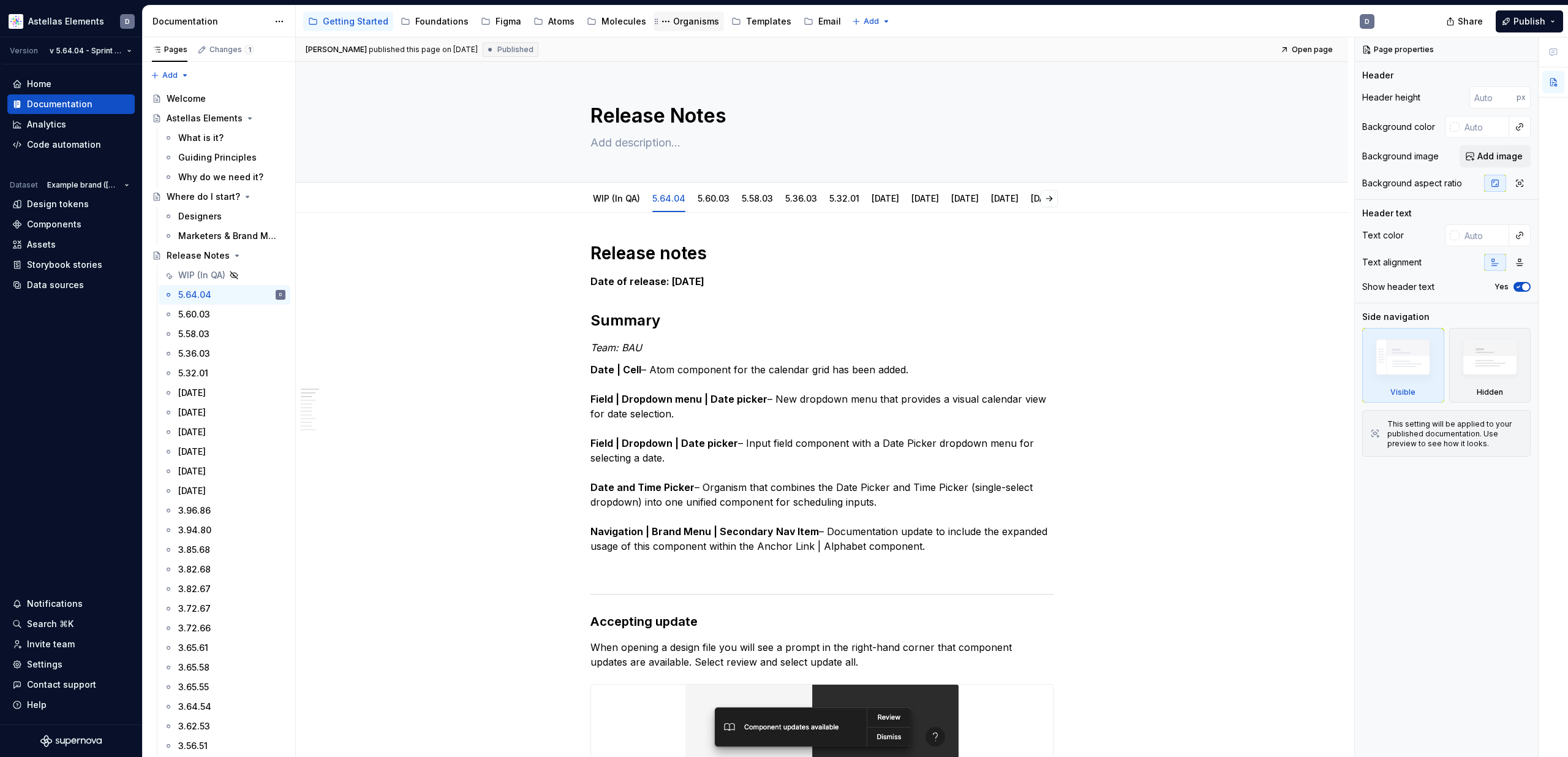
click at [680, 28] on div "Organisms" at bounding box center [689, 21] width 61 height 15
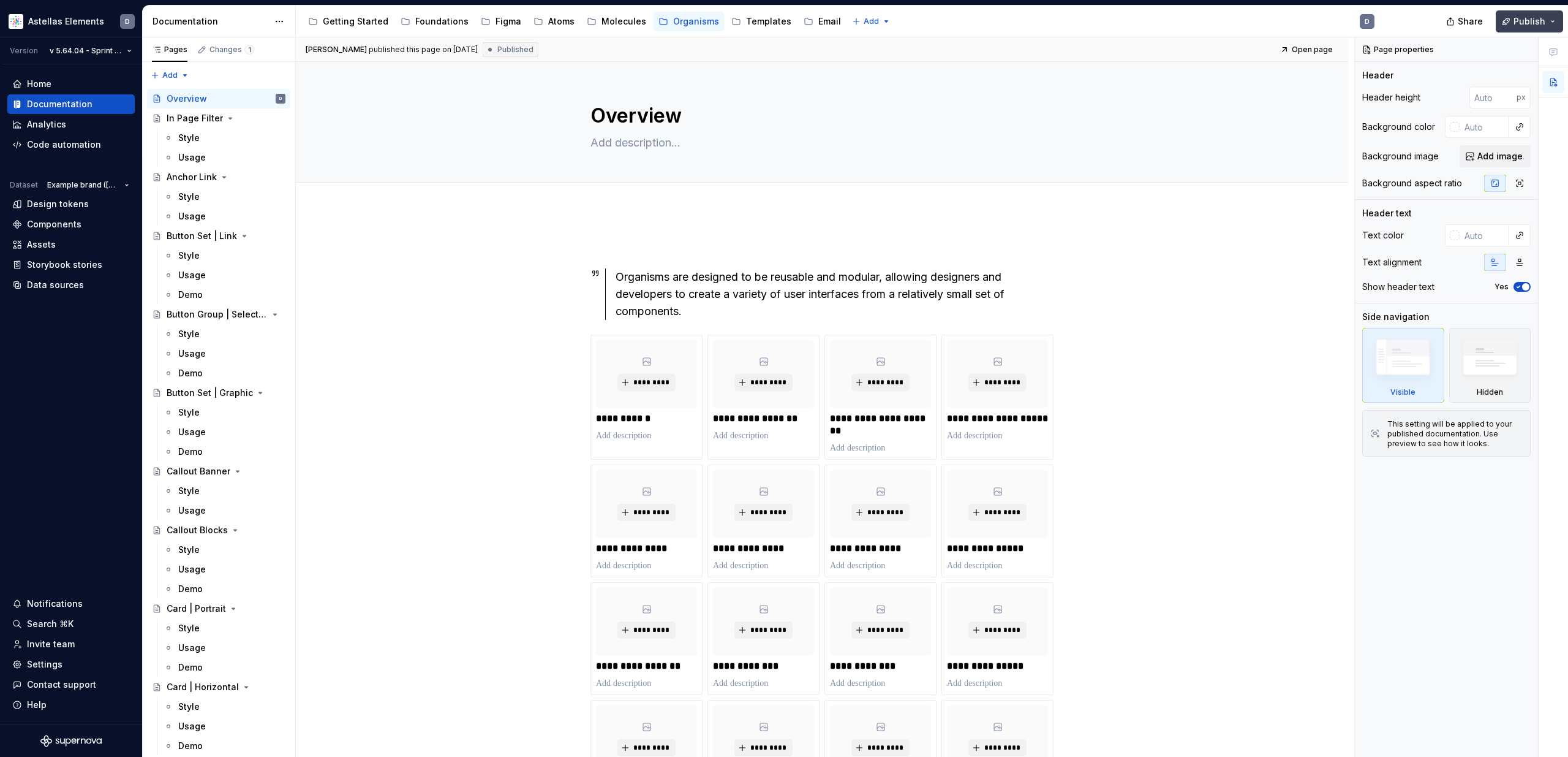
click at [1522, 23] on span "Publish" at bounding box center [1529, 21] width 32 height 13
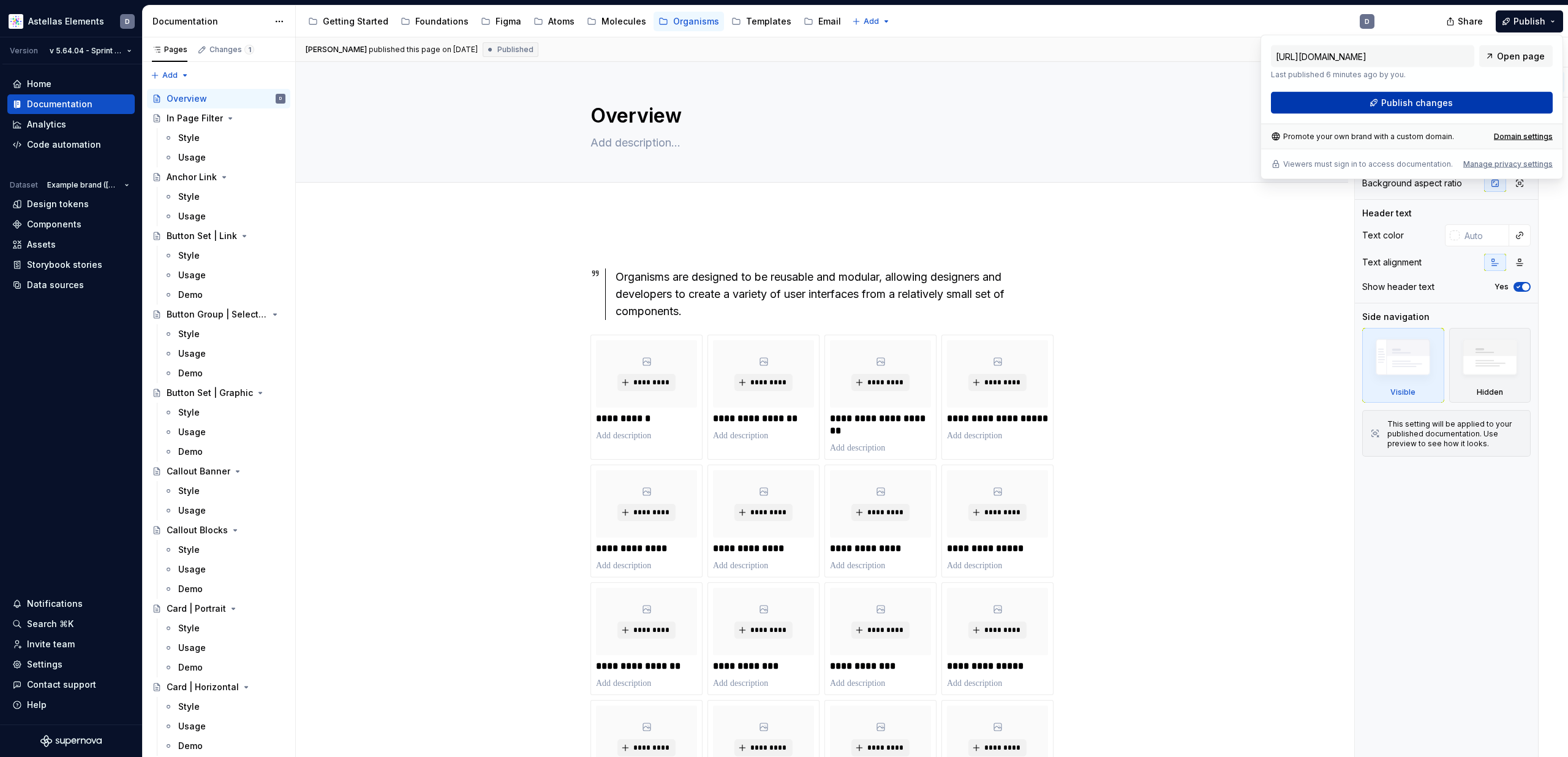
click at [1331, 103] on button "Publish changes" at bounding box center [1411, 103] width 282 height 22
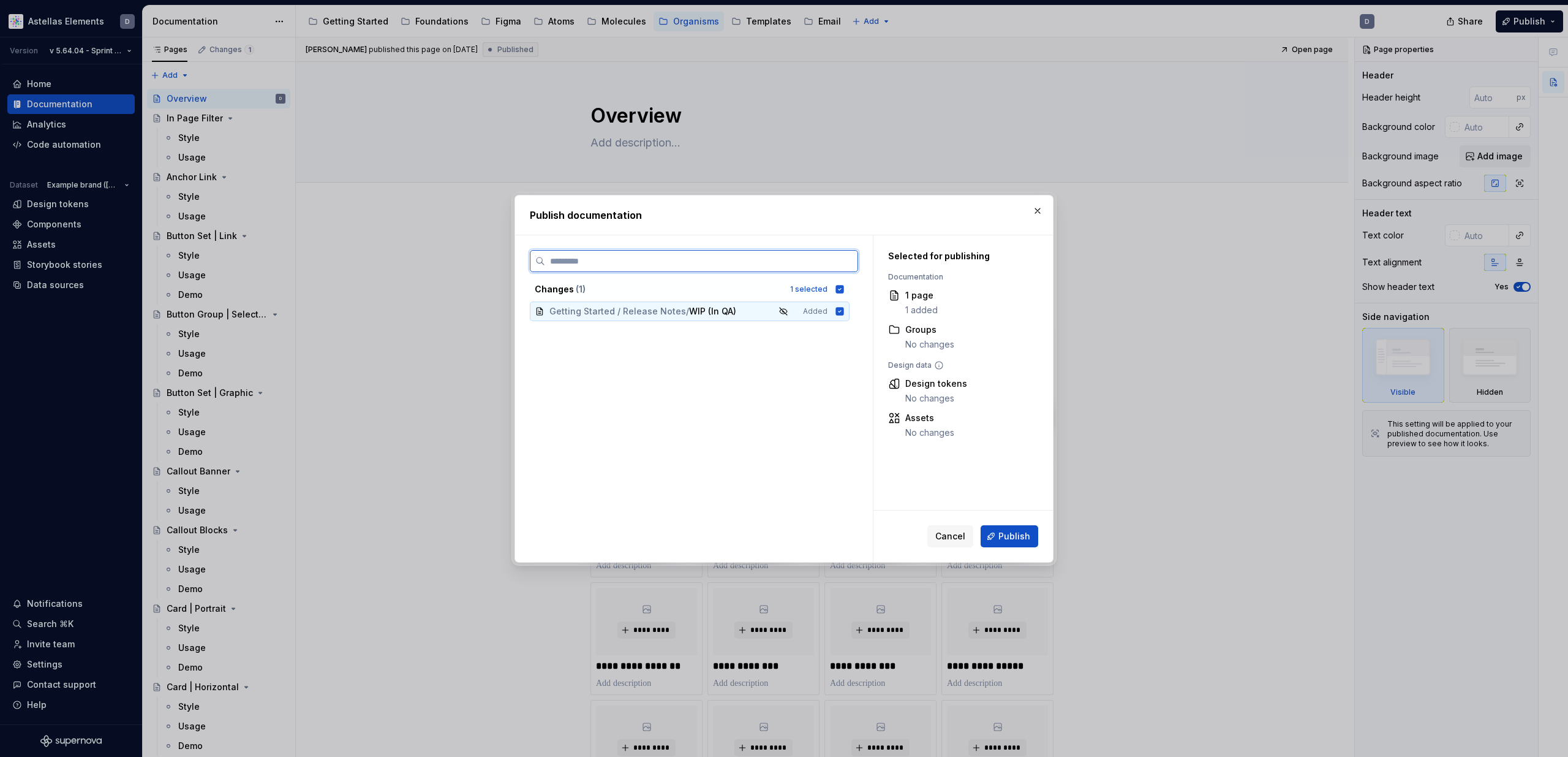
click at [844, 312] on icon at bounding box center [839, 311] width 8 height 8
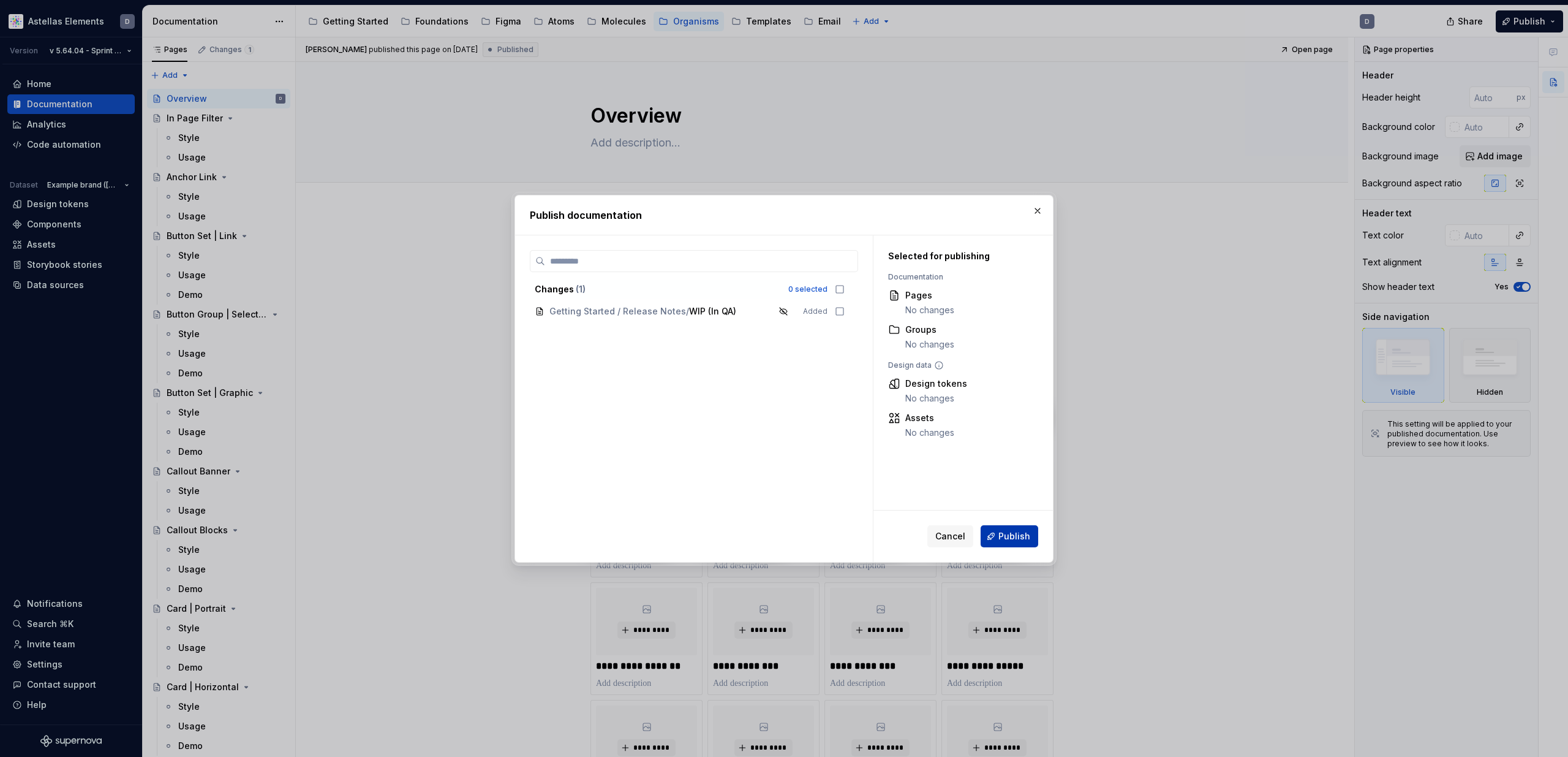
click at [1010, 534] on span "Publish" at bounding box center [1014, 536] width 32 height 13
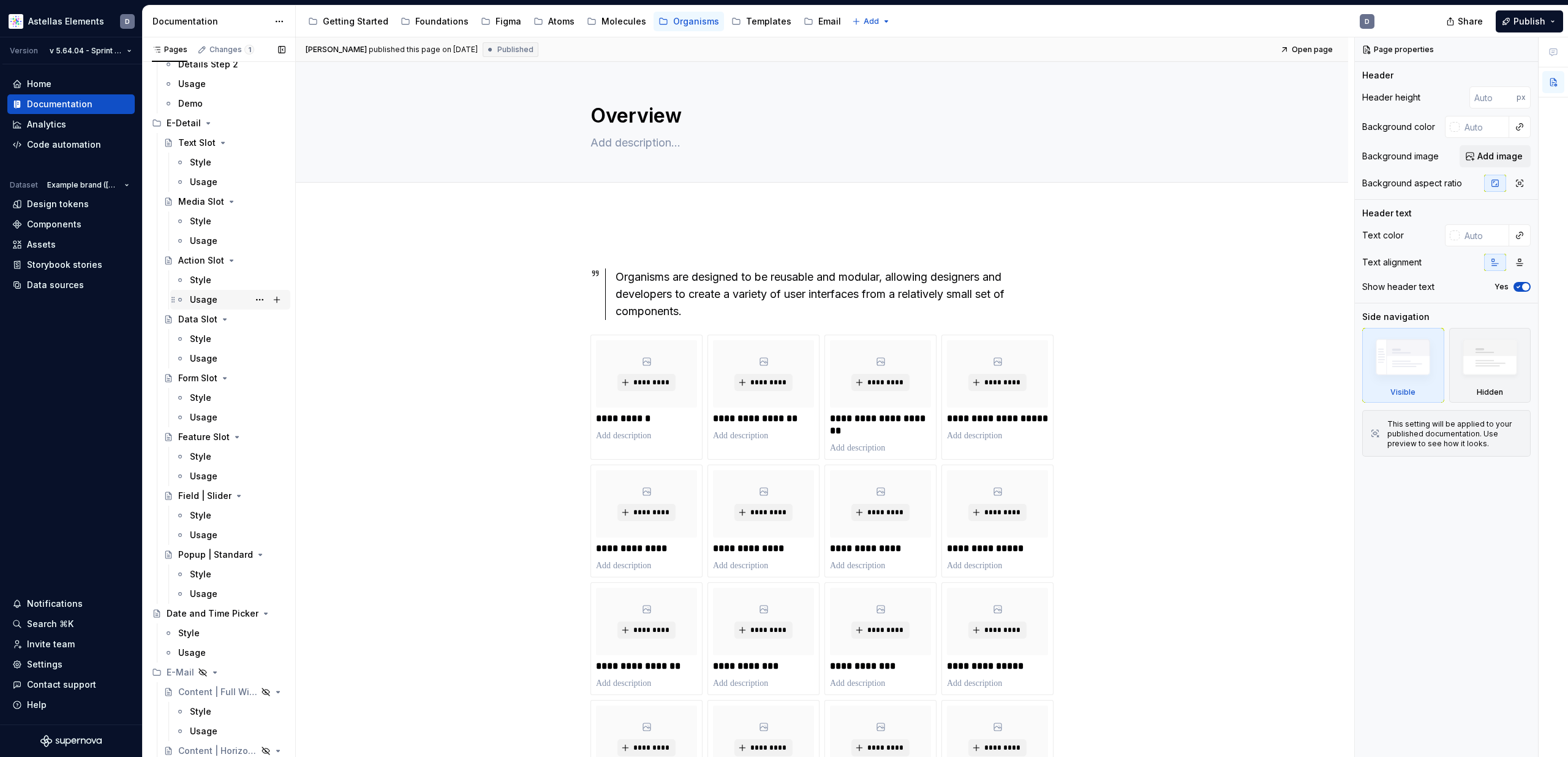
scroll to position [2731, 0]
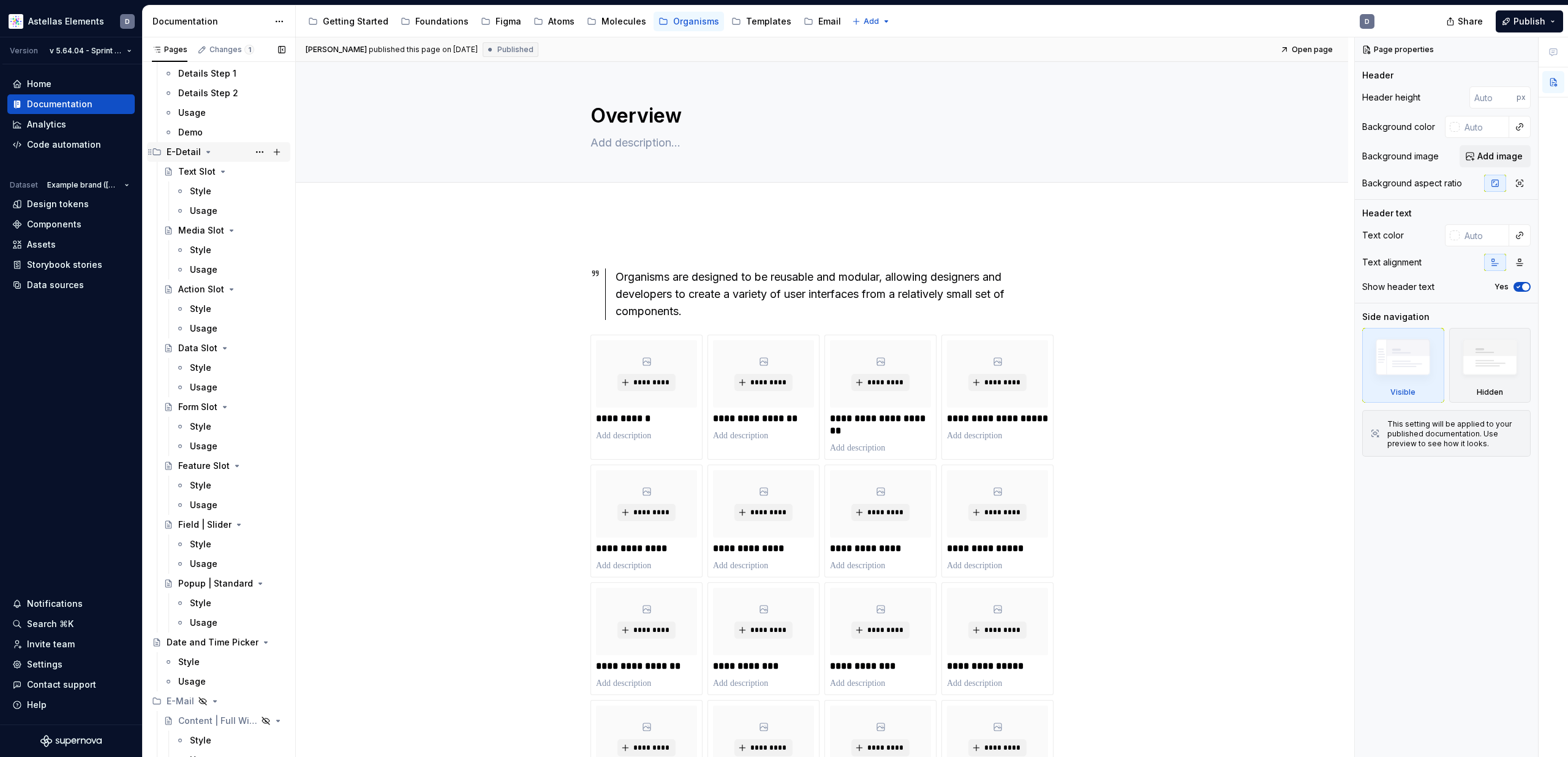
click at [207, 152] on icon "Page tree" at bounding box center [209, 152] width 3 height 1
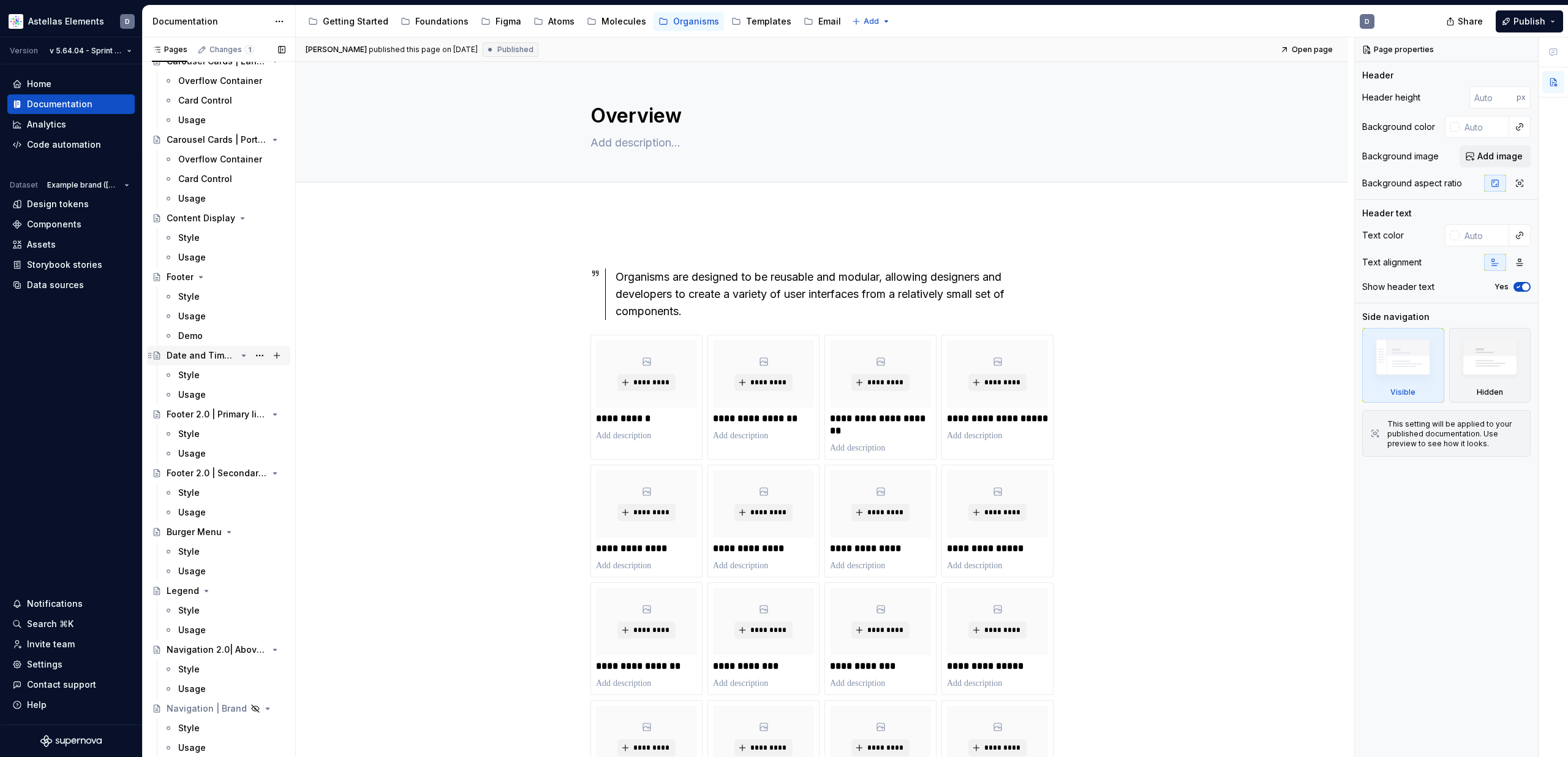
scroll to position [910, 0]
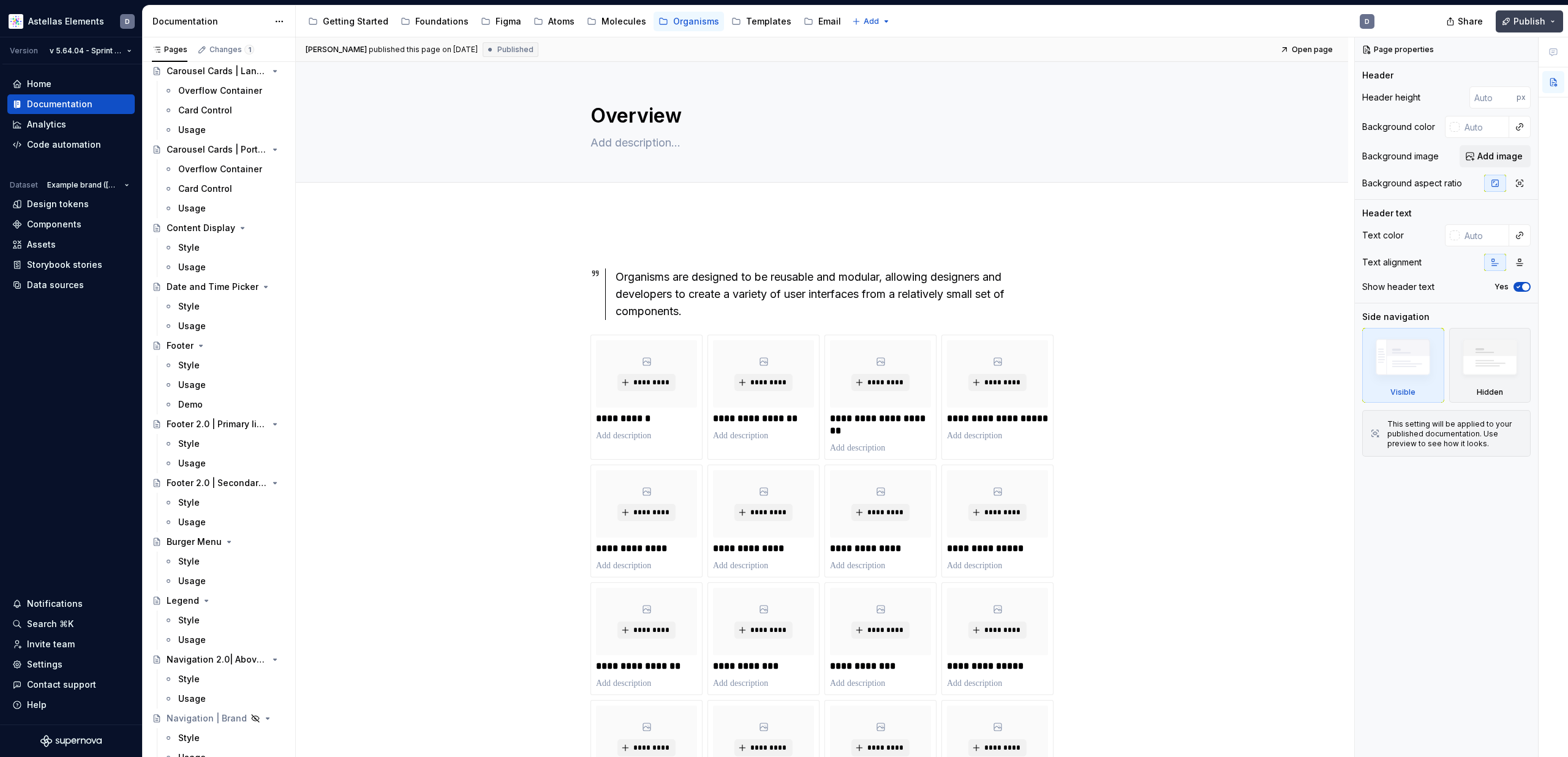
click at [1527, 24] on span "Publish" at bounding box center [1529, 21] width 32 height 13
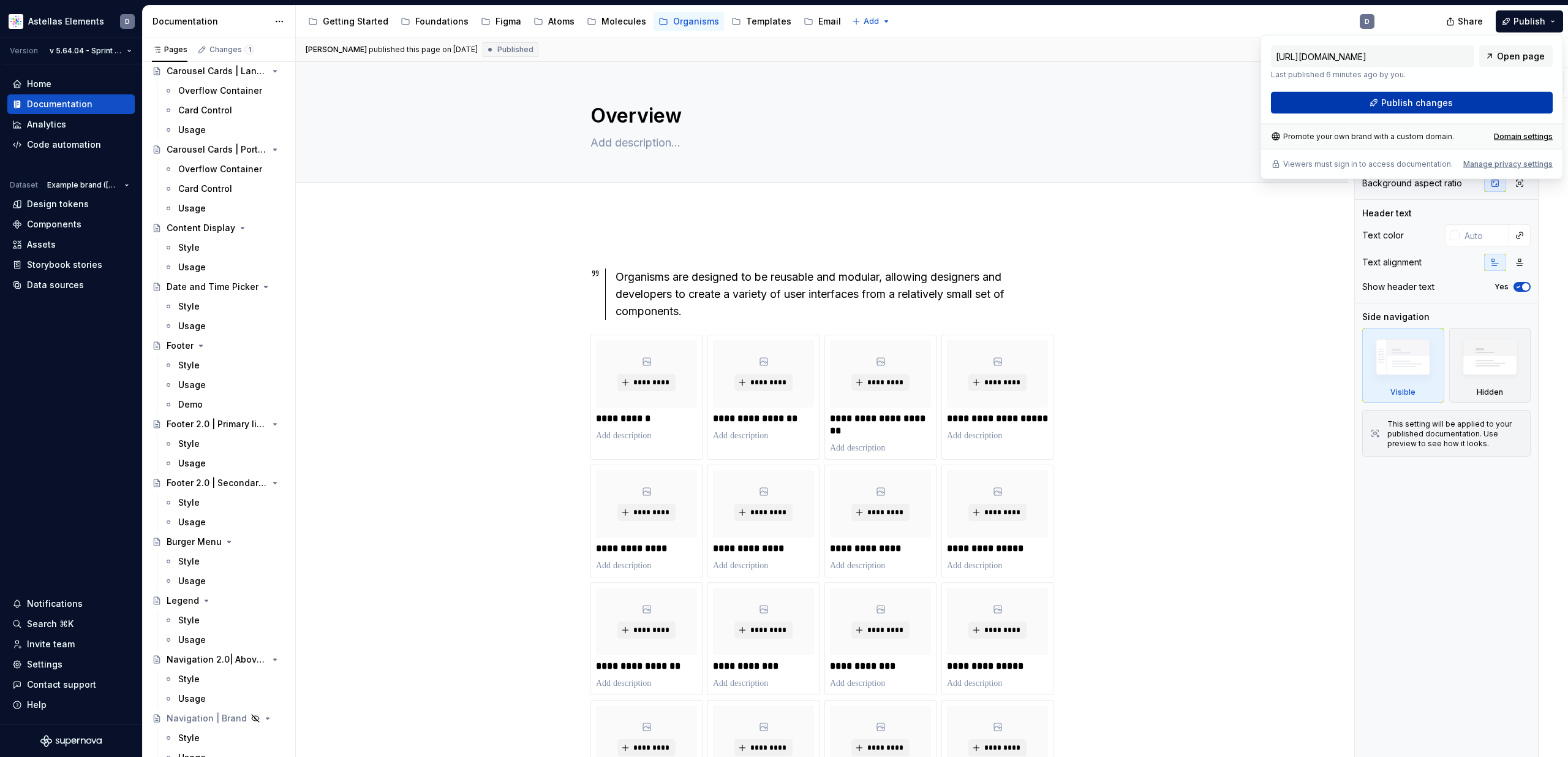
click at [1369, 108] on button "Publish changes" at bounding box center [1411, 103] width 282 height 22
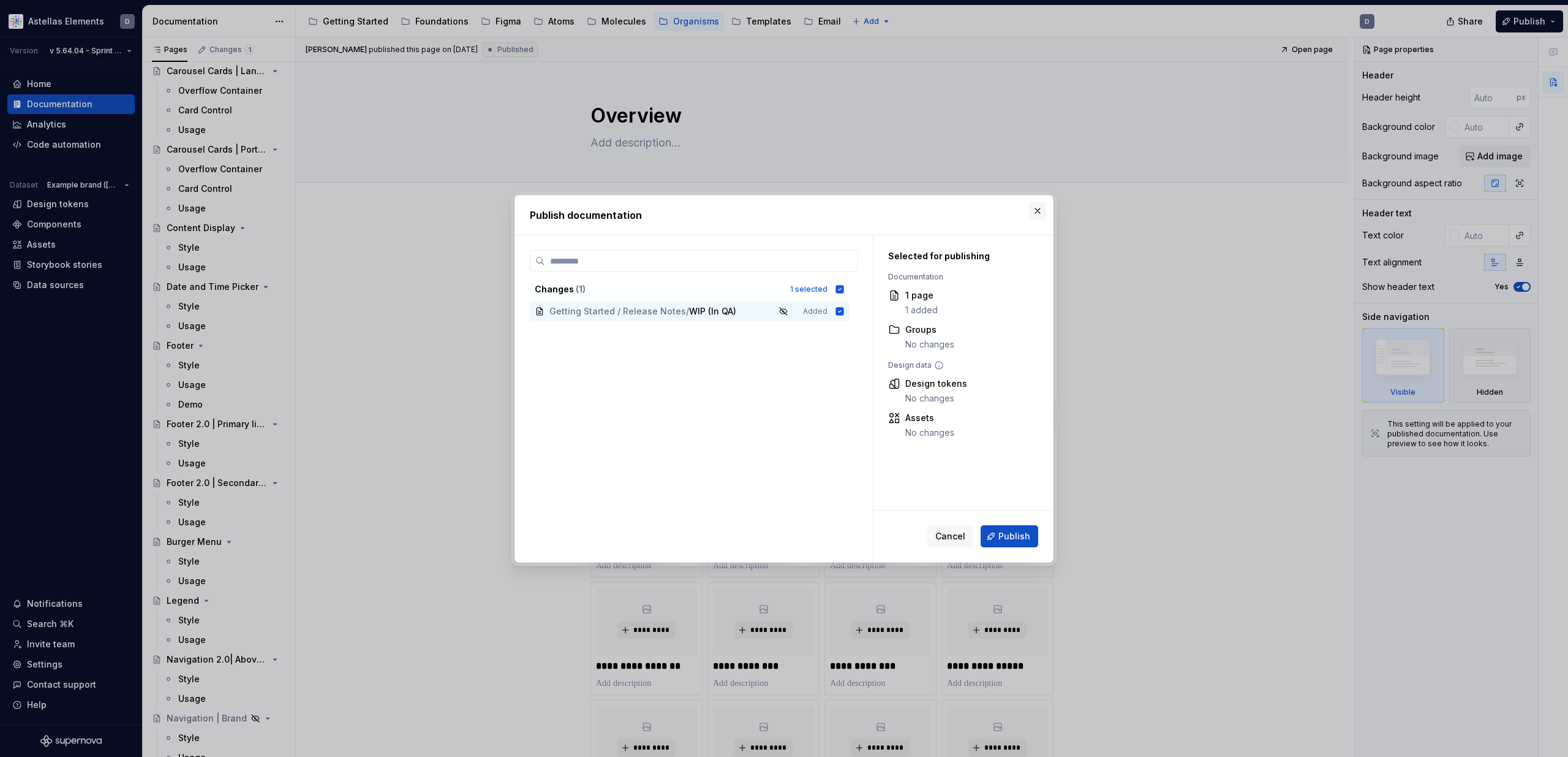
click at [1035, 212] on button "button" at bounding box center [1037, 210] width 17 height 17
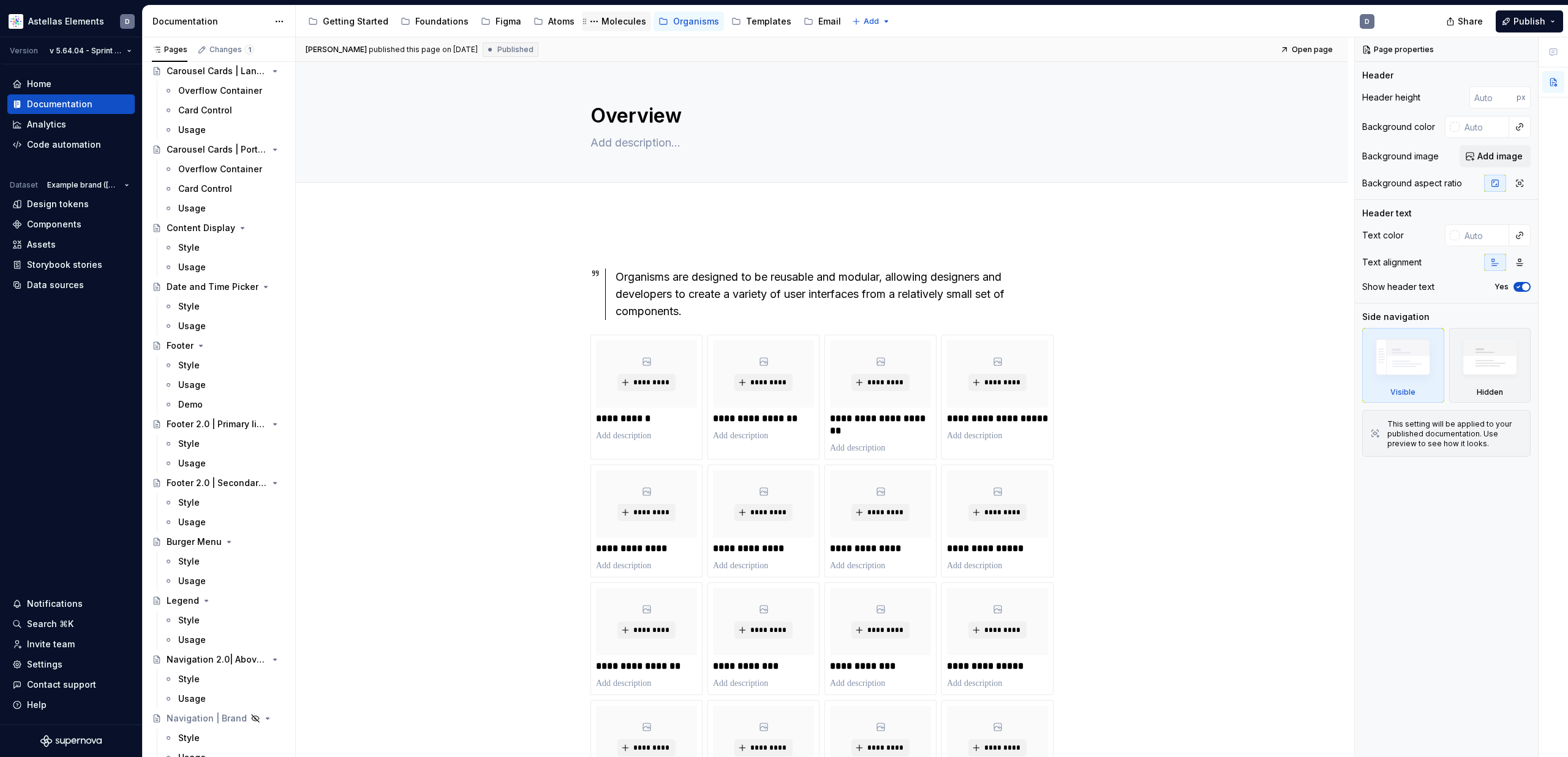
click at [617, 16] on div "Molecules" at bounding box center [624, 21] width 44 height 13
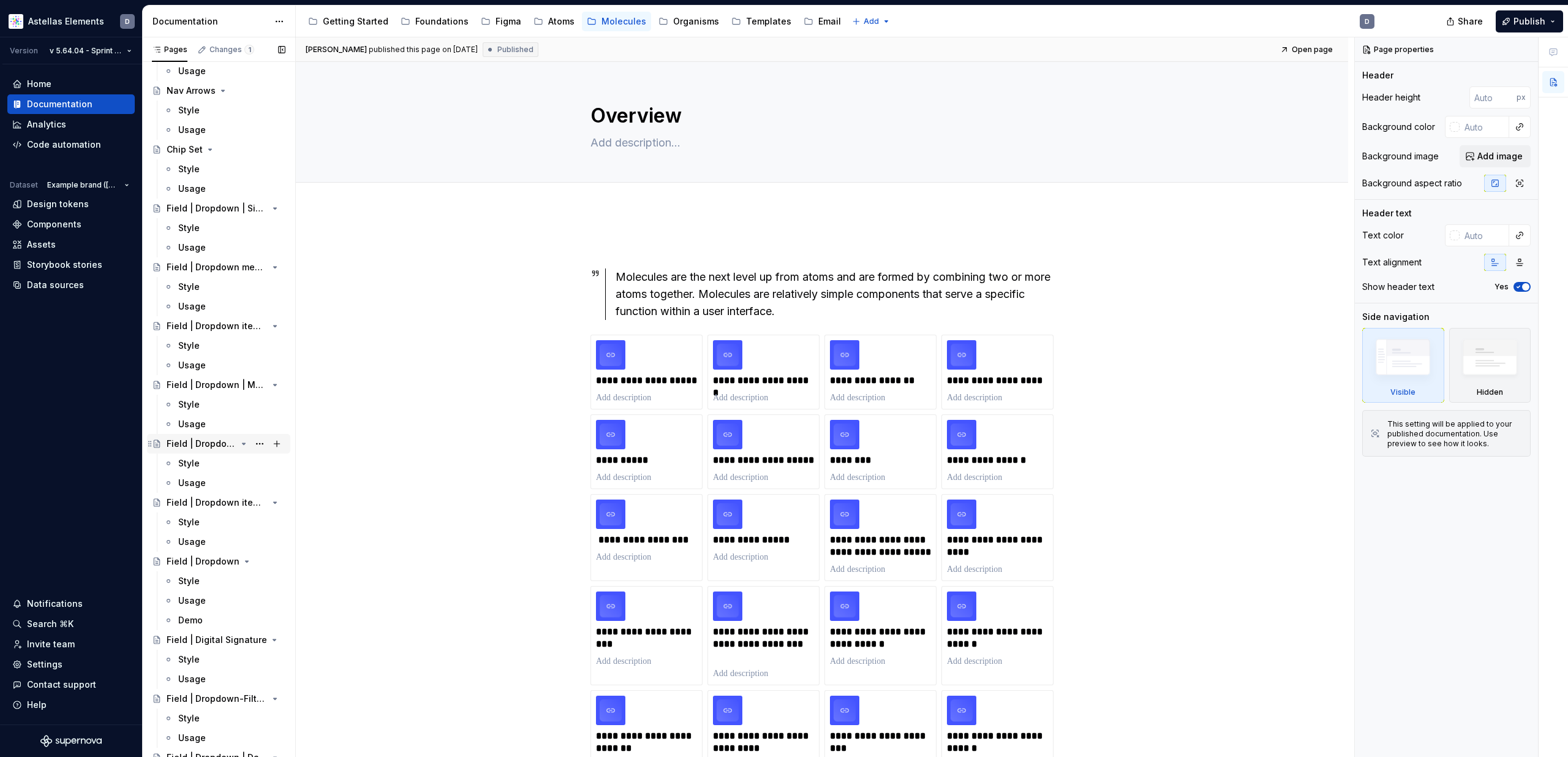
click at [202, 445] on div "Field | Dropdown menu | Multi-select" at bounding box center [201, 443] width 70 height 13
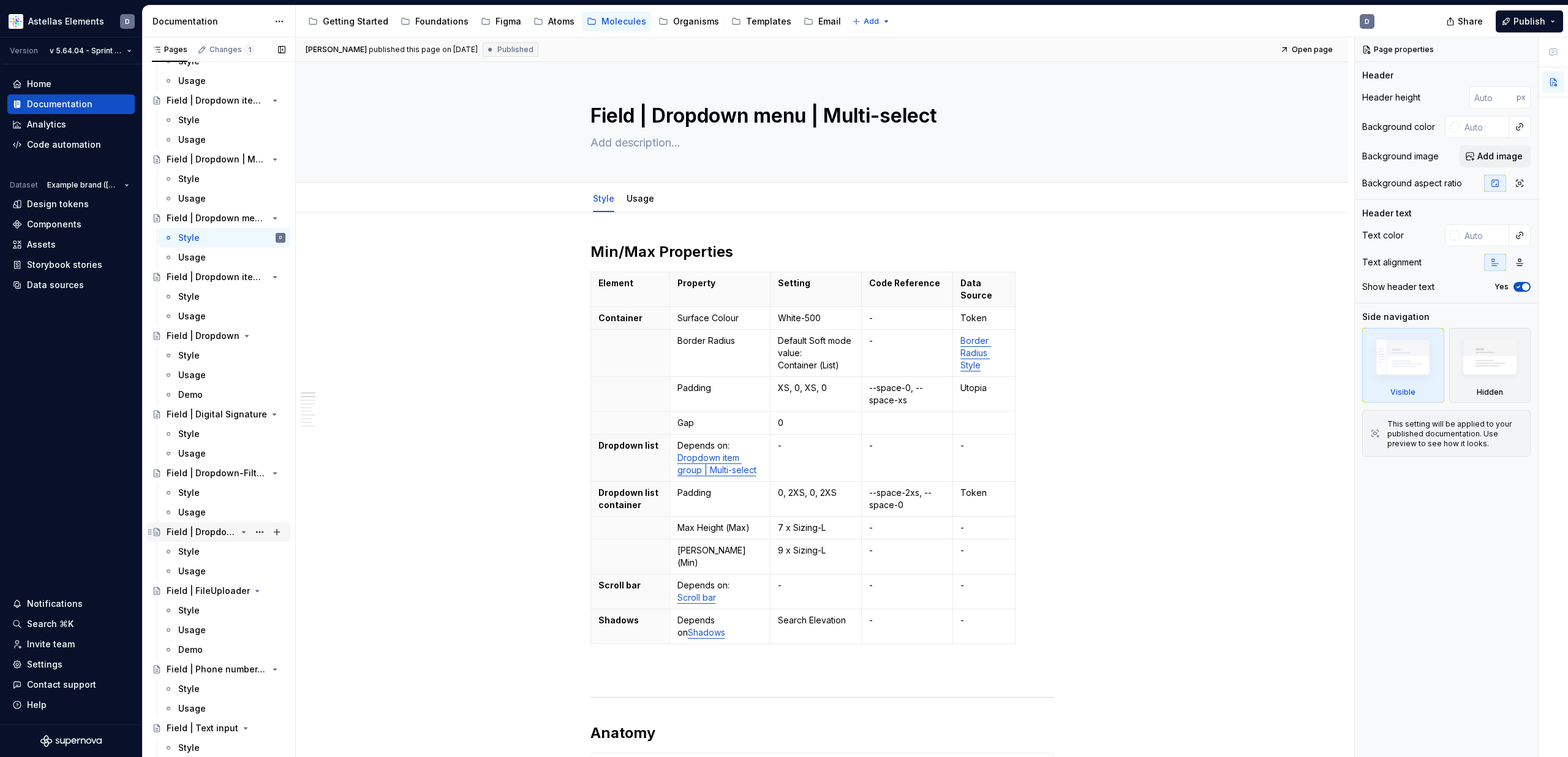
scroll to position [1137, 0]
click at [211, 526] on div "Field | Dropdown | Date picker" at bounding box center [201, 530] width 70 height 13
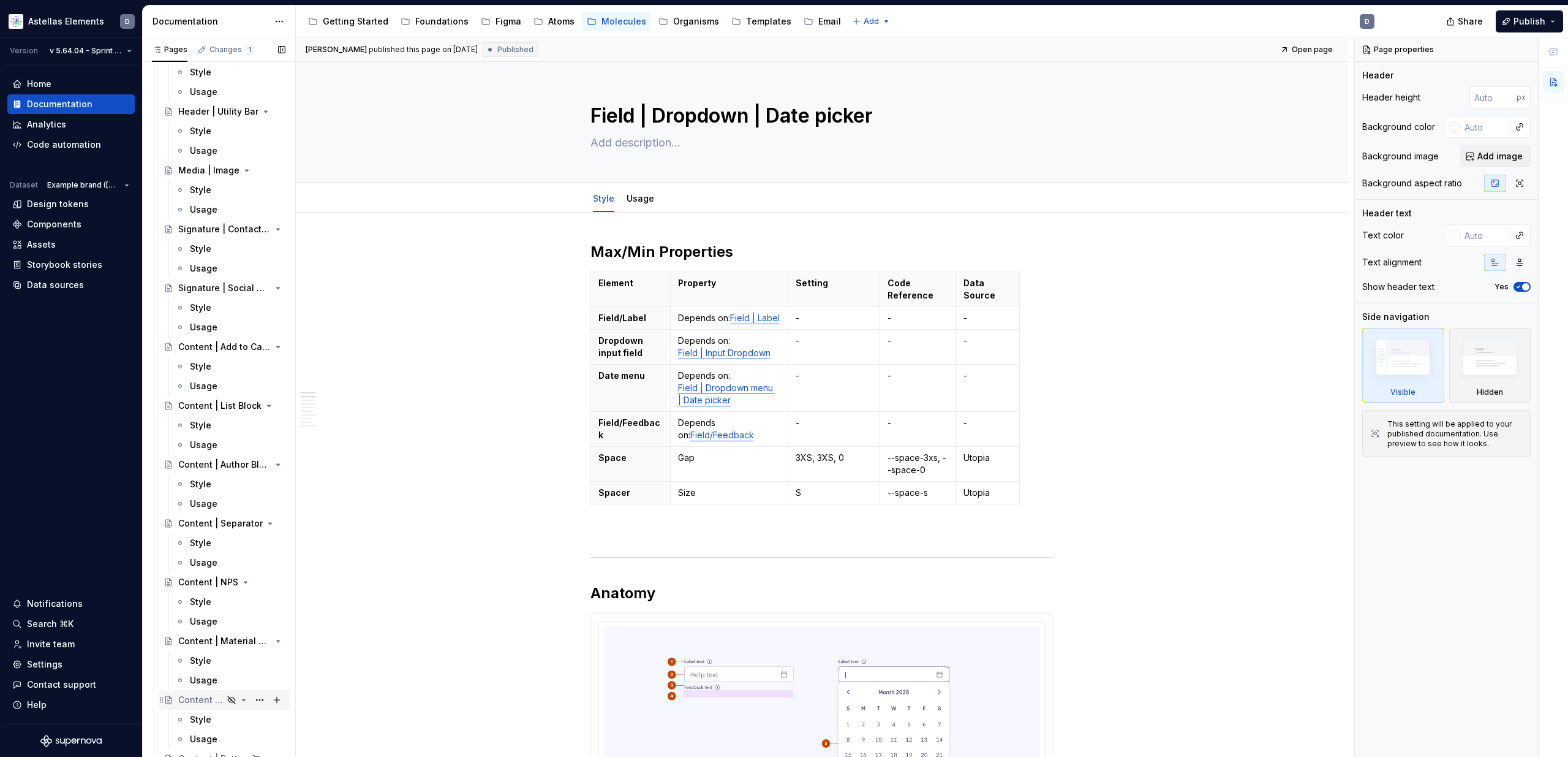
scroll to position [8016, 0]
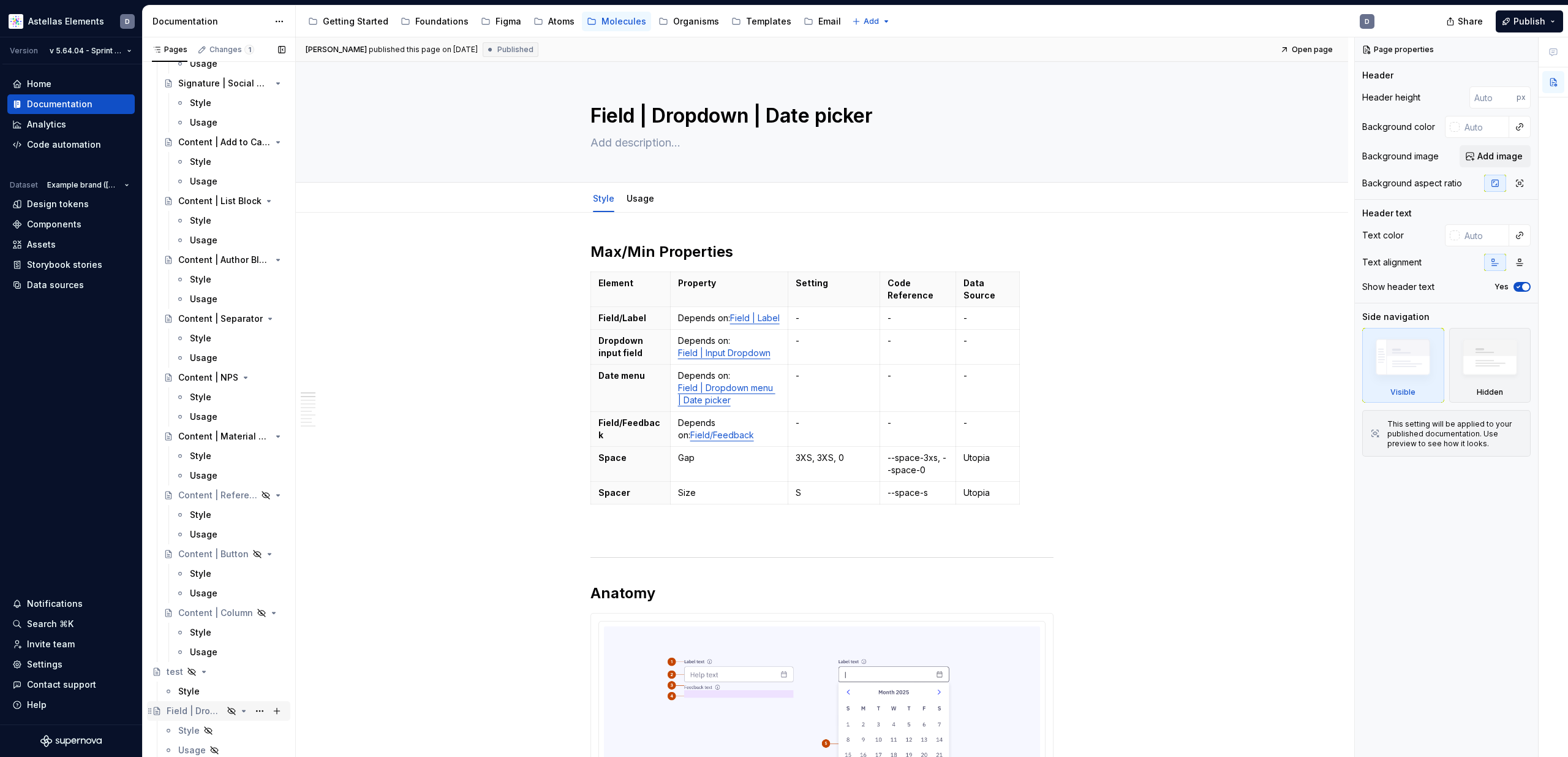
click at [209, 707] on div "Field | Dropdown | Phone Number" at bounding box center [195, 710] width 56 height 13
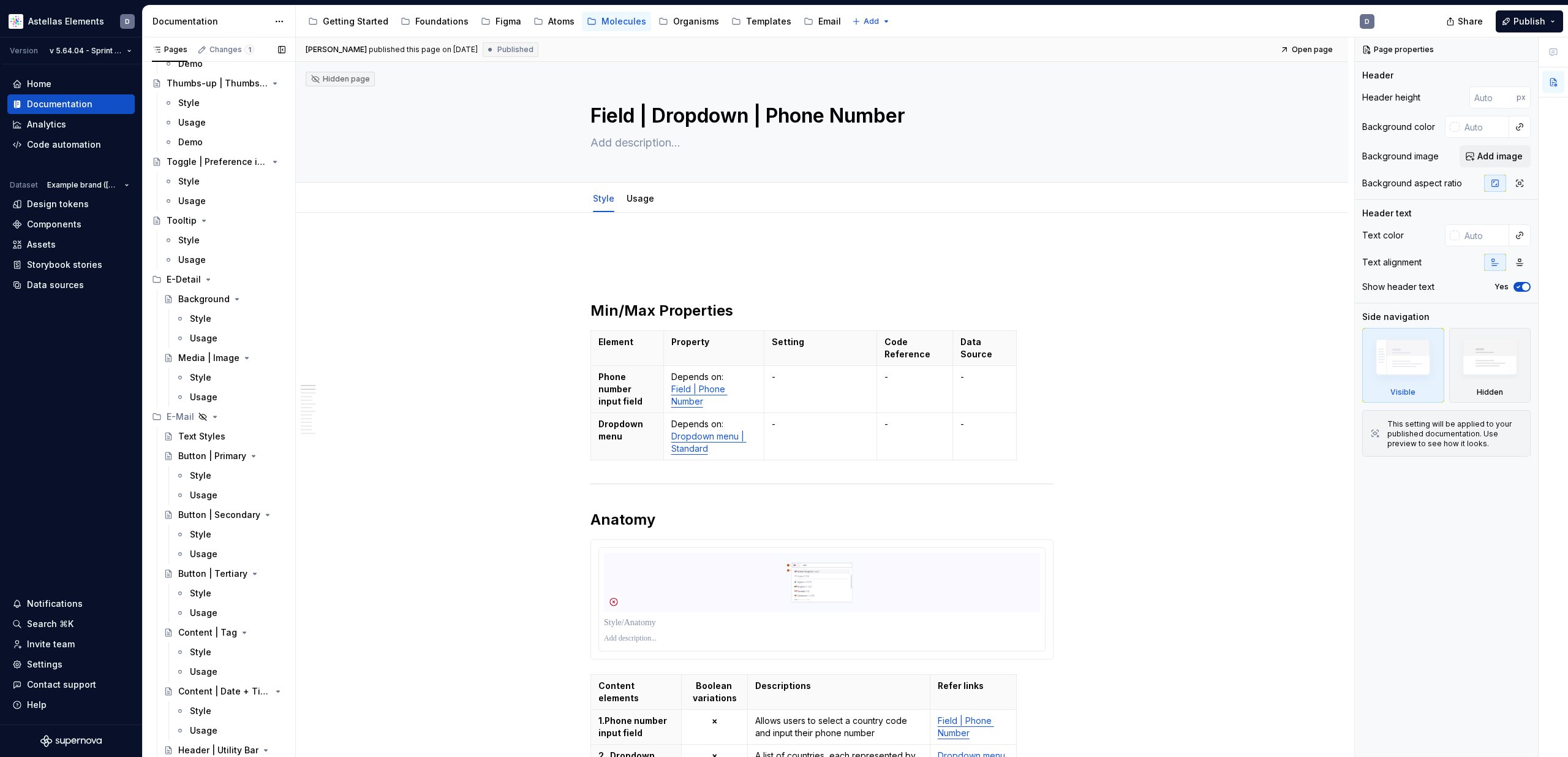
scroll to position [7071, 0]
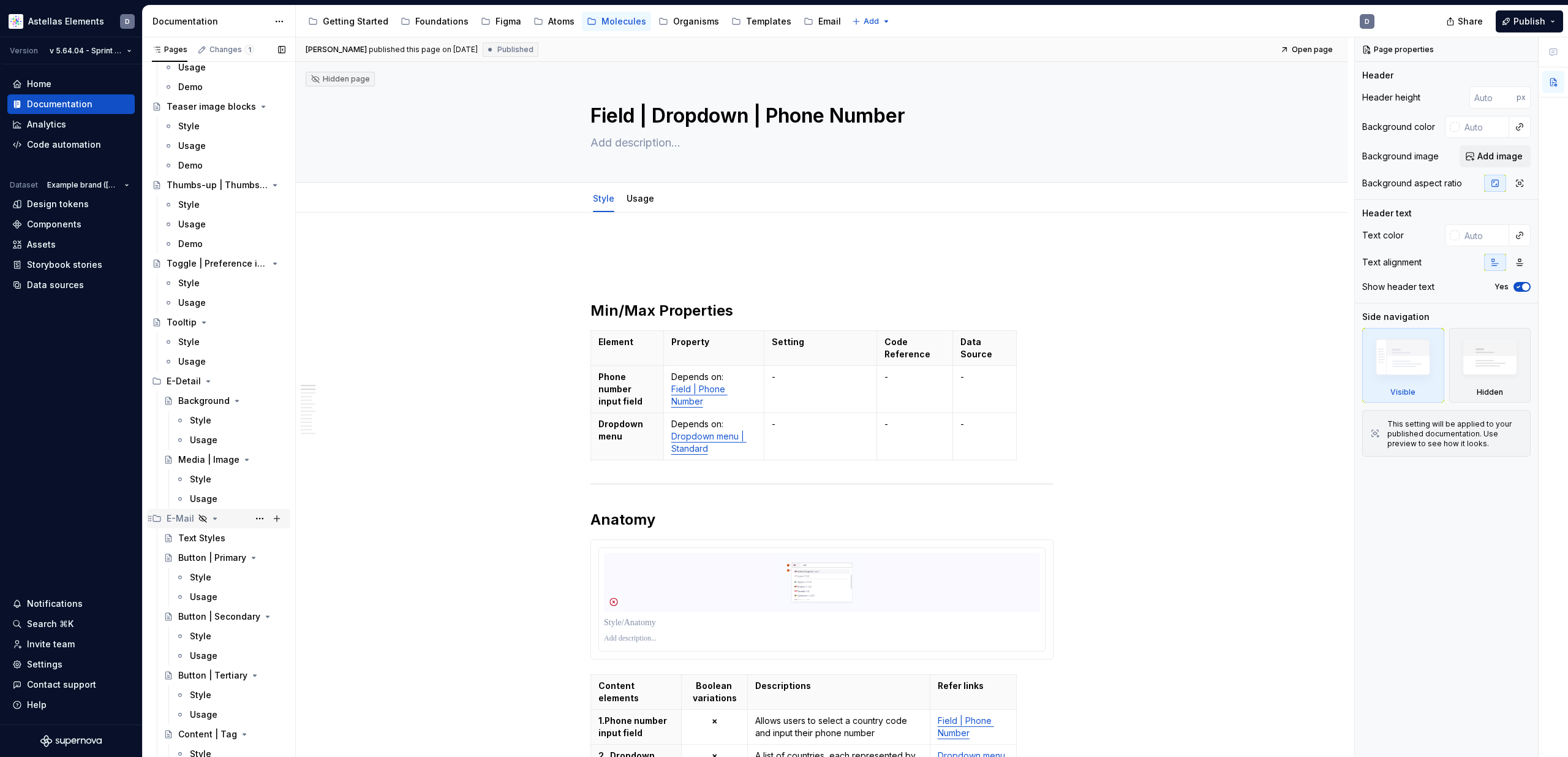
click at [214, 518] on icon "Page tree" at bounding box center [215, 519] width 3 height 1
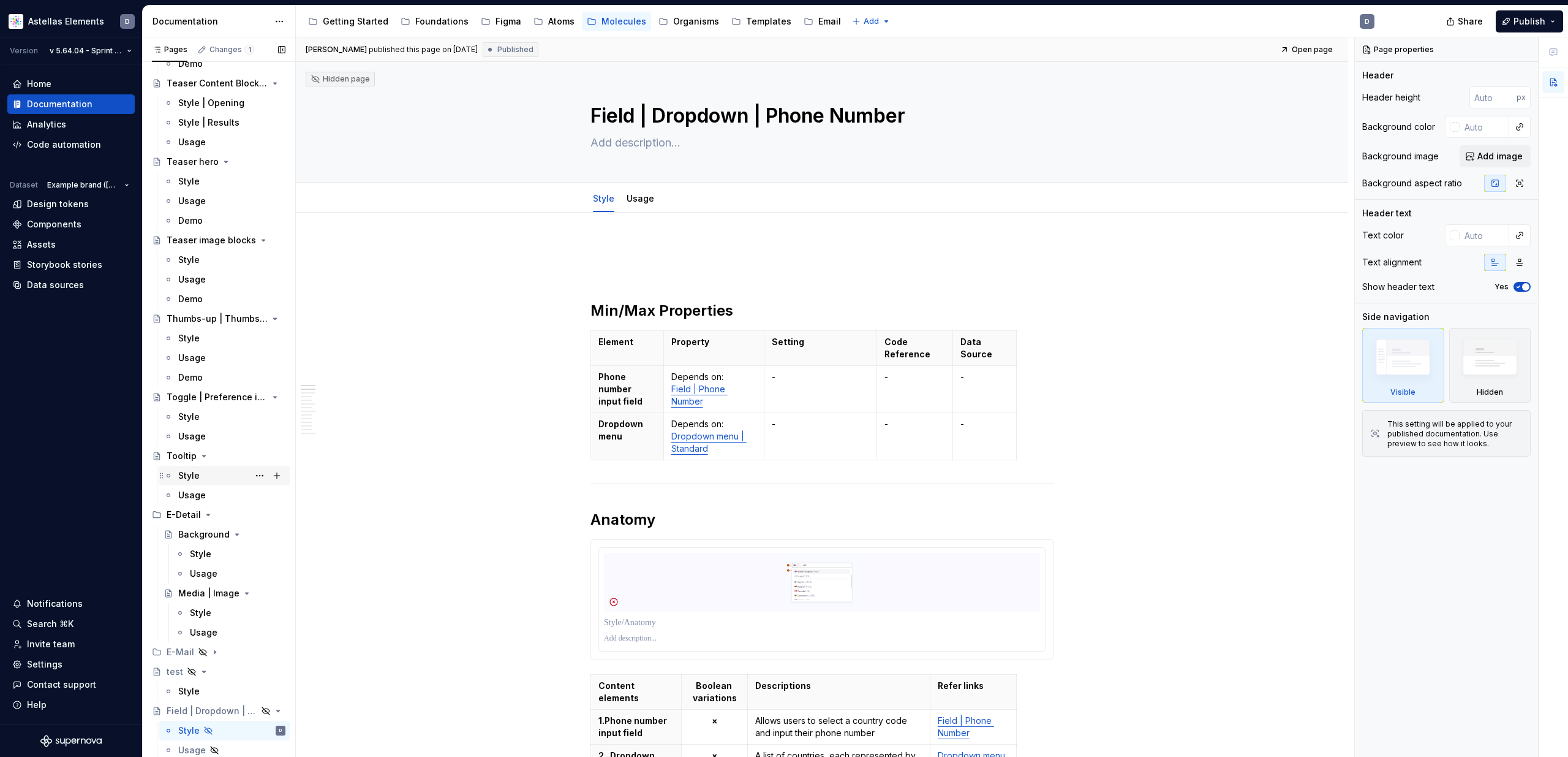
scroll to position [6938, 0]
click at [208, 514] on icon "Page tree" at bounding box center [209, 515] width 3 height 1
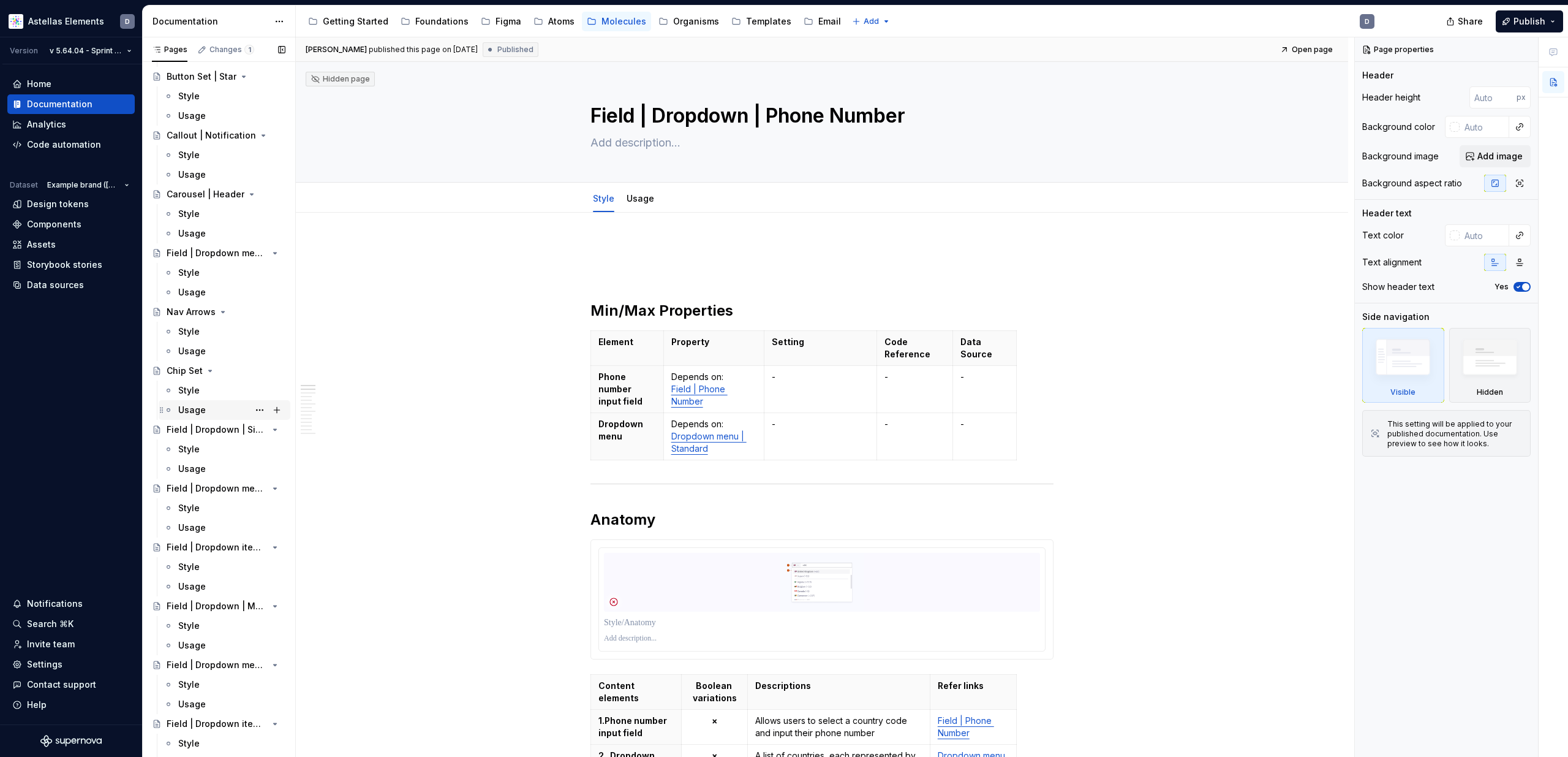
scroll to position [842, 0]
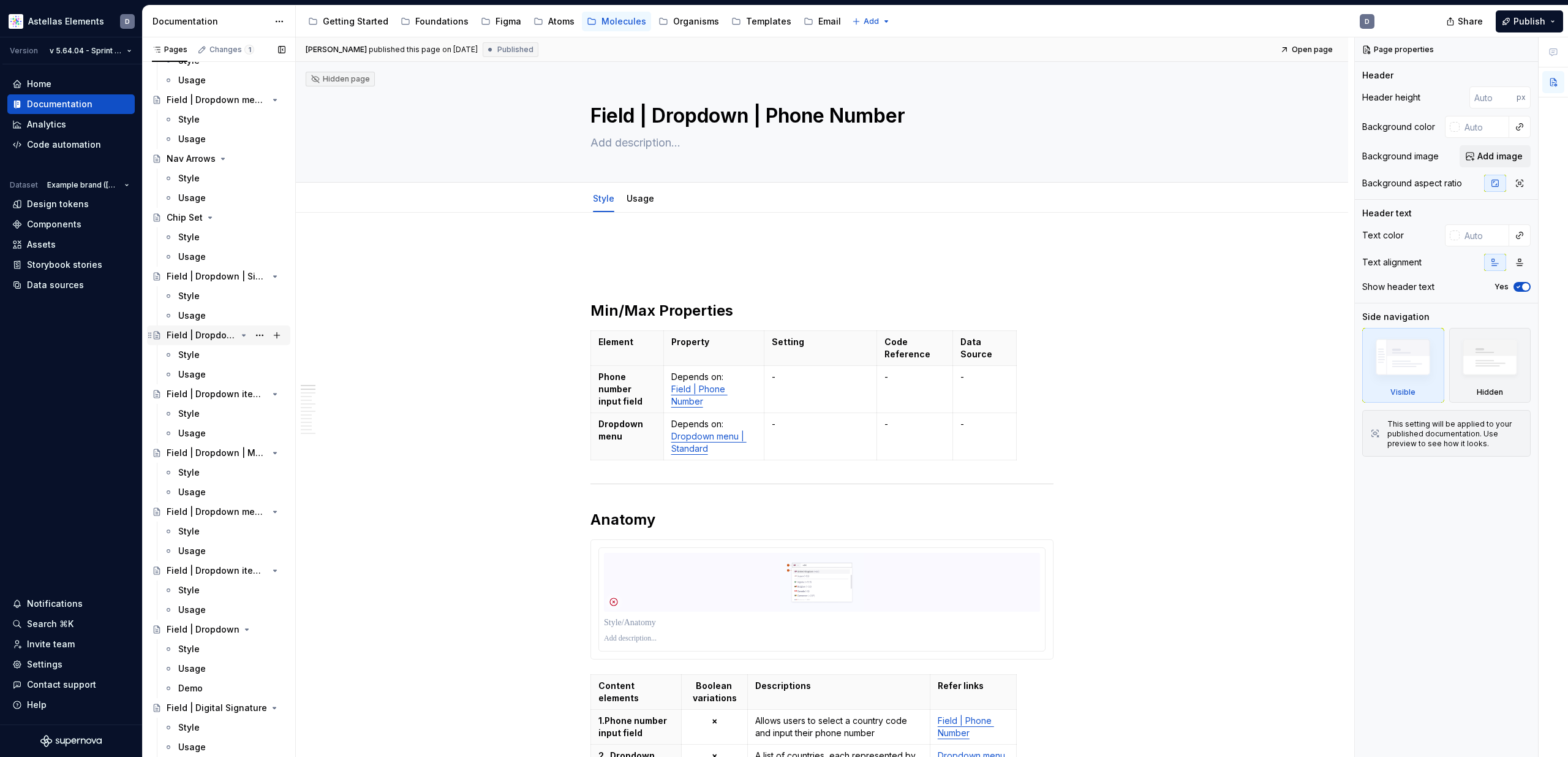
click at [231, 337] on div "Field | Dropdown menu | Single-select" at bounding box center [201, 335] width 70 height 13
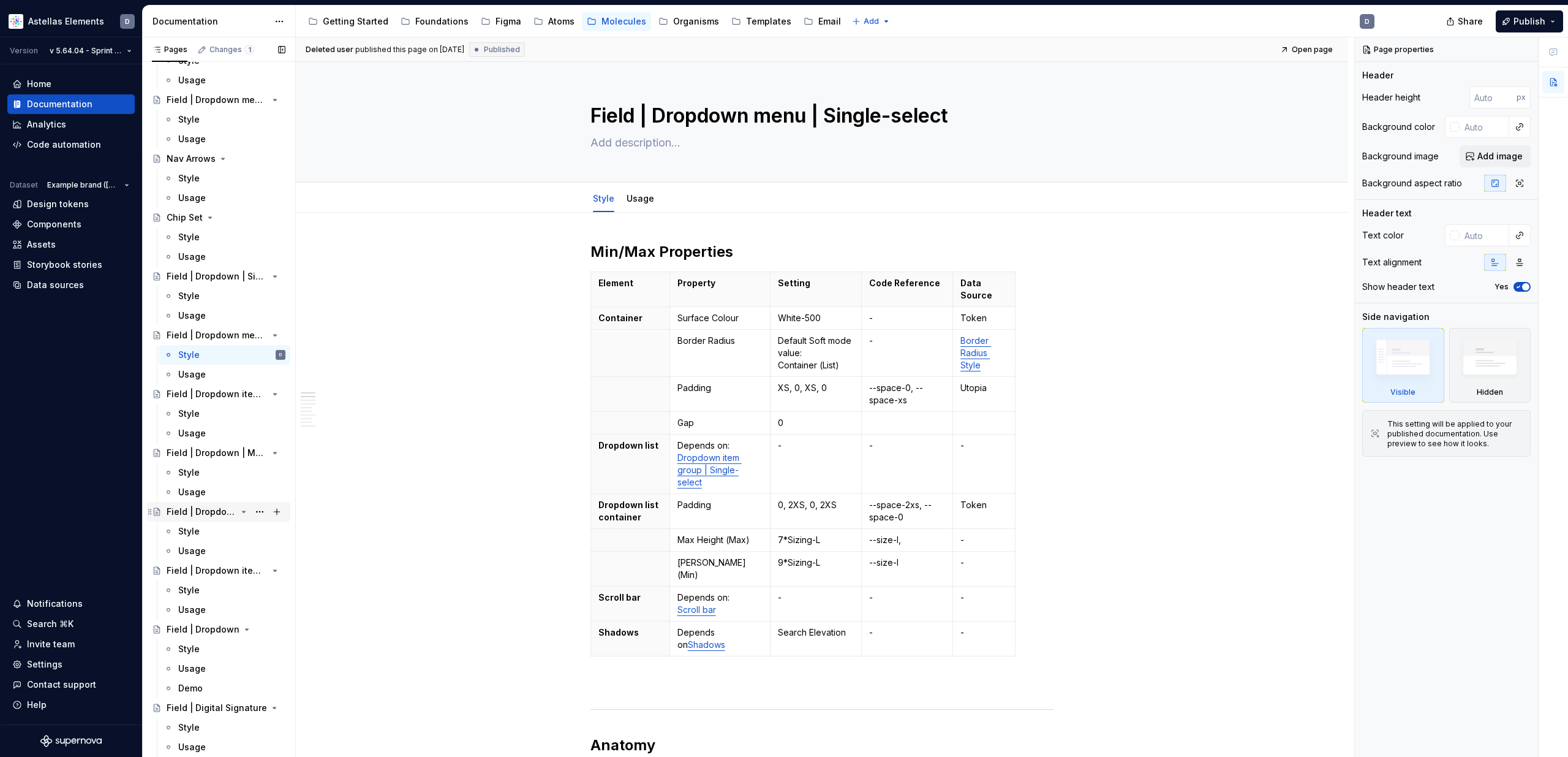
click at [223, 515] on div "Field | Dropdown menu | Multi-select" at bounding box center [201, 511] width 70 height 13
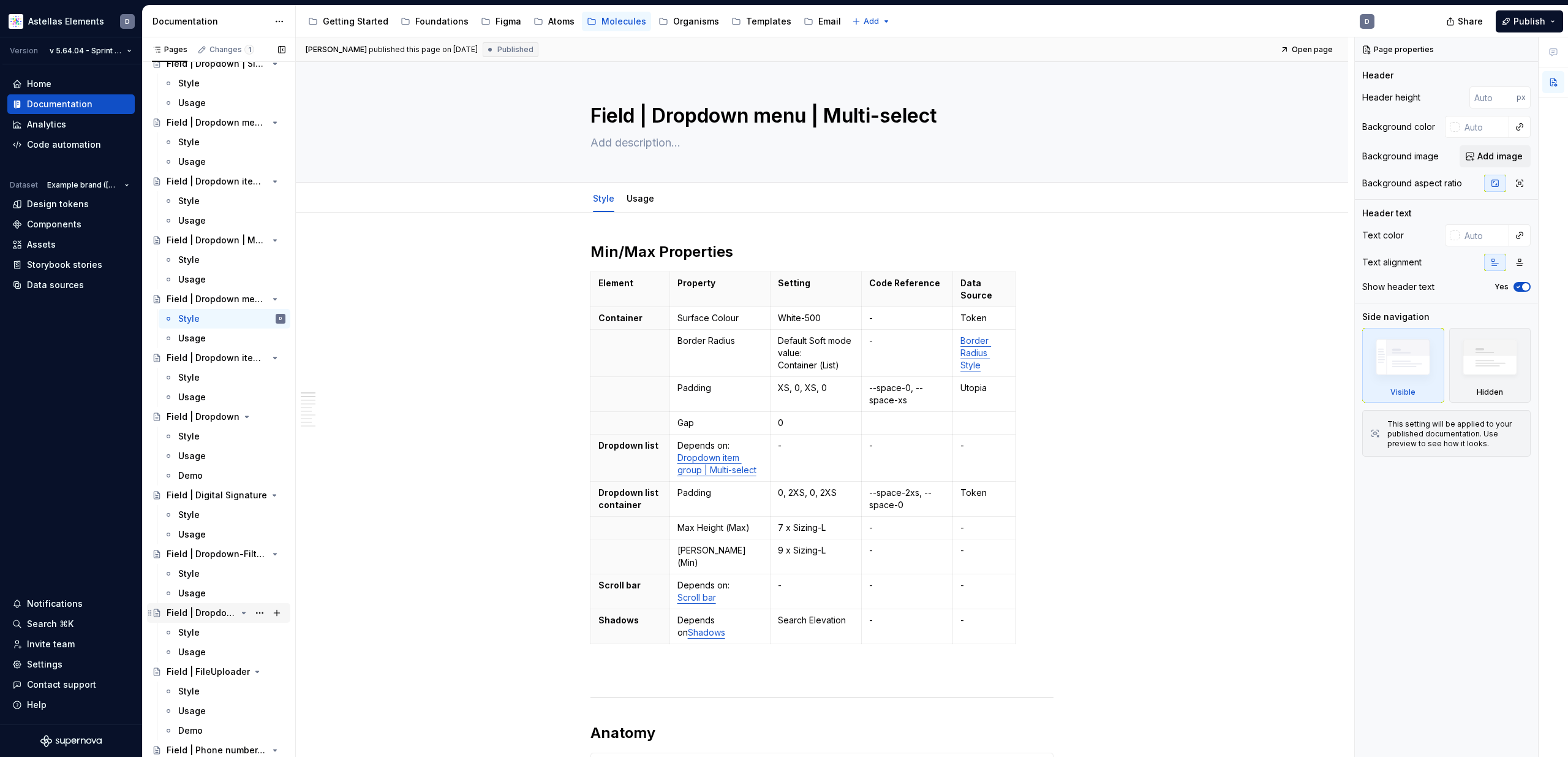
scroll to position [1058, 0]
click at [220, 606] on div "Field | Dropdown | Date picker" at bounding box center [201, 609] width 70 height 13
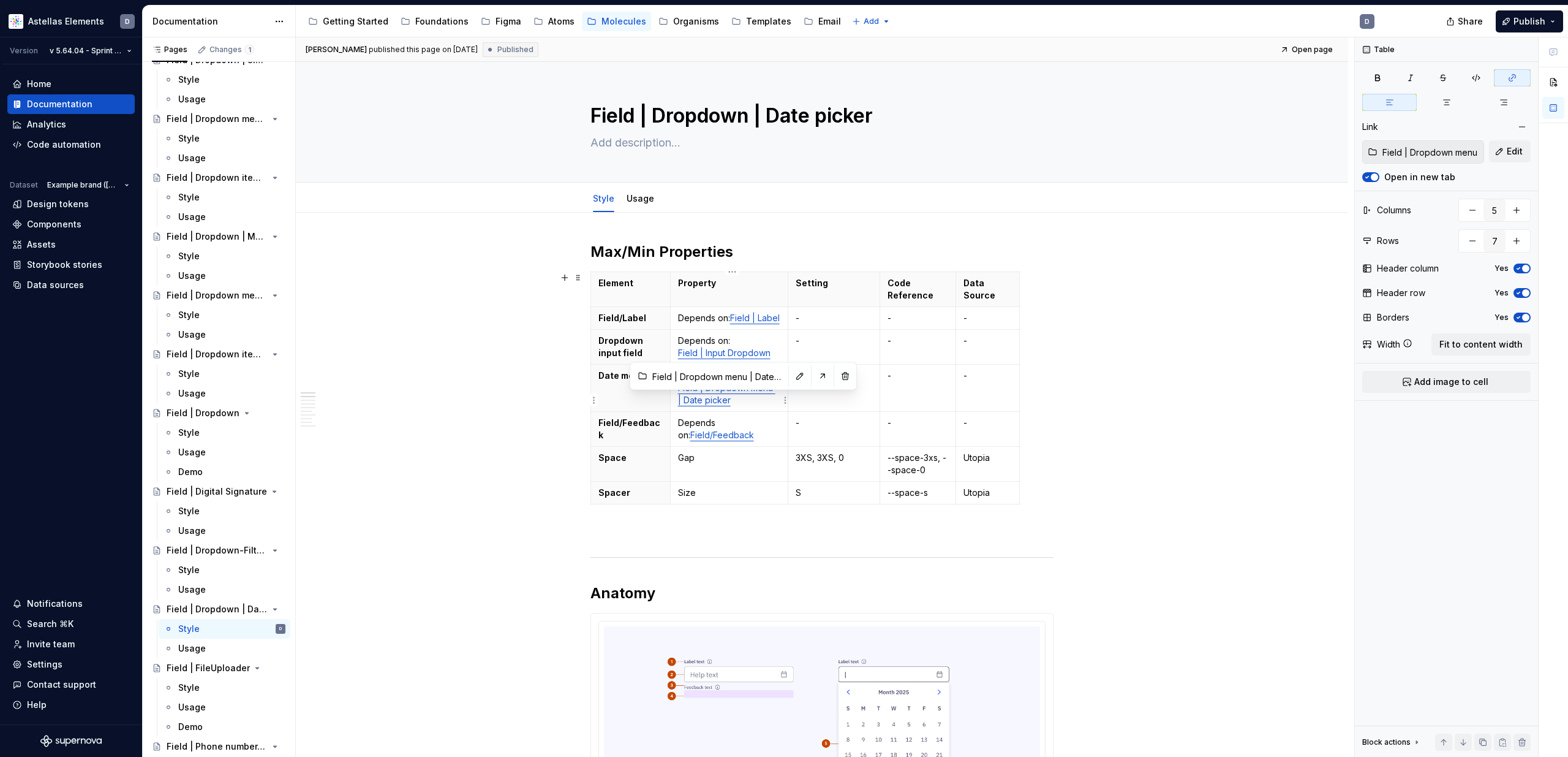
click at [730, 401] on link "Field | Dropdown menu | Date picker" at bounding box center [727, 394] width 98 height 23
type textarea "*"
click at [1430, 152] on input "Field | Dropdown menu | Date picker" at bounding box center [1430, 152] width 106 height 22
click at [791, 374] on button "button" at bounding box center [800, 376] width 17 height 17
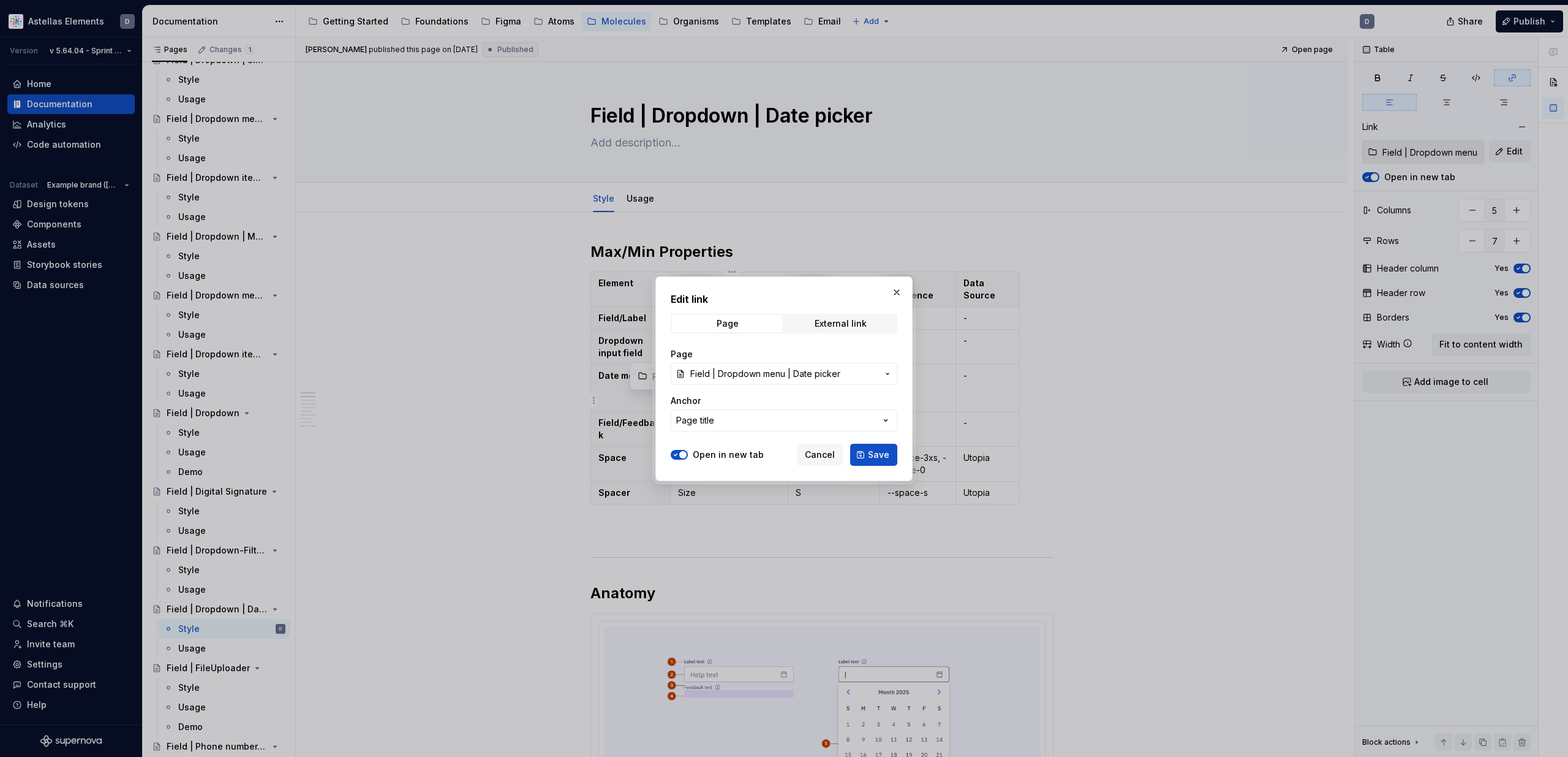
click at [825, 369] on span "Field | Dropdown menu | Date picker" at bounding box center [765, 374] width 150 height 13
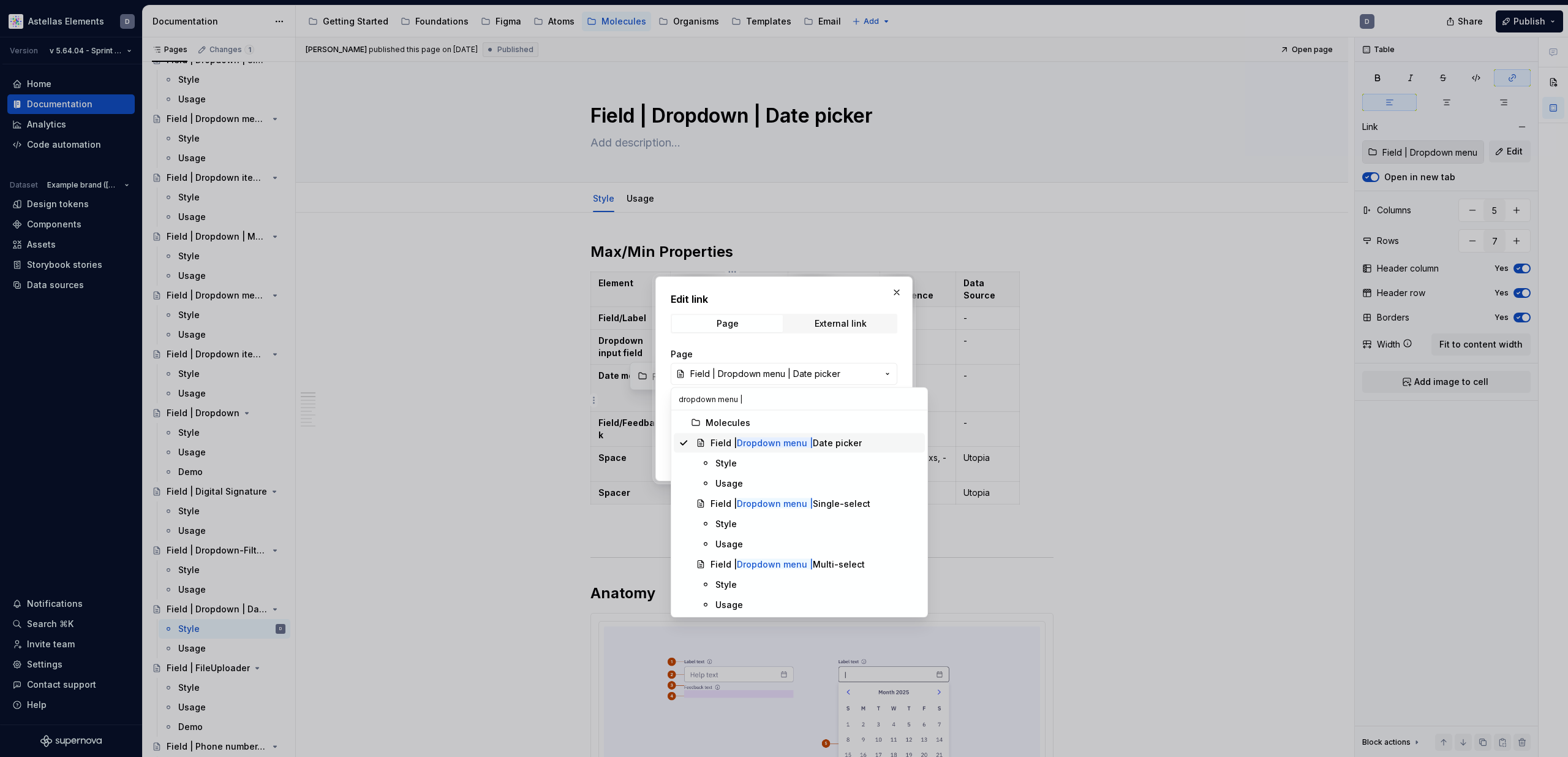
type input "dropdown menu |"
click at [814, 445] on div "Field | Dropdown menu | Date picker" at bounding box center [786, 443] width 152 height 13
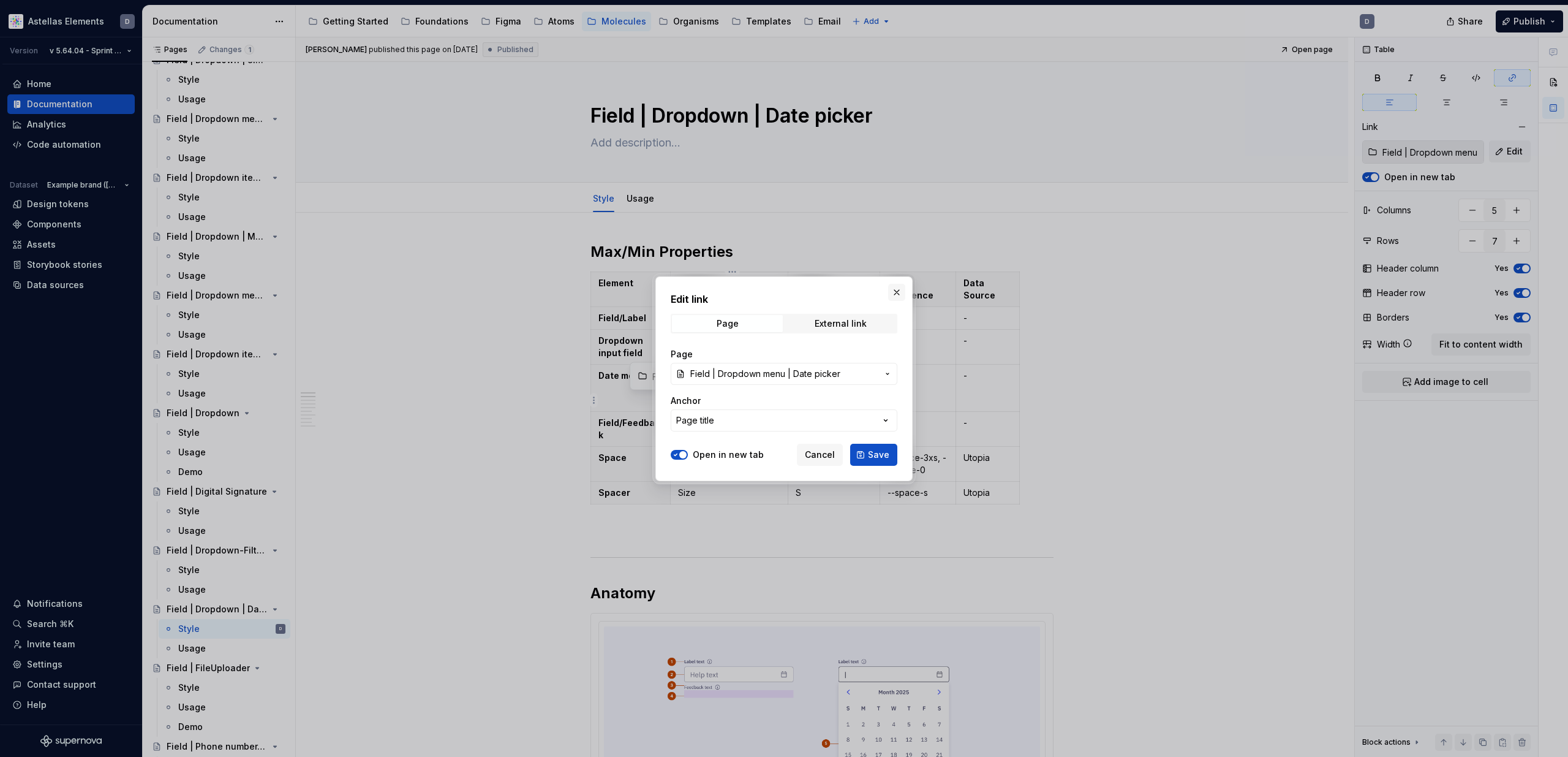
click at [899, 292] on button "button" at bounding box center [896, 292] width 17 height 17
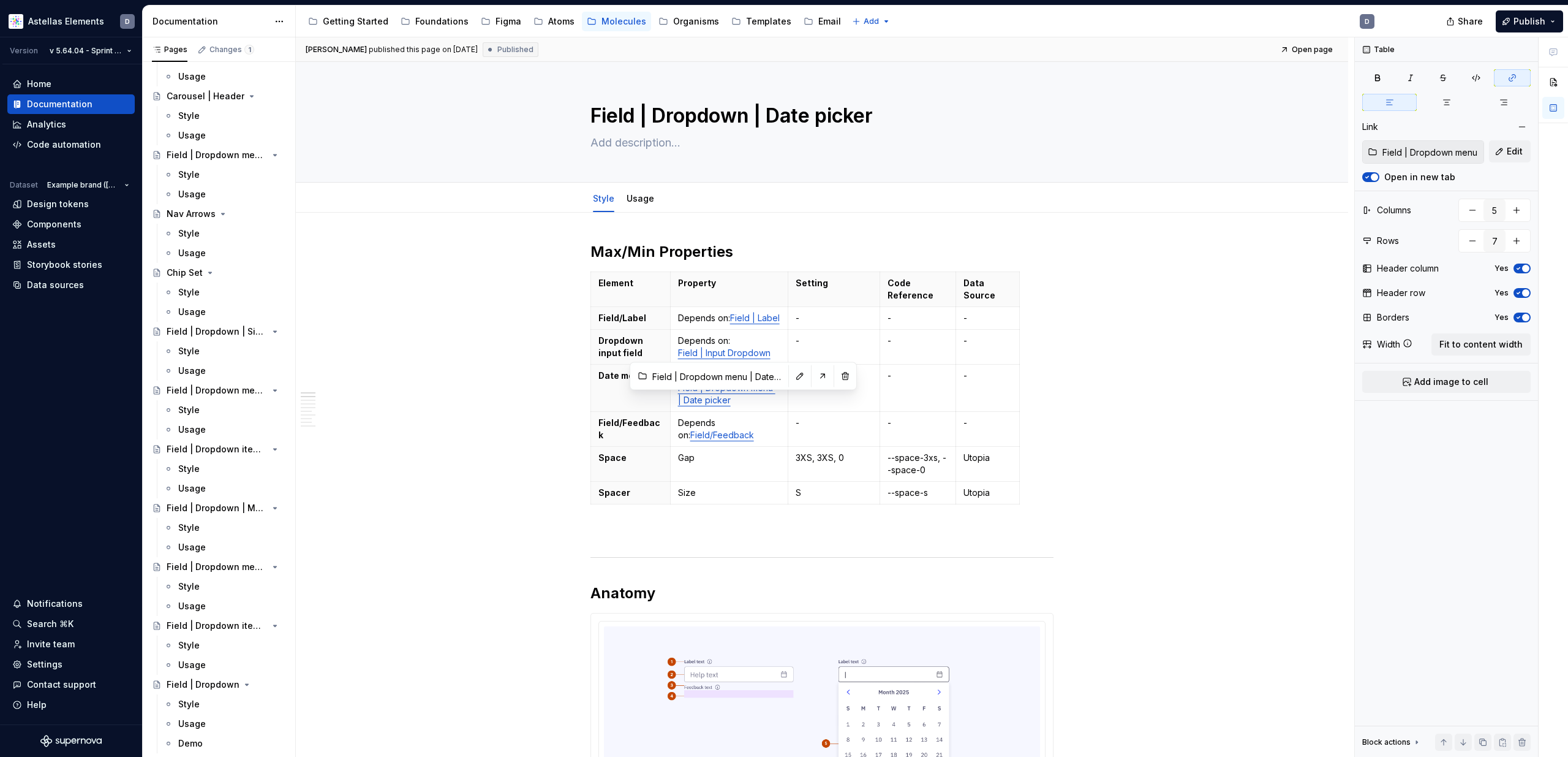
scroll to position [793, 0]
type textarea "*"
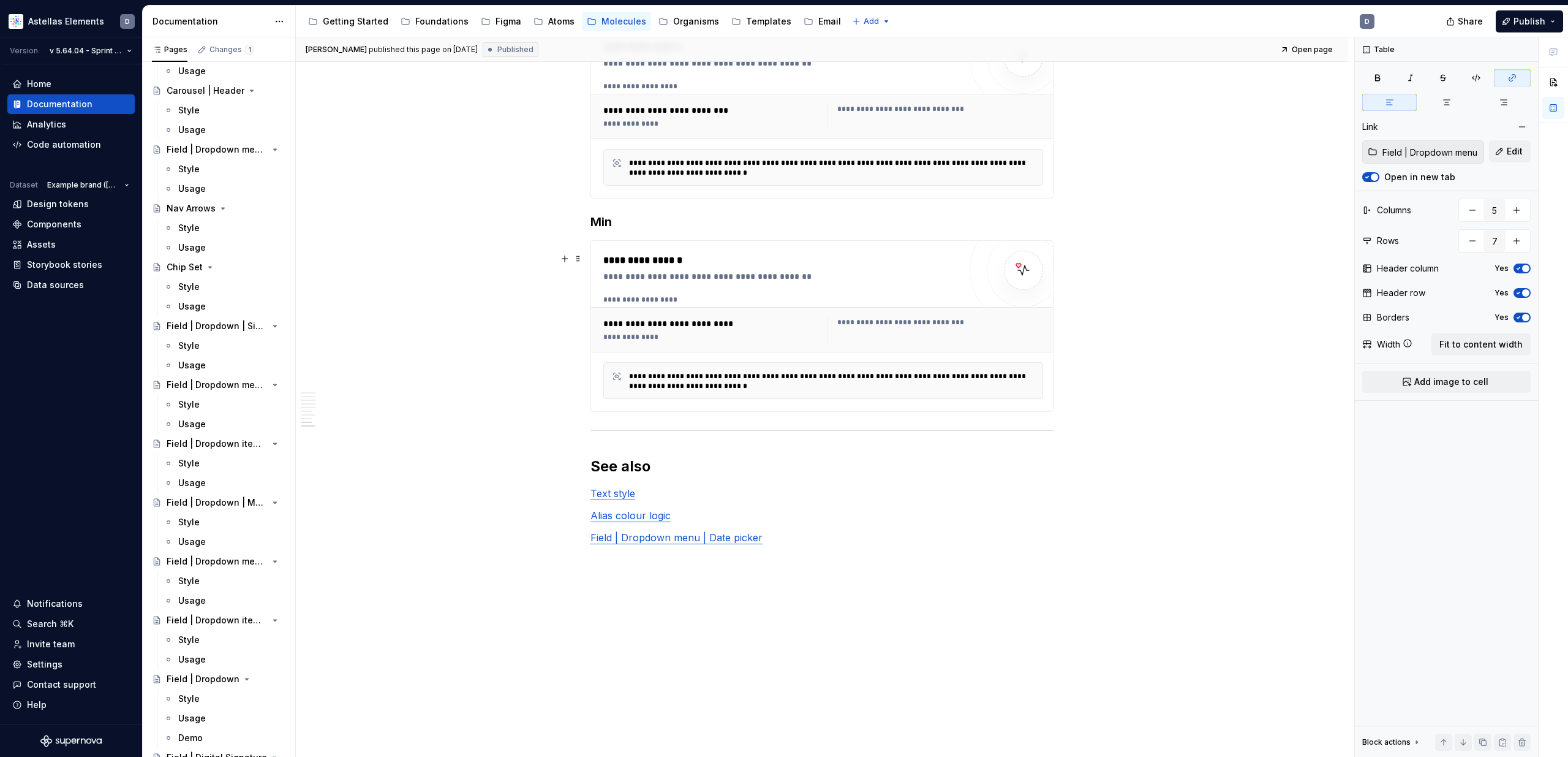
scroll to position [3318, 0]
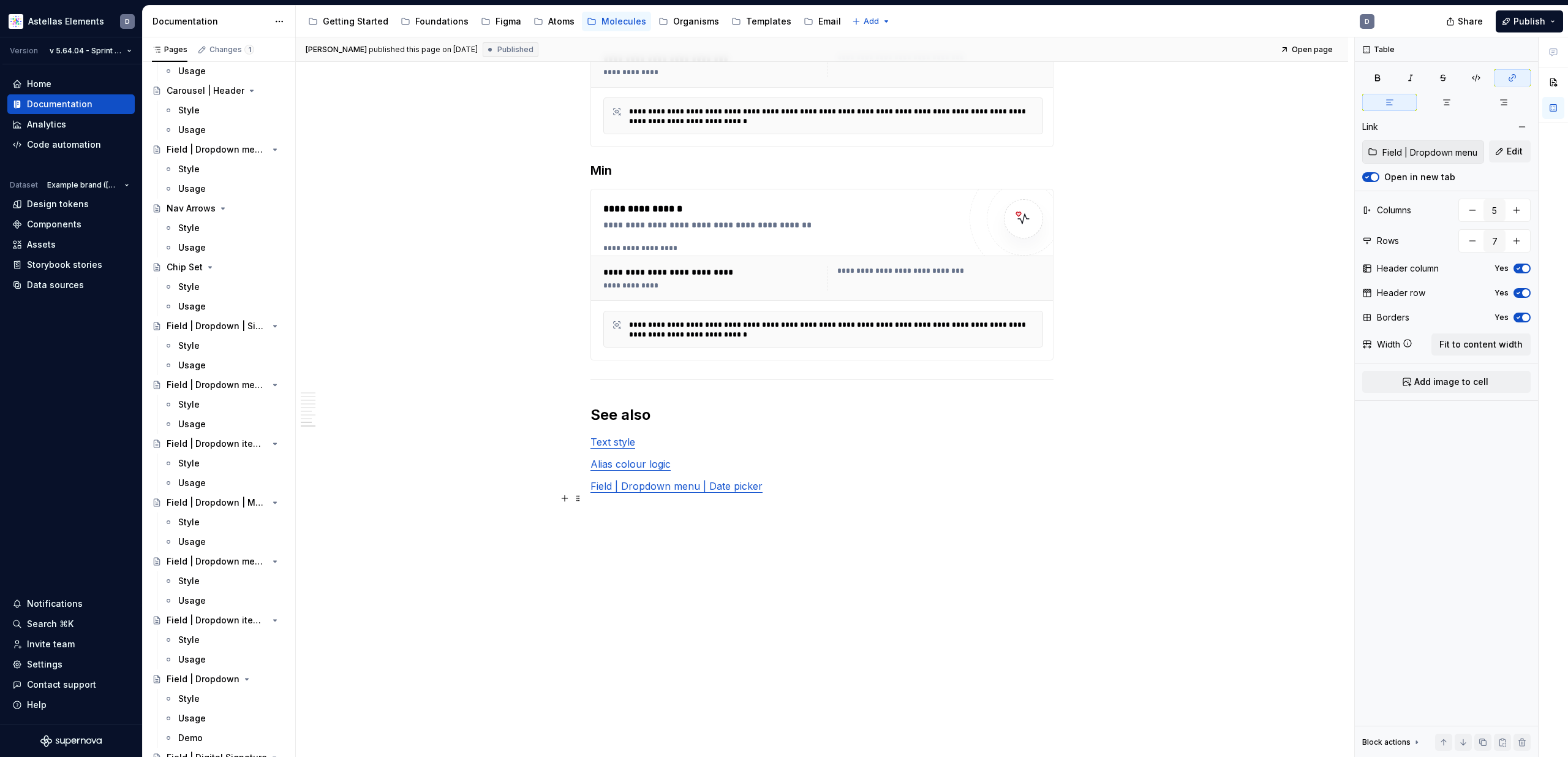
type input "Field | Dropdown menu | Date picker / Style"
click at [742, 488] on link "Field | Dropdown menu | Date picker" at bounding box center [676, 485] width 172 height 13
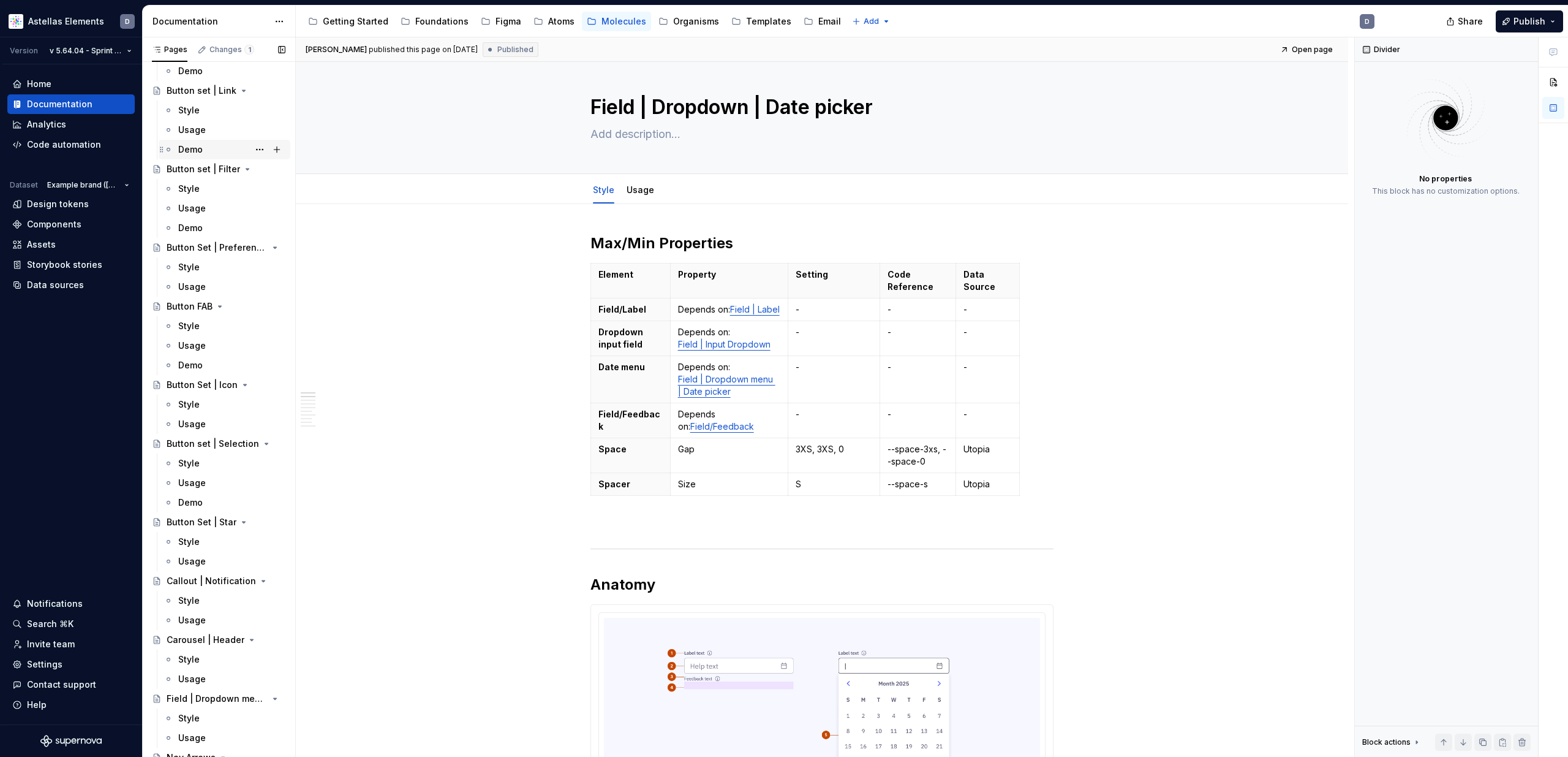
scroll to position [218, 0]
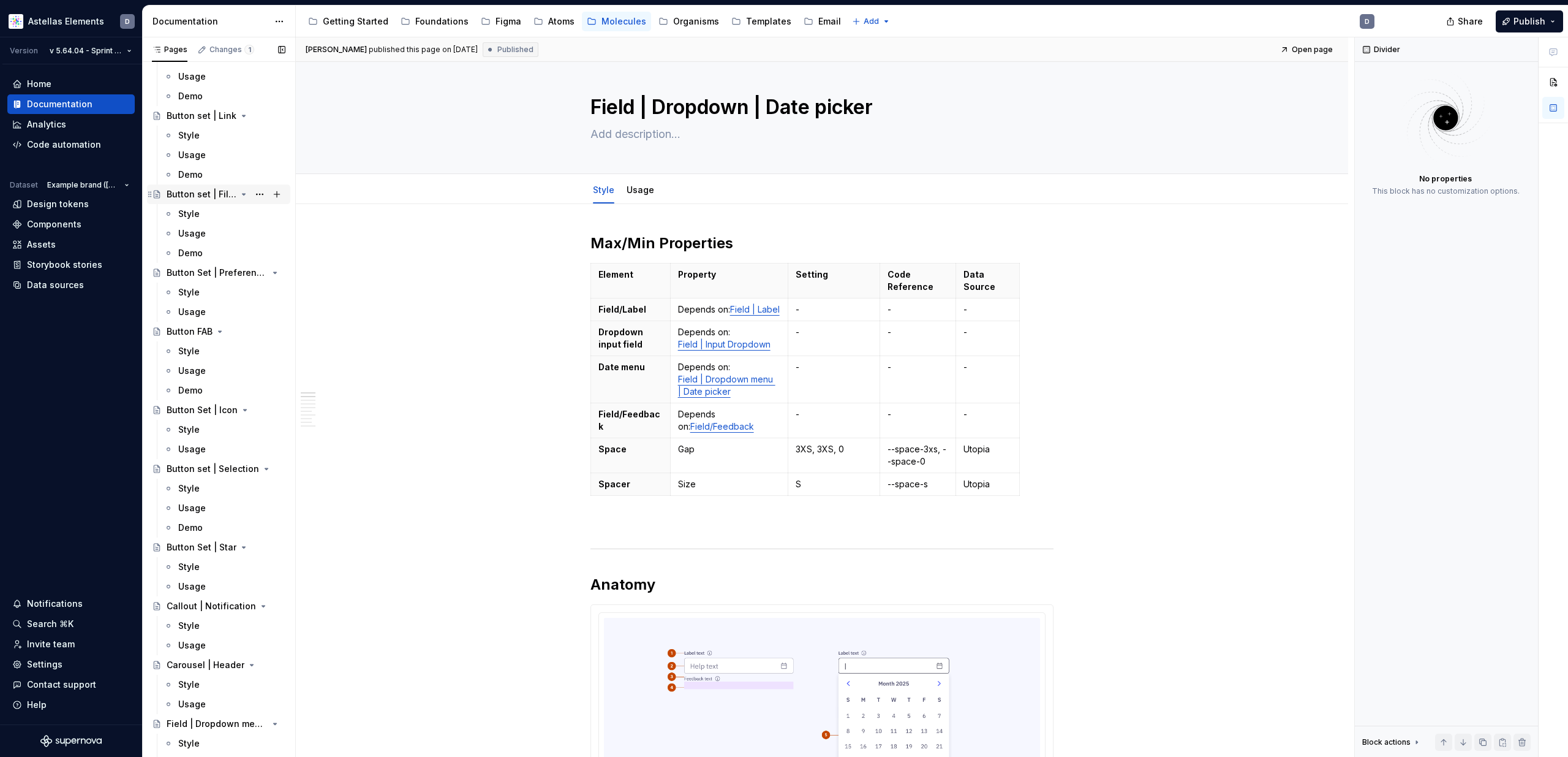
click at [208, 195] on div "Button set | Filter" at bounding box center [201, 194] width 70 height 13
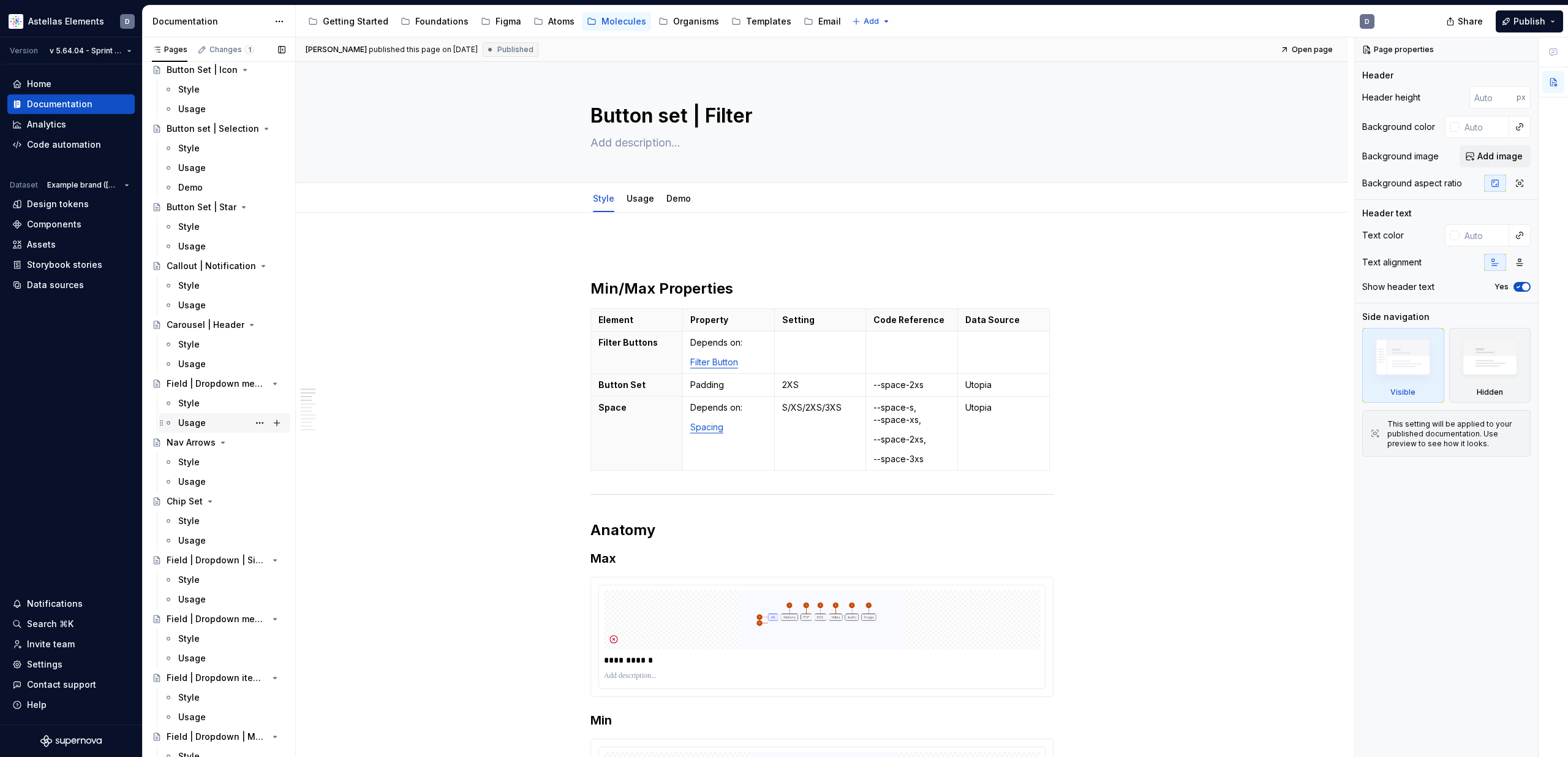
scroll to position [558, 0]
click at [208, 386] on div "Field | Dropdown menu | Date picker" at bounding box center [201, 384] width 70 height 13
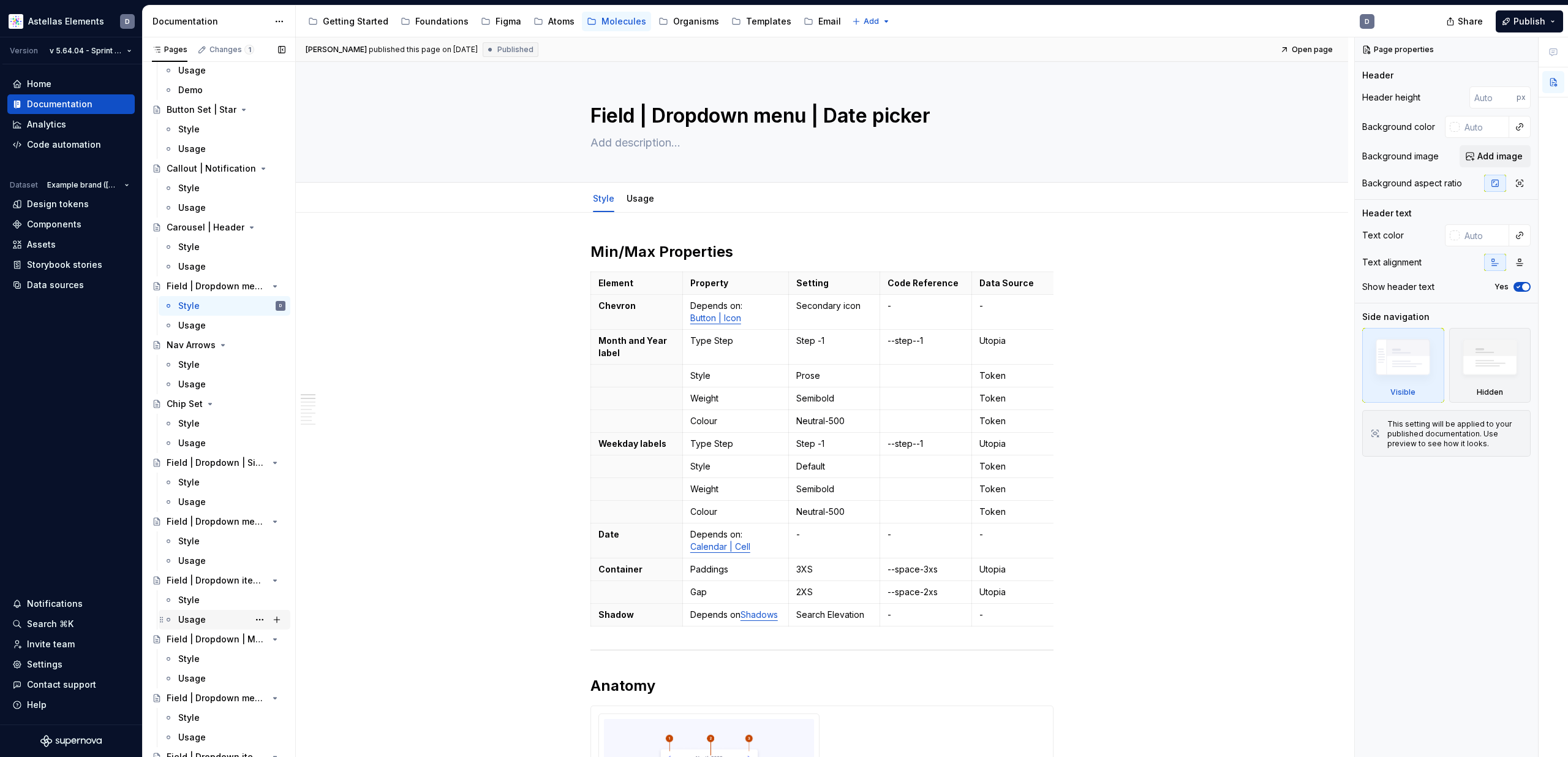
scroll to position [667, 0]
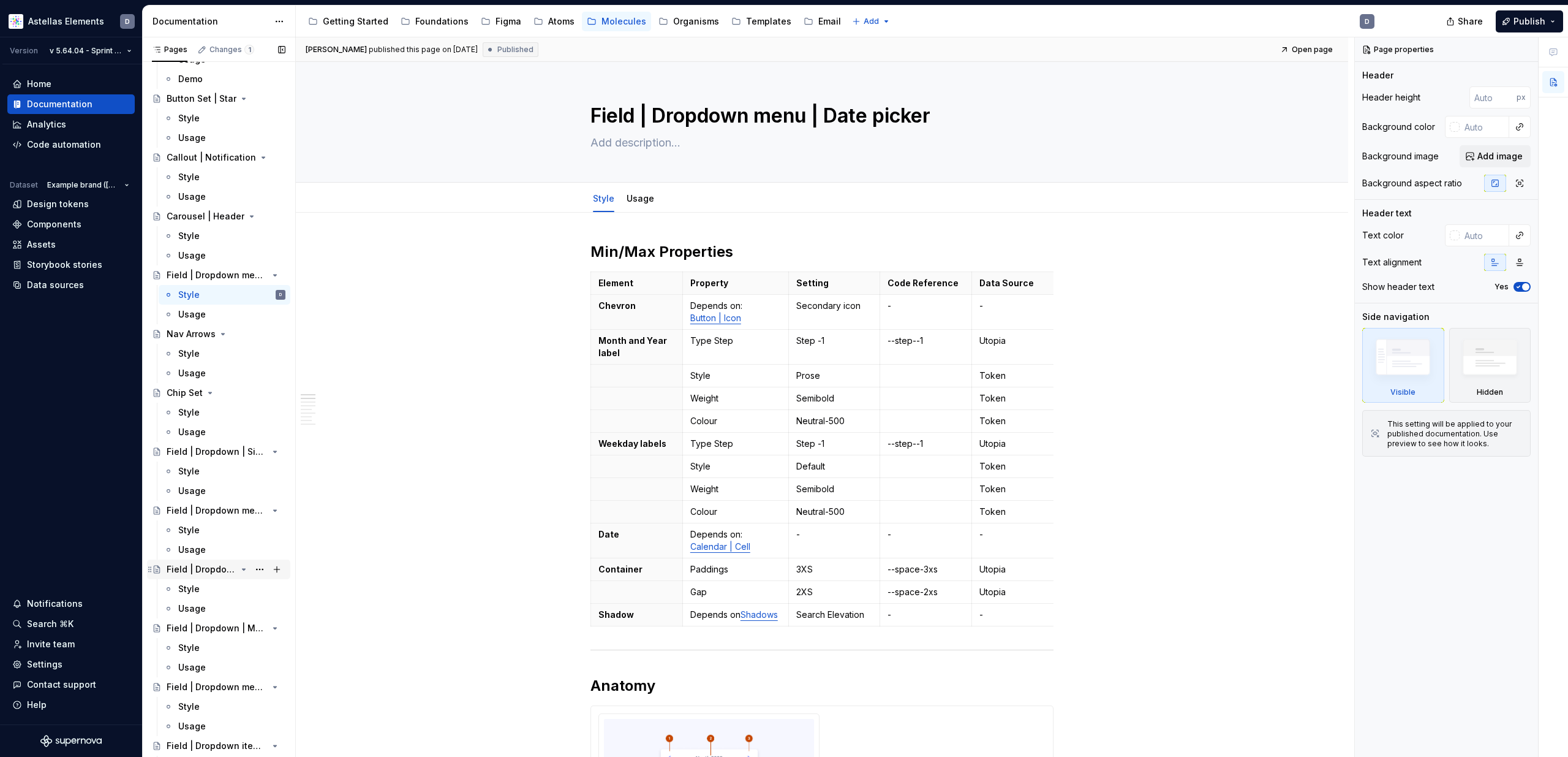
click at [211, 570] on div "Field | Dropdown item group | Single-select" at bounding box center [201, 569] width 70 height 13
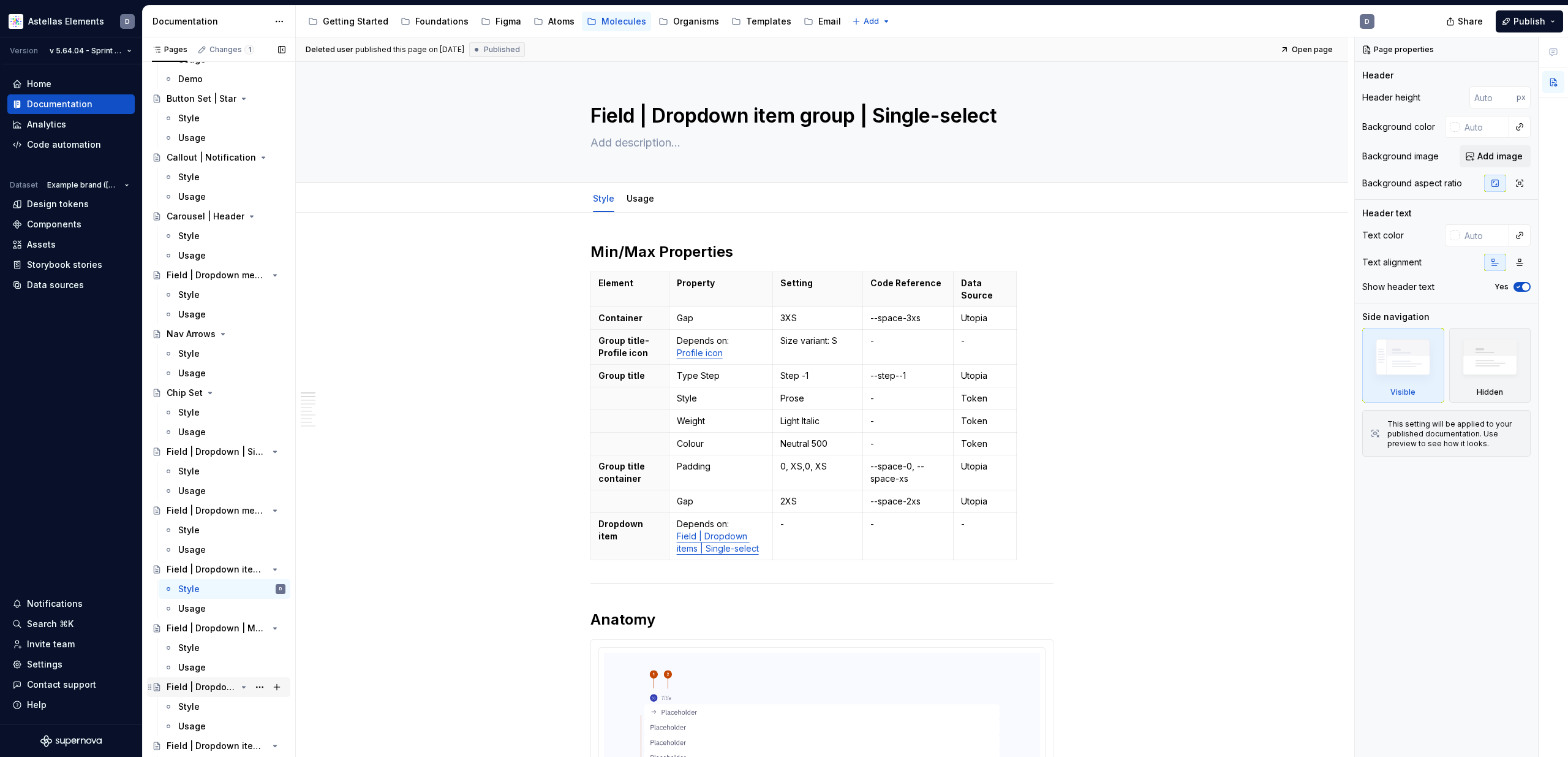
click at [223, 685] on div "Field | Dropdown menu | Multi-select" at bounding box center [201, 687] width 70 height 13
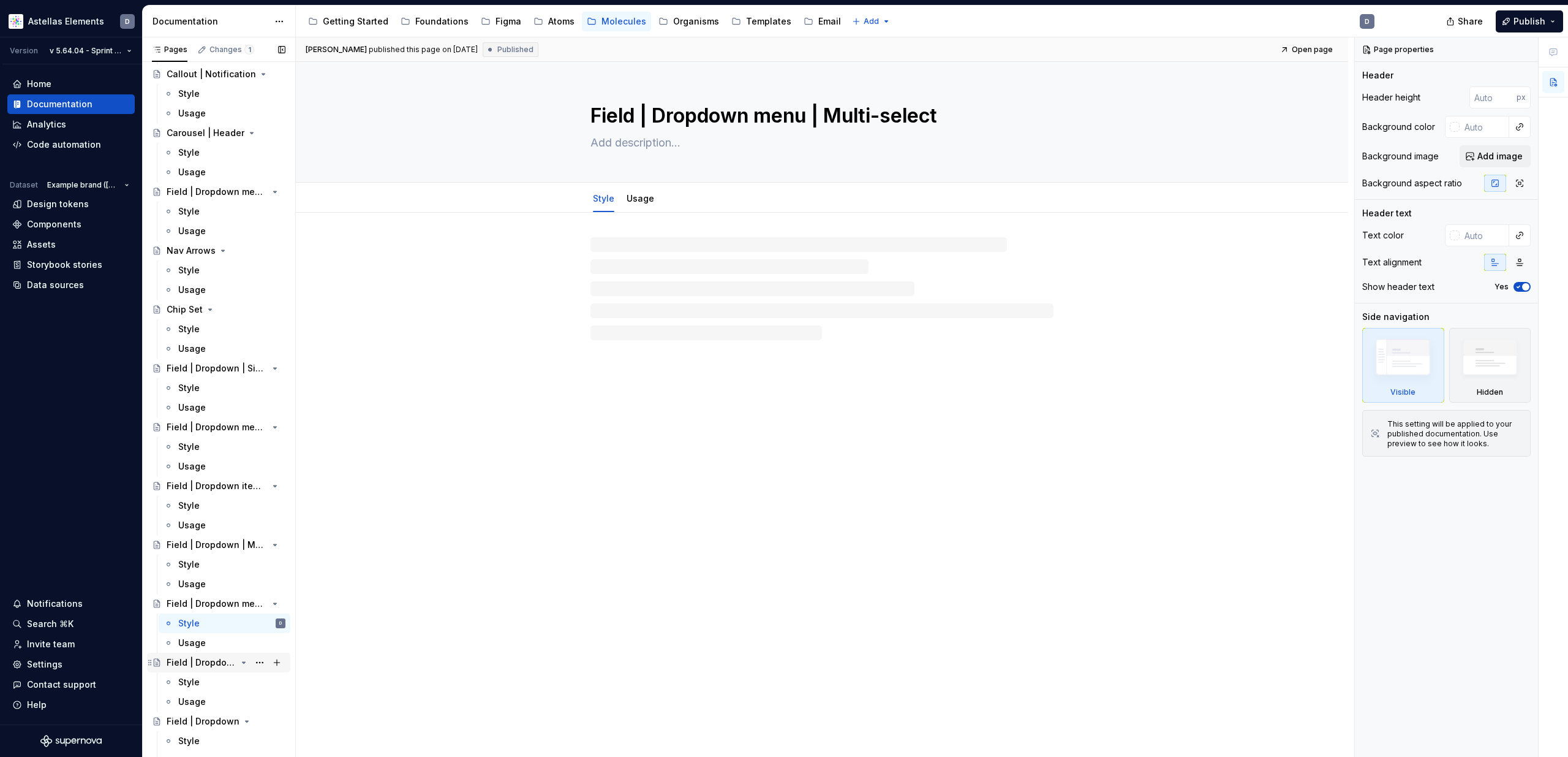
scroll to position [755, 0]
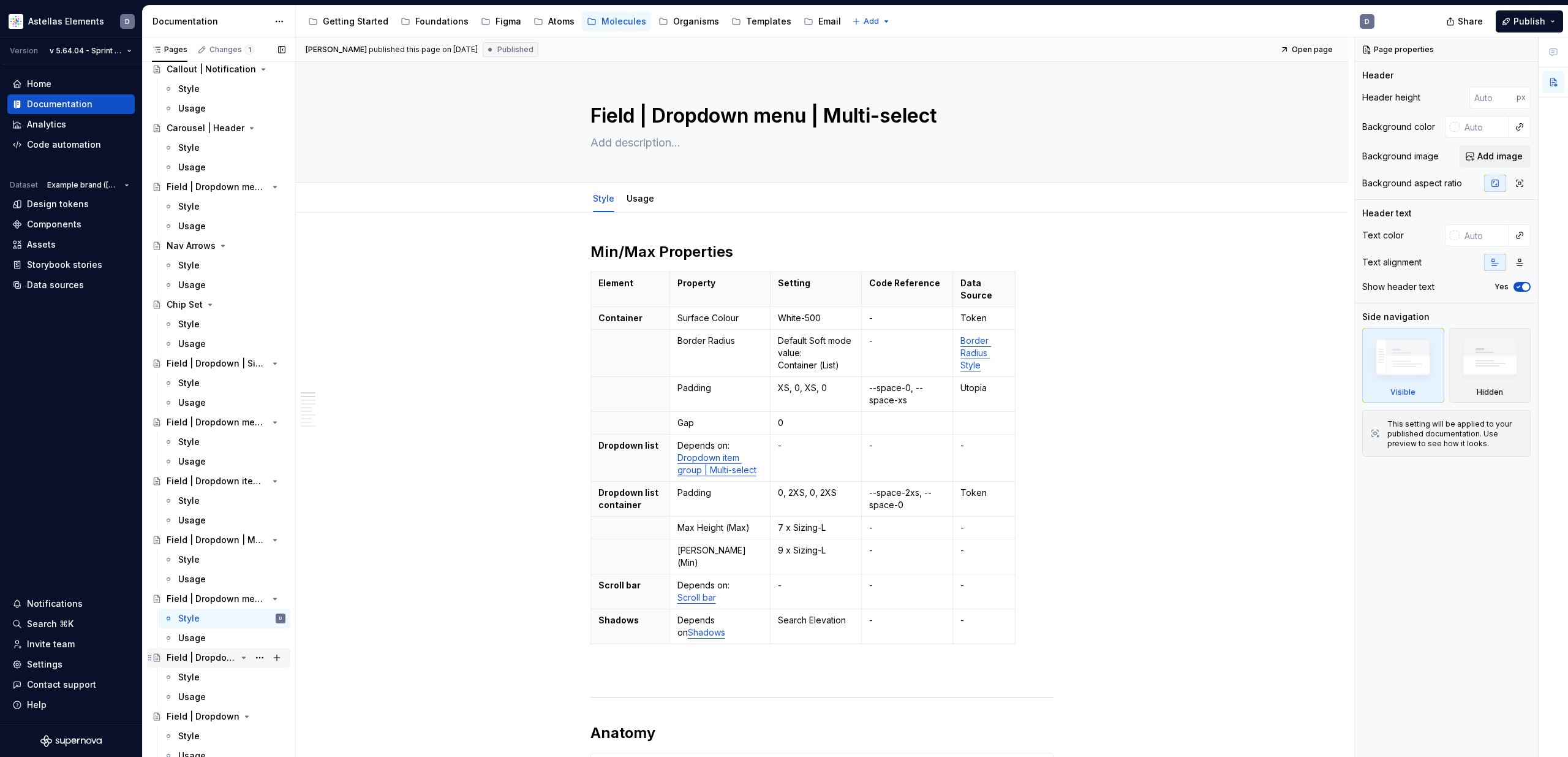
click at [220, 659] on div "Field | Dropdown item group | Multi-select" at bounding box center [201, 657] width 70 height 13
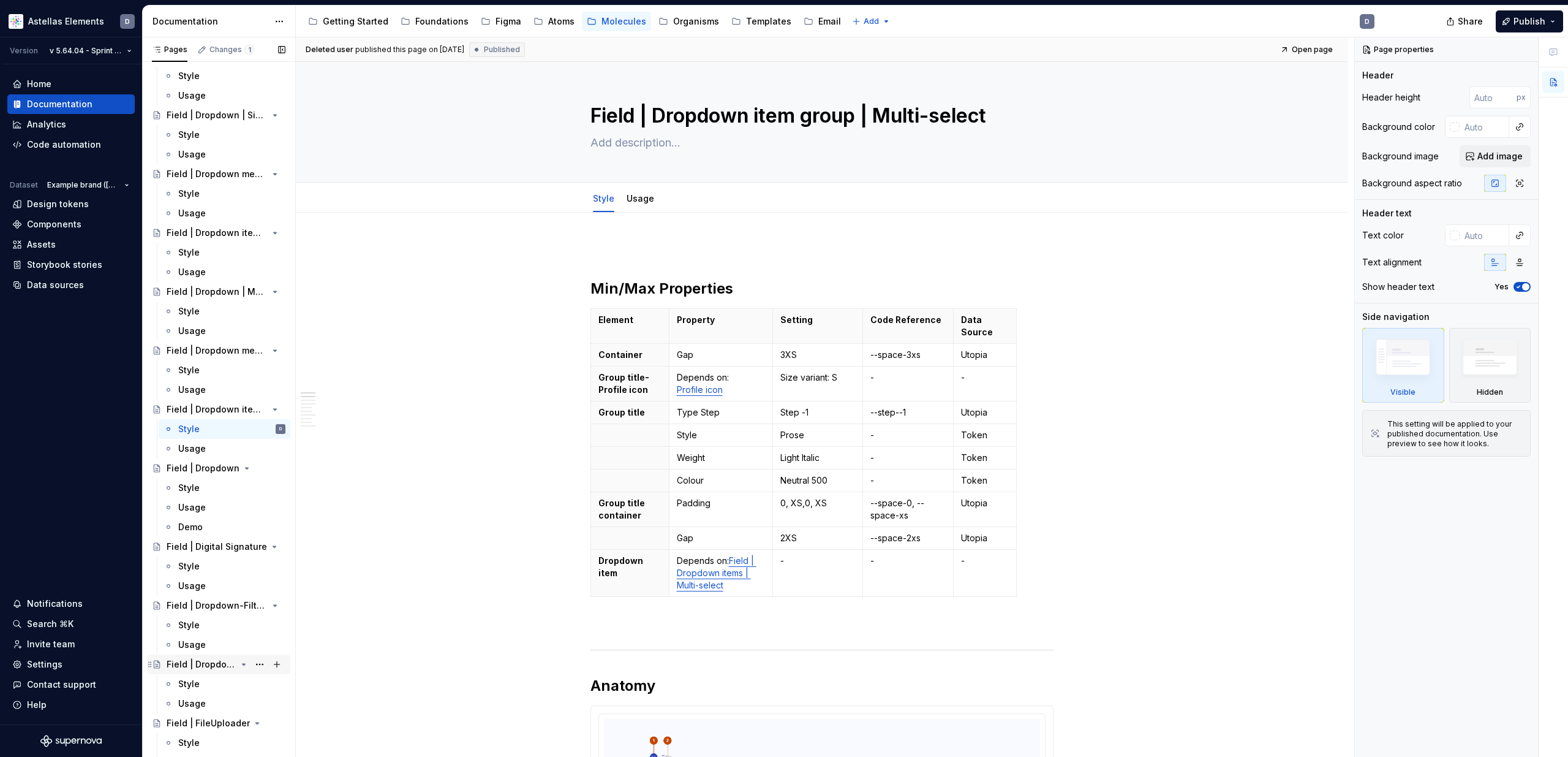
scroll to position [1015, 0]
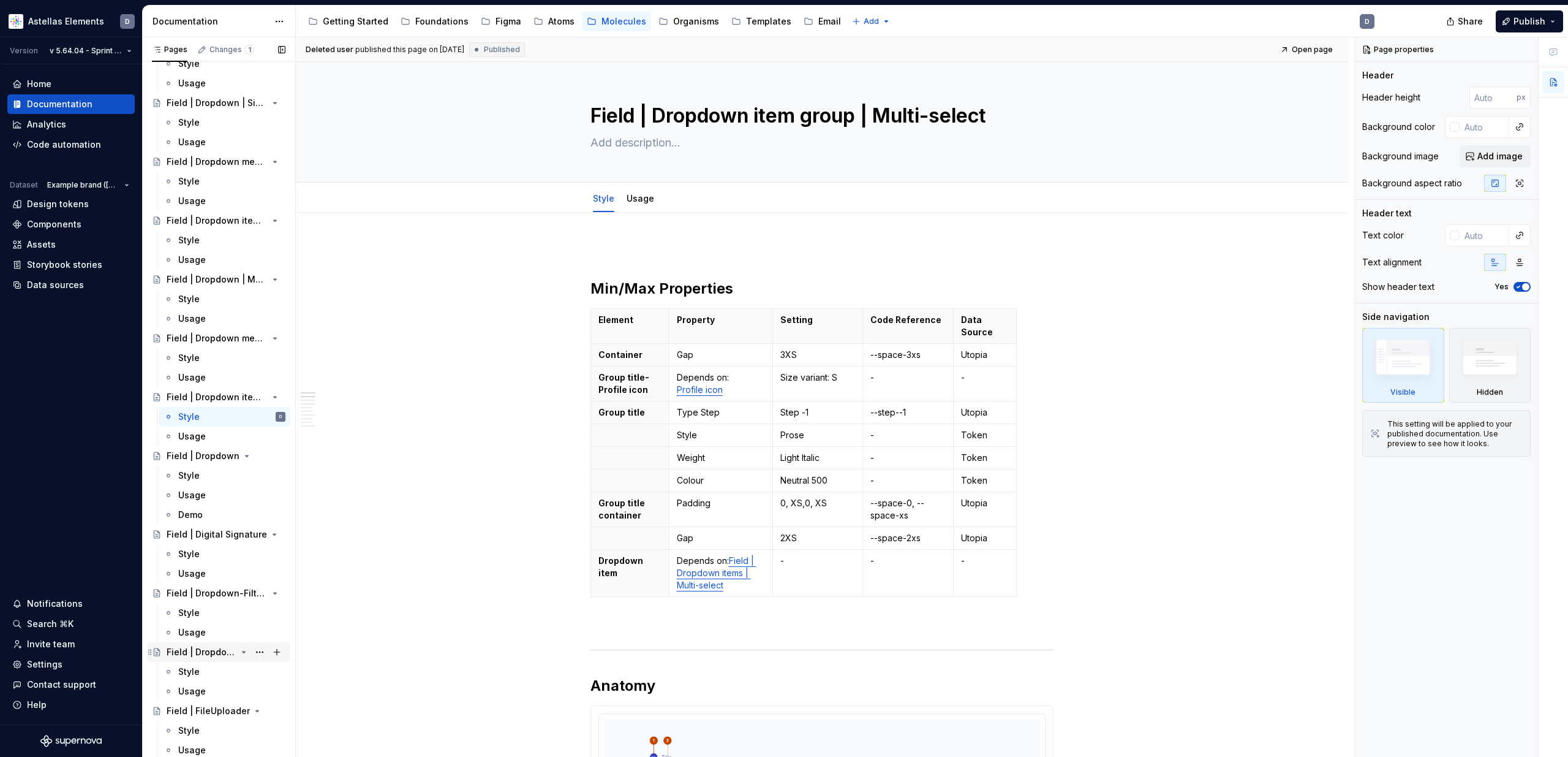
click at [214, 651] on div "Field | Dropdown | Date picker" at bounding box center [201, 652] width 70 height 13
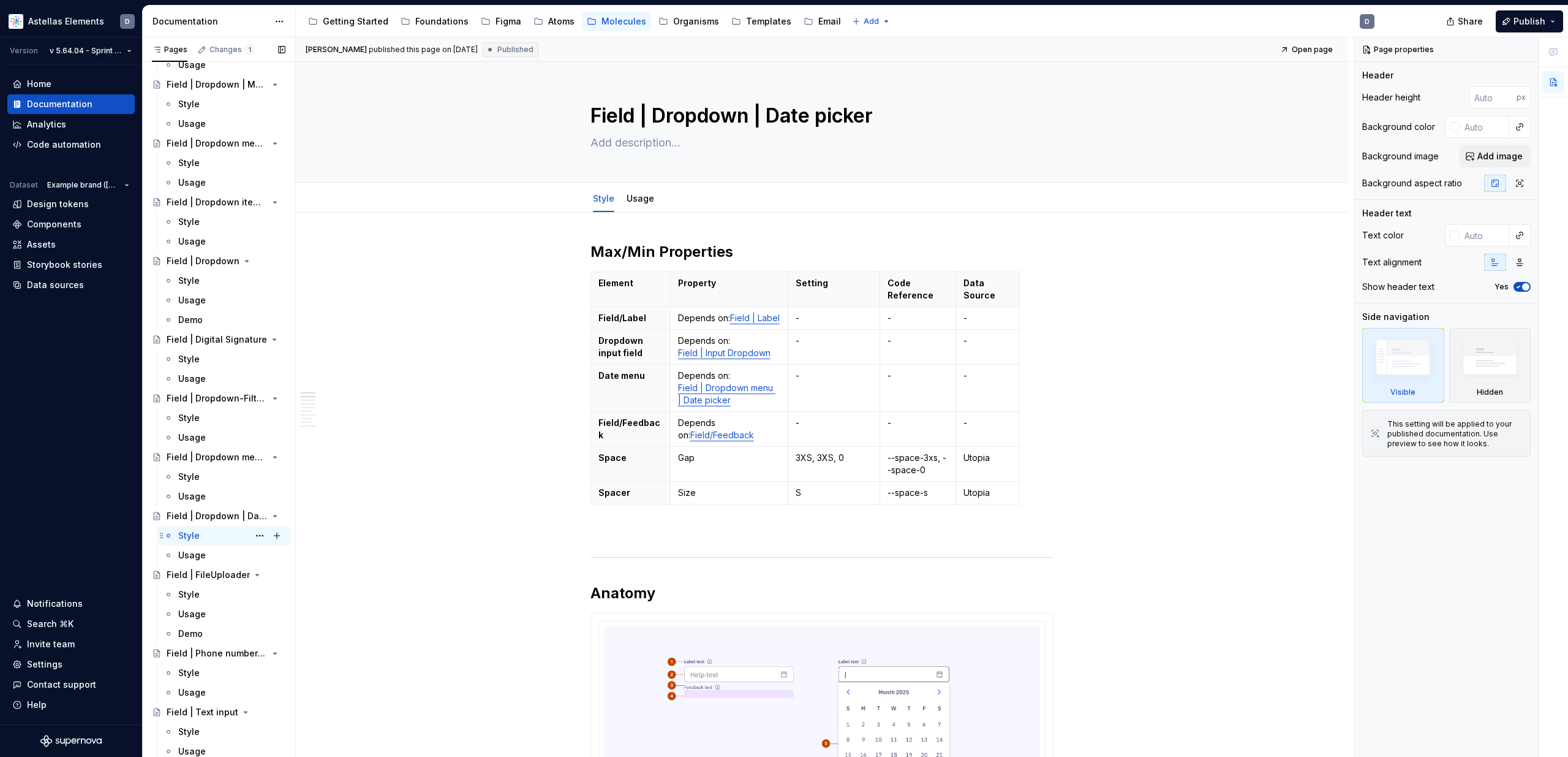
scroll to position [1155, 0]
click at [561, 18] on div "Atoms" at bounding box center [561, 21] width 27 height 13
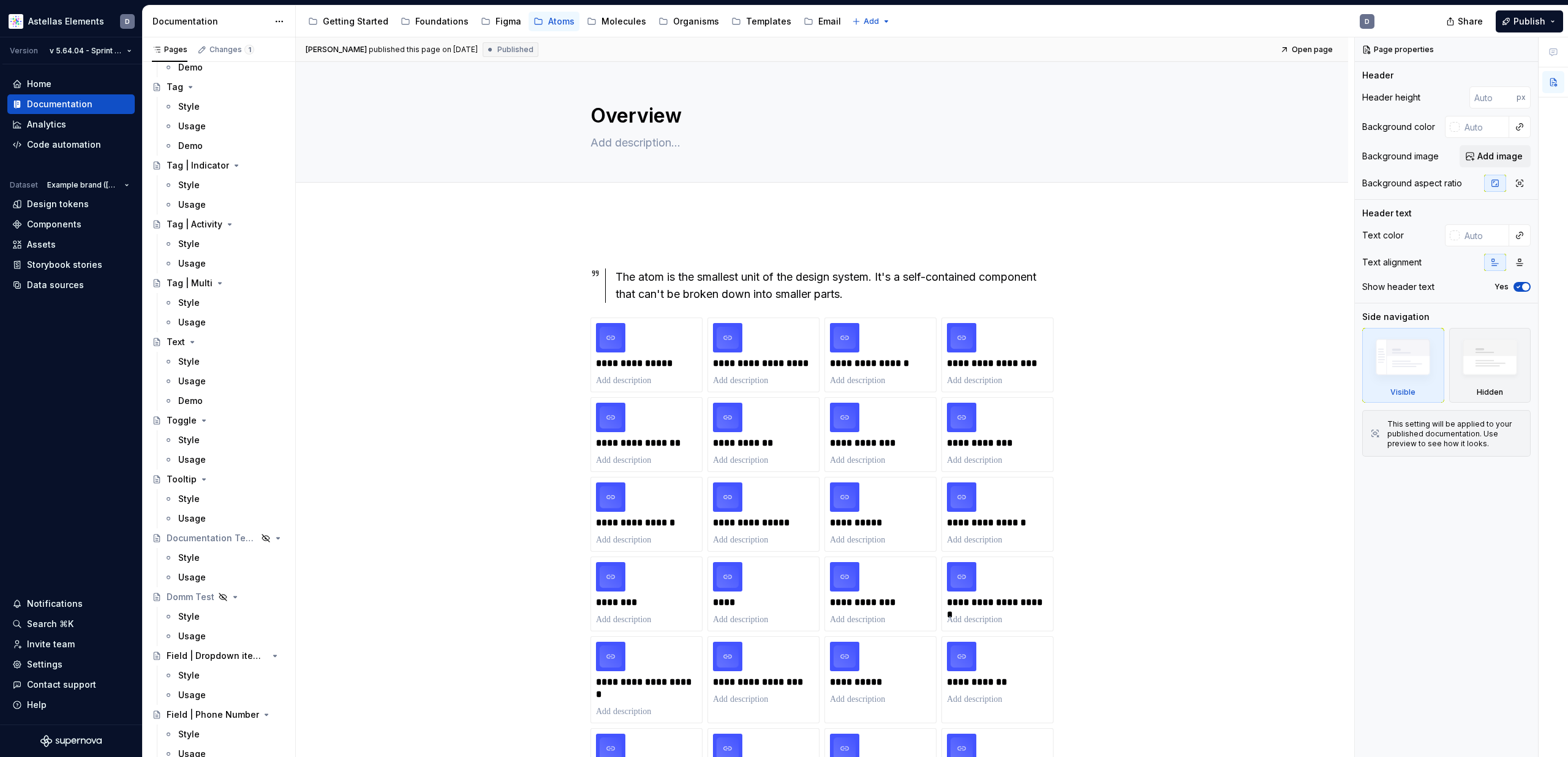
scroll to position [5471, 0]
type textarea "*"
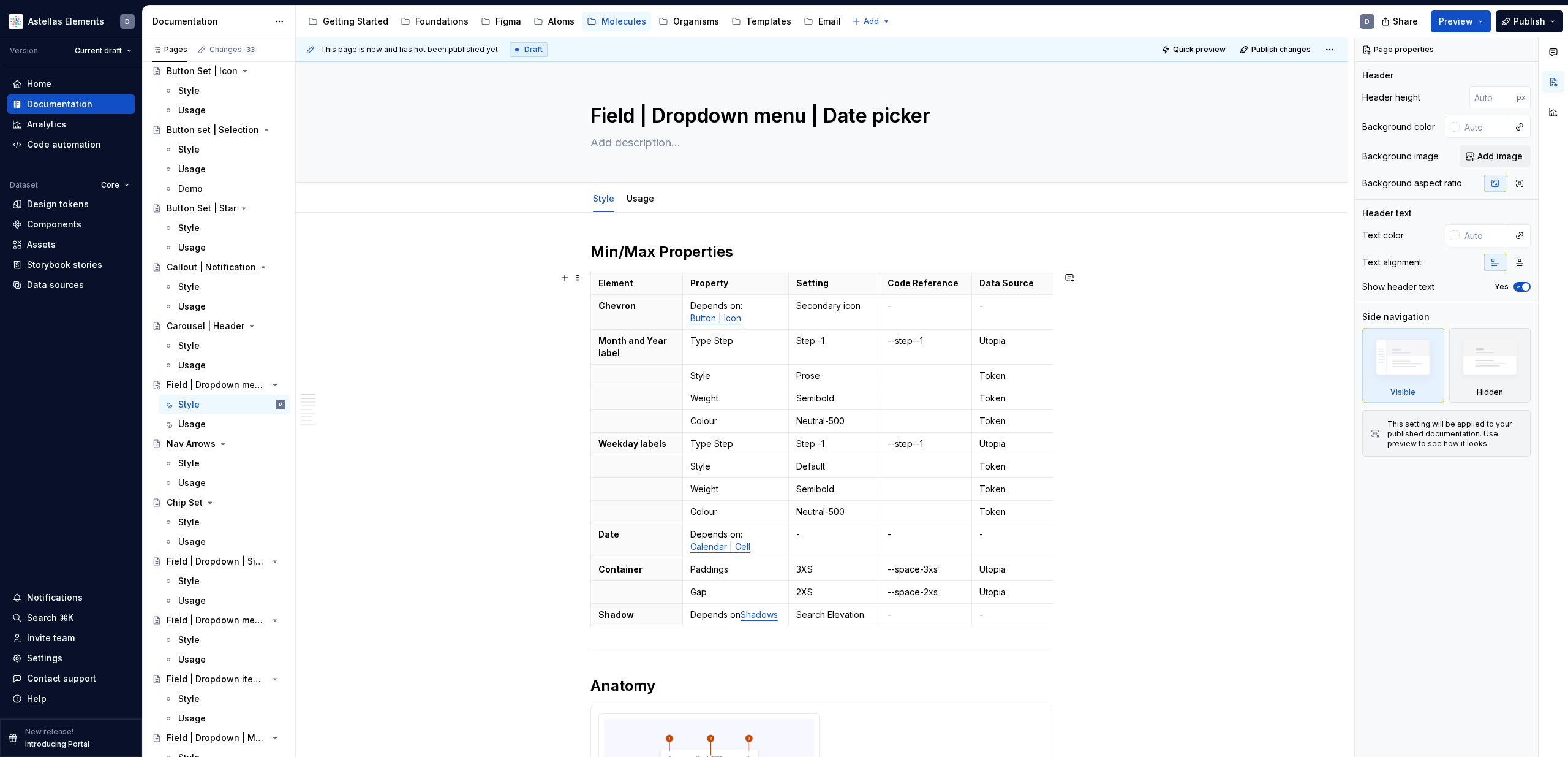
scroll to position [558, 0]
type textarea "*"
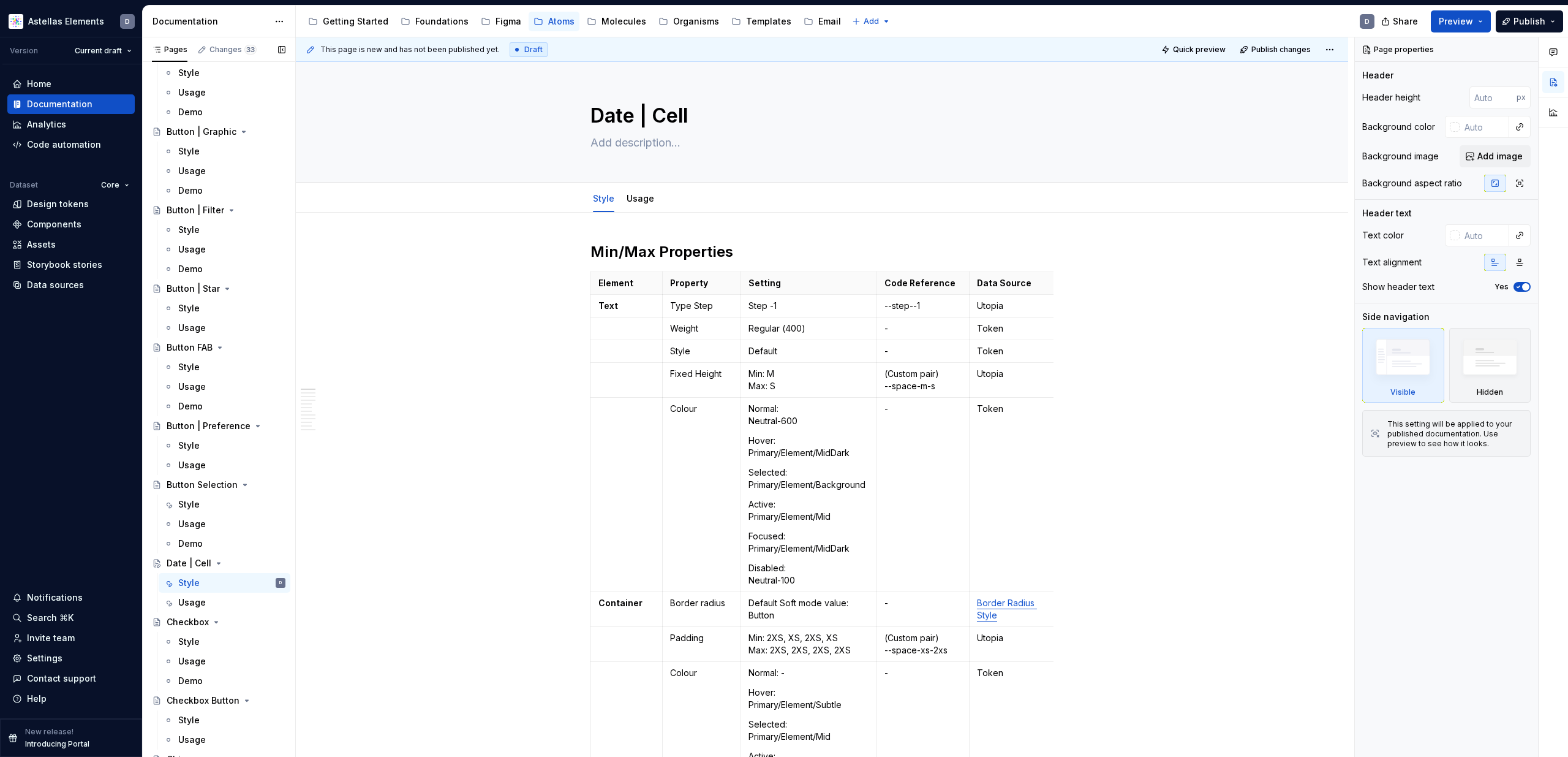
scroll to position [613, 0]
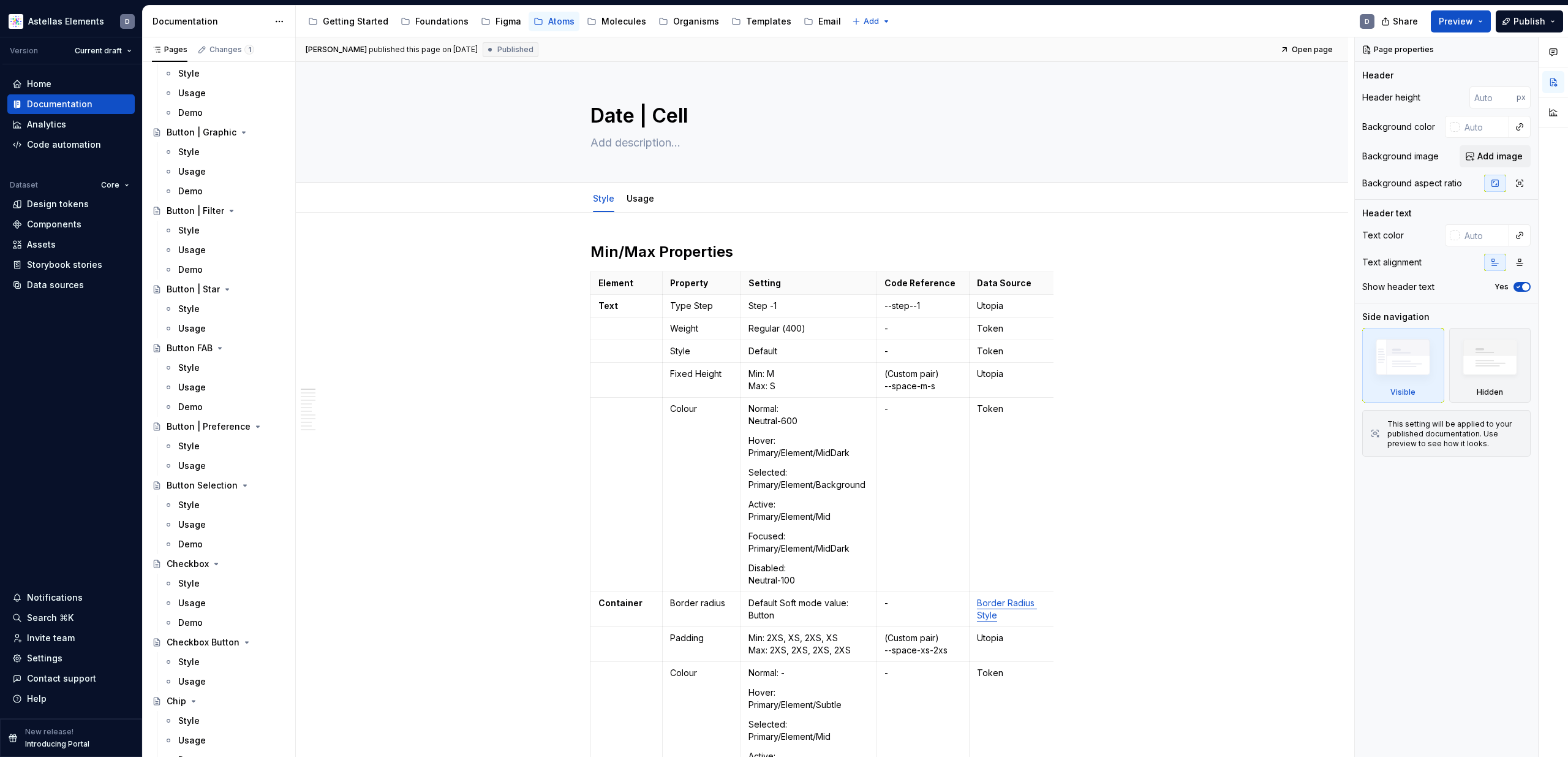
type textarea "*"
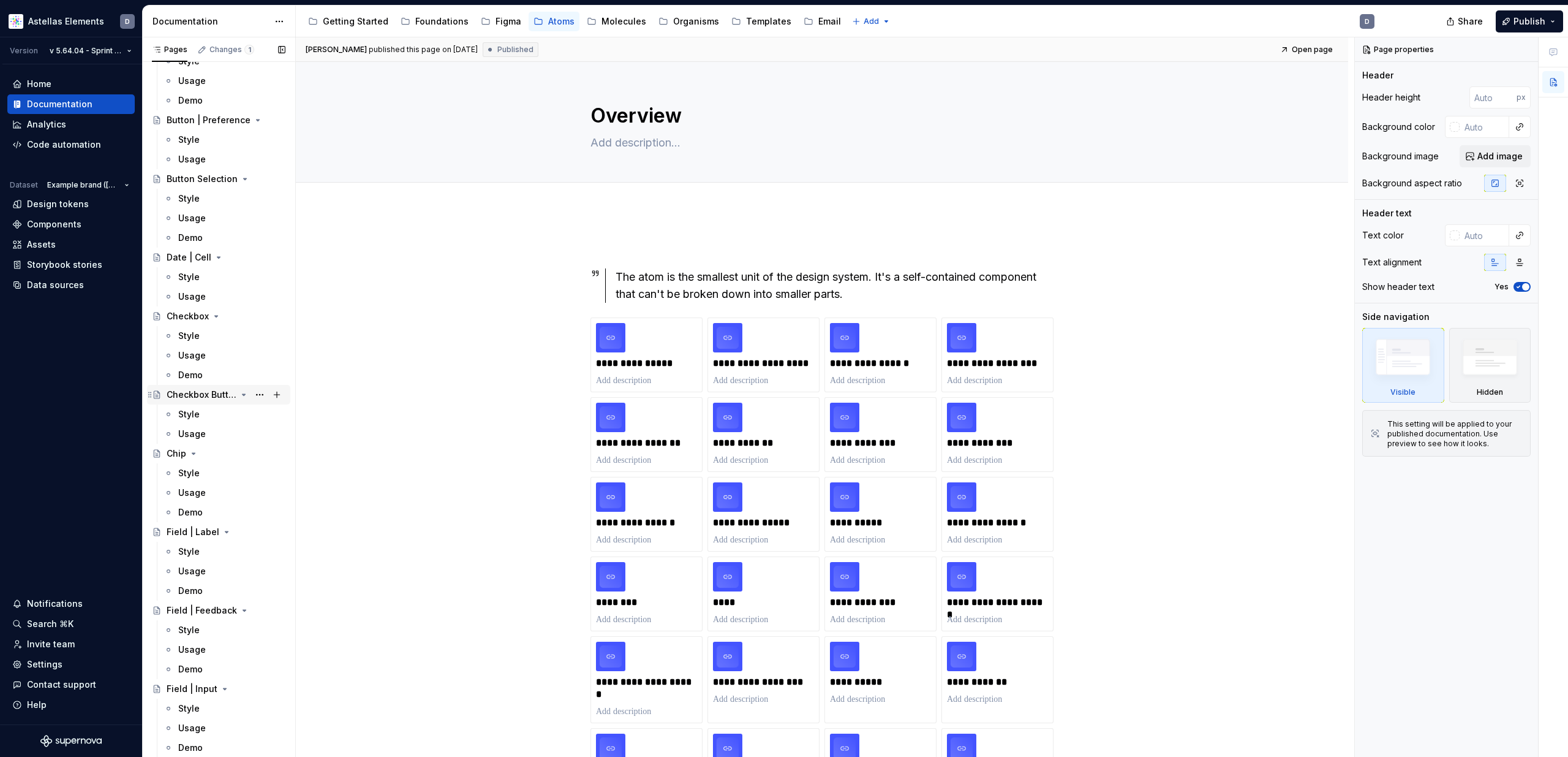
scroll to position [927, 0]
click at [1515, 18] on button "Publish" at bounding box center [1529, 21] width 67 height 22
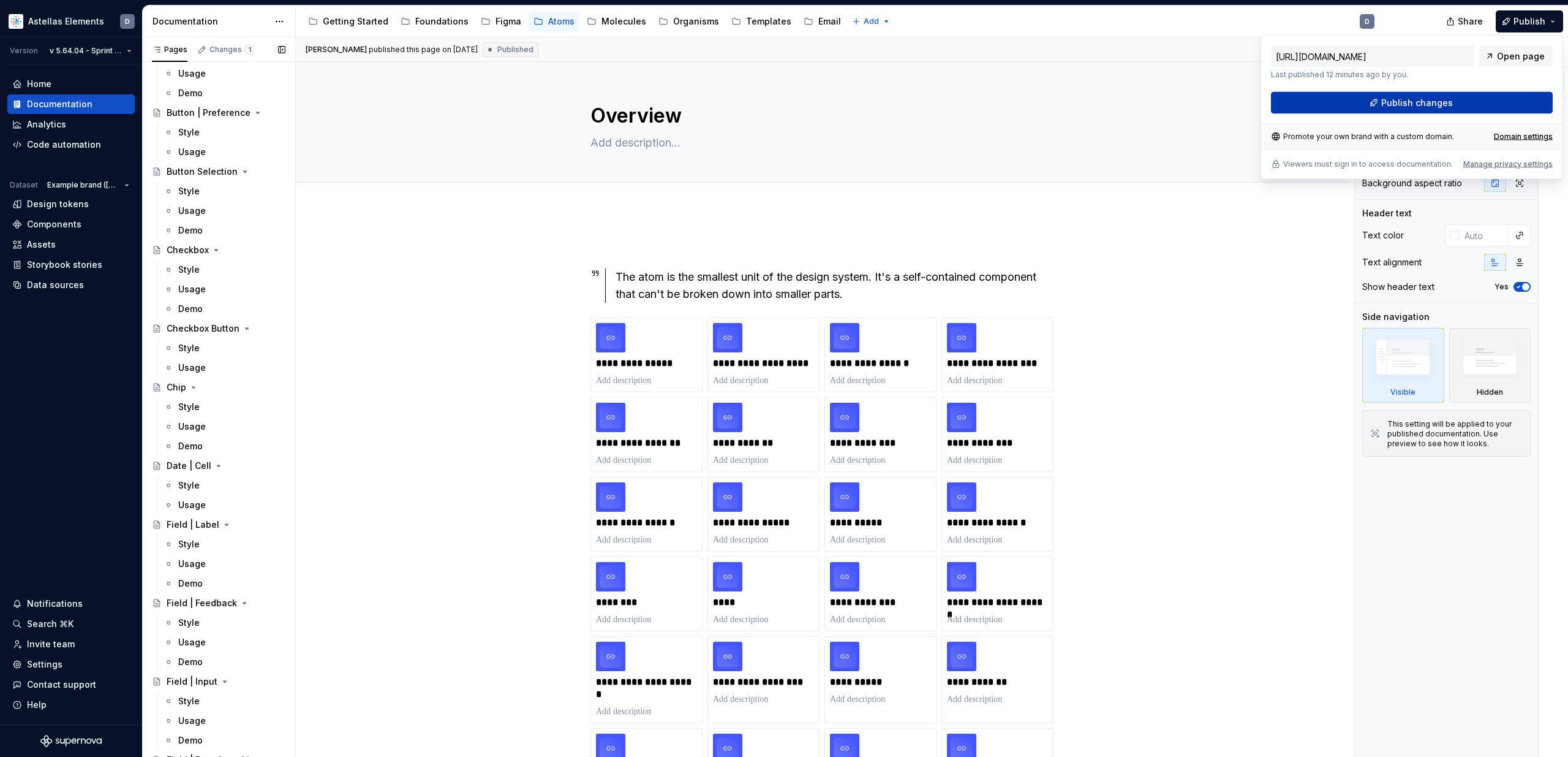
click at [1384, 105] on span "Publish changes" at bounding box center [1417, 103] width 72 height 13
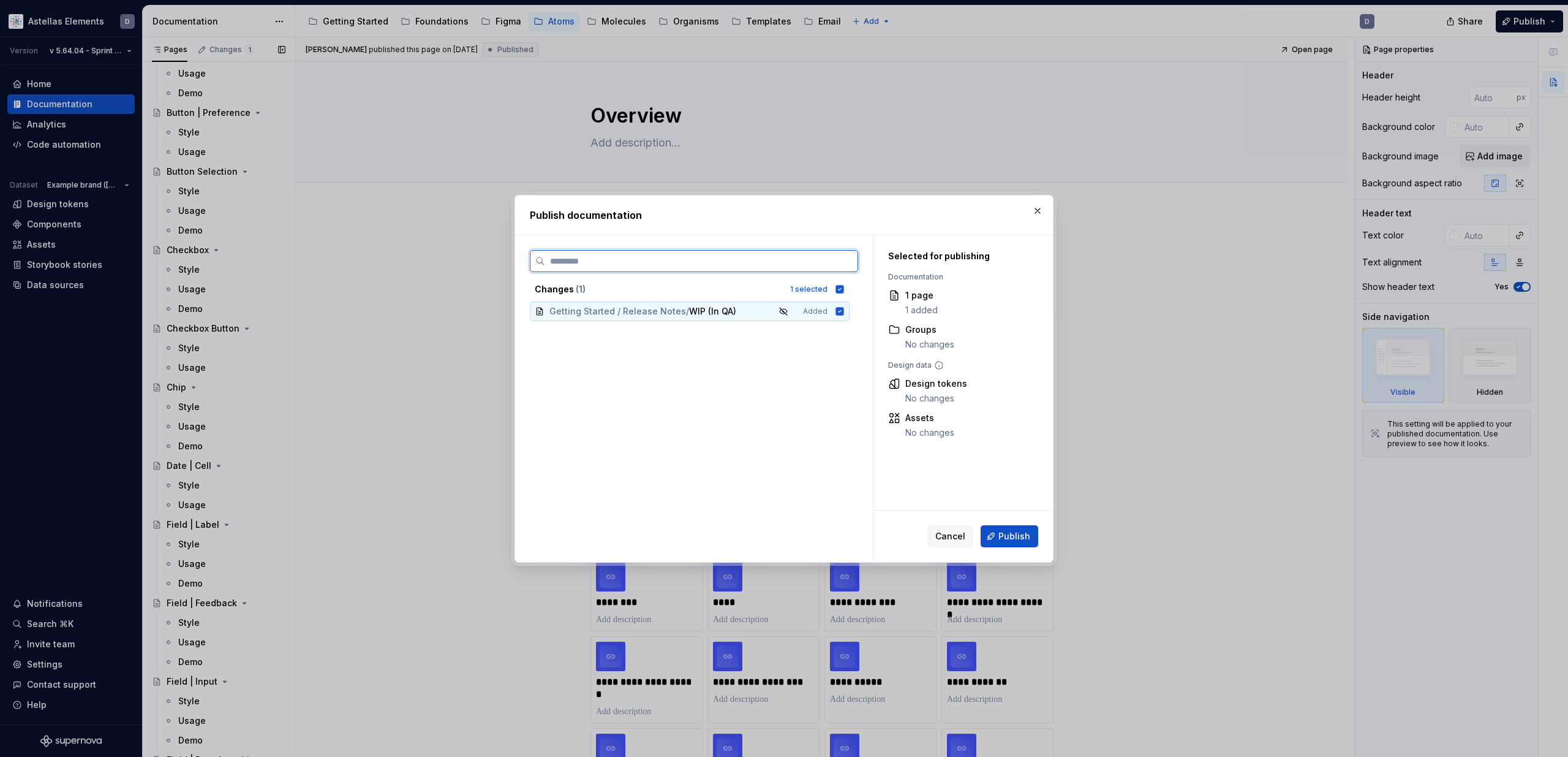
click at [844, 310] on icon at bounding box center [839, 311] width 8 height 8
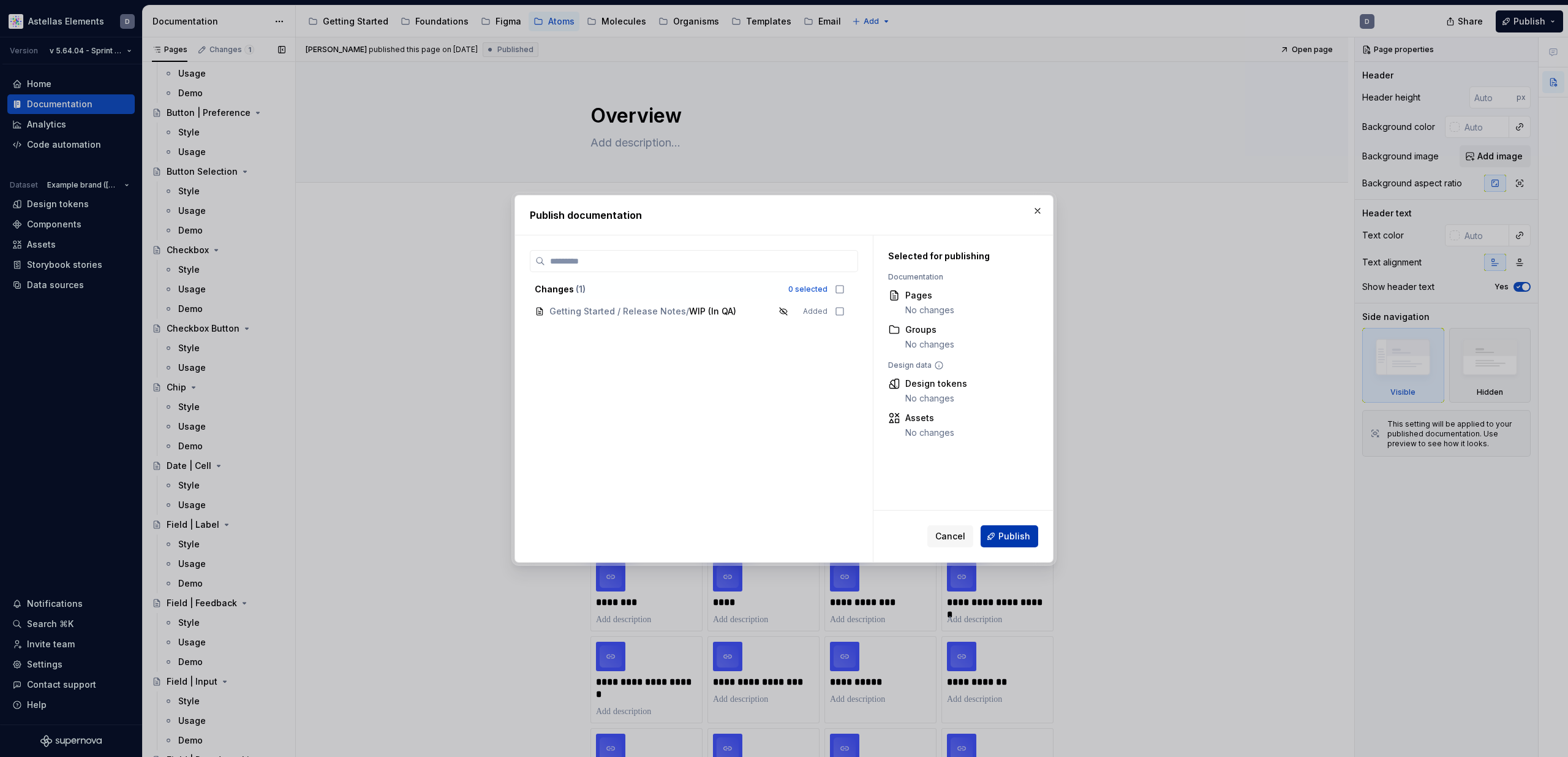
click at [1025, 542] on button "Publish" at bounding box center [1010, 536] width 58 height 22
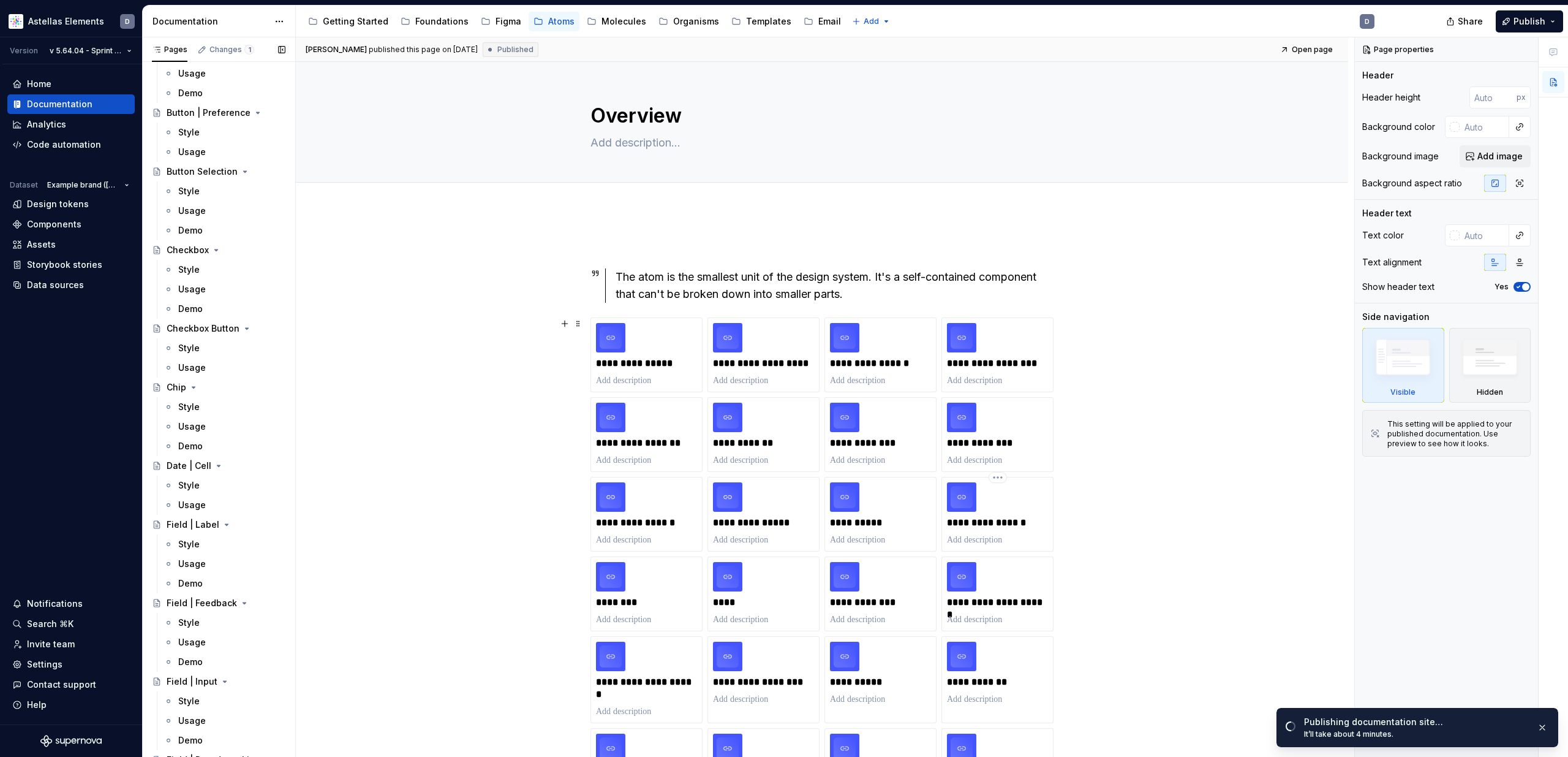
scroll to position [3, 0]
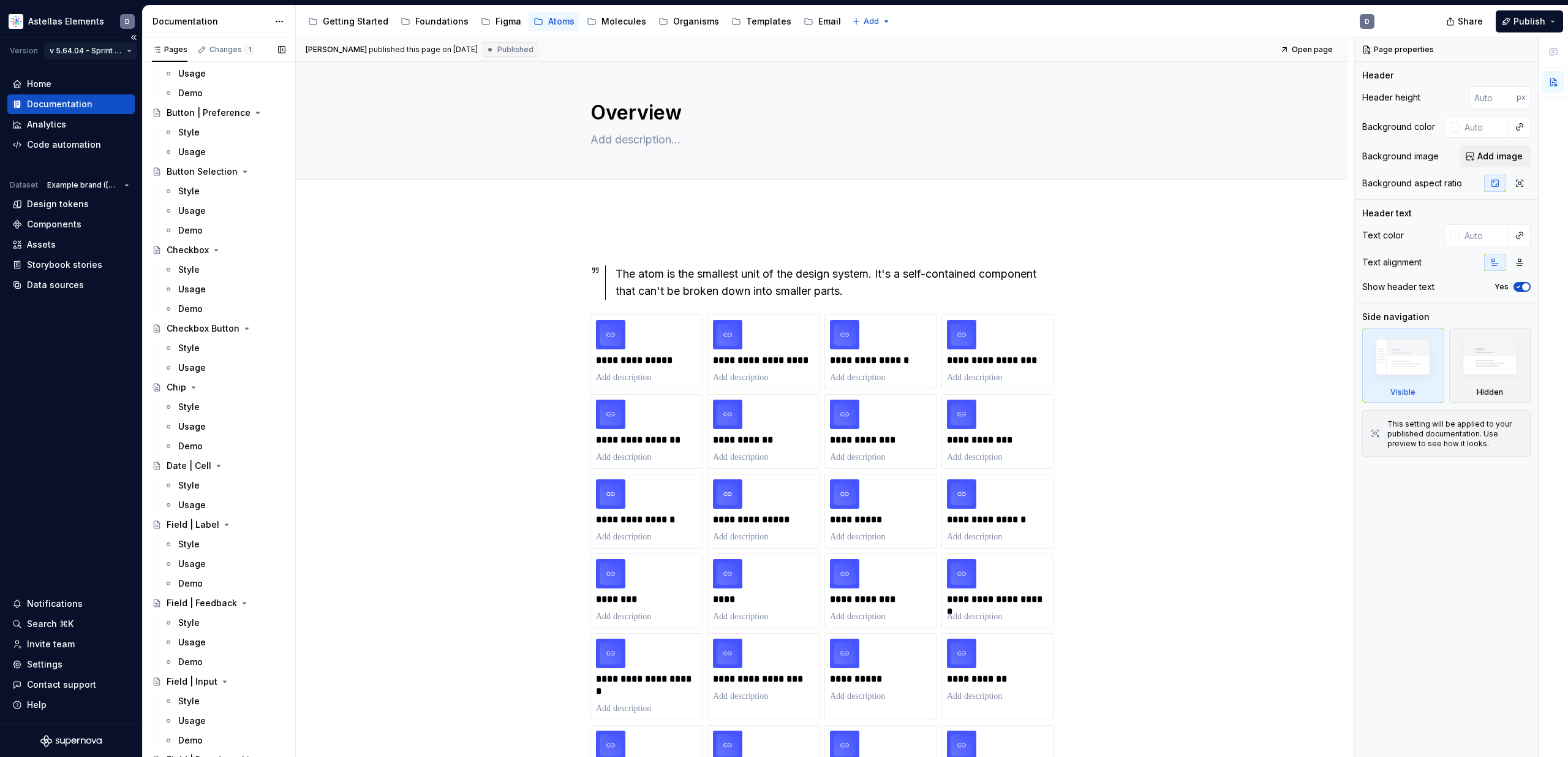
click at [121, 52] on html "Astellas Elements D Version v 5.64.04 - Sprint 61 | [DATE] Home Documentation A…" at bounding box center [784, 378] width 1568 height 757
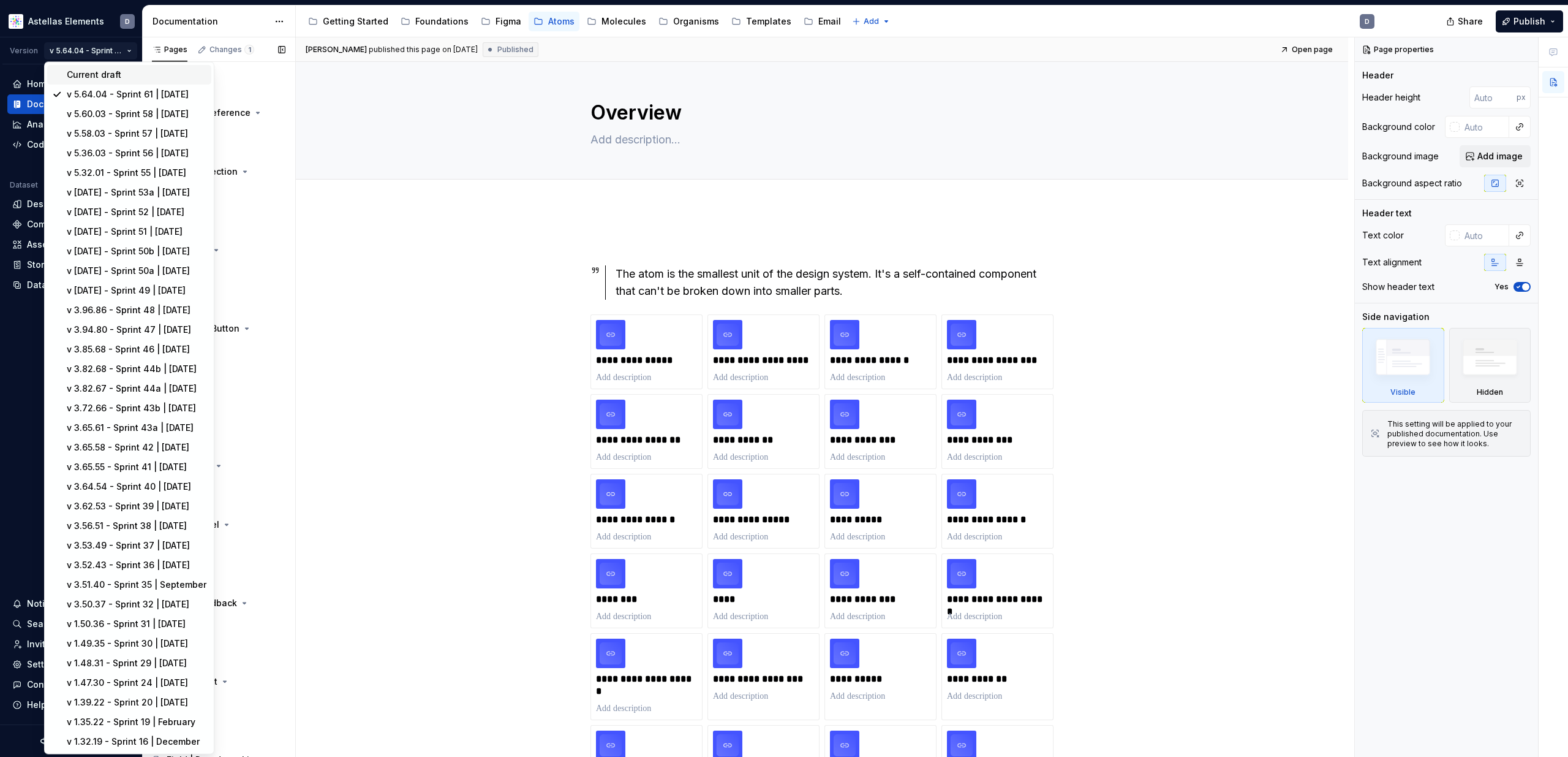
click at [131, 78] on div "Current draft" at bounding box center [136, 75] width 140 height 13
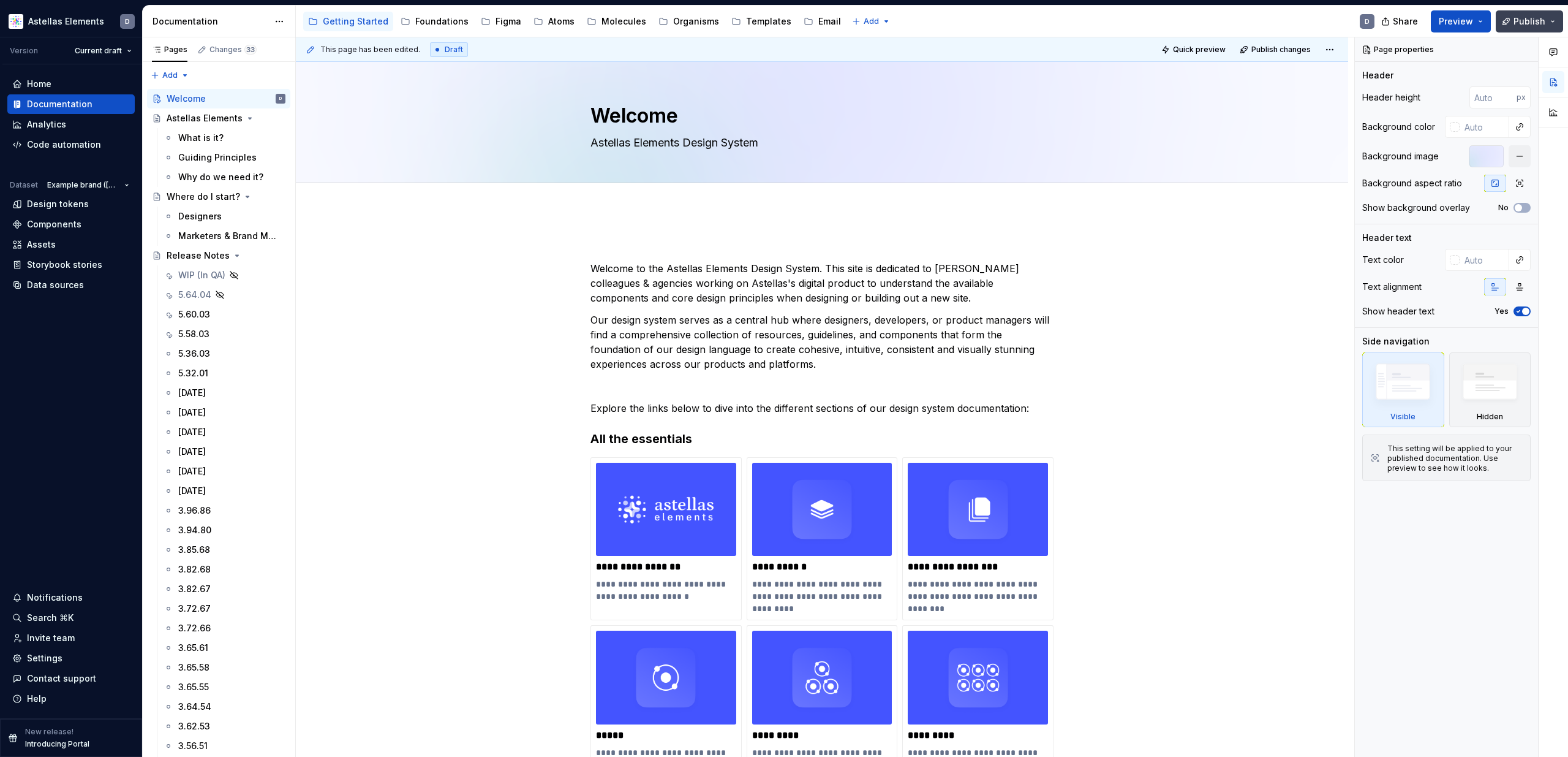
click at [1516, 22] on span "Publish" at bounding box center [1529, 21] width 32 height 13
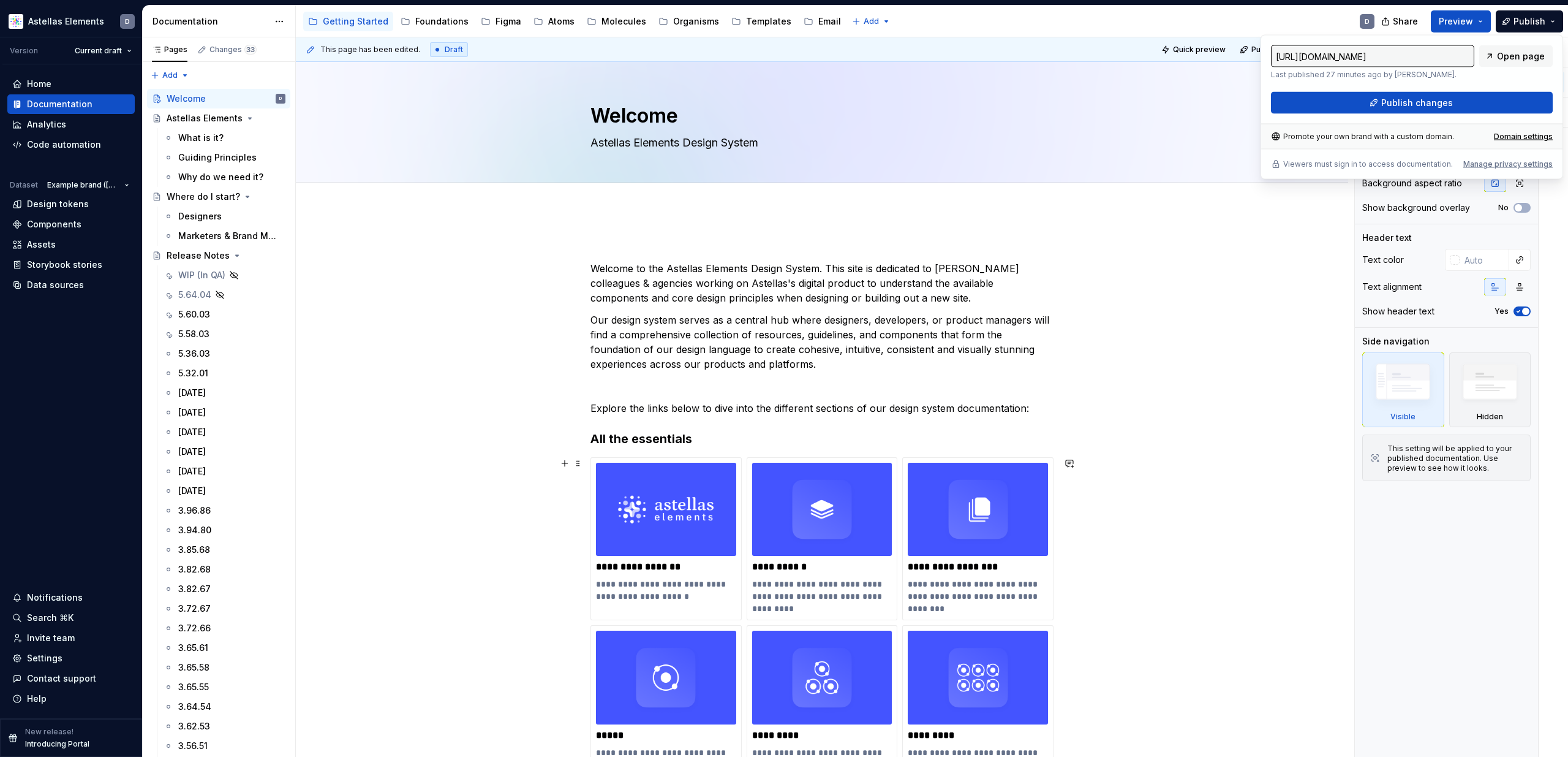
click at [1111, 690] on div "**********" at bounding box center [822, 739] width 1052 height 1060
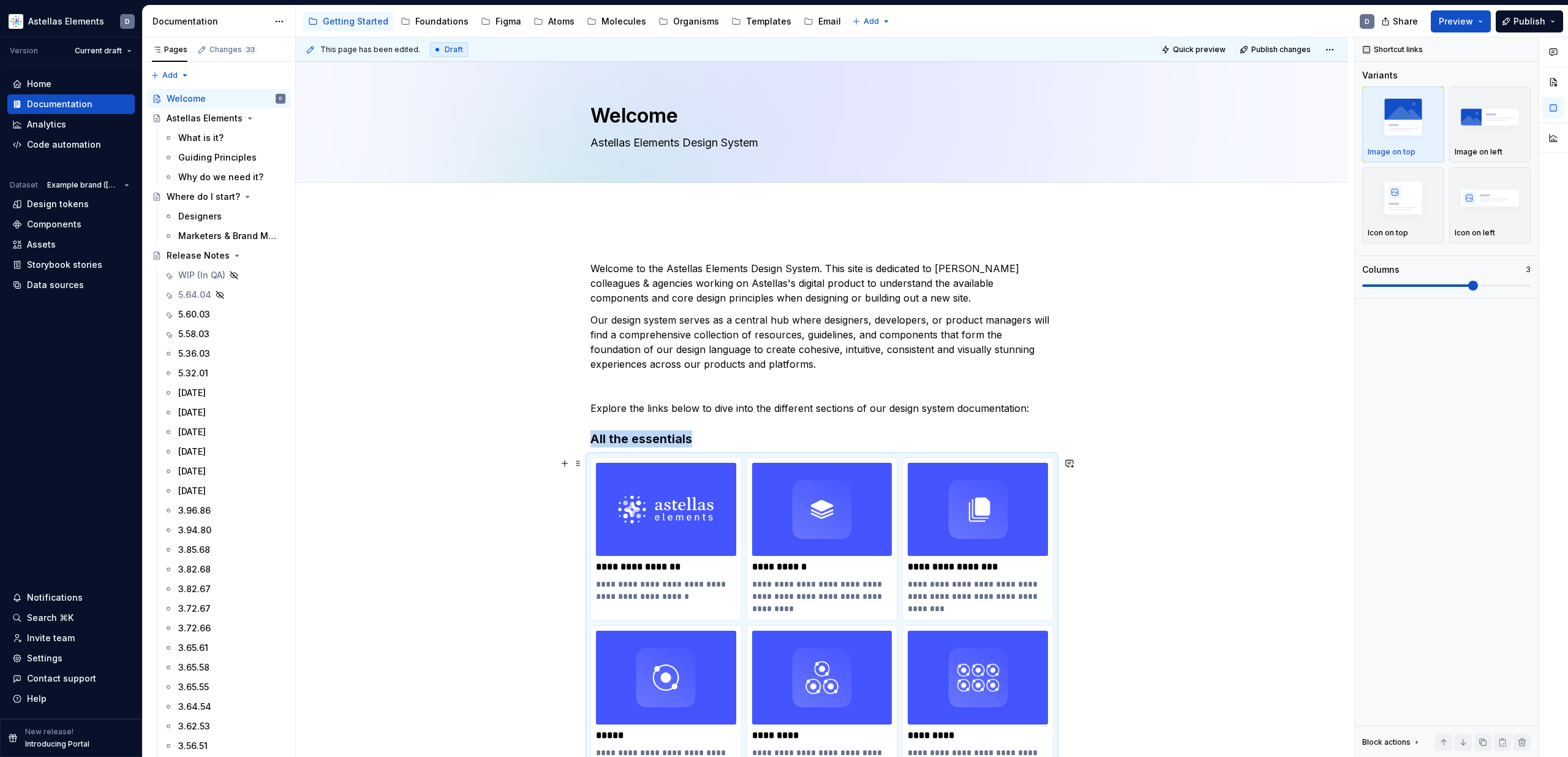
scroll to position [175, 0]
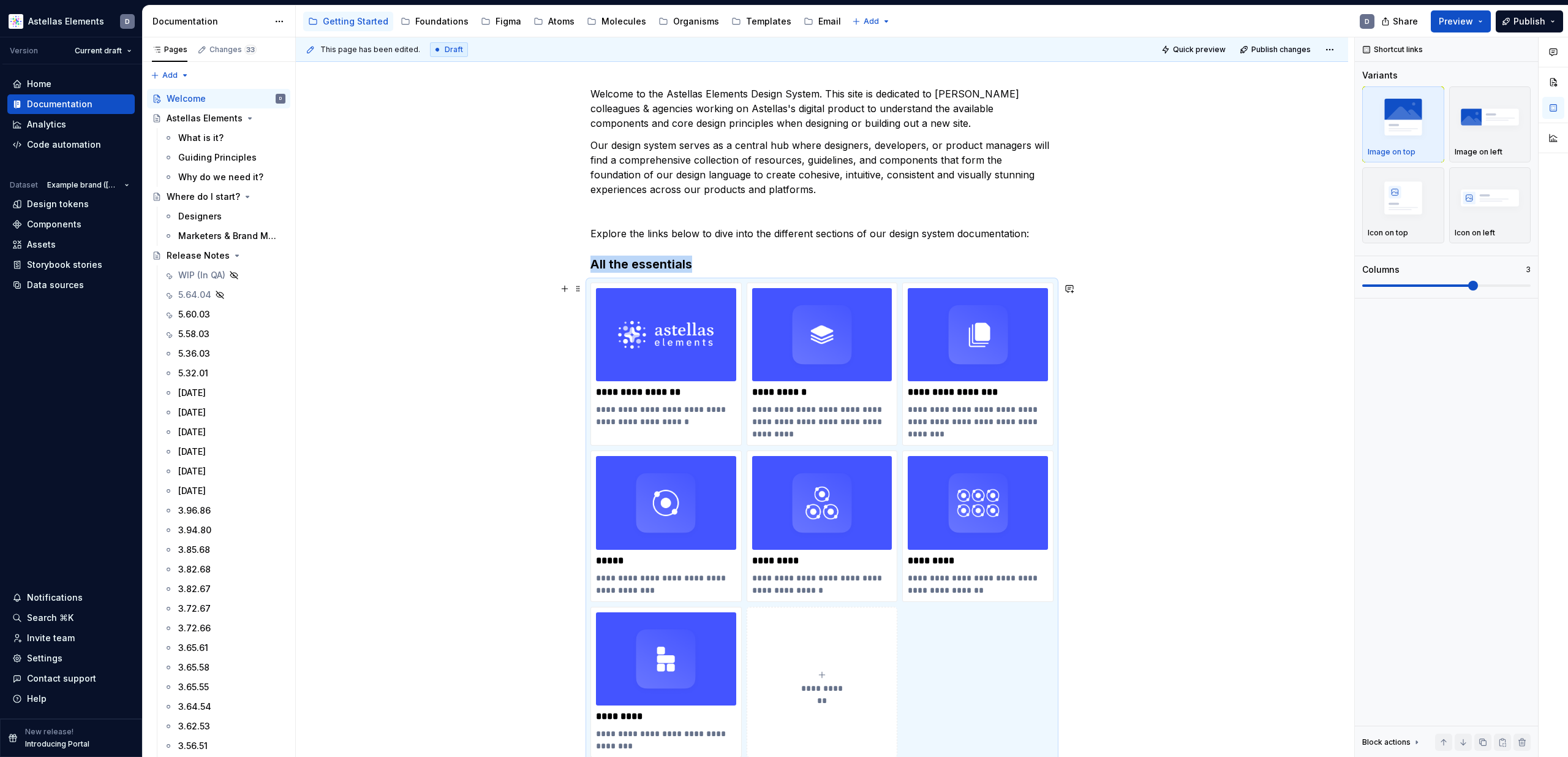
click at [1209, 580] on div "**********" at bounding box center [822, 565] width 1052 height 1060
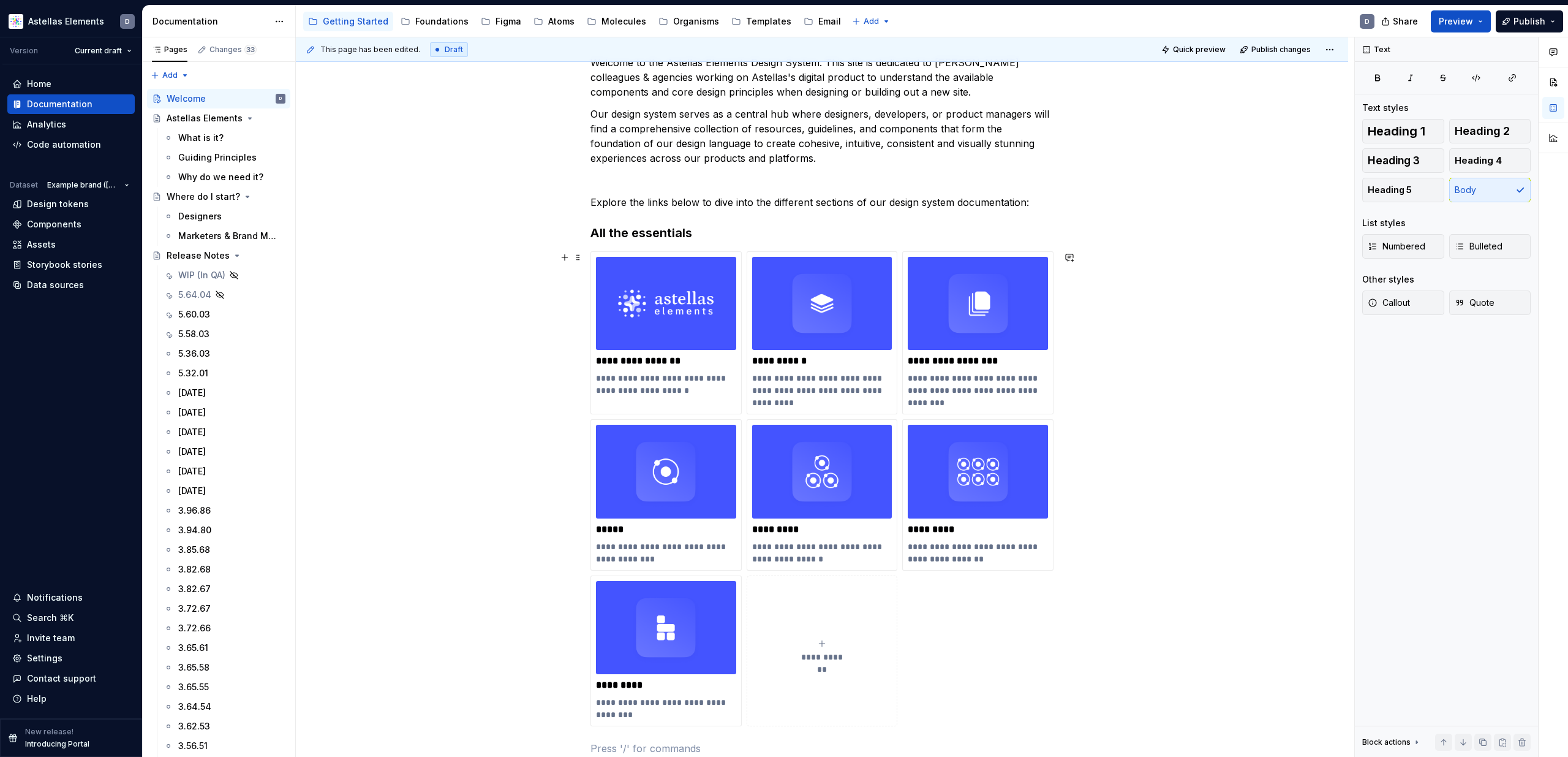
scroll to position [0, 0]
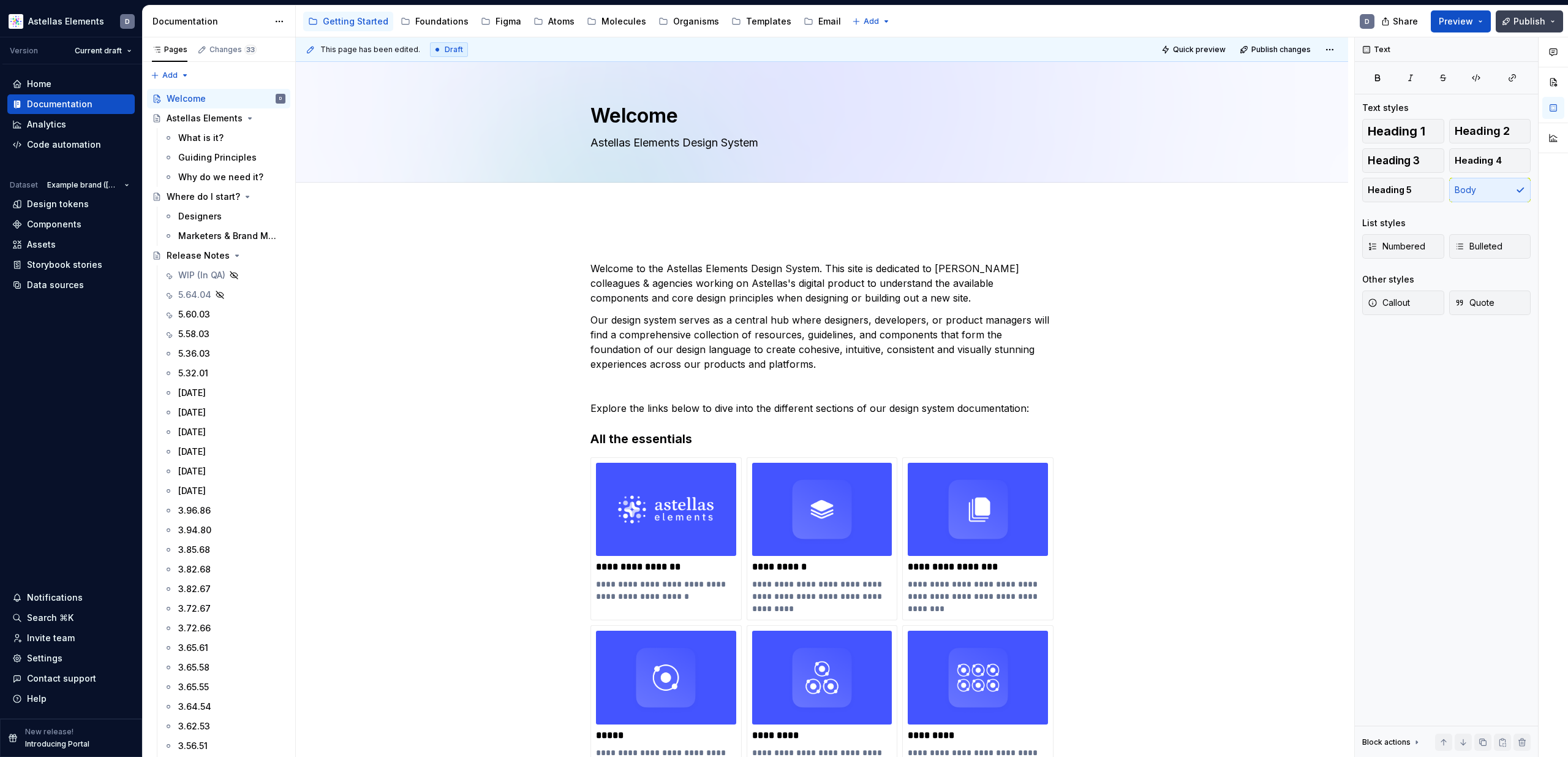
click at [1536, 19] on span "Publish" at bounding box center [1529, 21] width 32 height 13
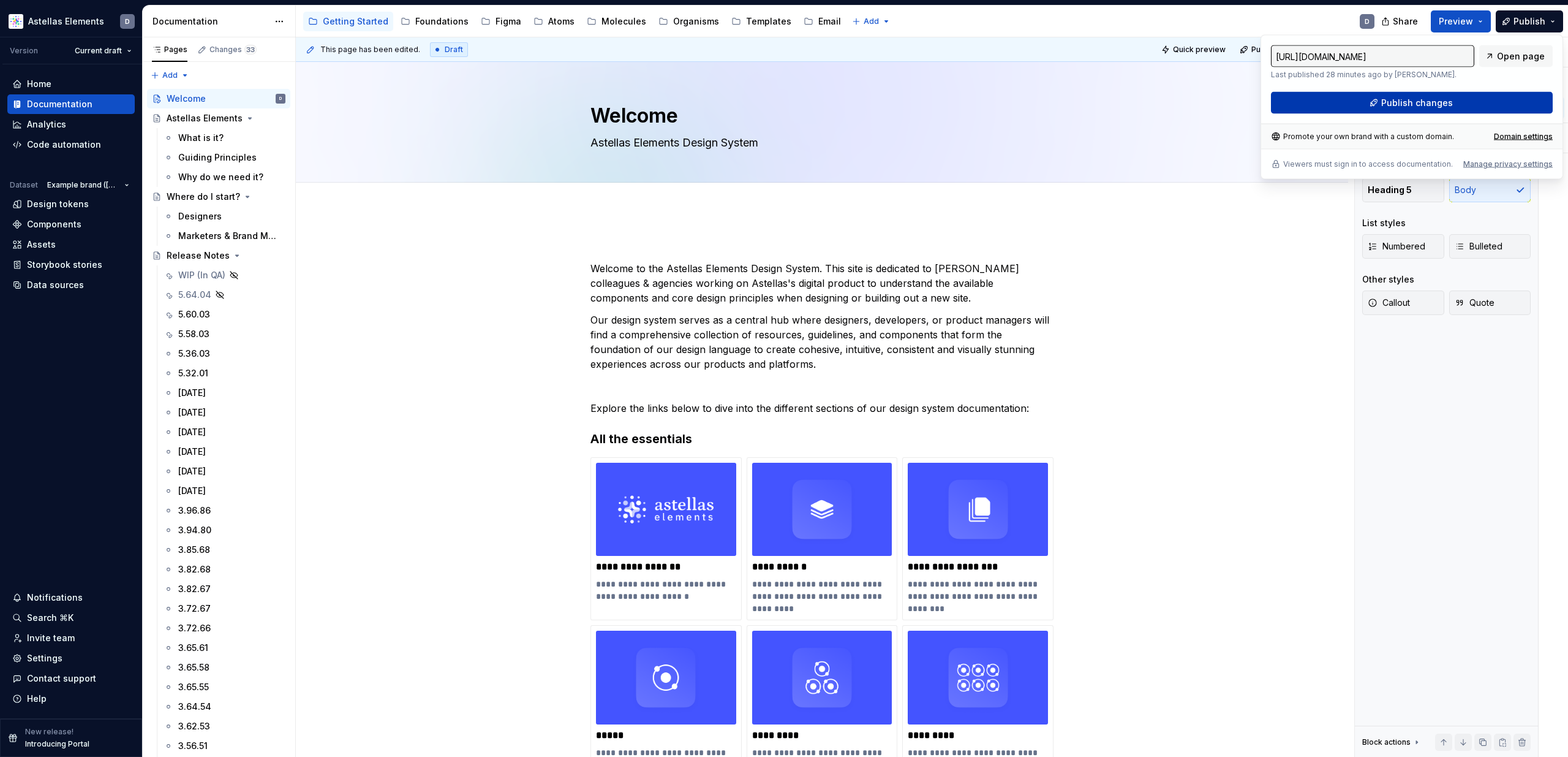
click at [1473, 105] on button "Publish changes" at bounding box center [1411, 103] width 282 height 22
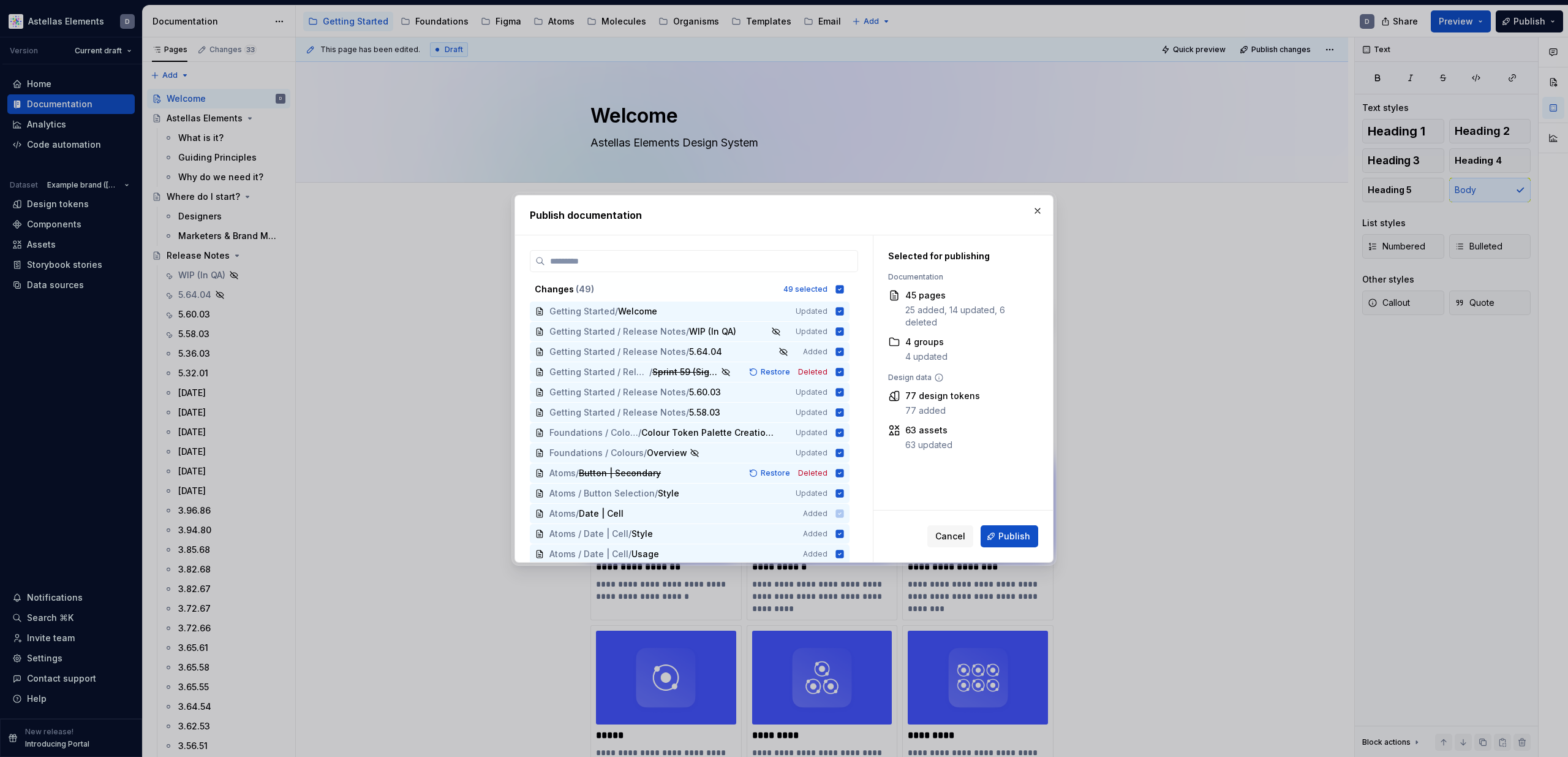
drag, startPoint x: 1040, startPoint y: 209, endPoint x: 1033, endPoint y: 209, distance: 7.0
click at [1041, 209] on button "button" at bounding box center [1037, 210] width 17 height 17
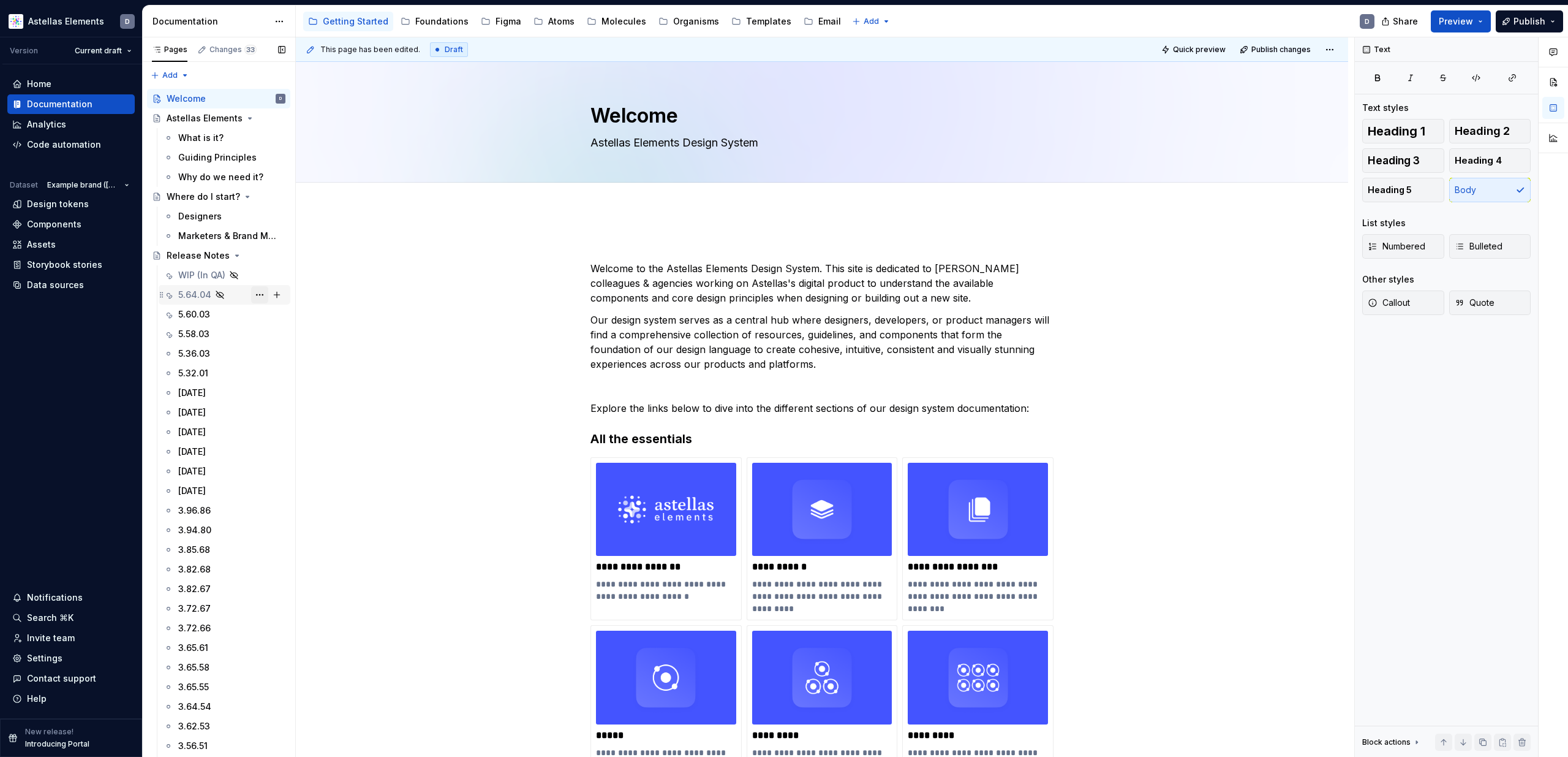
click at [266, 295] on button "Page tree" at bounding box center [260, 295] width 17 height 17
drag, startPoint x: 278, startPoint y: 359, endPoint x: 204, endPoint y: 310, distance: 88.8
click at [278, 359] on div "Show tab" at bounding box center [334, 361] width 120 height 13
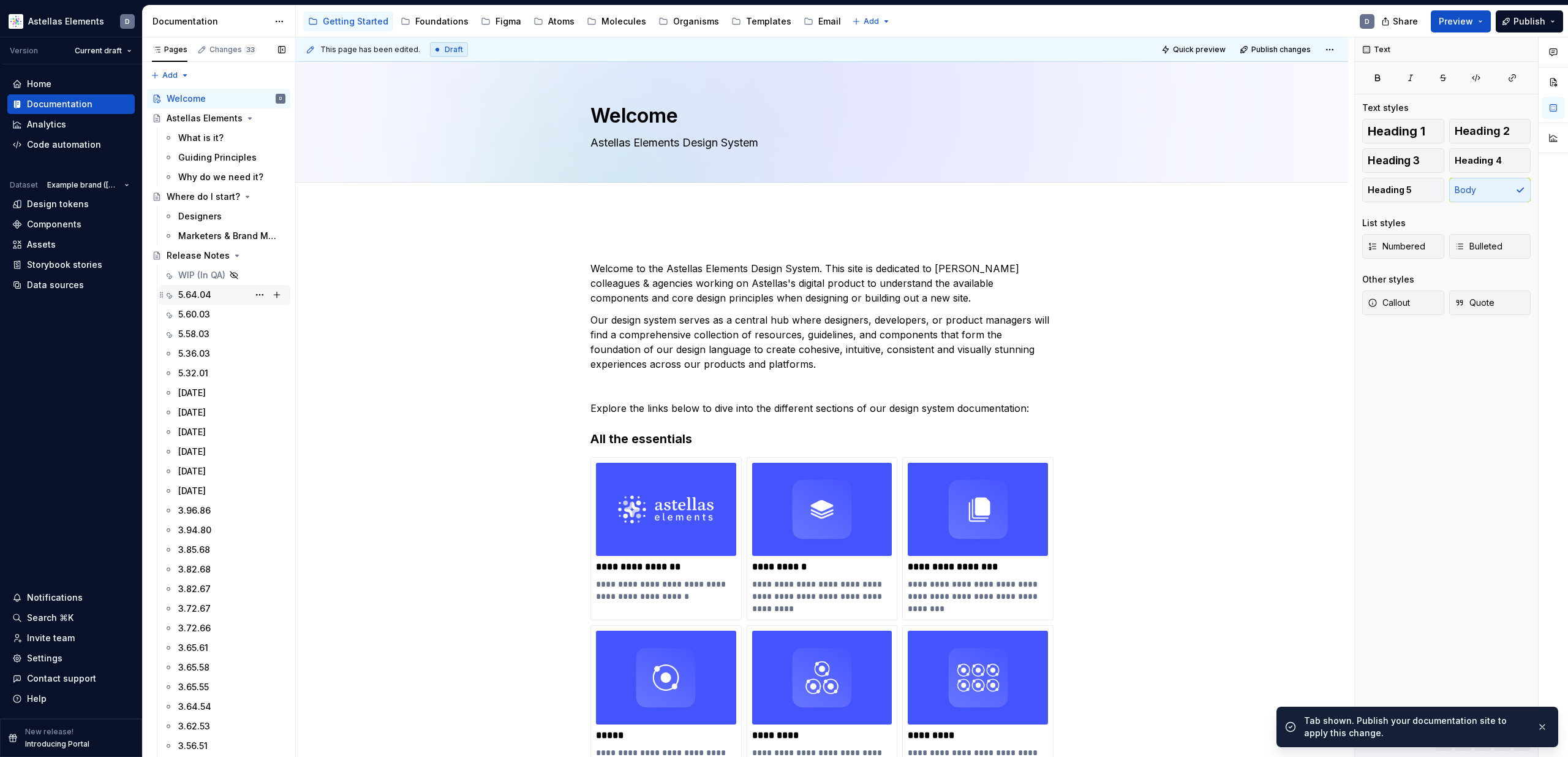
click at [191, 295] on div "5.64.04" at bounding box center [195, 295] width 33 height 13
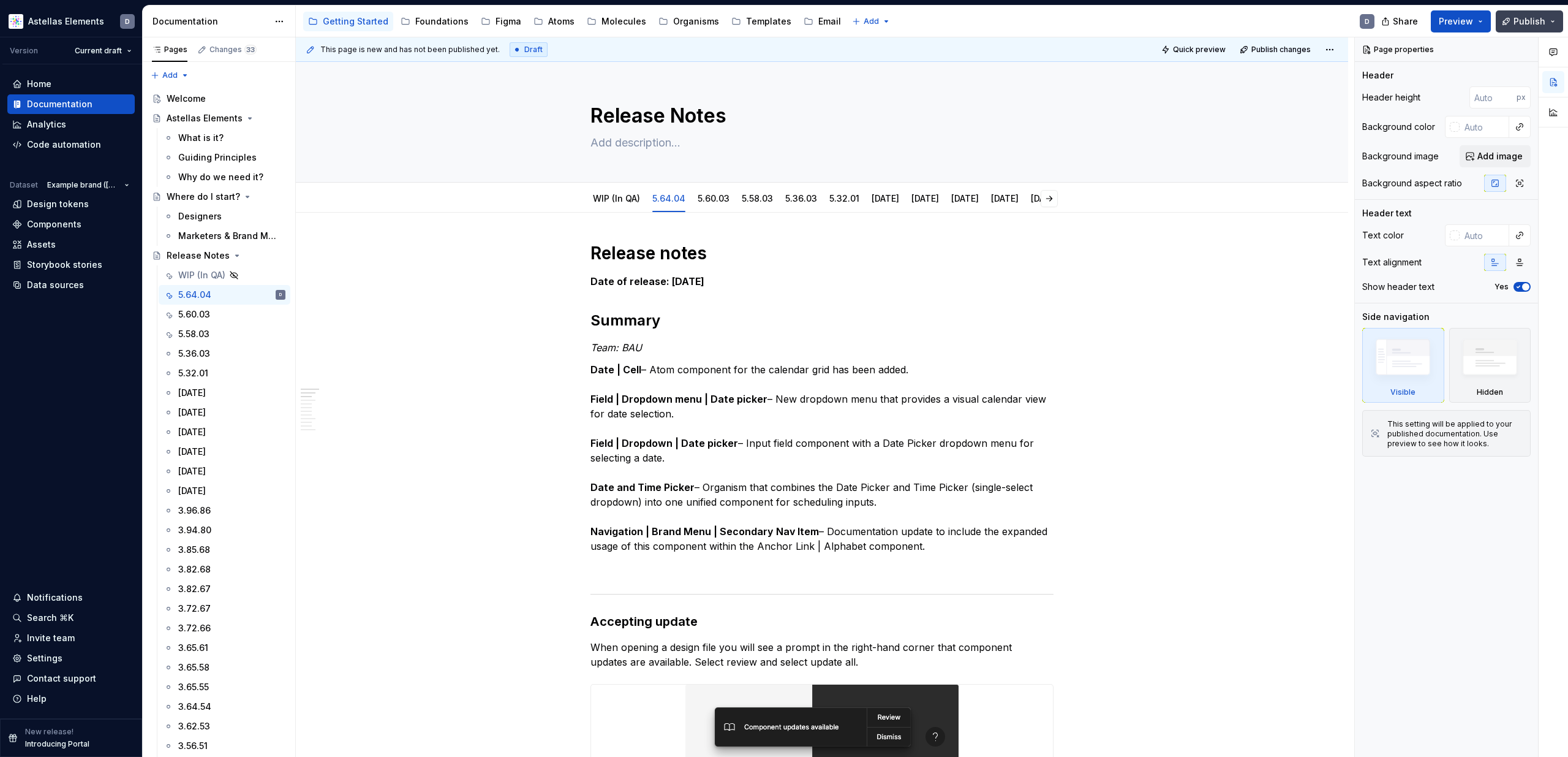
click at [1537, 23] on span "Publish" at bounding box center [1529, 21] width 32 height 13
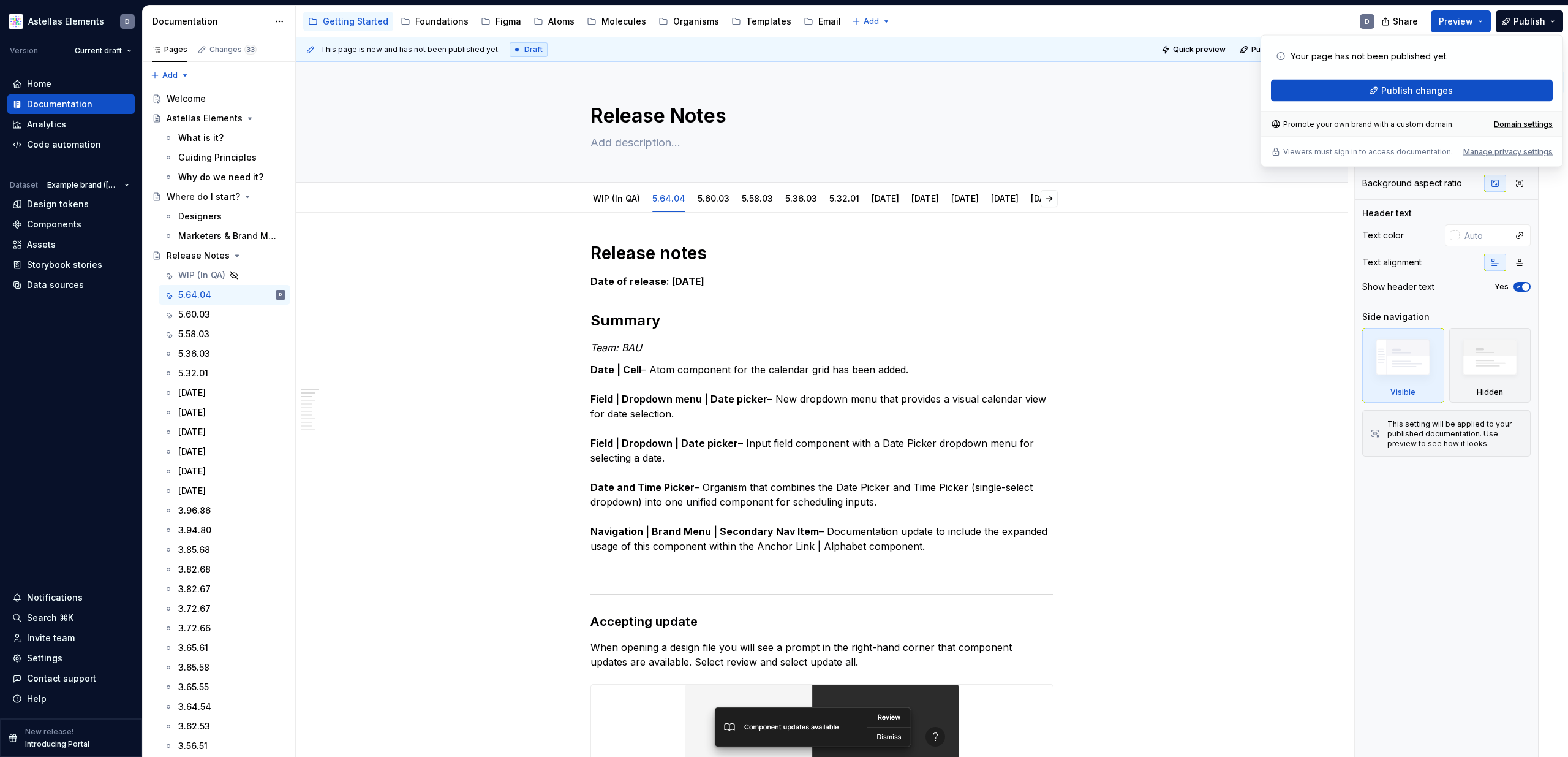
type textarea "*"
click at [1444, 93] on span "Publish changes" at bounding box center [1417, 90] width 72 height 13
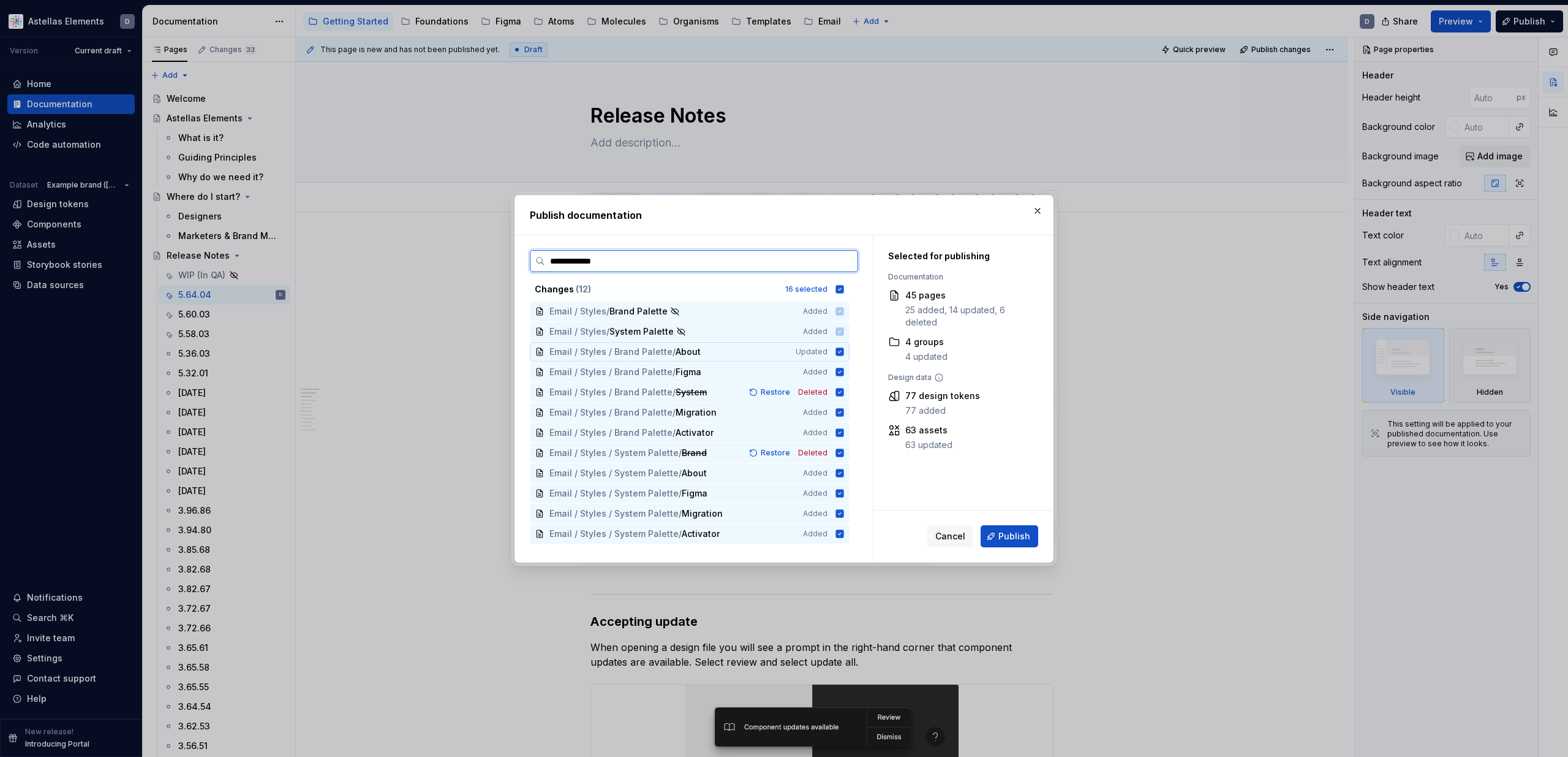
type input "**********"
click at [845, 258] on input "**********" at bounding box center [701, 261] width 312 height 13
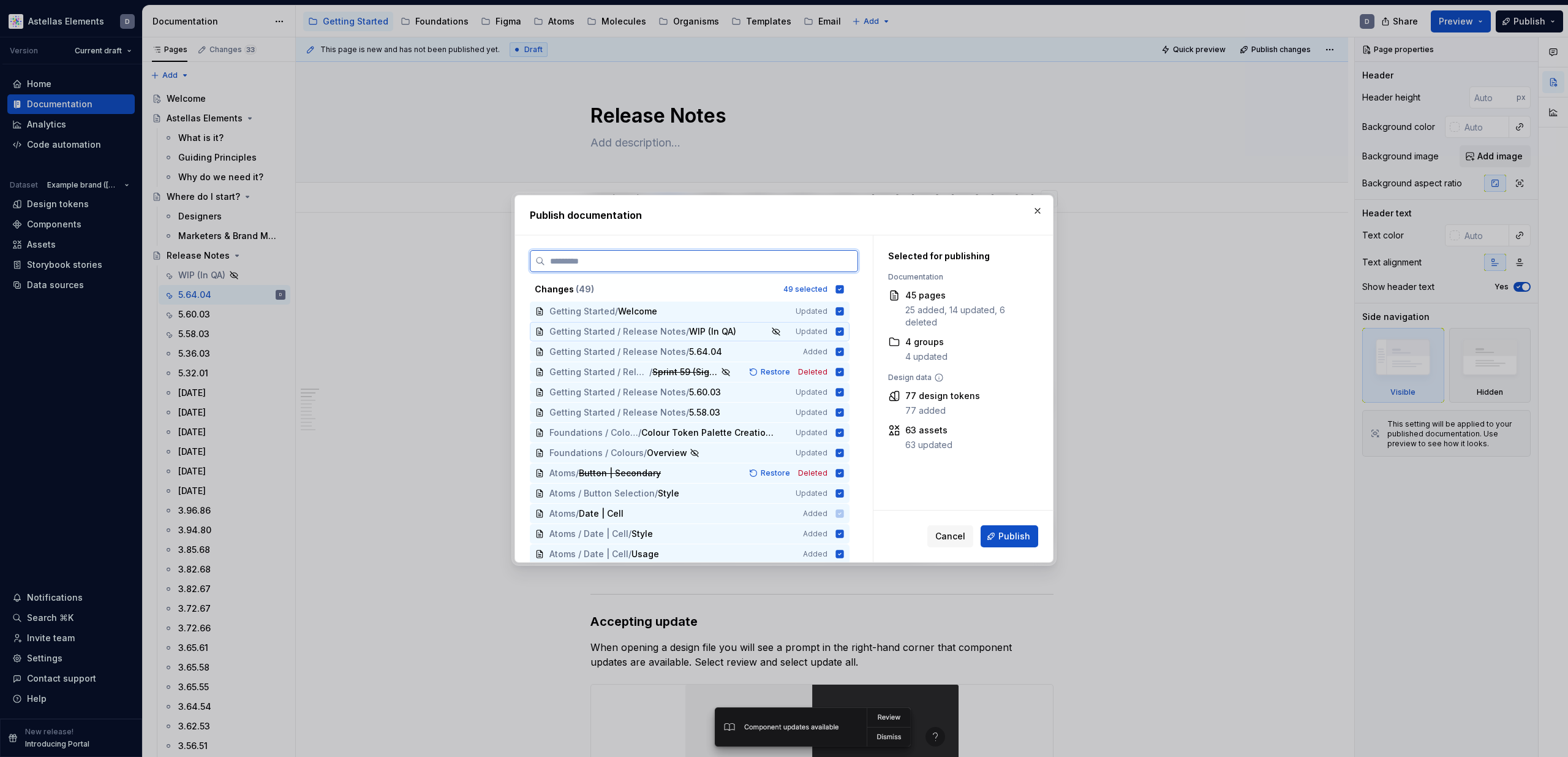
click at [844, 332] on icon at bounding box center [839, 331] width 8 height 8
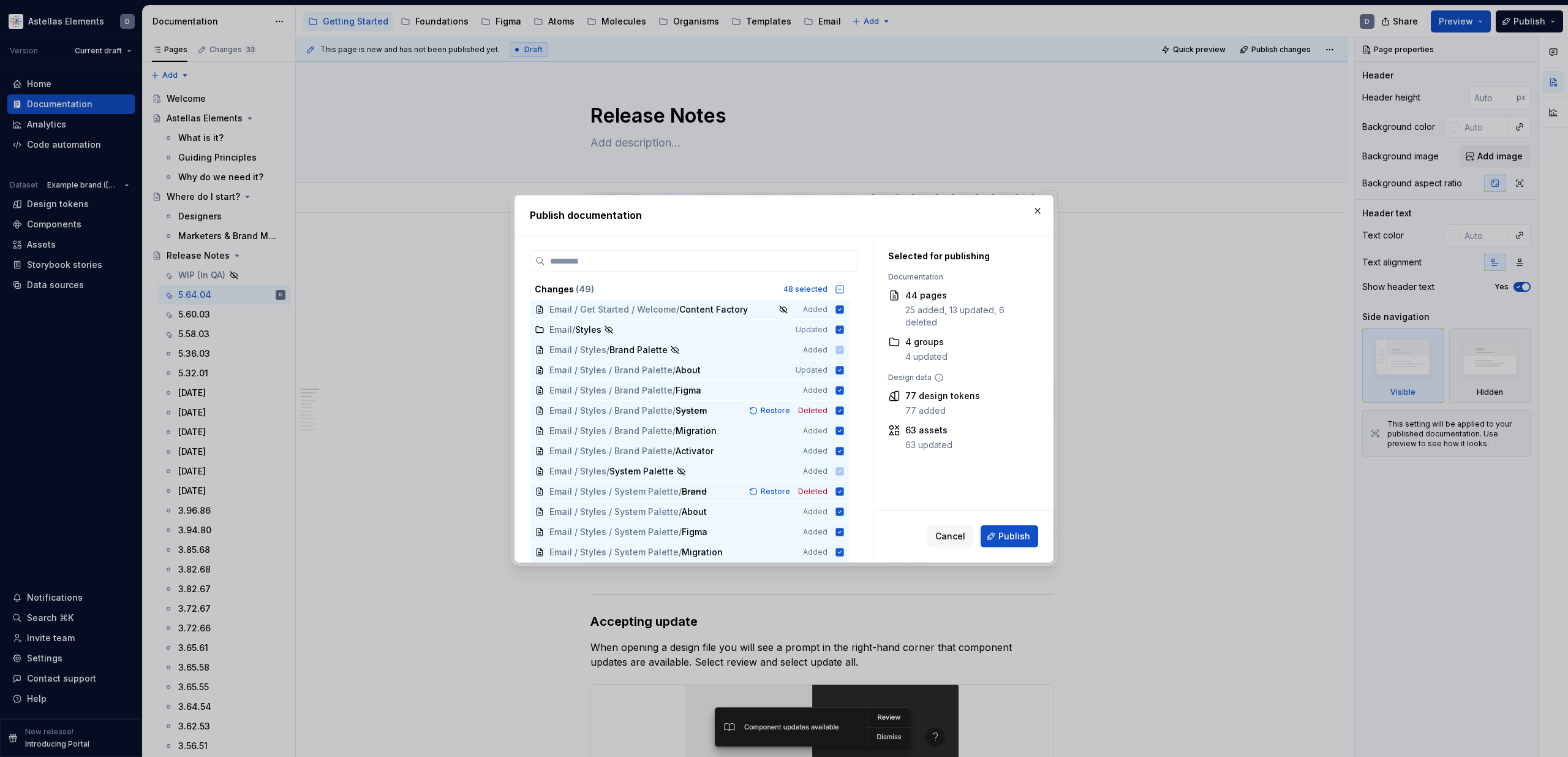
scroll to position [730, 0]
click at [1011, 530] on span "Publish" at bounding box center [1014, 536] width 32 height 13
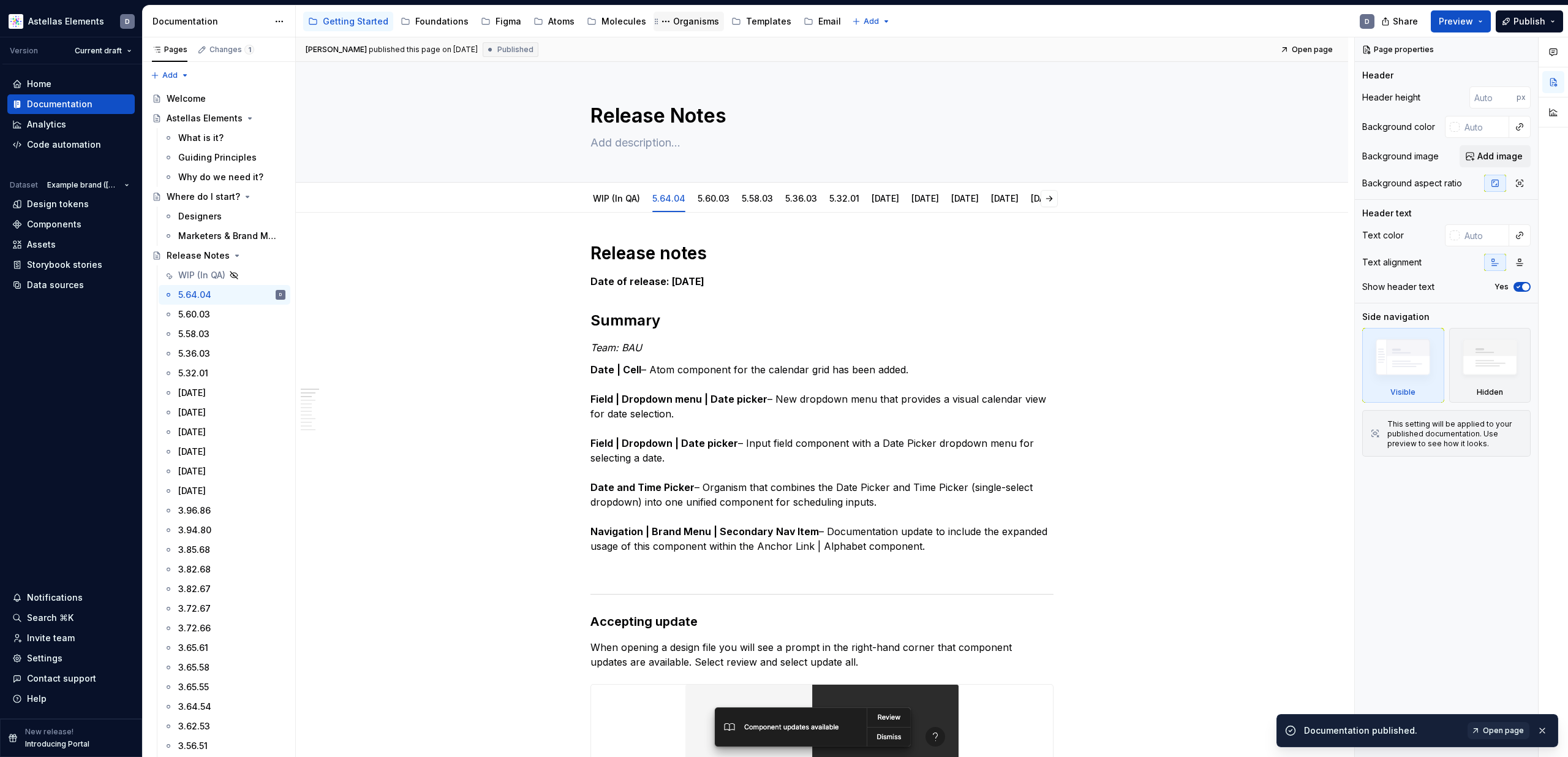
click at [675, 27] on div "Organisms" at bounding box center [696, 21] width 46 height 13
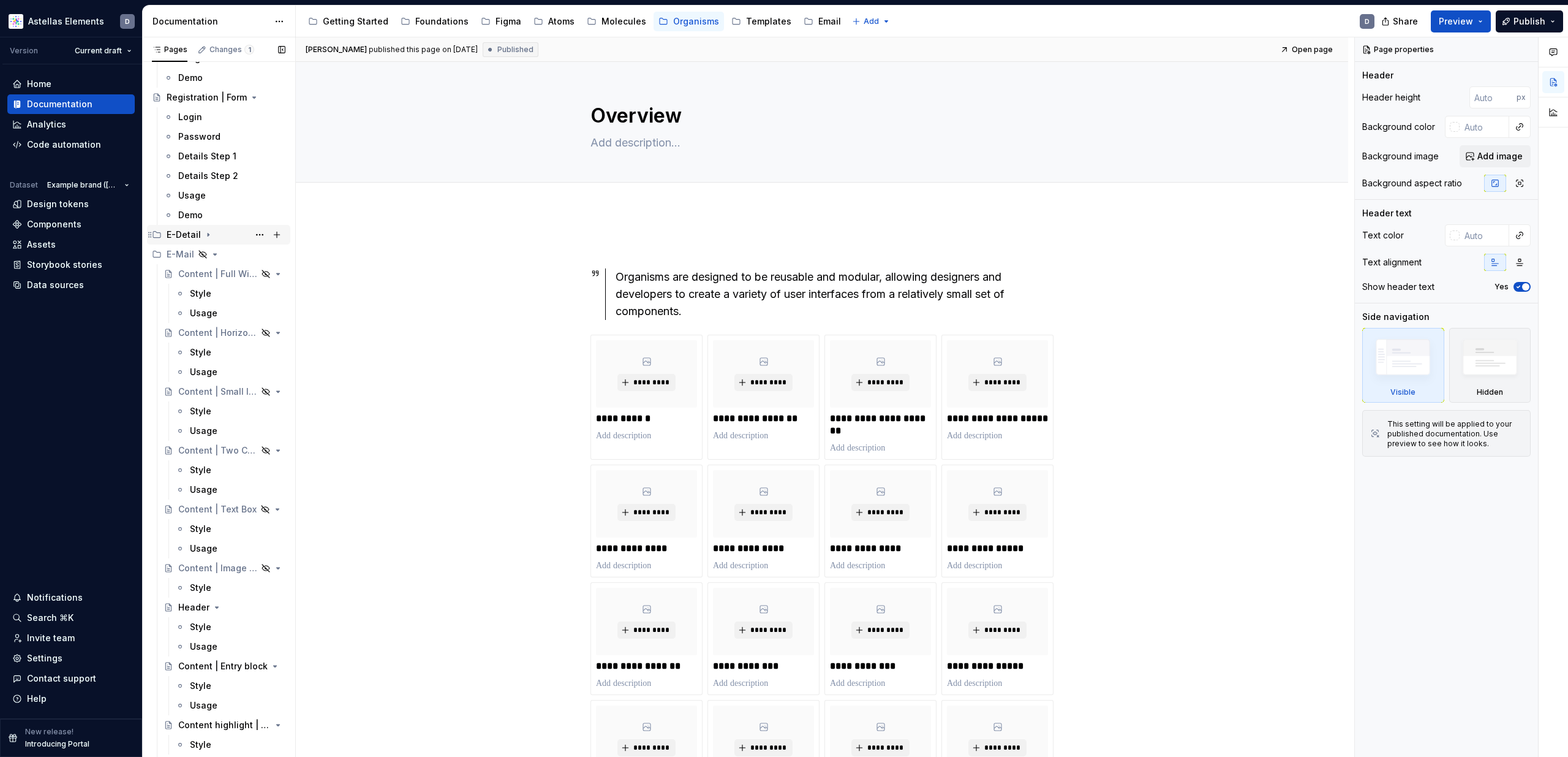
scroll to position [2650, 0]
click at [214, 252] on icon "Page tree" at bounding box center [215, 253] width 3 height 1
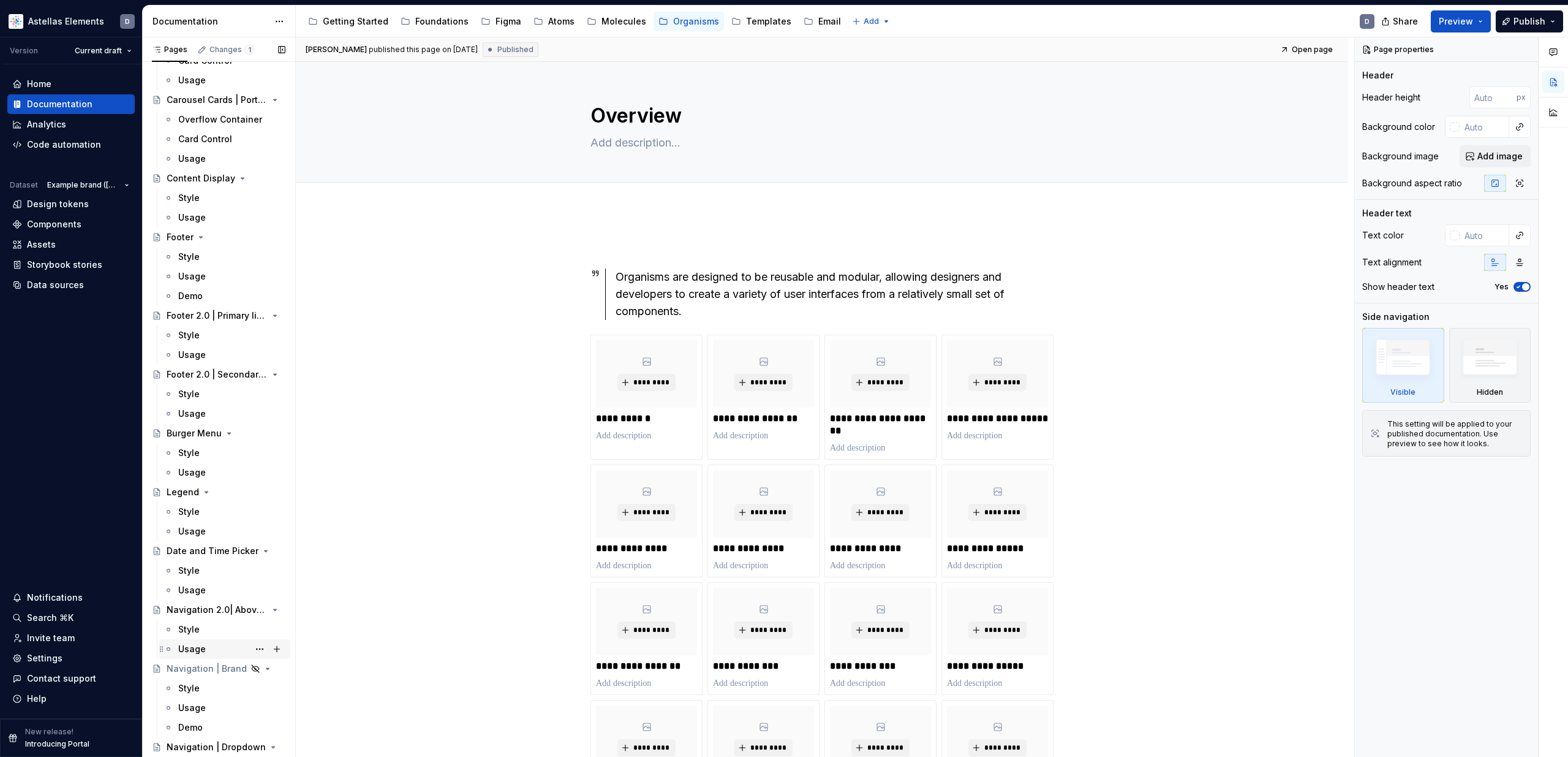
scroll to position [949, 0]
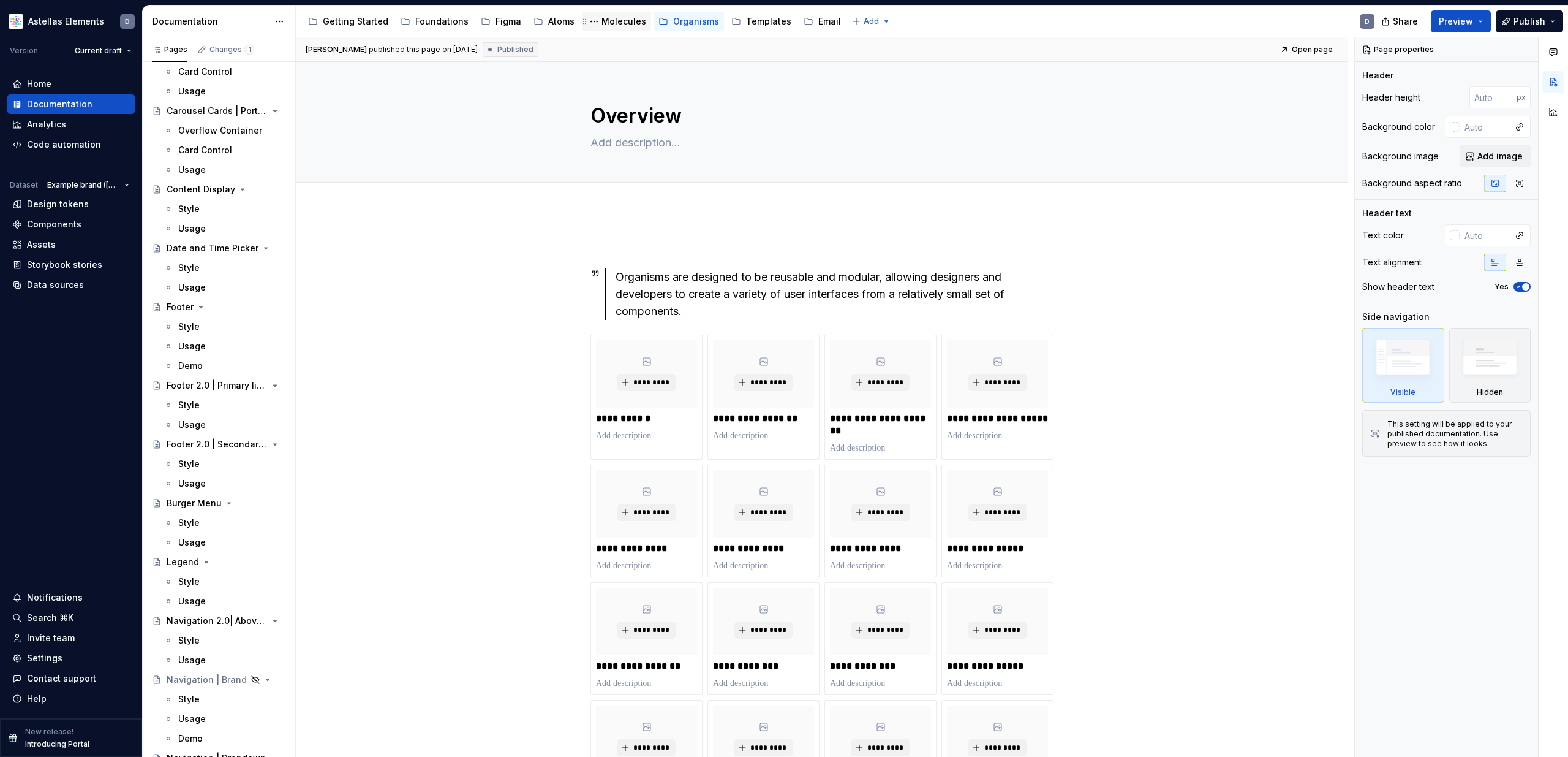
click at [614, 24] on div "Molecules" at bounding box center [624, 21] width 44 height 13
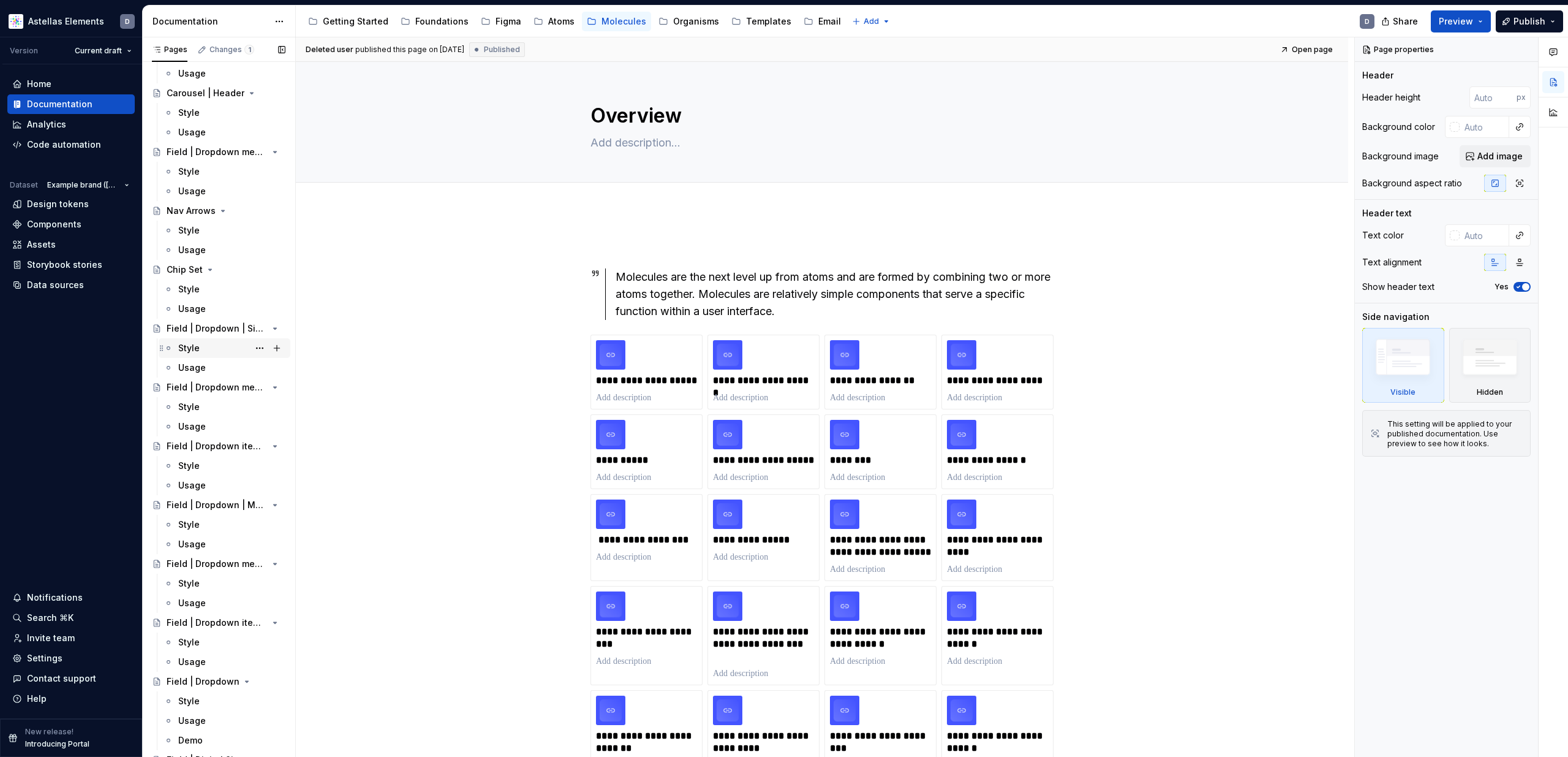
scroll to position [783, 0]
click at [229, 155] on div "Field | Dropdown menu | Date picker" at bounding box center [201, 158] width 70 height 13
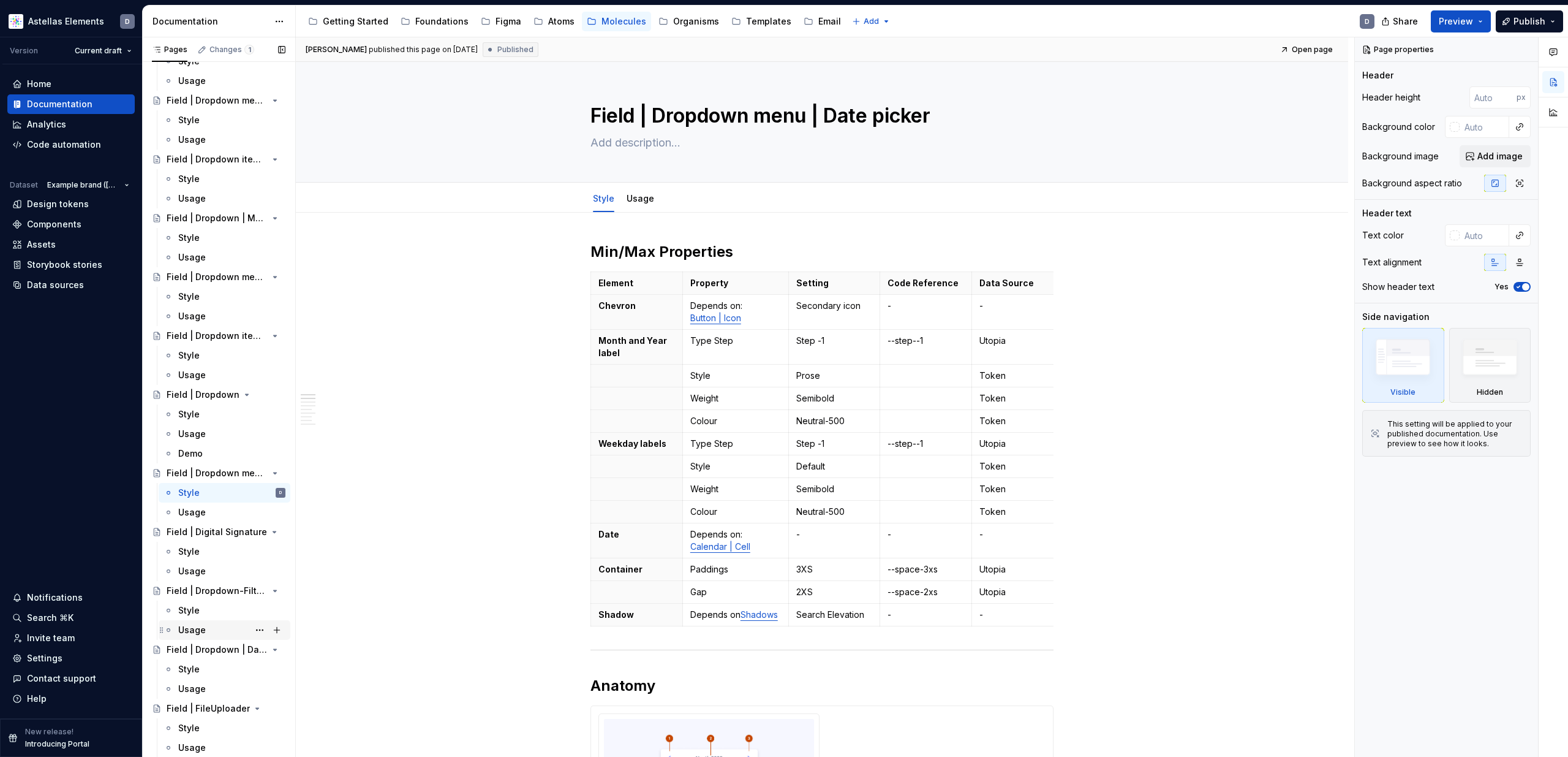
scroll to position [1018, 0]
click at [552, 23] on div "Atoms" at bounding box center [561, 21] width 27 height 13
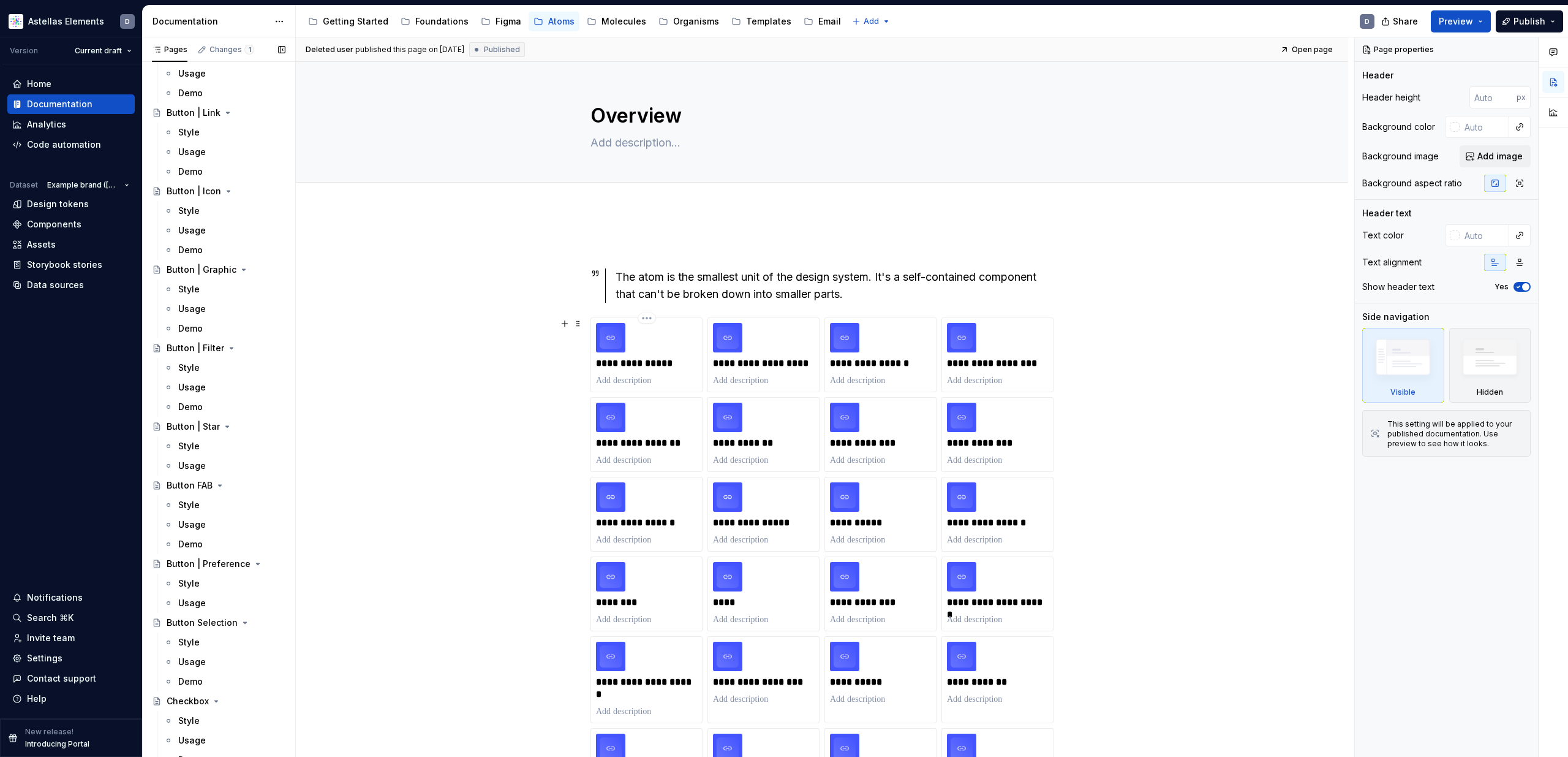
scroll to position [291, 0]
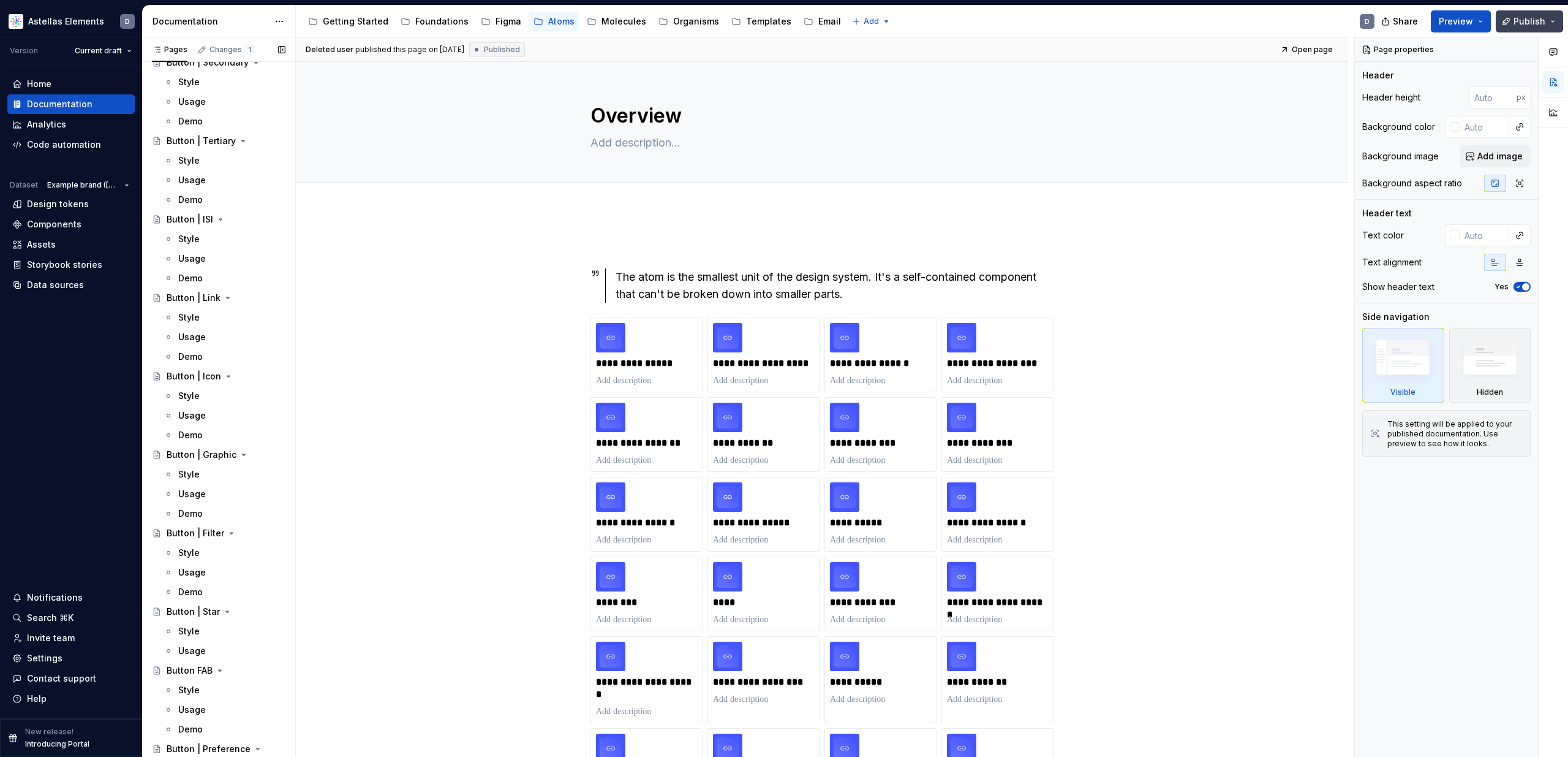
click at [1535, 30] on button "Publish" at bounding box center [1529, 21] width 67 height 22
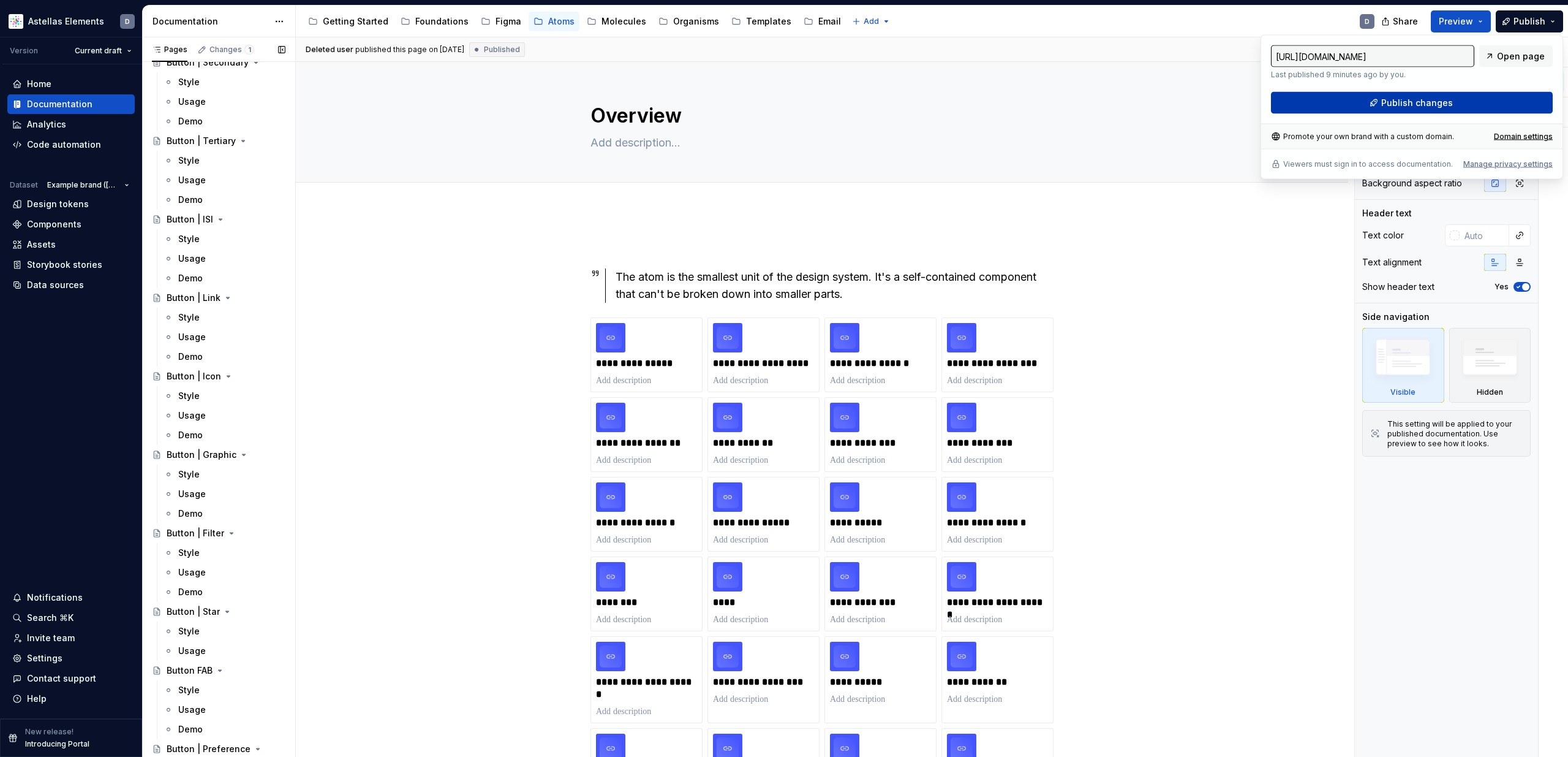
click at [1420, 101] on span "Publish changes" at bounding box center [1417, 103] width 72 height 13
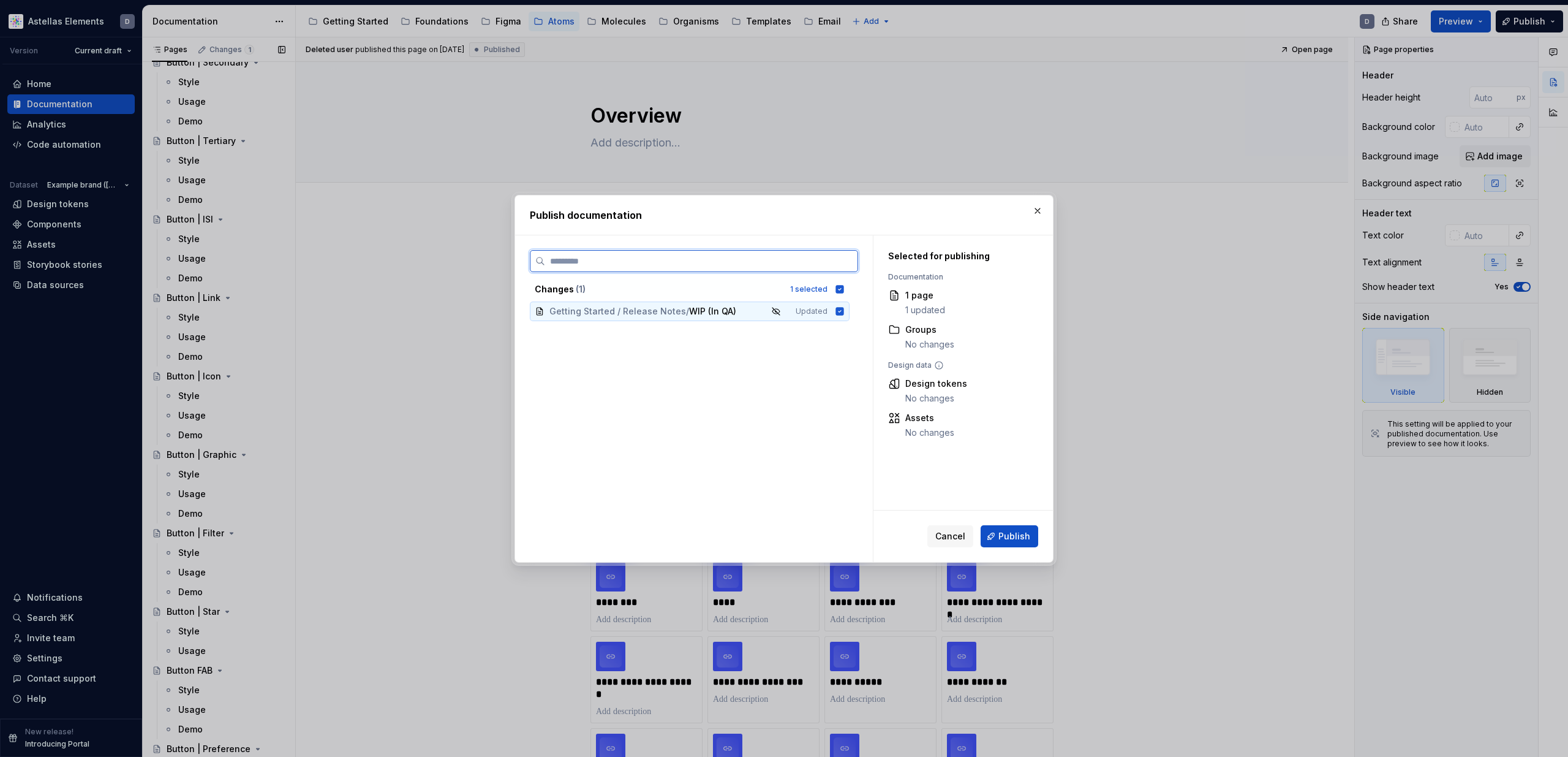
click at [844, 312] on icon at bounding box center [839, 311] width 8 height 8
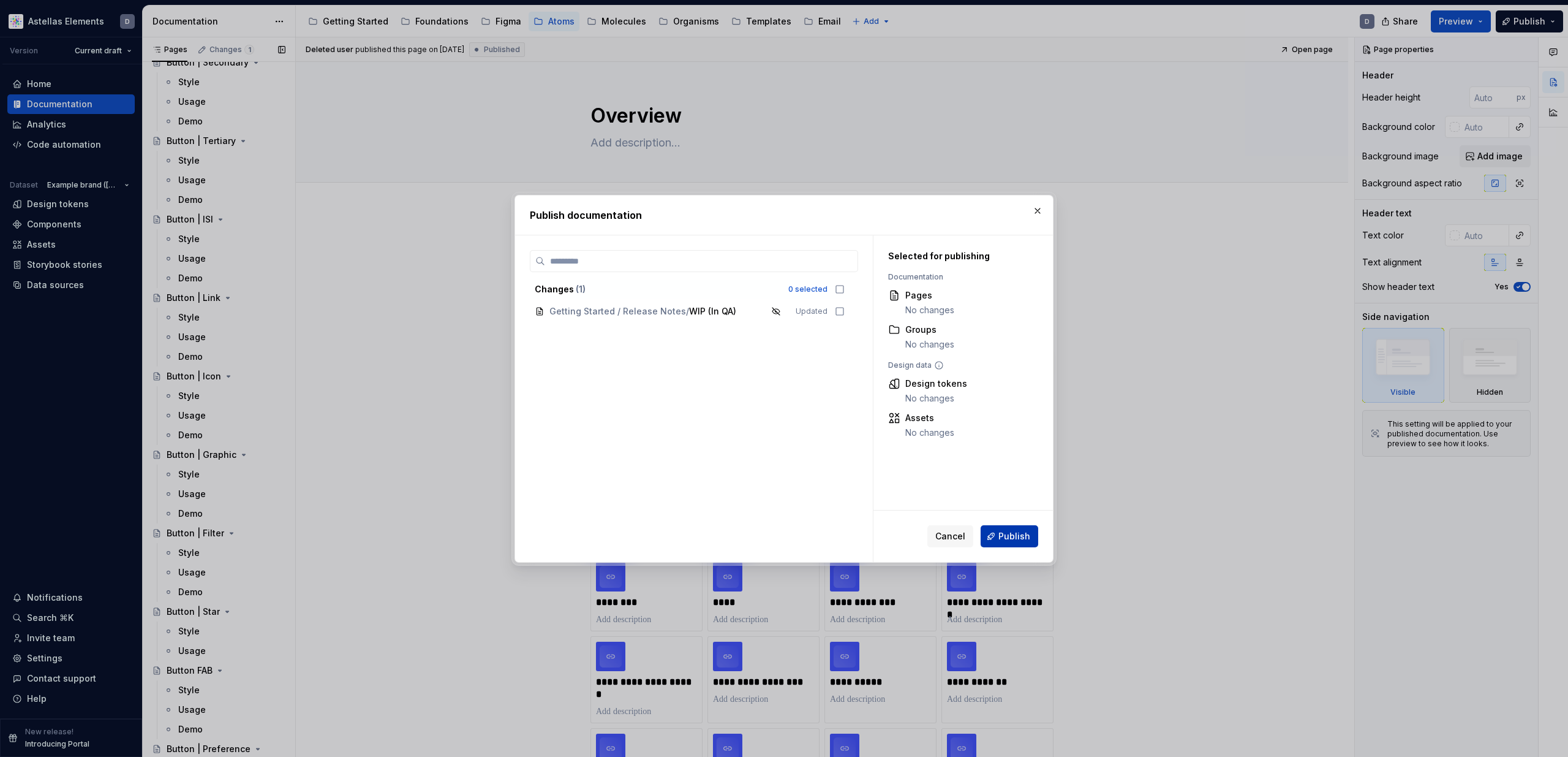
click at [1012, 541] on span "Publish" at bounding box center [1014, 536] width 32 height 13
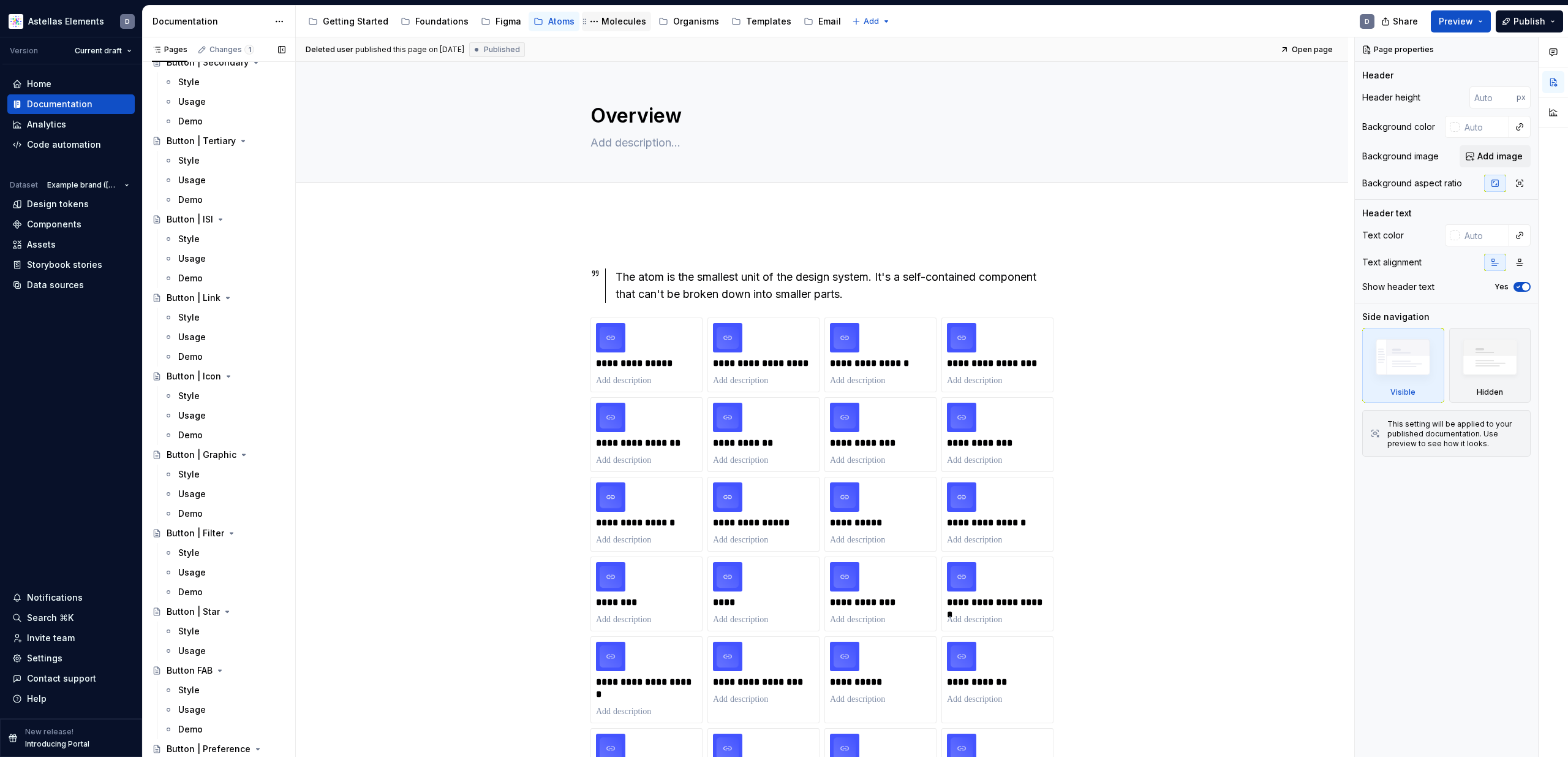
click at [621, 20] on div "Molecules" at bounding box center [624, 21] width 44 height 13
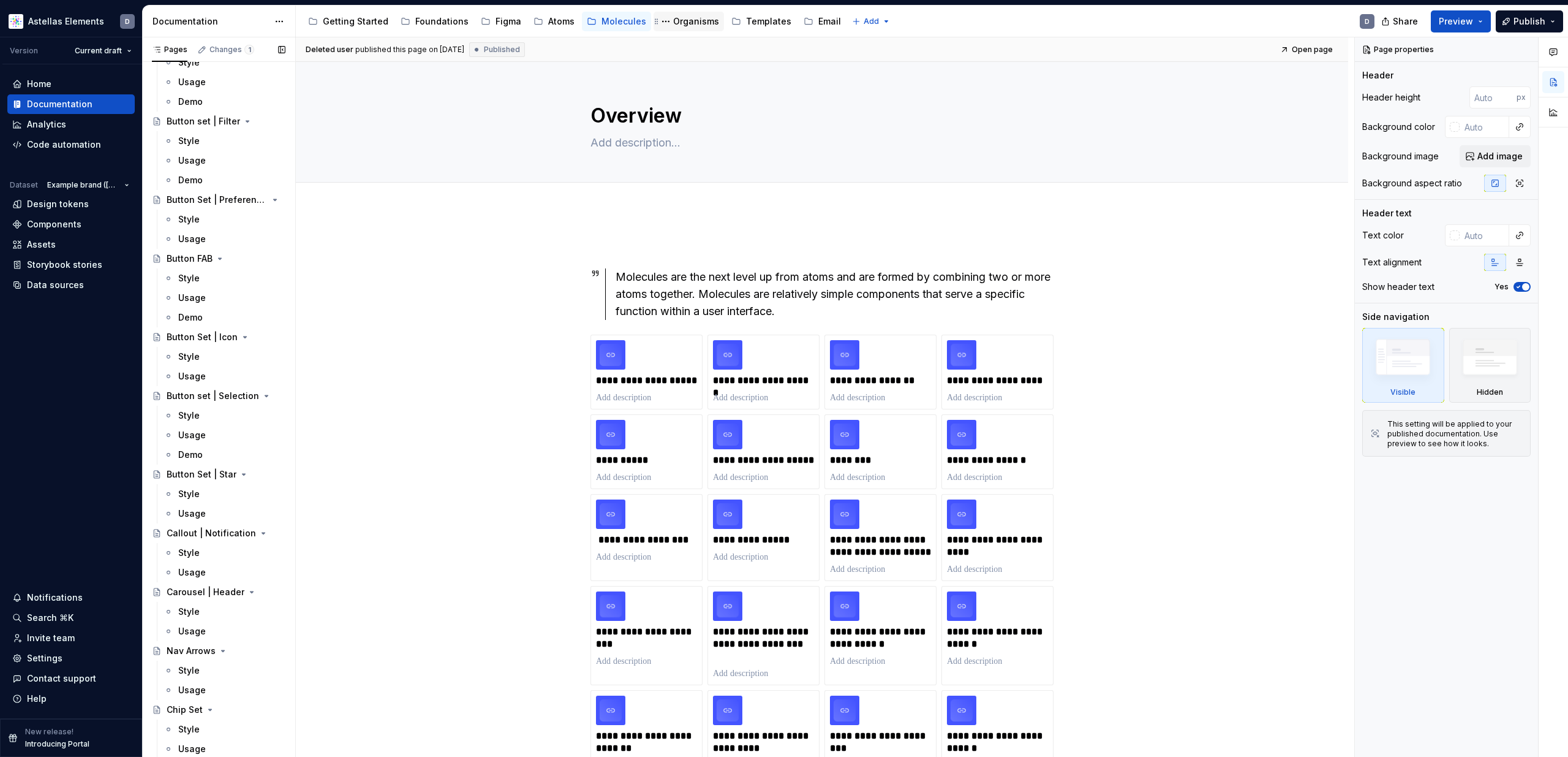
click at [681, 21] on div "Organisms" at bounding box center [696, 21] width 46 height 13
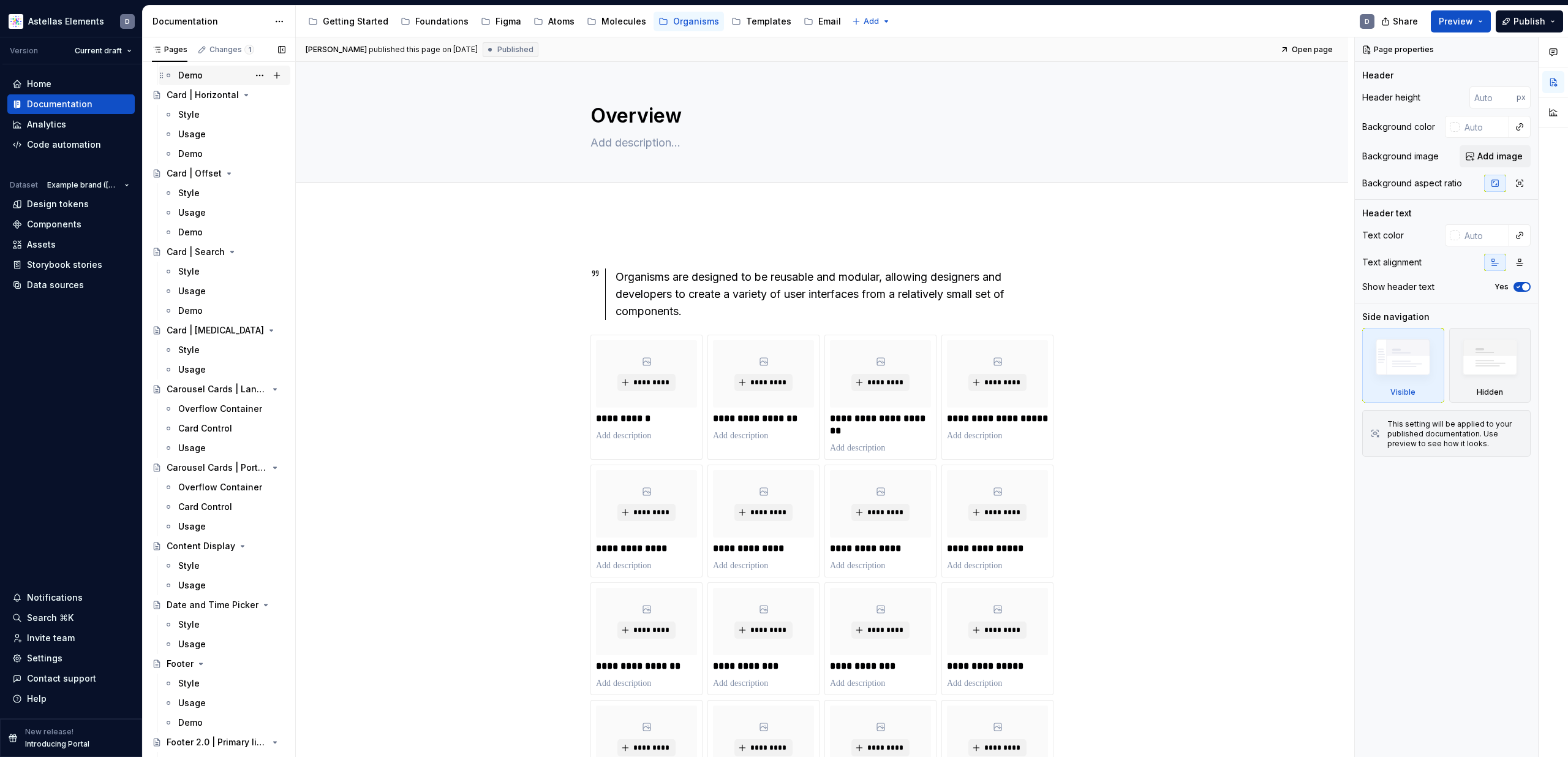
scroll to position [594, 0]
click at [604, 25] on div "Molecules" at bounding box center [624, 21] width 44 height 13
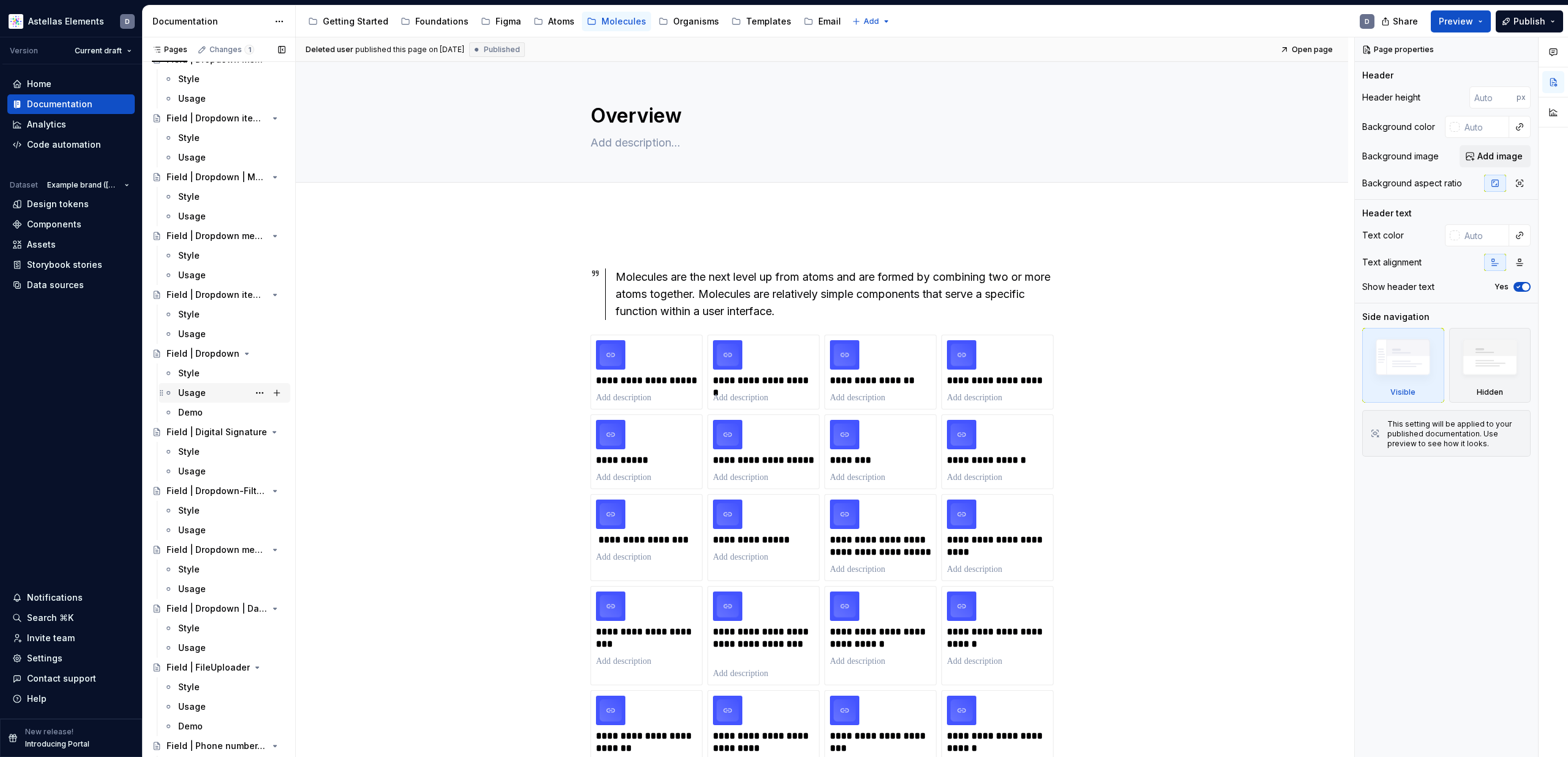
scroll to position [1077, 0]
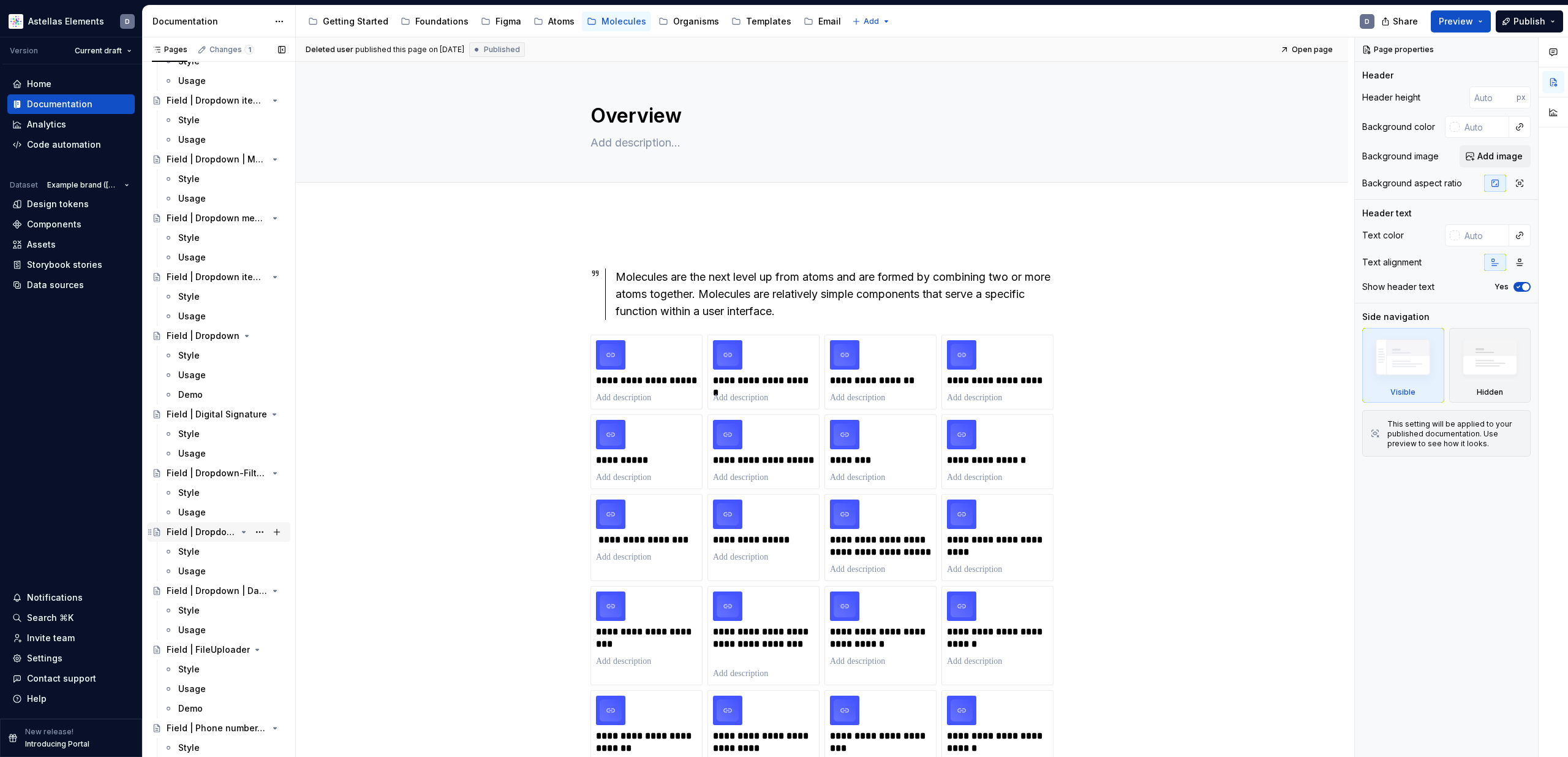
click at [218, 530] on div "Field | Dropdown menu | Date picker" at bounding box center [201, 532] width 70 height 13
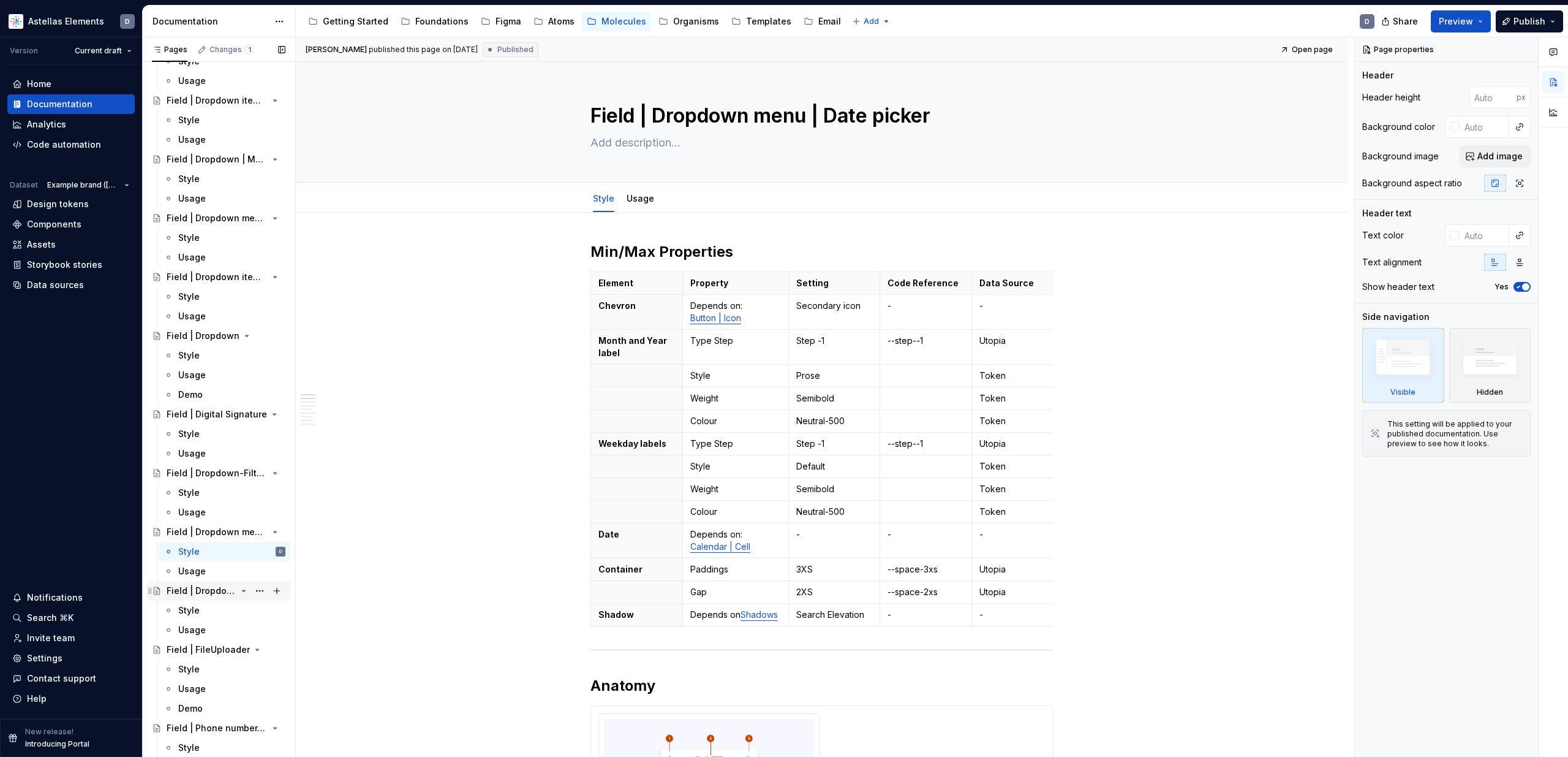
click at [203, 591] on div "Field | Dropdown | Date picker" at bounding box center [201, 591] width 70 height 13
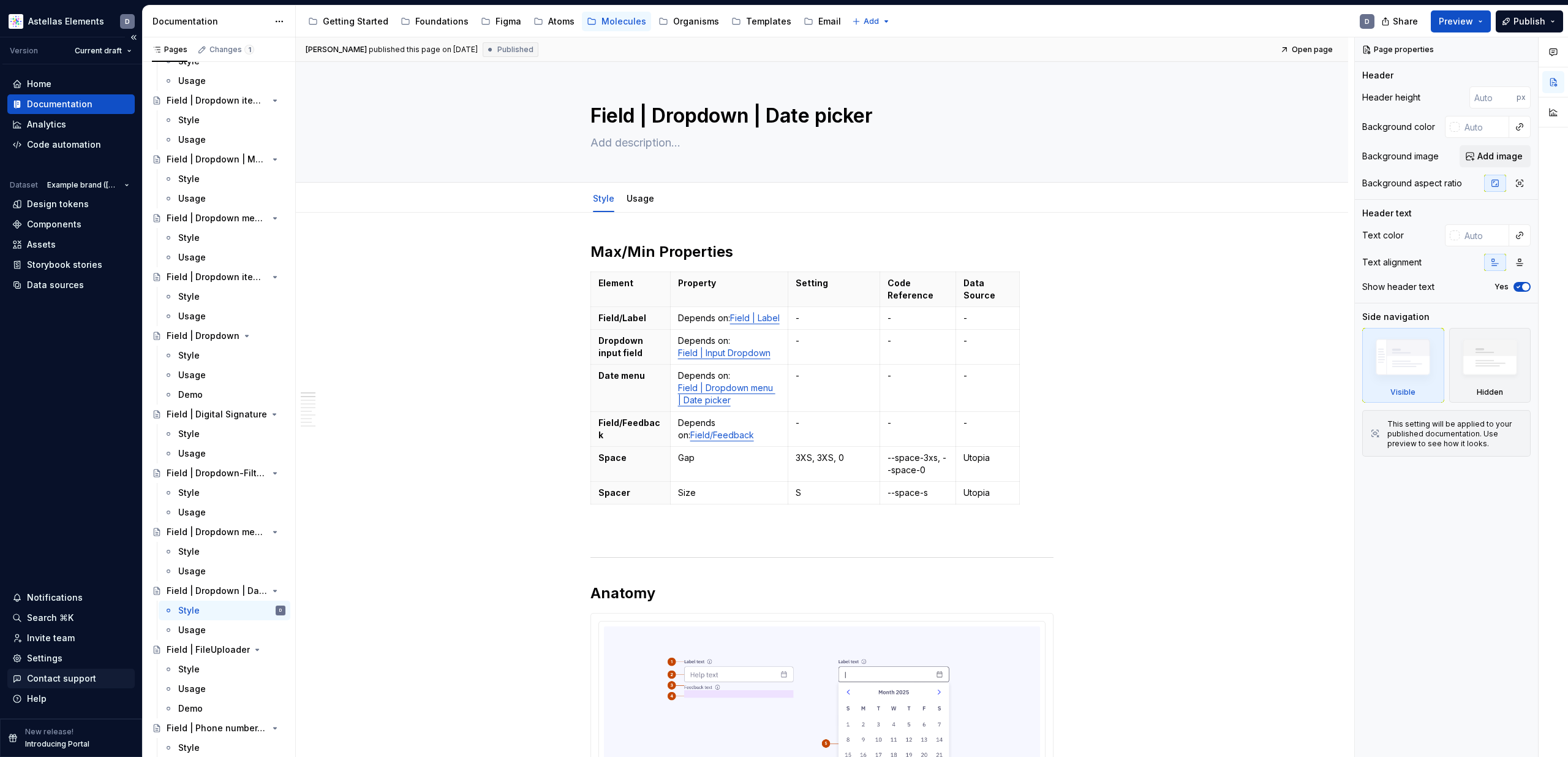
type textarea "*"
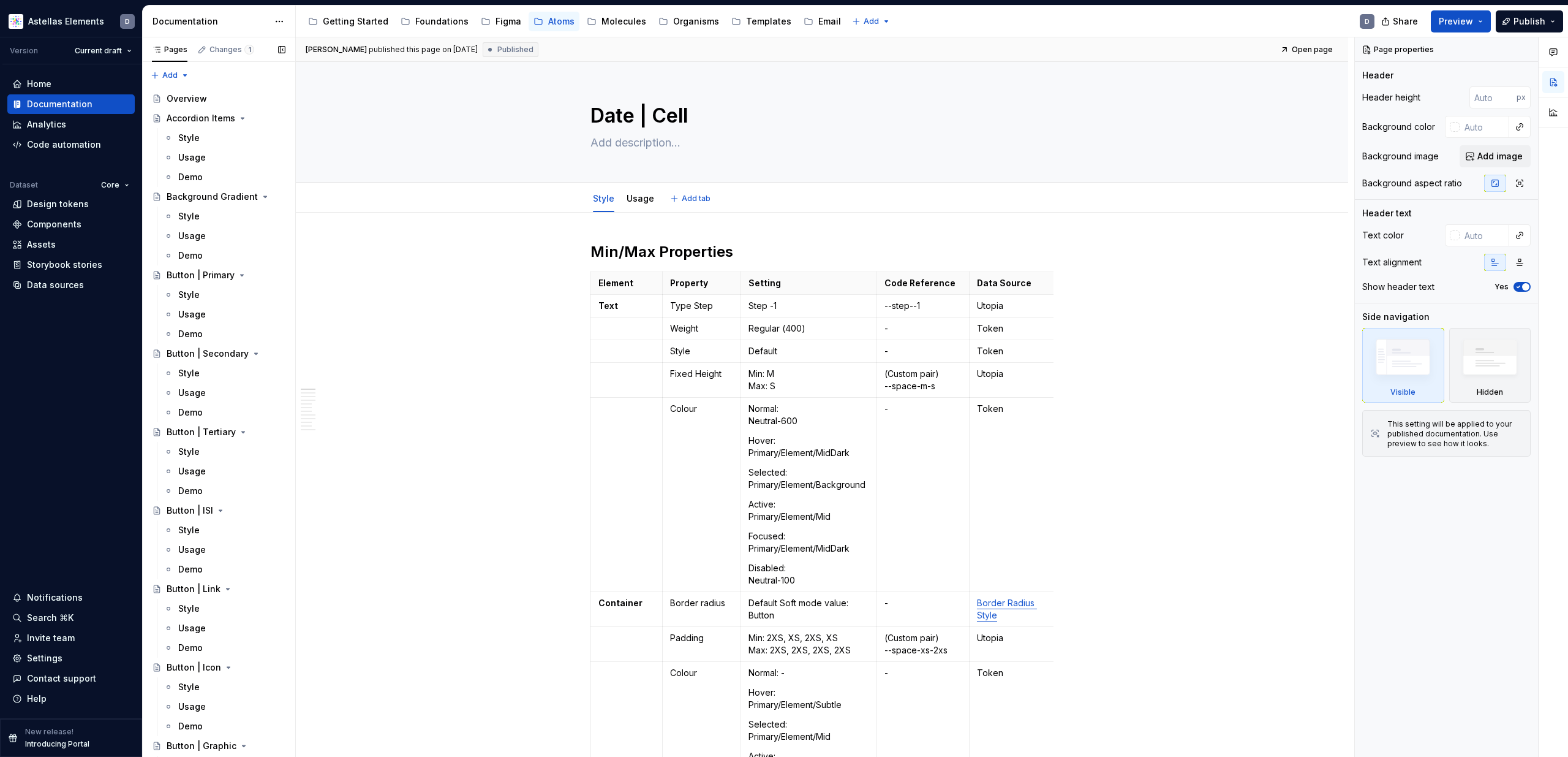
scroll to position [613, 0]
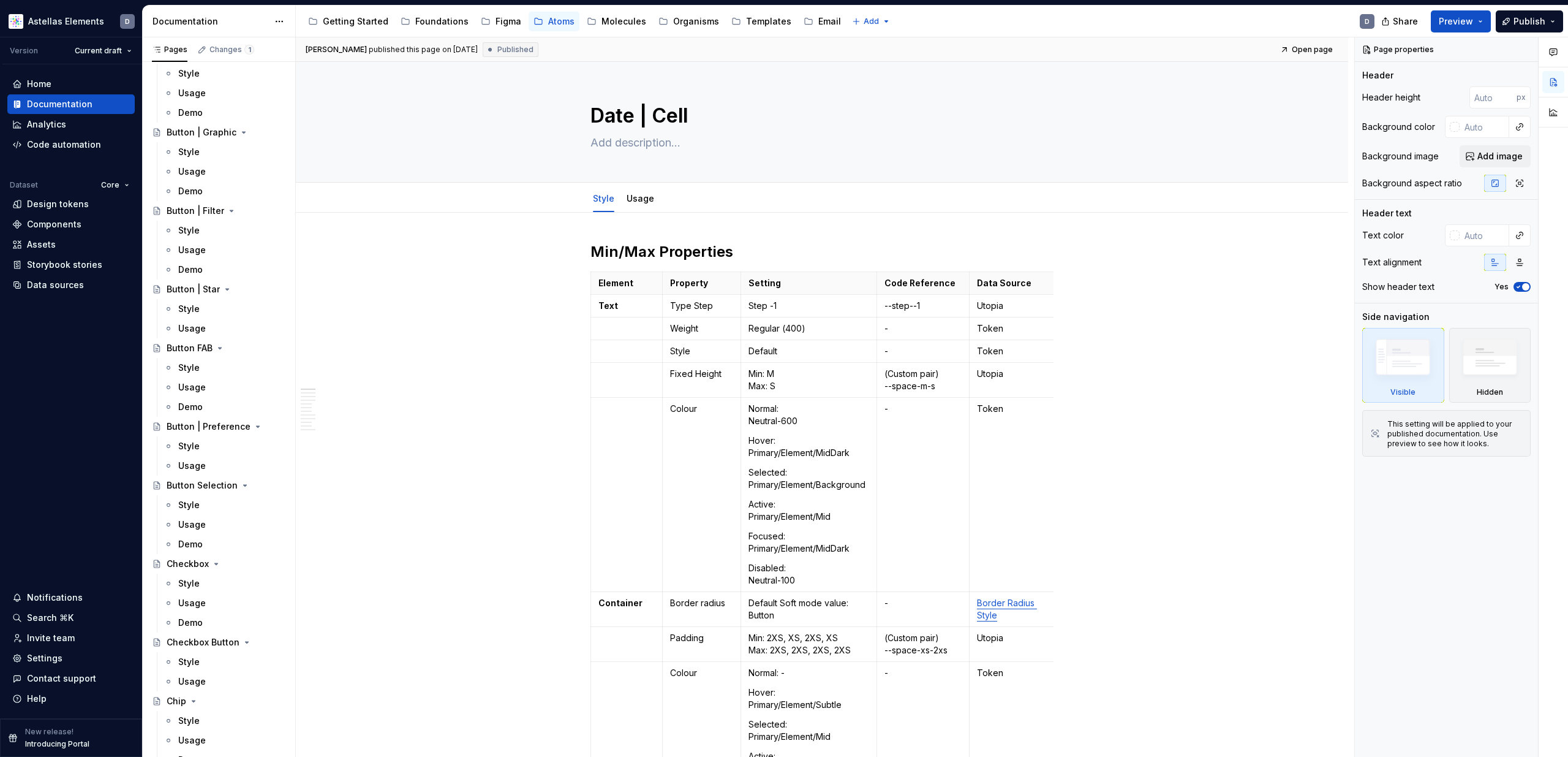
type textarea "*"
